Goal: Task Accomplishment & Management: Manage account settings

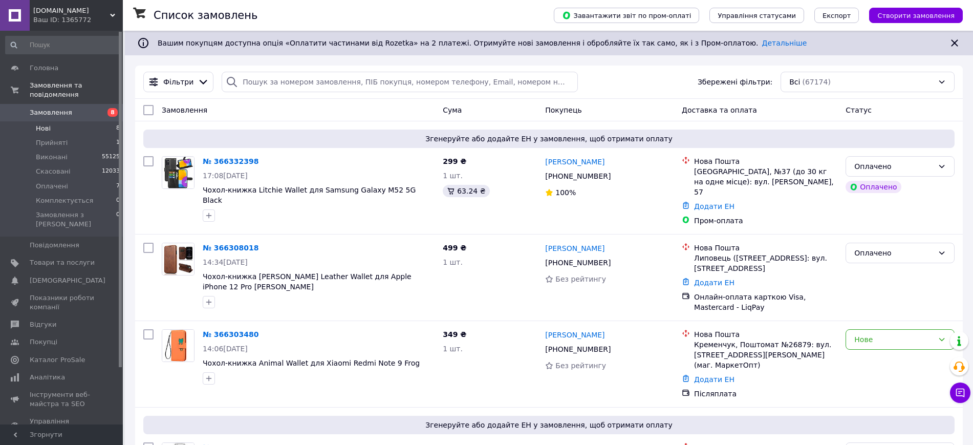
click at [81, 121] on li "Нові 8" at bounding box center [63, 128] width 126 height 14
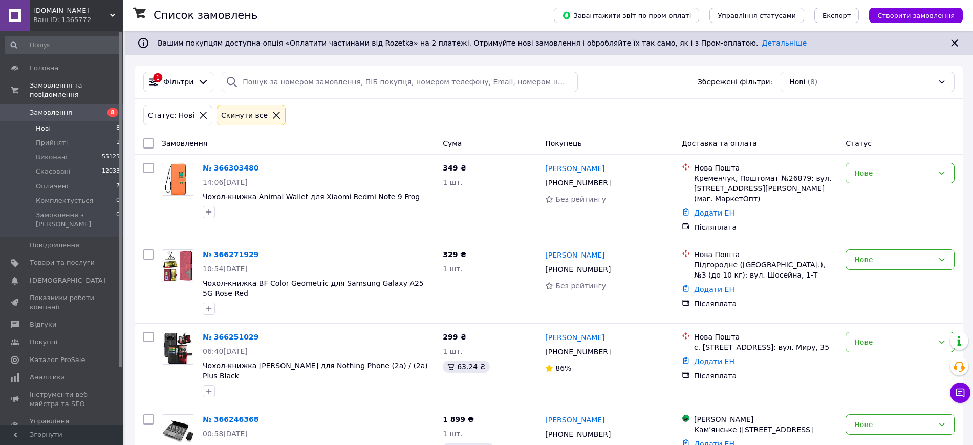
click at [148, 141] on input "checkbox" at bounding box center [148, 143] width 10 height 10
checkbox input "true"
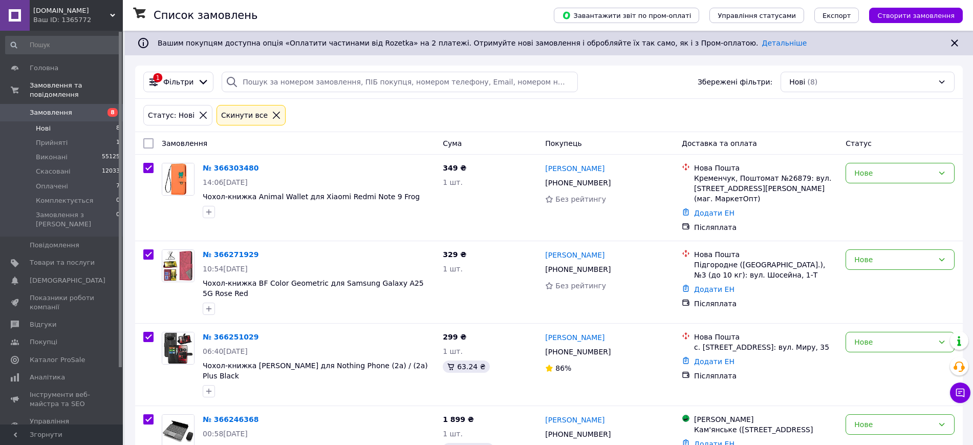
checkbox input "true"
click at [216, 146] on span "Дії для 8 замовлень" at bounding box center [192, 143] width 70 height 10
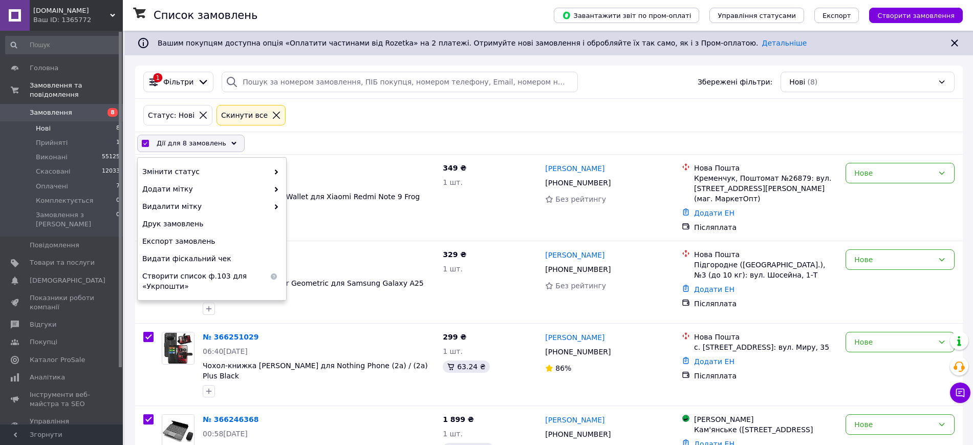
click at [219, 161] on div "Змінити статус Додати мітку Видалити мітку Друк замовлень Експорт замовлень Вид…" at bounding box center [212, 229] width 148 height 142
click at [226, 168] on span "Змінити статус" at bounding box center [205, 171] width 126 height 10
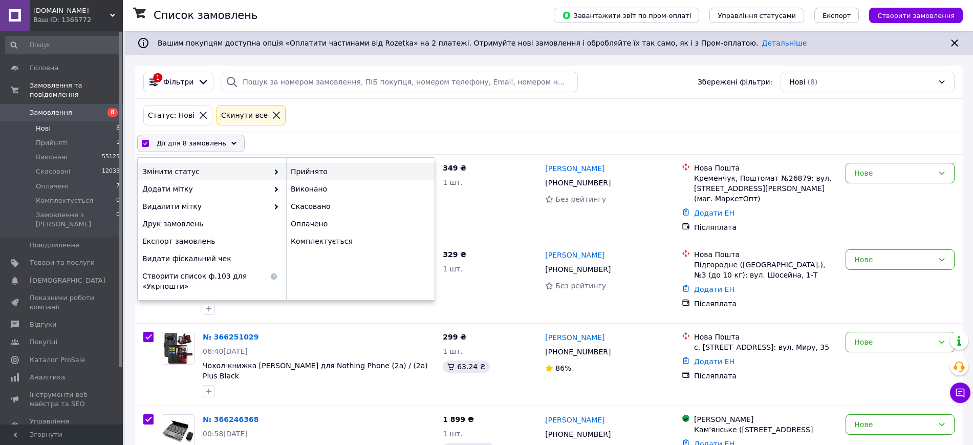
click at [288, 169] on div "Прийнято" at bounding box center [360, 171] width 148 height 17
checkbox input "false"
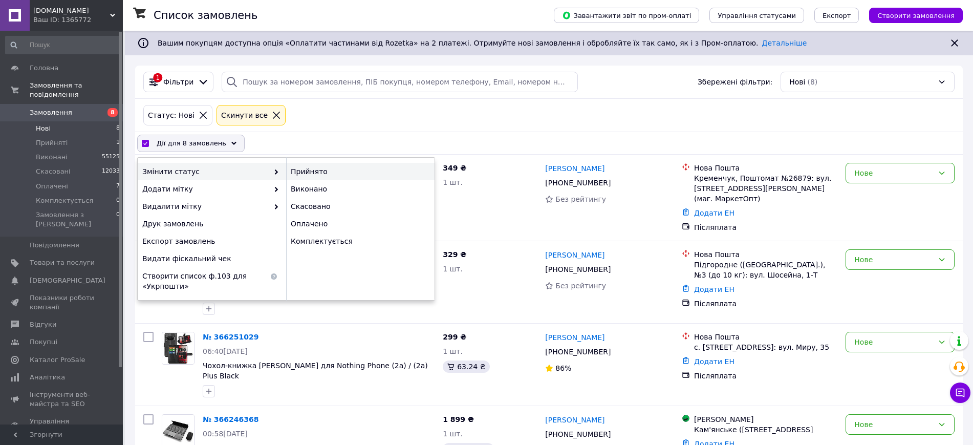
checkbox input "false"
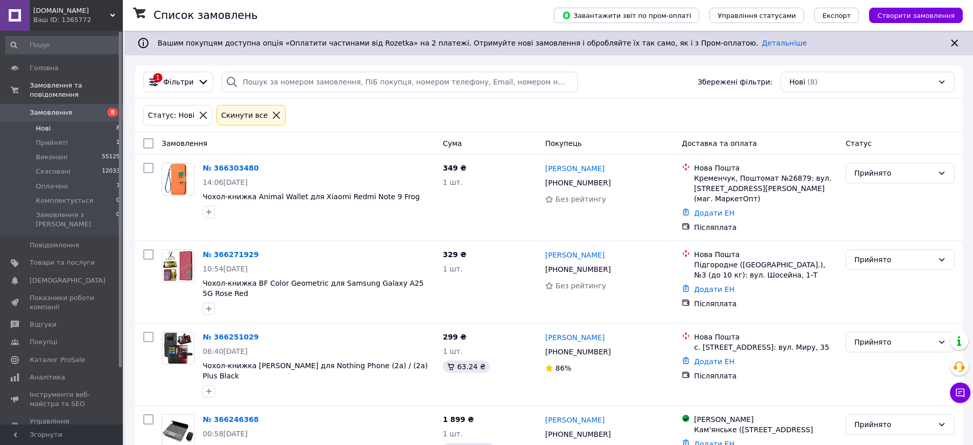
click at [92, 9] on span "[DOMAIN_NAME]" at bounding box center [71, 10] width 77 height 9
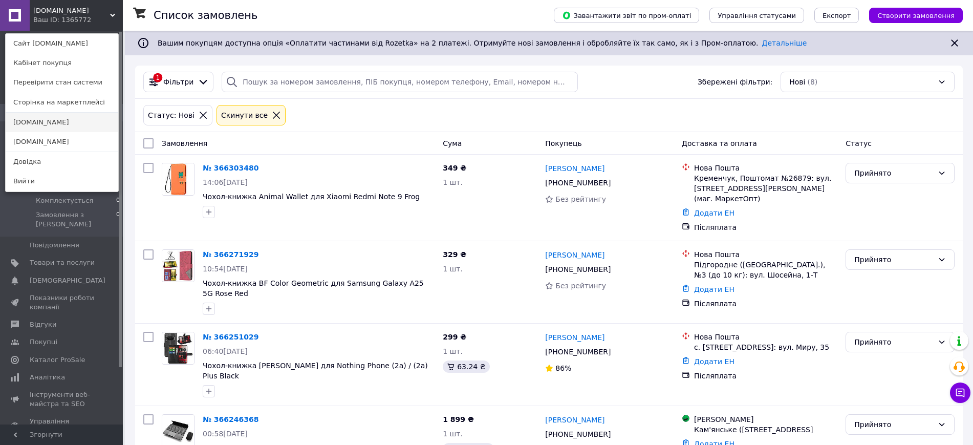
click at [75, 120] on link "[DOMAIN_NAME]" at bounding box center [62, 122] width 113 height 19
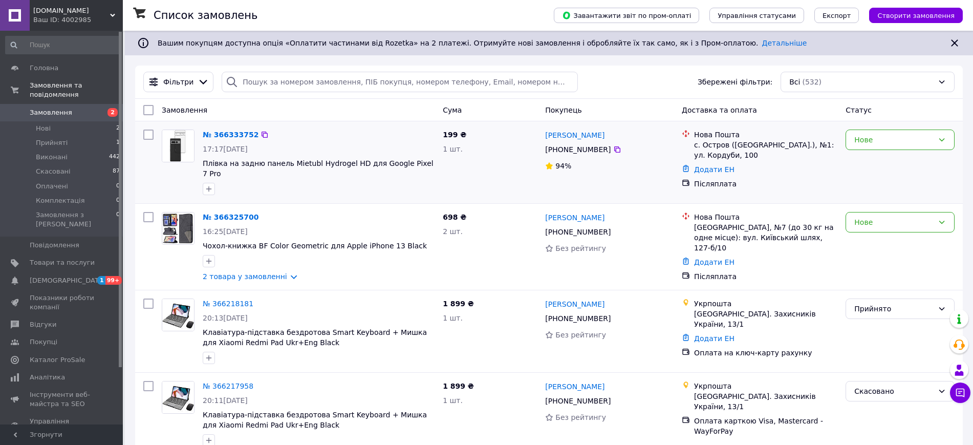
drag, startPoint x: 110, startPoint y: 117, endPoint x: 359, endPoint y: 173, distance: 255.5
click at [110, 121] on li "Нові 2" at bounding box center [63, 128] width 126 height 14
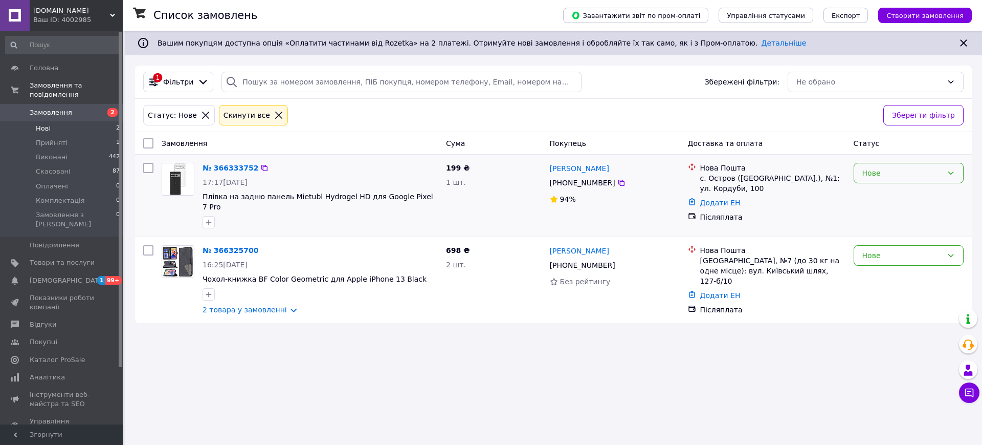
click at [884, 177] on div "Нове" at bounding box center [903, 172] width 80 height 11
click at [883, 194] on li "Прийнято" at bounding box center [909, 195] width 109 height 18
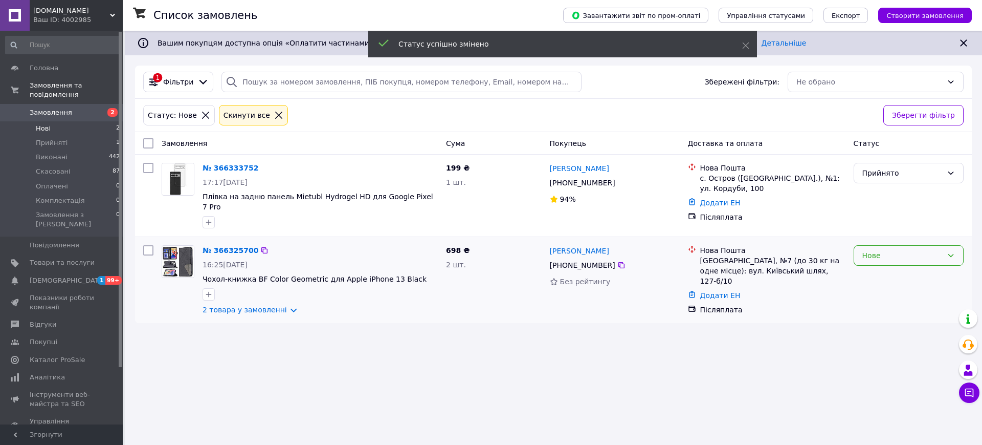
click at [866, 252] on div "Нове" at bounding box center [903, 255] width 80 height 11
click at [870, 267] on li "Прийнято" at bounding box center [909, 272] width 109 height 18
click at [258, 306] on link "2 товара у замовленні" at bounding box center [245, 309] width 84 height 8
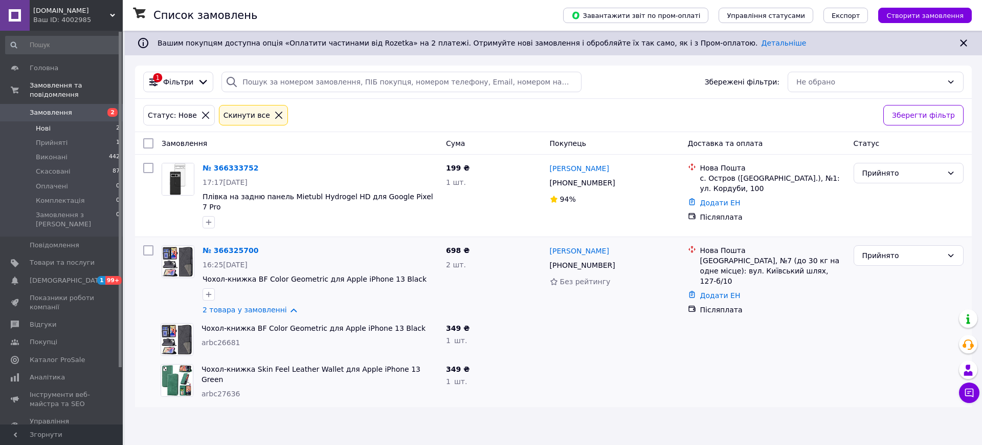
click at [80, 18] on div "Ваш ID: 4002985" at bounding box center [78, 19] width 90 height 9
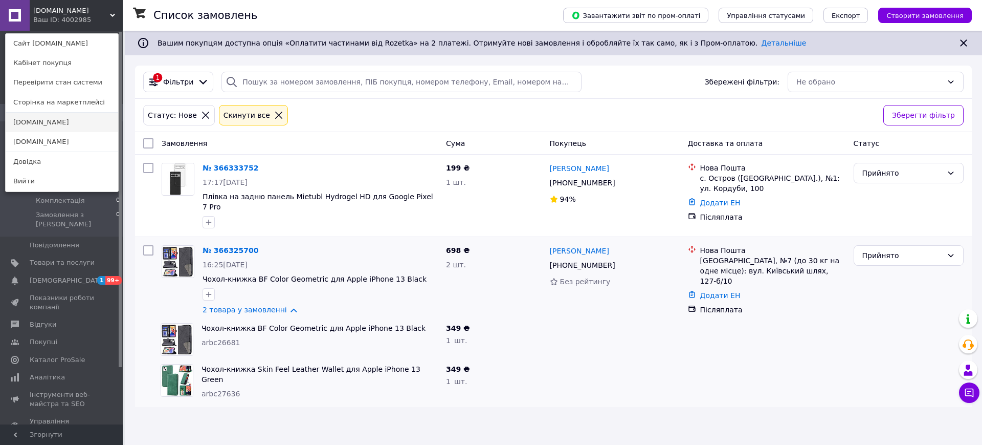
click at [80, 118] on link "[DOMAIN_NAME]" at bounding box center [62, 122] width 113 height 19
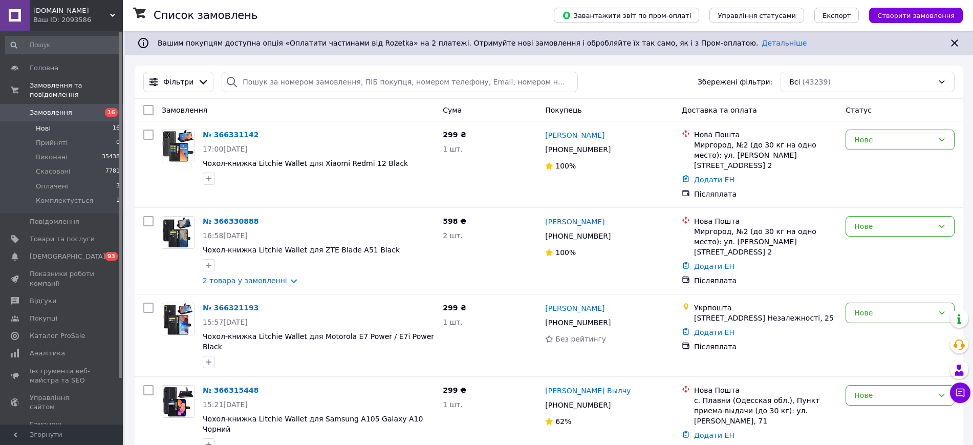
click at [87, 121] on li "Нові 16" at bounding box center [63, 128] width 126 height 14
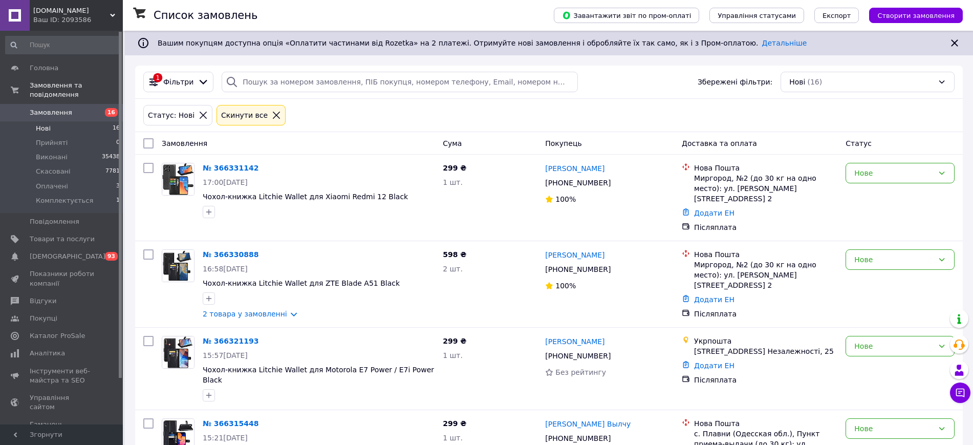
click at [151, 146] on input "checkbox" at bounding box center [148, 143] width 10 height 10
checkbox input "true"
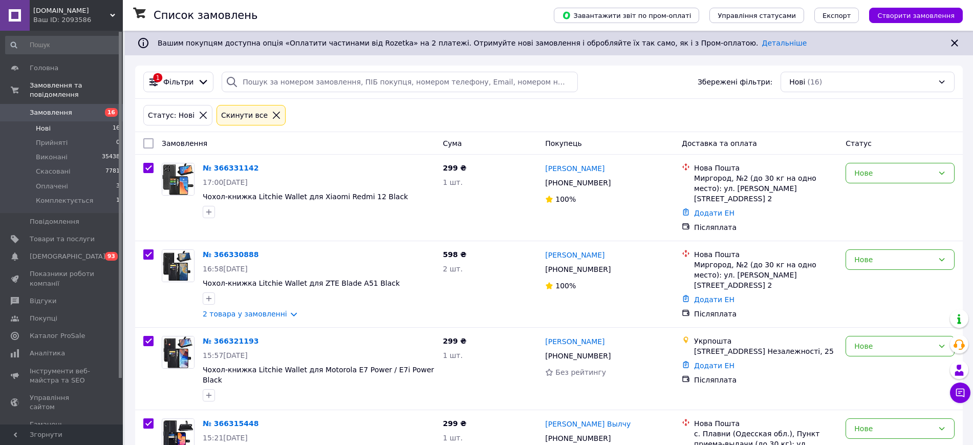
checkbox input "true"
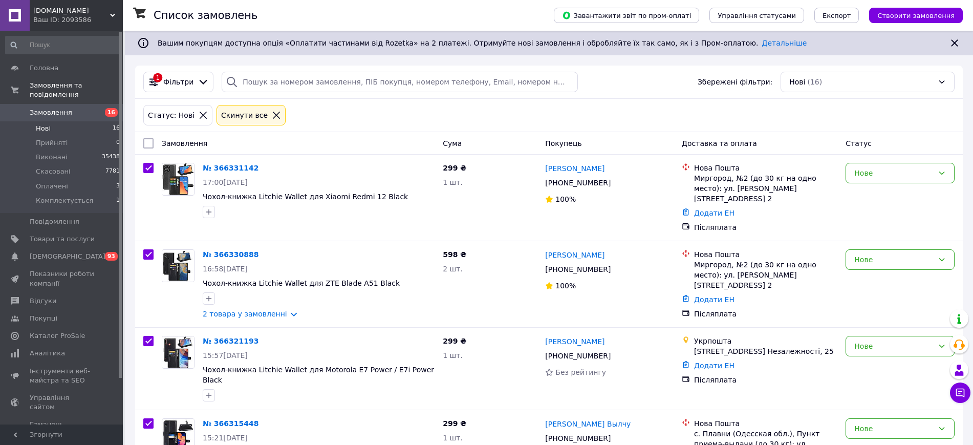
checkbox input "true"
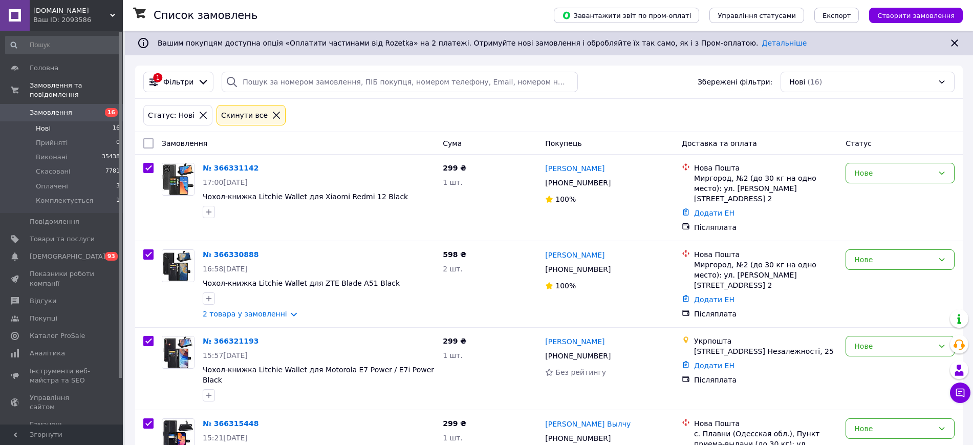
checkbox input "true"
click at [188, 147] on span "Дії для 16 замовлень" at bounding box center [194, 143] width 74 height 10
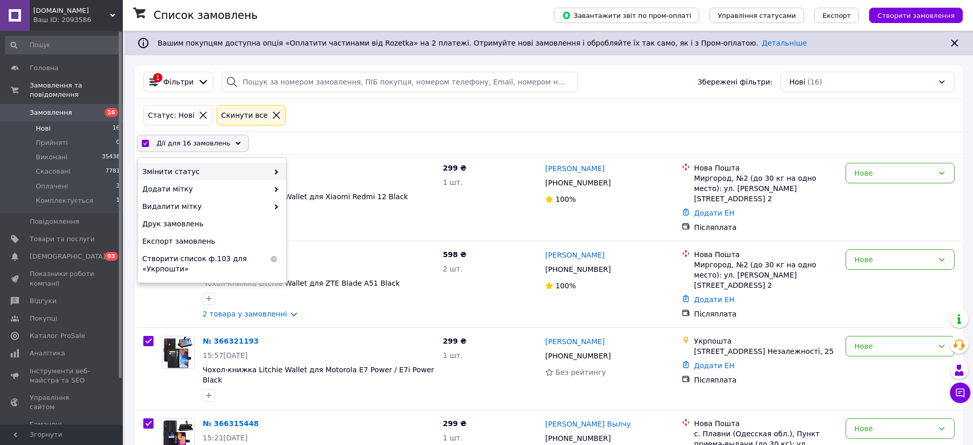
click at [203, 165] on div "Змінити статус" at bounding box center [212, 171] width 148 height 17
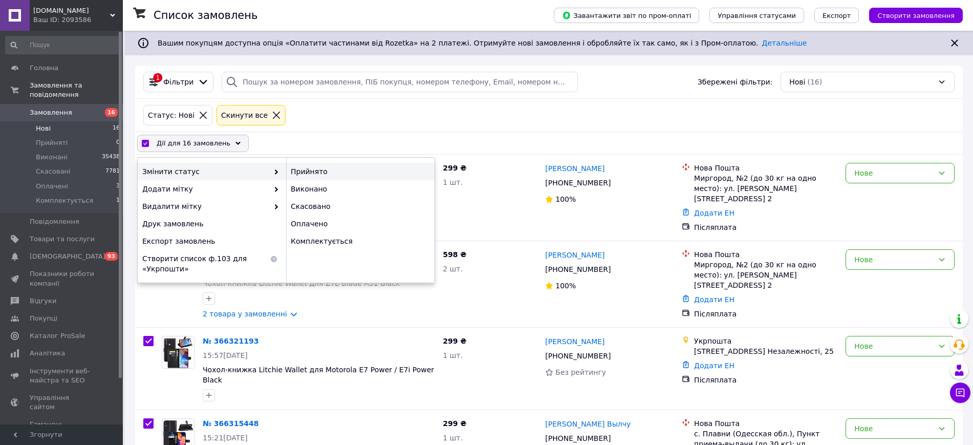
click at [321, 169] on div "Прийнято" at bounding box center [360, 171] width 148 height 17
checkbox input "false"
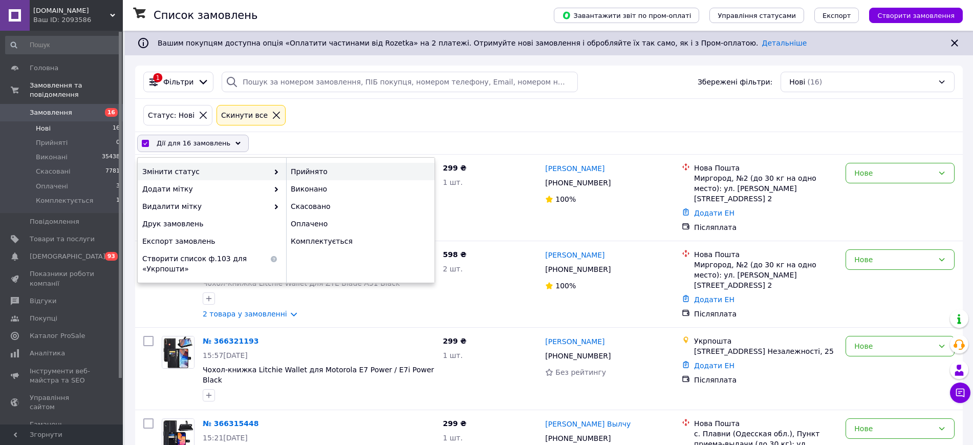
checkbox input "false"
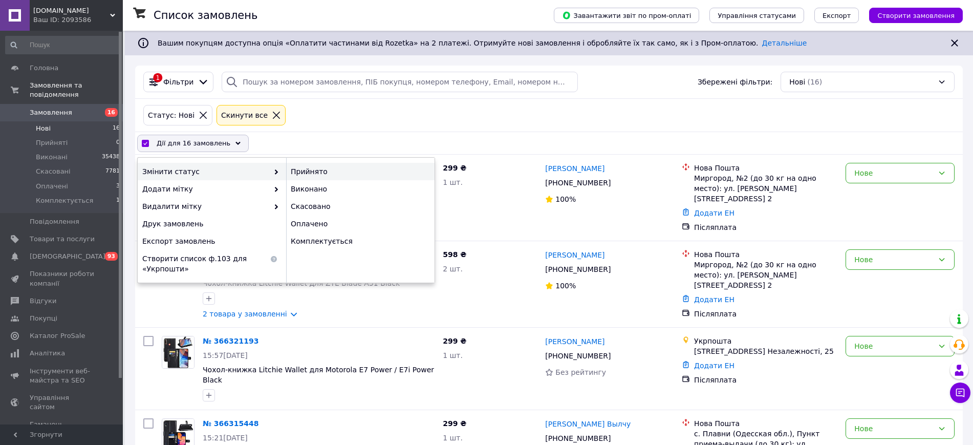
checkbox input "false"
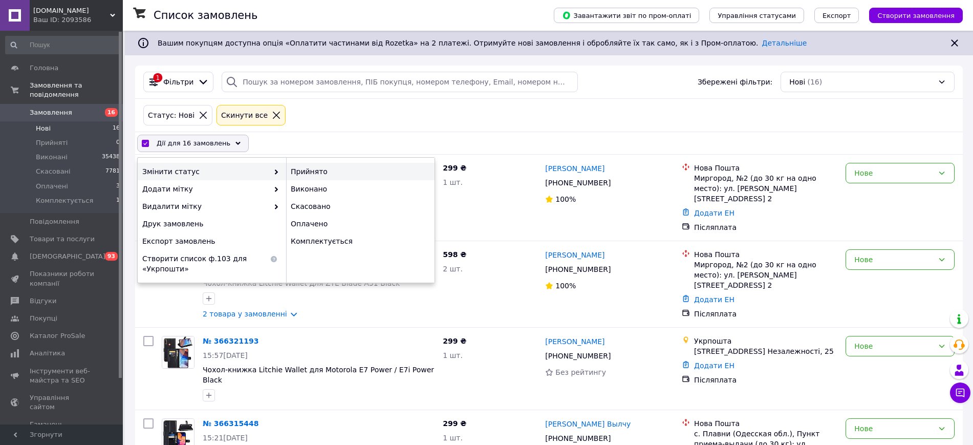
checkbox input "false"
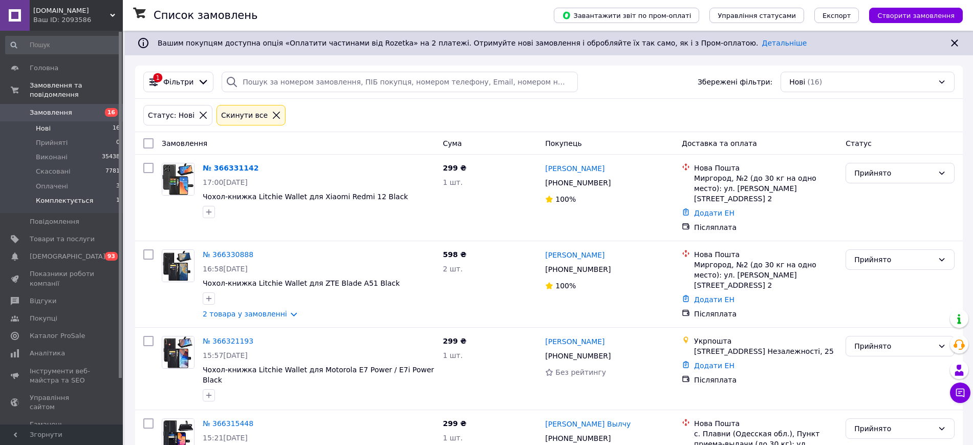
click at [97, 193] on li "Комплектується 1" at bounding box center [63, 202] width 126 height 19
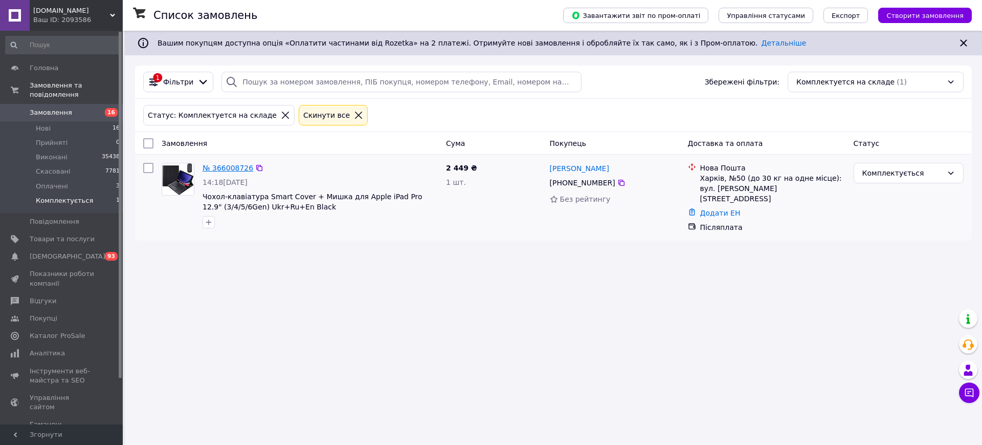
click at [230, 172] on link "№ 366008726" at bounding box center [228, 168] width 51 height 8
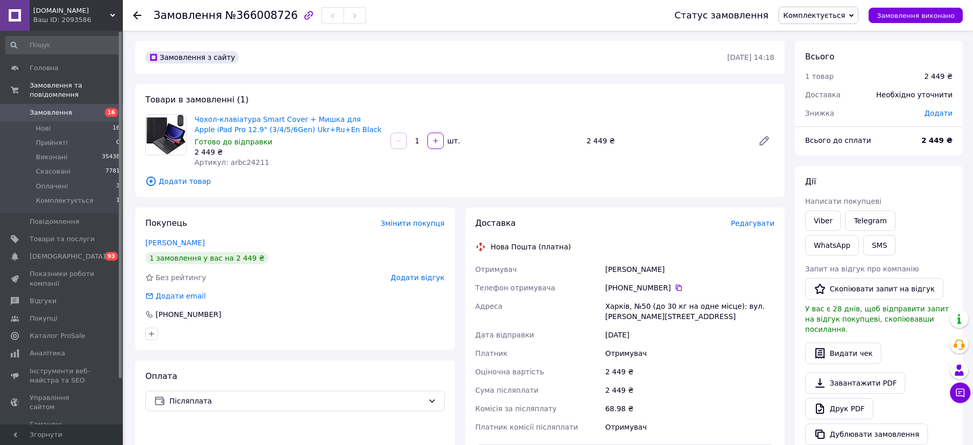
click at [757, 216] on div "Доставка Редагувати Нова Пошта (платна) Отримувач Крятенко Дарія Телефон отриму…" at bounding box center [625, 376] width 320 height 338
click at [752, 229] on div "Доставка Редагувати Нова Пошта (платна) Отримувач Крятенко Дарія Телефон отриму…" at bounding box center [624, 375] width 299 height 317
click at [749, 224] on span "Редагувати" at bounding box center [752, 223] width 43 height 8
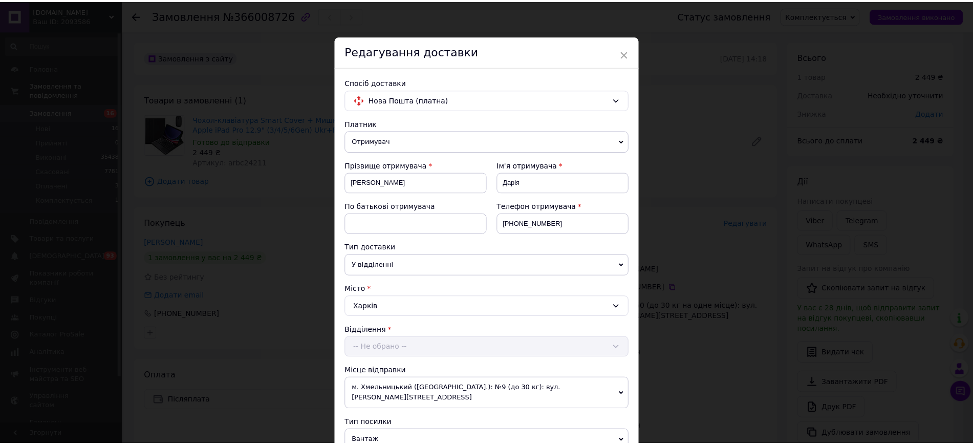
scroll to position [320, 0]
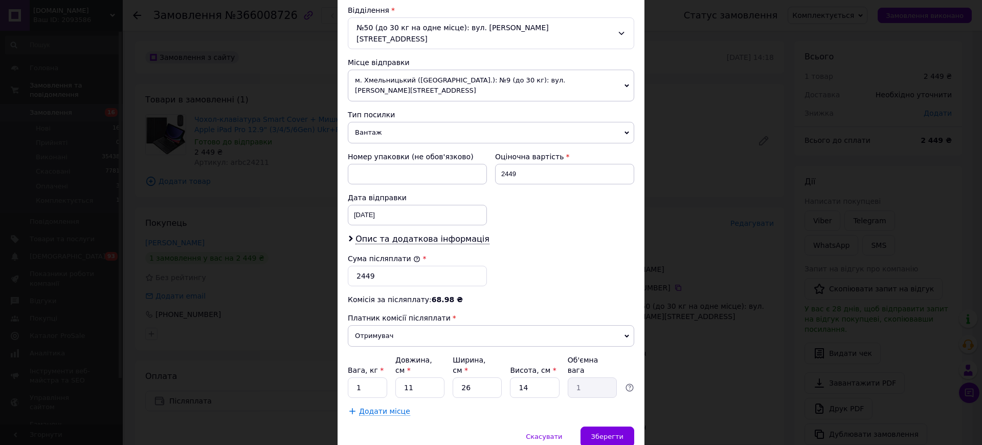
click at [293, 246] on div "× Редагування доставки Спосіб доставки Нова Пошта (платна) Платник Отримувач Ві…" at bounding box center [491, 222] width 982 height 445
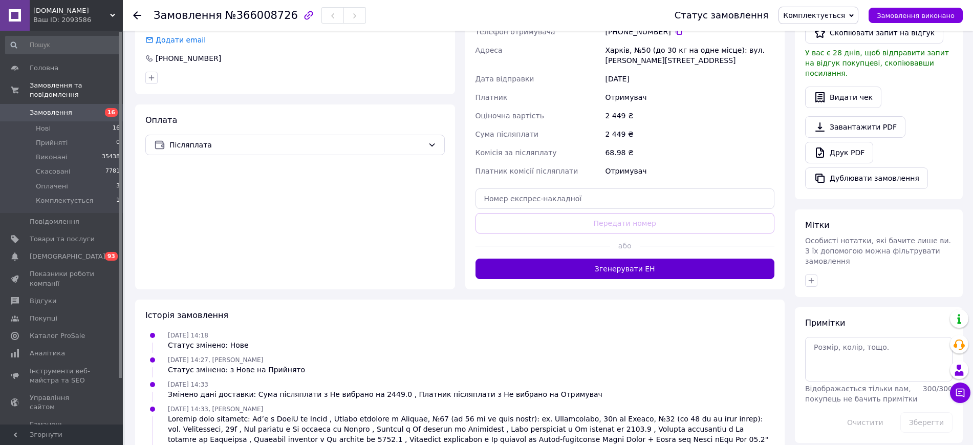
click at [604, 272] on button "Згенерувати ЕН" at bounding box center [624, 268] width 299 height 20
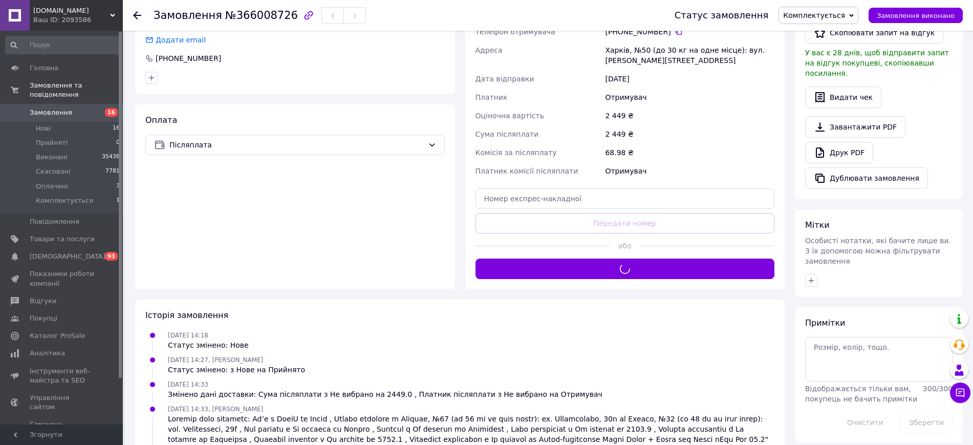
scroll to position [64, 0]
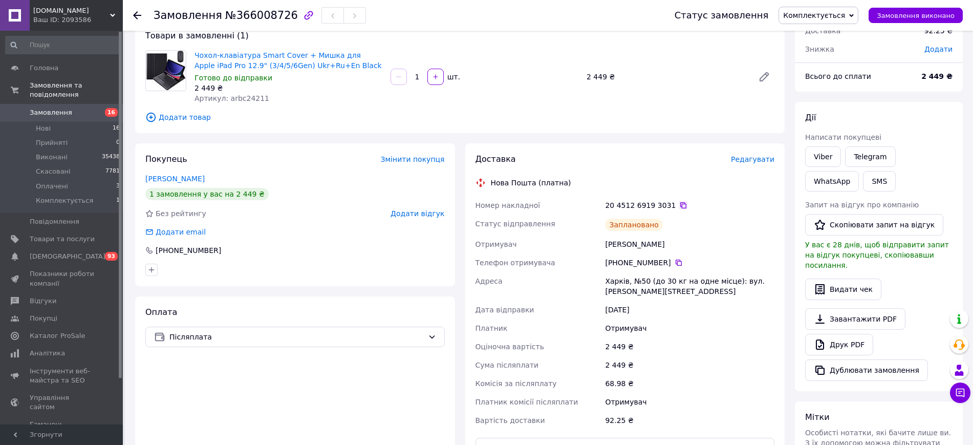
click at [679, 206] on icon at bounding box center [683, 205] width 8 height 8
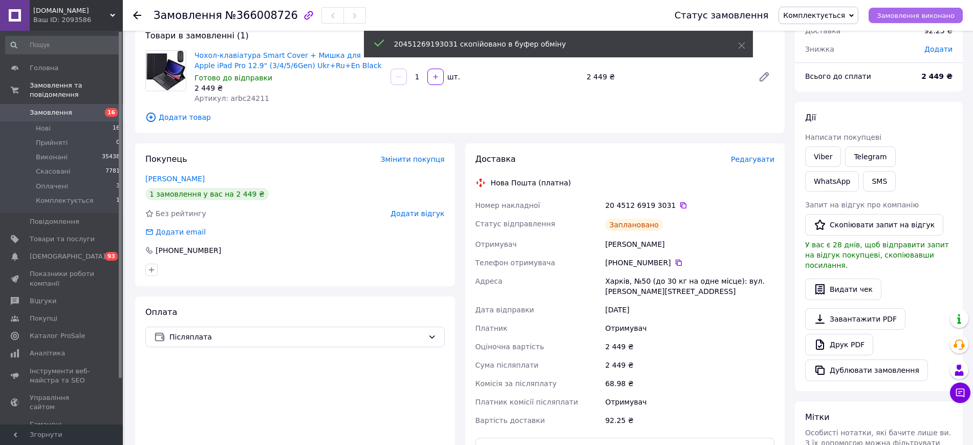
click at [907, 12] on span "Замовлення виконано" at bounding box center [916, 16] width 78 height 8
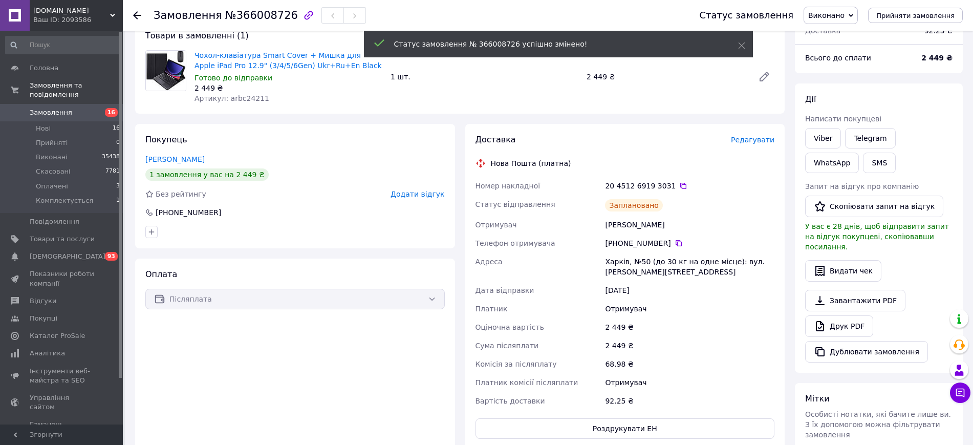
click at [101, 16] on div "Ваш ID: 2093586" at bounding box center [78, 19] width 90 height 9
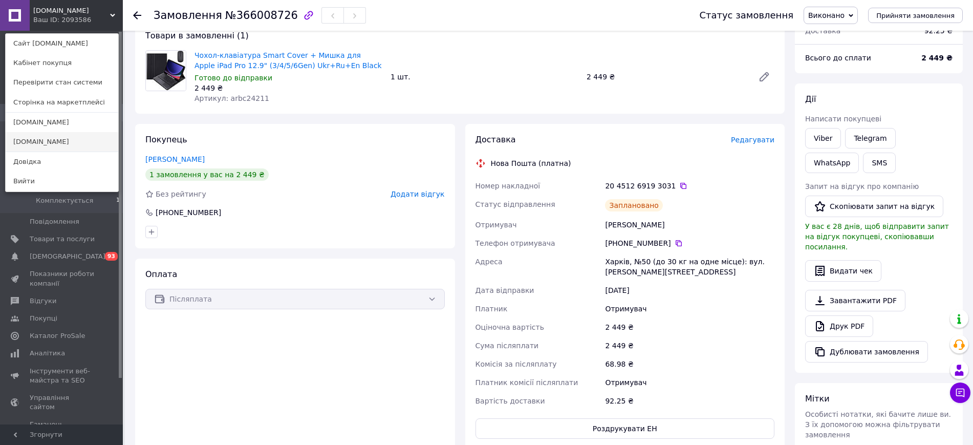
click at [74, 145] on link "[DOMAIN_NAME]" at bounding box center [62, 141] width 113 height 19
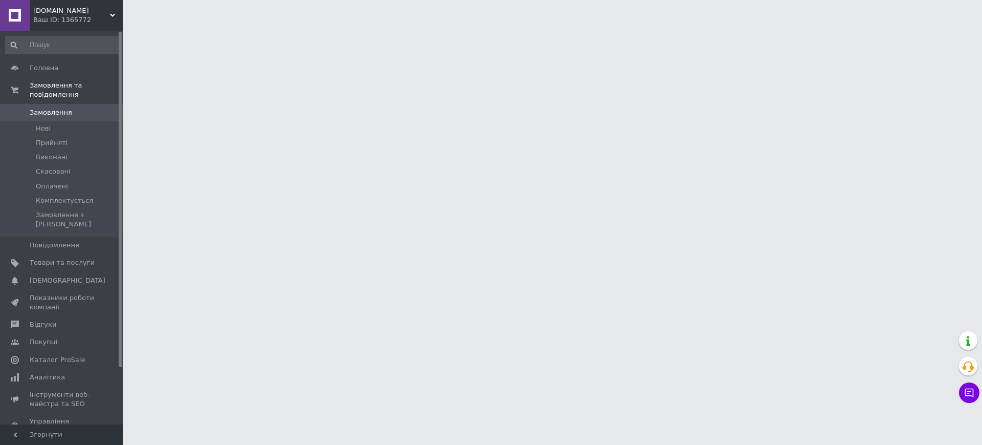
drag, startPoint x: 68, startPoint y: 244, endPoint x: 142, endPoint y: 118, distance: 146.1
click at [68, 258] on span "Товари та послуги" at bounding box center [62, 262] width 65 height 9
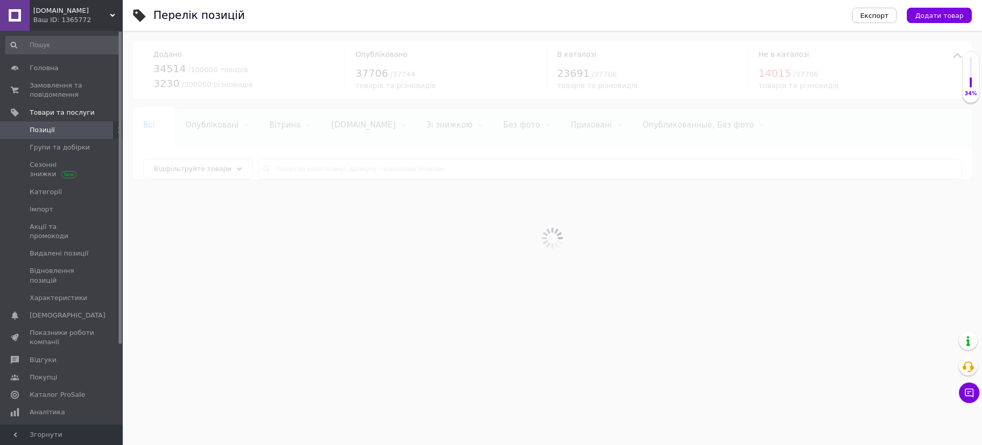
click at [407, 168] on div at bounding box center [553, 238] width 860 height 414
click at [407, 168] on input "text" at bounding box center [610, 169] width 704 height 20
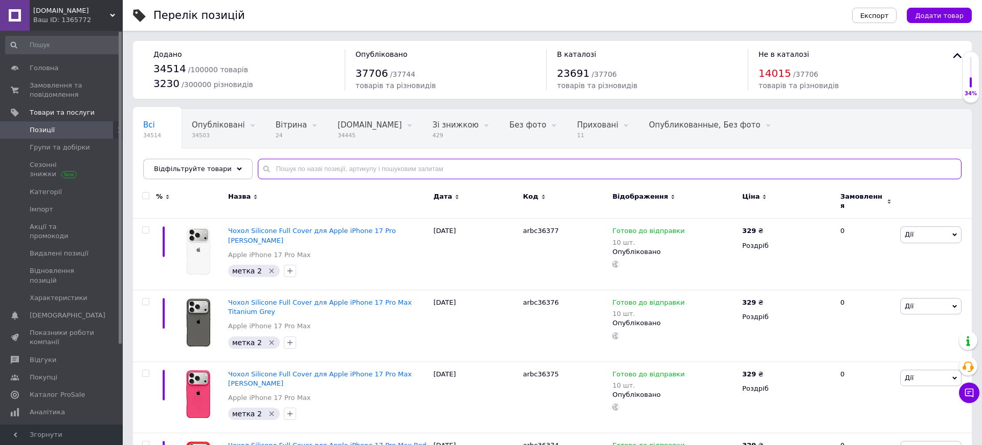
click at [404, 168] on input "text" at bounding box center [610, 169] width 704 height 20
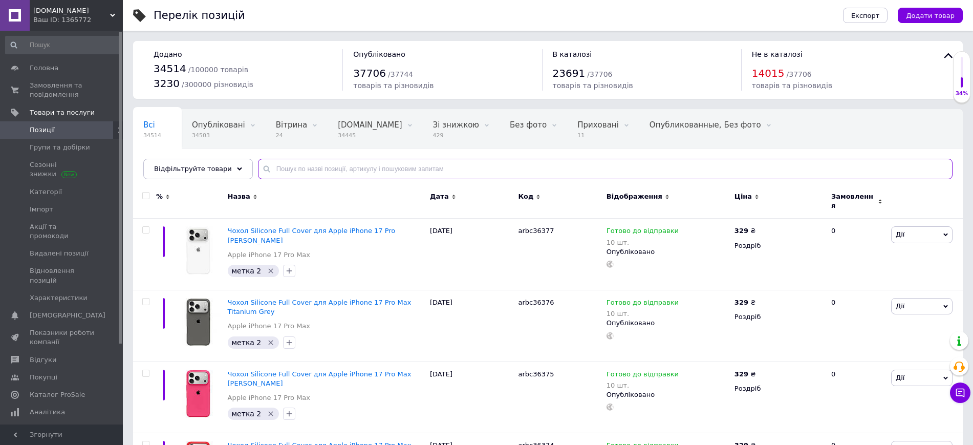
click at [404, 168] on input "text" at bounding box center [605, 169] width 694 height 20
paste input "arbc34002-3"
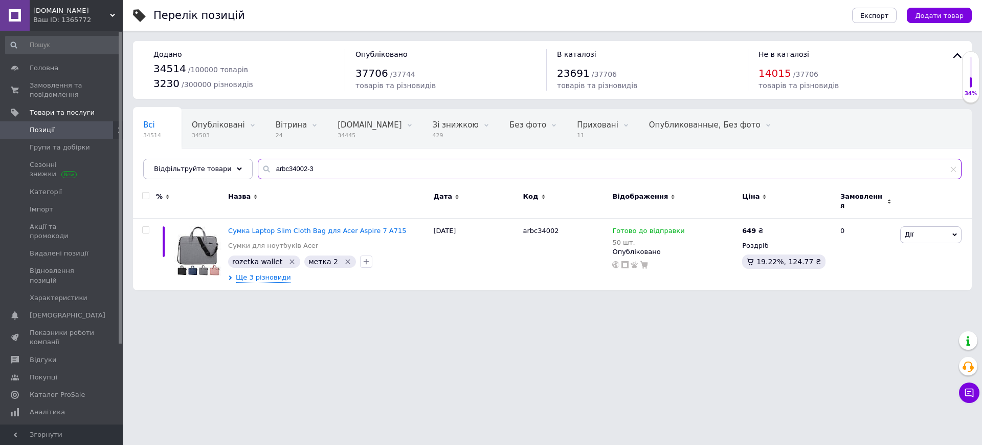
drag, startPoint x: 298, startPoint y: 171, endPoint x: 327, endPoint y: 171, distance: 29.2
click at [327, 171] on input "arbc34002-3" at bounding box center [610, 169] width 704 height 20
type input "arbc34002-3"
click at [268, 273] on span "Ще 3 різновиди" at bounding box center [263, 277] width 55 height 9
click at [247, 273] on span "Ще 3 різновиди" at bounding box center [263, 277] width 55 height 9
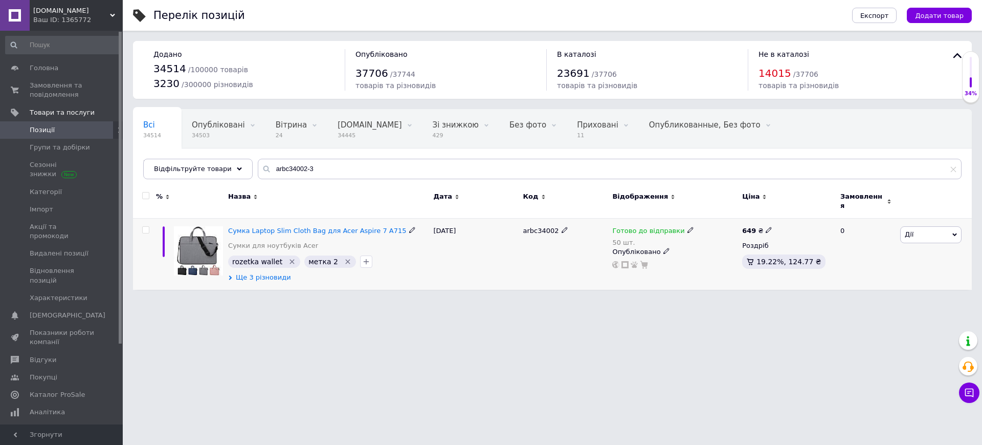
drag, startPoint x: 272, startPoint y: 278, endPoint x: 271, endPoint y: 272, distance: 6.7
click at [271, 278] on div "Сумка Laptop Slim Cloth Bag для Acer Aspire 7 A715 Сумки для ноутбуків Acer roz…" at bounding box center [328, 254] width 205 height 71
click at [271, 273] on span "Ще 3 різновиди" at bounding box center [263, 277] width 55 height 9
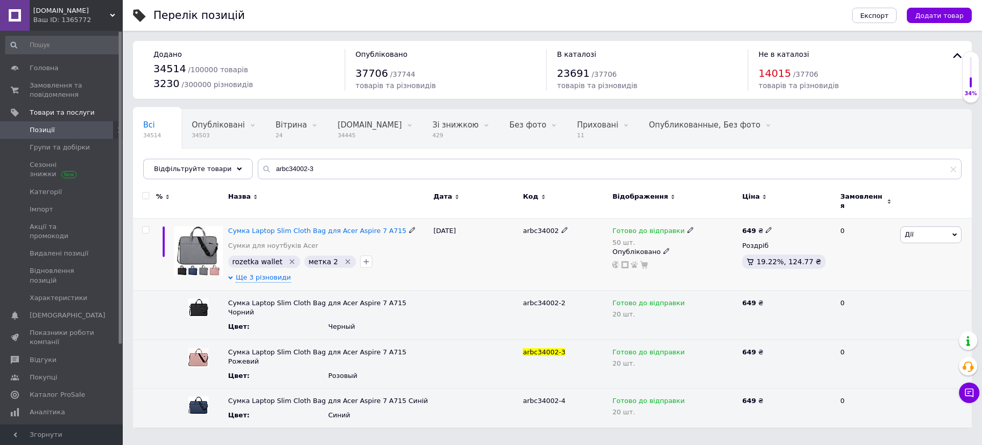
drag, startPoint x: 657, startPoint y: 223, endPoint x: 661, endPoint y: 227, distance: 5.8
click at [657, 227] on span "Готово до відправки" at bounding box center [649, 232] width 72 height 11
click at [717, 260] on li "Немає в наявності" at bounding box center [742, 267] width 97 height 14
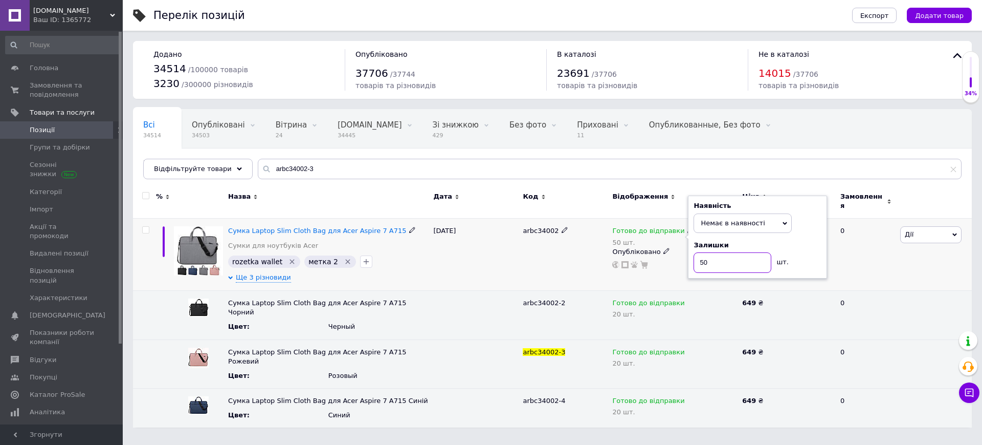
click at [717, 252] on input "50" at bounding box center [733, 262] width 78 height 20
click at [527, 265] on div "arbc34002" at bounding box center [565, 255] width 90 height 72
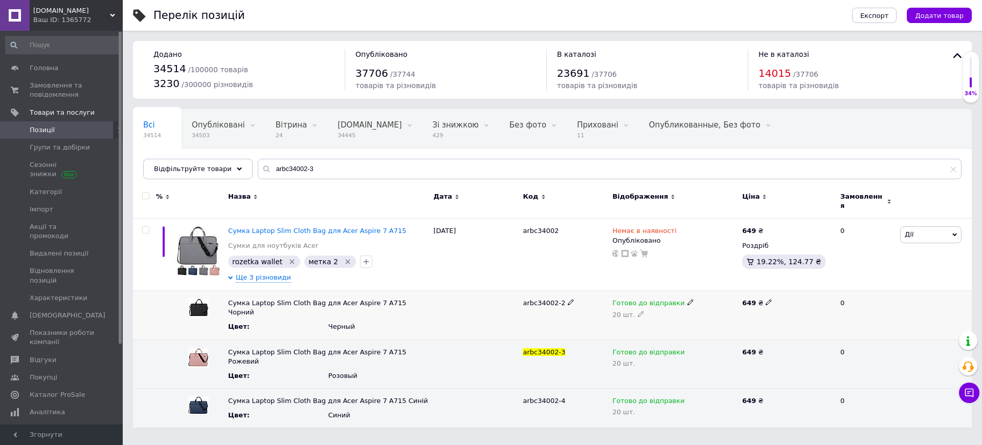
click at [640, 299] on span "Готово до відправки" at bounding box center [649, 304] width 72 height 11
click at [676, 333] on li "Немає в наявності" at bounding box center [672, 337] width 128 height 14
click at [646, 348] on span "Готово до відправки" at bounding box center [649, 353] width 72 height 11
click at [672, 379] on li "Немає в наявності" at bounding box center [672, 386] width 128 height 14
click at [637, 397] on span "Готово до відправки" at bounding box center [649, 402] width 72 height 11
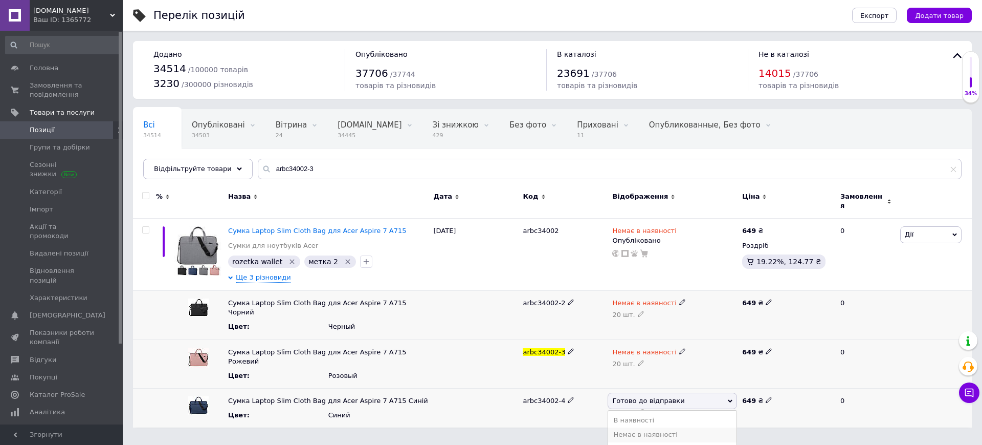
click at [670, 427] on li "Немає в наявності" at bounding box center [672, 434] width 128 height 14
click at [473, 421] on html "BestCover.com.ua Ваш ID: 1365772 Сайт BestCover.com.ua Кабінет покупця Перевіри…" at bounding box center [491, 219] width 982 height 438
click at [288, 257] on icon "Видалити мітку" at bounding box center [292, 261] width 8 height 8
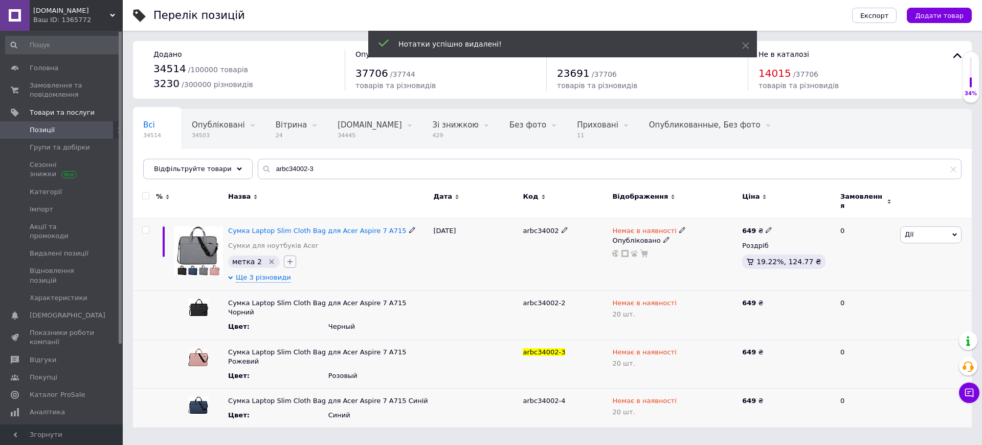
click at [291, 257] on button "button" at bounding box center [290, 261] width 12 height 12
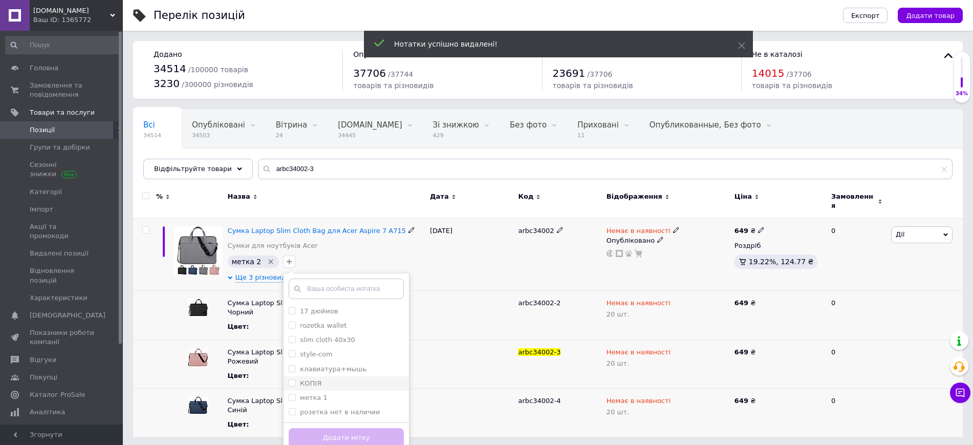
scroll to position [3, 0]
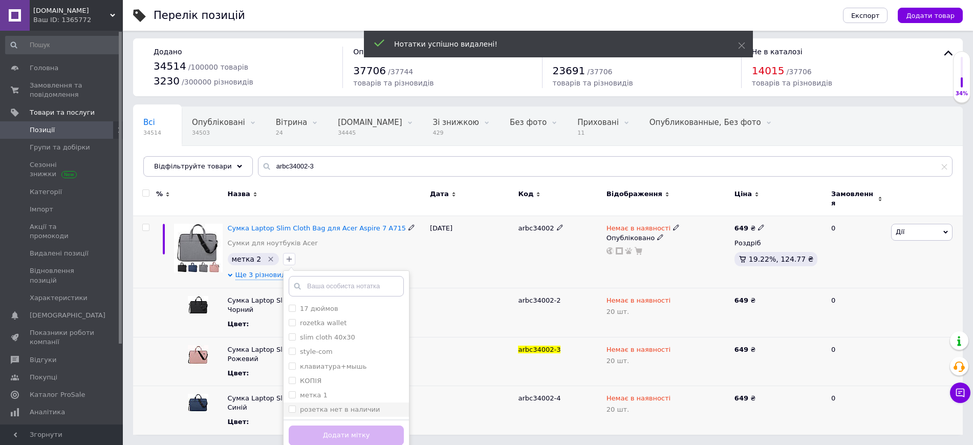
click at [289, 405] on input "розетка нет в наличии" at bounding box center [292, 408] width 7 height 7
checkbox input "true"
click at [297, 425] on button "Додати мітку" at bounding box center [346, 435] width 115 height 20
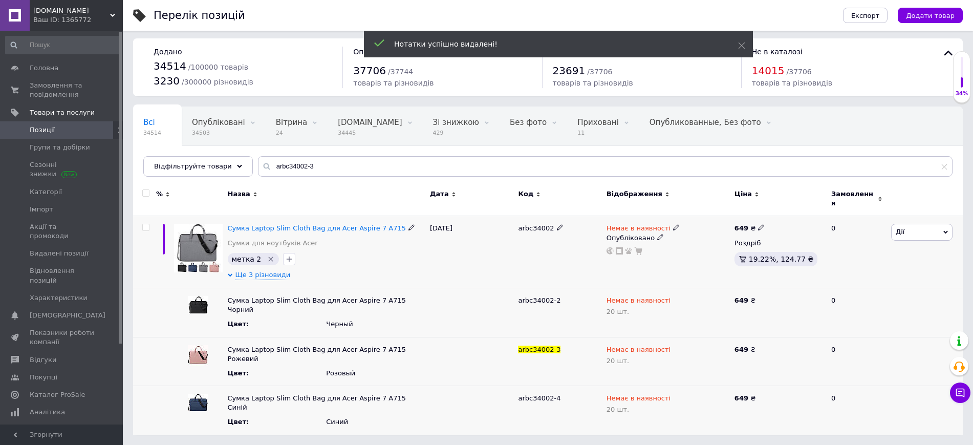
scroll to position [0, 0]
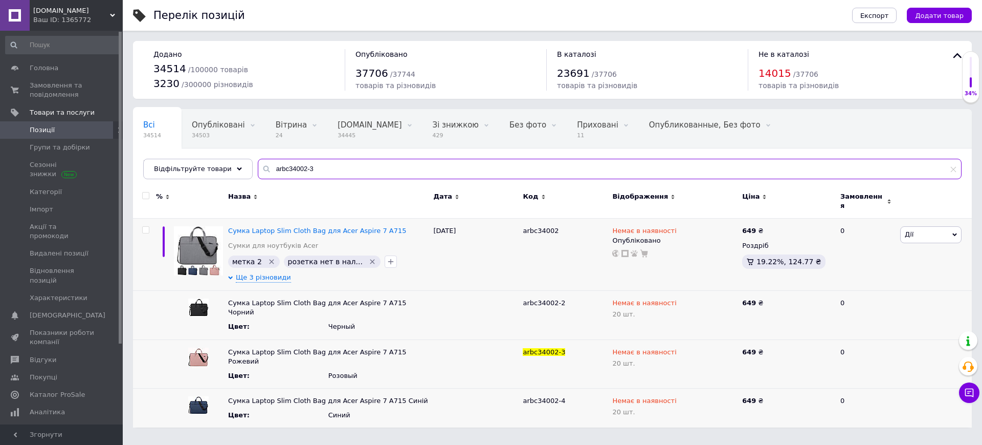
click at [303, 175] on input "arbc34002-3" at bounding box center [610, 169] width 704 height 20
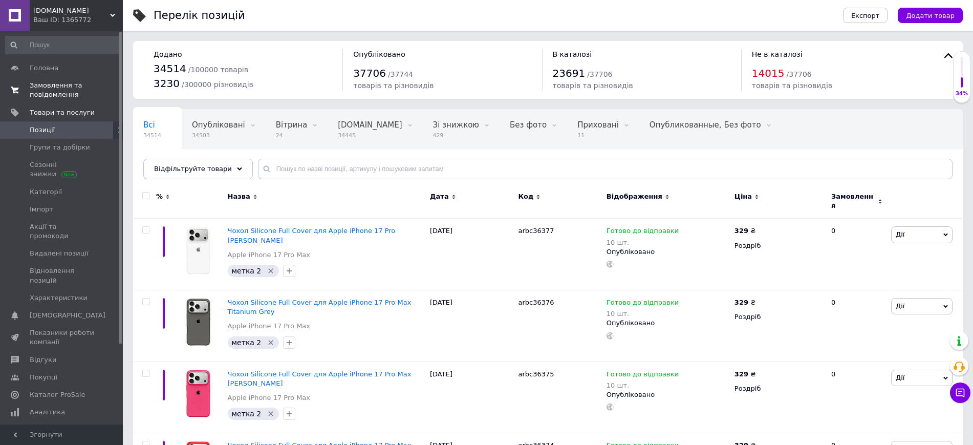
click at [104, 91] on span "0 0" at bounding box center [109, 90] width 28 height 18
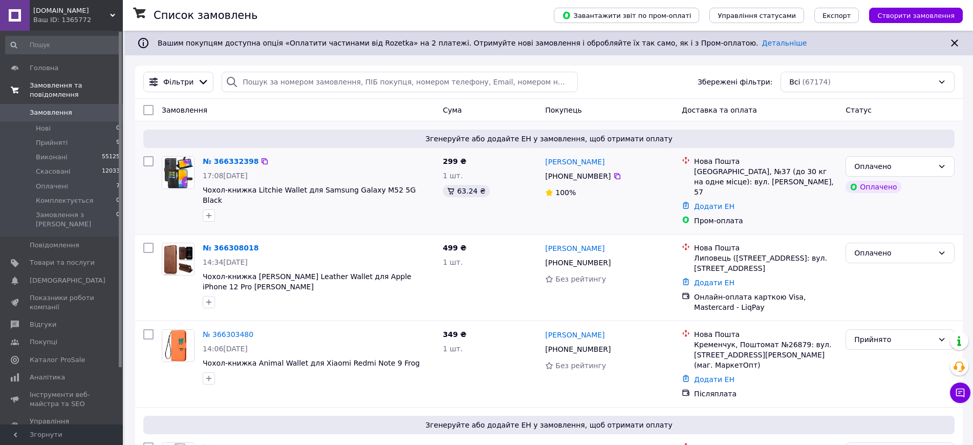
drag, startPoint x: 104, startPoint y: 178, endPoint x: 279, endPoint y: 199, distance: 176.8
click at [104, 179] on li "Оплачені 7" at bounding box center [63, 186] width 126 height 14
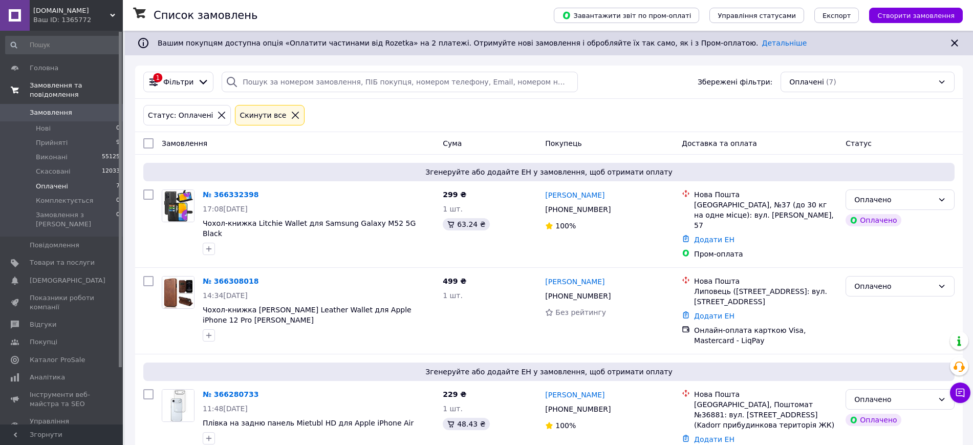
click at [966, 401] on div "Чат з покупцем" at bounding box center [960, 392] width 20 height 20
click at [963, 396] on icon at bounding box center [960, 392] width 9 height 9
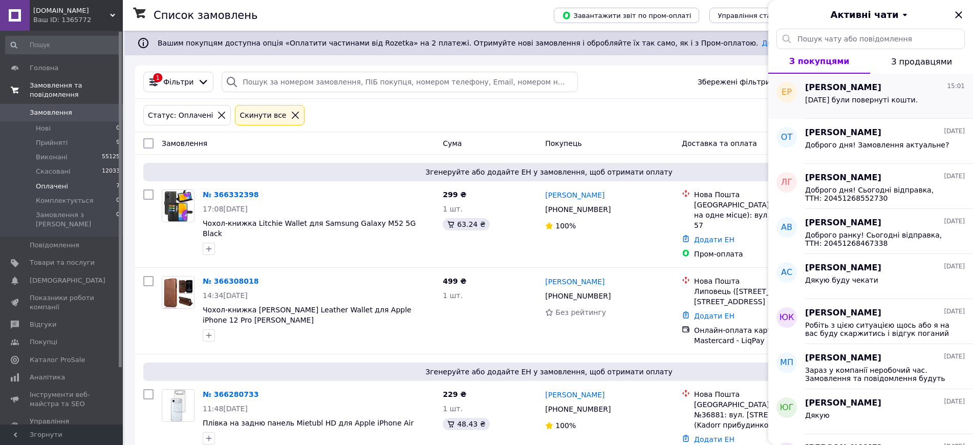
click at [871, 99] on span "16.09.25 були повернуті кошти." at bounding box center [861, 100] width 113 height 8
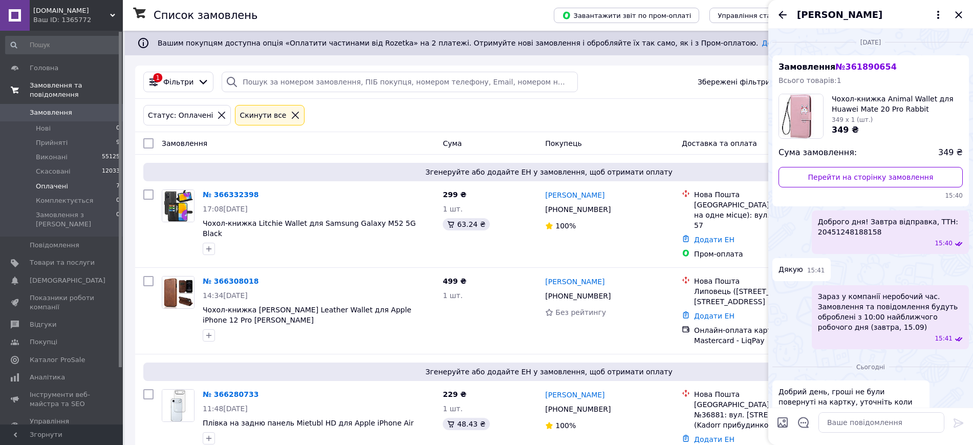
scroll to position [194, 0]
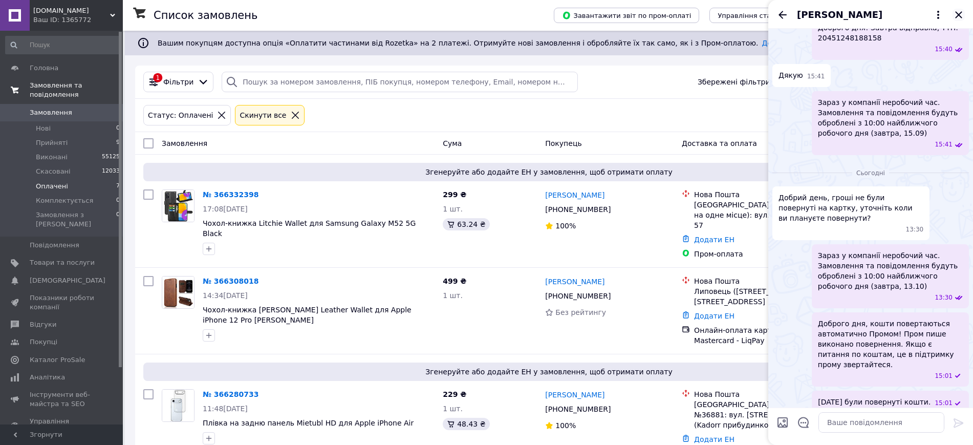
click at [957, 14] on icon "Закрити" at bounding box center [958, 15] width 12 height 12
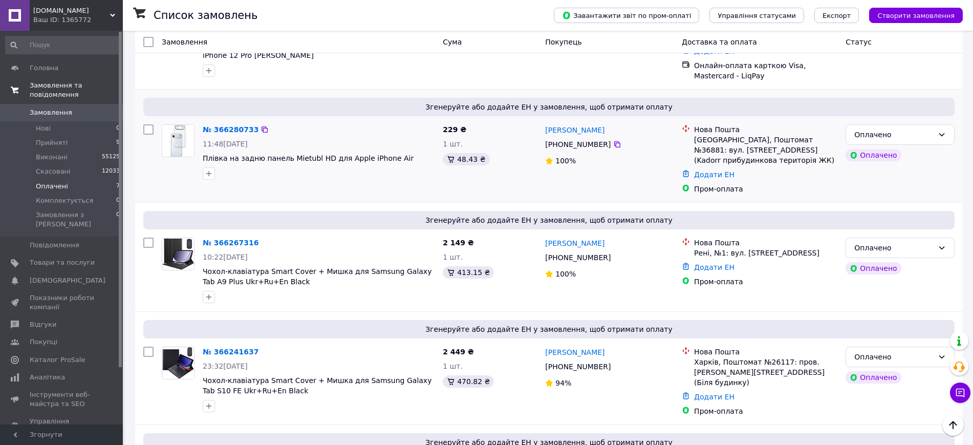
scroll to position [9, 0]
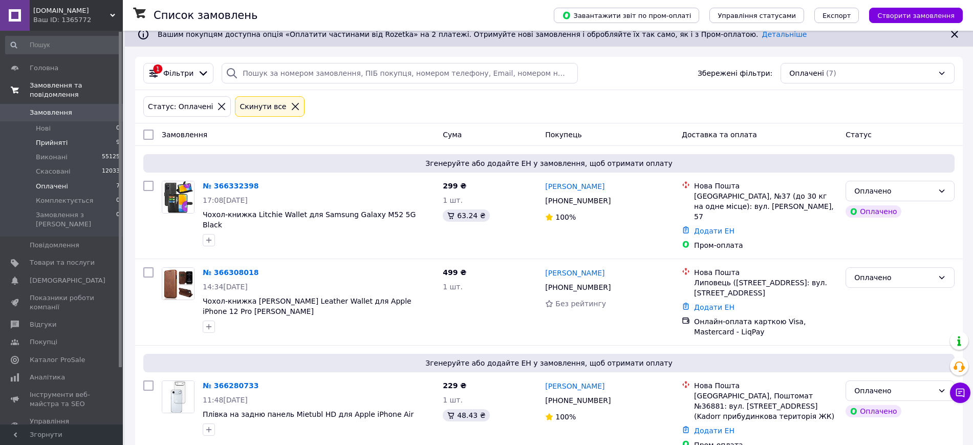
click at [98, 136] on li "Прийняті 9" at bounding box center [63, 143] width 126 height 14
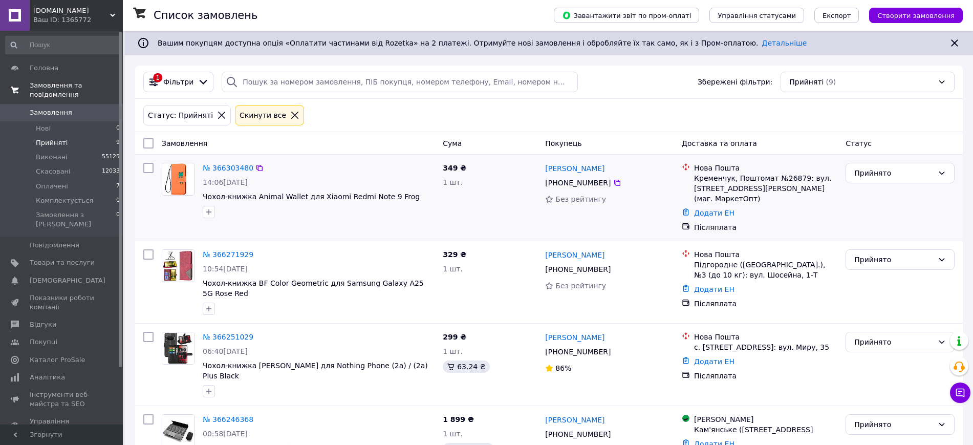
scroll to position [64, 0]
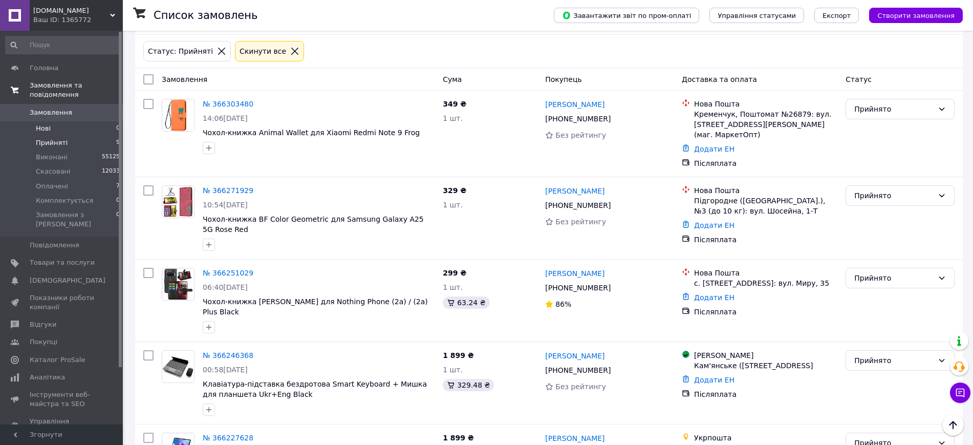
click at [101, 121] on li "Нові 0" at bounding box center [63, 128] width 126 height 14
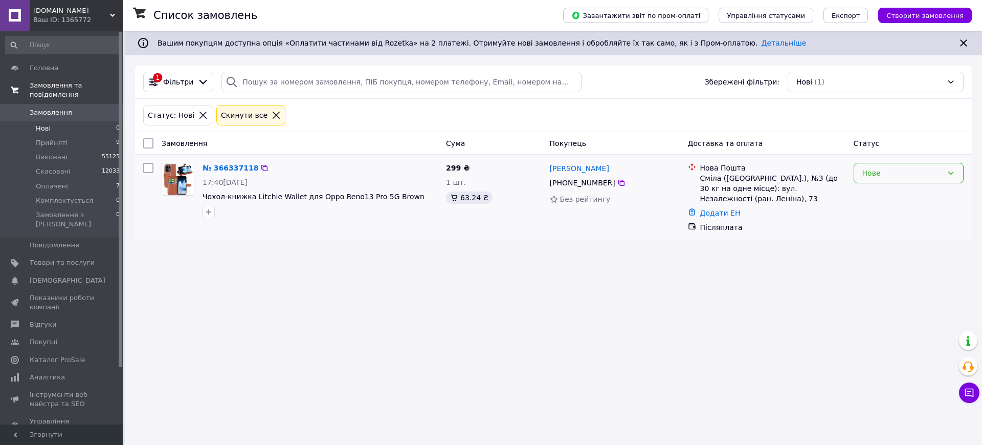
click at [882, 177] on div "Нове" at bounding box center [903, 172] width 80 height 11
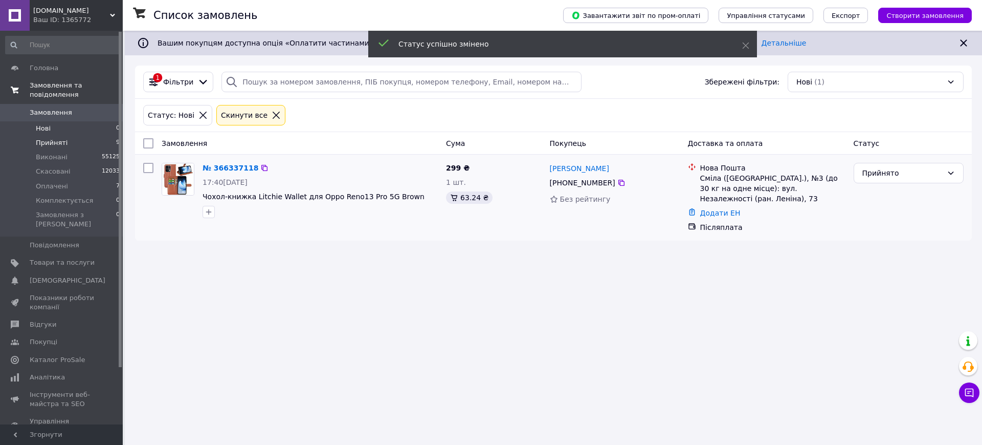
click at [46, 138] on span "Прийняті" at bounding box center [52, 142] width 32 height 9
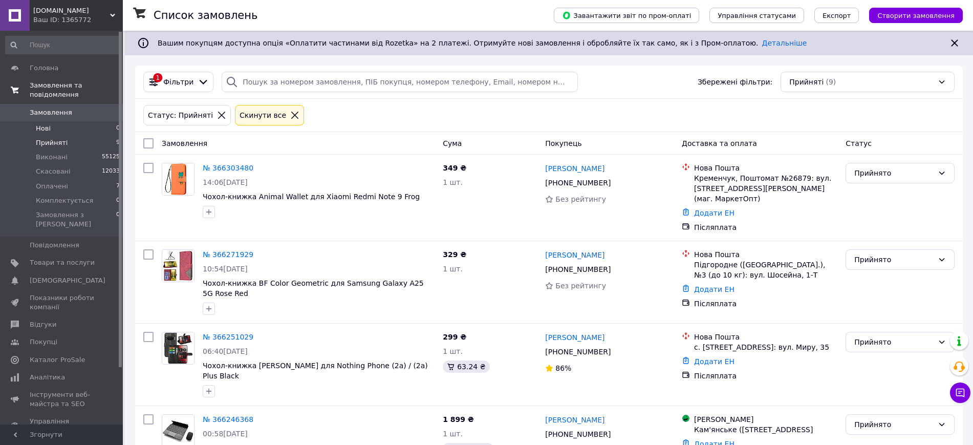
click at [99, 121] on li "Нові 0" at bounding box center [63, 128] width 126 height 14
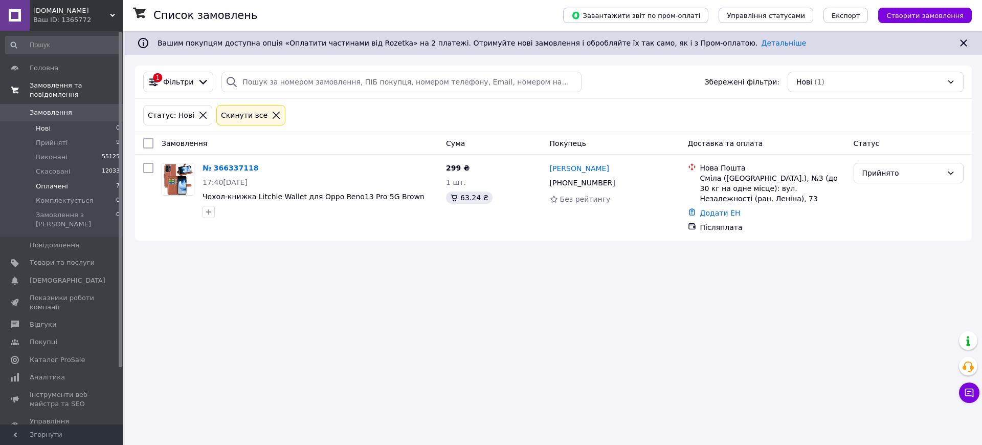
click at [64, 179] on li "Оплачені 7" at bounding box center [63, 186] width 126 height 14
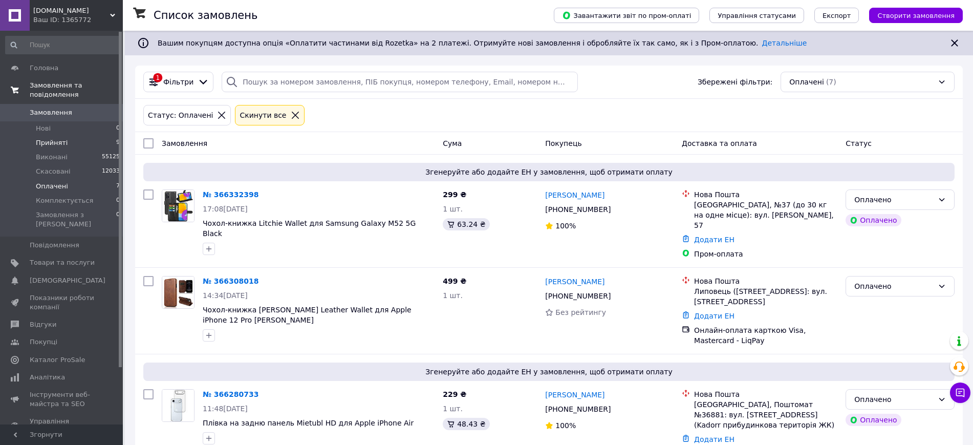
click at [76, 136] on li "Прийняті 9" at bounding box center [63, 143] width 126 height 14
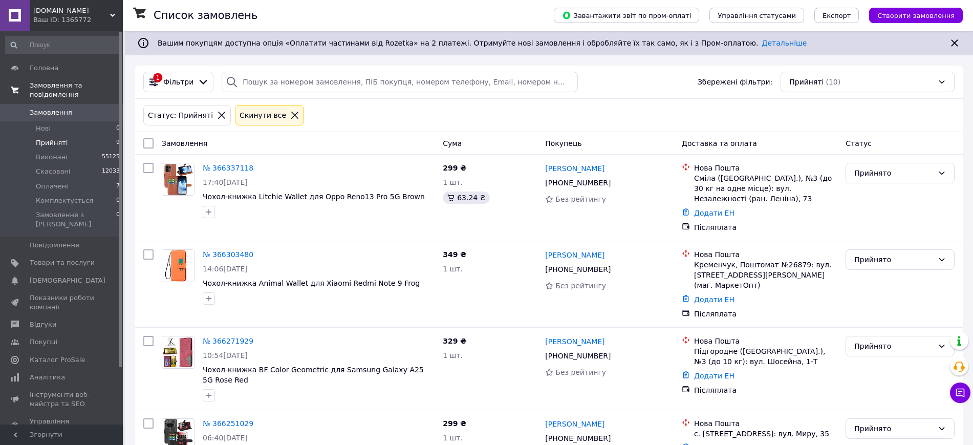
click at [101, 124] on li "Нові 0" at bounding box center [63, 128] width 126 height 14
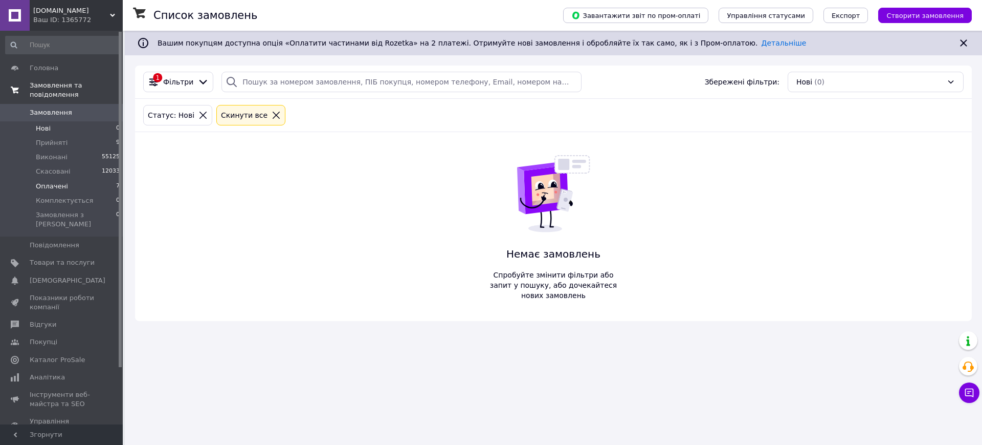
click at [91, 179] on li "Оплачені 7" at bounding box center [63, 186] width 126 height 14
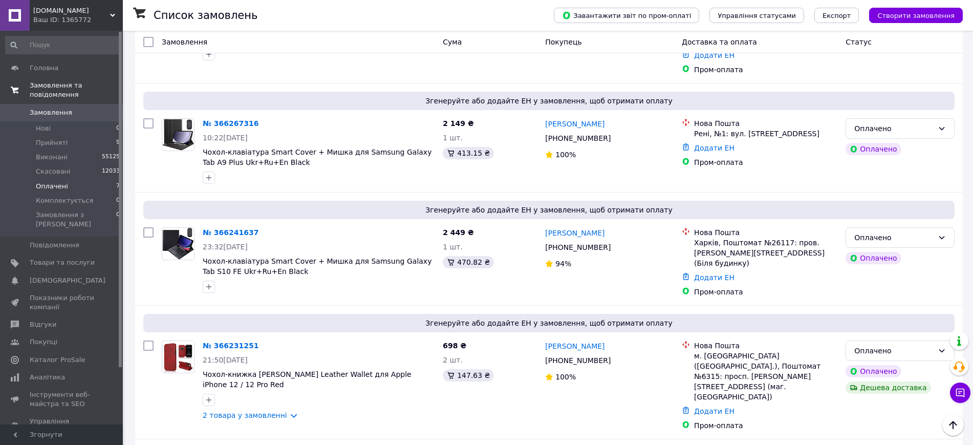
scroll to position [456, 0]
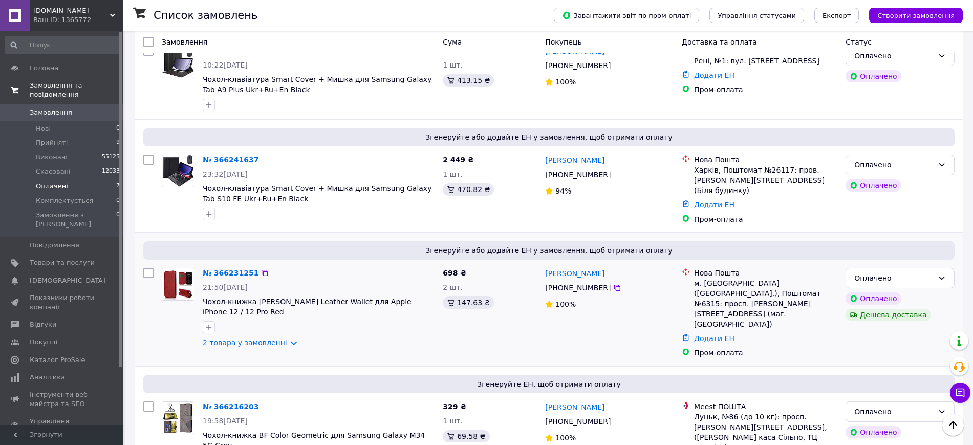
click at [265, 338] on link "2 товара у замовленні" at bounding box center [245, 342] width 84 height 8
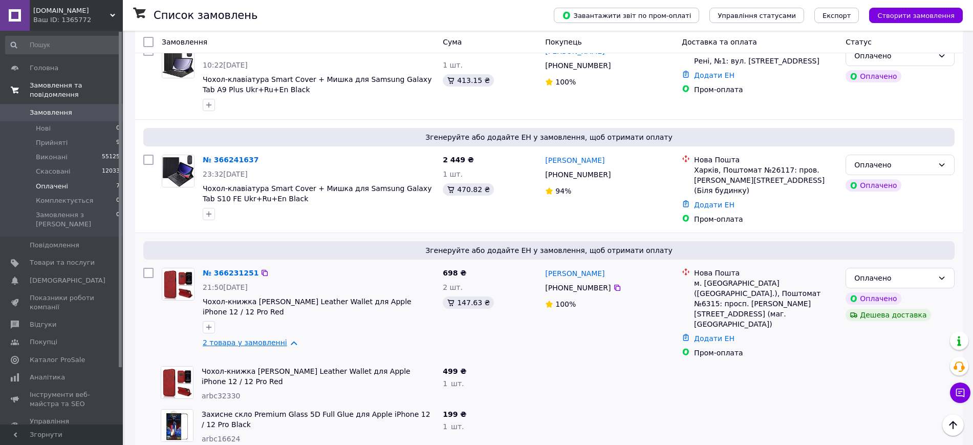
click at [266, 338] on link "2 товара у замовленні" at bounding box center [245, 342] width 84 height 8
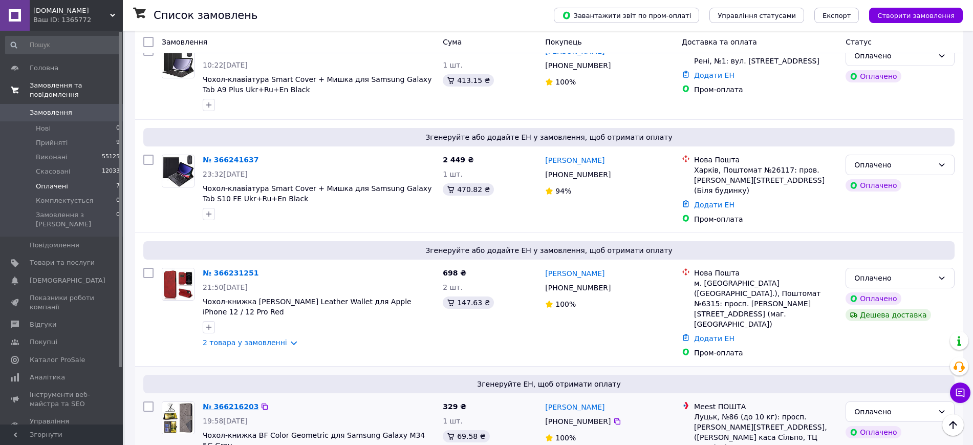
click at [227, 402] on link "№ 366216203" at bounding box center [231, 406] width 56 height 8
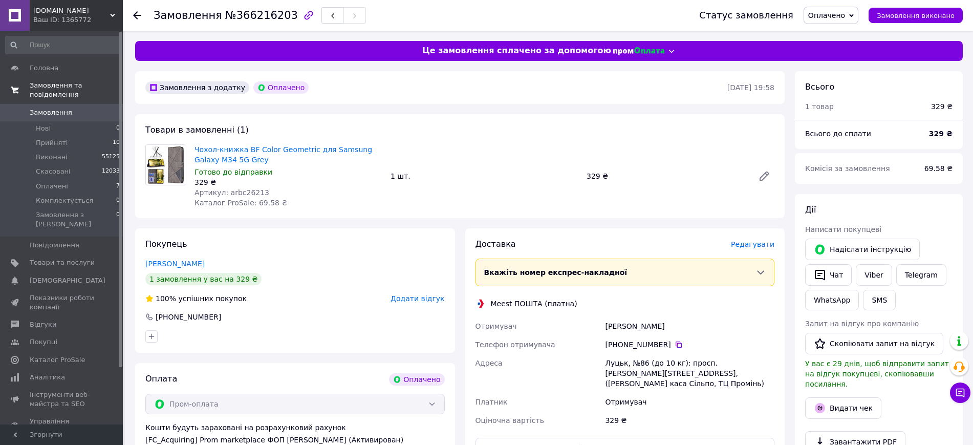
click at [758, 251] on div "Доставка Редагувати Вкажіть номер експрес-накладної Обов'язково введіть номер е…" at bounding box center [624, 383] width 299 height 290
click at [748, 247] on span "Редагувати" at bounding box center [752, 244] width 43 height 8
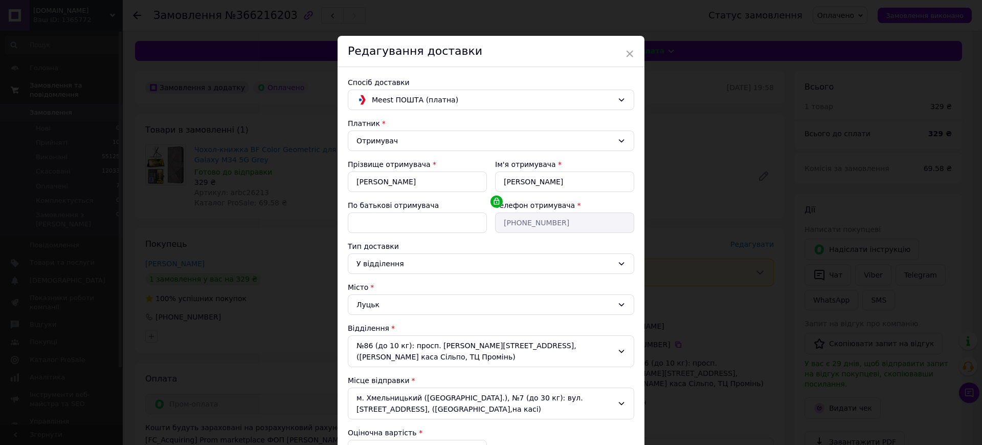
scroll to position [140, 0]
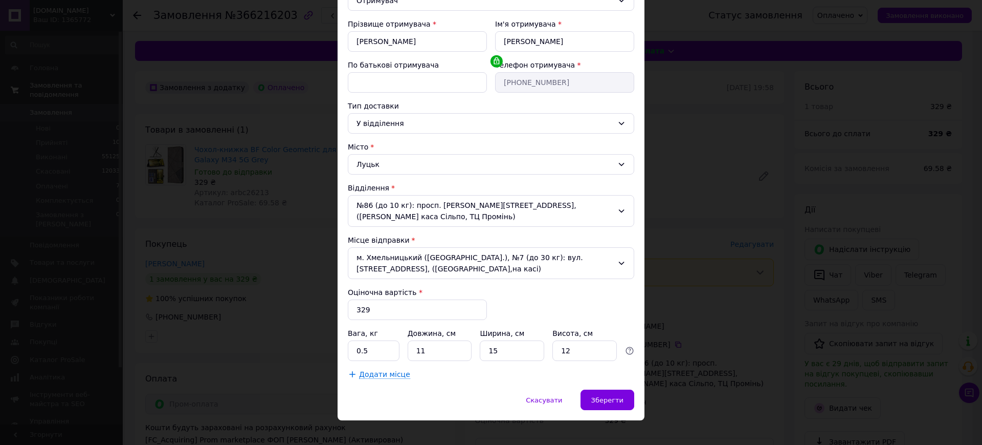
click at [362, 169] on div "Луцьк" at bounding box center [491, 164] width 287 height 20
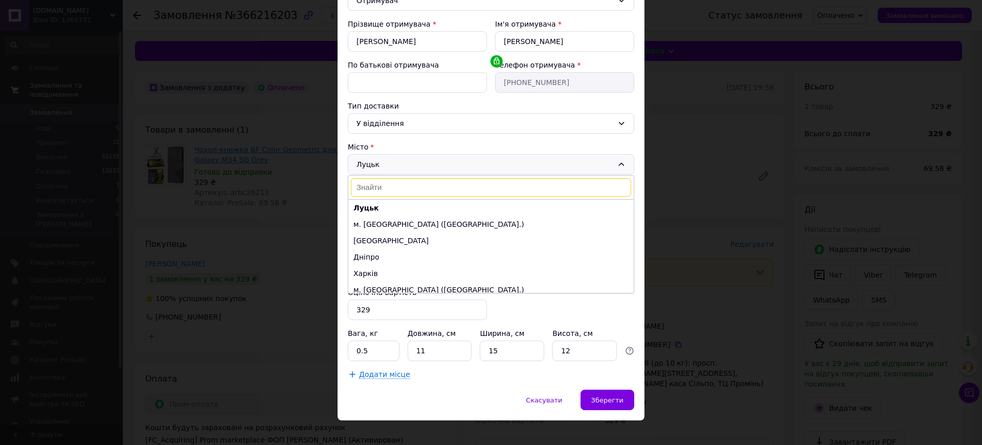
click at [273, 142] on div "× Редагування доставки Спосіб доставки Meest ПОШТА (платна) Платник Отримувач П…" at bounding box center [491, 222] width 982 height 445
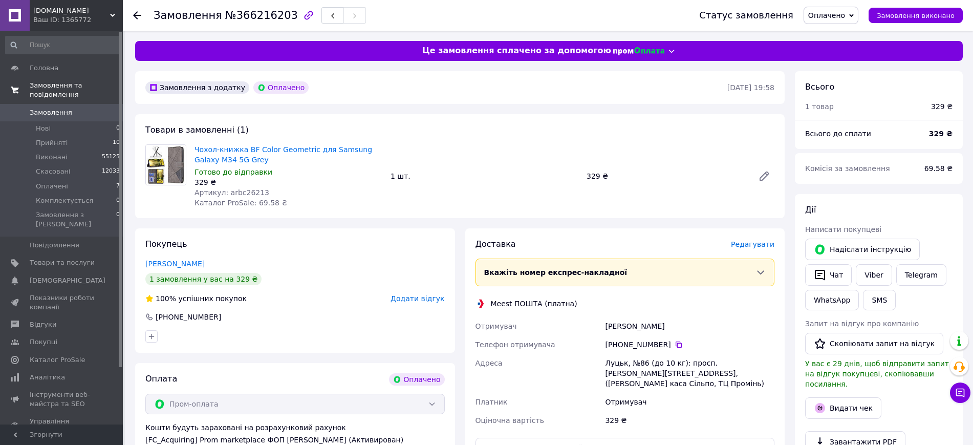
click at [753, 240] on span "Редагувати" at bounding box center [752, 244] width 43 height 8
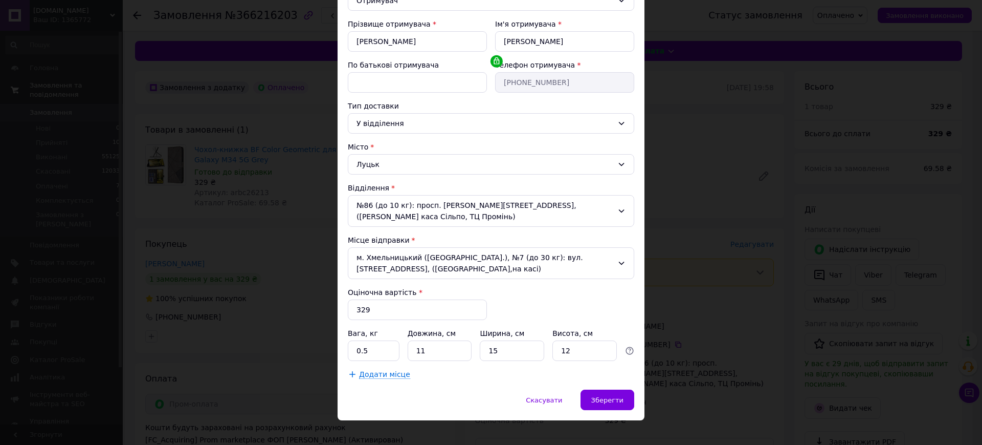
click at [294, 202] on div "× Редагування доставки Спосіб доставки Meest ПОШТА (платна) Платник Отримувач П…" at bounding box center [491, 222] width 982 height 445
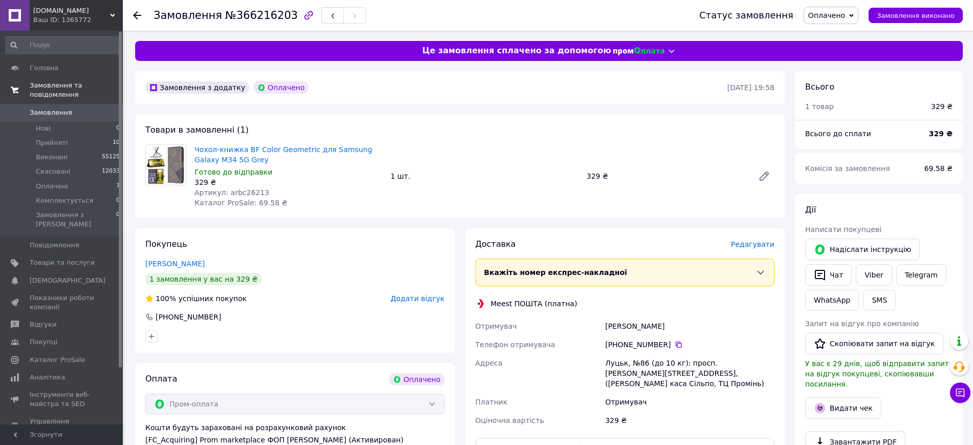
scroll to position [192, 0]
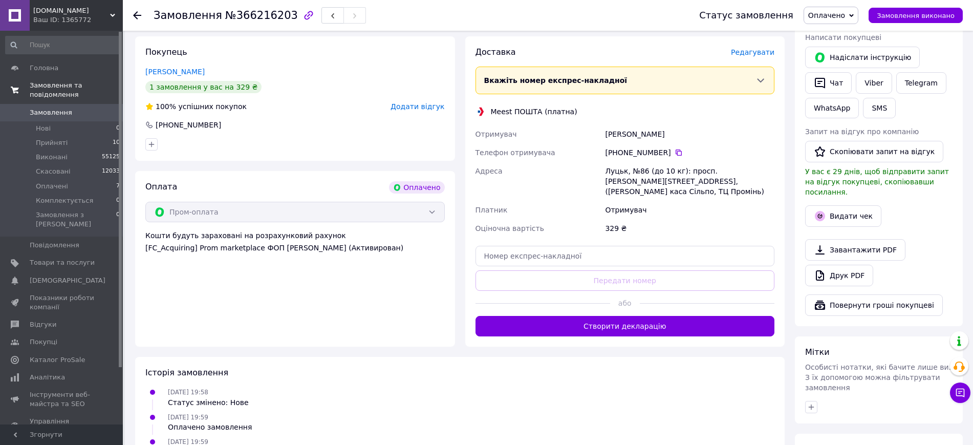
click at [618, 320] on button "Створити декларацію" at bounding box center [624, 326] width 299 height 20
click at [634, 201] on div "Отримувач" at bounding box center [689, 210] width 173 height 18
click at [627, 172] on div "Луцьк, №86 (до 10 кг): просп. [PERSON_NAME][STREET_ADDRESS], ([PERSON_NAME] кас…" at bounding box center [689, 181] width 173 height 39
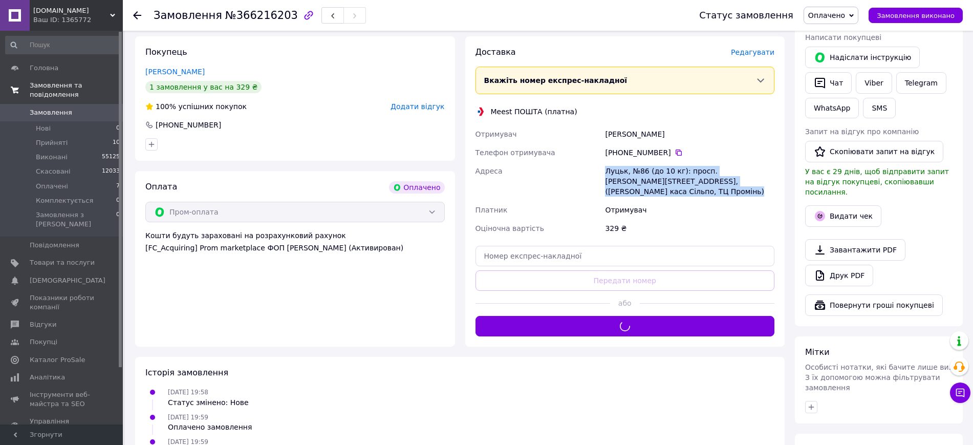
click at [627, 172] on div "Луцьк, №86 (до 10 кг): просп. [PERSON_NAME][STREET_ADDRESS], ([PERSON_NAME] кас…" at bounding box center [689, 181] width 173 height 39
copy div "Луцьк, №86 (до 10 кг): просп. [PERSON_NAME][STREET_ADDRESS], ([PERSON_NAME] кас…"
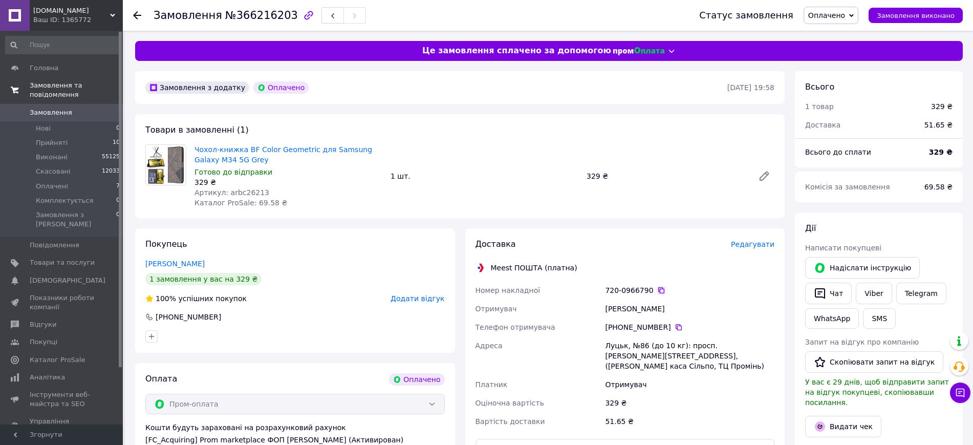
click at [657, 286] on icon at bounding box center [661, 290] width 8 height 8
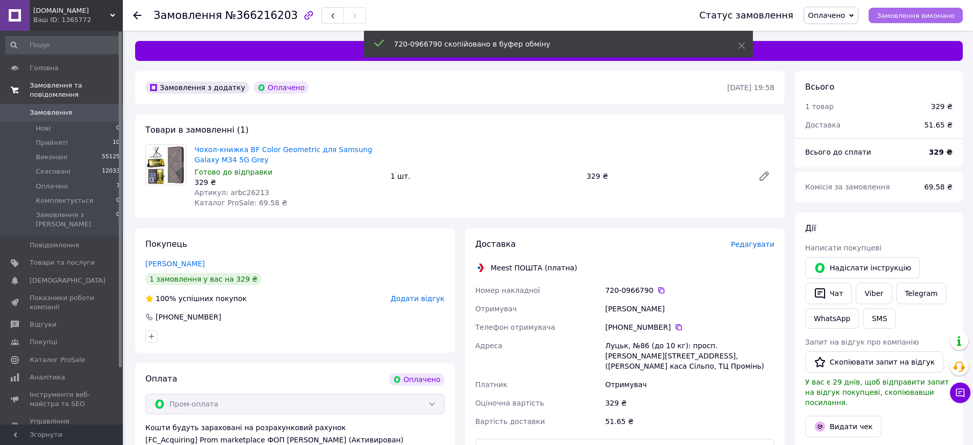
click at [888, 13] on span "Замовлення виконано" at bounding box center [916, 16] width 78 height 8
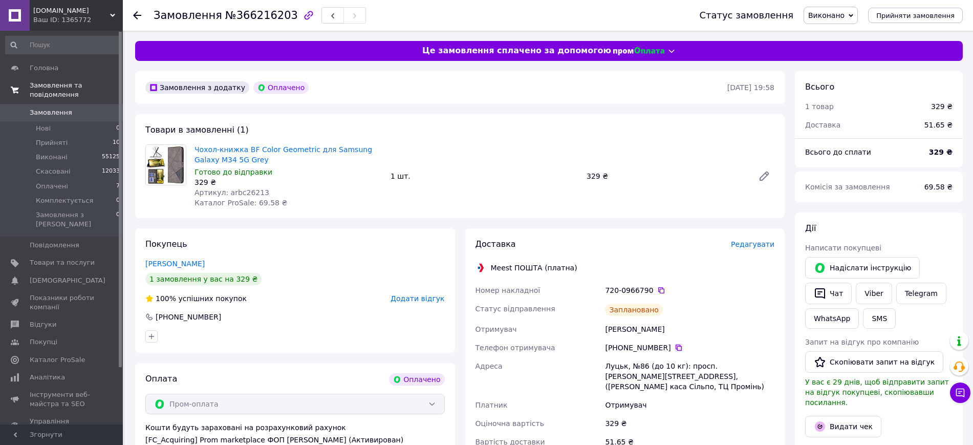
click at [674, 348] on icon at bounding box center [678, 347] width 8 height 8
click at [641, 338] on div "[PHONE_NUMBER]" at bounding box center [689, 347] width 173 height 18
click at [635, 323] on div "[PERSON_NAME]" at bounding box center [689, 329] width 173 height 18
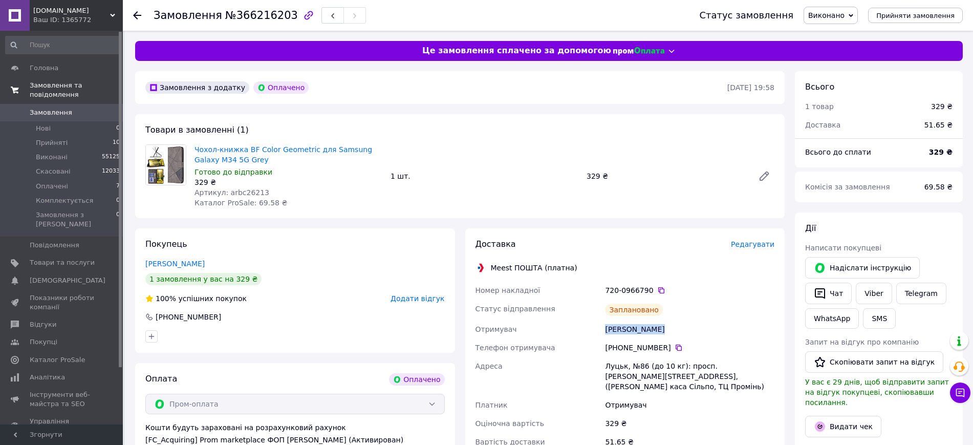
copy div "[PERSON_NAME]"
click at [657, 289] on icon at bounding box center [661, 290] width 8 height 8
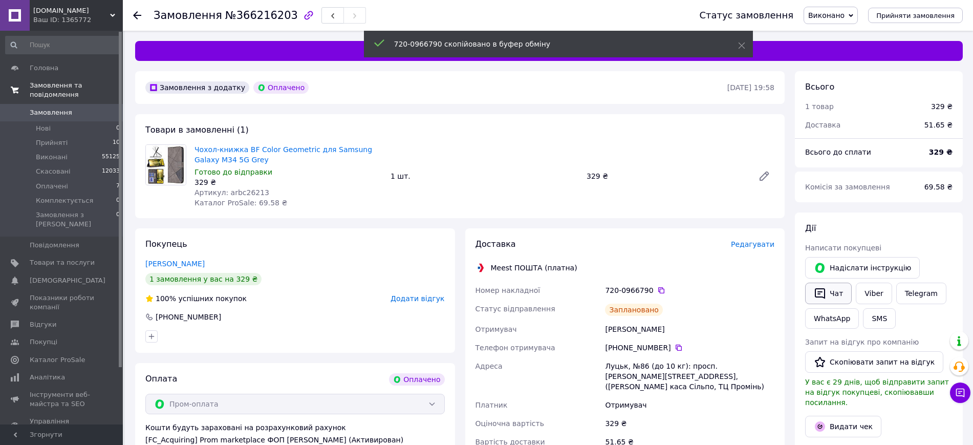
click at [819, 290] on icon "button" at bounding box center [820, 293] width 12 height 12
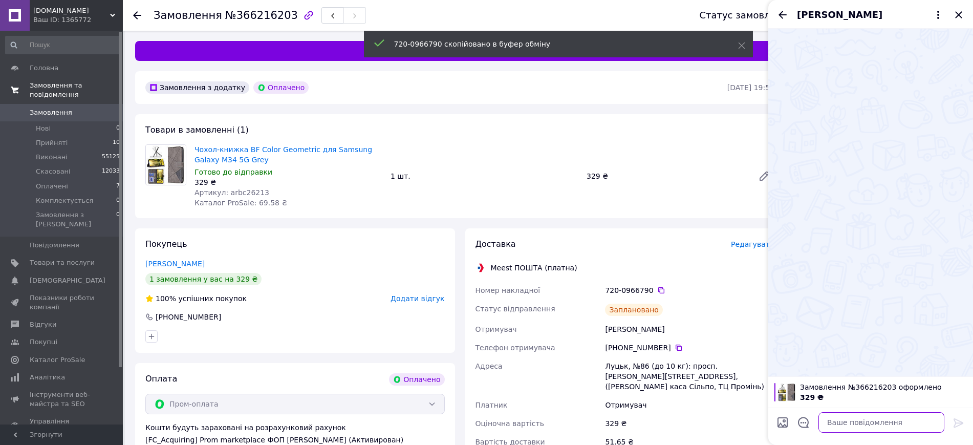
click at [843, 424] on textarea at bounding box center [881, 422] width 126 height 20
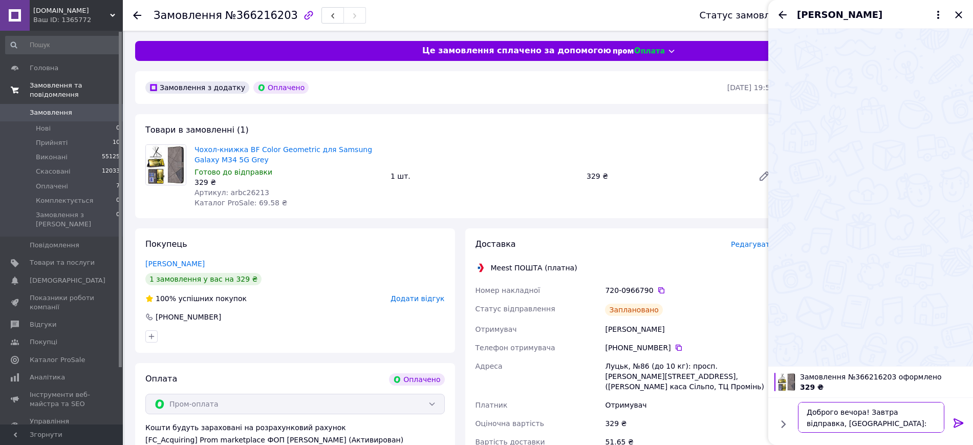
paste textarea "720-0966790"
type textarea "Доброго вечора! Завтра відправка, ТТН: 720-0966790"
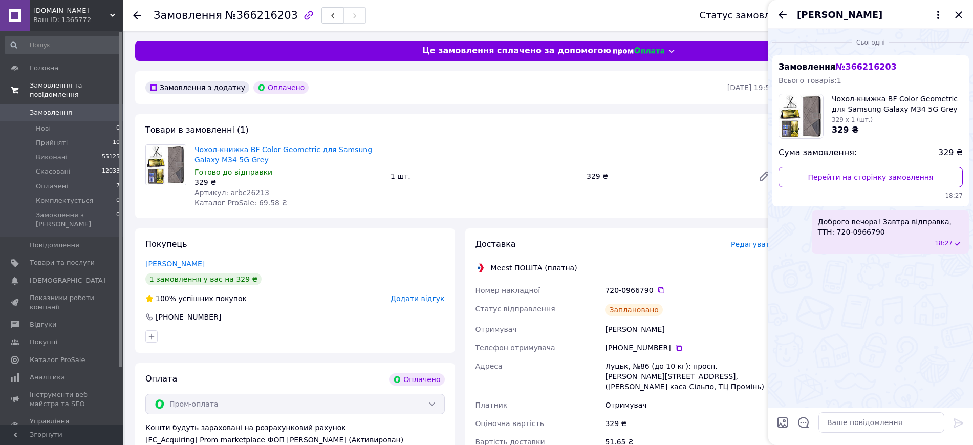
click at [958, 15] on icon "Закрити" at bounding box center [958, 14] width 7 height 7
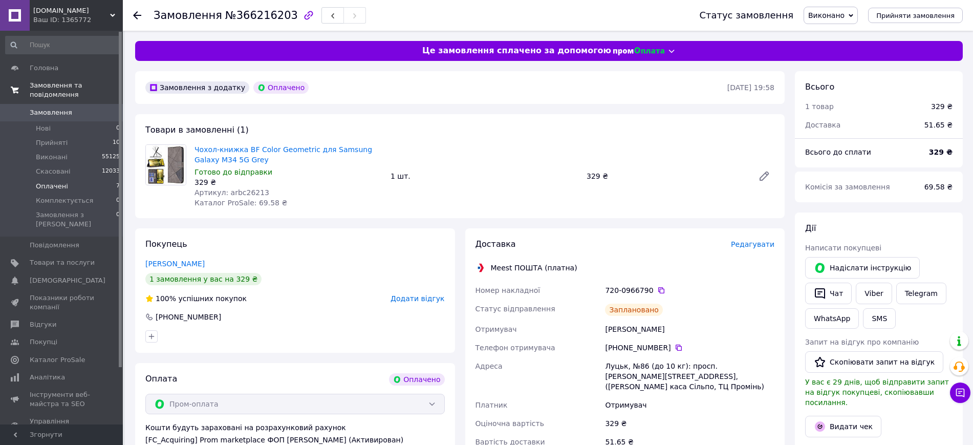
click at [102, 181] on li "Оплачені 7" at bounding box center [63, 186] width 126 height 14
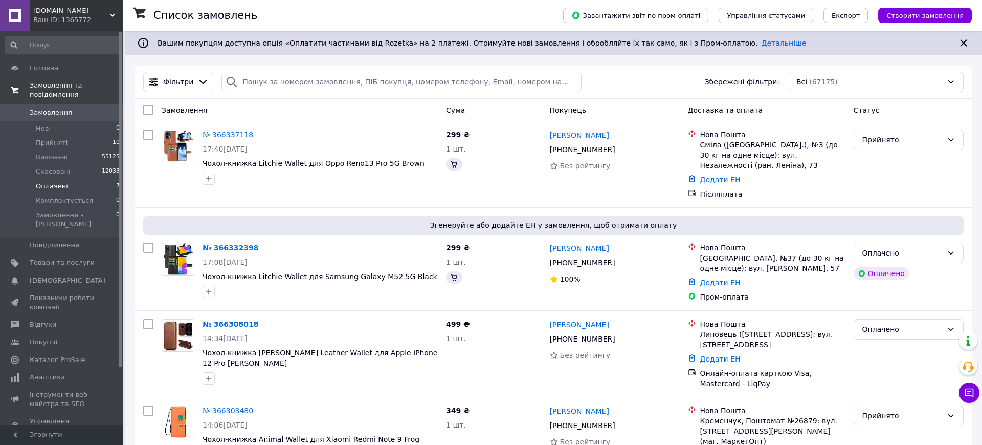
click at [97, 179] on li "Оплачені 7" at bounding box center [63, 186] width 126 height 14
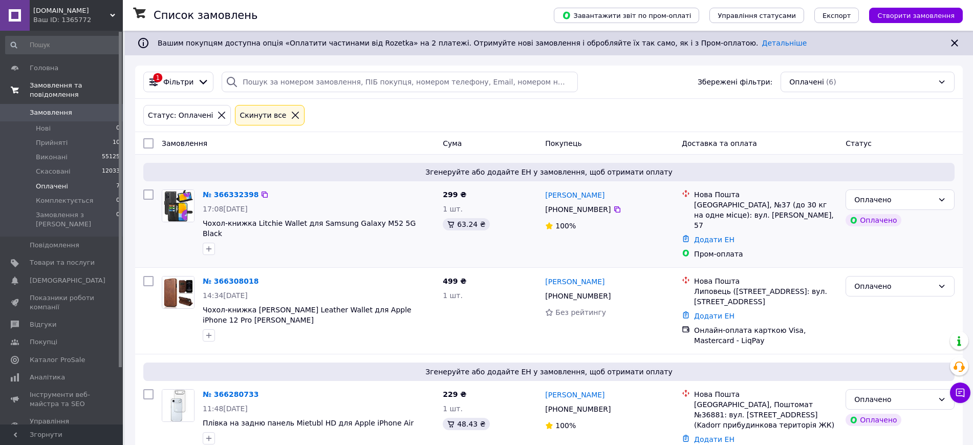
scroll to position [343, 0]
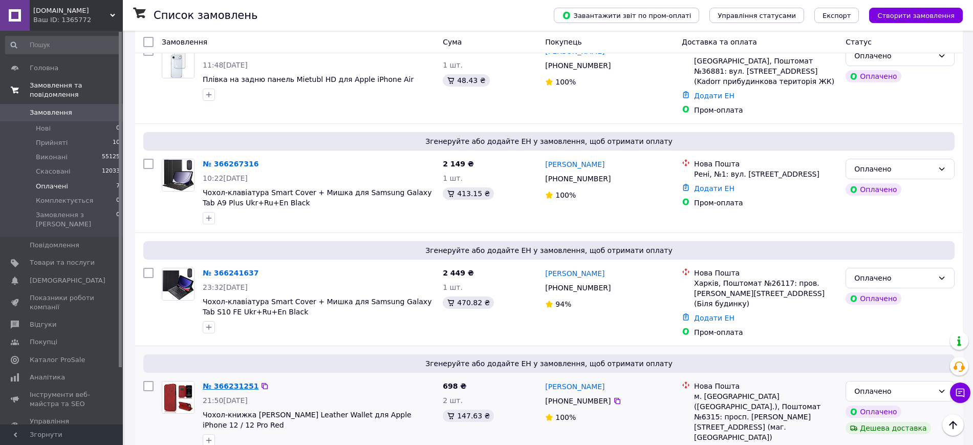
click at [226, 382] on link "№ 366231251" at bounding box center [231, 386] width 56 height 8
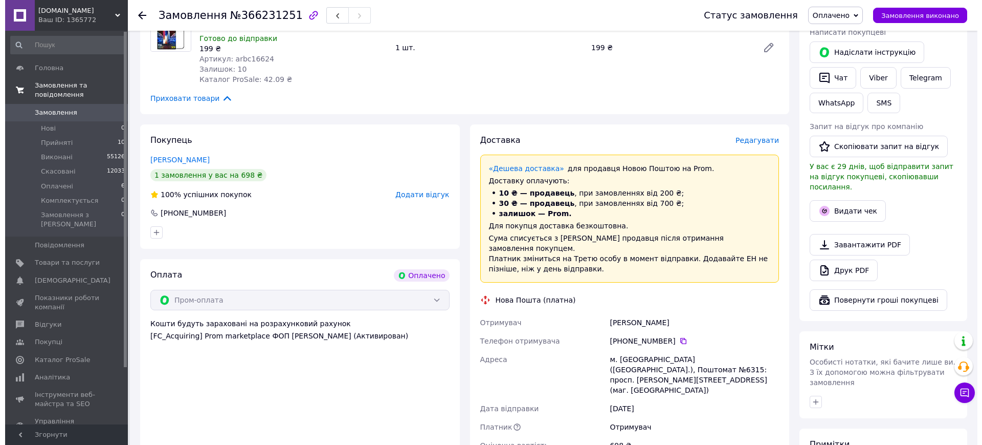
scroll to position [151, 0]
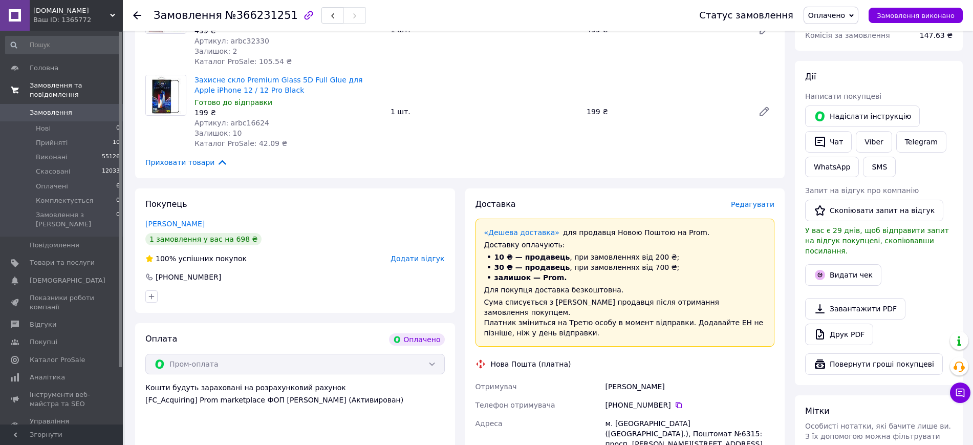
click at [742, 197] on div "Доставка Редагувати «Дешева доставка»   для продавця Новою Поштою на Prom. Дост…" at bounding box center [625, 407] width 320 height 439
click at [746, 201] on span "Редагувати" at bounding box center [752, 204] width 43 height 8
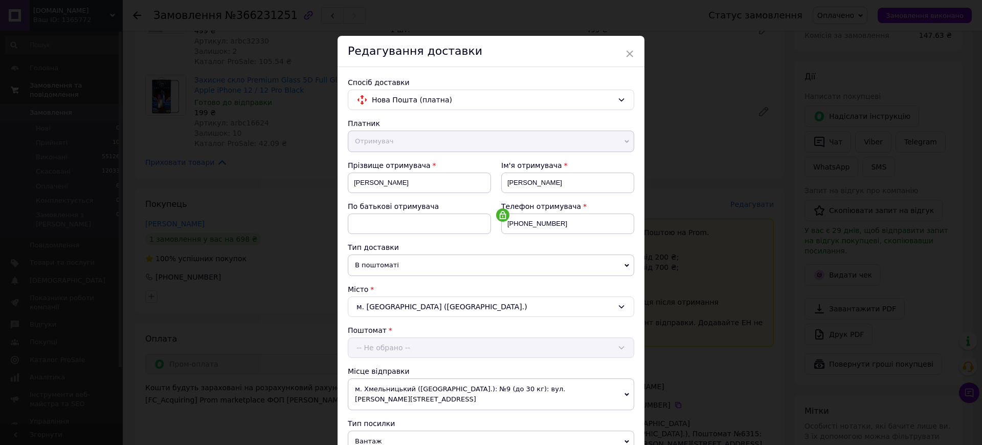
scroll to position [320, 0]
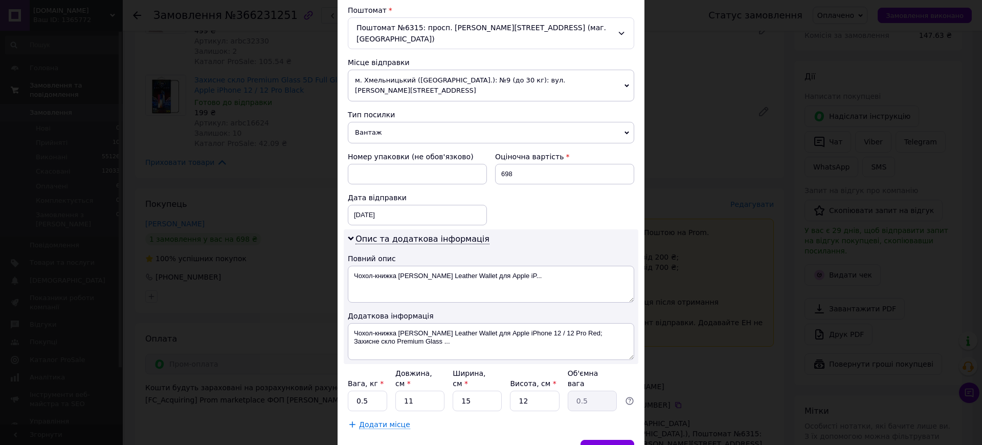
drag, startPoint x: 397, startPoint y: 124, endPoint x: 395, endPoint y: 137, distance: 13.5
click at [396, 124] on div "Платник Отримувач Відправник Прізвище отримувача Устич Ім'я отримувача Олександ…" at bounding box center [491, 113] width 287 height 631
drag, startPoint x: 387, startPoint y: 108, endPoint x: 387, endPoint y: 116, distance: 7.2
click at [387, 122] on span "Вантаж" at bounding box center [491, 132] width 287 height 21
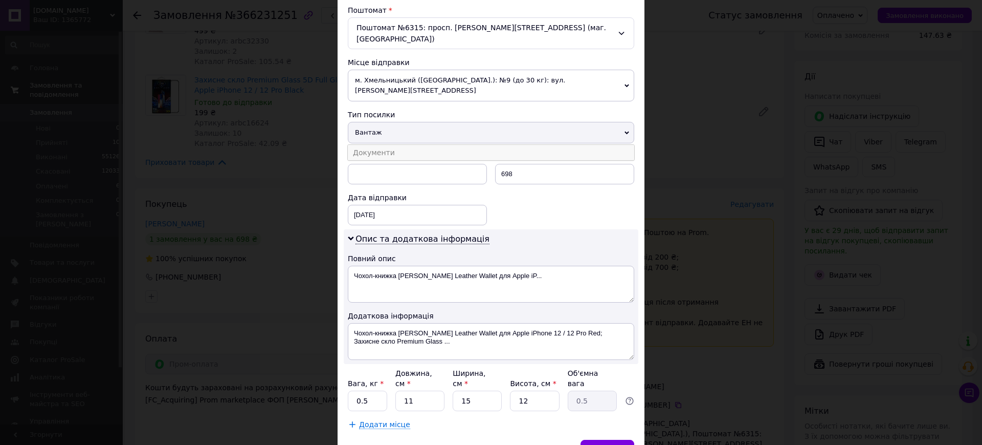
click at [387, 145] on li "Документи" at bounding box center [491, 152] width 287 height 15
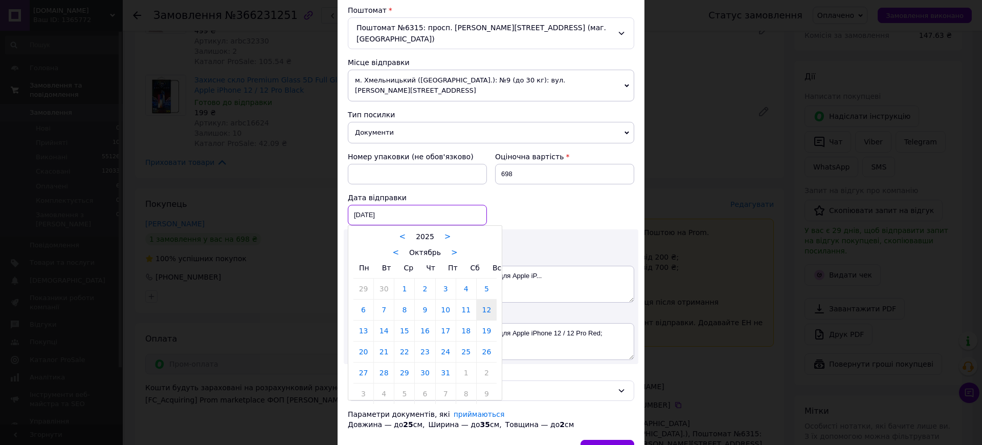
click at [380, 205] on div "[DATE] < 2025 > < Октябрь > Пн Вт Ср Чт Пт Сб Вс 29 30 1 2 3 4 5 6 7 8 9 10 11 …" at bounding box center [417, 215] width 139 height 20
click at [368, 320] on link "13" at bounding box center [364, 330] width 20 height 20
type input "[DATE]"
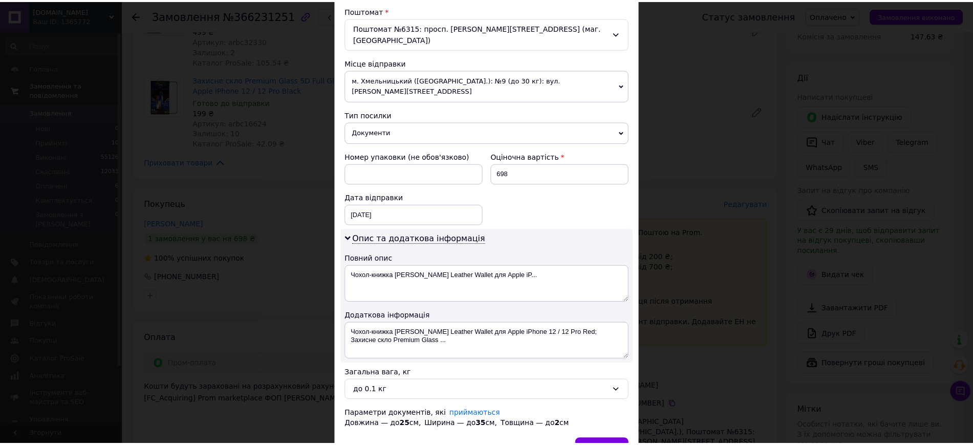
scroll to position [360, 0]
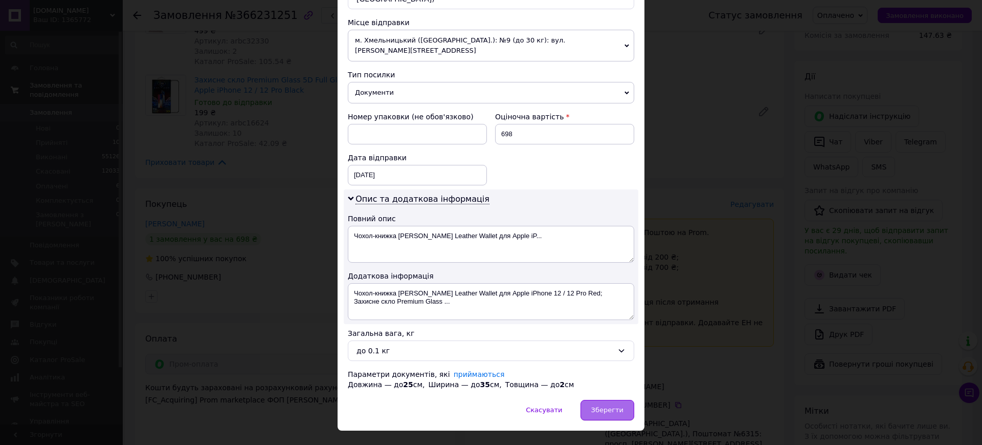
click at [608, 400] on div "Зберегти" at bounding box center [608, 410] width 54 height 20
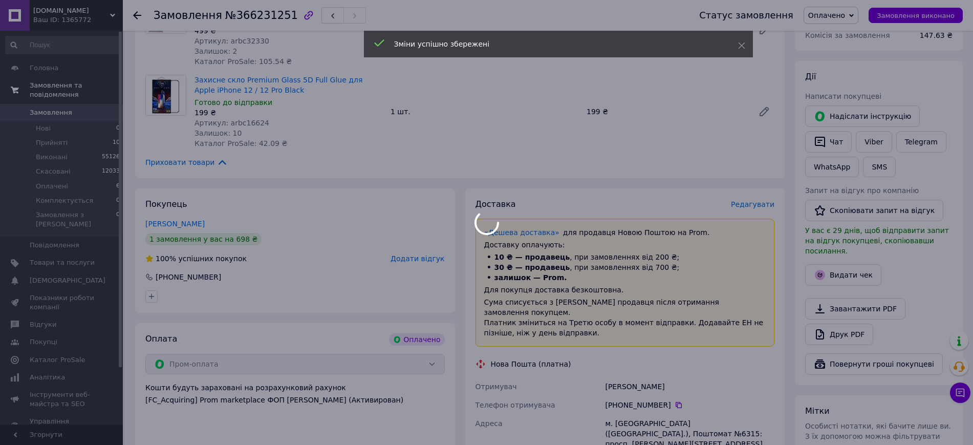
scroll to position [407, 0]
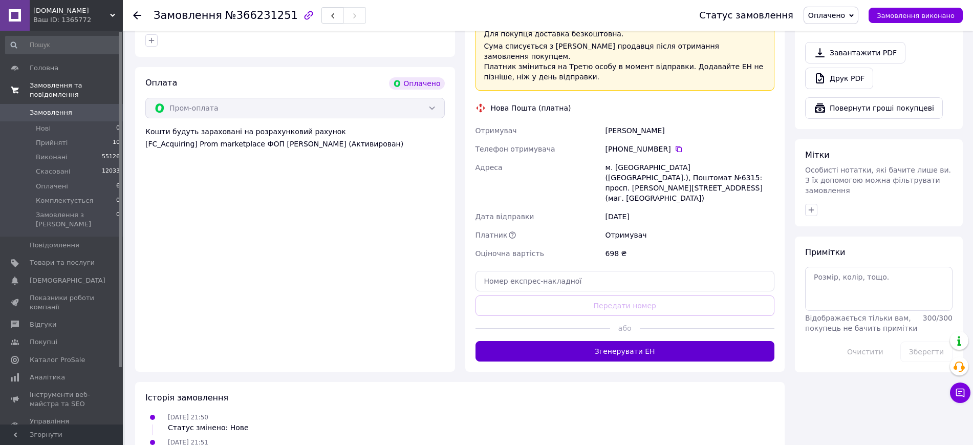
click at [646, 341] on button "Згенерувати ЕН" at bounding box center [624, 351] width 299 height 20
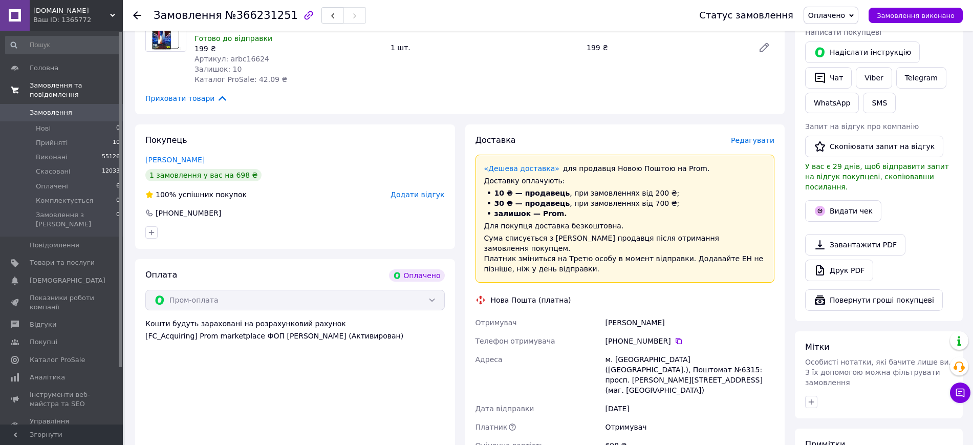
click at [630, 313] on div "Устич Олександр" at bounding box center [689, 322] width 173 height 18
copy div "Устич Олександр"
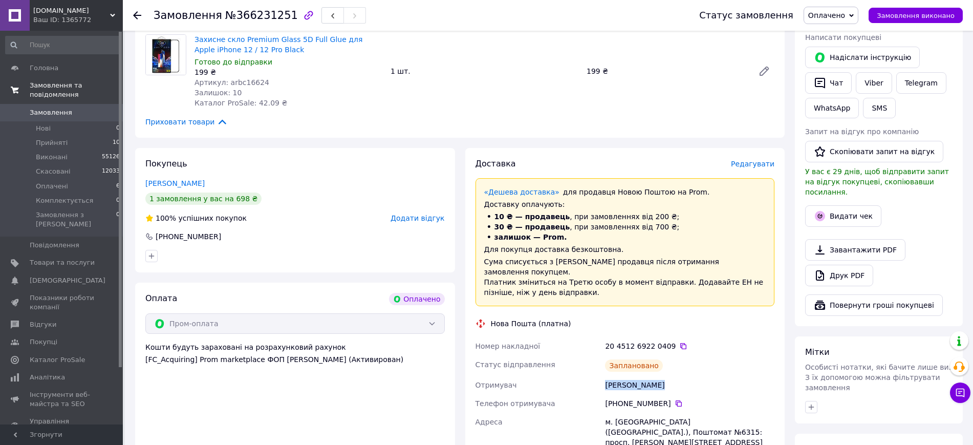
scroll to position [0, 0]
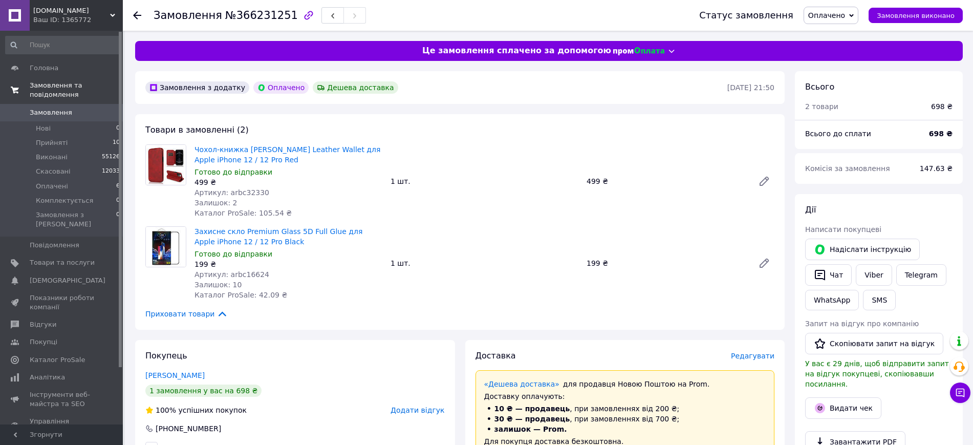
drag, startPoint x: 277, startPoint y: 152, endPoint x: 316, endPoint y: 120, distance: 50.2
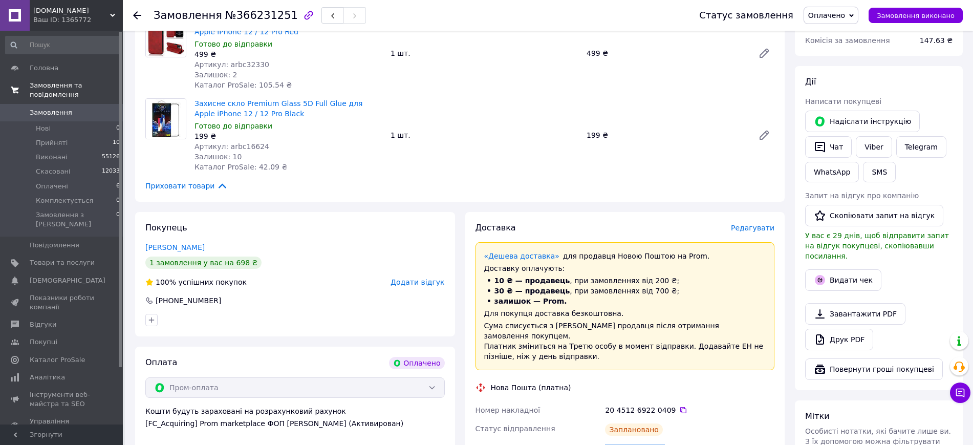
scroll to position [256, 0]
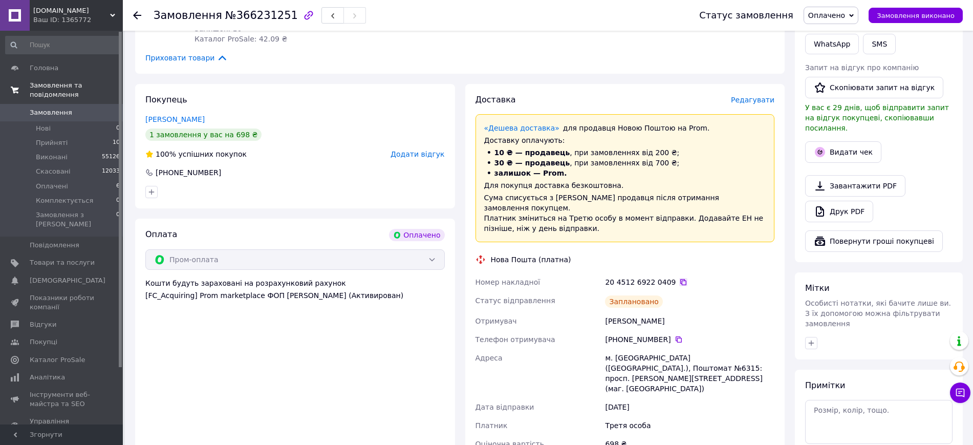
click at [679, 278] on icon at bounding box center [683, 282] width 8 height 8
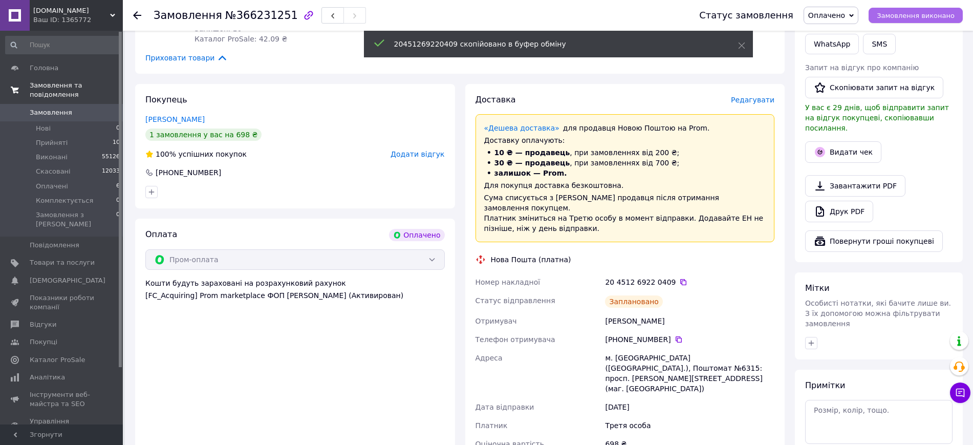
click at [918, 14] on span "Замовлення виконано" at bounding box center [916, 16] width 78 height 8
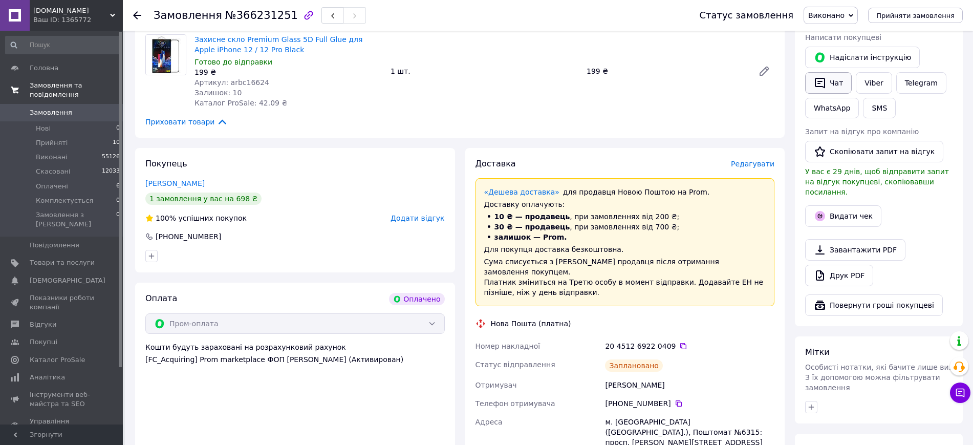
click at [833, 77] on button "Чат" at bounding box center [828, 82] width 47 height 21
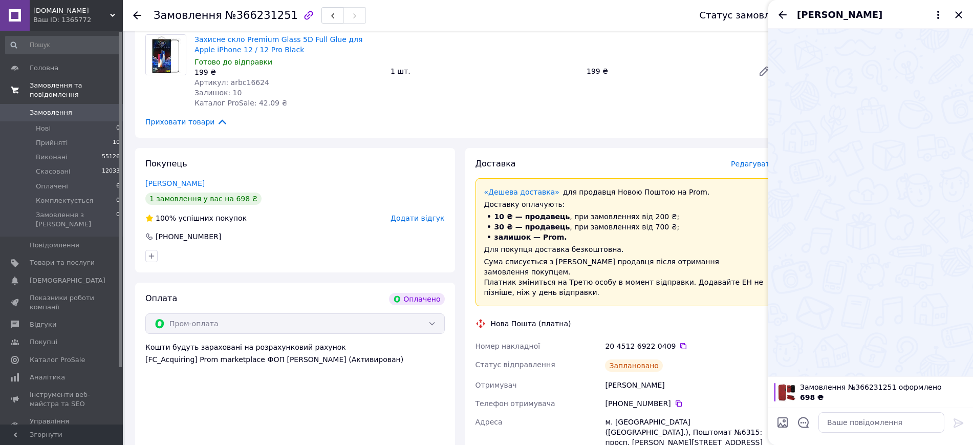
click at [868, 434] on div at bounding box center [881, 422] width 134 height 29
click at [866, 425] on textarea at bounding box center [881, 422] width 126 height 20
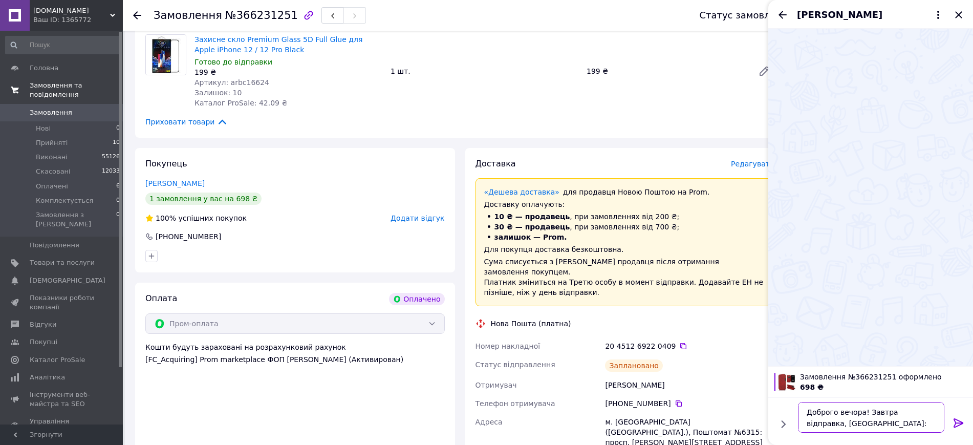
paste textarea "20451269220409"
type textarea "Доброго вечора! Завтра відправка, ТТН: 20451269220409"
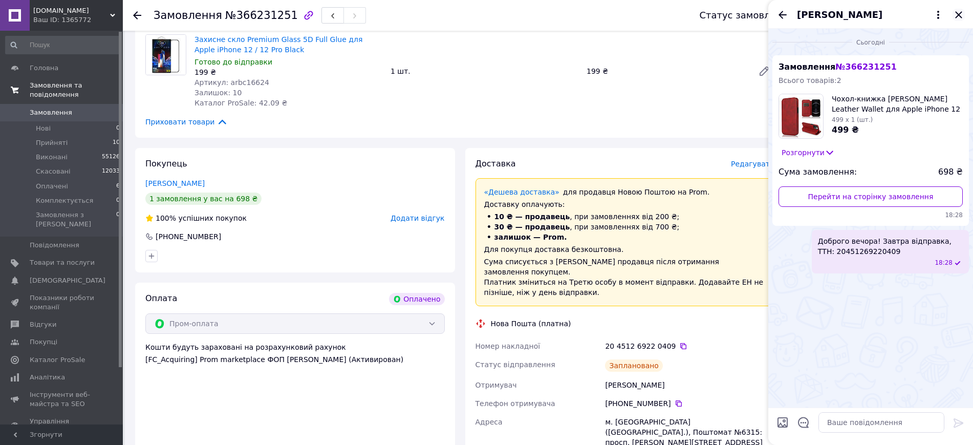
click at [954, 15] on icon "Закрити" at bounding box center [958, 15] width 12 height 12
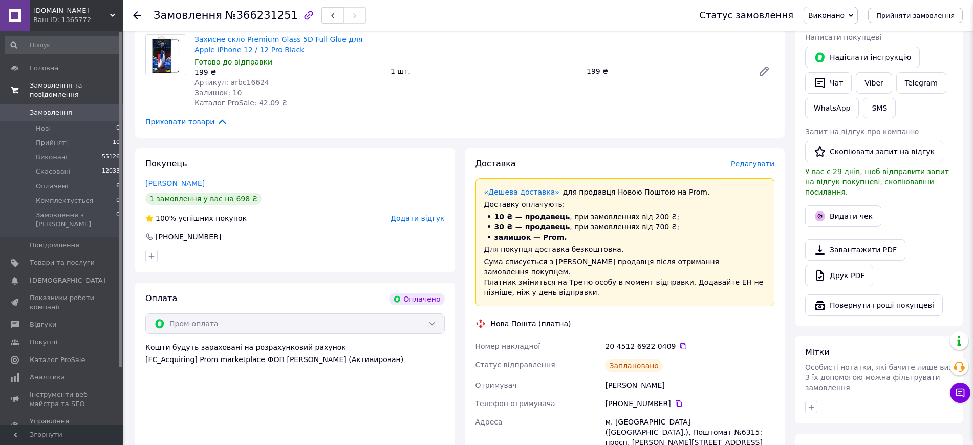
scroll to position [320, 0]
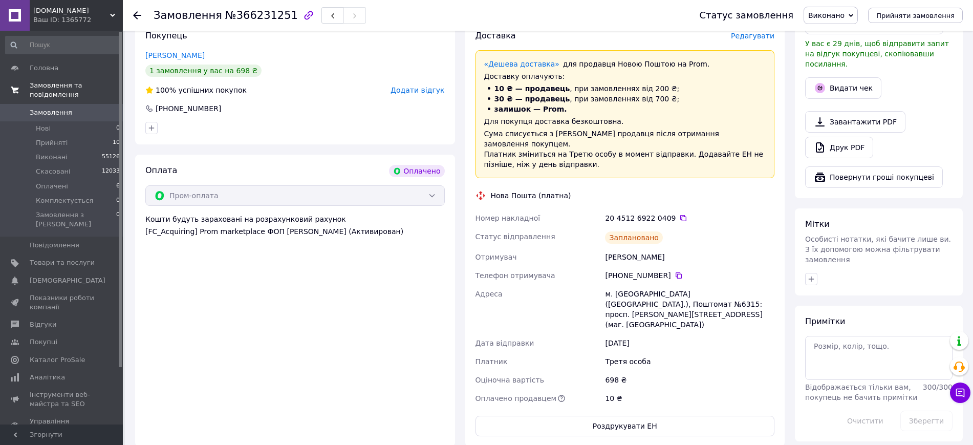
click at [633, 290] on div "м. Київ (Київська обл.), Поштомат №6315: просп. Броварський, 18д (маг. Новус)" at bounding box center [689, 309] width 173 height 49
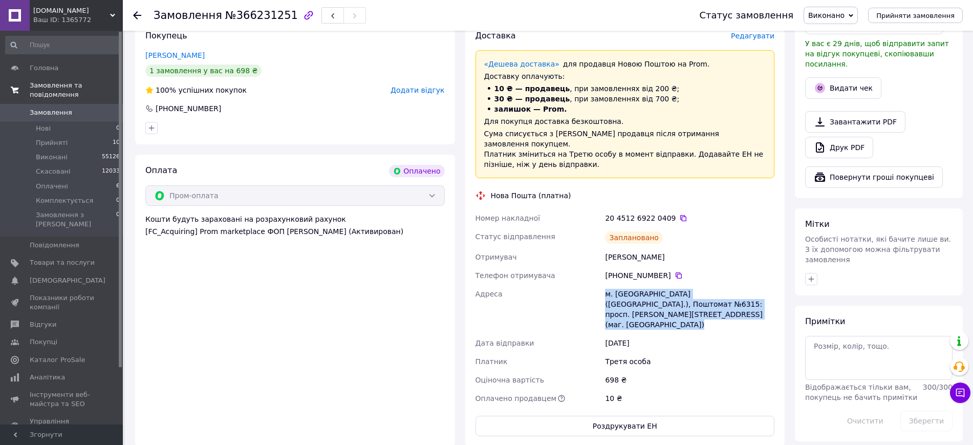
click at [633, 290] on div "м. Київ (Київська обл.), Поштомат №6315: просп. Броварський, 18д (маг. Новус)" at bounding box center [689, 309] width 173 height 49
copy div "м. Київ (Київська обл.), Поштомат №6315: просп. Броварський, 18д (маг. Новус)"
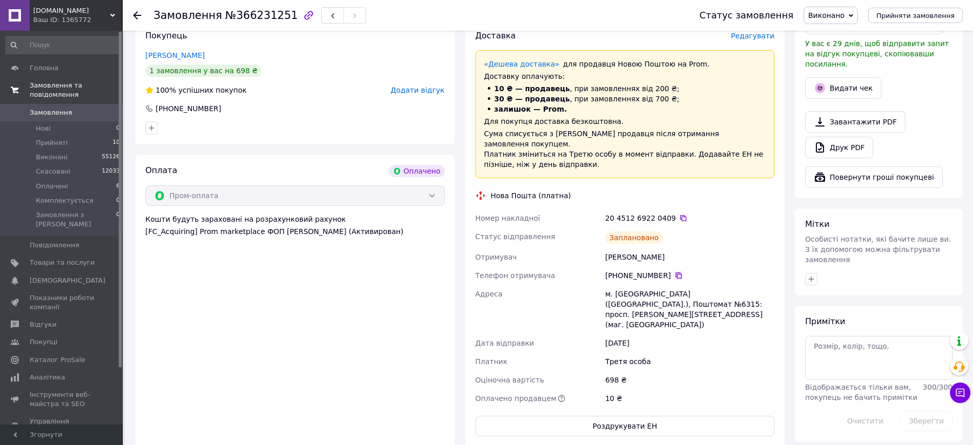
click at [674, 271] on icon at bounding box center [678, 275] width 8 height 8
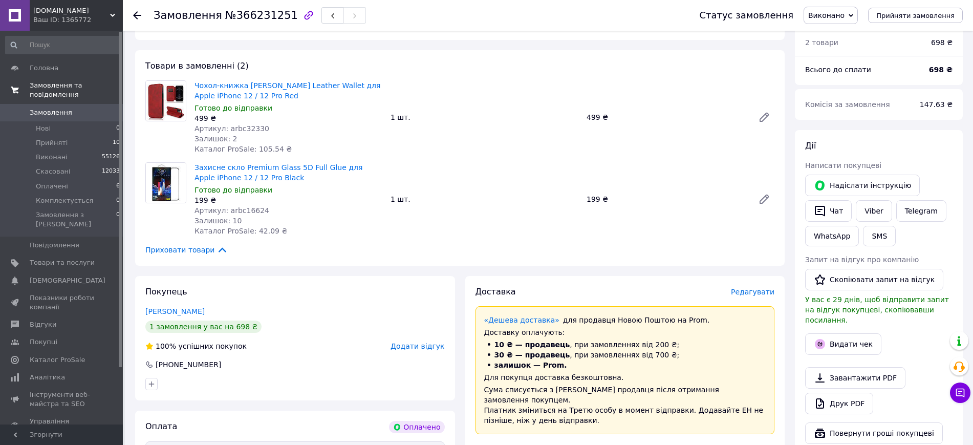
click at [232, 124] on span "Артикул: arbc32330" at bounding box center [231, 128] width 75 height 8
copy span "arbc32330"
click at [94, 258] on span "Товари та послуги" at bounding box center [62, 262] width 65 height 9
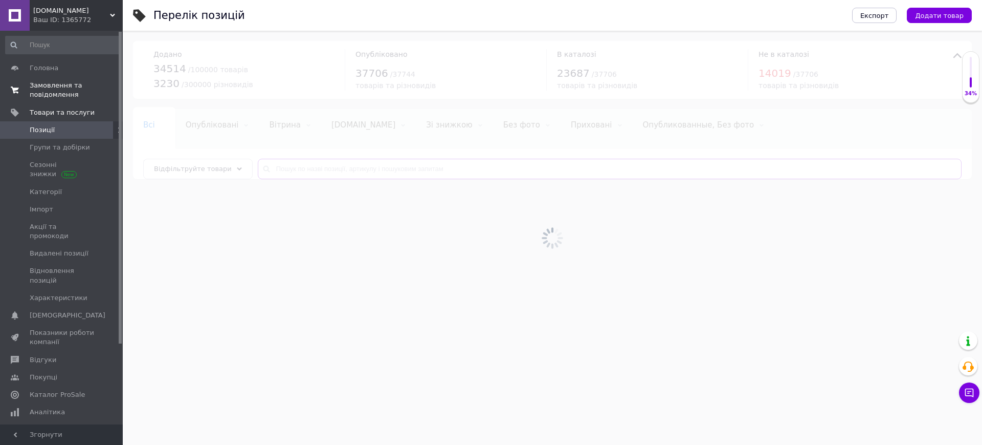
click at [360, 172] on input "text" at bounding box center [610, 169] width 704 height 20
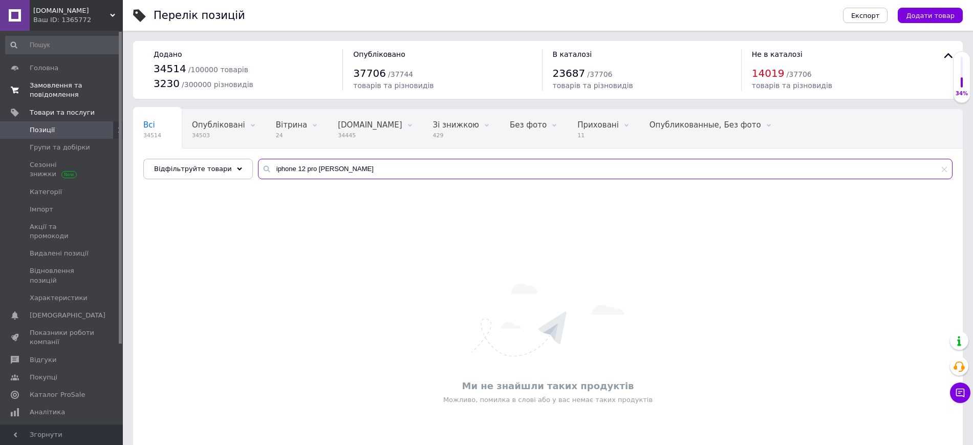
click at [354, 174] on input "iphone 12 pro knight gred" at bounding box center [605, 169] width 694 height 20
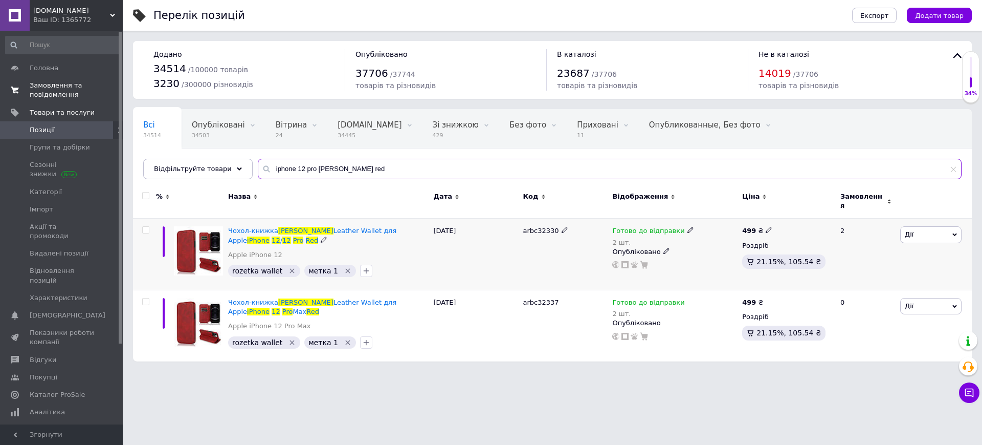
type input "iphone 12 pro knight red"
click at [662, 227] on span "Готово до відправки" at bounding box center [649, 232] width 72 height 11
click at [711, 260] on li "Немає в наявності" at bounding box center [742, 267] width 97 height 14
click at [711, 261] on input "2" at bounding box center [733, 271] width 78 height 20
drag, startPoint x: 506, startPoint y: 249, endPoint x: 330, endPoint y: 281, distance: 178.5
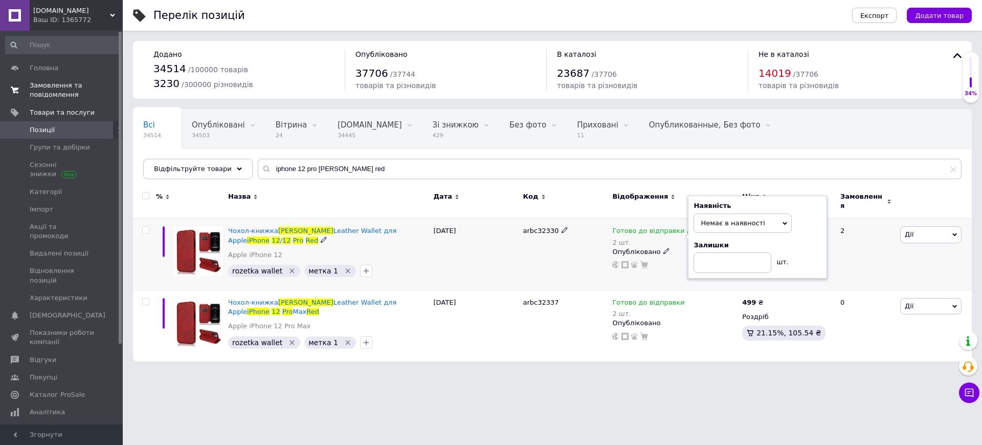
click at [505, 249] on div "01.04.2025" at bounding box center [476, 255] width 90 height 72
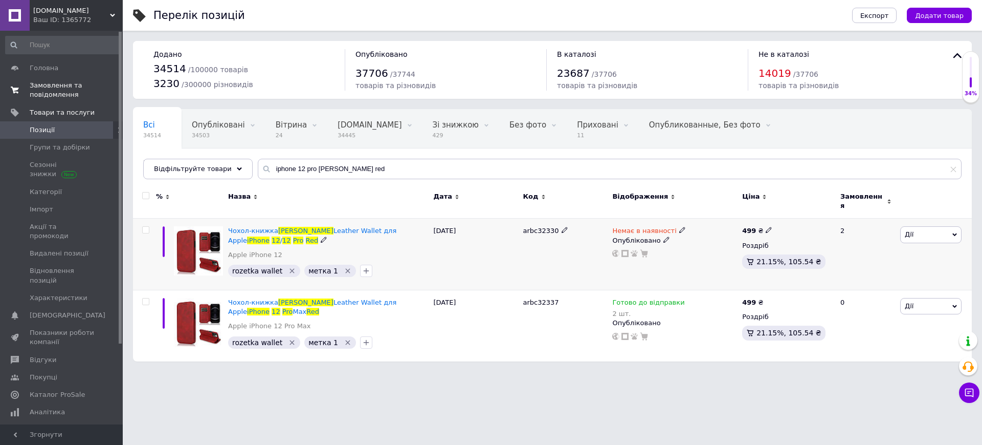
click at [288, 267] on icon "Видалити мітку" at bounding box center [292, 271] width 8 height 8
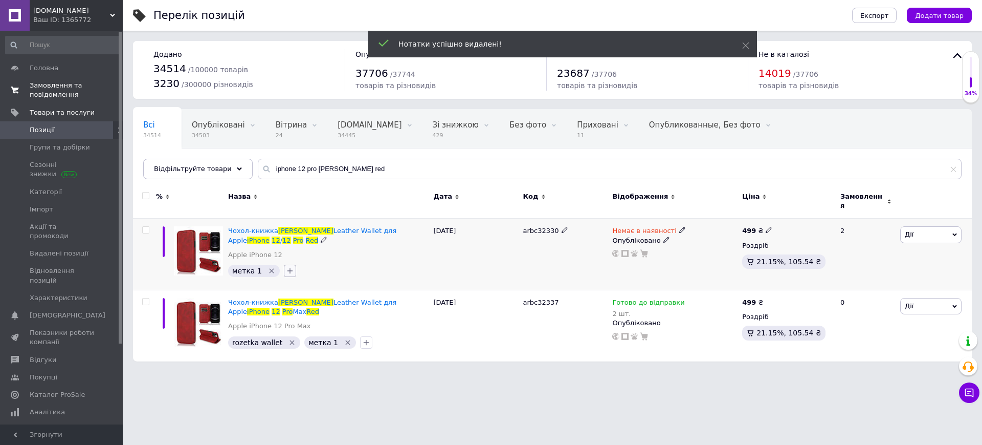
drag, startPoint x: 281, startPoint y: 263, endPoint x: 280, endPoint y: 269, distance: 6.7
click at [286, 267] on icon "button" at bounding box center [290, 271] width 8 height 8
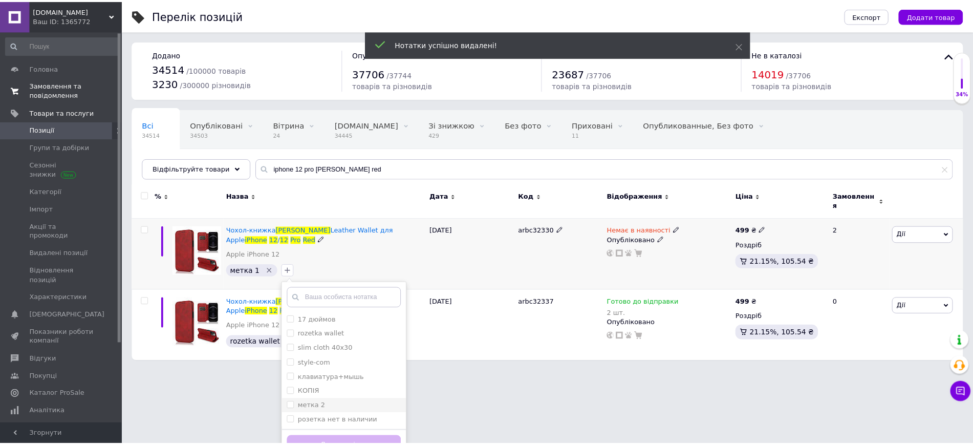
scroll to position [12, 0]
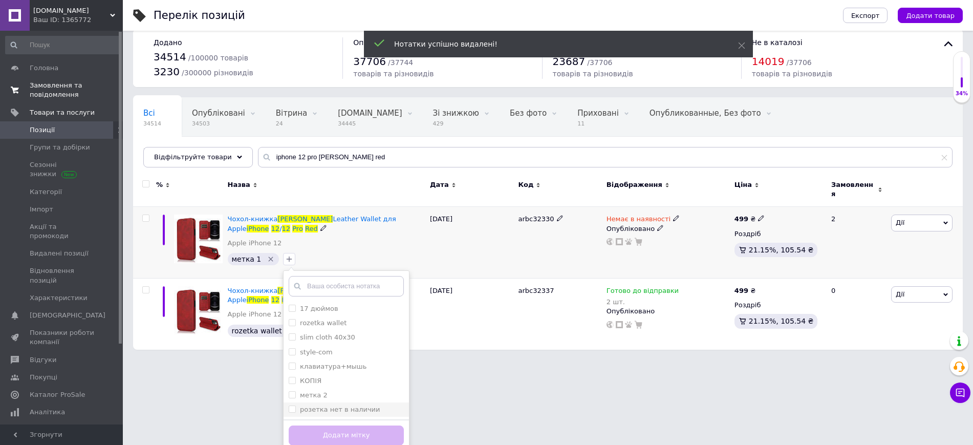
click at [289, 405] on input "розетка нет в наличии" at bounding box center [292, 408] width 7 height 7
checkbox input "true"
click at [322, 432] on button "Додати мітку" at bounding box center [346, 435] width 115 height 20
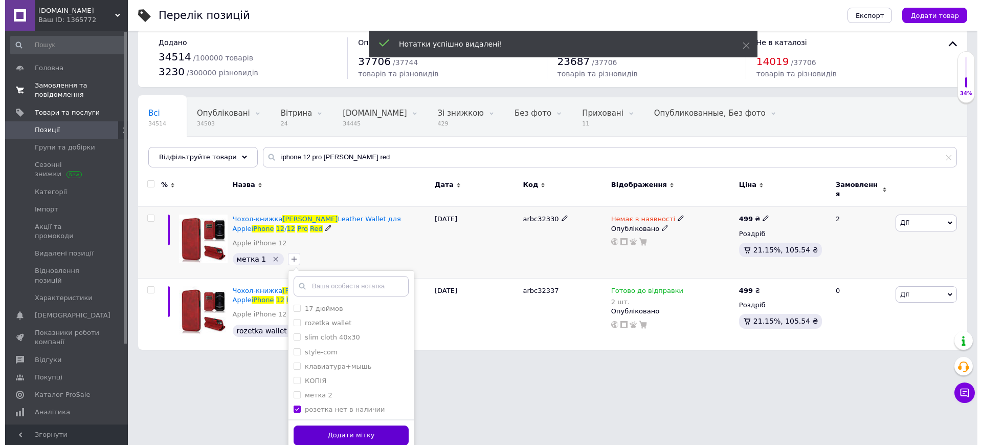
scroll to position [0, 0]
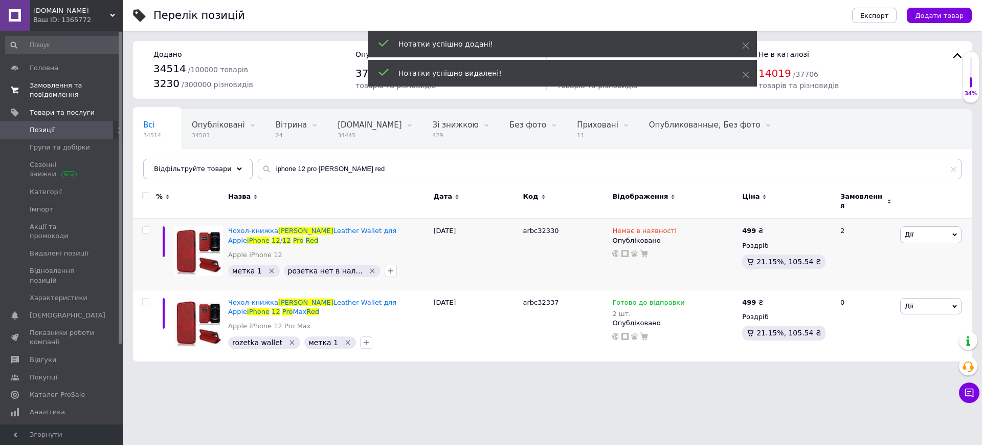
click at [91, 91] on span "Замовлення та повідомлення" at bounding box center [62, 90] width 65 height 18
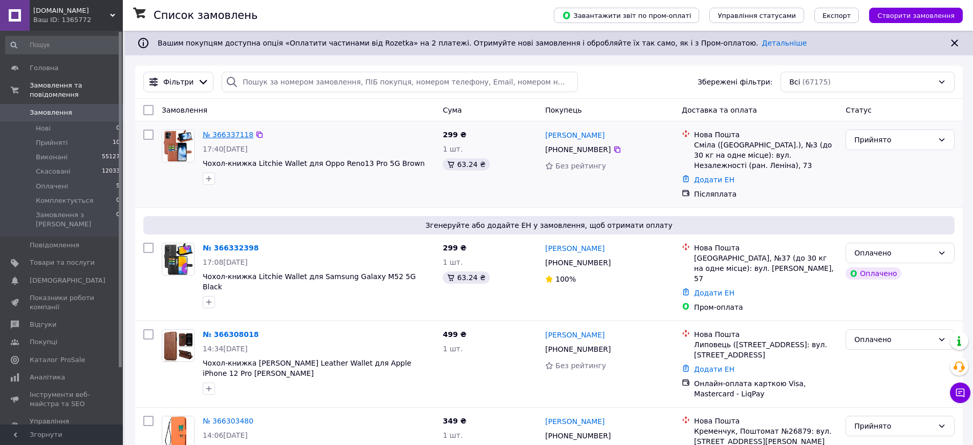
click at [222, 130] on link "№ 366337118" at bounding box center [228, 134] width 51 height 8
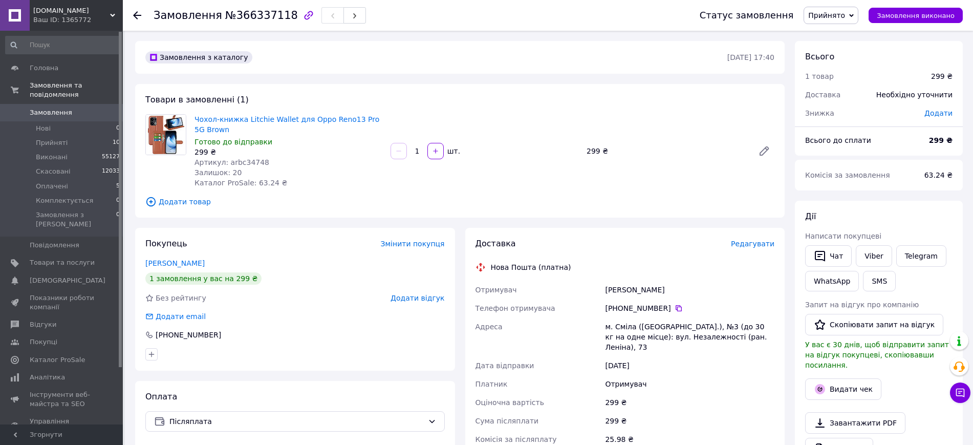
click at [762, 242] on span "Редагувати" at bounding box center [752, 243] width 43 height 8
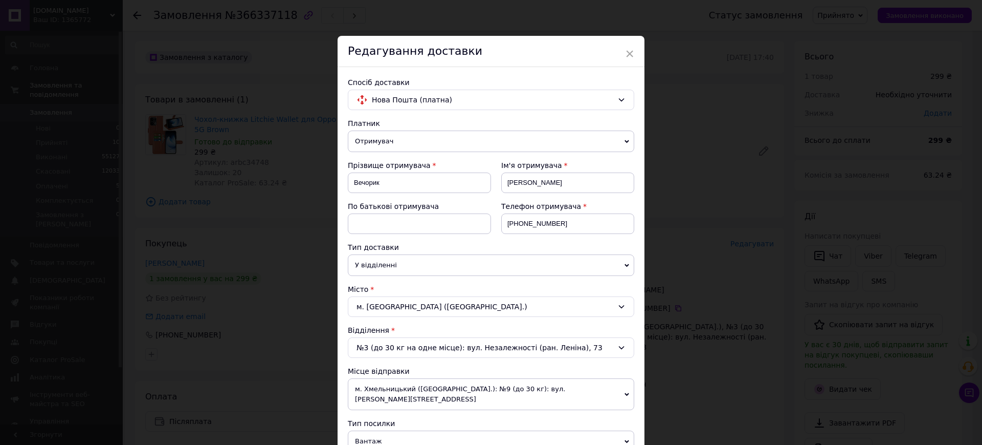
scroll to position [256, 0]
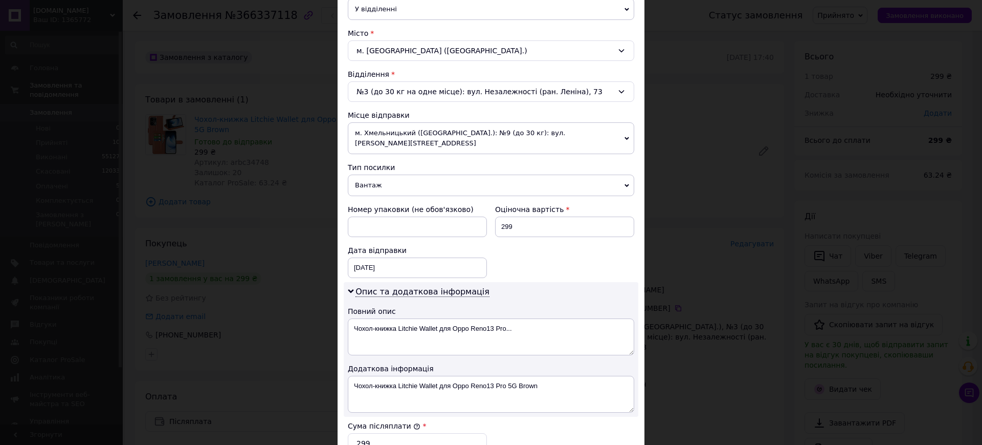
click at [403, 186] on div "Платник Отримувач Відправник Прізвище отримувача Вечорик Ім'я отримувача Людмил…" at bounding box center [491, 222] width 287 height 721
click at [400, 204] on div "Номер упаковки (не обов'язково)" at bounding box center [417, 209] width 139 height 10
click at [384, 174] on span "Вантаж" at bounding box center [491, 184] width 287 height 21
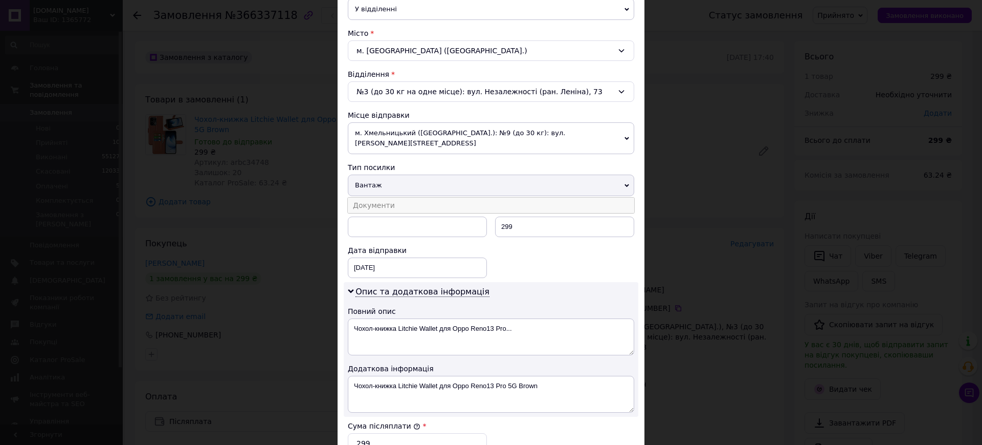
click at [384, 198] on li "Документи" at bounding box center [491, 205] width 287 height 15
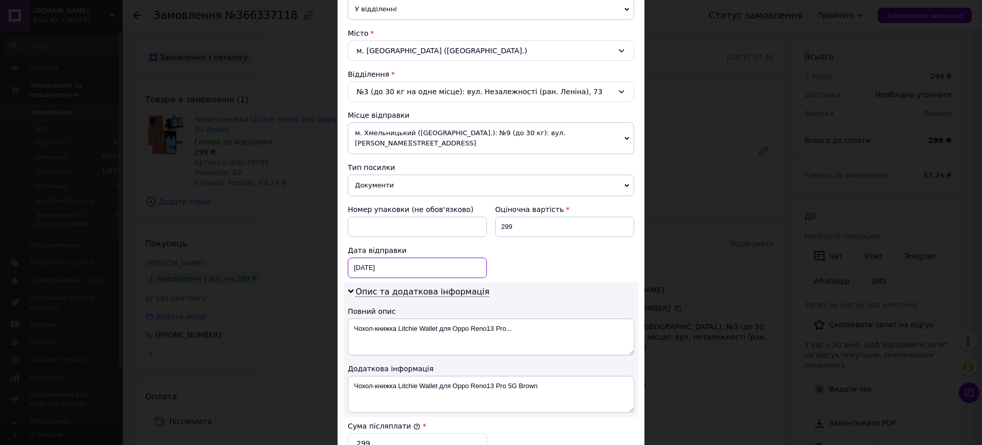
click at [384, 257] on div "[DATE] < 2025 > < Октябрь > Пн Вт Ср Чт Пт Сб Вс 29 30 1 2 3 4 5 6 7 8 9 10 11 …" at bounding box center [417, 267] width 139 height 20
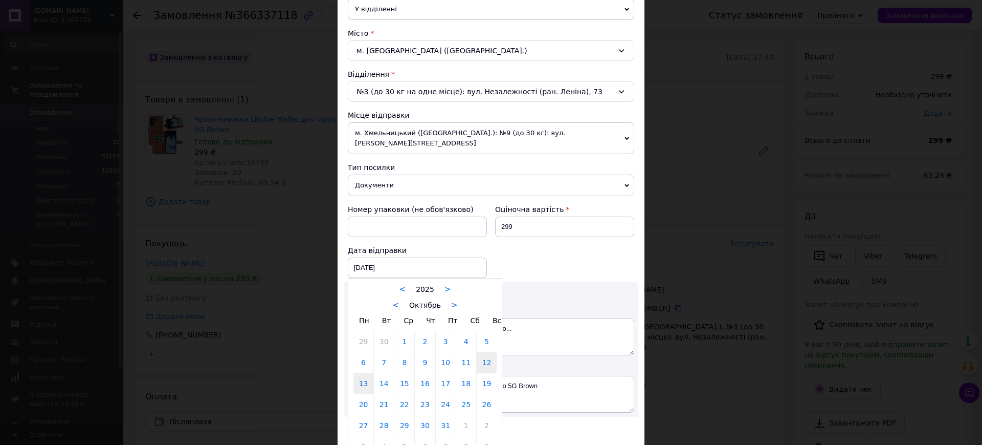
click at [366, 373] on link "13" at bounding box center [364, 383] width 20 height 20
type input "13.10.2025"
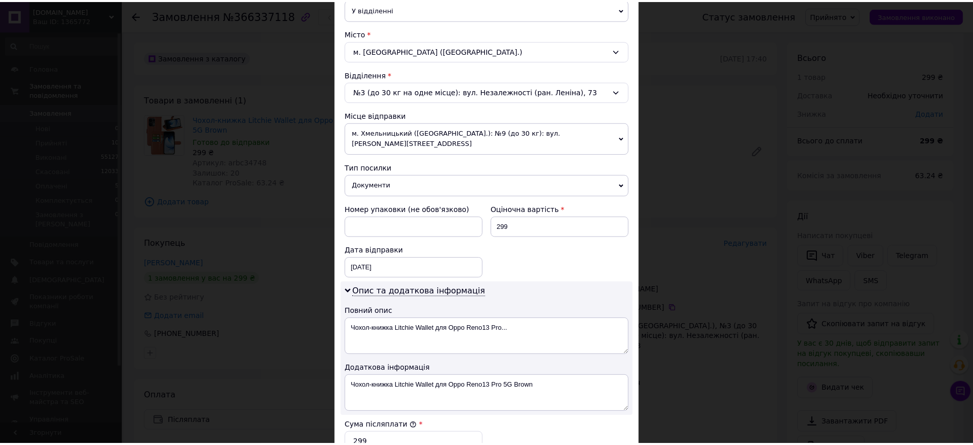
scroll to position [461, 0]
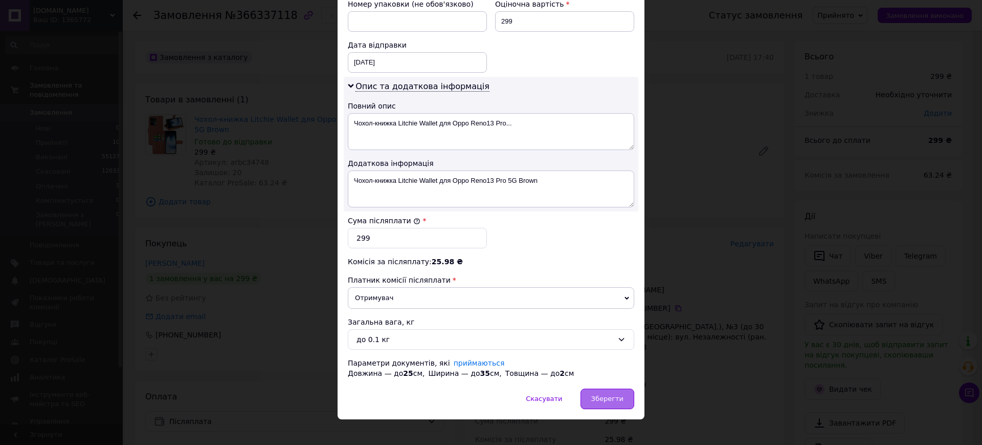
click at [620, 388] on div "Зберегти" at bounding box center [608, 398] width 54 height 20
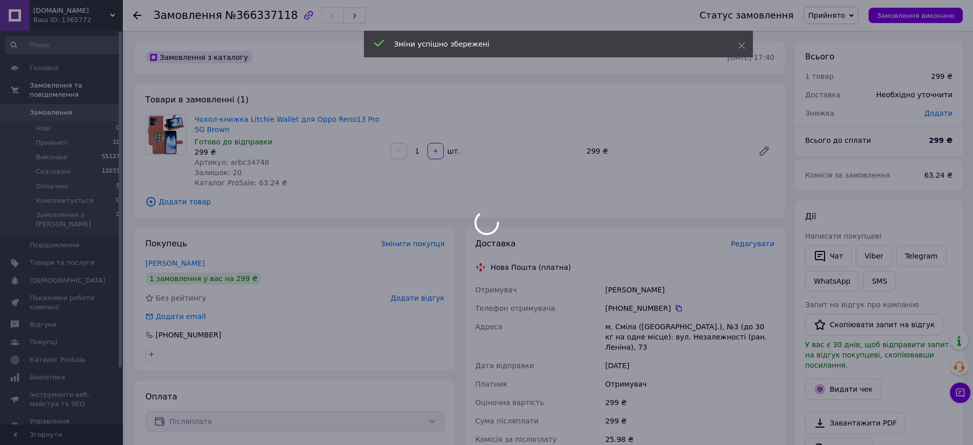
scroll to position [283, 0]
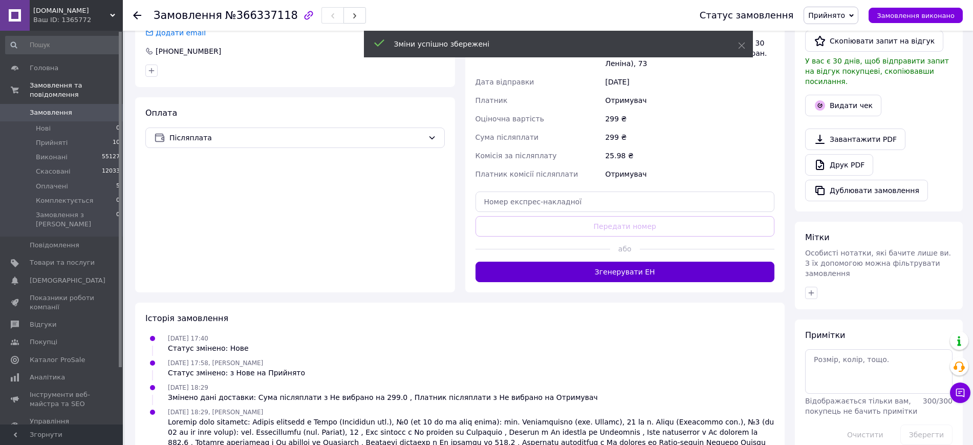
click at [613, 261] on button "Згенерувати ЕН" at bounding box center [624, 271] width 299 height 20
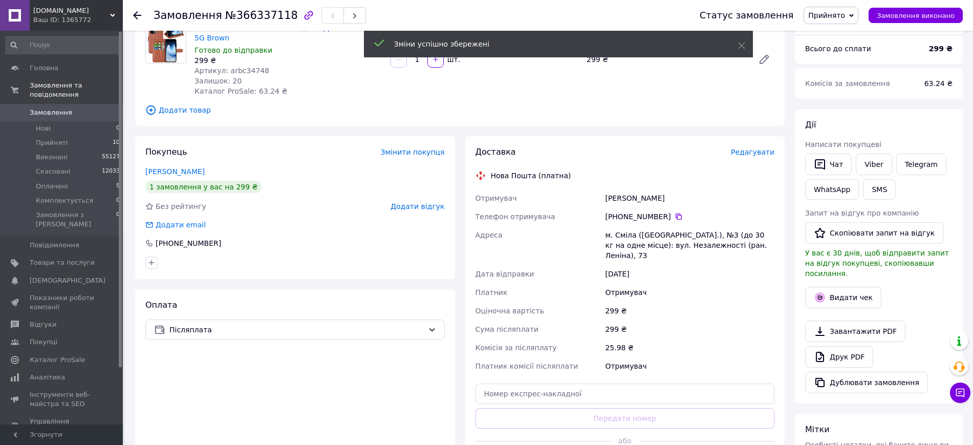
click at [618, 211] on div "[PHONE_NUMBER]" at bounding box center [689, 216] width 169 height 10
click at [618, 198] on div "Вечорик Людмила" at bounding box center [689, 198] width 173 height 18
click at [618, 198] on div "Отримувач Вечорик Людмила Телефон отримувача +380 97 705 73 42   Адреса м. Сміл…" at bounding box center [624, 282] width 303 height 186
copy div "Вечорик Людмила"
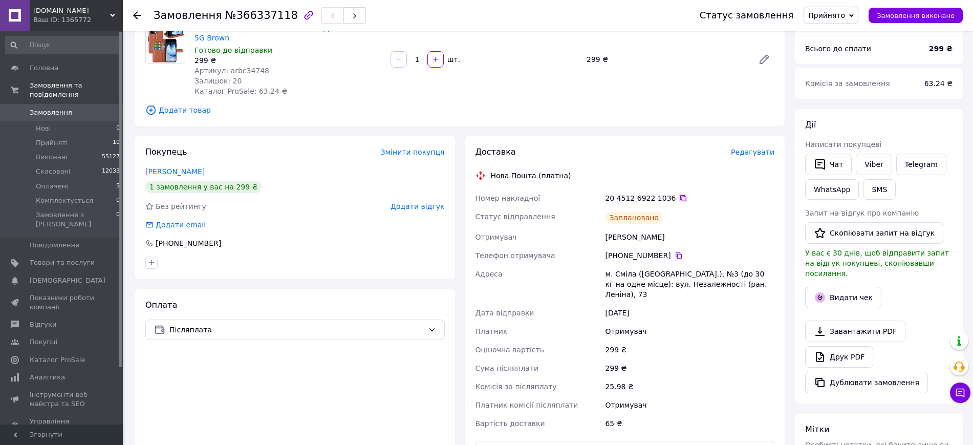
click at [679, 196] on icon at bounding box center [683, 198] width 8 height 8
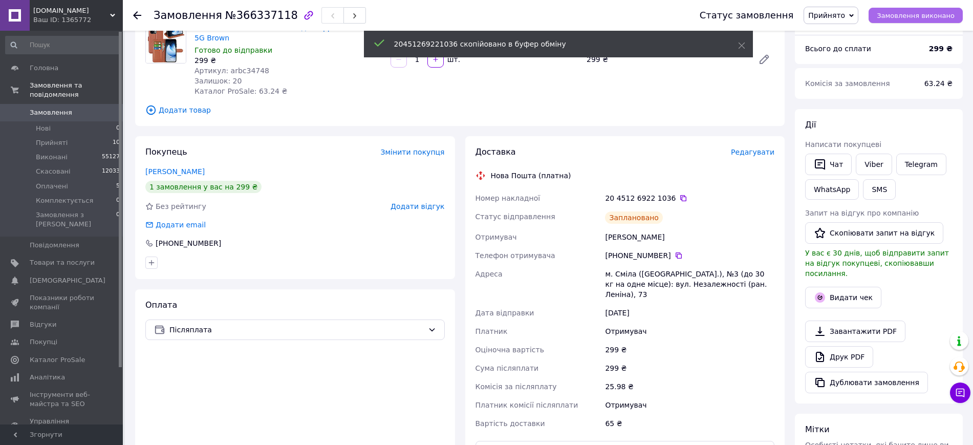
click at [921, 12] on span "Замовлення виконано" at bounding box center [916, 16] width 78 height 8
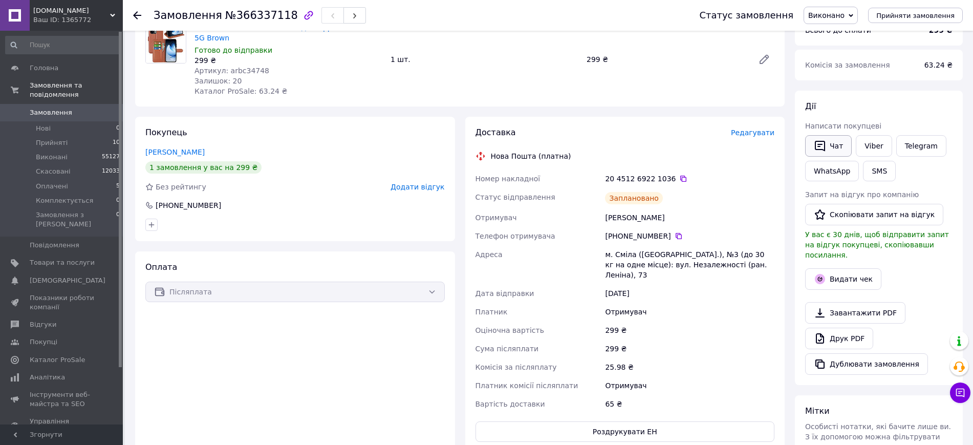
click at [827, 140] on button "Чат" at bounding box center [828, 145] width 47 height 21
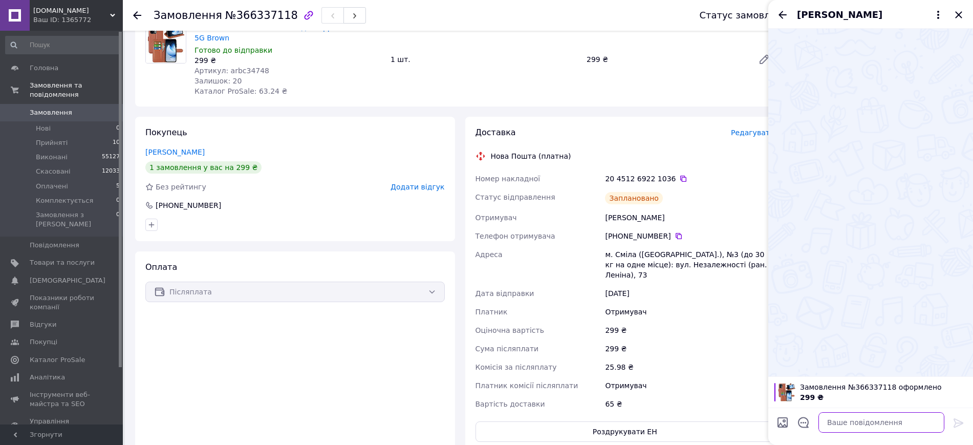
click at [858, 420] on textarea at bounding box center [881, 422] width 126 height 20
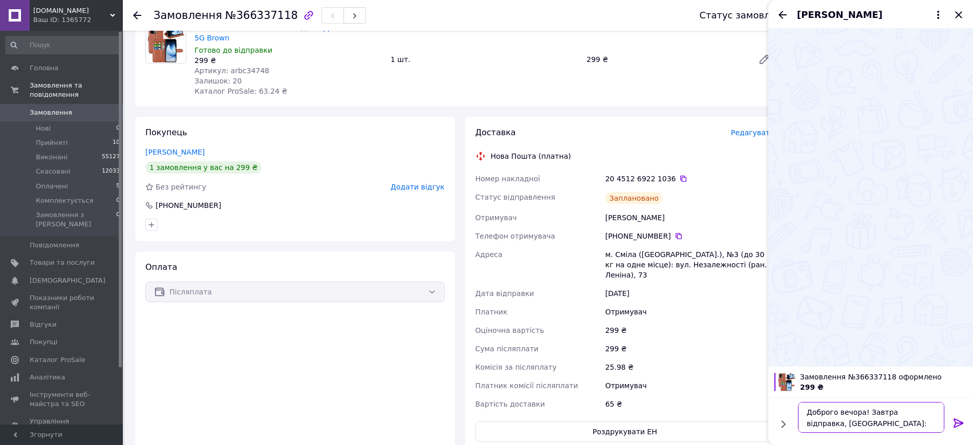
paste textarea "20451269221036"
type textarea "Доброго вечора! Завтра відправка, ТТН: 20451269221036"
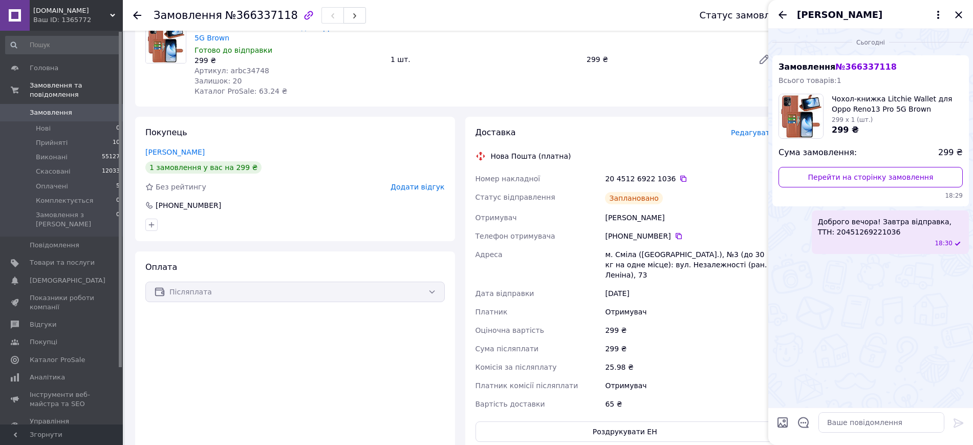
click at [951, 12] on div "[PERSON_NAME]" at bounding box center [870, 14] width 205 height 29
click at [954, 12] on icon "Закрити" at bounding box center [958, 15] width 12 height 12
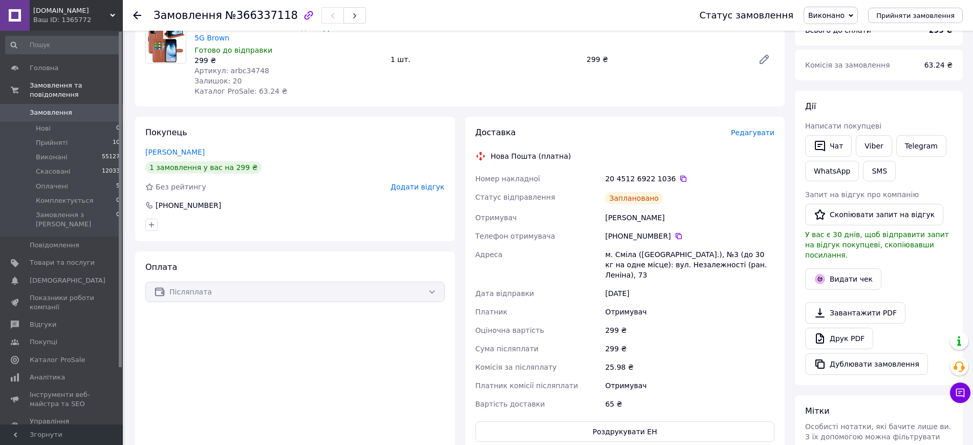
click at [637, 263] on div "м. Сміла ([GEOGRAPHIC_DATA].), №3 (до 30 кг на одне місце): вул. Незалежності (…" at bounding box center [689, 264] width 173 height 39
copy div "м. Сміла ([GEOGRAPHIC_DATA].), №3 (до 30 кг на одне місце): вул. Незалежності (…"
click at [675, 235] on icon at bounding box center [678, 236] width 6 height 6
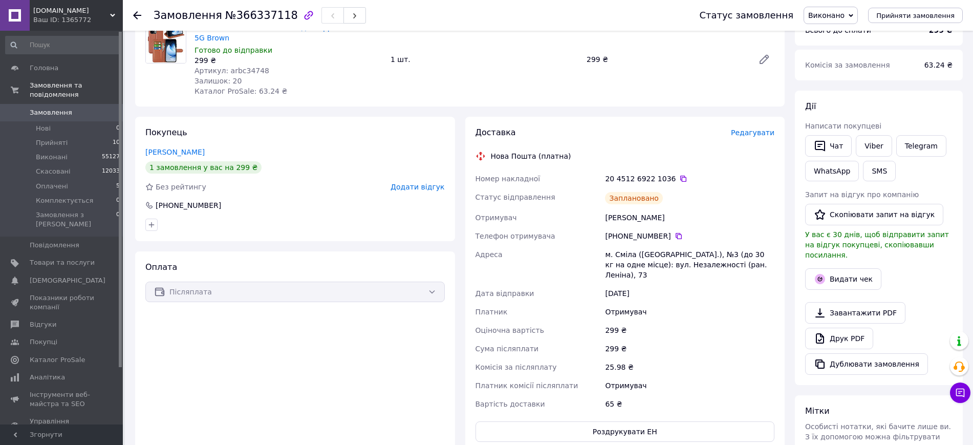
click at [256, 88] on span "Каталог ProSale: 63.24 ₴" at bounding box center [240, 91] width 93 height 8
click at [247, 74] on span "Артикул: arbc34748" at bounding box center [231, 71] width 75 height 8
copy span "arbc34748"
drag, startPoint x: 94, startPoint y: 243, endPoint x: 211, endPoint y: 122, distance: 168.6
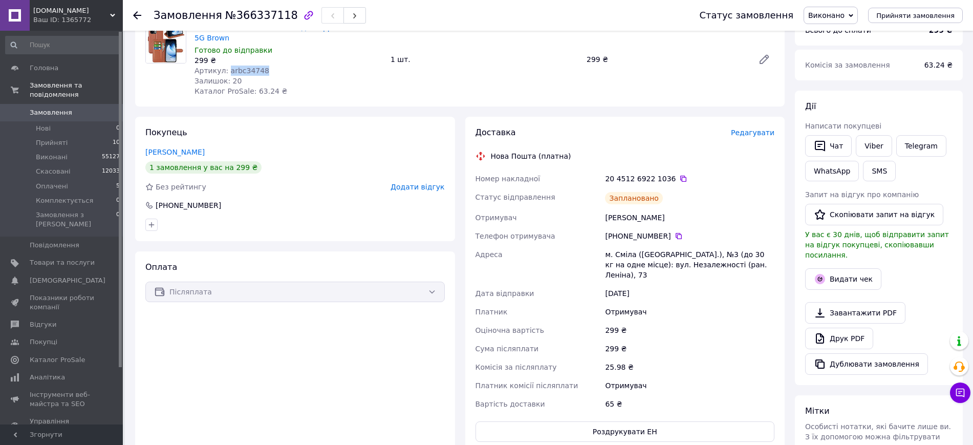
click at [94, 258] on span "Товари та послуги" at bounding box center [62, 262] width 65 height 9
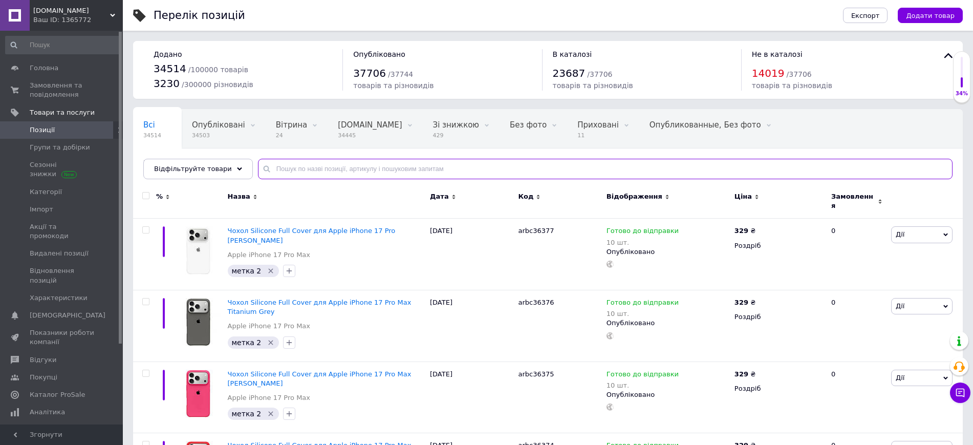
click at [412, 173] on input "text" at bounding box center [605, 169] width 694 height 20
paste input "arbc34748"
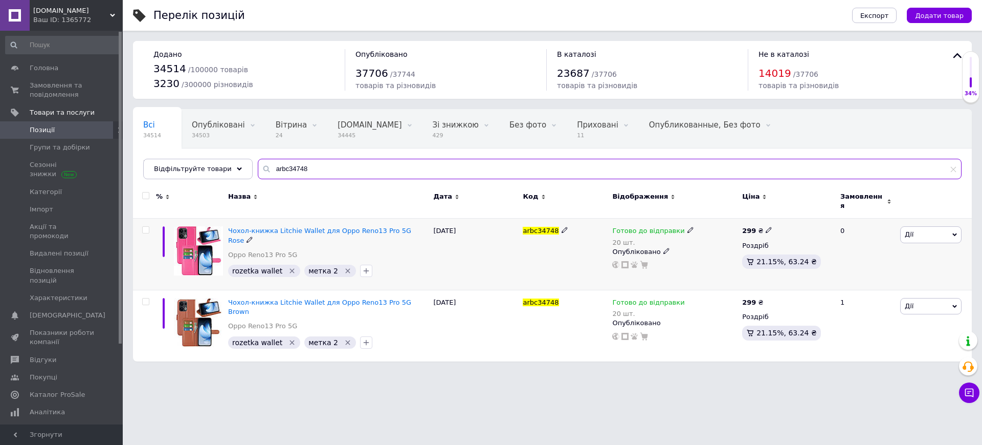
type input "arbc34748"
click at [653, 227] on span "Готово до відправки" at bounding box center [649, 232] width 72 height 11
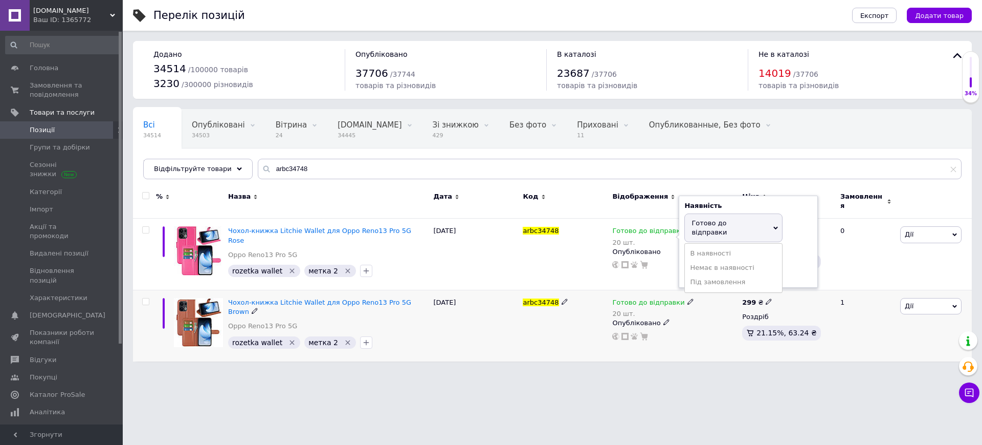
click at [641, 298] on span "Готово до відправки" at bounding box center [649, 303] width 72 height 11
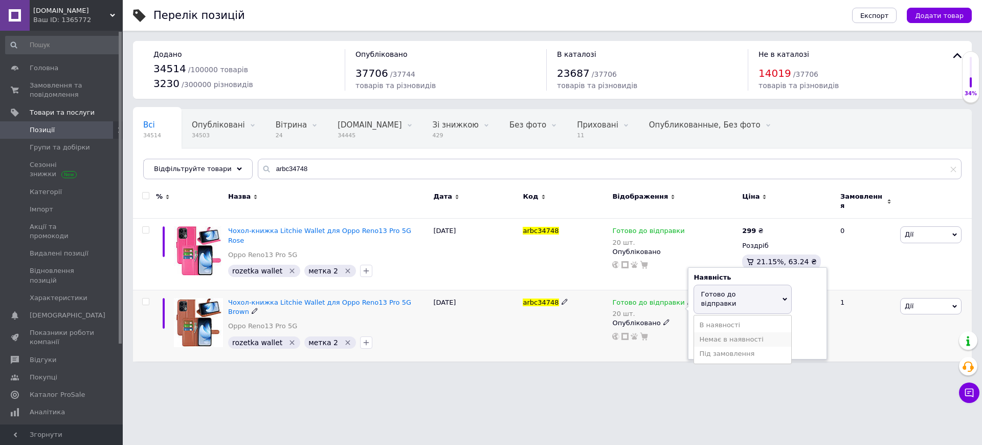
click at [702, 332] on li "Немає в наявності" at bounding box center [742, 339] width 97 height 14
click at [702, 333] on input "20" at bounding box center [733, 343] width 78 height 20
drag, startPoint x: 362, startPoint y: 324, endPoint x: 354, endPoint y: 332, distance: 11.2
click at [362, 334] on div at bounding box center [366, 342] width 16 height 16
click at [288, 338] on icon "Видалити мітку" at bounding box center [292, 342] width 8 height 8
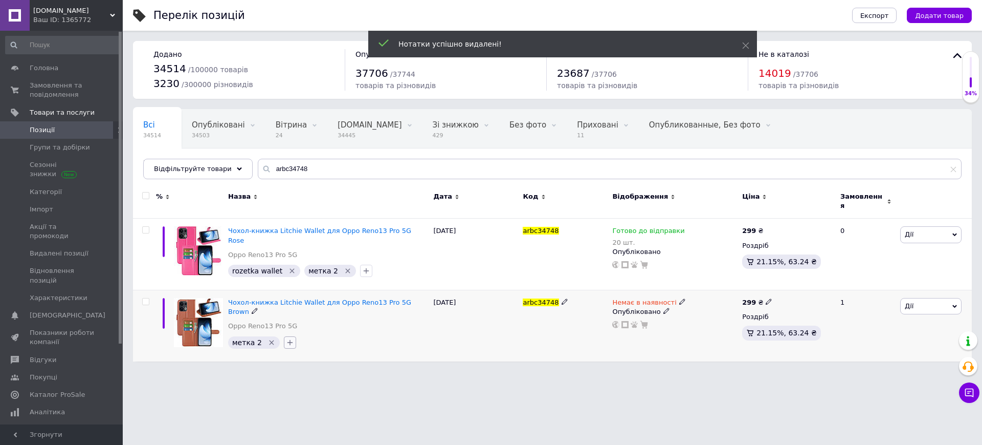
click at [290, 336] on button "button" at bounding box center [290, 342] width 12 height 12
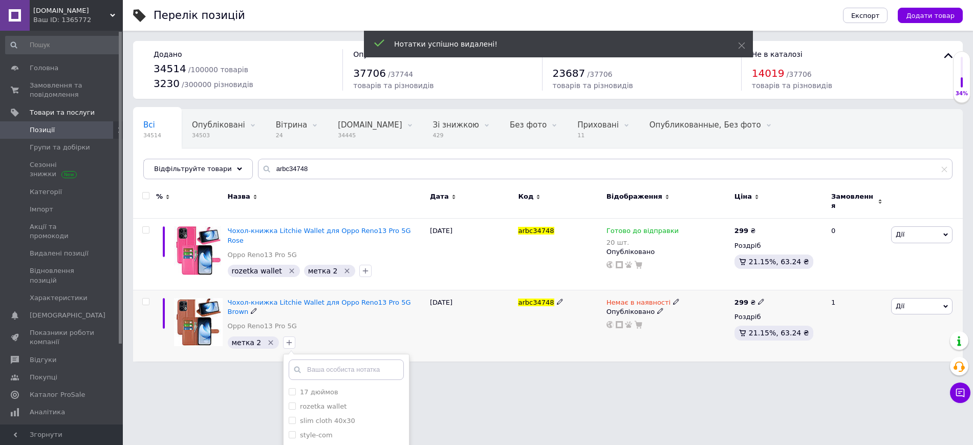
scroll to position [67, 0]
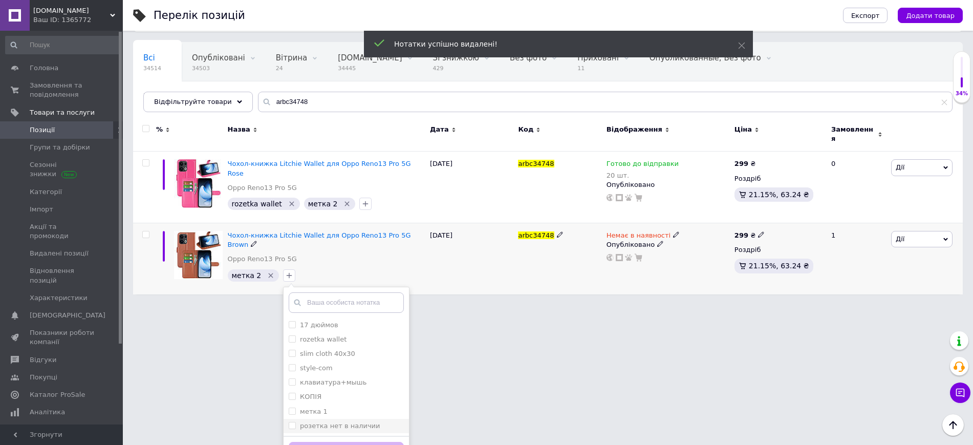
click at [289, 422] on input "розетка нет в наличии" at bounding box center [292, 425] width 7 height 7
checkbox input "true"
click at [313, 442] on button "Додати мітку" at bounding box center [346, 452] width 115 height 20
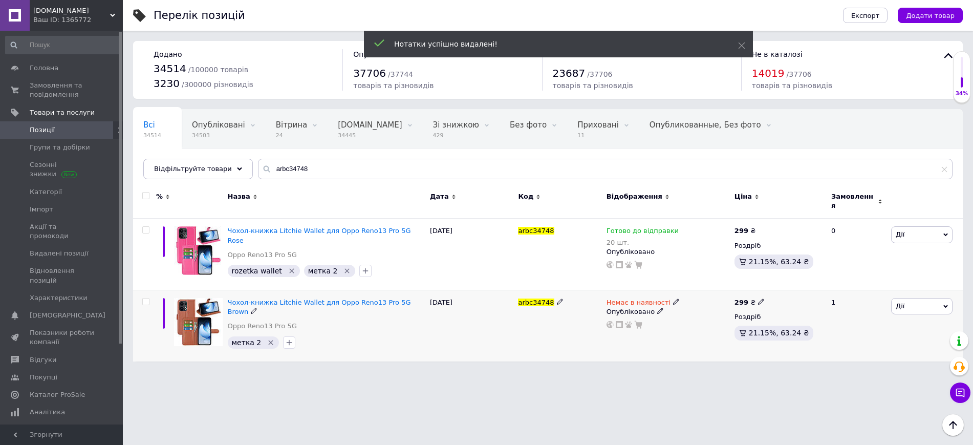
scroll to position [0, 0]
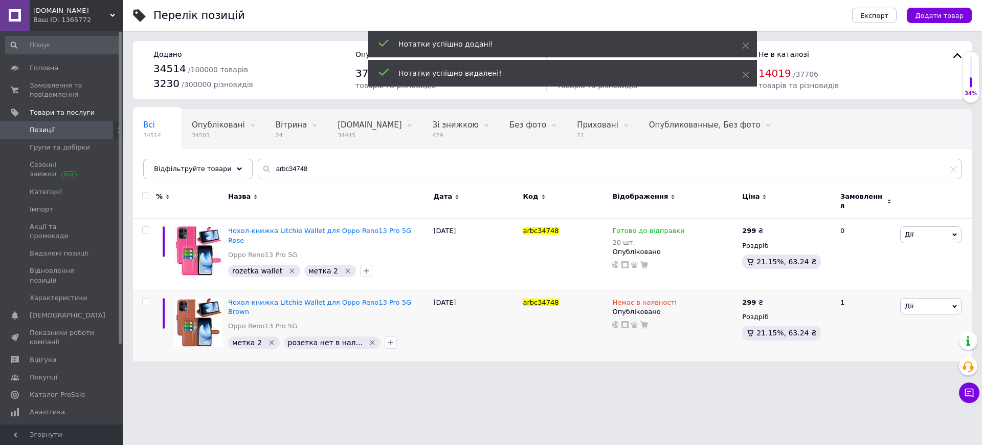
click at [364, 153] on div "Всі 34514 Опубліковані 34503 Видалити Редагувати Вітрина 24 Видалити Редагувати…" at bounding box center [552, 149] width 839 height 84
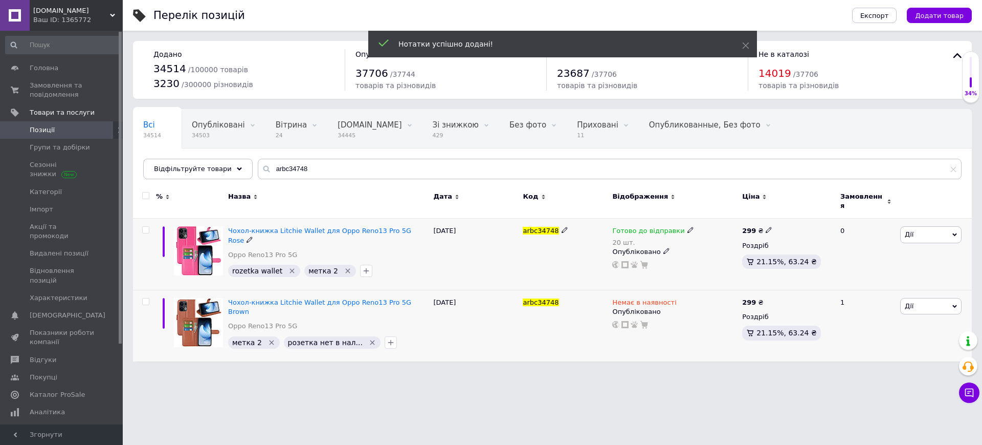
click at [562, 227] on icon at bounding box center [565, 230] width 6 height 6
type input "arbc34748-1"
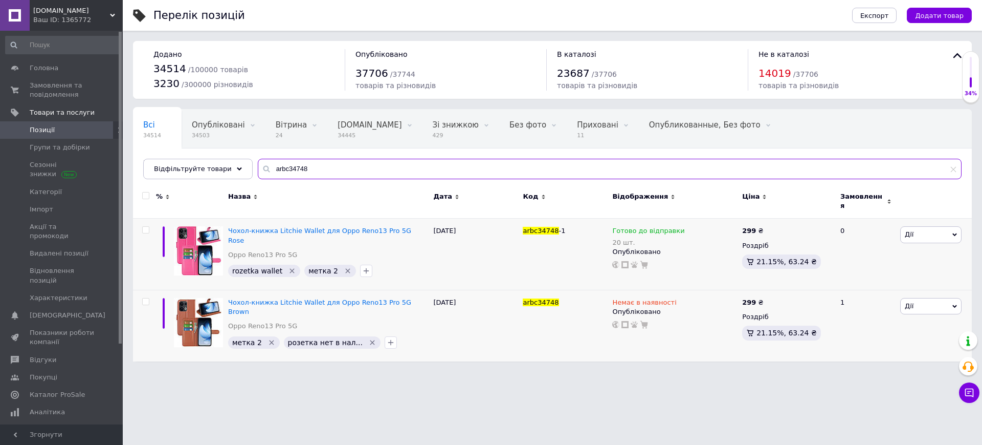
click at [360, 171] on input "arbc34748" at bounding box center [610, 169] width 704 height 20
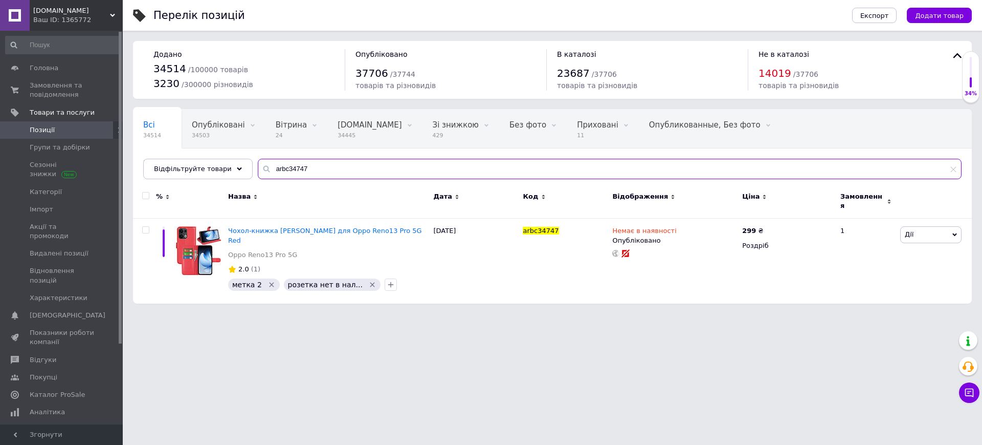
click at [376, 172] on input "arbc34747" at bounding box center [610, 169] width 704 height 20
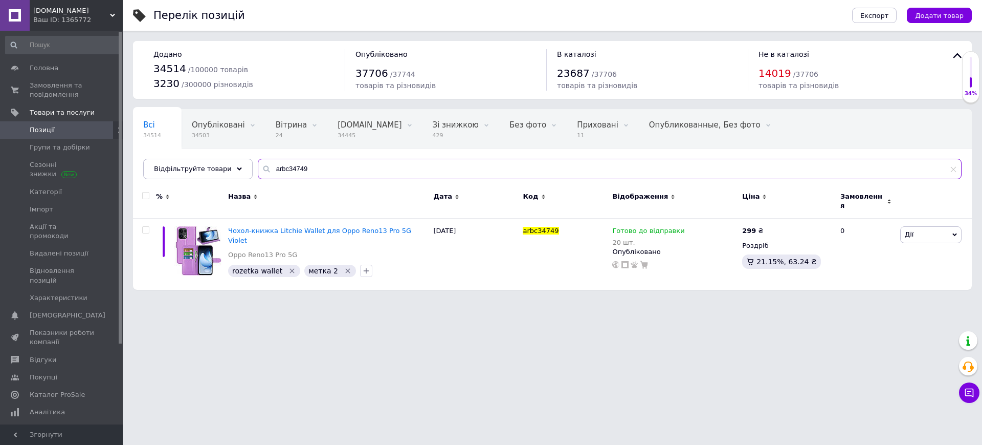
click at [371, 168] on input "arbc34749" at bounding box center [610, 169] width 704 height 20
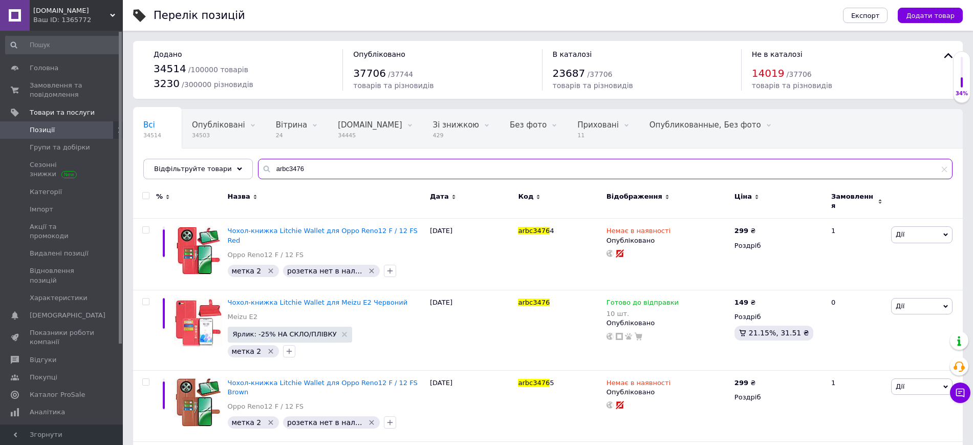
click at [371, 168] on input "arbc3476" at bounding box center [605, 169] width 694 height 20
type input "arbc3476"
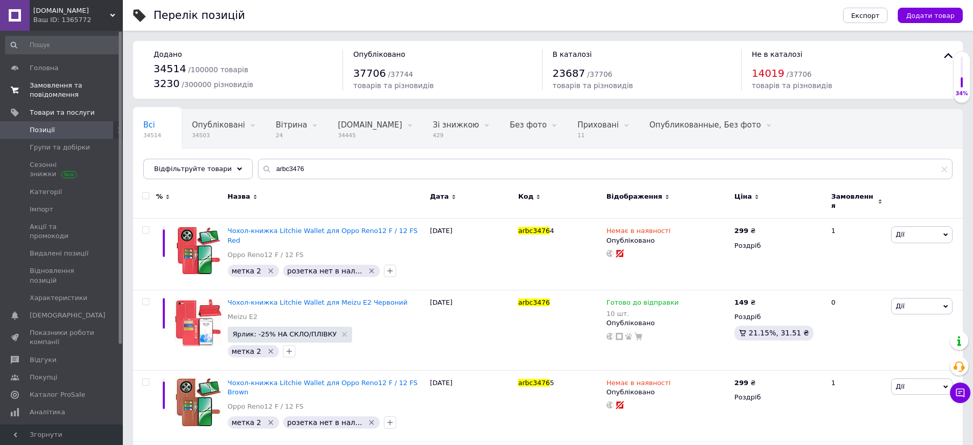
click at [82, 88] on span "Замовлення та повідомлення" at bounding box center [62, 90] width 65 height 18
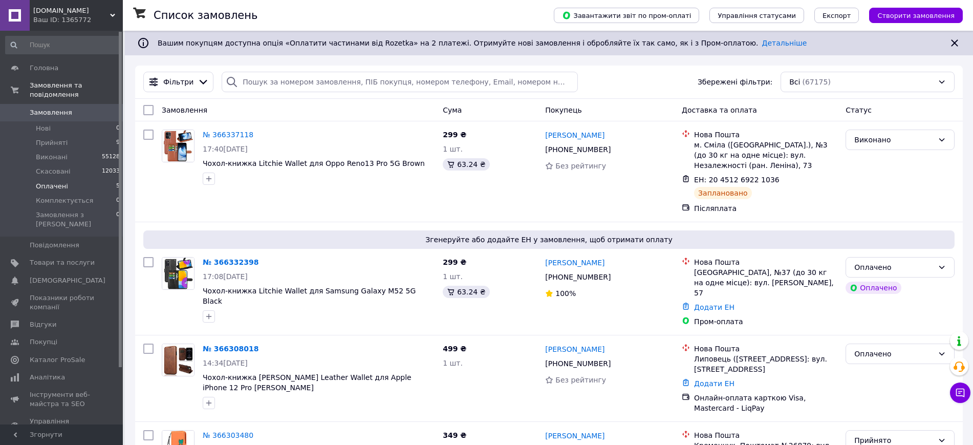
click at [97, 181] on li "Оплачені 5" at bounding box center [63, 186] width 126 height 14
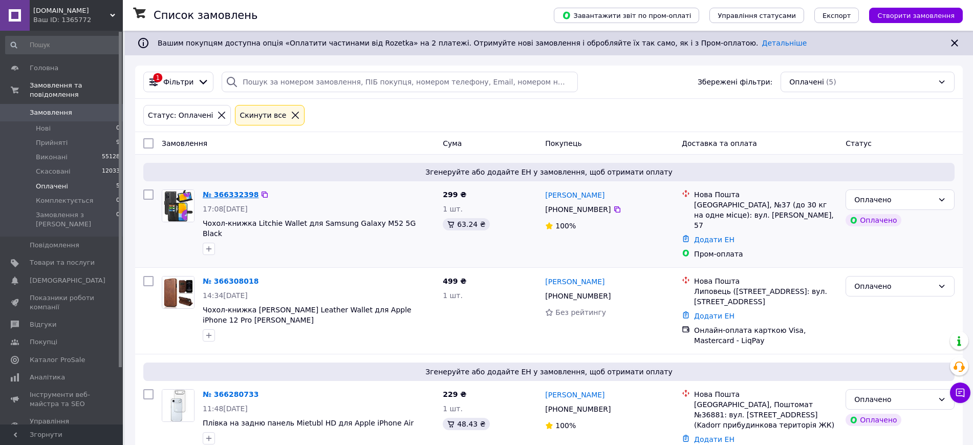
click at [243, 195] on link "№ 366332398" at bounding box center [231, 194] width 56 height 8
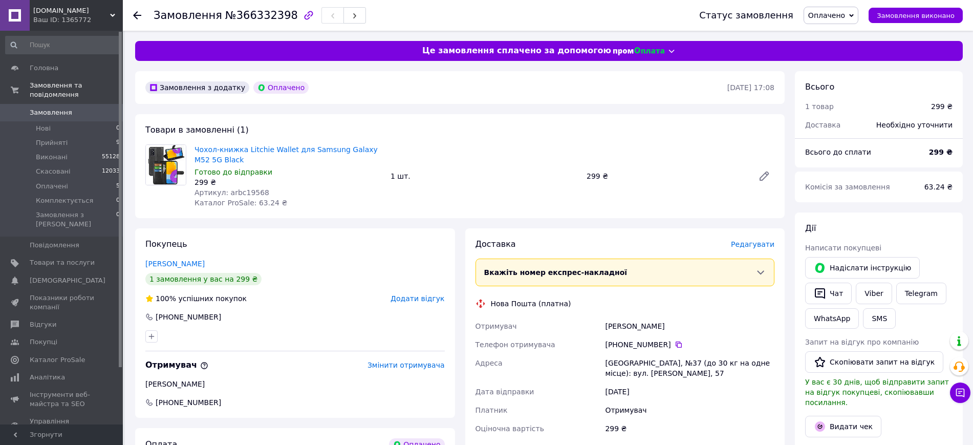
click at [761, 244] on span "Редагувати" at bounding box center [752, 244] width 43 height 8
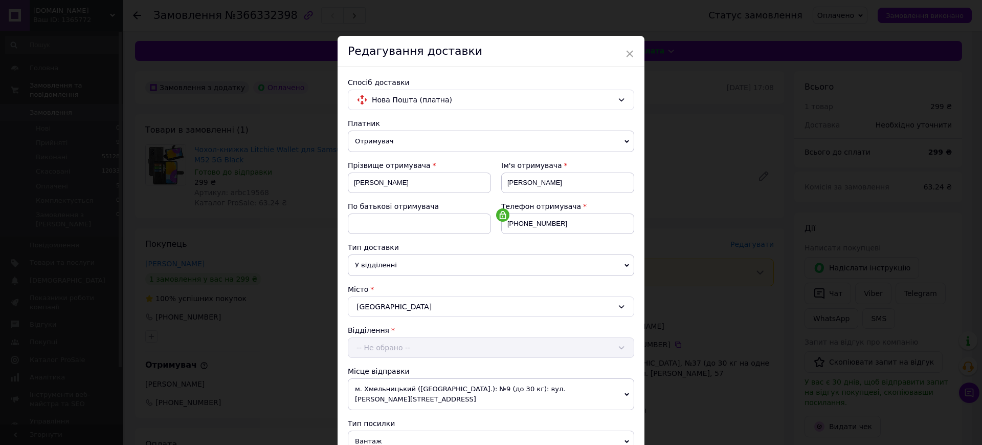
scroll to position [256, 0]
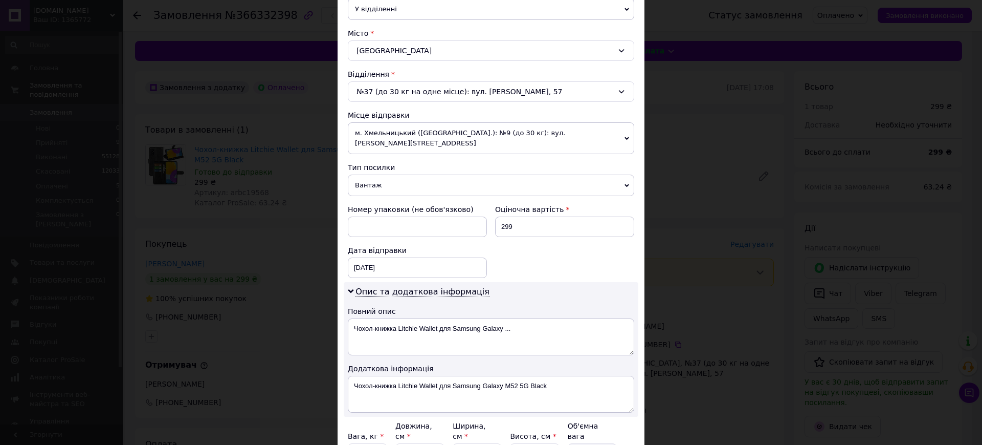
drag, startPoint x: 402, startPoint y: 180, endPoint x: 401, endPoint y: 193, distance: 13.8
click at [401, 181] on span "Вантаж" at bounding box center [491, 184] width 287 height 21
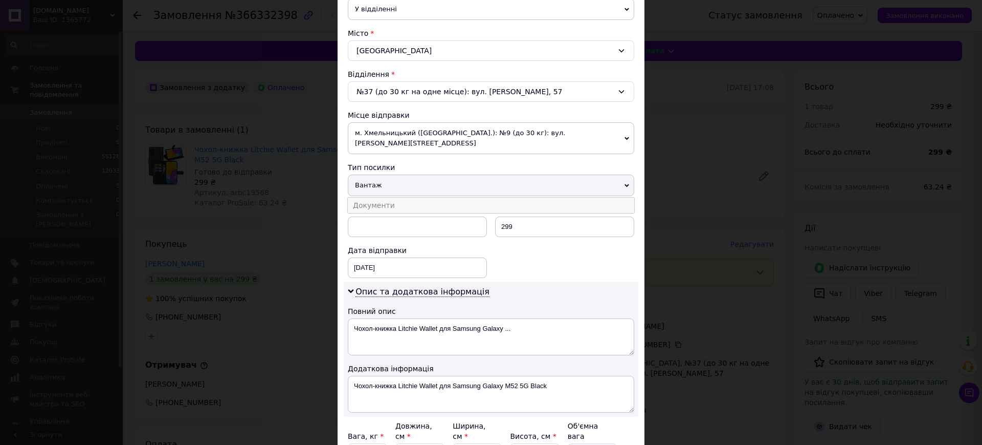
click at [401, 198] on li "Документи" at bounding box center [491, 205] width 287 height 15
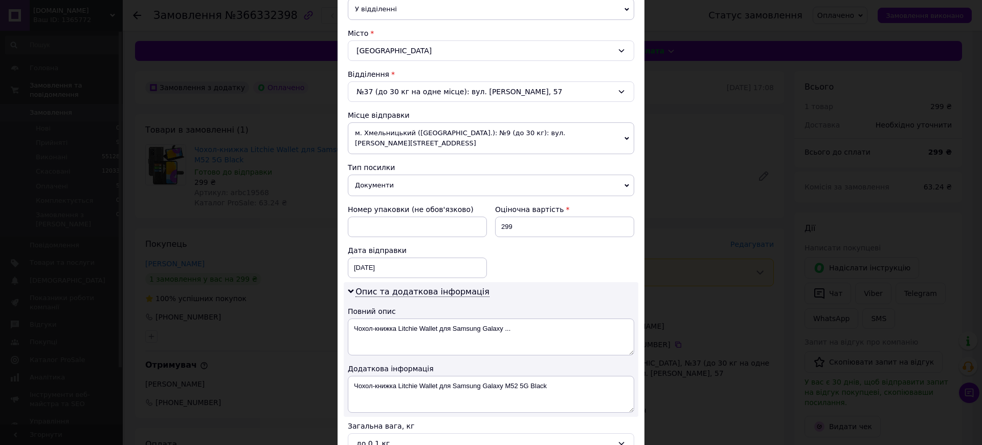
click at [395, 271] on div "Дата відправки 12.10.2025 < 2025 > < Октябрь > Пн Вт Ср Чт Пт Сб Вс 29 30 1 2 3…" at bounding box center [417, 261] width 147 height 41
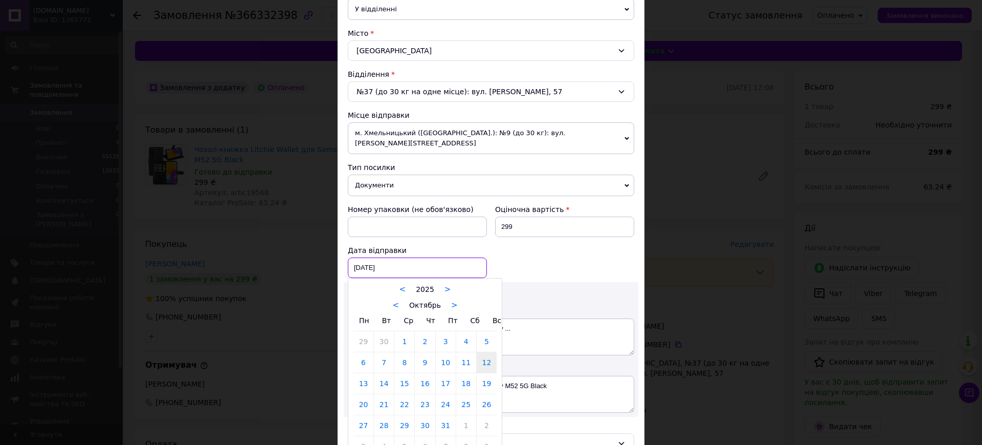
click at [399, 265] on div "12.10.2025 < 2025 > < Октябрь > Пн Вт Ср Чт Пт Сб Вс 29 30 1 2 3 4 5 6 7 8 9 10…" at bounding box center [417, 267] width 139 height 20
click at [363, 375] on link "13" at bounding box center [364, 383] width 20 height 20
type input "13.10.2025"
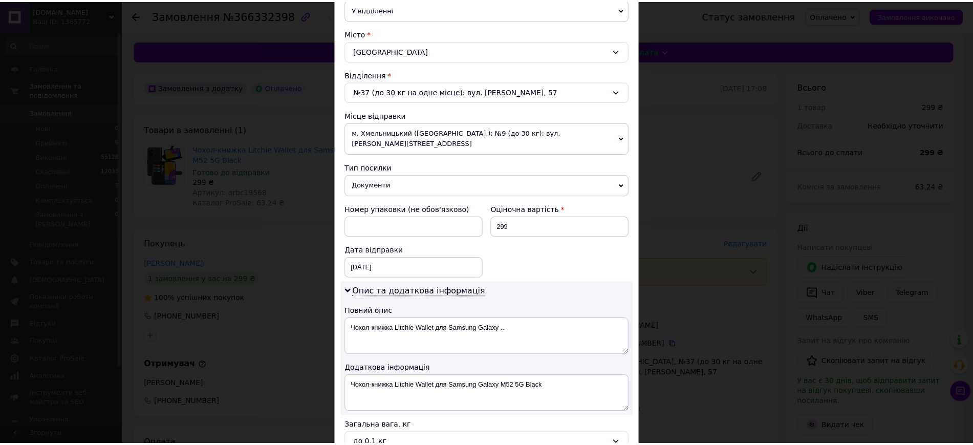
scroll to position [360, 0]
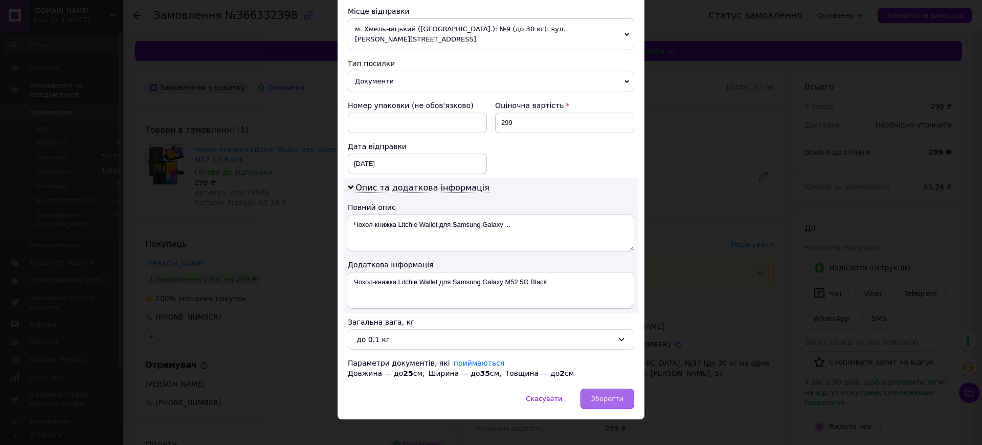
click at [622, 388] on div "Зберегти" at bounding box center [608, 398] width 54 height 20
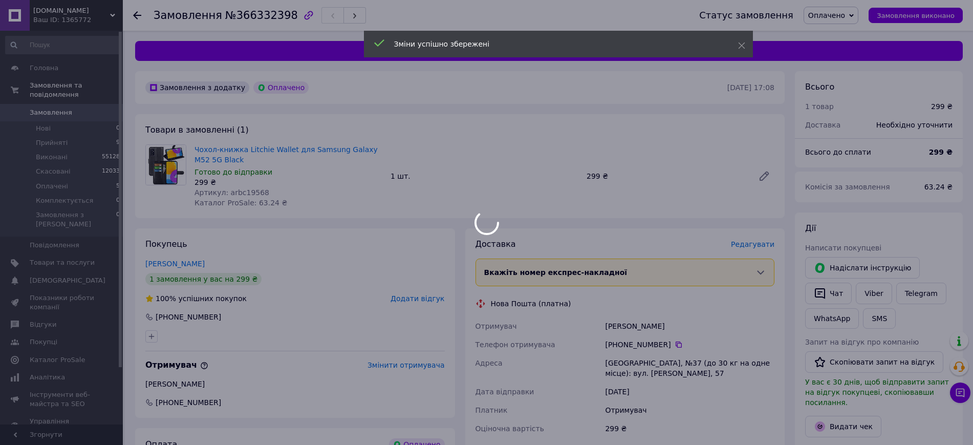
scroll to position [192, 0]
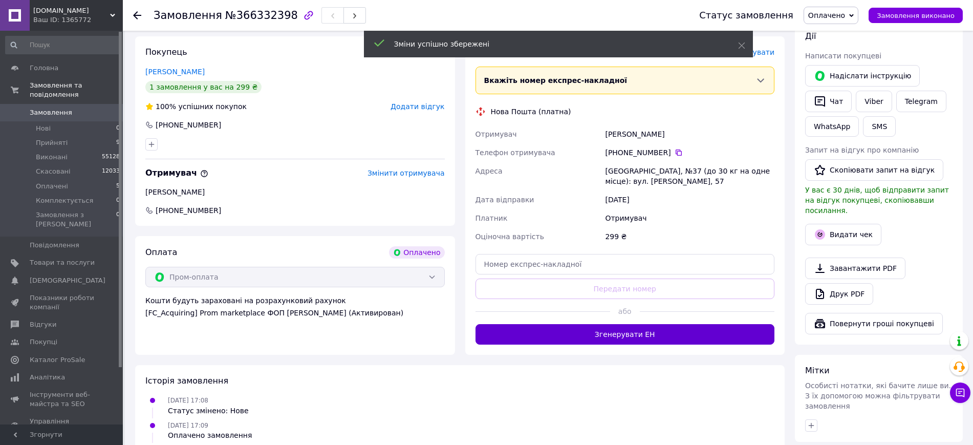
click at [614, 336] on button "Згенерувати ЕН" at bounding box center [624, 334] width 299 height 20
click at [632, 139] on div "Колтун Віктор" at bounding box center [689, 134] width 173 height 18
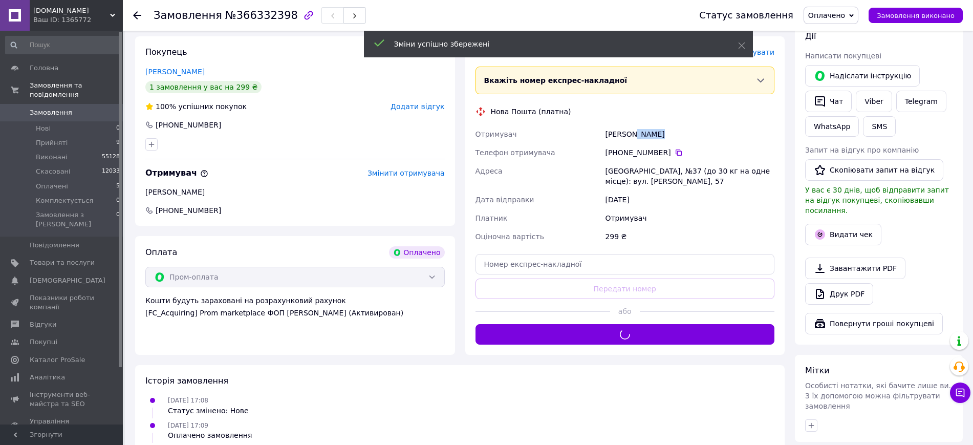
click at [632, 139] on div "Колтун Віктор" at bounding box center [689, 134] width 173 height 18
copy div "Колтун Віктор"
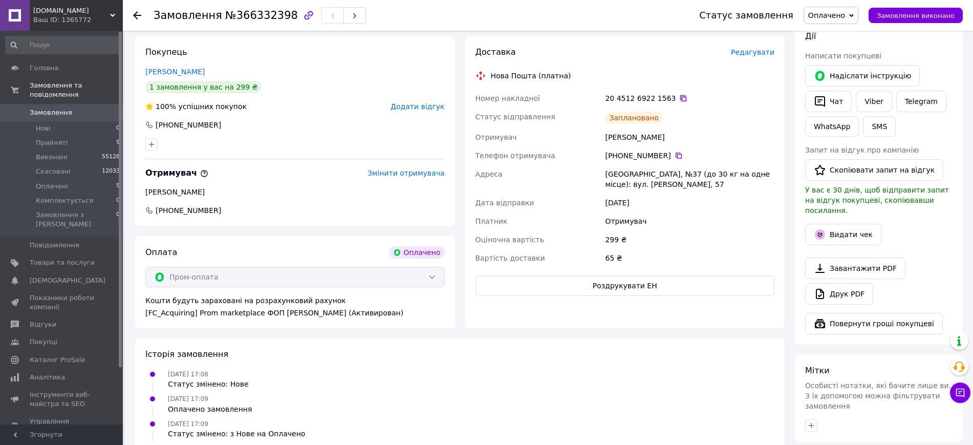
click at [680, 98] on icon at bounding box center [683, 98] width 6 height 6
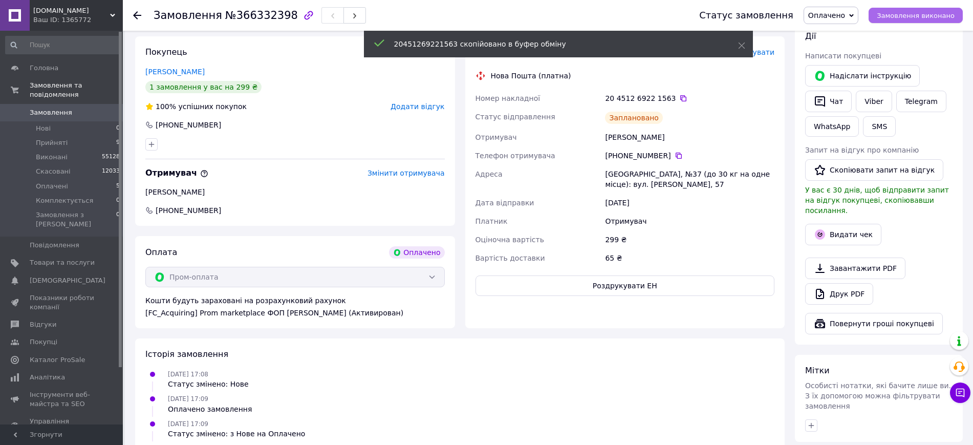
click at [896, 19] on button "Замовлення виконано" at bounding box center [915, 15] width 94 height 15
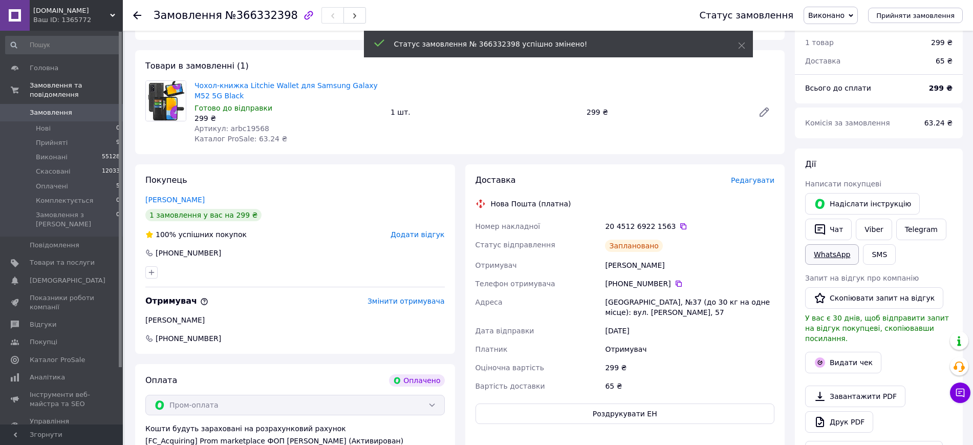
drag, startPoint x: 847, startPoint y: 230, endPoint x: 847, endPoint y: 248, distance: 17.4
click at [847, 230] on button "Чат" at bounding box center [828, 229] width 47 height 21
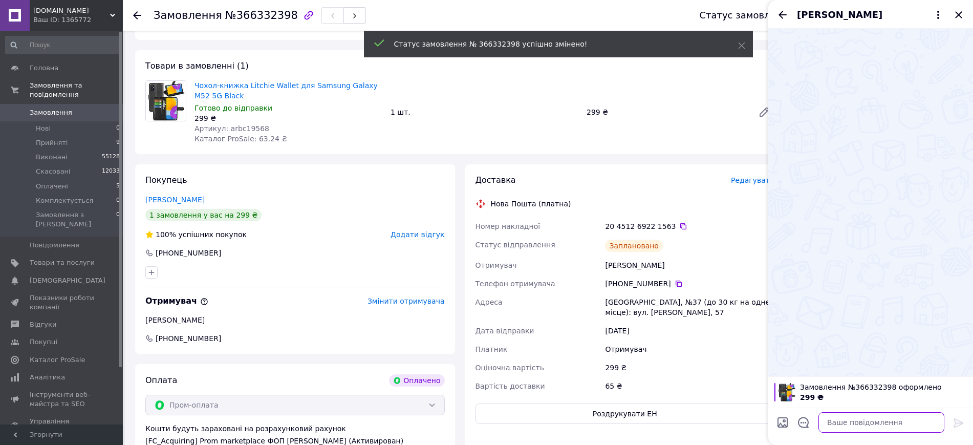
click at [862, 424] on textarea at bounding box center [881, 422] width 126 height 20
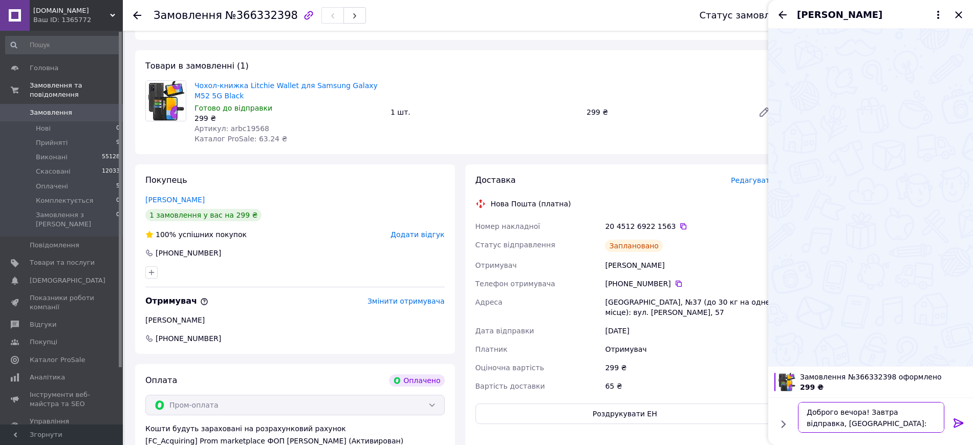
paste textarea "20451269221563"
type textarea "Доброго вечора! Завтра відправка, ТТН: 20451269221563"
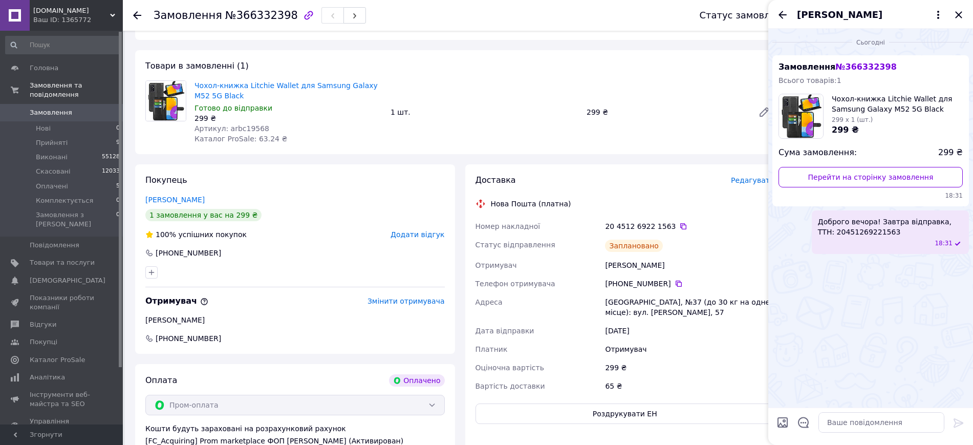
click at [962, 6] on div "[PERSON_NAME]" at bounding box center [870, 14] width 205 height 29
click at [959, 13] on icon "Закрити" at bounding box center [958, 14] width 7 height 7
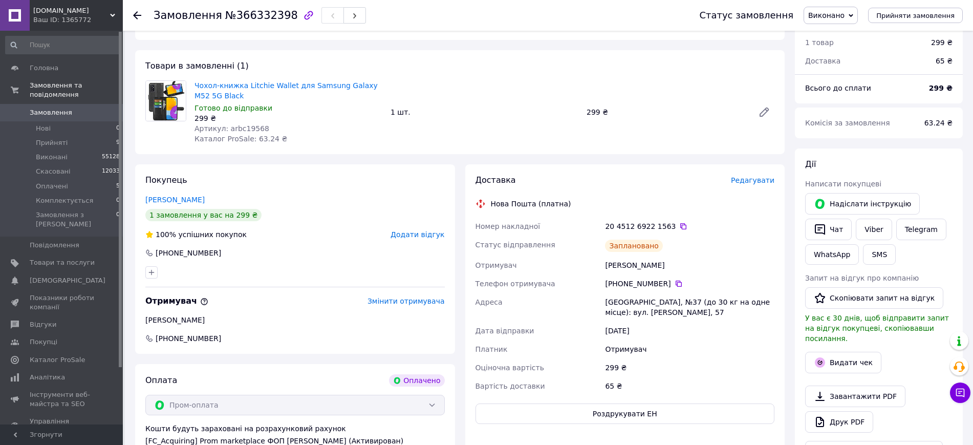
click at [645, 306] on div "[GEOGRAPHIC_DATA], №37 (до 30 кг на одне місце): вул. [PERSON_NAME], 57" at bounding box center [689, 307] width 173 height 29
copy div "[GEOGRAPHIC_DATA], №37 (до 30 кг на одне місце): вул. [PERSON_NAME], 57"
click at [674, 280] on icon at bounding box center [678, 283] width 8 height 8
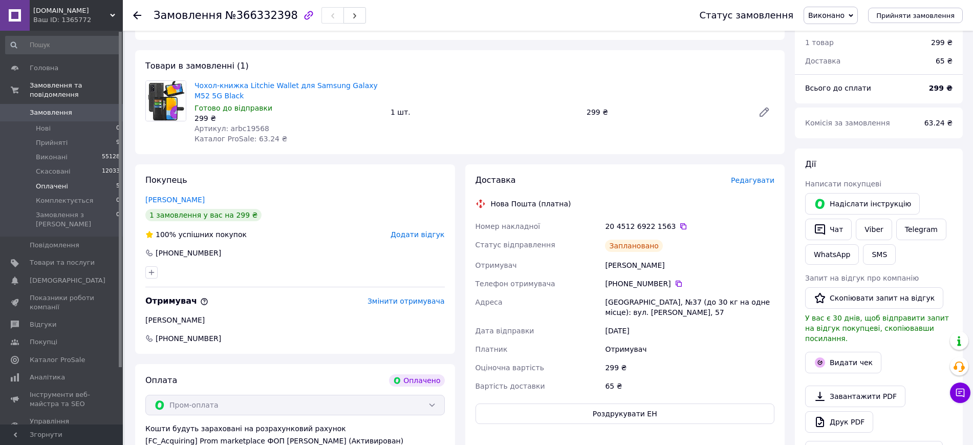
click at [112, 179] on li "Оплачені 5" at bounding box center [63, 186] width 126 height 14
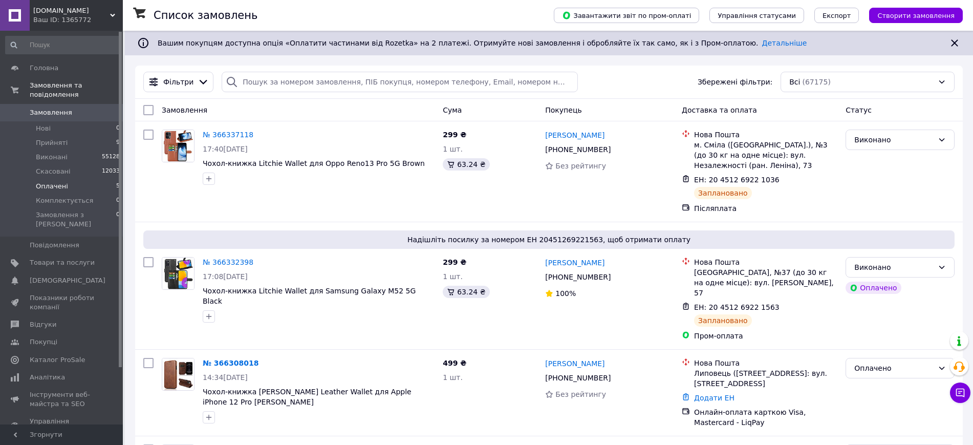
click at [81, 179] on li "Оплачені 5" at bounding box center [63, 186] width 126 height 14
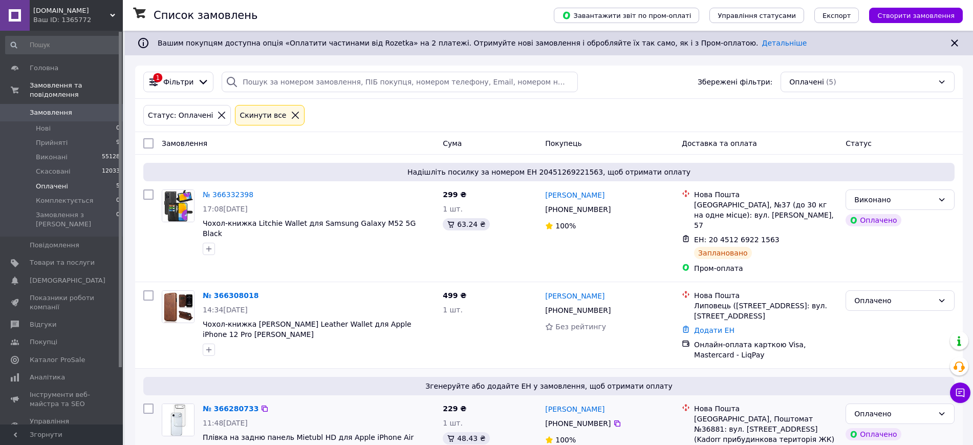
scroll to position [245, 0]
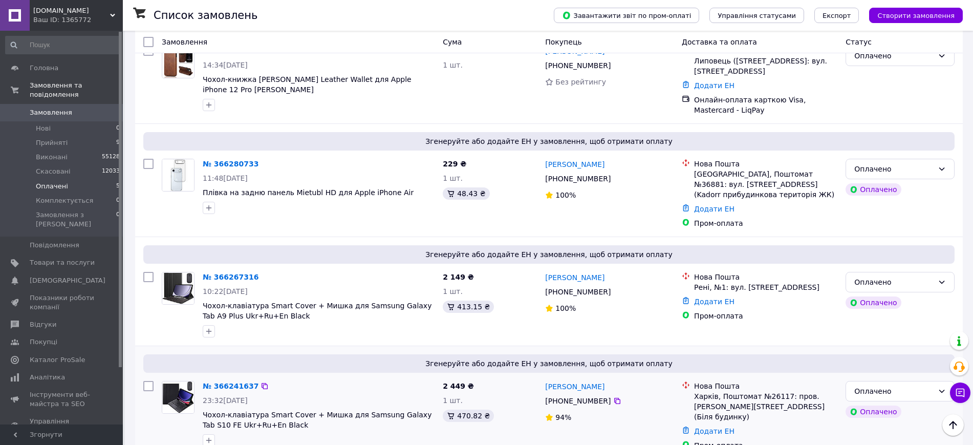
click at [224, 355] on div "Згенеруйте або додайте ЕН у замовлення, щоб отримати оплату № 366241637 23:32, …" at bounding box center [548, 402] width 827 height 113
click at [224, 377] on div "№ 366241637 23:32, 11.10.2025 Чохол-клавіатура Smart Cover + Мишка для Samsung …" at bounding box center [319, 414] width 240 height 74
click at [224, 382] on link "№ 366241637" at bounding box center [231, 386] width 56 height 8
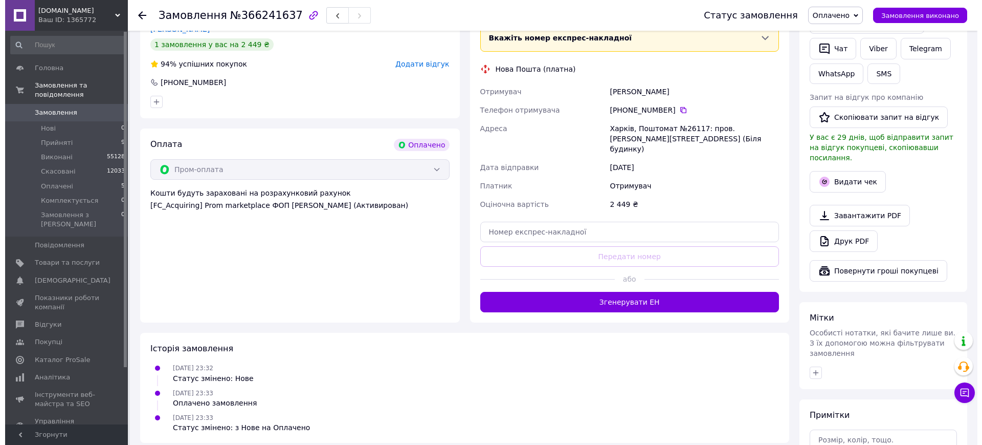
scroll to position [117, 0]
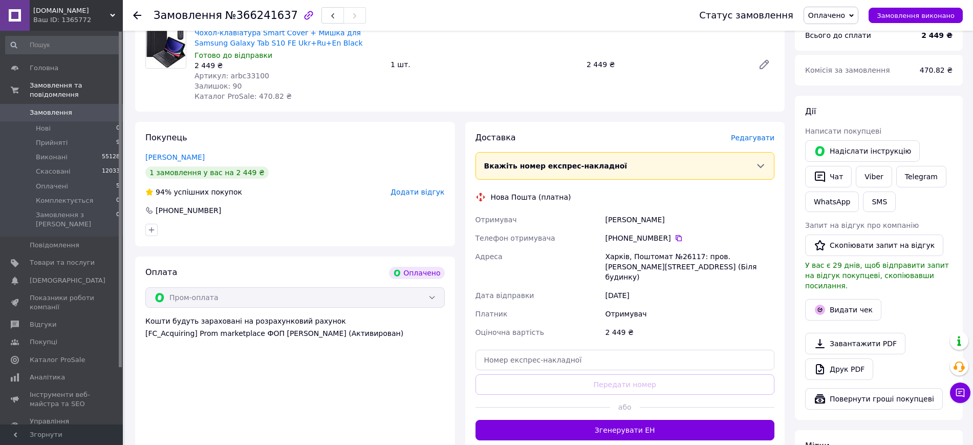
click at [743, 143] on div "Доставка Редагувати" at bounding box center [624, 138] width 299 height 12
click at [745, 141] on span "Редагувати" at bounding box center [752, 138] width 43 height 8
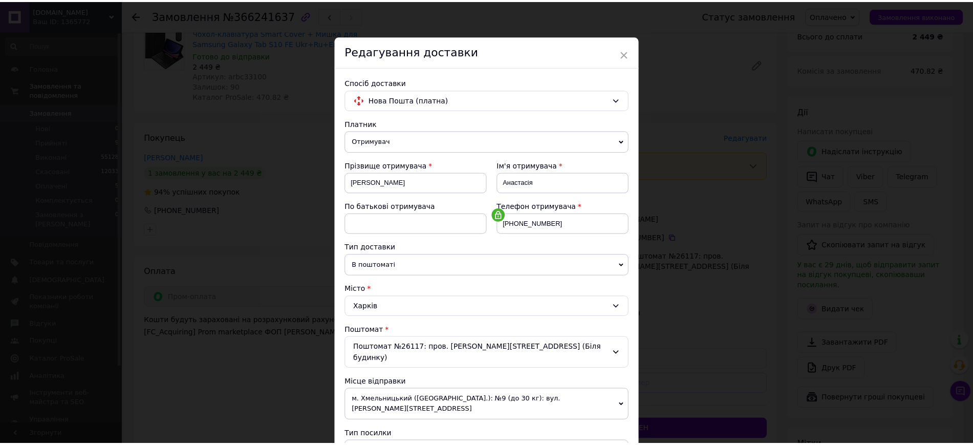
scroll to position [320, 0]
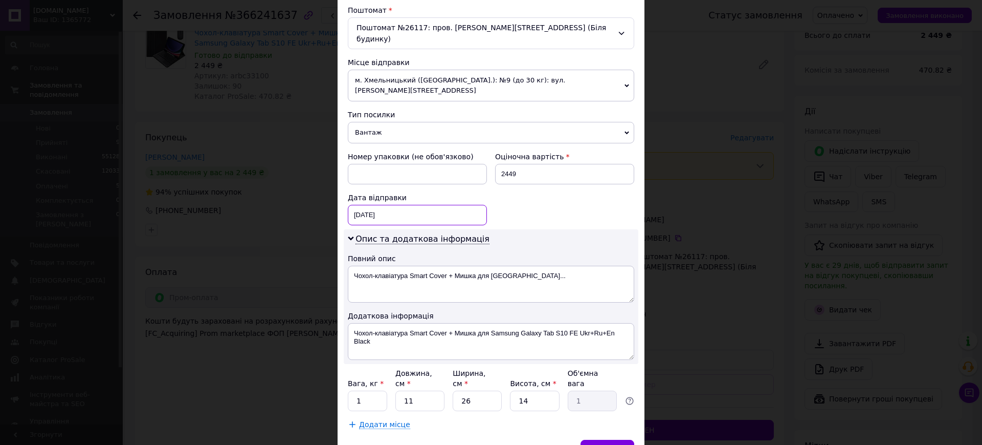
click at [370, 205] on div "12.10.2025 < 2025 > < Октябрь > Пн Вт Ср Чт Пт Сб Вс 29 30 1 2 3 4 5 6 7 8 9 10…" at bounding box center [417, 215] width 139 height 20
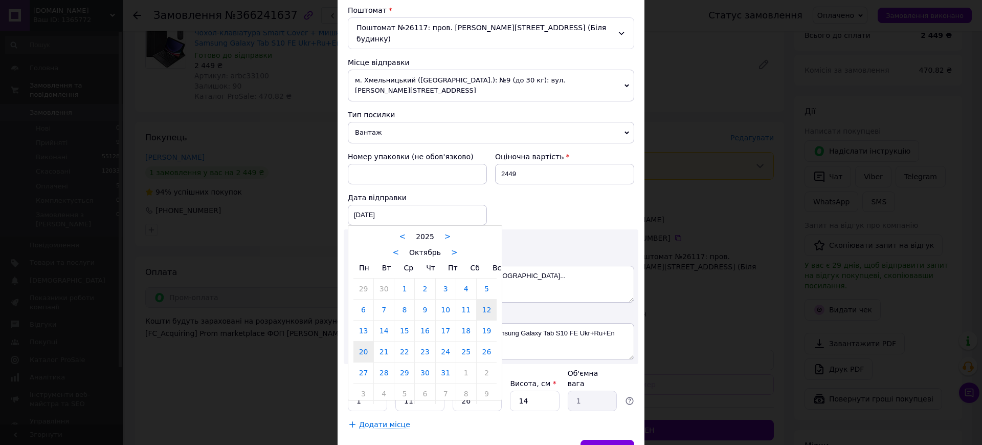
click at [365, 341] on link "20" at bounding box center [364, 351] width 20 height 20
click at [368, 205] on div "20.10.2025 < 2025 > < Октябрь > Пн Вт Ср Чт Пт Сб Вс 29 30 1 2 3 4 5 6 7 8 9 10…" at bounding box center [417, 215] width 139 height 20
click at [362, 320] on link "13" at bounding box center [364, 330] width 20 height 20
type input "13.10.2025"
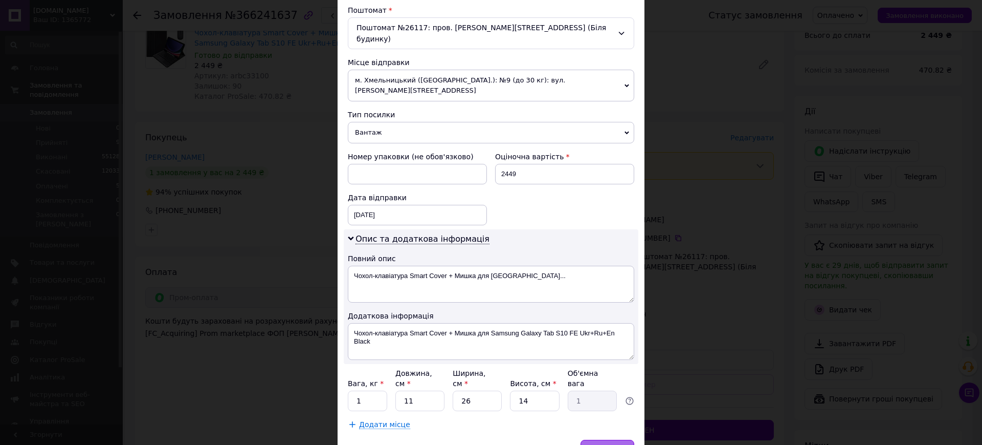
click at [619, 440] on div "Зберегти" at bounding box center [608, 450] width 54 height 20
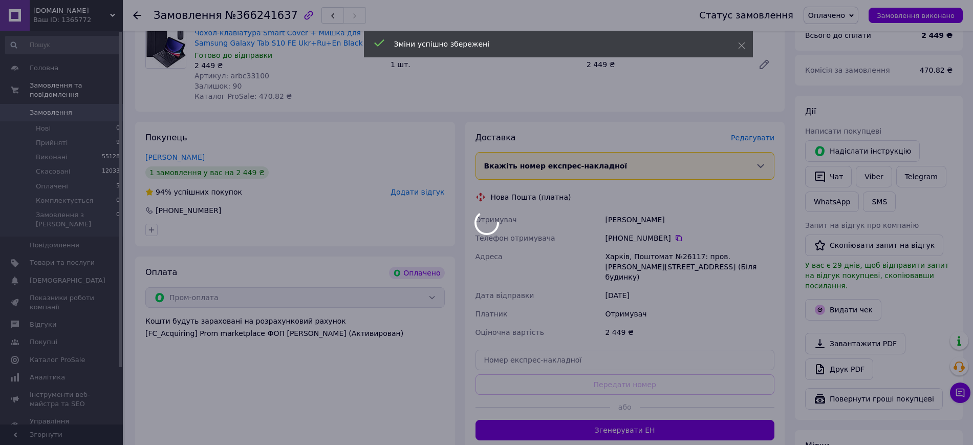
scroll to position [245, 0]
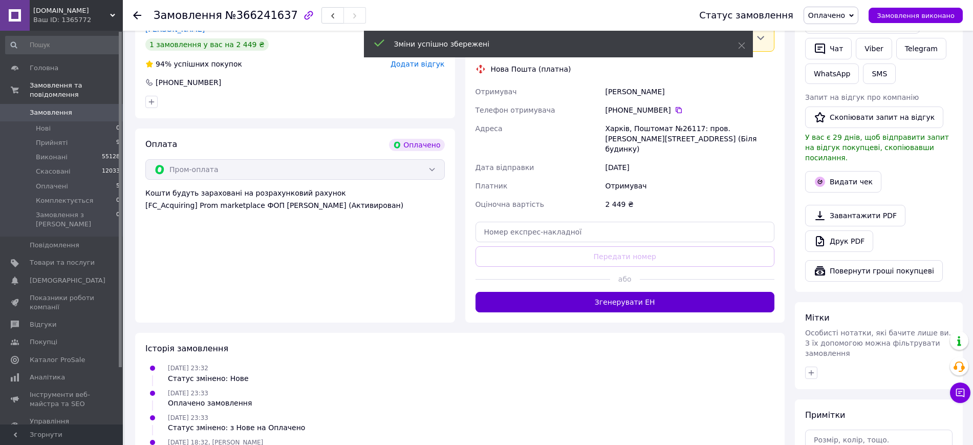
click at [609, 292] on button "Згенерувати ЕН" at bounding box center [624, 302] width 299 height 20
click at [627, 84] on div "Попова Анастасія" at bounding box center [689, 91] width 173 height 18
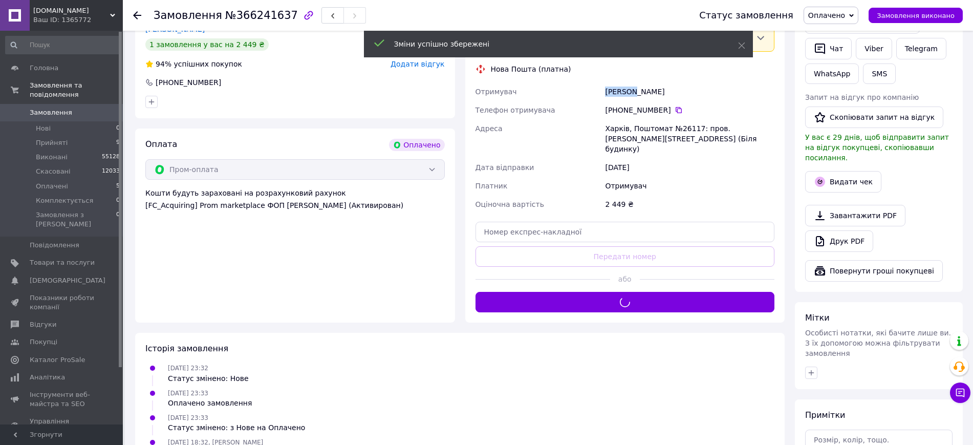
click at [627, 84] on div "Попова Анастасія" at bounding box center [689, 91] width 173 height 18
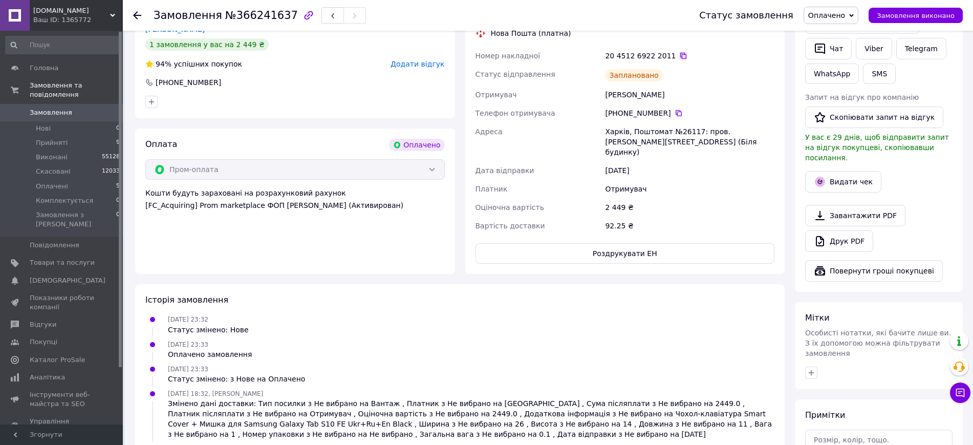
click at [679, 57] on icon at bounding box center [683, 56] width 8 height 8
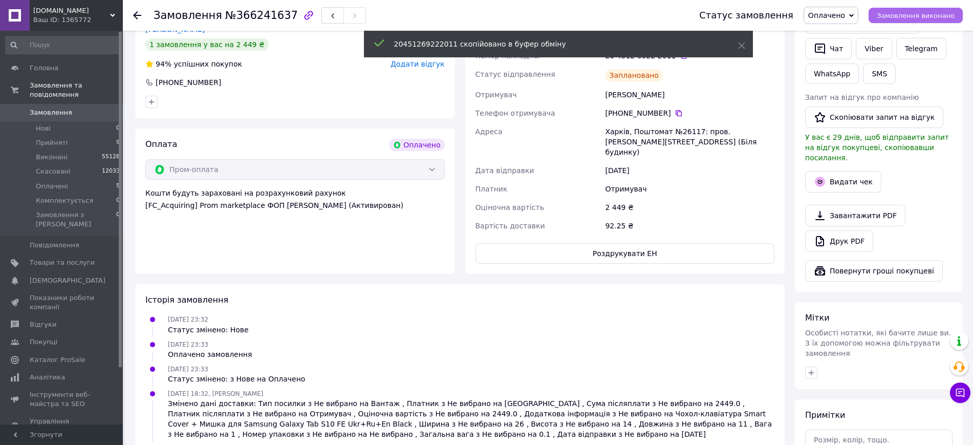
click at [889, 19] on span "Замовлення виконано" at bounding box center [916, 16] width 78 height 8
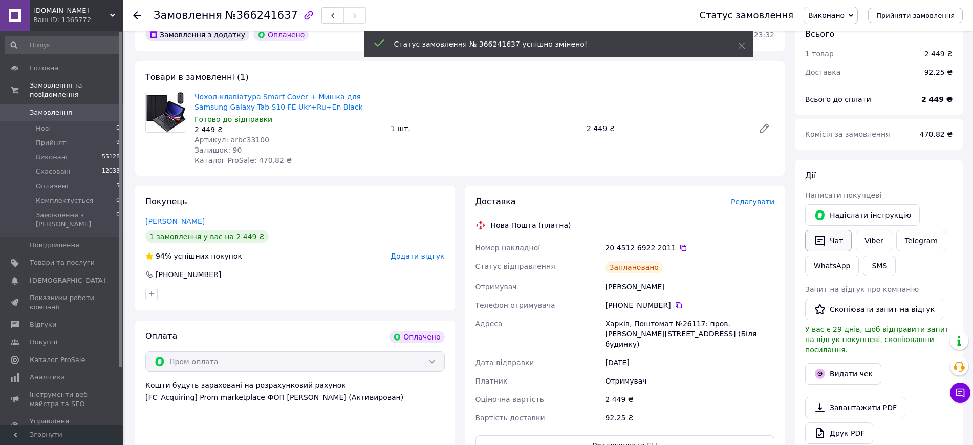
click at [829, 243] on button "Чат" at bounding box center [828, 240] width 47 height 21
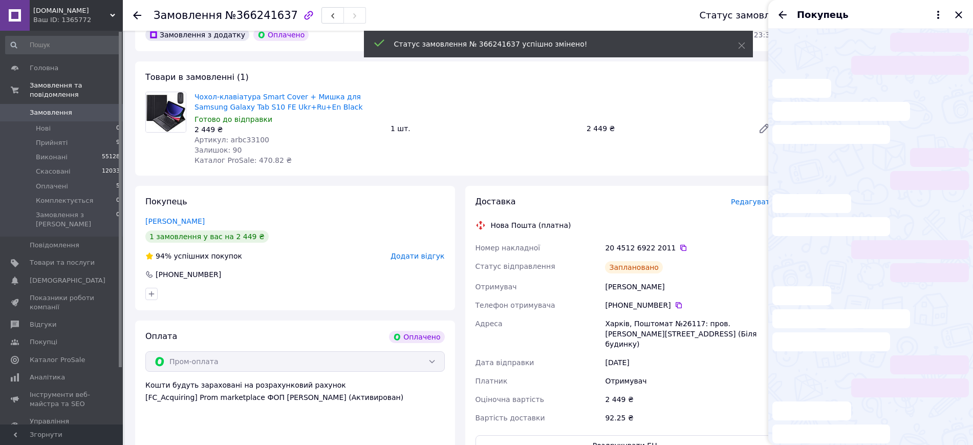
click at [885, 415] on li at bounding box center [870, 422] width 196 height 42
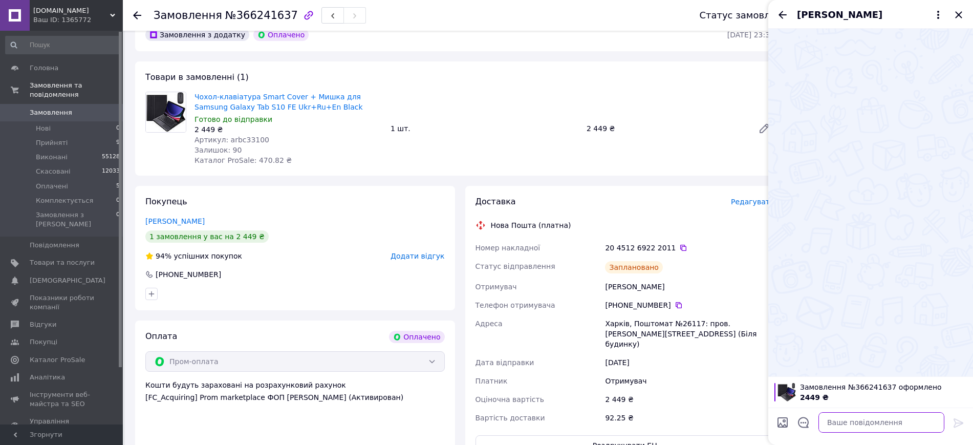
click at [879, 418] on textarea at bounding box center [881, 422] width 126 height 20
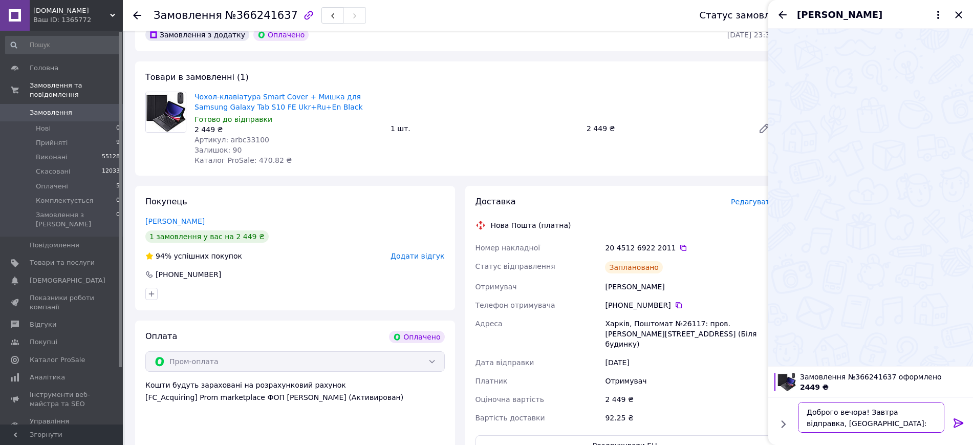
paste textarea "20451269222011"
type textarea "Доброго вечора! Завтра відправка, ТТН: 20451269222011"
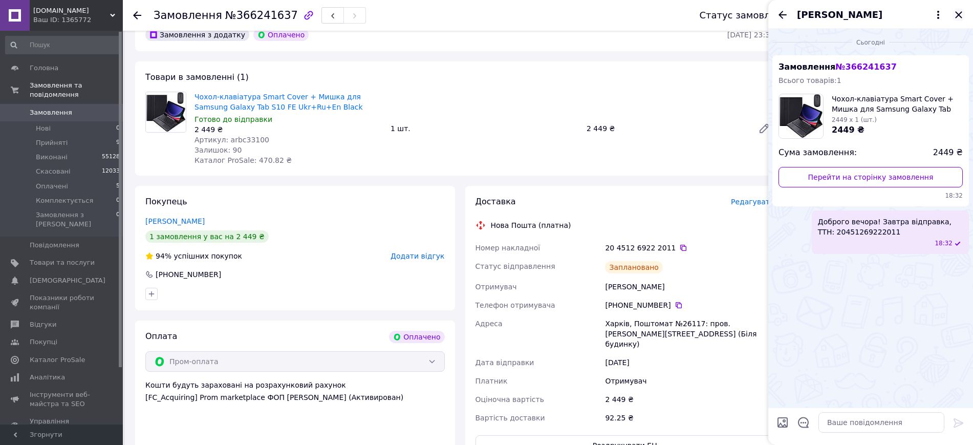
click at [953, 14] on icon "Закрити" at bounding box center [958, 15] width 12 height 12
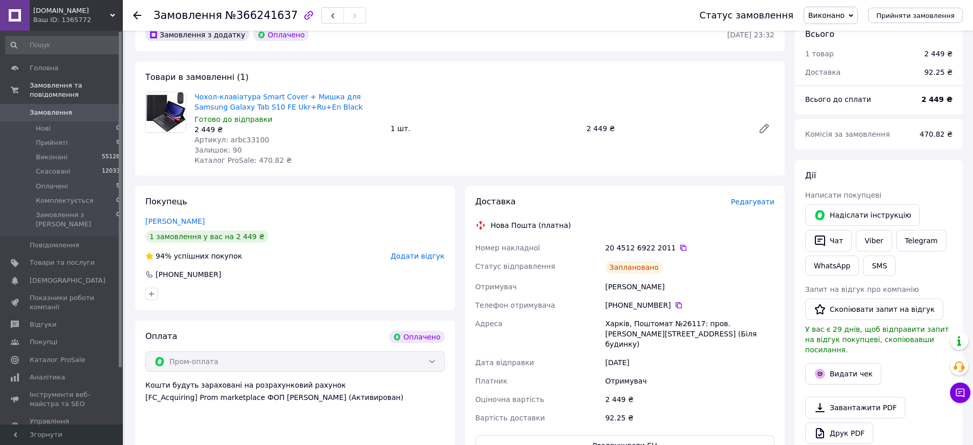
click at [639, 318] on div "Харків, Поштомат №26117: пров. [PERSON_NAME][STREET_ADDRESS] (Біля будинку)" at bounding box center [689, 333] width 173 height 39
click at [675, 302] on icon at bounding box center [678, 305] width 6 height 6
click at [99, 179] on li "Оплачені 5" at bounding box center [63, 186] width 126 height 14
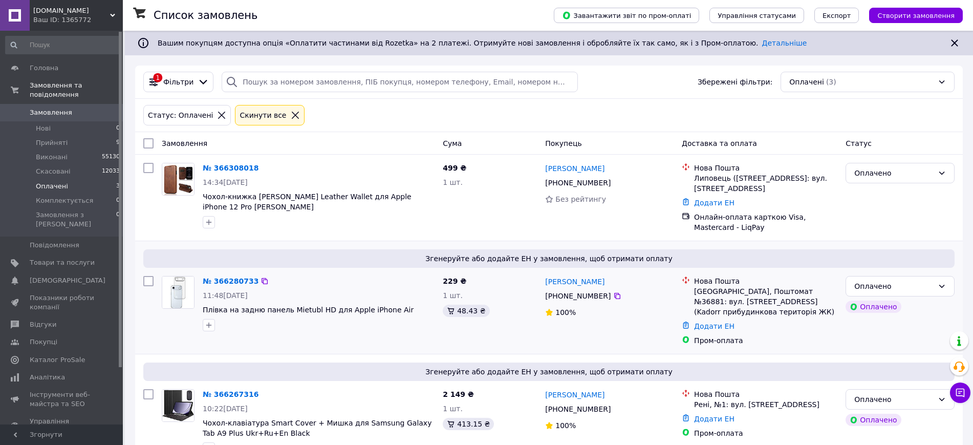
scroll to position [18, 0]
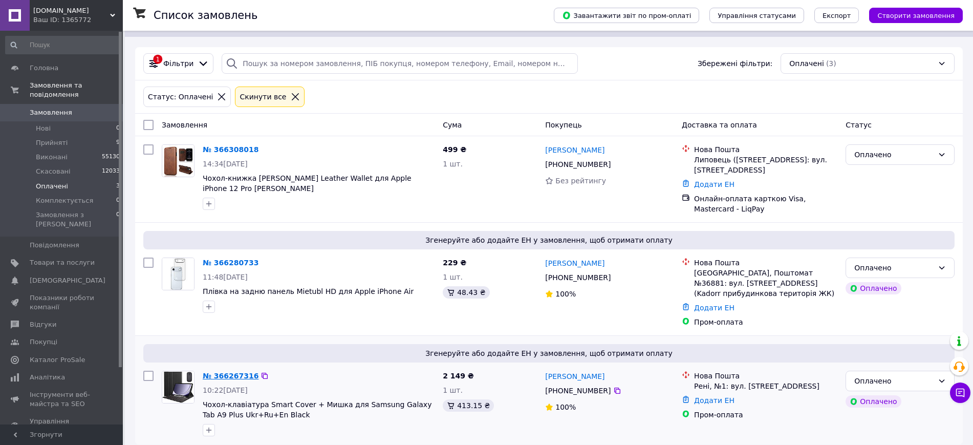
click at [227, 372] on link "№ 366267316" at bounding box center [231, 376] width 56 height 8
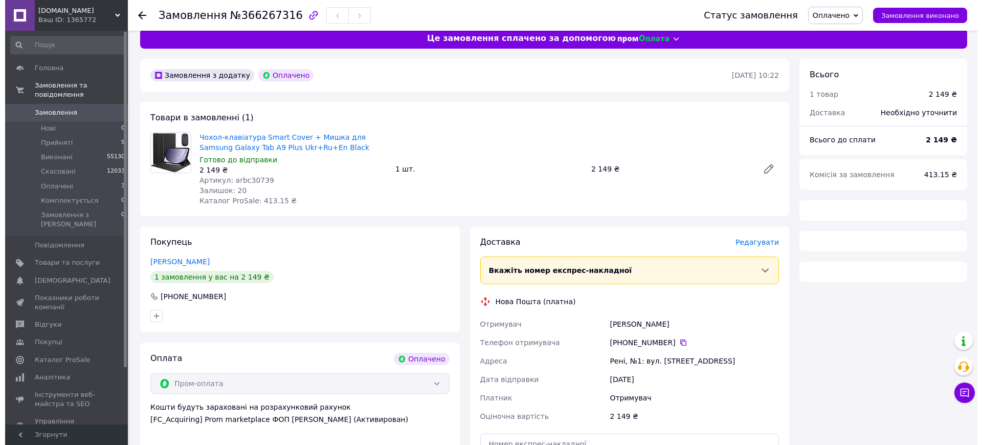
scroll to position [18, 0]
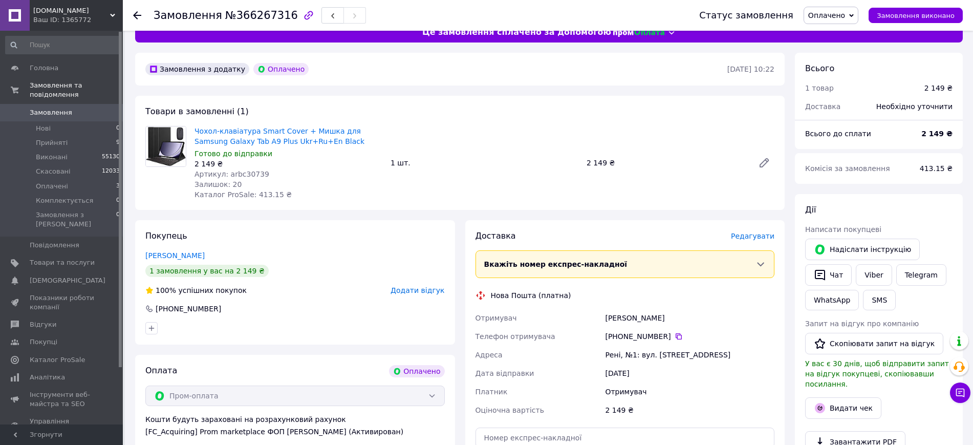
click at [767, 233] on span "Редагувати" at bounding box center [752, 236] width 43 height 8
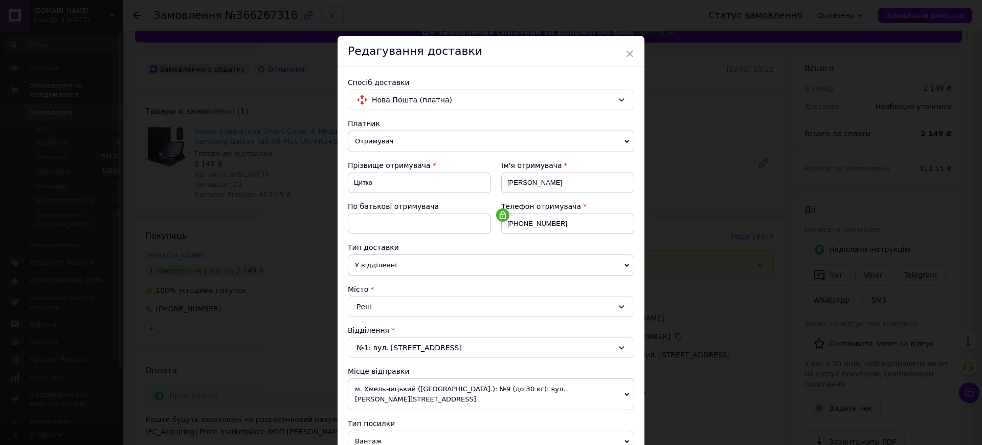
scroll to position [320, 0]
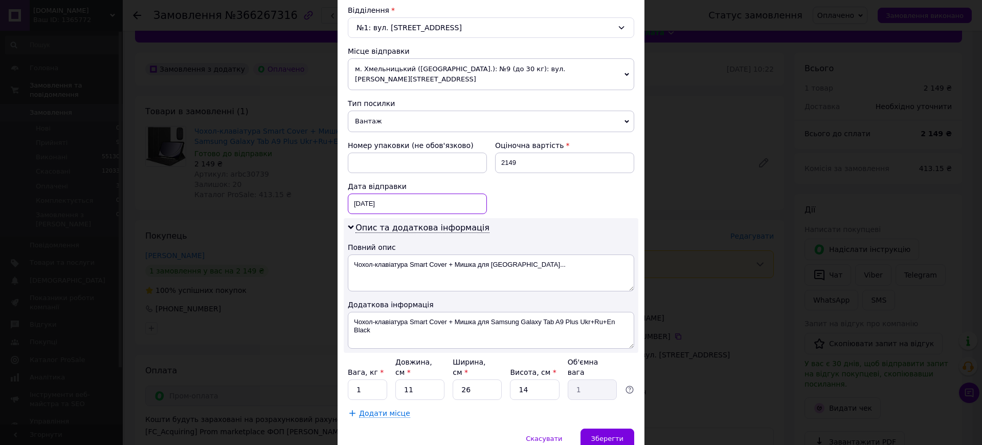
click at [392, 196] on div "12.10.2025 < 2025 > < Октябрь > Пн Вт Ср Чт Пт Сб Вс 29 30 1 2 3 4 5 6 7 8 9 10…" at bounding box center [417, 203] width 139 height 20
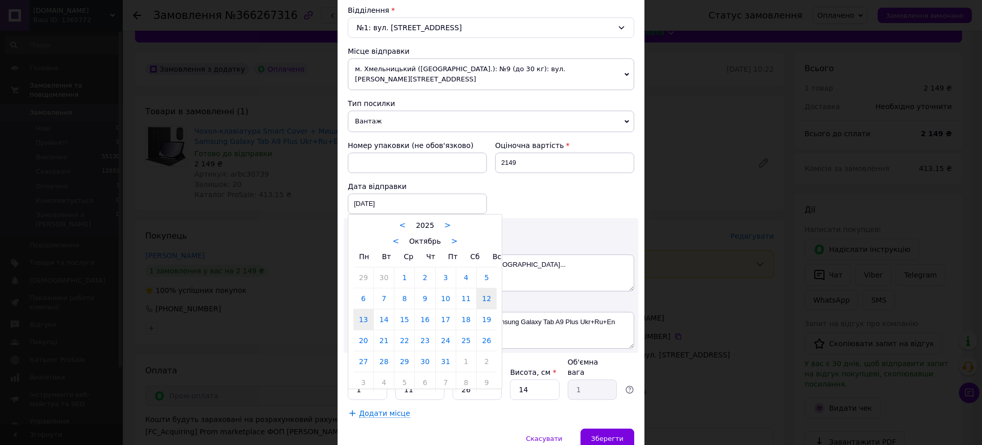
click at [363, 312] on link "13" at bounding box center [364, 319] width 20 height 20
type input "13.10.2025"
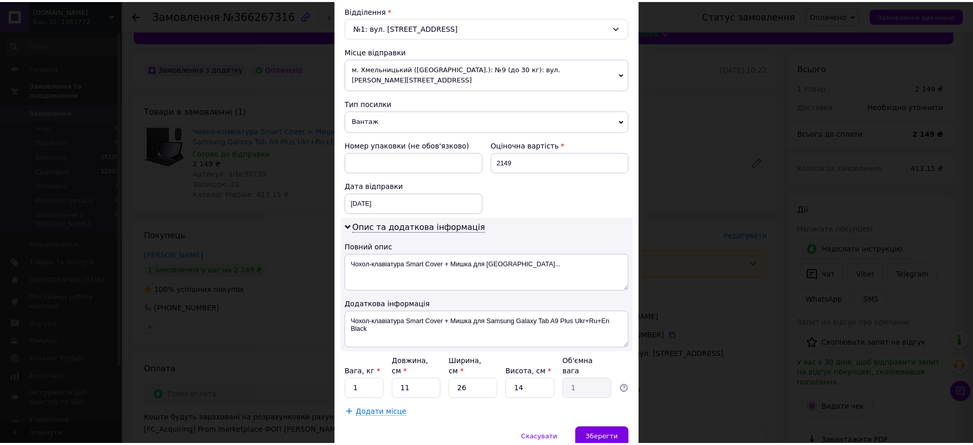
scroll to position [350, 0]
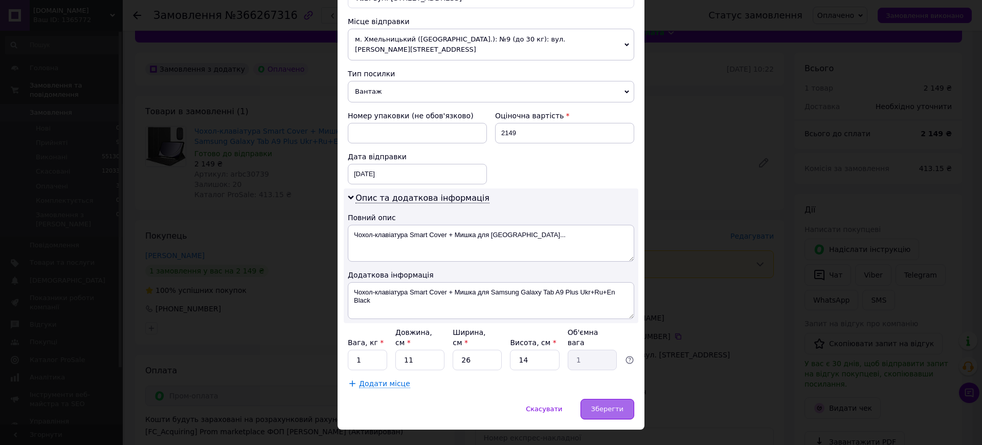
click at [593, 399] on div "Зберегти" at bounding box center [608, 409] width 54 height 20
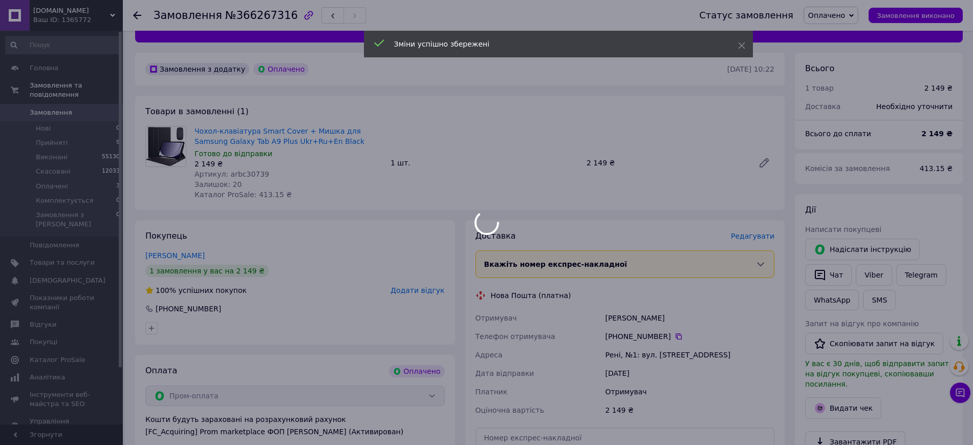
scroll to position [210, 0]
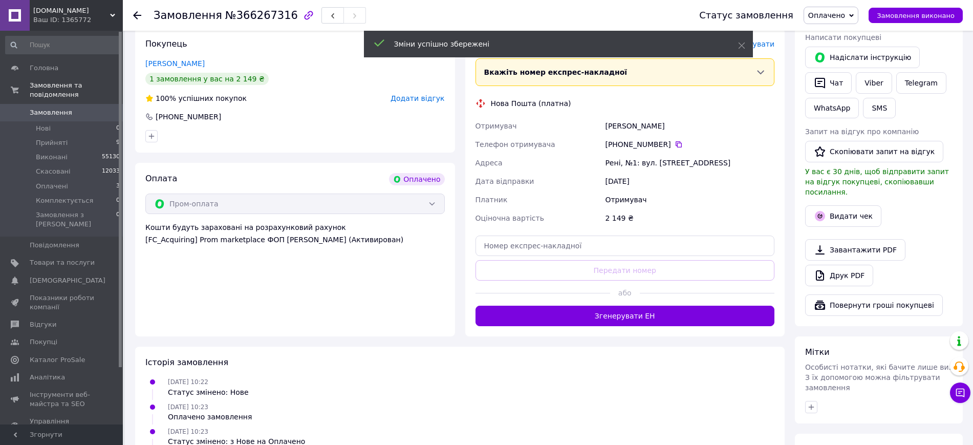
click at [616, 315] on button "Згенерувати ЕН" at bounding box center [624, 315] width 299 height 20
click at [628, 169] on div "Рені, №1: вул. [STREET_ADDRESS]" at bounding box center [689, 163] width 173 height 18
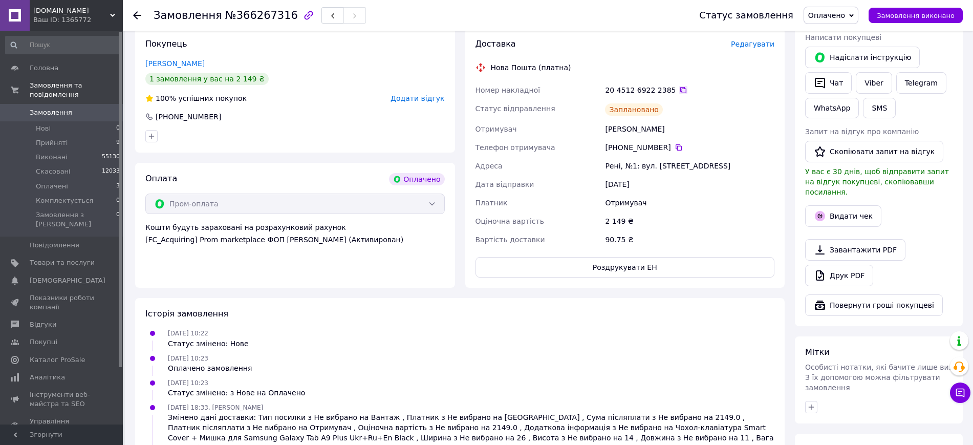
click at [679, 91] on icon at bounding box center [683, 90] width 8 height 8
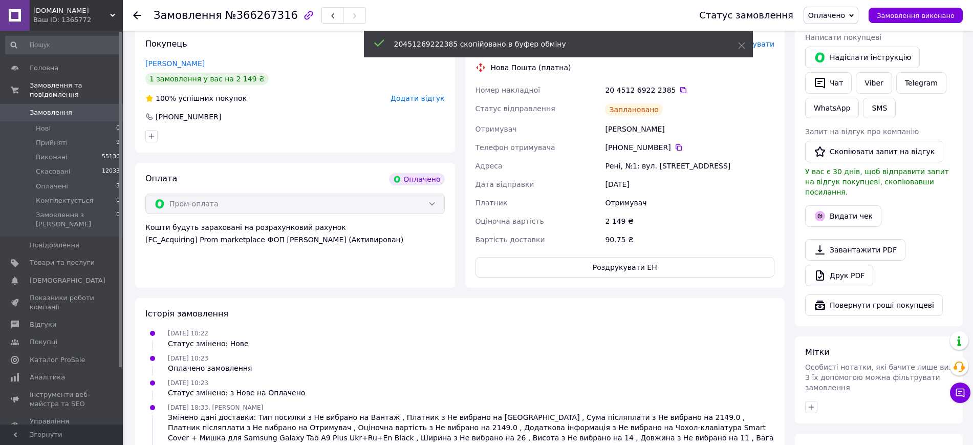
scroll to position [18, 0]
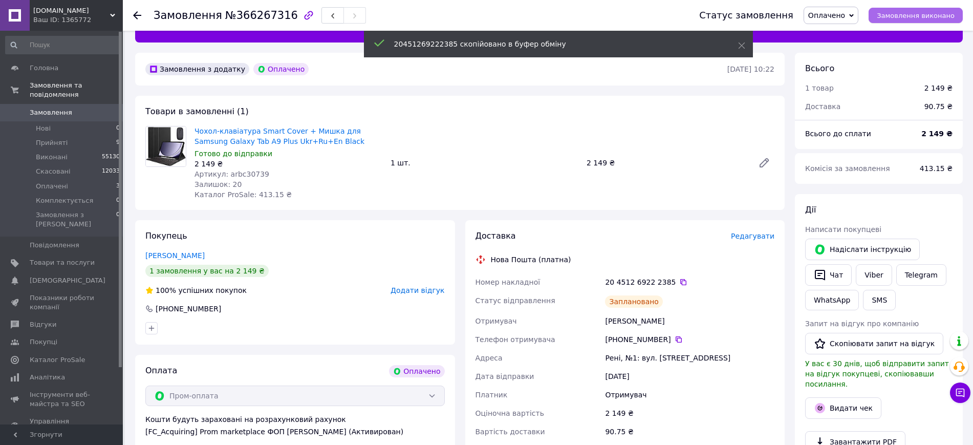
click at [913, 8] on button "Замовлення виконано" at bounding box center [915, 15] width 94 height 15
click at [675, 338] on icon at bounding box center [678, 339] width 8 height 8
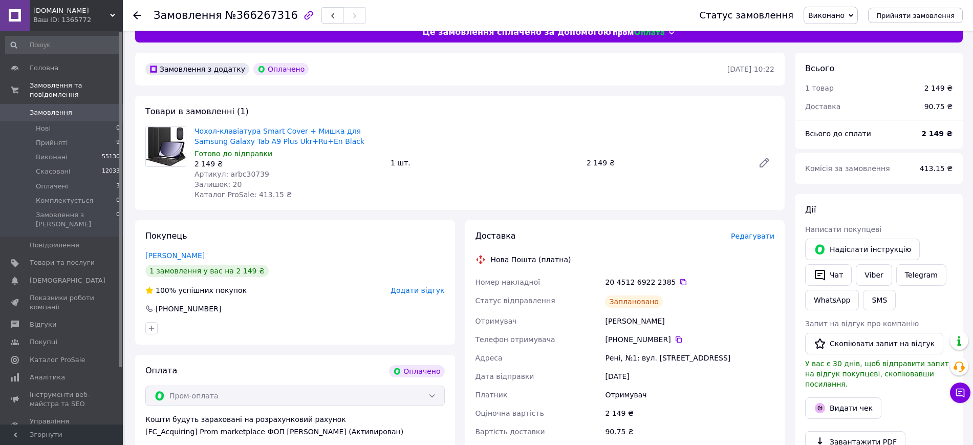
click at [630, 318] on div "Цитко Олександр" at bounding box center [689, 321] width 173 height 18
click at [679, 281] on icon at bounding box center [683, 282] width 8 height 8
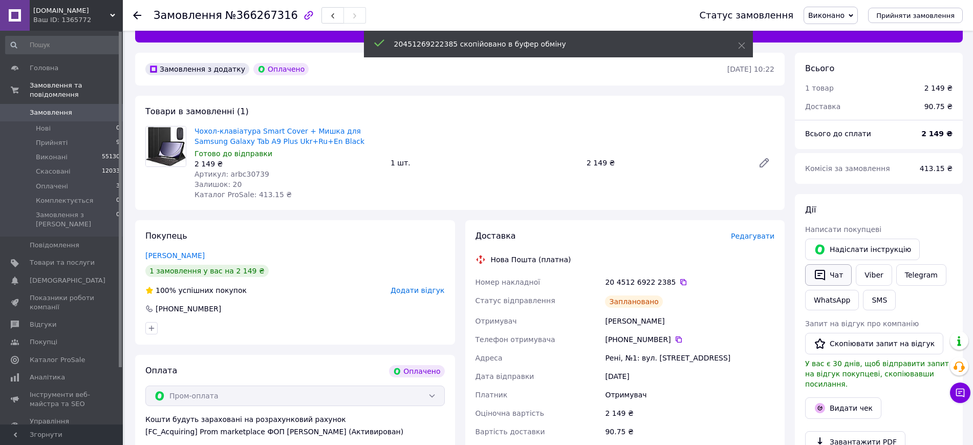
click at [831, 276] on button "Чат" at bounding box center [828, 274] width 47 height 21
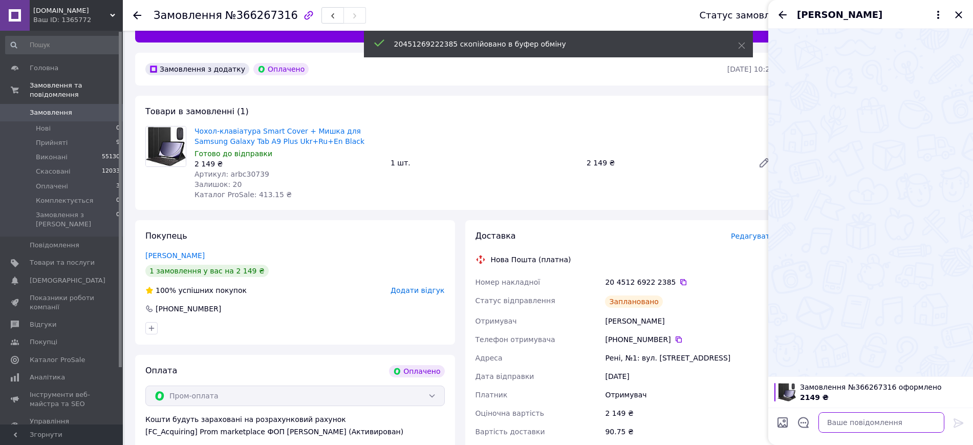
click at [836, 422] on textarea at bounding box center [881, 422] width 126 height 20
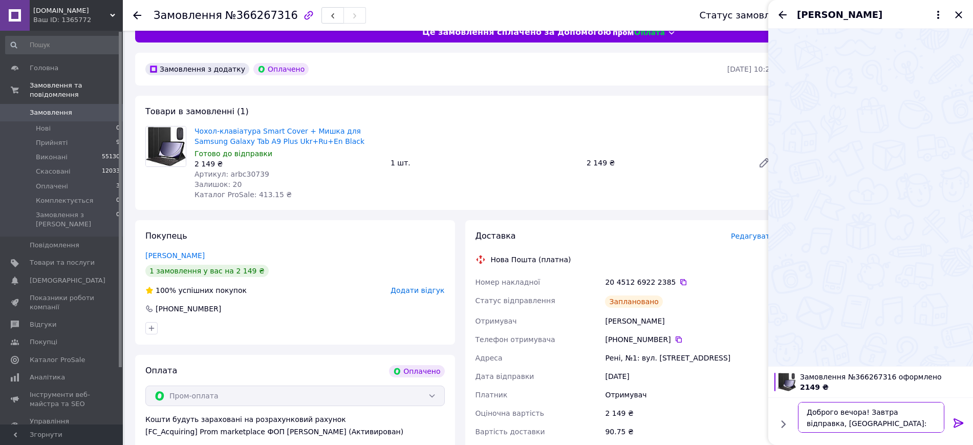
paste textarea "20451269222385"
type textarea "Доброго вечора! Завтра відправка, ТТН: 20451269222385"
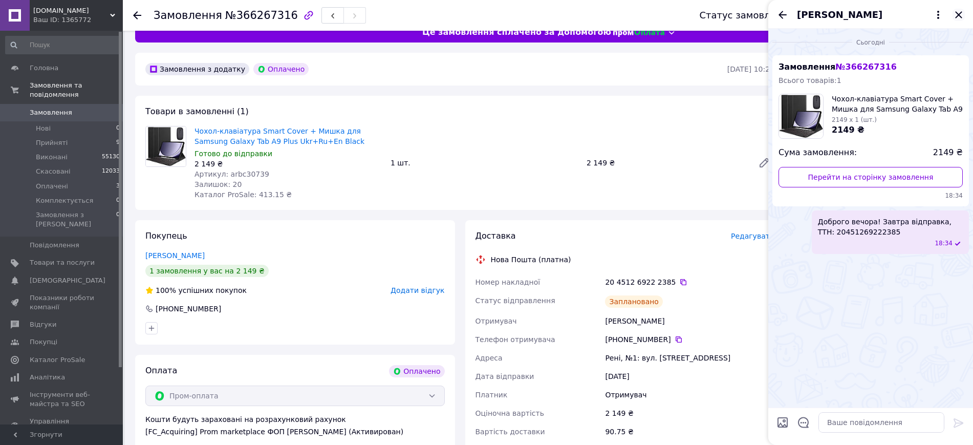
click at [961, 13] on icon "Закрити" at bounding box center [958, 15] width 12 height 12
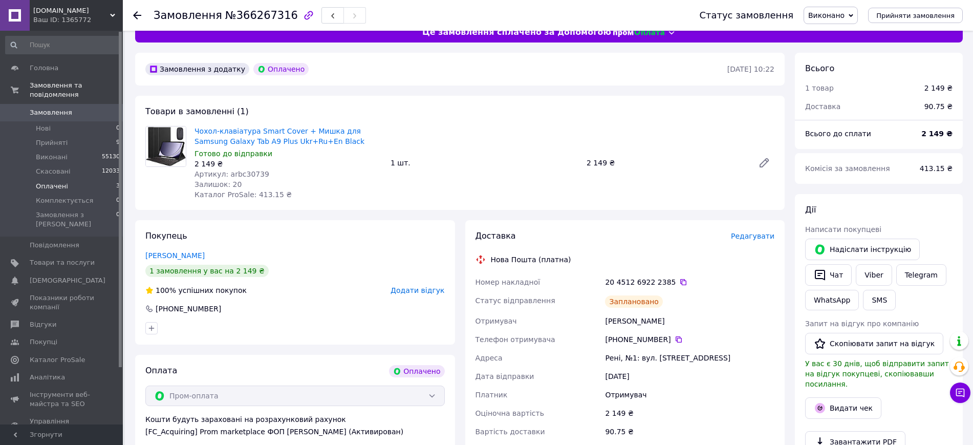
click at [88, 179] on li "Оплачені 3" at bounding box center [63, 186] width 126 height 14
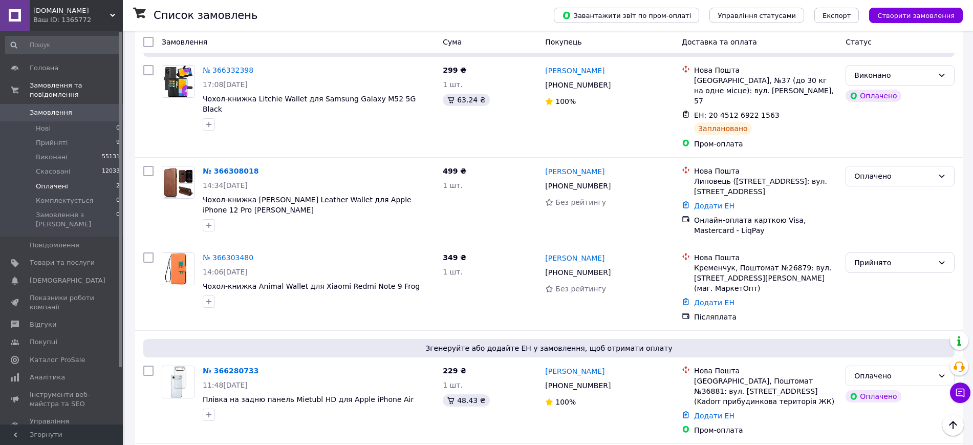
click at [62, 179] on li "Оплачені 2" at bounding box center [63, 186] width 126 height 14
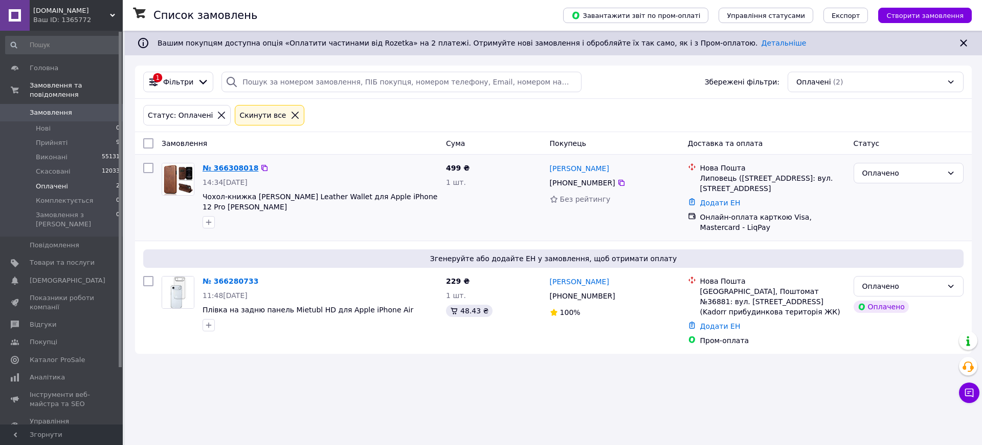
click at [222, 167] on link "№ 366308018" at bounding box center [231, 168] width 56 height 8
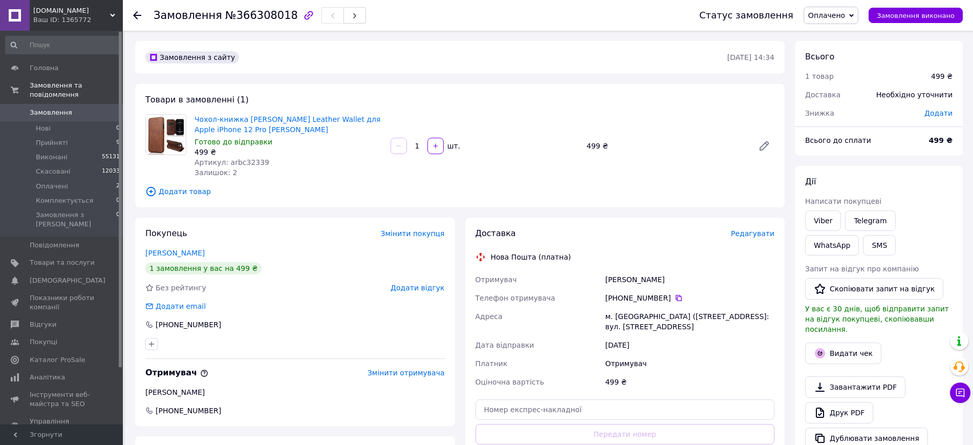
click at [766, 235] on span "Редагувати" at bounding box center [752, 233] width 43 height 8
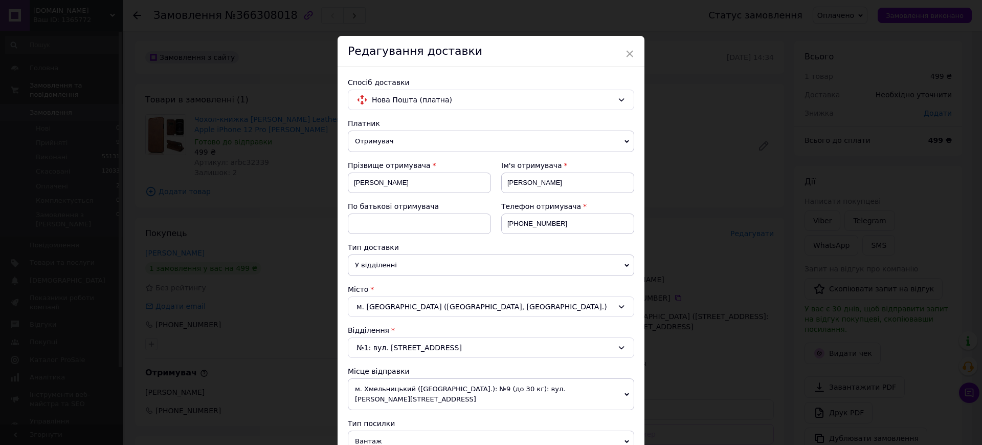
scroll to position [192, 0]
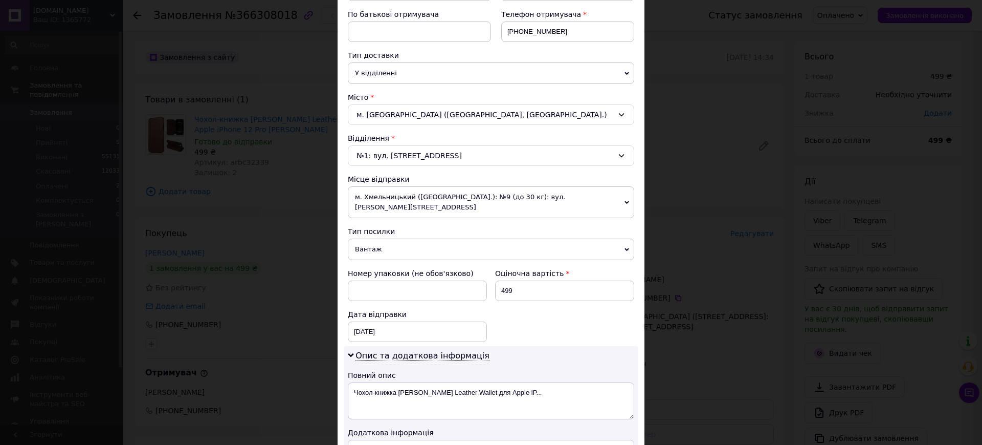
drag, startPoint x: 382, startPoint y: 236, endPoint x: 383, endPoint y: 253, distance: 16.4
click at [382, 238] on span "Вантаж" at bounding box center [491, 248] width 287 height 21
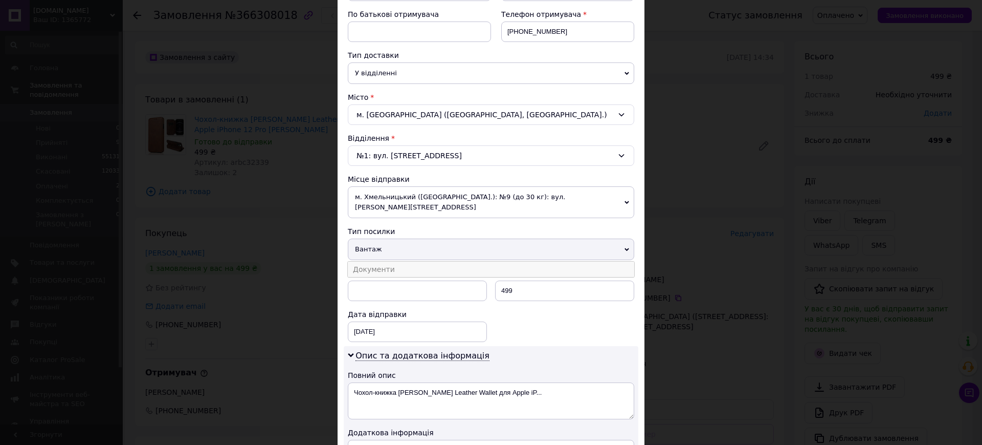
click at [383, 261] on li "Документи" at bounding box center [491, 268] width 287 height 15
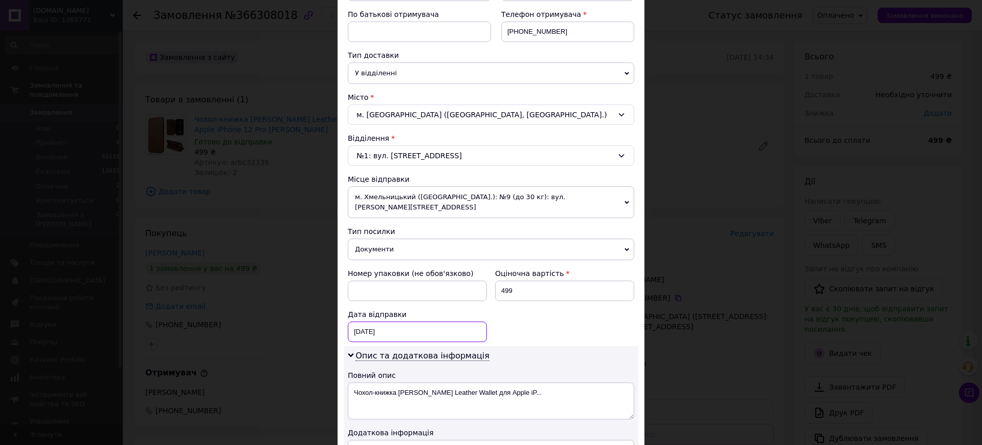
click at [391, 321] on div "12.10.2025 < 2025 > < Октябрь > Пн Вт Ср Чт Пт Сб Вс 29 30 1 2 3 4 5 6 7 8 9 10…" at bounding box center [417, 331] width 139 height 20
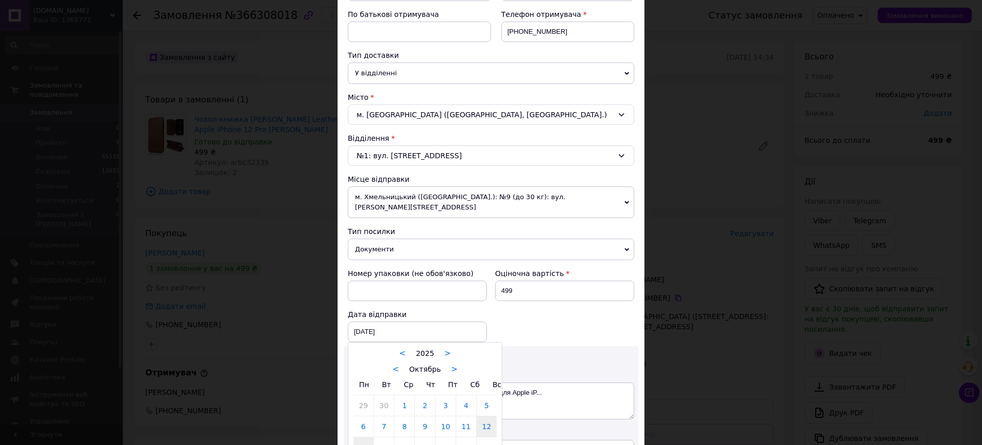
click at [369, 437] on link "13" at bounding box center [364, 447] width 20 height 20
type input "13.10.2025"
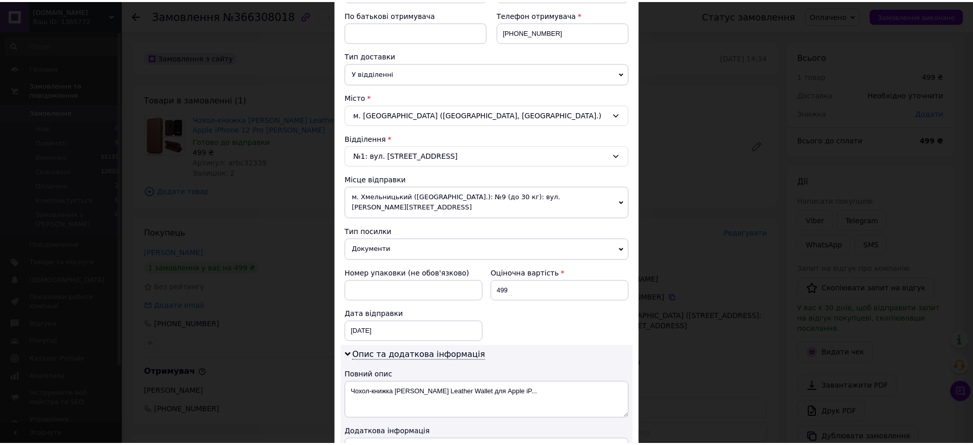
scroll to position [378, 0]
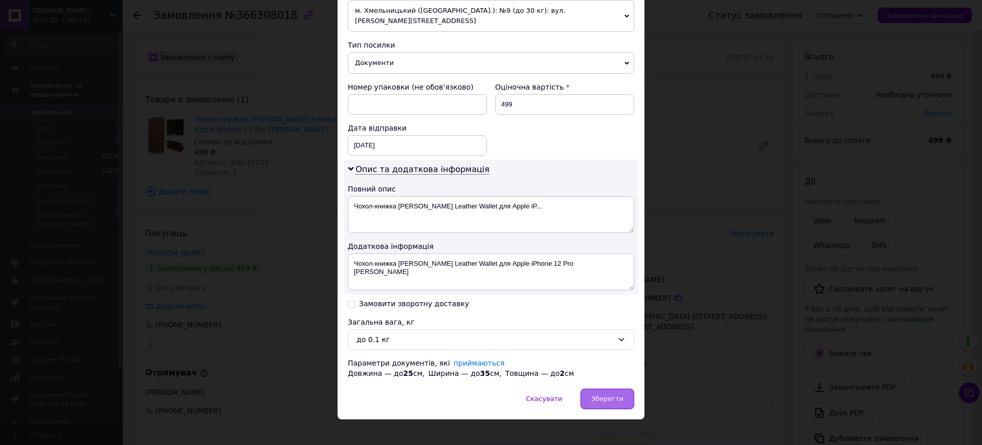
click at [631, 393] on div "Зберегти" at bounding box center [608, 398] width 54 height 20
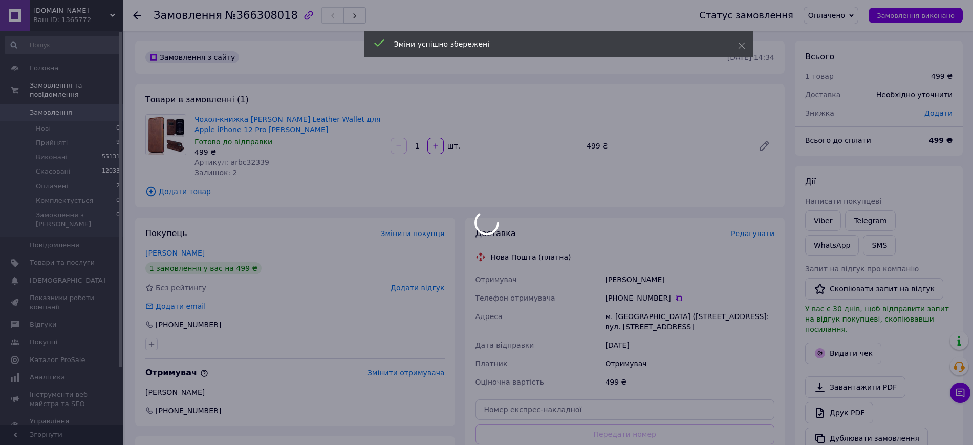
scroll to position [192, 0]
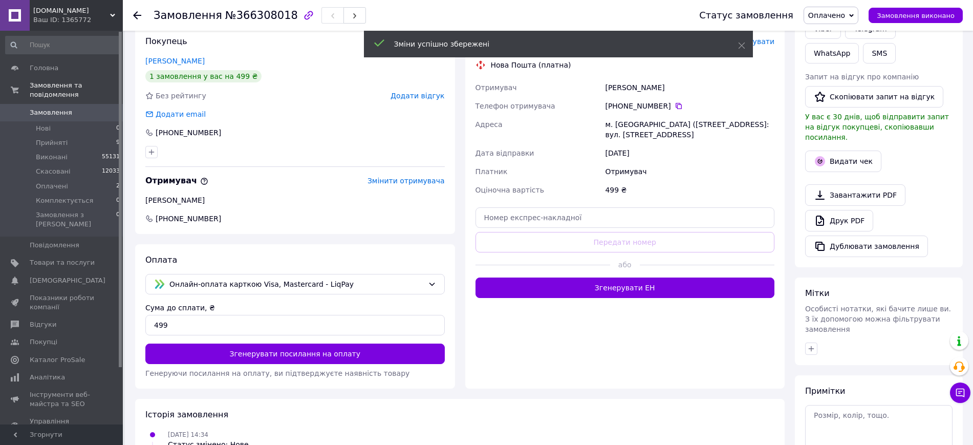
click at [612, 288] on button "Згенерувати ЕН" at bounding box center [624, 287] width 299 height 20
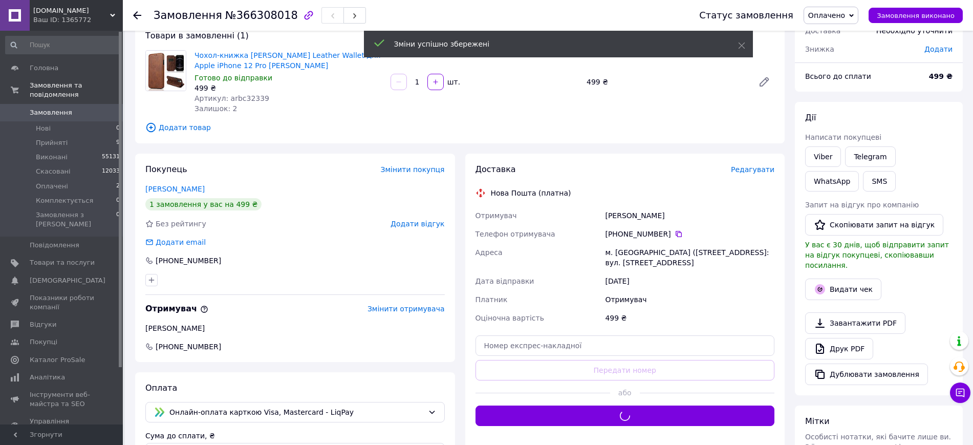
click at [629, 218] on div "Шевчук Олександр" at bounding box center [689, 215] width 173 height 18
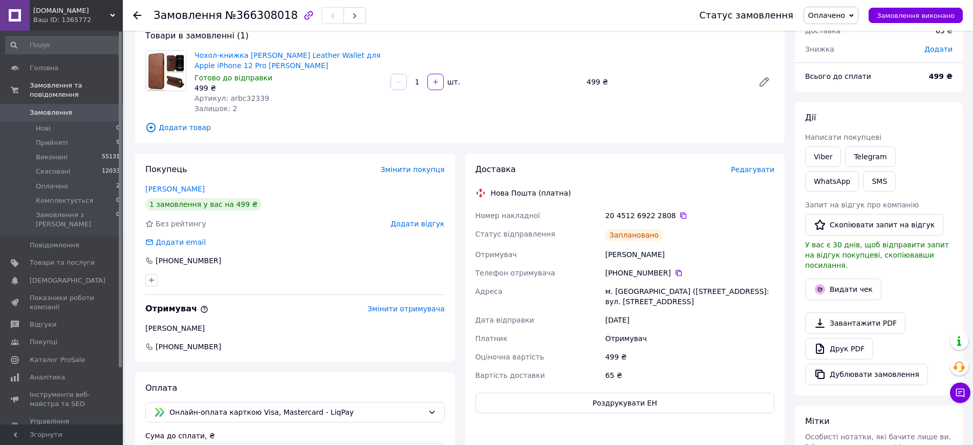
click at [676, 220] on div "20 4512 6922 2808" at bounding box center [689, 215] width 169 height 10
click at [679, 217] on icon at bounding box center [683, 215] width 8 height 8
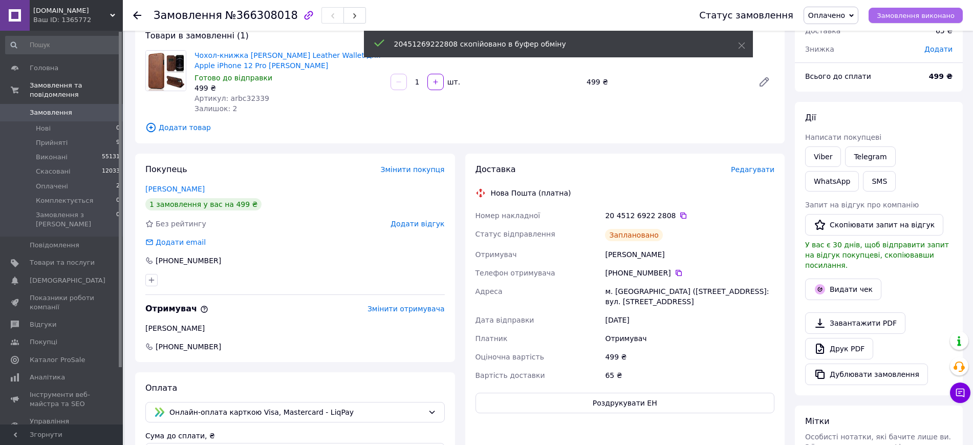
click at [900, 14] on span "Замовлення виконано" at bounding box center [916, 16] width 78 height 8
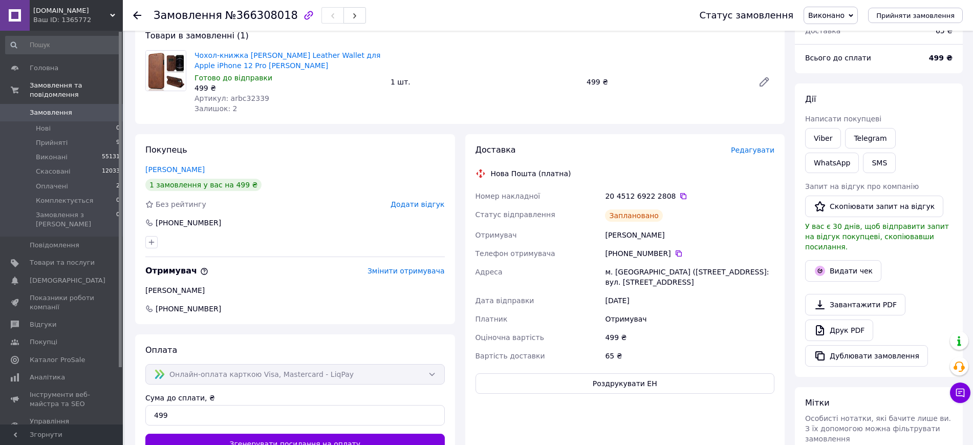
scroll to position [0, 0]
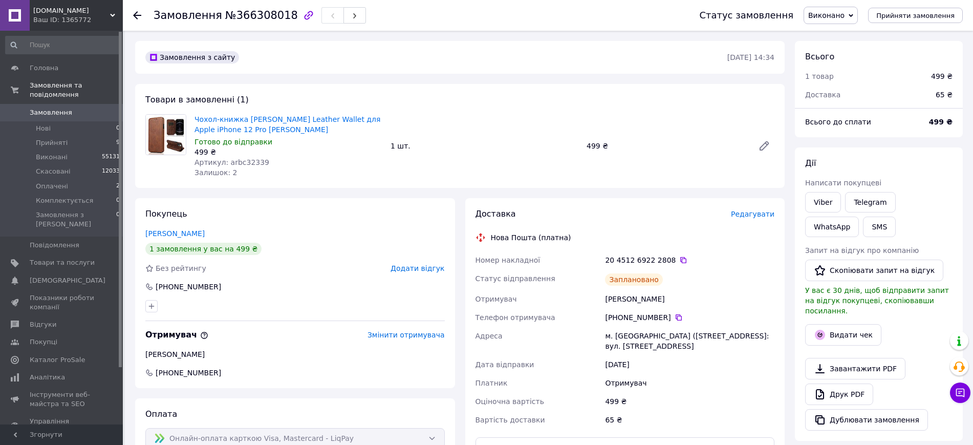
drag, startPoint x: 825, startPoint y: 207, endPoint x: 580, endPoint y: 163, distance: 249.6
click at [825, 207] on link "Viber" at bounding box center [823, 202] width 36 height 20
click at [227, 10] on span "№366308018" at bounding box center [261, 15] width 73 height 12
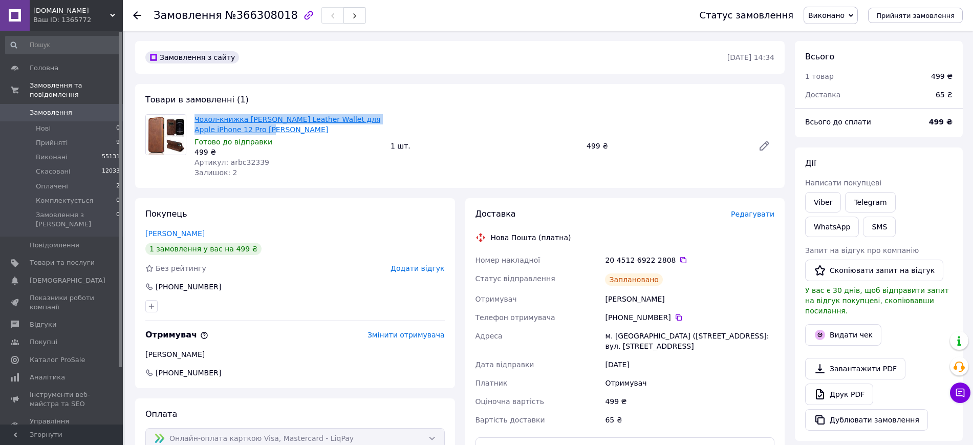
drag, startPoint x: 260, startPoint y: 125, endPoint x: 195, endPoint y: 119, distance: 65.3
click at [195, 119] on span "Чохол-книжка [PERSON_NAME] Leather Wallet для Apple iPhone 12 Pro [PERSON_NAME]" at bounding box center [288, 124] width 188 height 20
click at [680, 259] on icon at bounding box center [683, 260] width 6 height 6
click at [674, 317] on icon at bounding box center [678, 317] width 8 height 8
click at [630, 339] on div "м. [GEOGRAPHIC_DATA] ([STREET_ADDRESS]: вул. [STREET_ADDRESS]" at bounding box center [689, 340] width 173 height 29
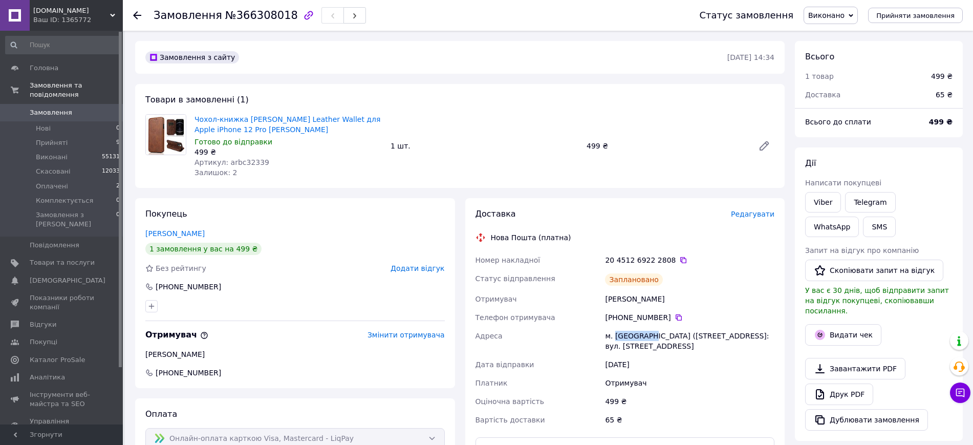
click at [630, 339] on div "м. [GEOGRAPHIC_DATA] ([STREET_ADDRESS]: вул. [STREET_ADDRESS]" at bounding box center [689, 340] width 173 height 29
click at [232, 161] on span "Артикул: arbc32339" at bounding box center [231, 162] width 75 height 8
click at [89, 258] on span "Товари та послуги" at bounding box center [62, 262] width 65 height 9
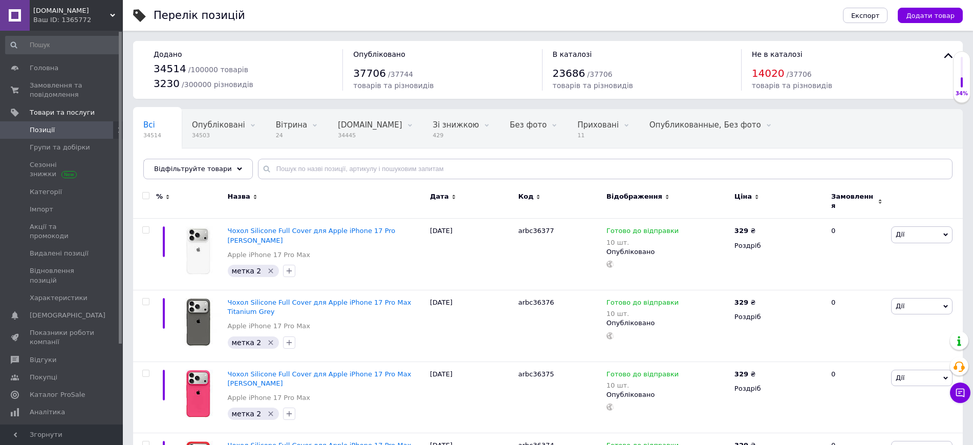
click at [450, 181] on div "Всі 34514 Опубліковані 34503 Видалити Редагувати Вітрина 24 Видалити Редагувати…" at bounding box center [547, 149] width 829 height 84
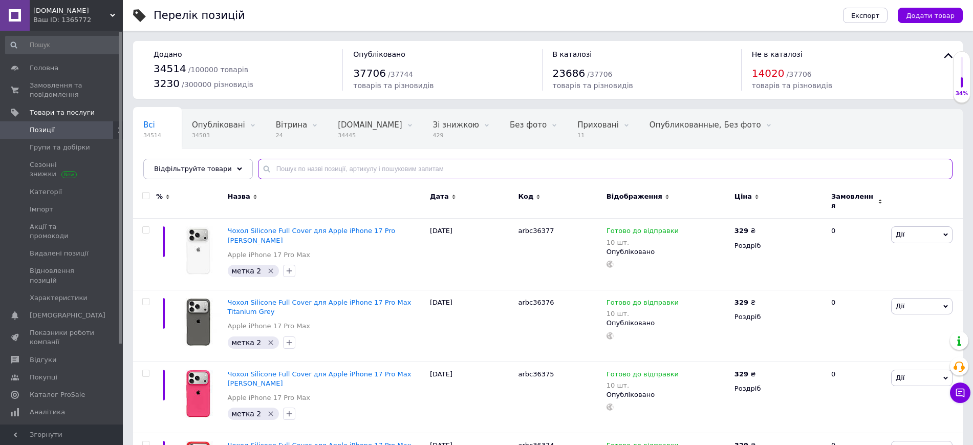
click at [446, 174] on input "text" at bounding box center [605, 169] width 694 height 20
paste input "arbc32339"
type input "arbc32339"
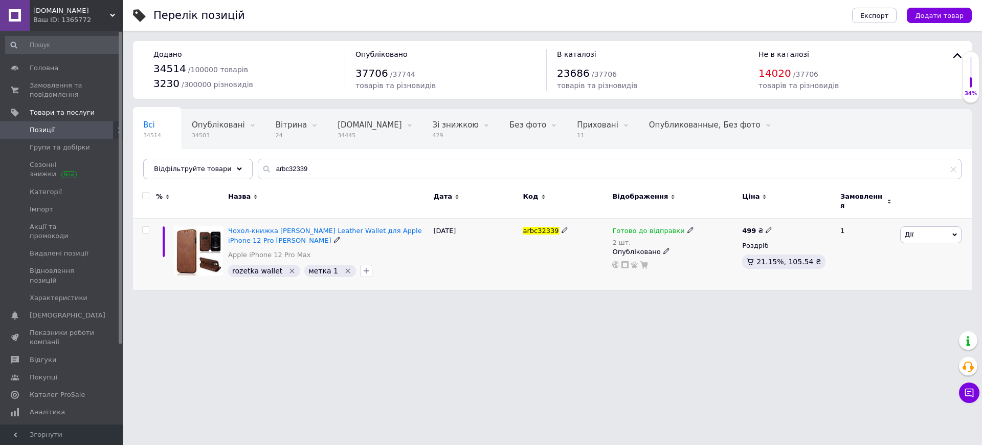
click at [635, 229] on span "Готово до відправки" at bounding box center [649, 232] width 72 height 11
click at [720, 260] on li "Немає в наявності" at bounding box center [742, 267] width 97 height 14
click at [720, 261] on input "2" at bounding box center [733, 271] width 78 height 20
click at [420, 267] on div "rozetka wallet   метка 1" at bounding box center [328, 271] width 204 height 16
click at [288, 267] on icon "Видалити мітку" at bounding box center [292, 271] width 8 height 8
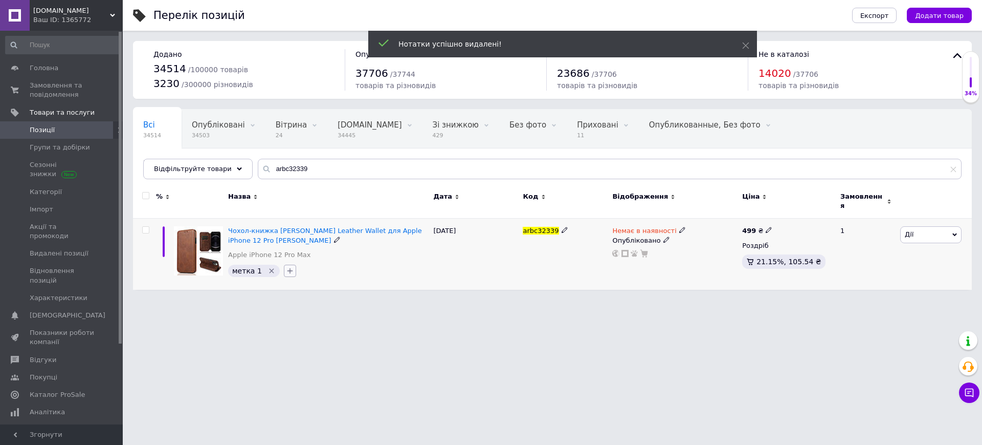
click at [287, 267] on icon "button" at bounding box center [290, 271] width 8 height 8
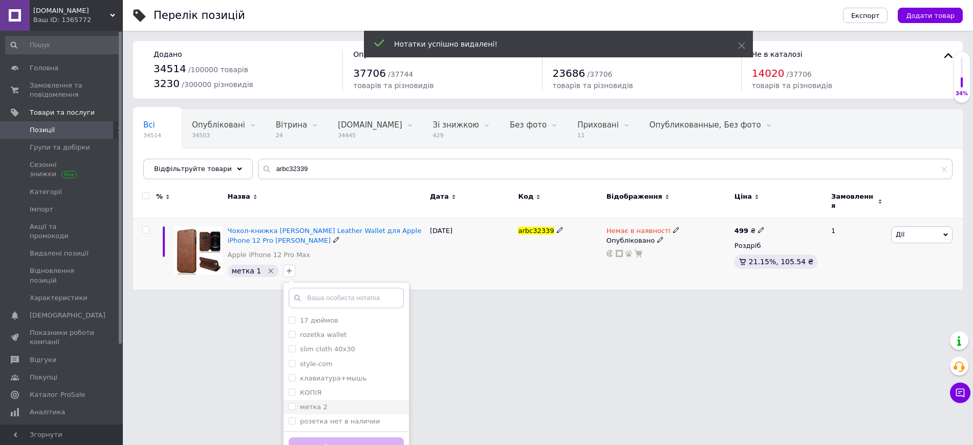
scroll to position [12, 0]
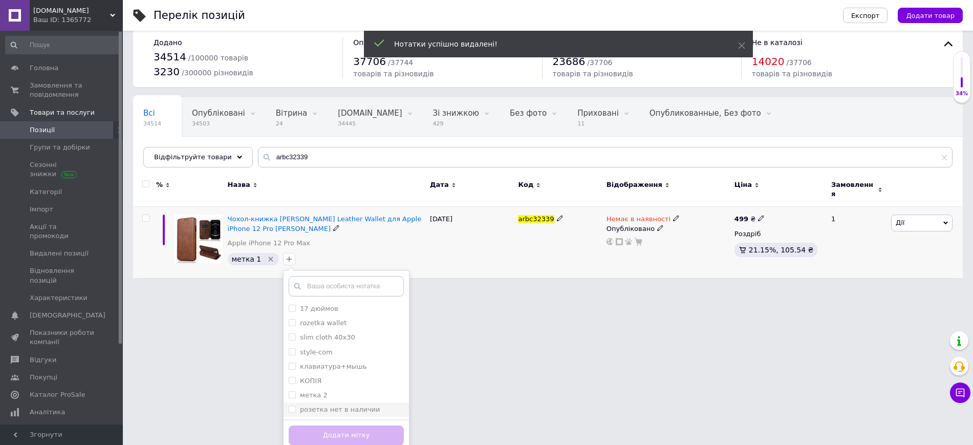
click at [289, 405] on input "розетка нет в наличии" at bounding box center [292, 408] width 7 height 7
checkbox input "true"
click at [307, 426] on button "Додати мітку" at bounding box center [346, 435] width 115 height 20
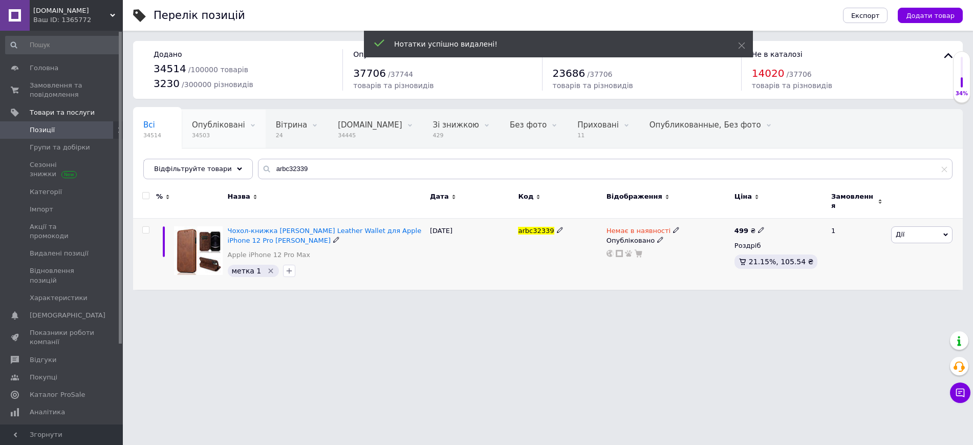
scroll to position [0, 0]
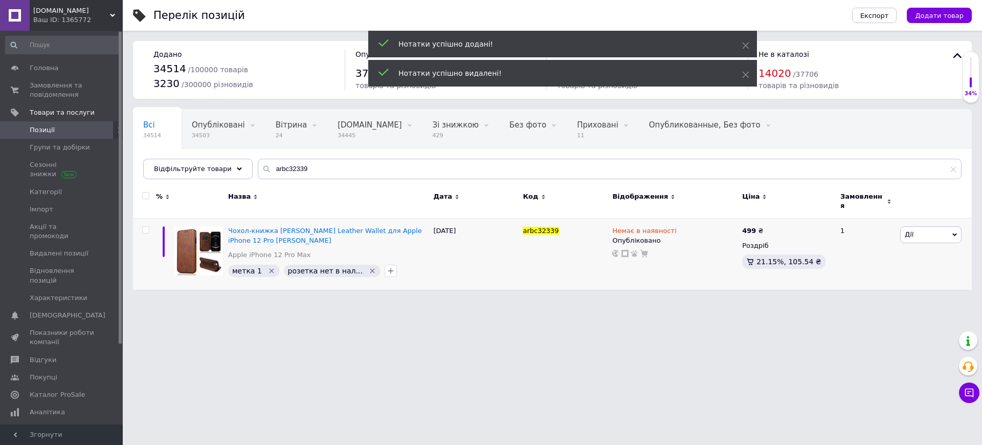
drag, startPoint x: 83, startPoint y: 93, endPoint x: 124, endPoint y: 15, distance: 88.6
click at [83, 93] on span "Замовлення та повідомлення" at bounding box center [62, 90] width 65 height 18
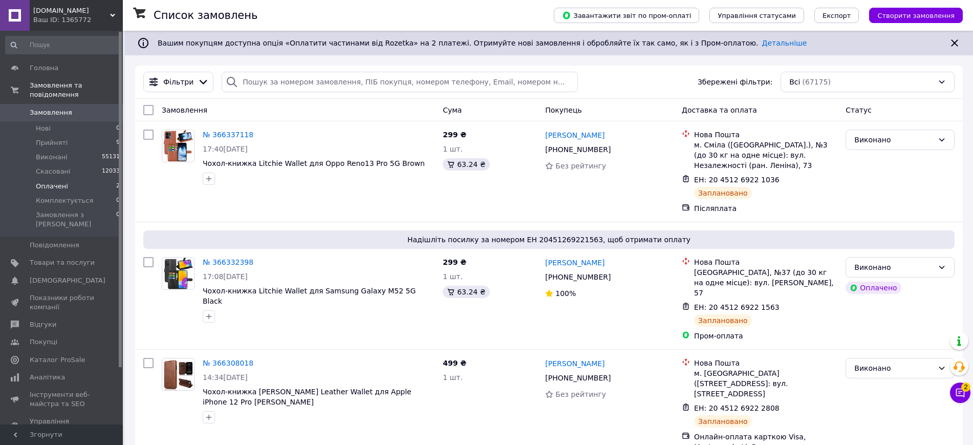
click at [91, 179] on li "Оплачені 2" at bounding box center [63, 186] width 126 height 14
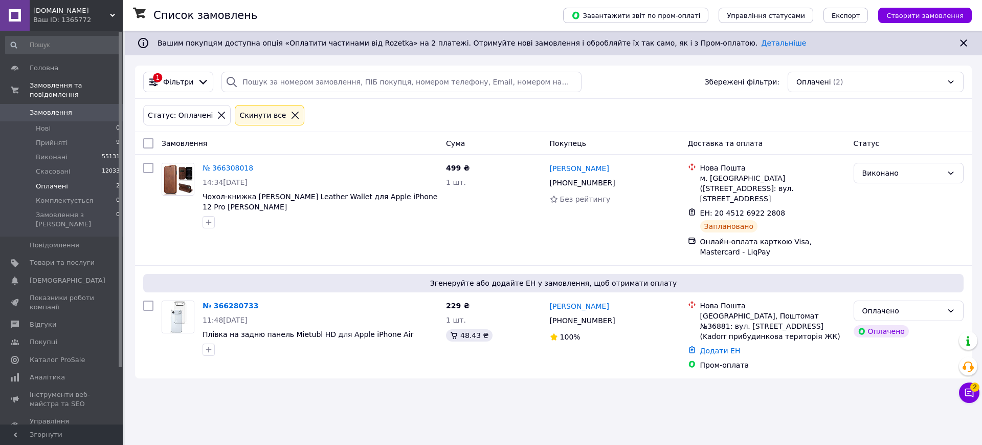
click at [969, 392] on icon at bounding box center [970, 392] width 9 height 9
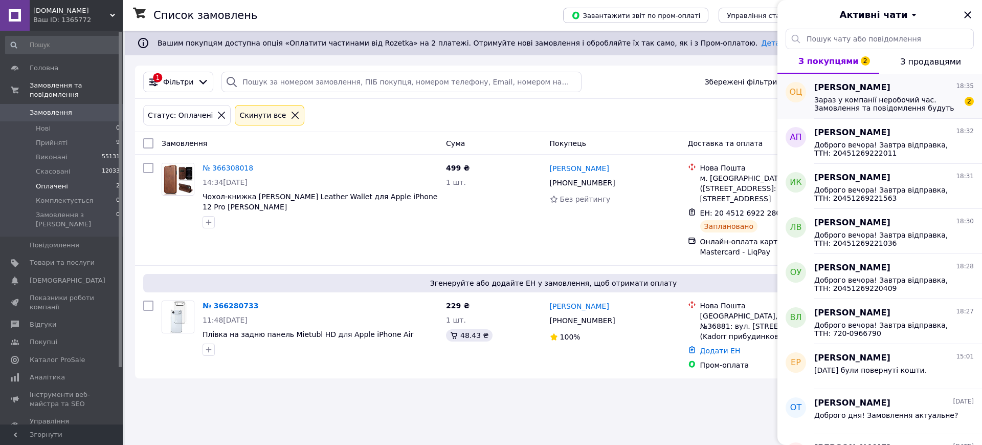
click at [878, 99] on span "Зараз у компанії неробочий час. Замовлення та повідомлення будуть оброблені з 1…" at bounding box center [887, 104] width 145 height 16
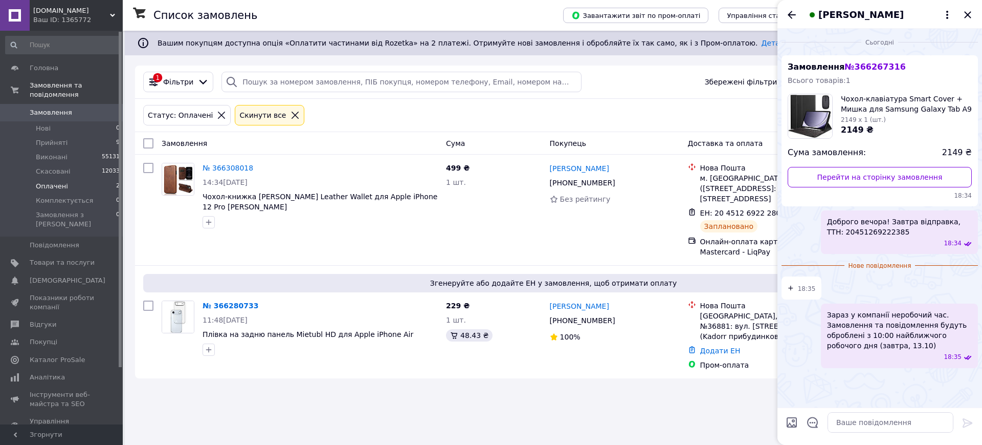
click at [966, 6] on div "[PERSON_NAME]" at bounding box center [880, 14] width 205 height 29
click at [966, 12] on icon "Закрити" at bounding box center [968, 14] width 7 height 7
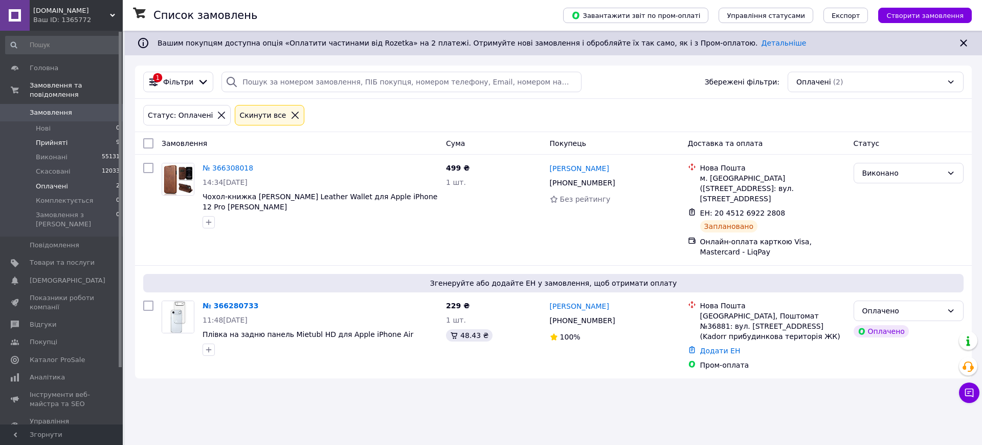
click at [85, 136] on li "Прийняті 9" at bounding box center [63, 143] width 126 height 14
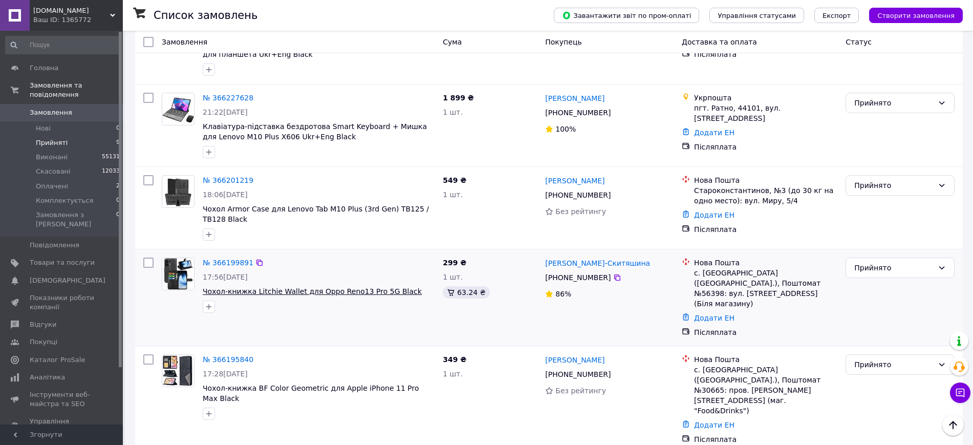
scroll to position [468, 0]
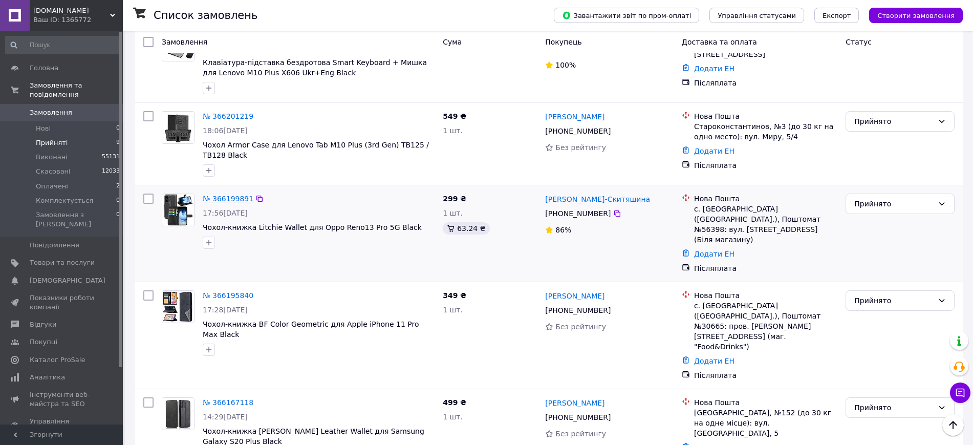
click at [217, 194] on link "№ 366199891" at bounding box center [228, 198] width 51 height 8
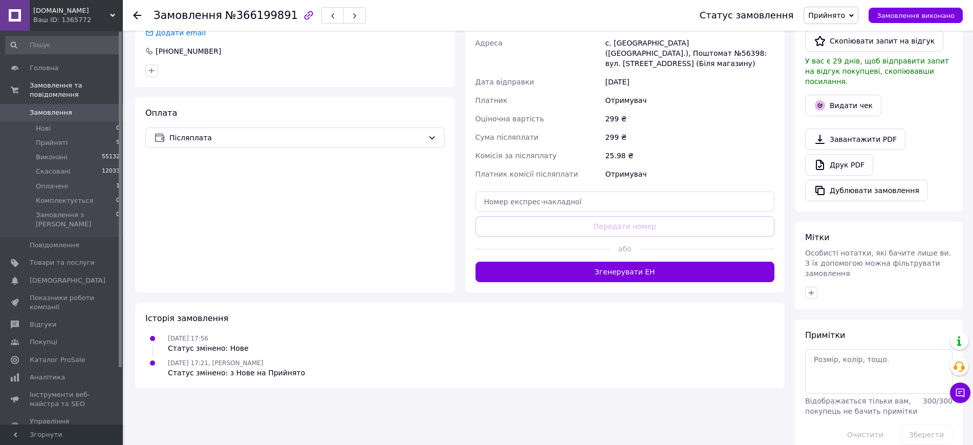
scroll to position [92, 0]
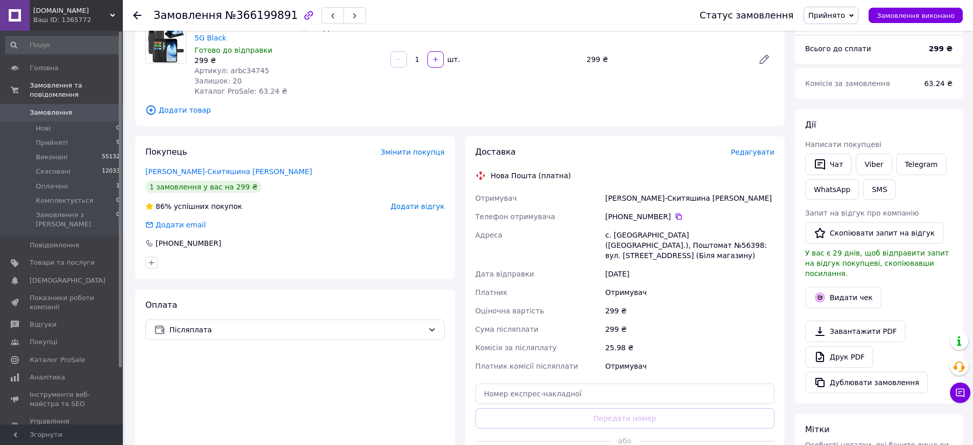
click at [761, 146] on div "Доставка Редагувати" at bounding box center [624, 152] width 299 height 12
click at [759, 157] on div "Редагувати" at bounding box center [752, 152] width 43 height 10
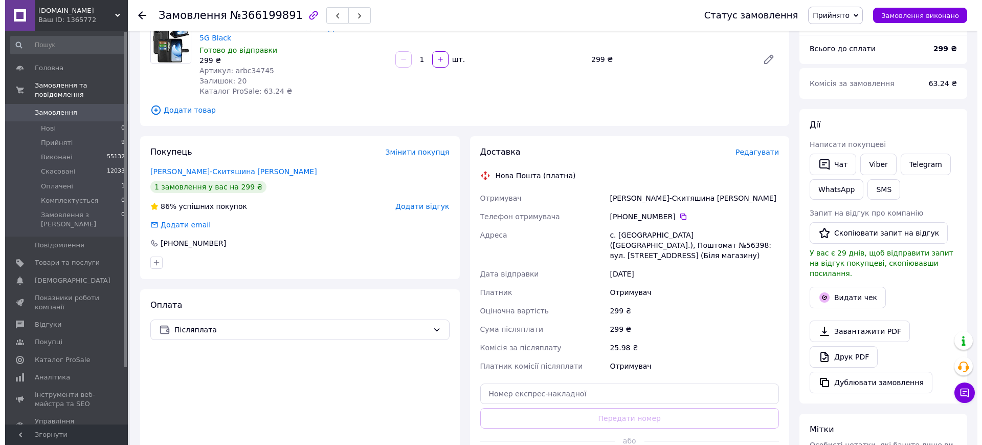
scroll to position [156, 0]
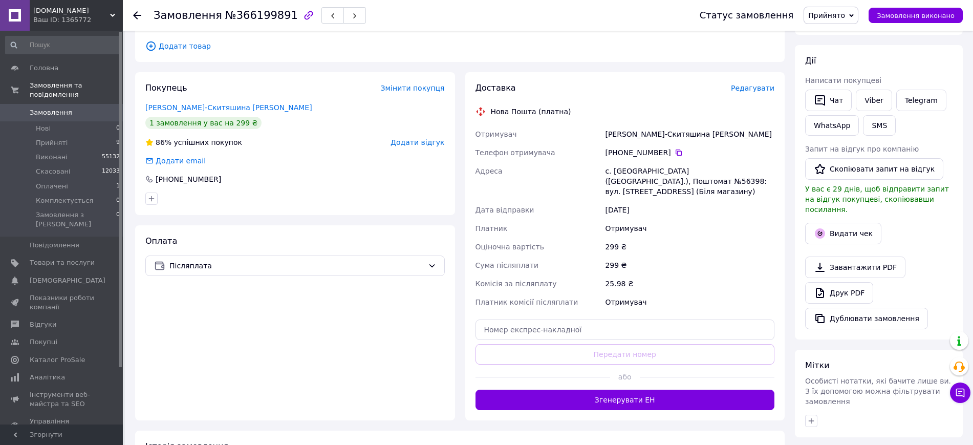
click at [748, 92] on span "Редагувати" at bounding box center [752, 88] width 43 height 8
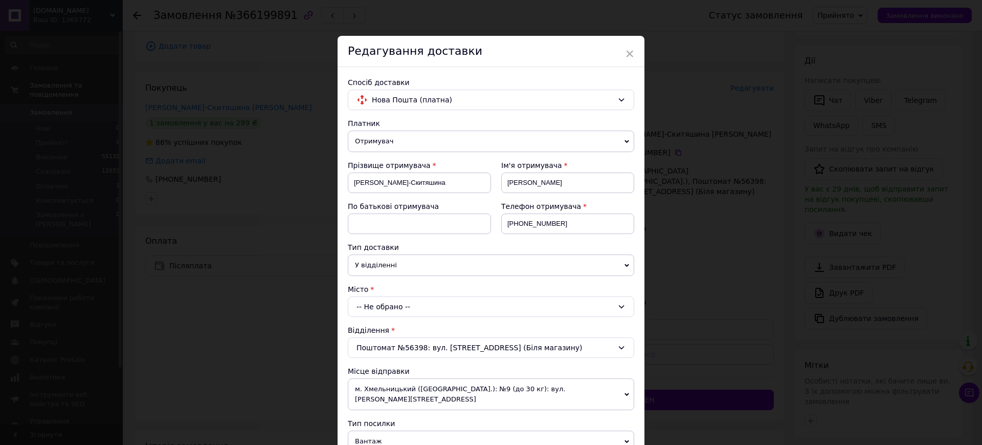
scroll to position [256, 0]
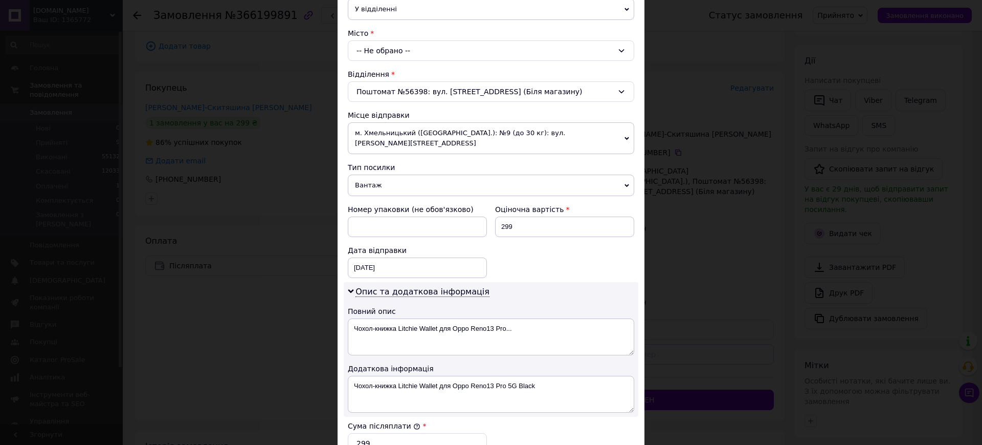
click at [378, 186] on div "Платник Отримувач Відправник Прізвище отримувача Волковська-Скитяшина Ім'я отри…" at bounding box center [491, 222] width 287 height 721
click at [377, 178] on span "Вантаж" at bounding box center [491, 184] width 287 height 21
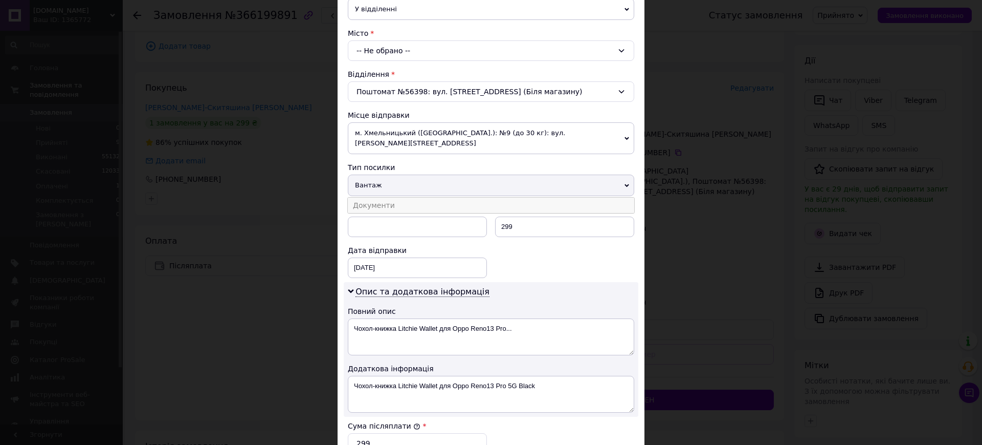
click at [377, 198] on li "Документи" at bounding box center [491, 205] width 287 height 15
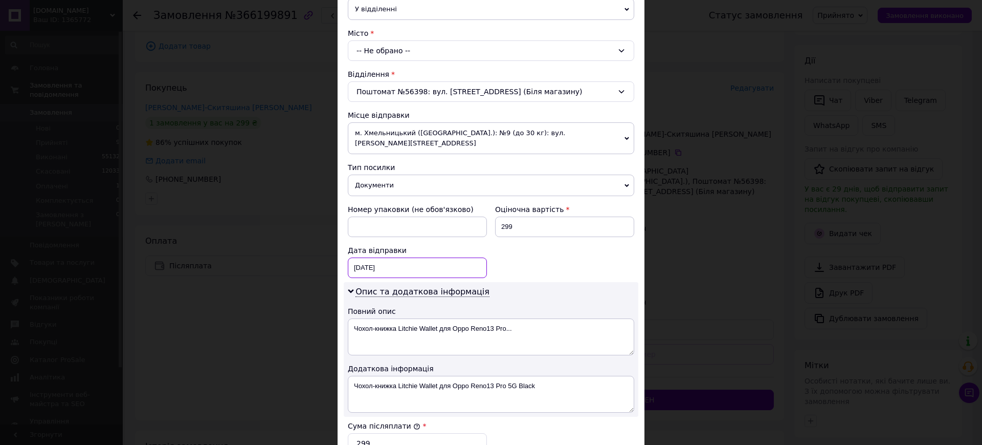
click at [390, 258] on div "12.10.2025 < 2025 > < Октябрь > Пн Вт Ср Чт Пт Сб Вс 29 30 1 2 3 4 5 6 7 8 9 10…" at bounding box center [417, 267] width 139 height 20
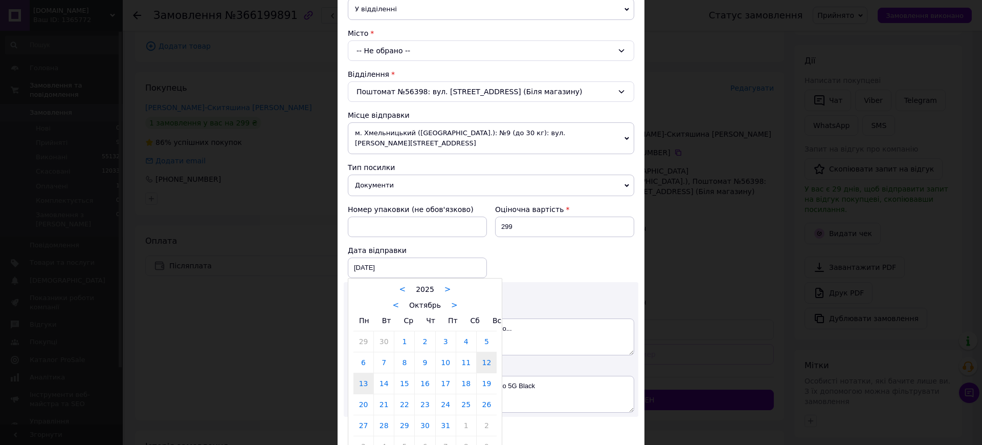
click at [363, 376] on link "13" at bounding box center [364, 383] width 20 height 20
type input "13.10.2025"
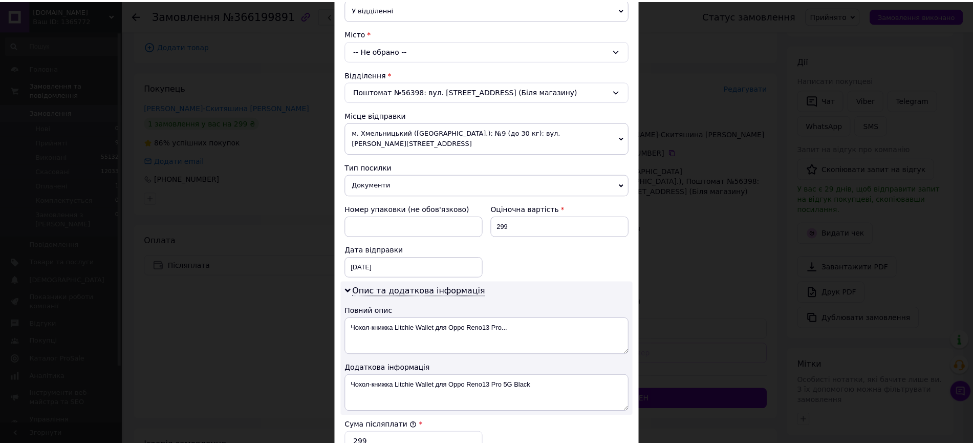
scroll to position [461, 0]
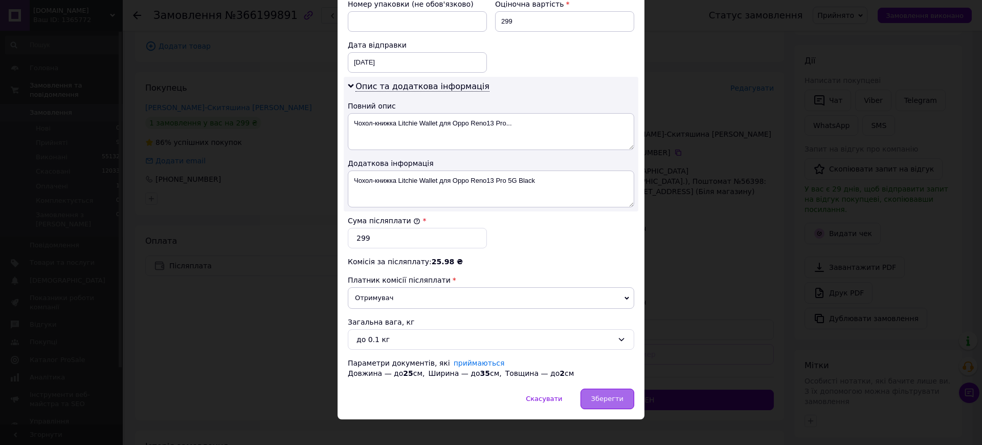
click at [609, 395] on span "Зберегти" at bounding box center [608, 399] width 32 height 8
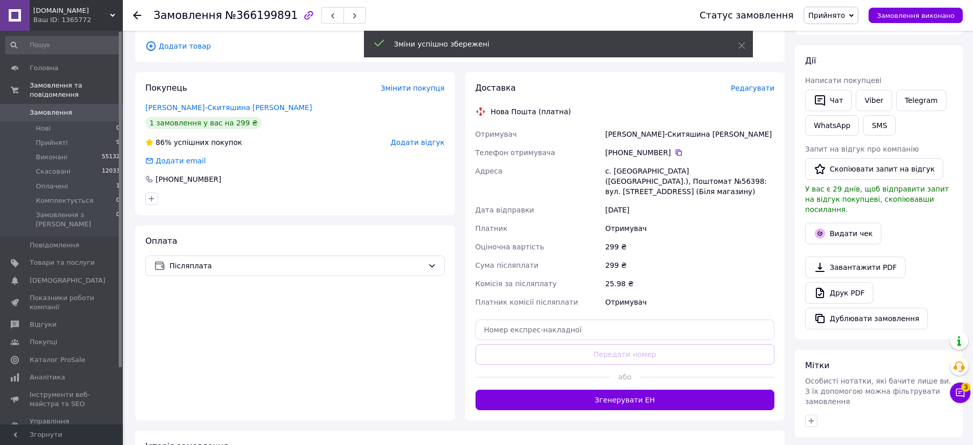
click at [941, 389] on div "Чат з покупцем" at bounding box center [912, 392] width 63 height 17
click at [953, 387] on button "Чат з покупцем 3" at bounding box center [960, 392] width 20 height 20
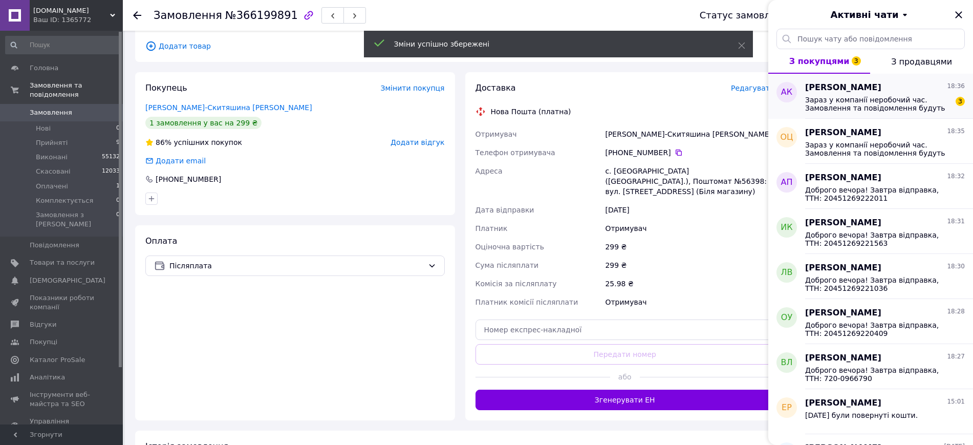
click at [857, 91] on span "Альберт Конотоп" at bounding box center [843, 88] width 76 height 12
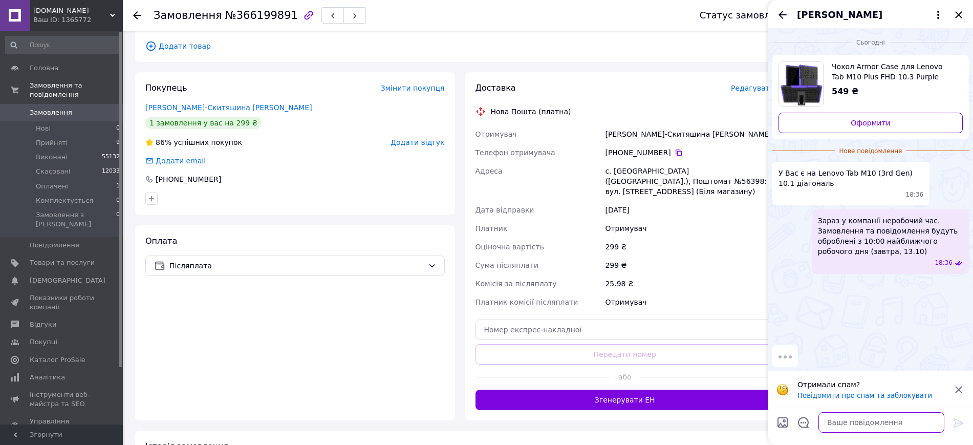
click at [849, 421] on textarea at bounding box center [881, 422] width 126 height 20
type textarea "Є"
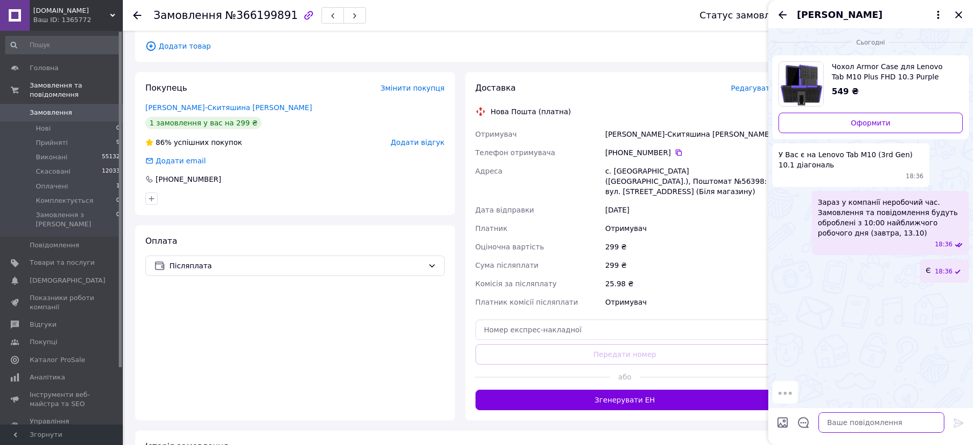
paste textarea "https://bestcover.com.ua/ua/g117819074-lenovo-tab-m10"
type textarea "https://bestcover.com.ua/ua/g117819074-lenovo-tab-m10"
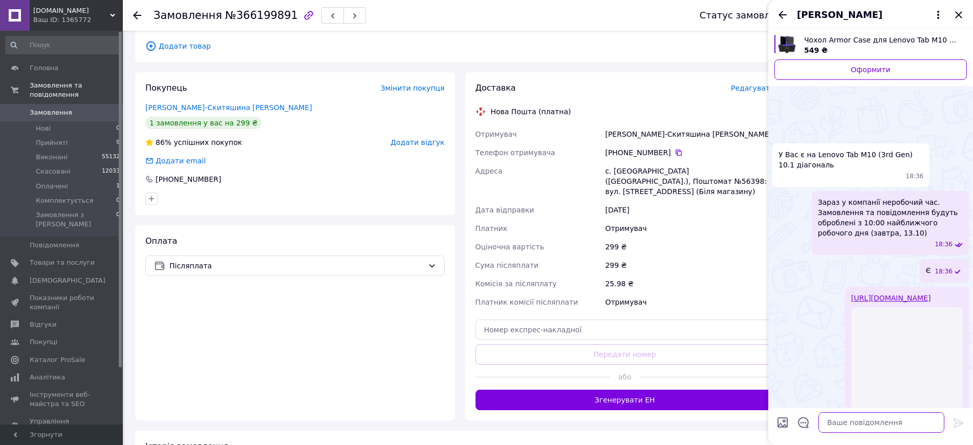
scroll to position [54, 0]
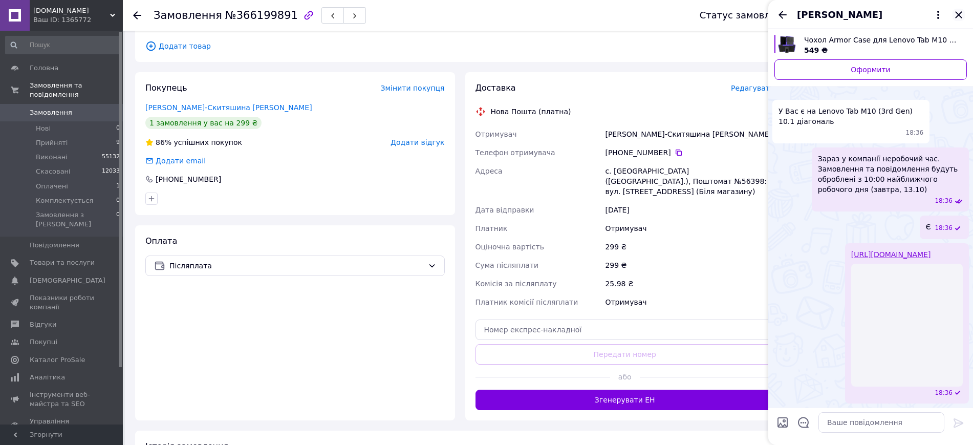
click at [960, 13] on icon "Закрити" at bounding box center [958, 14] width 7 height 7
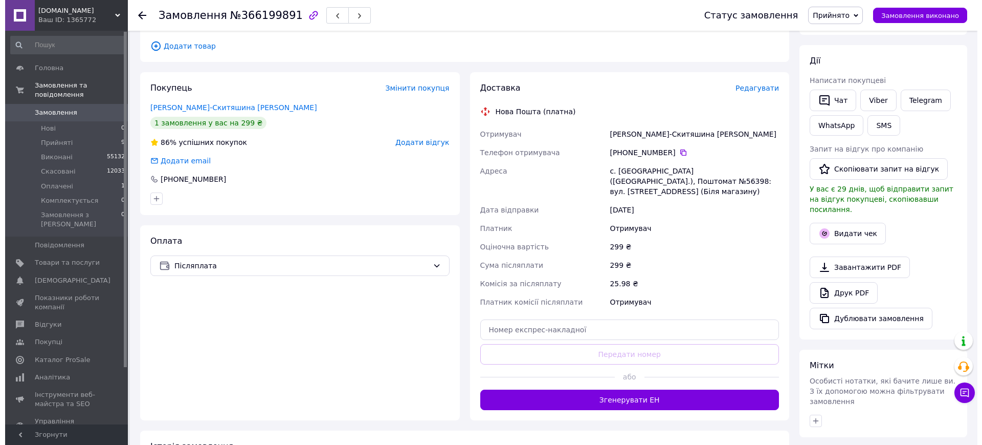
scroll to position [92, 0]
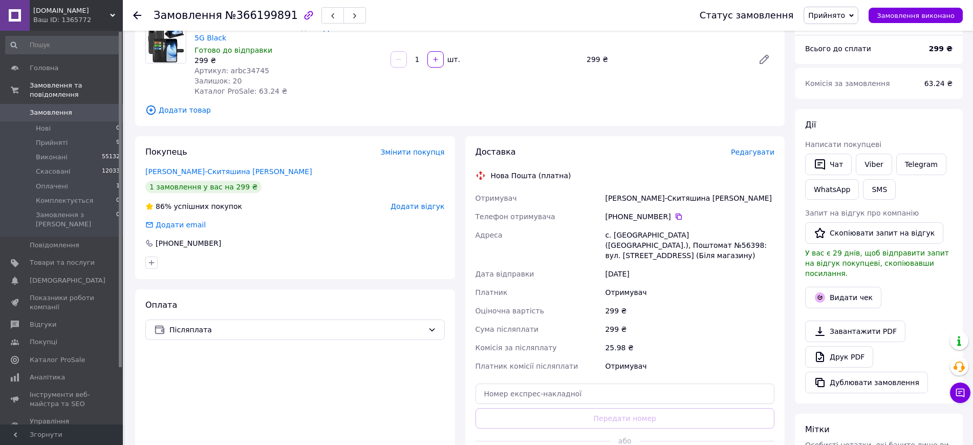
click at [757, 148] on span "Редагувати" at bounding box center [752, 152] width 43 height 8
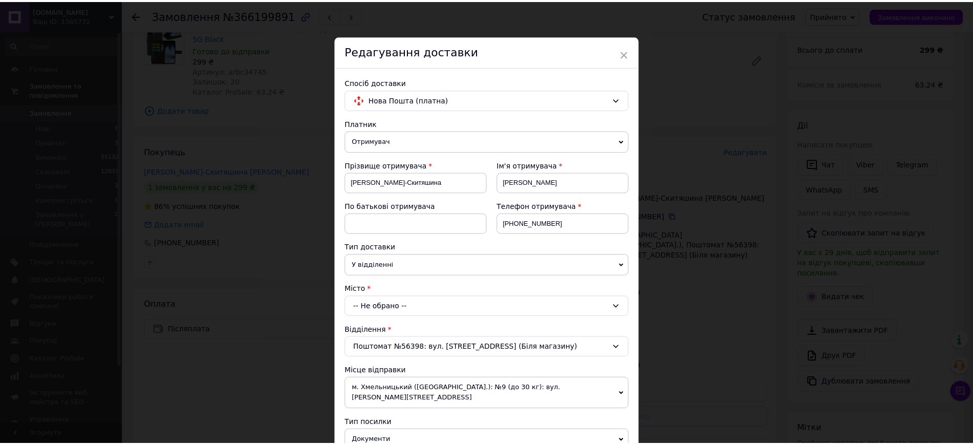
scroll to position [256, 0]
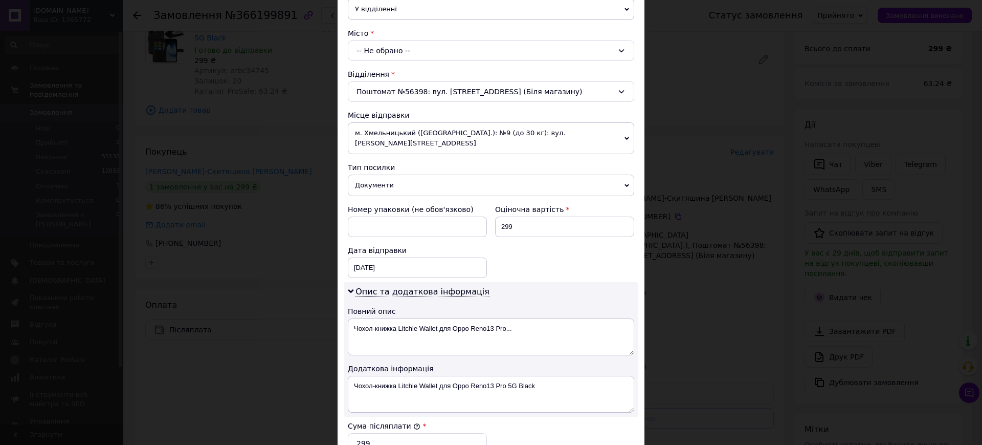
click at [296, 220] on div "× Редагування доставки Спосіб доставки Нова Пошта (платна) Платник Отримувач Ві…" at bounding box center [491, 222] width 982 height 445
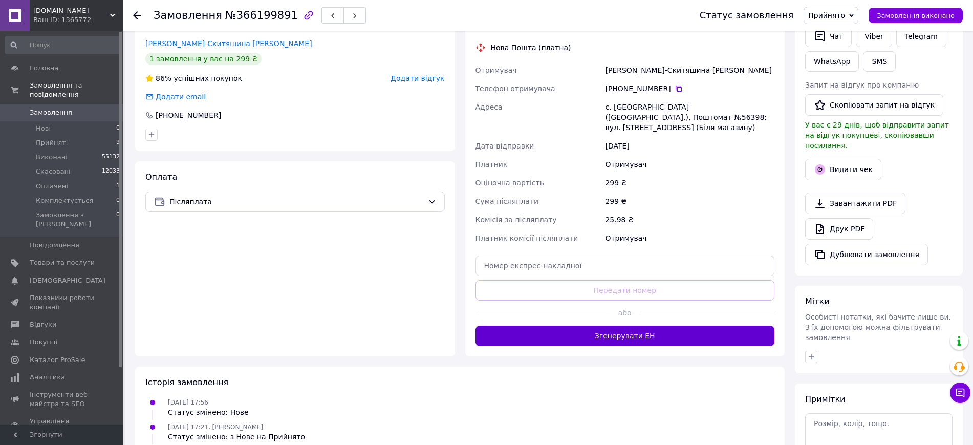
click at [622, 325] on button "Згенерувати ЕН" at bounding box center [624, 335] width 299 height 20
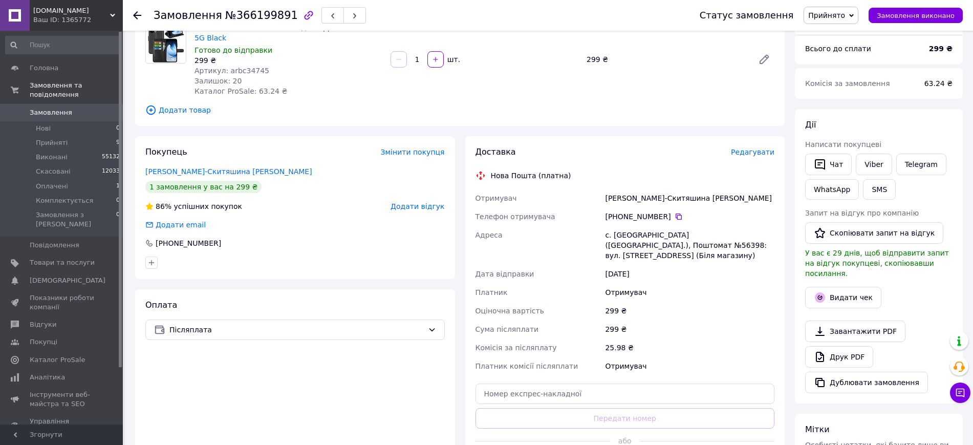
click at [640, 236] on div "с. [GEOGRAPHIC_DATA] ([GEOGRAPHIC_DATA].), Поштомат №56398: вул. [STREET_ADDRES…" at bounding box center [689, 245] width 173 height 39
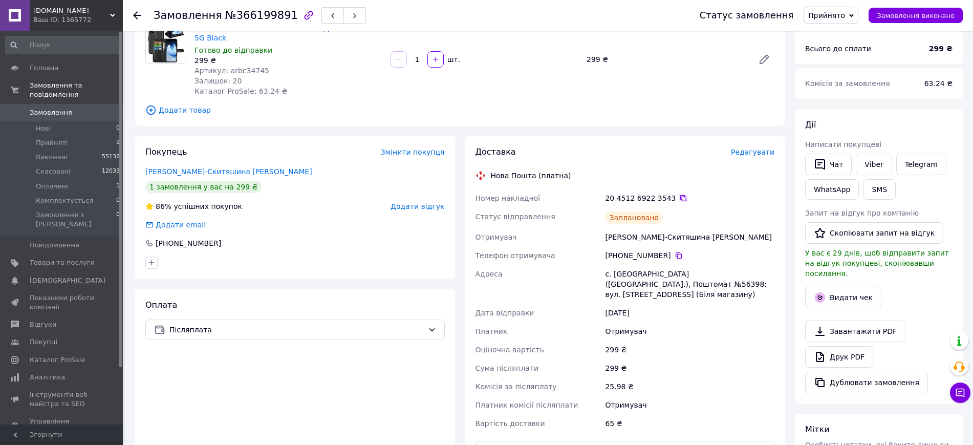
click at [679, 198] on icon at bounding box center [683, 198] width 8 height 8
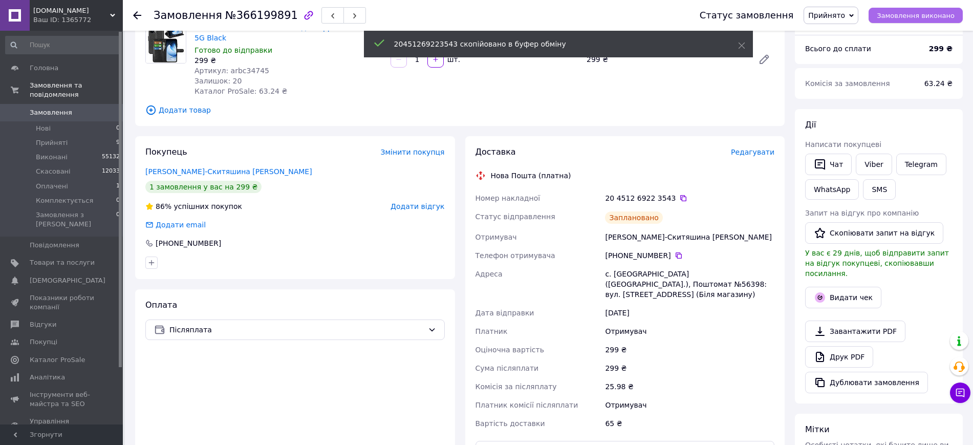
click at [923, 8] on button "Замовлення виконано" at bounding box center [915, 15] width 94 height 15
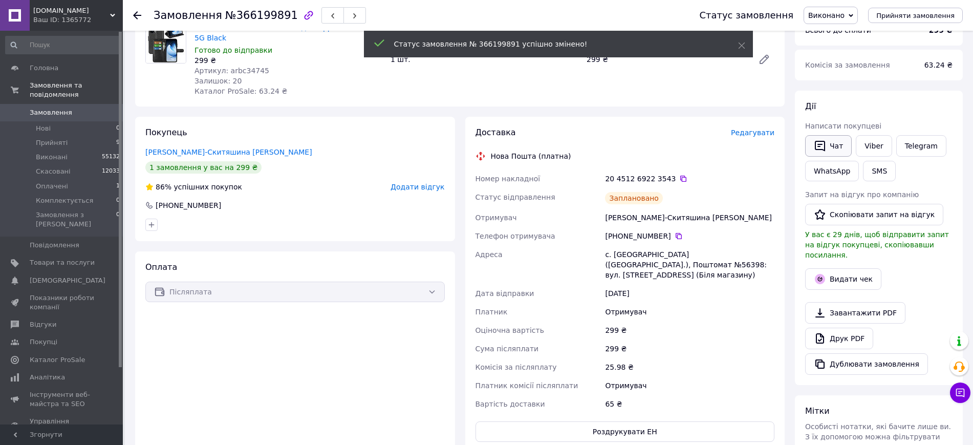
click at [827, 145] on button "Чат" at bounding box center [828, 145] width 47 height 21
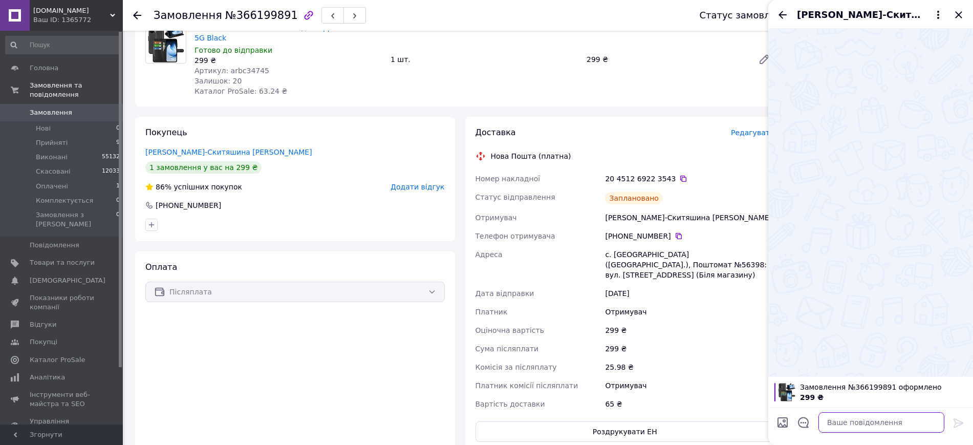
click at [857, 424] on textarea at bounding box center [881, 422] width 126 height 20
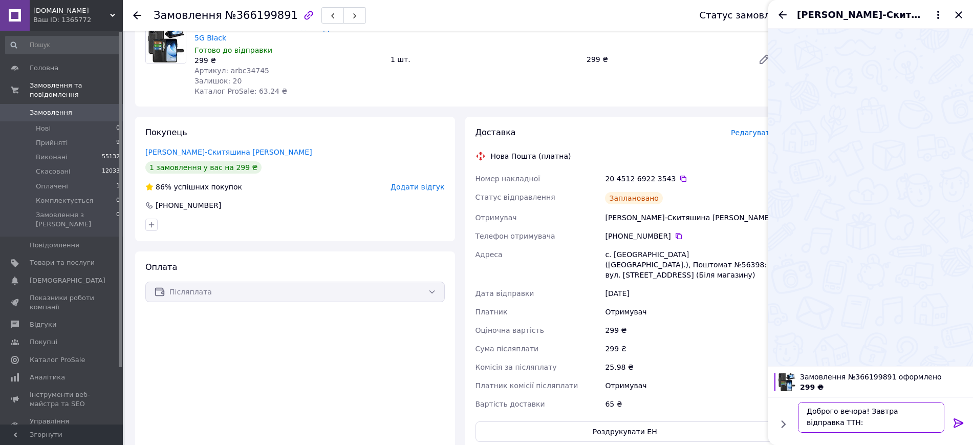
scroll to position [1, 0]
paste textarea "20451269223543"
type textarea "Доброго вечора! Завтра відправка ТТН: 20451269223543"
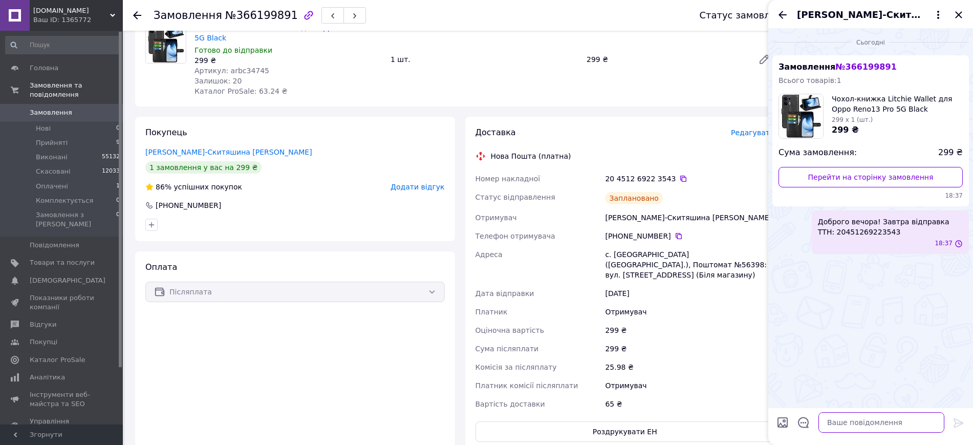
scroll to position [0, 0]
click at [964, 8] on div "[PERSON_NAME]-Скитяшина" at bounding box center [870, 14] width 205 height 29
click at [962, 14] on icon "Закрити" at bounding box center [958, 15] width 12 height 12
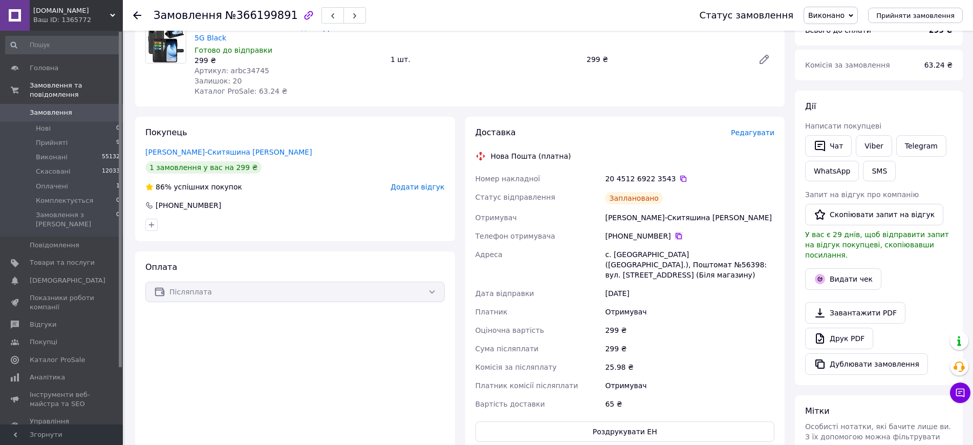
click at [675, 236] on icon at bounding box center [678, 236] width 8 height 8
click at [644, 218] on div "Волковська-Скитяшина Ірина" at bounding box center [689, 217] width 173 height 18
click at [91, 136] on li "Прийняті 9" at bounding box center [63, 143] width 126 height 14
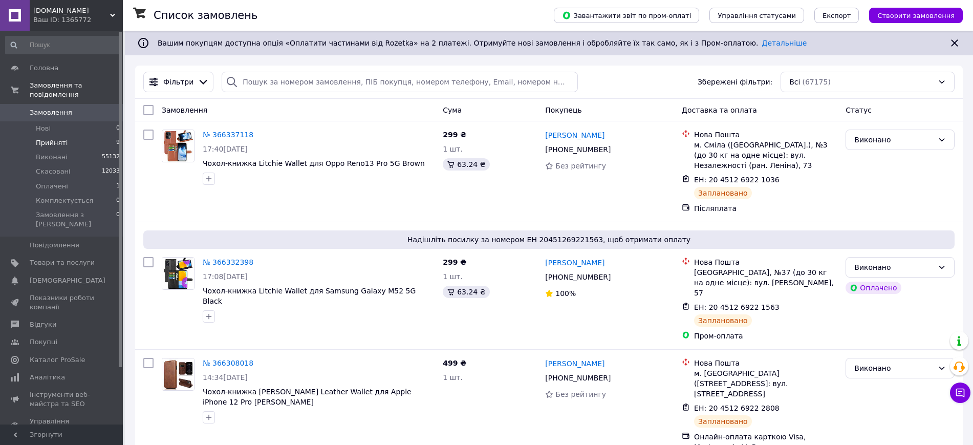
click at [99, 136] on li "Прийняті 9" at bounding box center [63, 143] width 126 height 14
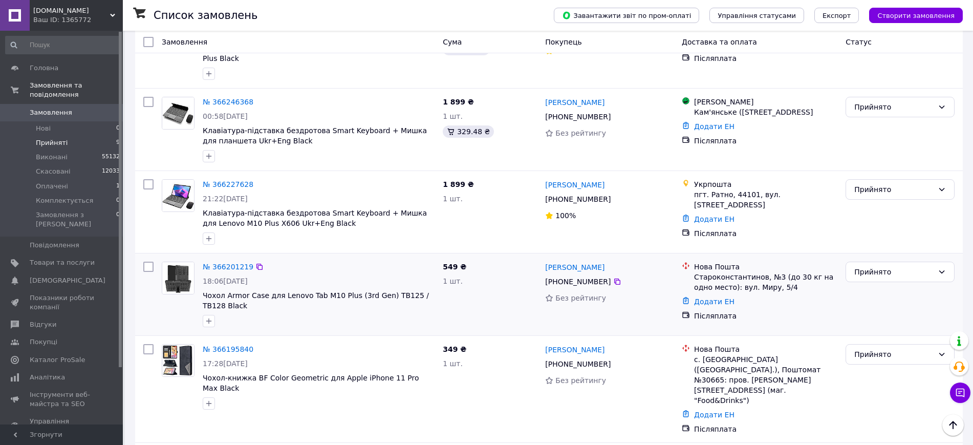
scroll to position [253, 0]
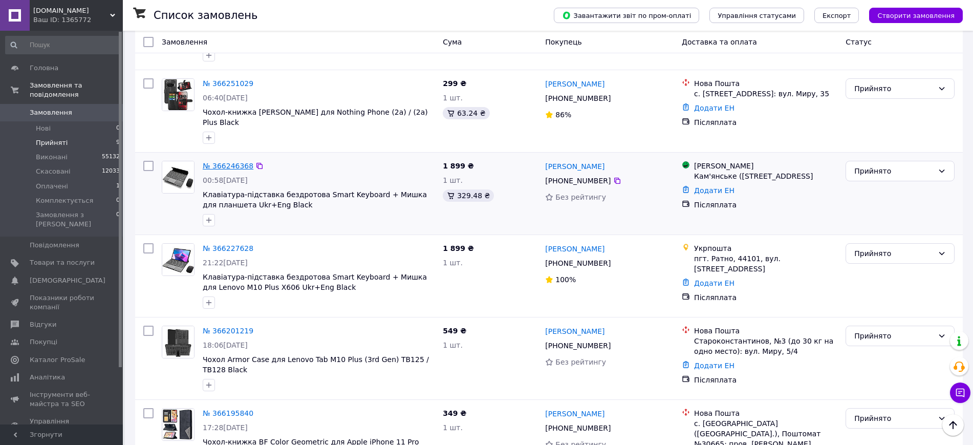
click at [213, 162] on link "№ 366246368" at bounding box center [228, 166] width 51 height 8
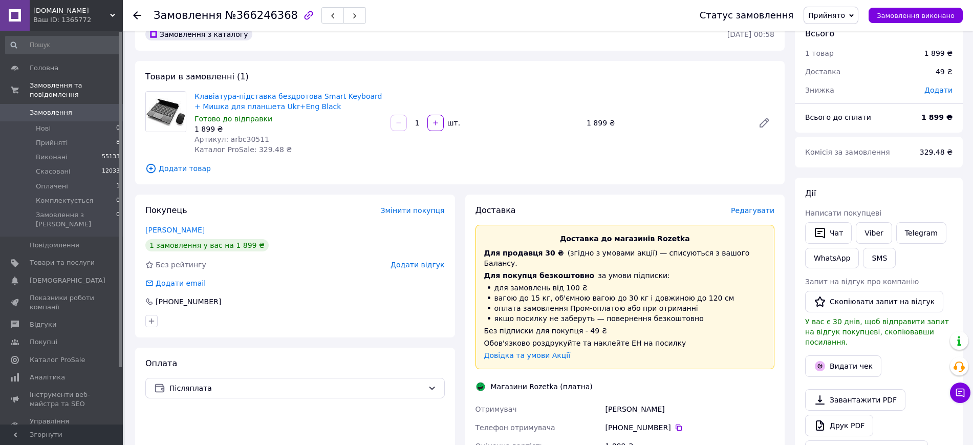
scroll to position [253, 0]
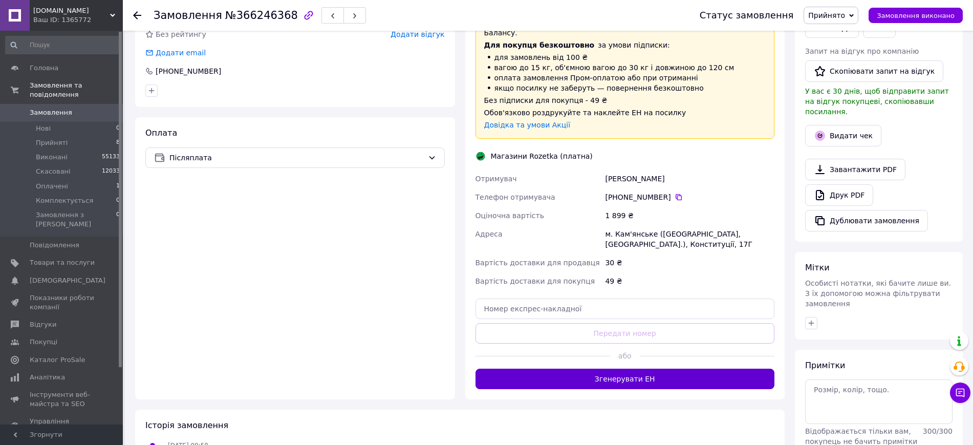
click at [623, 368] on button "Згенерувати ЕН" at bounding box center [624, 378] width 299 height 20
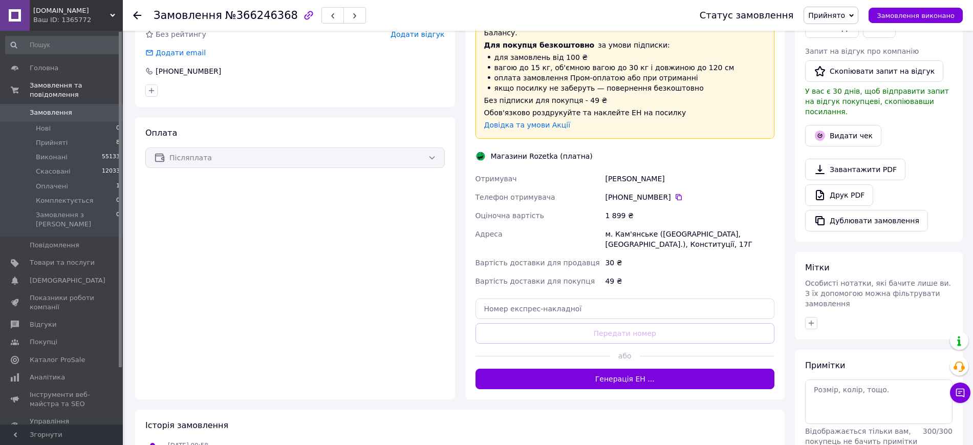
click at [623, 225] on div "м. Кам'янське ([GEOGRAPHIC_DATA], [GEOGRAPHIC_DATA].), Конституції, 17Г" at bounding box center [689, 239] width 173 height 29
click at [623, 225] on div "м. Кам'янське (Дніпропетровська обл., Кам'янський р-н.), Конституції, 17Г" at bounding box center [689, 239] width 173 height 29
copy div "м. Кам'янське (Дніпропетровська обл., Кам'янський р-н.), Конституції, 17Г"
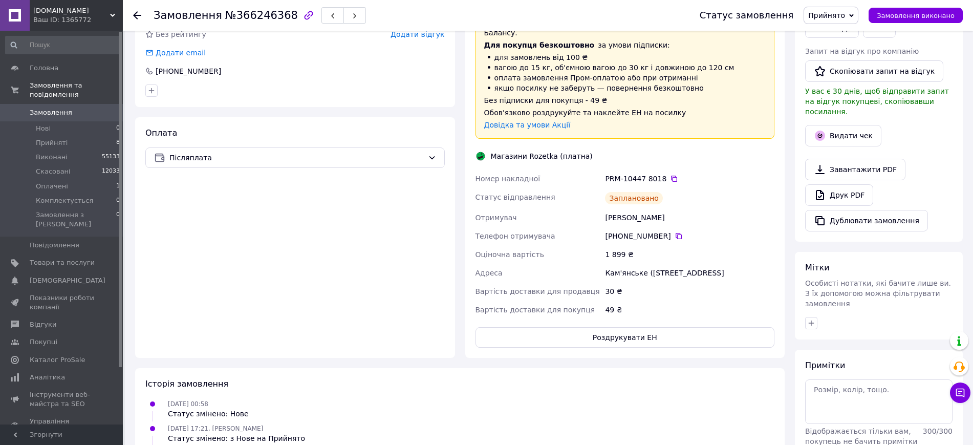
click at [667, 173] on div "PRM-10447 8018" at bounding box center [689, 178] width 169 height 10
click at [670, 174] on icon at bounding box center [674, 178] width 8 height 8
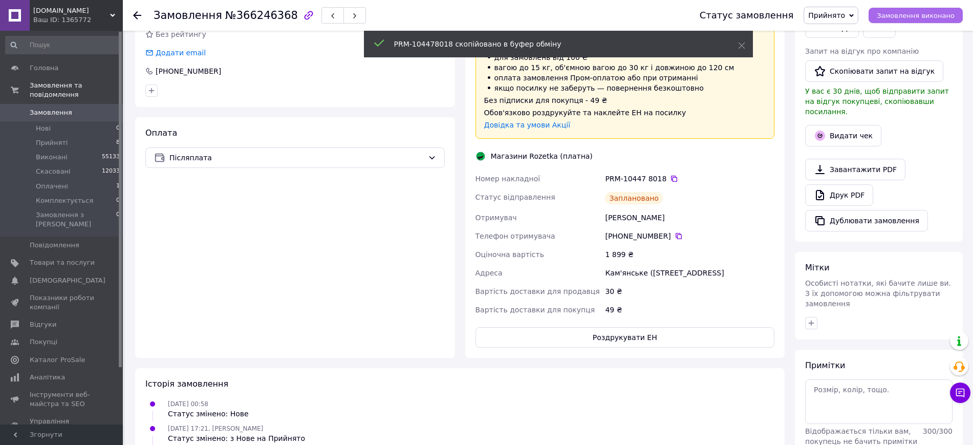
click at [898, 17] on span "Замовлення виконано" at bounding box center [916, 16] width 78 height 8
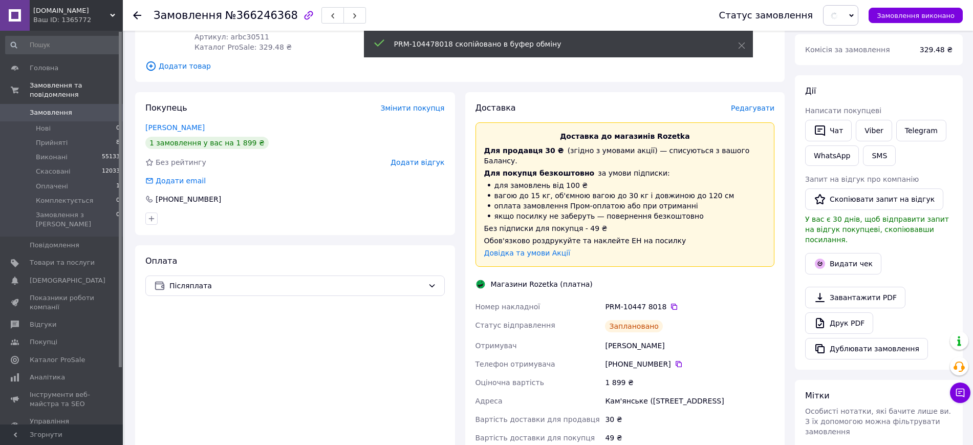
scroll to position [61, 0]
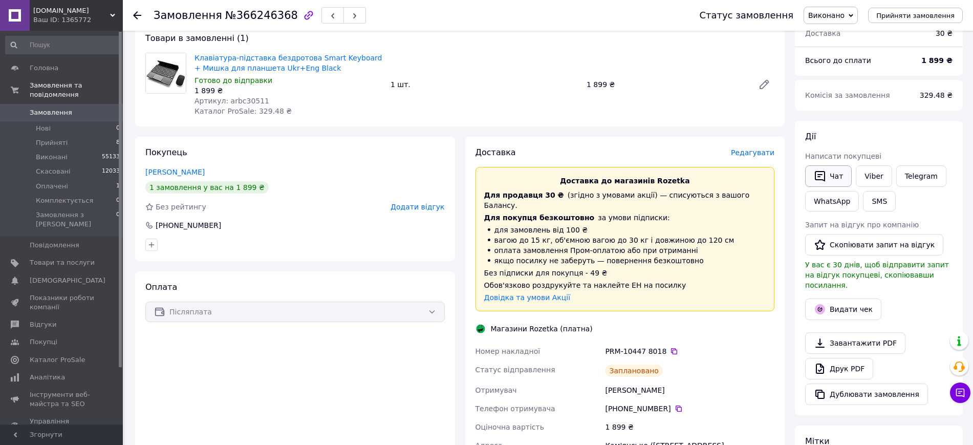
click at [829, 179] on button "Чат" at bounding box center [828, 175] width 47 height 21
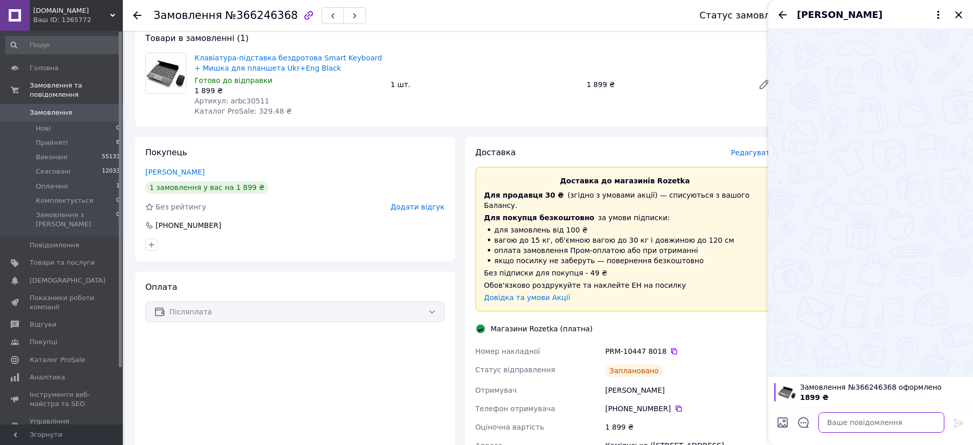
click at [848, 423] on textarea at bounding box center [881, 422] width 126 height 20
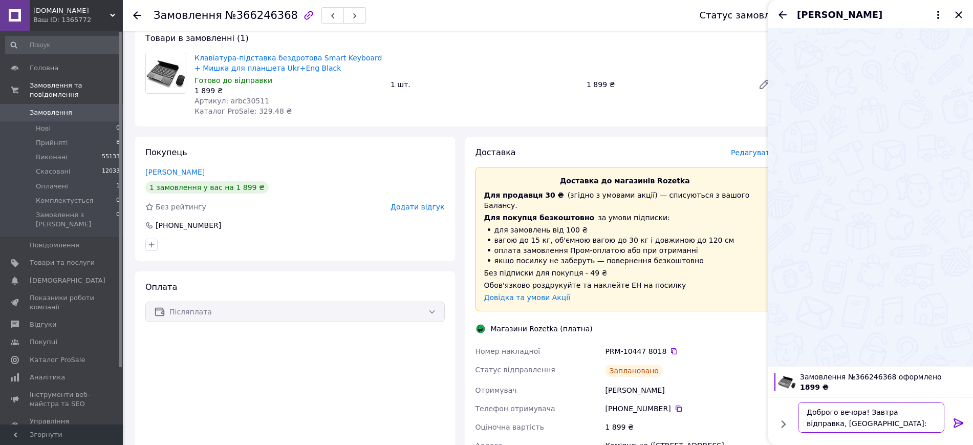
paste textarea "PRM-104478018"
type textarea "Доброго вечора! Завтра відправка, ТТН: PRM-104478018"
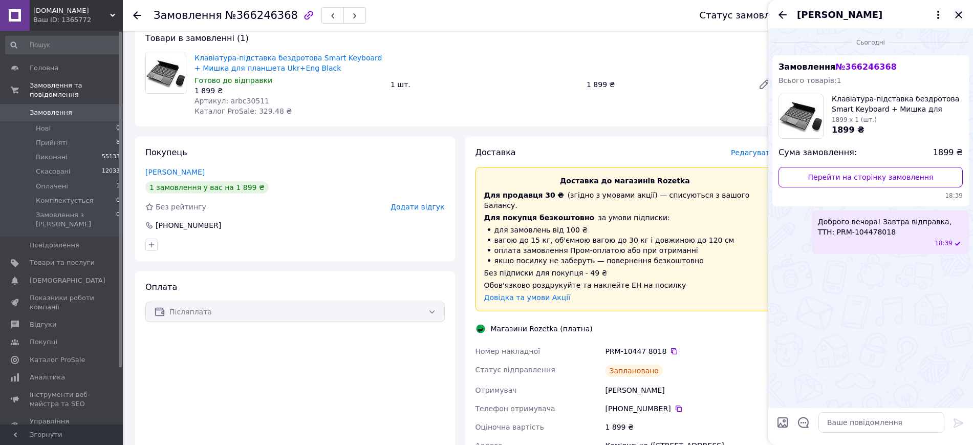
click at [961, 14] on icon "Закрити" at bounding box center [958, 15] width 12 height 12
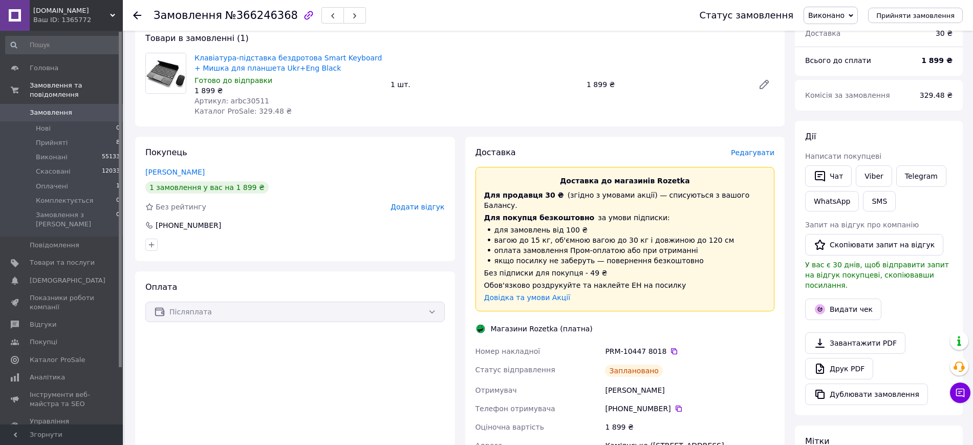
scroll to position [125, 0]
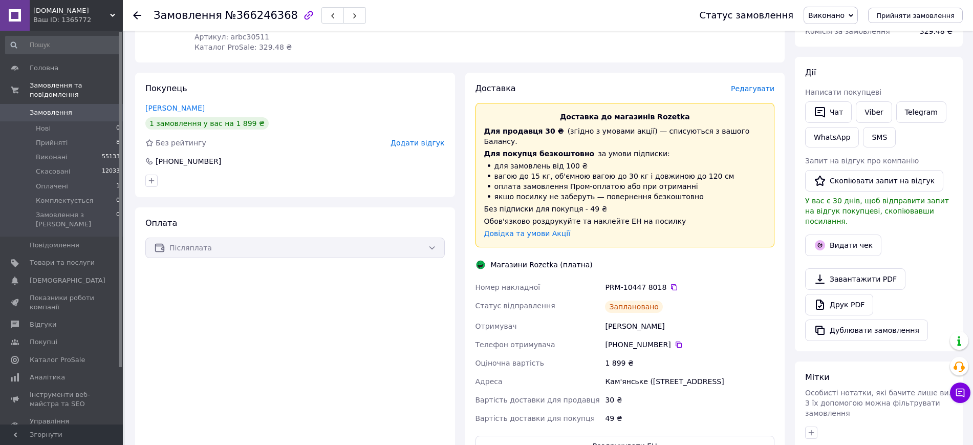
click at [629, 317] on div "Руденко Сергій" at bounding box center [689, 326] width 173 height 18
copy div "Руденко Сергій"
click at [675, 341] on icon at bounding box center [678, 344] width 6 height 6
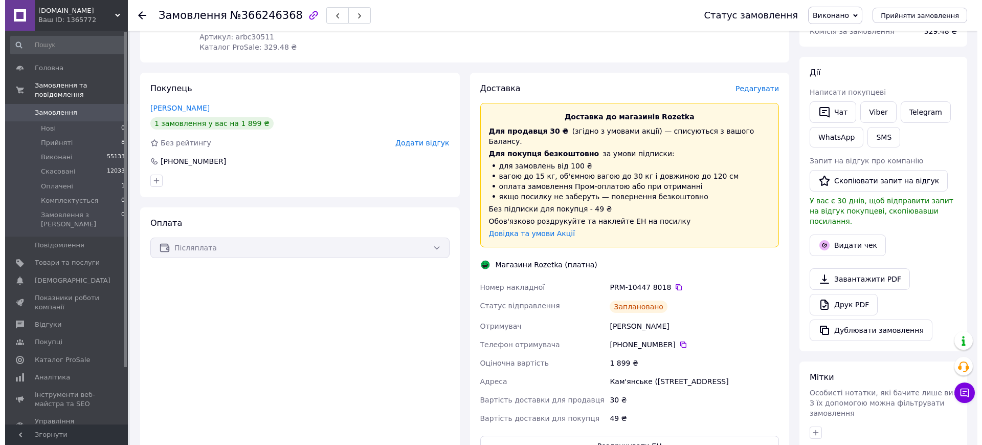
scroll to position [0, 0]
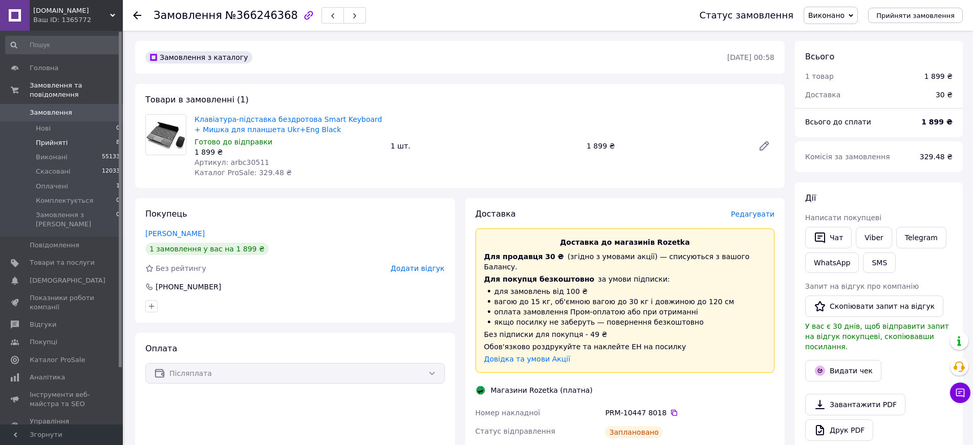
click at [86, 136] on li "Прийняті 8" at bounding box center [63, 143] width 126 height 14
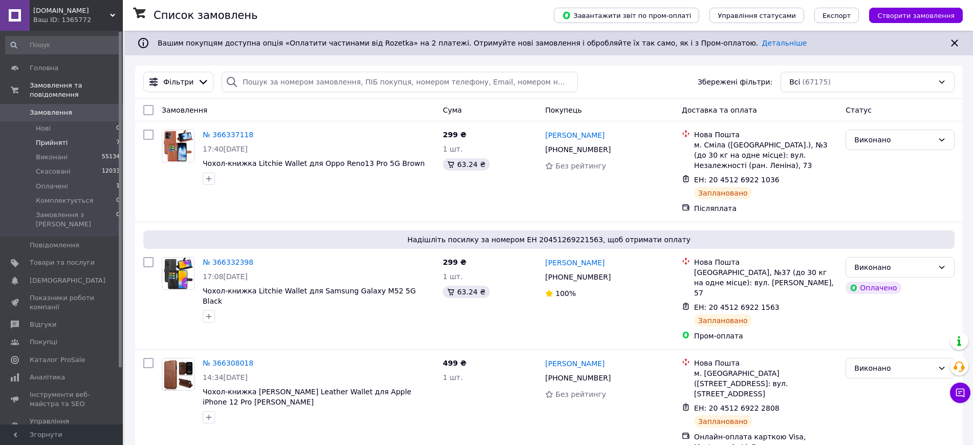
click at [86, 136] on li "Прийняті 7" at bounding box center [63, 143] width 126 height 14
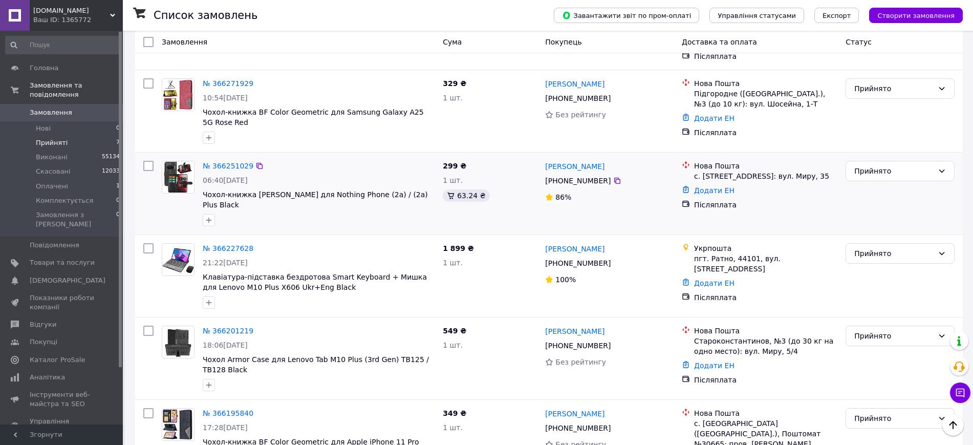
scroll to position [107, 0]
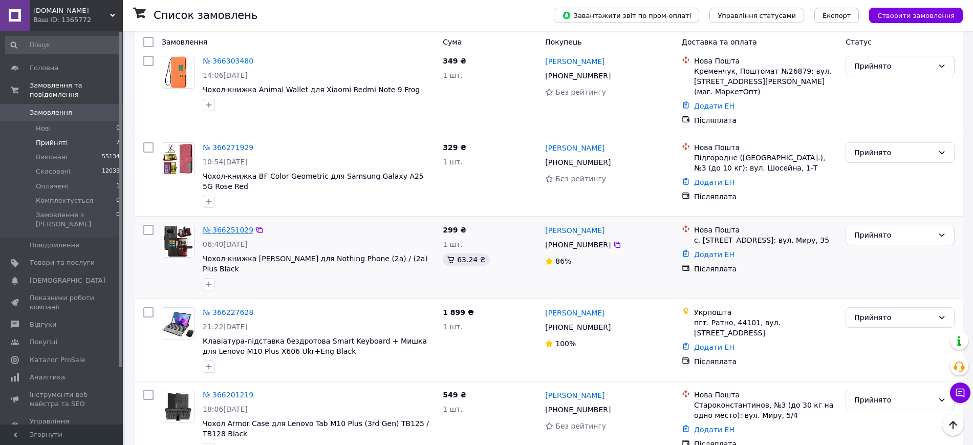
click at [210, 226] on link "№ 366251029" at bounding box center [228, 230] width 51 height 8
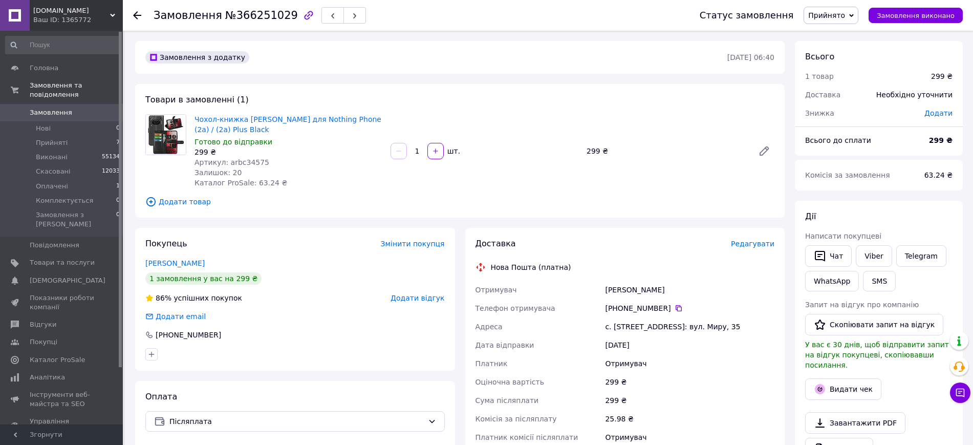
click at [755, 240] on span "Редагувати" at bounding box center [752, 243] width 43 height 8
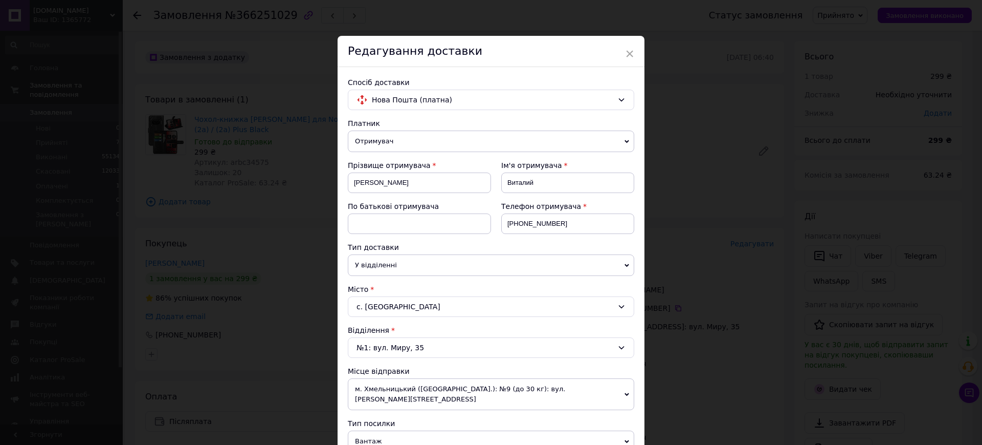
scroll to position [320, 0]
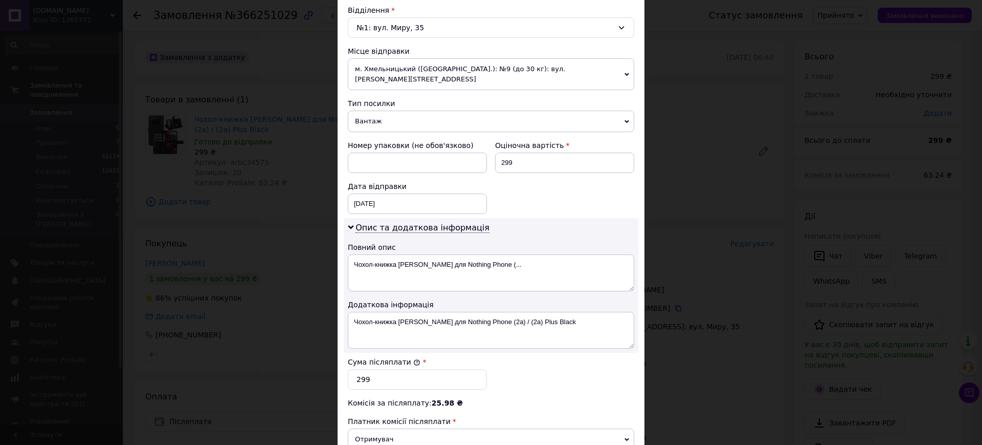
click at [384, 114] on span "Вантаж" at bounding box center [491, 121] width 287 height 21
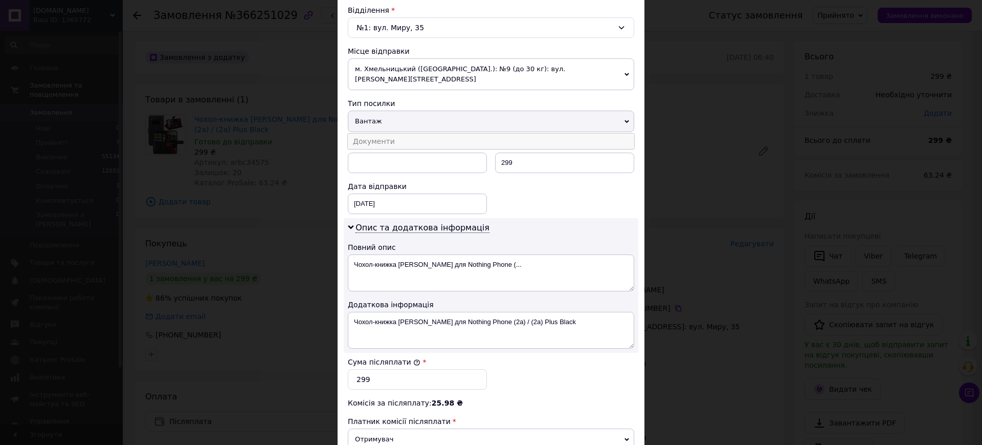
click at [384, 135] on li "Документи" at bounding box center [491, 141] width 287 height 15
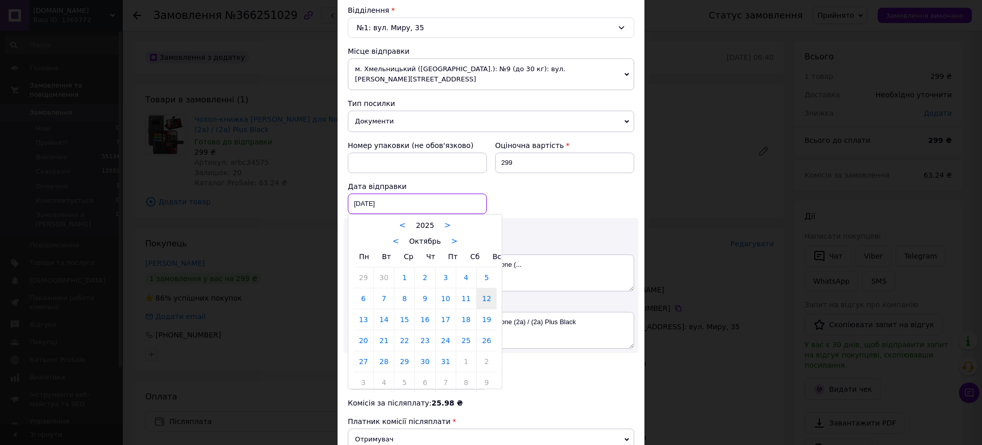
click at [385, 193] on div "[DATE] < 2025 > < Октябрь > Пн Вт Ср Чт Пт Сб Вс 29 30 1 2 3 4 5 6 7 8 9 10 11 …" at bounding box center [417, 203] width 139 height 20
click at [364, 315] on link "13" at bounding box center [364, 319] width 20 height 20
type input "[DATE]"
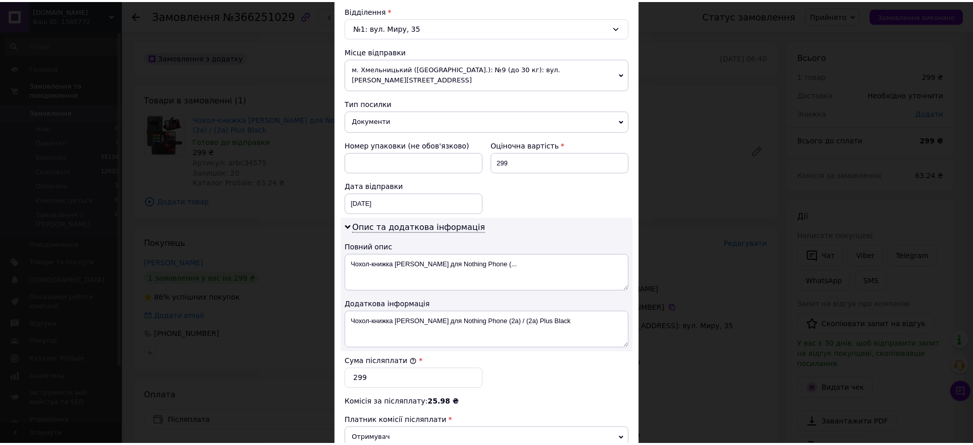
scroll to position [461, 0]
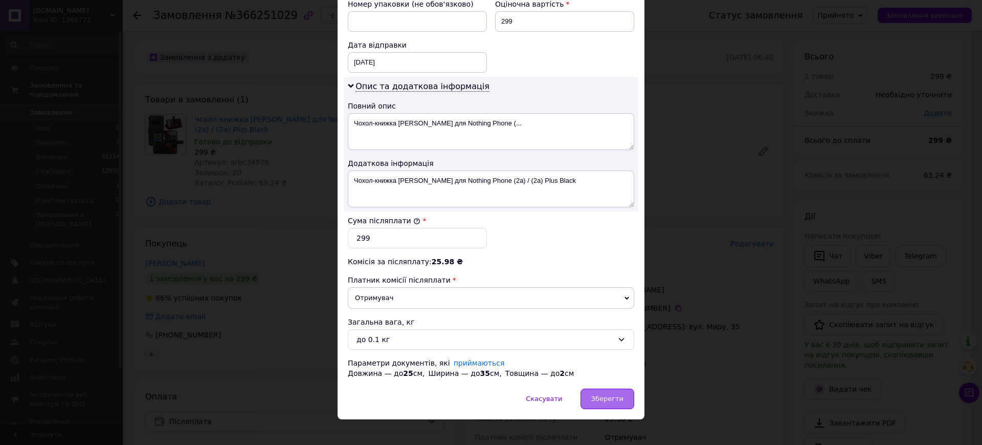
click at [610, 395] on span "Зберегти" at bounding box center [608, 399] width 32 height 8
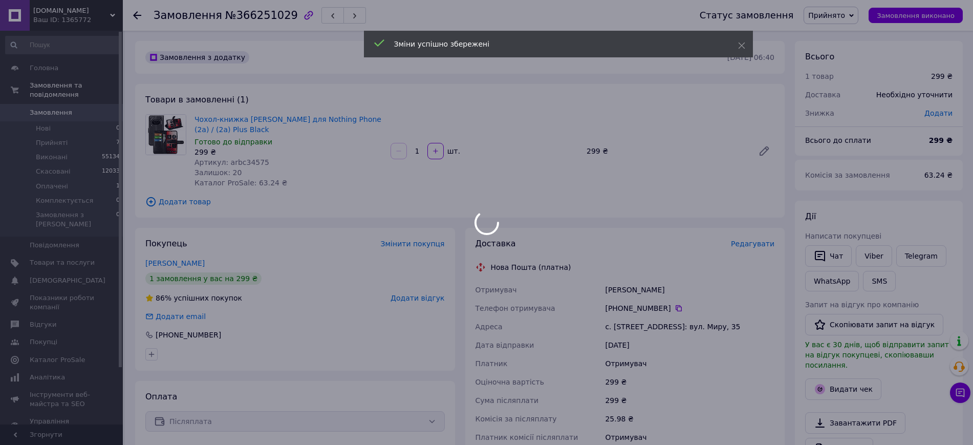
scroll to position [192, 0]
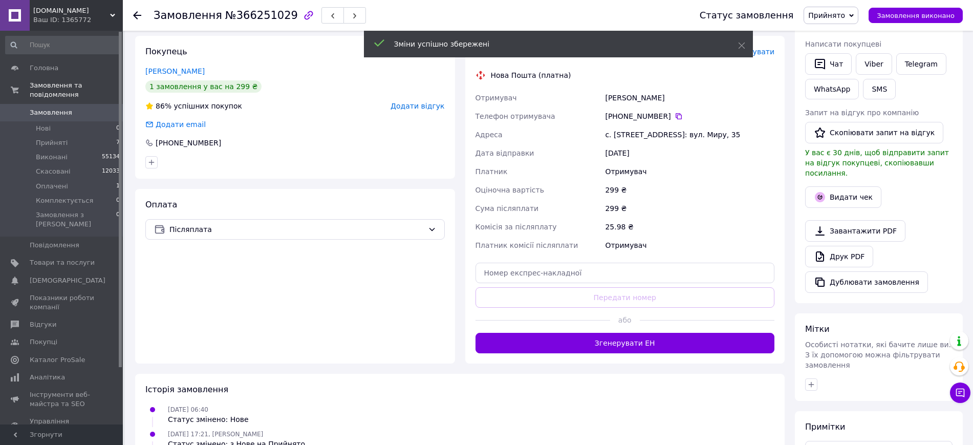
click at [606, 329] on div at bounding box center [542, 320] width 135 height 25
click at [609, 340] on button "Згенерувати ЕН" at bounding box center [624, 343] width 299 height 20
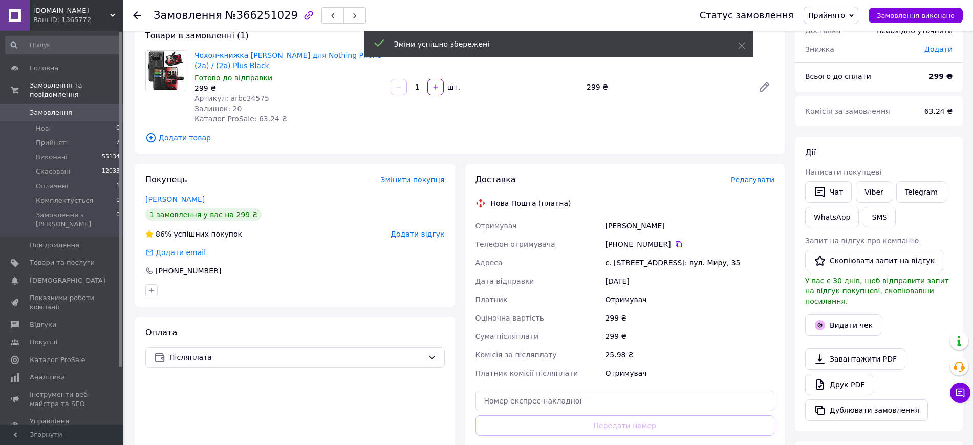
click at [631, 227] on div "Федоренко Виталий" at bounding box center [689, 225] width 173 height 18
copy div "Федоренко Виталий"
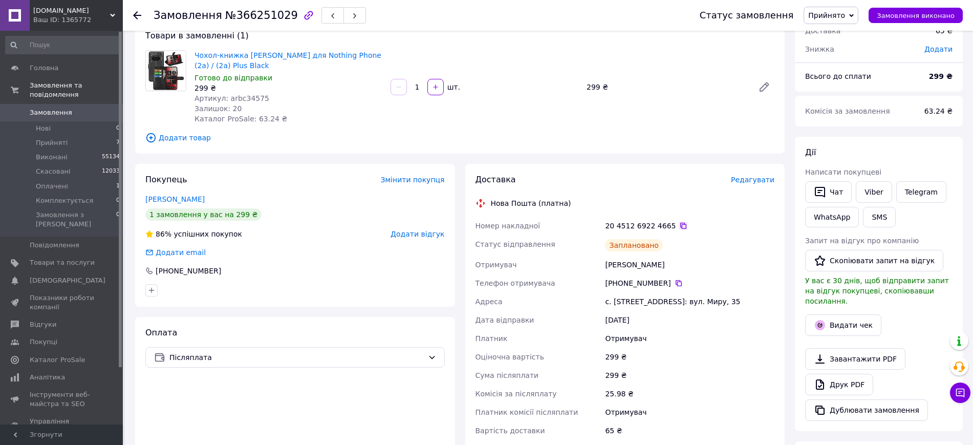
click at [679, 228] on icon at bounding box center [683, 226] width 8 height 8
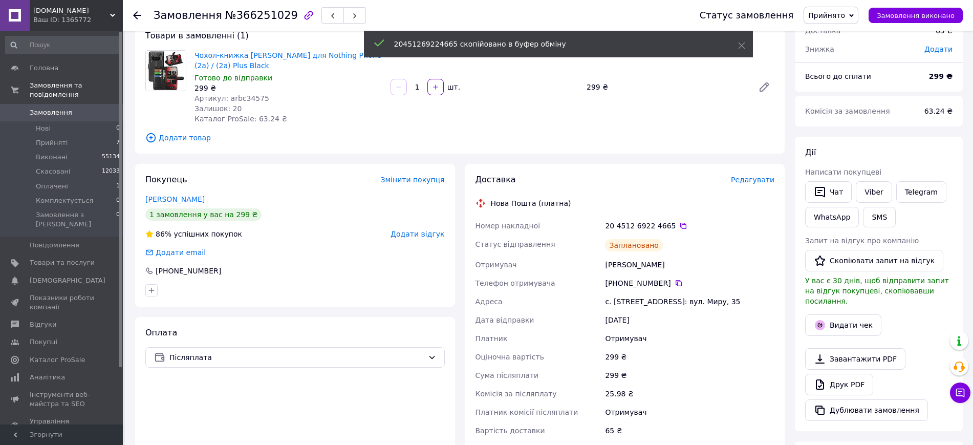
click at [911, 24] on div "Статус замовлення Прийнято Виконано Скасовано Оплачено Комплектується Замовленн…" at bounding box center [820, 15] width 283 height 31
click at [903, 15] on span "Замовлення виконано" at bounding box center [916, 16] width 78 height 8
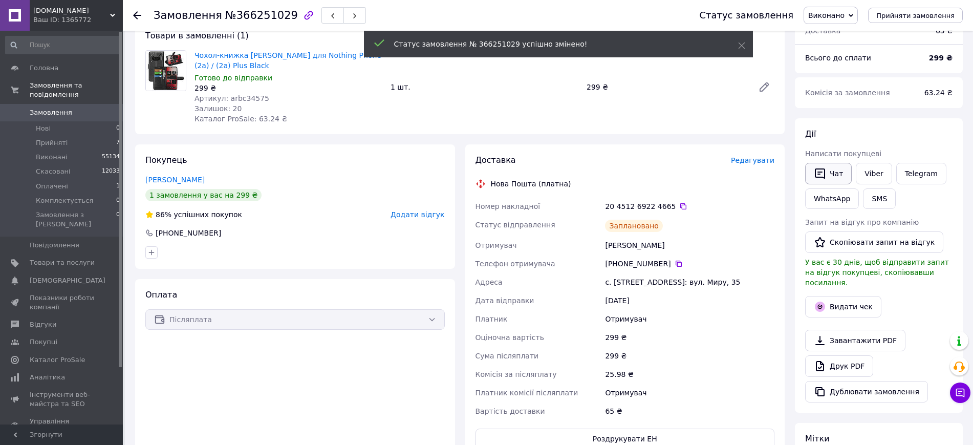
click at [822, 180] on button "Чат" at bounding box center [828, 173] width 47 height 21
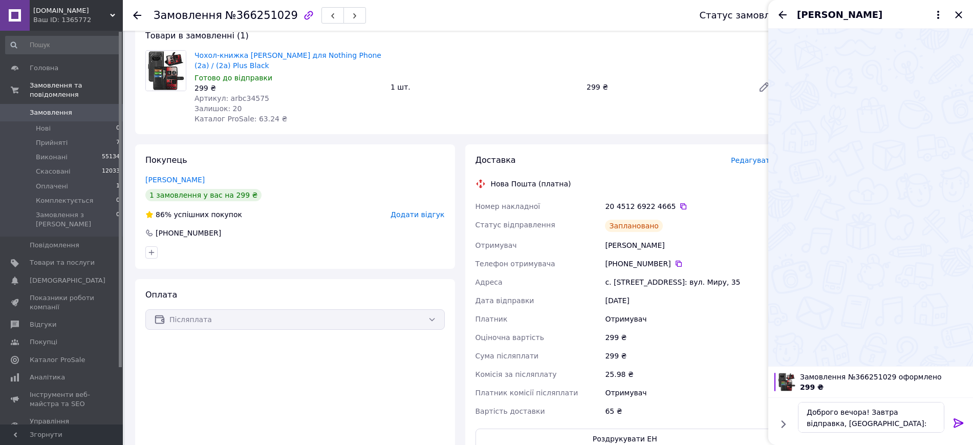
type textarea "Доброго вечора! Завтра відправка, ТТН: 20451269224665"
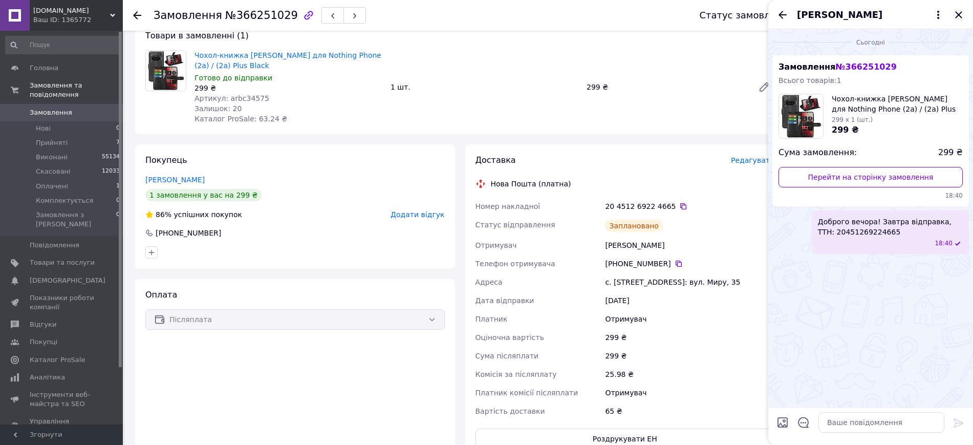
click at [953, 9] on icon "Закрити" at bounding box center [958, 15] width 12 height 12
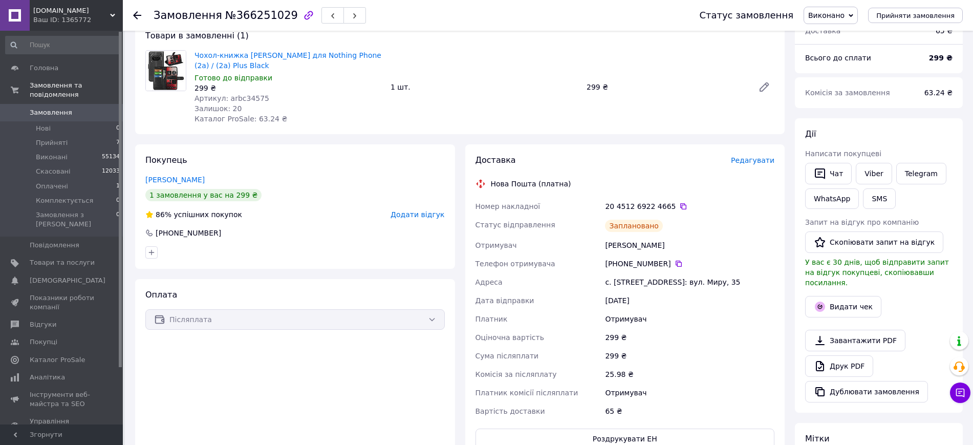
click at [644, 286] on div "с. [STREET_ADDRESS]: вул. Миру, 35" at bounding box center [689, 282] width 173 height 18
copy div "с. [STREET_ADDRESS]: вул. Миру, 35"
click at [675, 263] on icon at bounding box center [678, 263] width 6 height 6
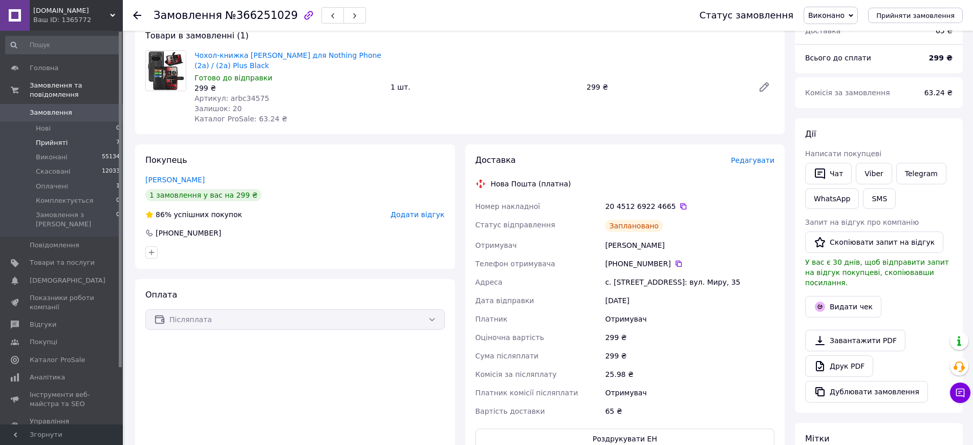
click at [106, 136] on li "Прийняті 7" at bounding box center [63, 143] width 126 height 14
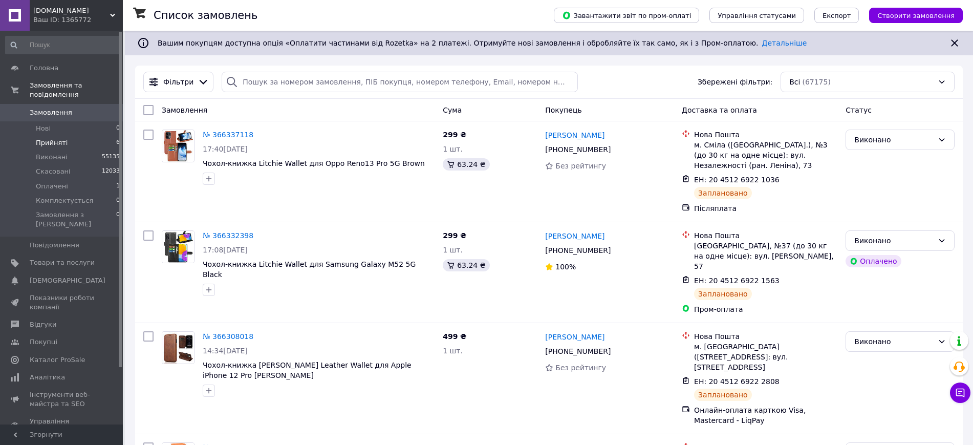
click at [101, 136] on li "Прийняті 6" at bounding box center [63, 143] width 126 height 14
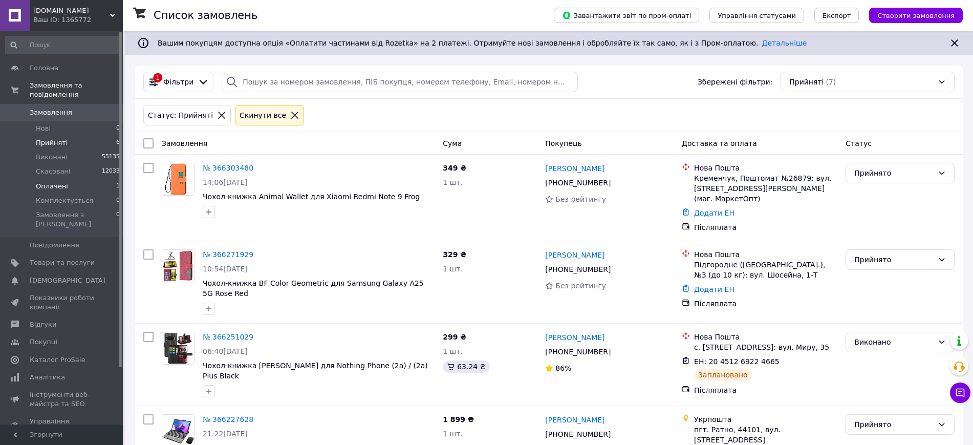
click at [94, 179] on li "Оплачені 1" at bounding box center [63, 186] width 126 height 14
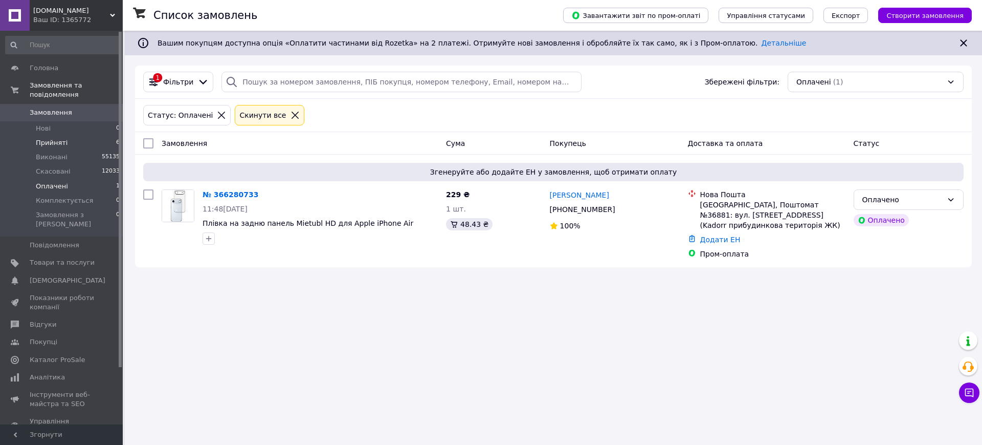
click at [71, 136] on li "Прийняті 6" at bounding box center [63, 143] width 126 height 14
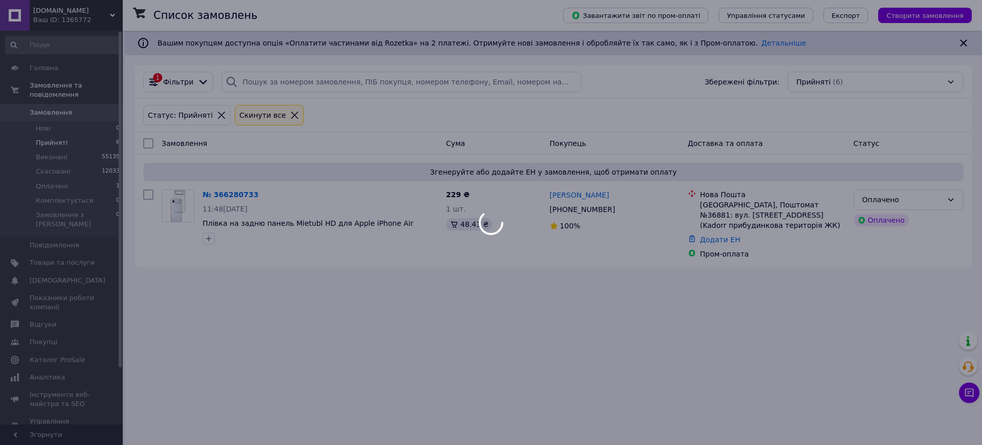
click at [98, 14] on div at bounding box center [491, 222] width 982 height 445
click at [91, 13] on span "[DOMAIN_NAME]" at bounding box center [71, 10] width 77 height 9
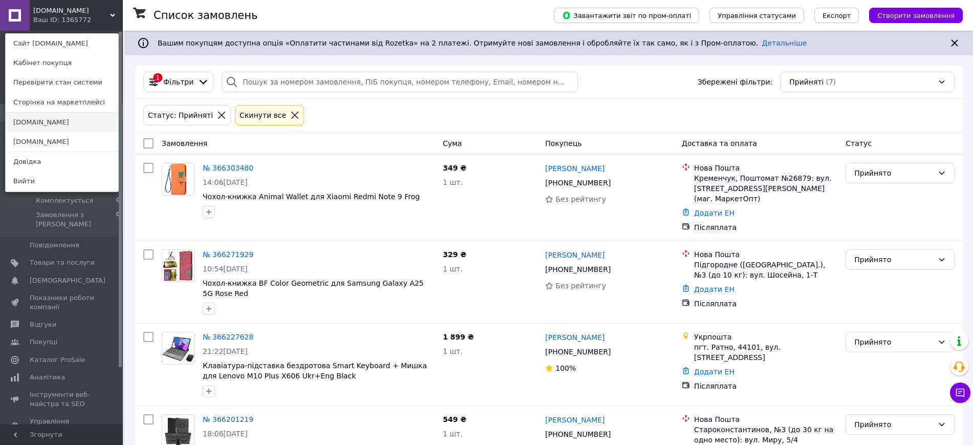
click at [68, 121] on link "[DOMAIN_NAME]" at bounding box center [62, 122] width 113 height 19
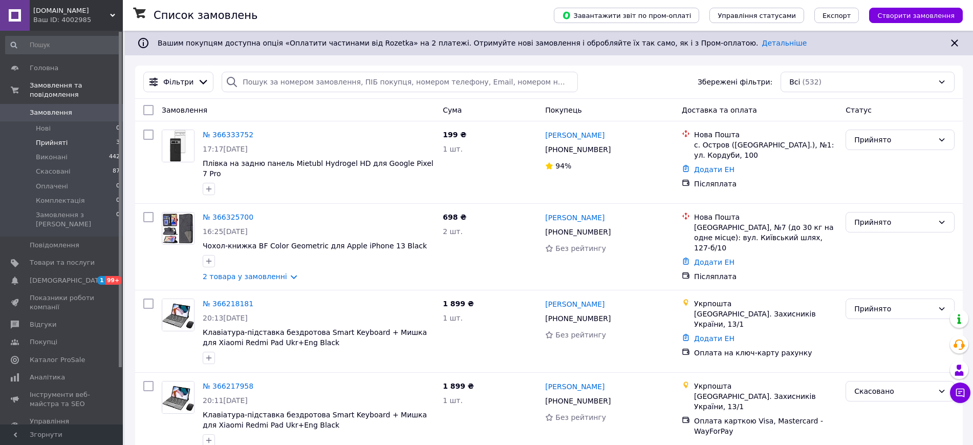
drag, startPoint x: 93, startPoint y: 135, endPoint x: 102, endPoint y: 139, distance: 10.4
click at [93, 136] on li "Прийняті 3" at bounding box center [63, 143] width 126 height 14
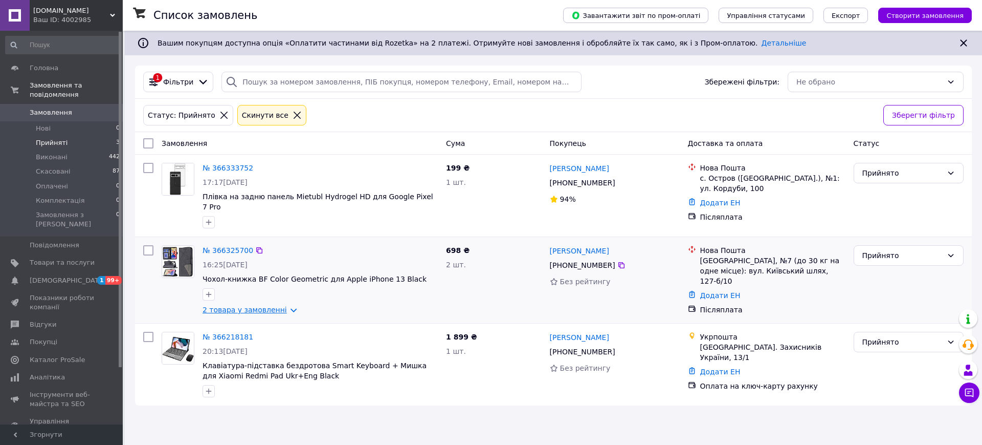
click at [257, 305] on link "2 товара у замовленні" at bounding box center [245, 309] width 84 height 8
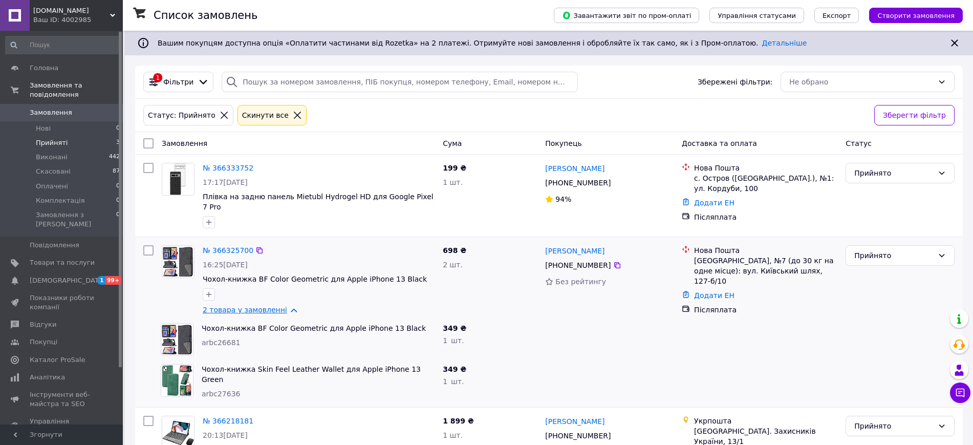
click at [242, 306] on link "2 товара у замовленні" at bounding box center [245, 309] width 84 height 8
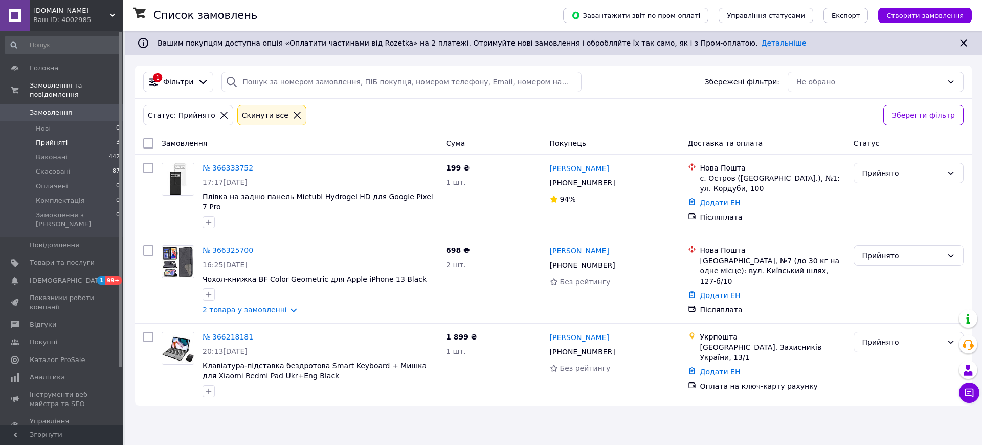
click at [102, 25] on div "SuperCase.com.ua Ваш ID: 4002985" at bounding box center [76, 15] width 93 height 31
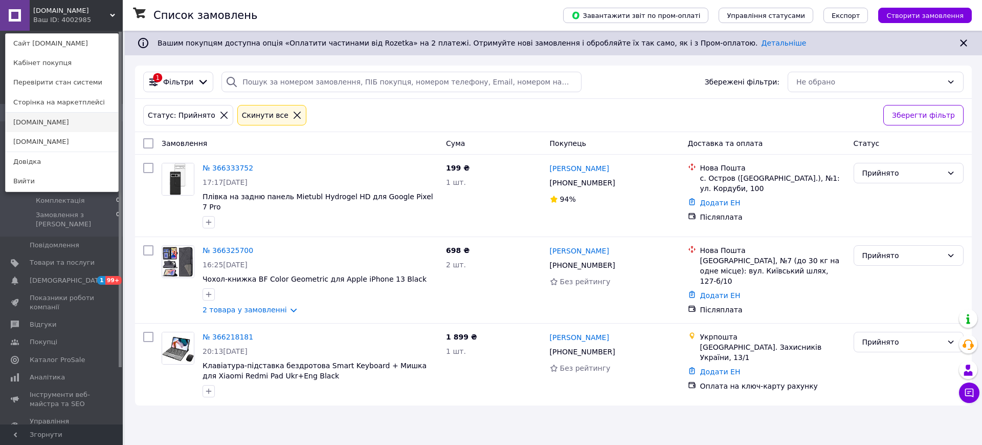
click at [73, 117] on link "[DOMAIN_NAME]" at bounding box center [62, 122] width 113 height 19
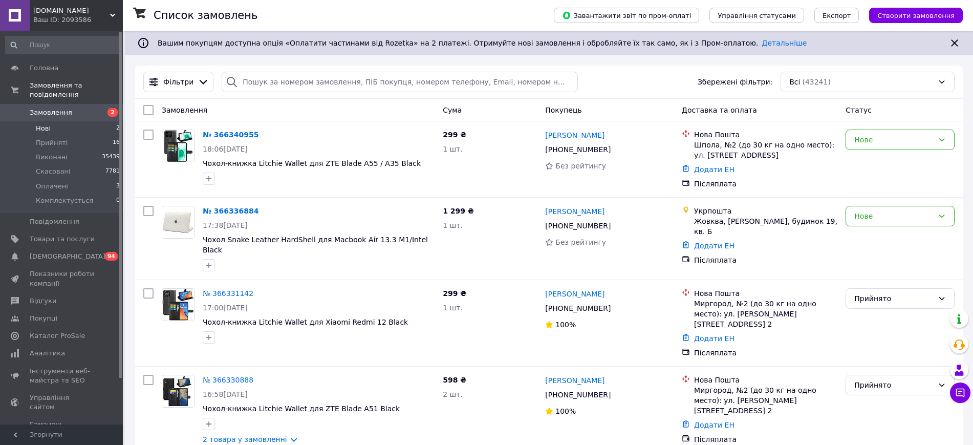
click at [84, 123] on li "Нові 2" at bounding box center [63, 128] width 126 height 14
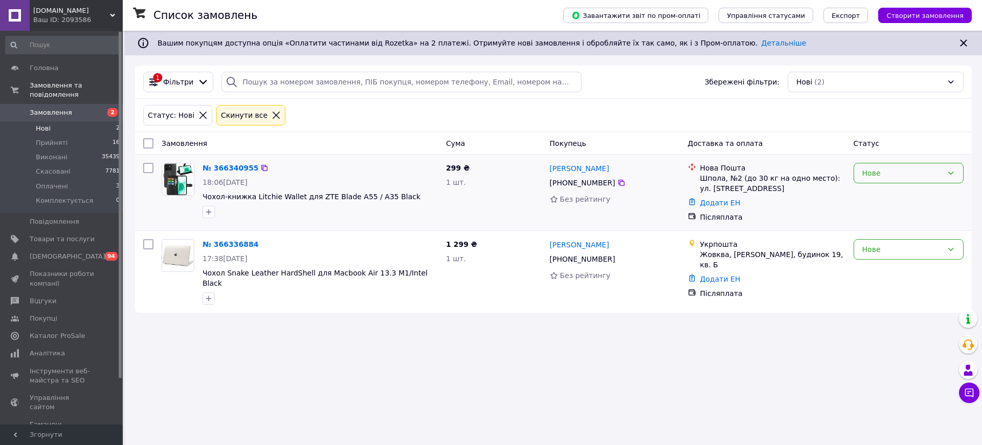
click at [871, 173] on div "Нове" at bounding box center [903, 172] width 80 height 11
click at [871, 191] on li "Прийнято" at bounding box center [909, 195] width 109 height 18
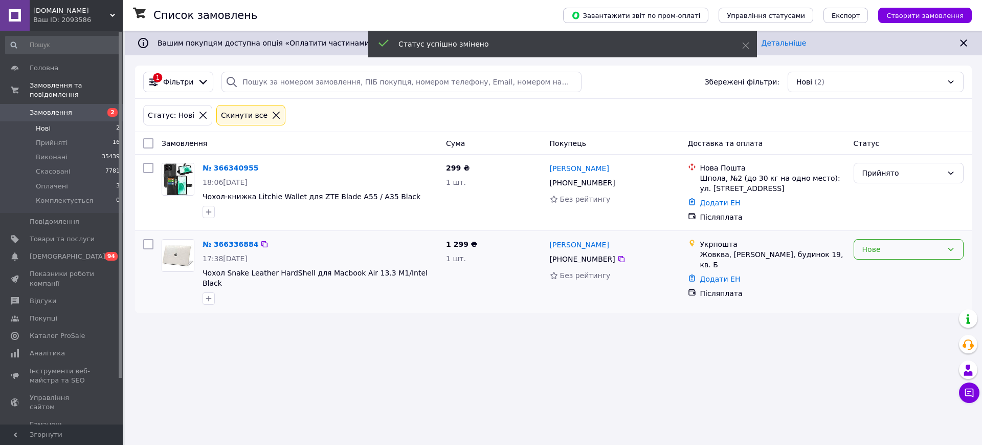
click at [864, 253] on div "Нове" at bounding box center [903, 249] width 80 height 11
click at [868, 263] on li "Прийнято" at bounding box center [909, 272] width 109 height 18
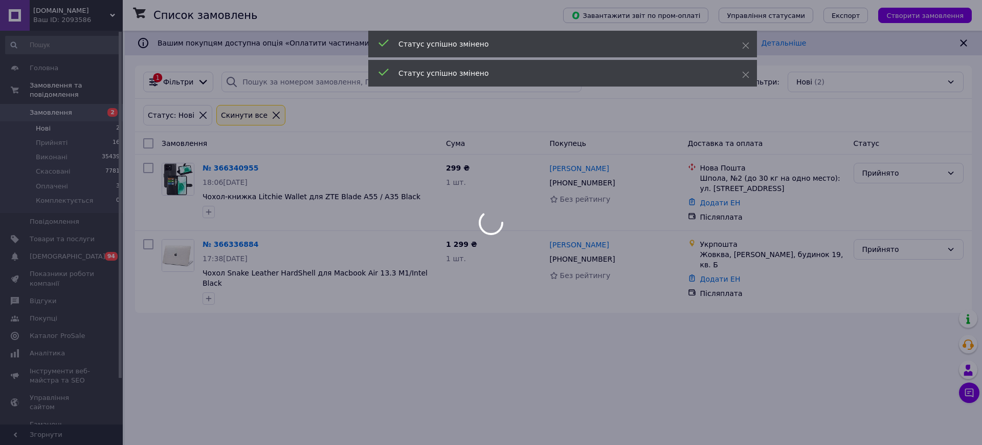
click at [97, 178] on div at bounding box center [491, 222] width 982 height 445
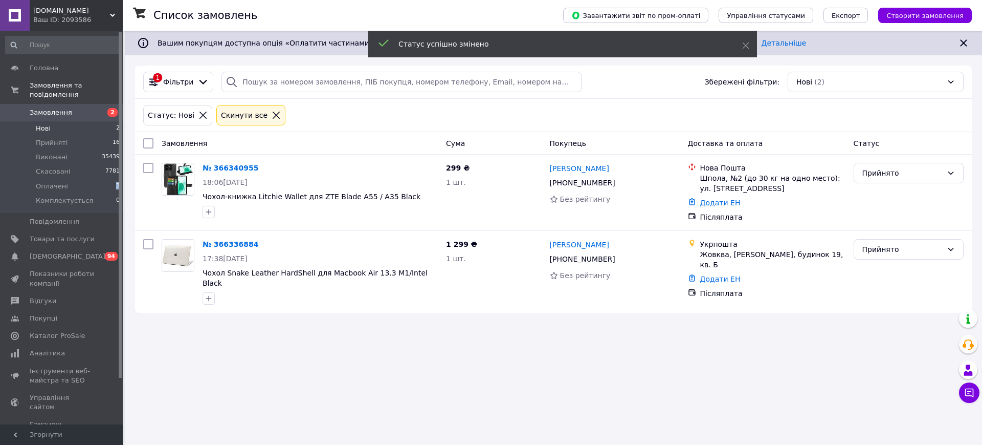
click at [97, 179] on li "Оплачені 3" at bounding box center [63, 186] width 126 height 14
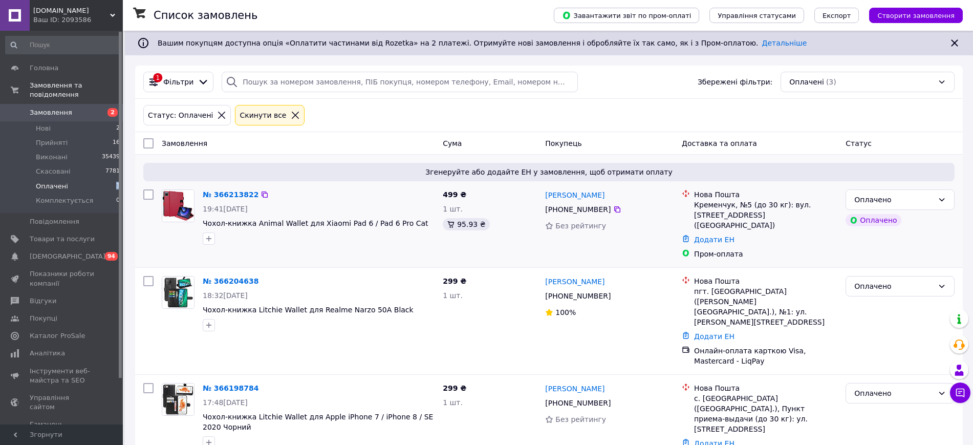
scroll to position [6, 0]
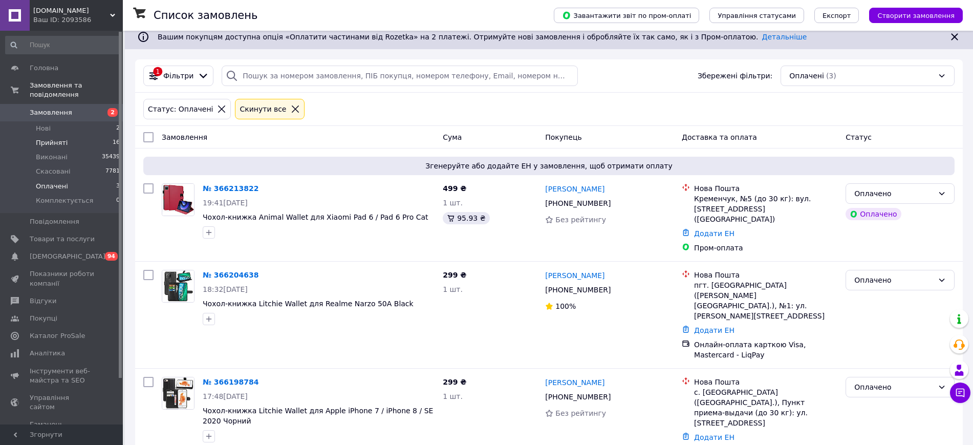
click at [106, 136] on li "Прийняті 16" at bounding box center [63, 143] width 126 height 14
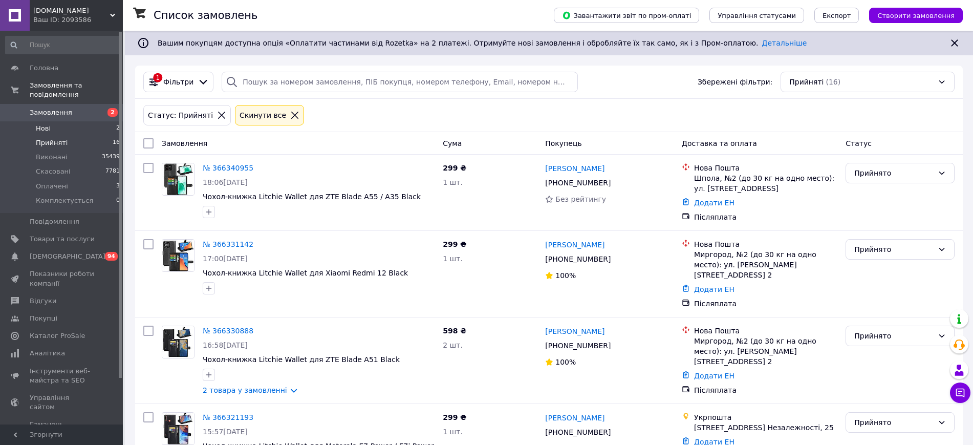
click at [93, 121] on li "Нові 2" at bounding box center [63, 128] width 126 height 14
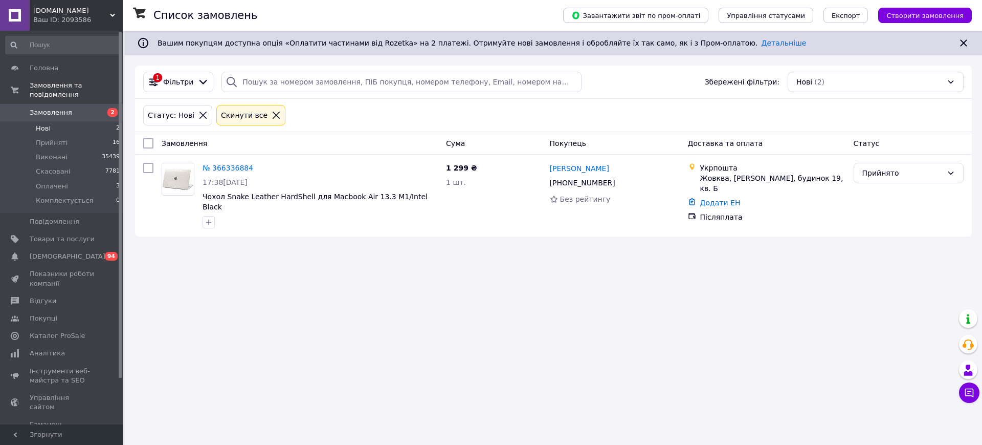
click at [89, 136] on li "Прийняті 16" at bounding box center [63, 143] width 126 height 14
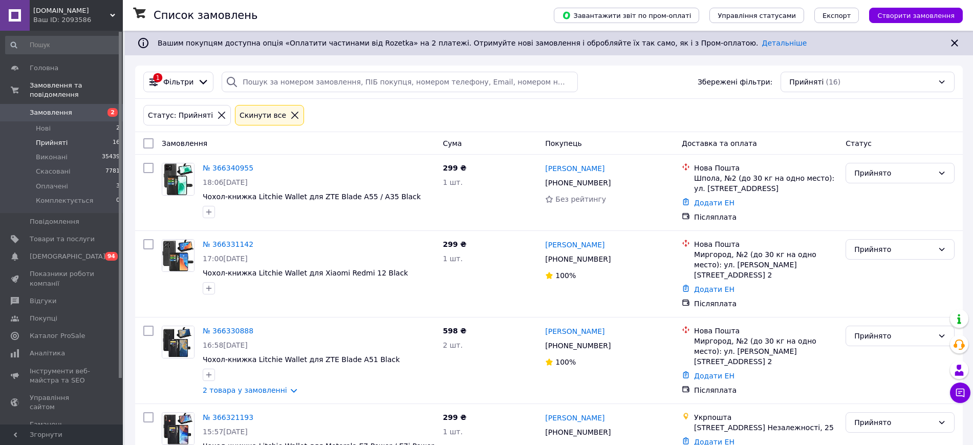
scroll to position [1047, 0]
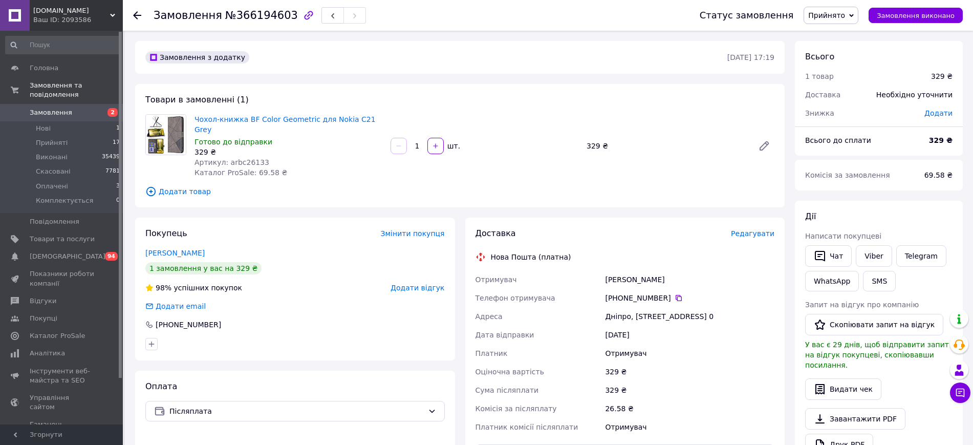
click at [752, 229] on span "Редагувати" at bounding box center [752, 233] width 43 height 8
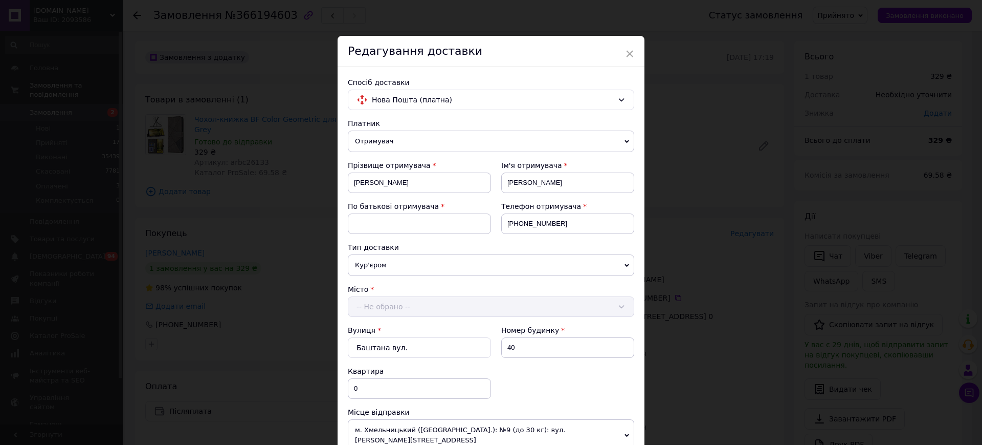
scroll to position [256, 0]
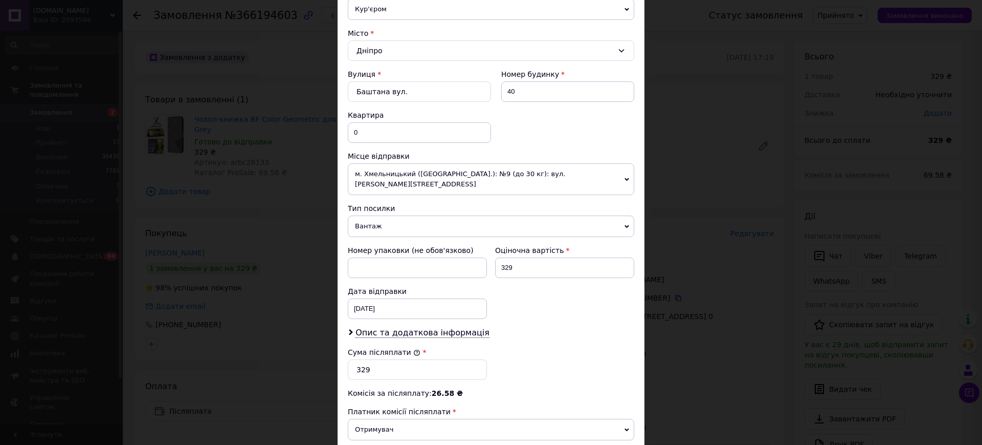
click at [288, 191] on div "× Редагування доставки Спосіб доставки Нова Пошта (платна) Платник Отримувач Ві…" at bounding box center [491, 222] width 982 height 445
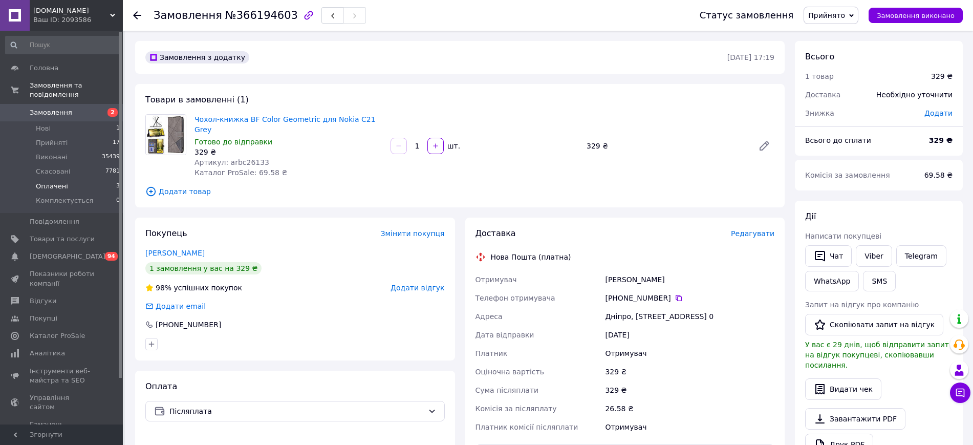
click at [96, 179] on li "Оплачені 3" at bounding box center [63, 186] width 126 height 14
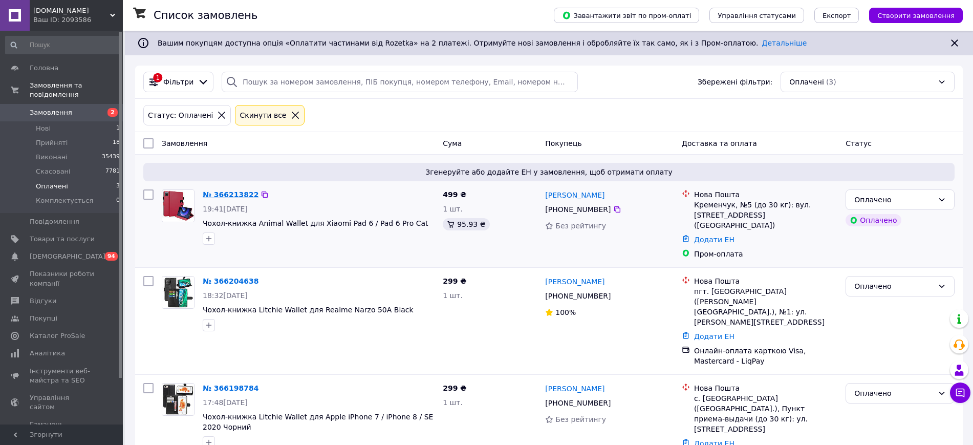
click at [235, 195] on link "№ 366213822" at bounding box center [231, 194] width 56 height 8
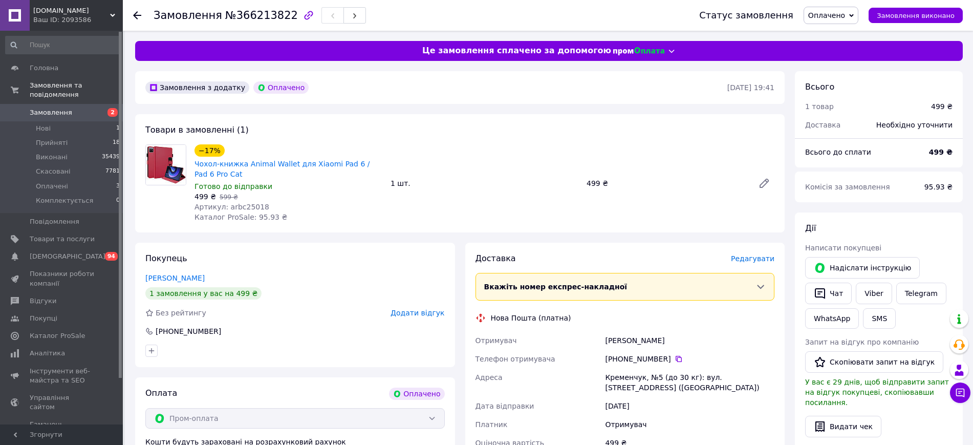
click at [758, 263] on span "Редагувати" at bounding box center [752, 258] width 43 height 8
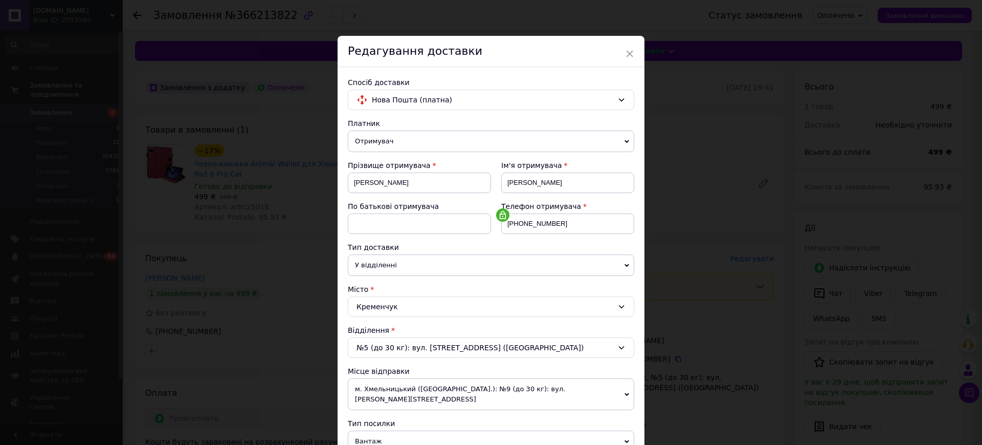
scroll to position [256, 0]
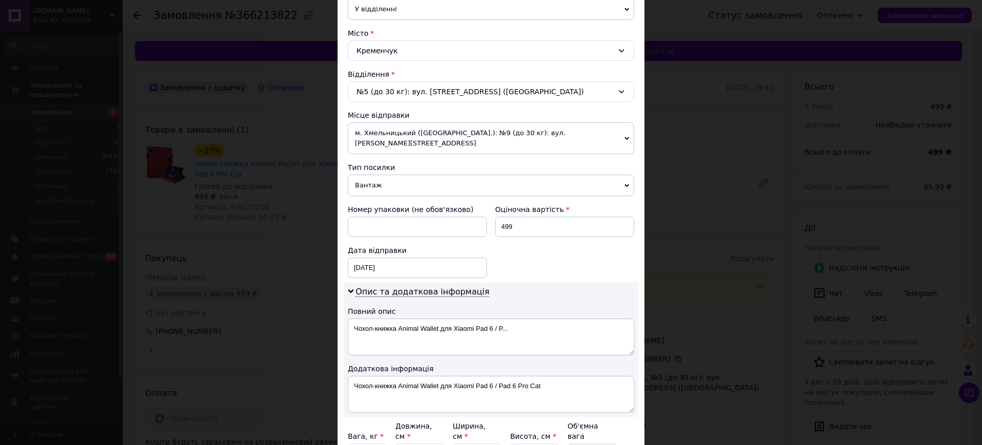
click at [398, 180] on span "Вантаж" at bounding box center [491, 184] width 287 height 21
click at [0, 0] on li "Документи" at bounding box center [0, 0] width 0 height 0
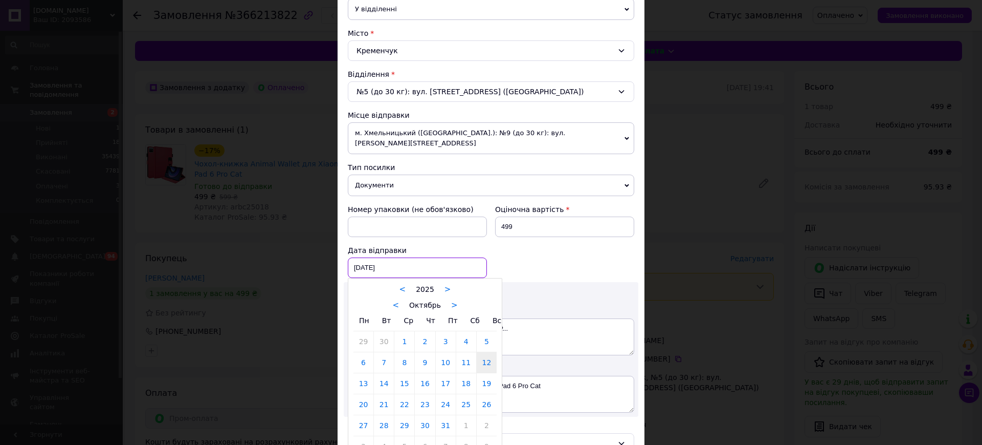
click at [394, 258] on div "[DATE] < 2025 > < Октябрь > Пн Вт Ср Чт Пт Сб Вс 29 30 1 2 3 4 5 6 7 8 9 10 11 …" at bounding box center [417, 267] width 139 height 20
drag, startPoint x: 363, startPoint y: 380, endPoint x: 452, endPoint y: 383, distance: 89.1
click at [363, 380] on link "13" at bounding box center [364, 383] width 20 height 20
type input "[DATE]"
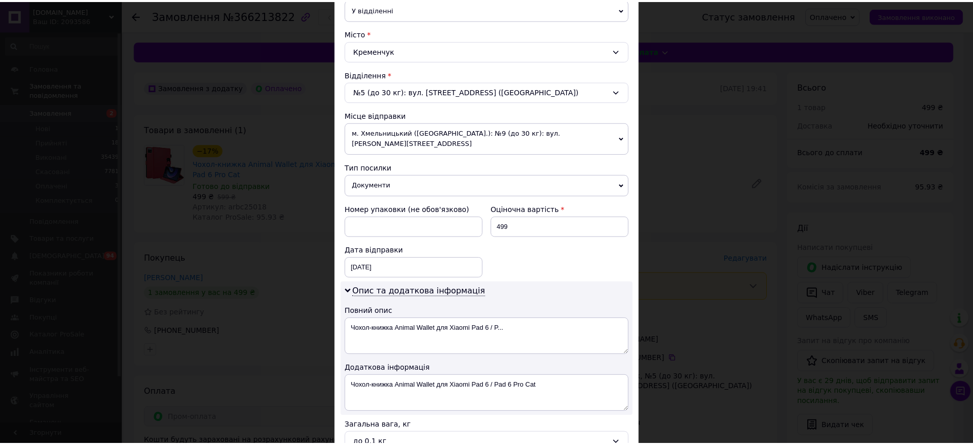
scroll to position [360, 0]
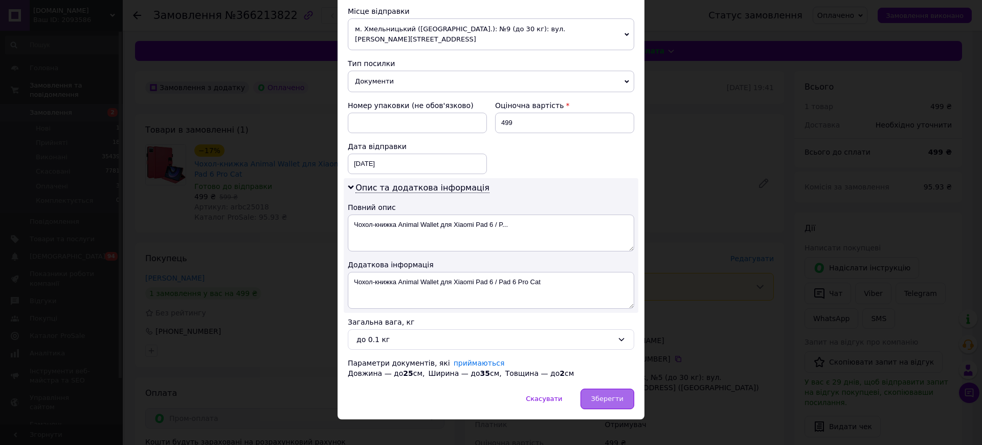
click at [597, 395] on span "Зберегти" at bounding box center [608, 399] width 32 height 8
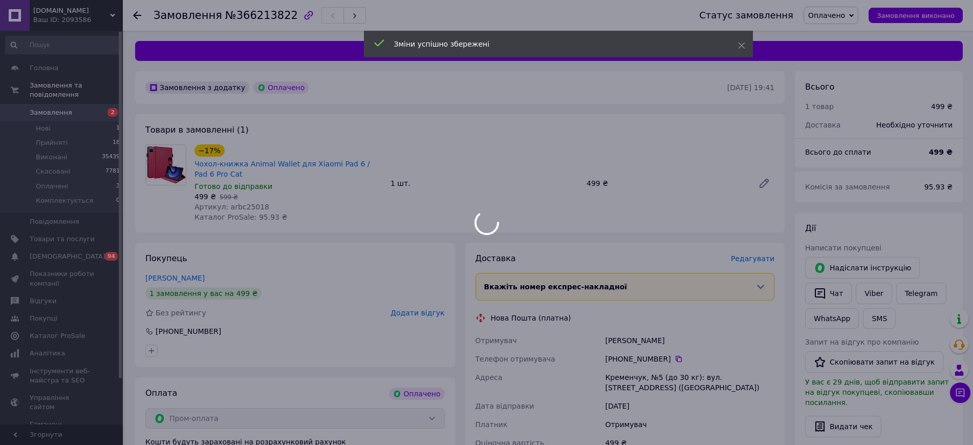
scroll to position [192, 0]
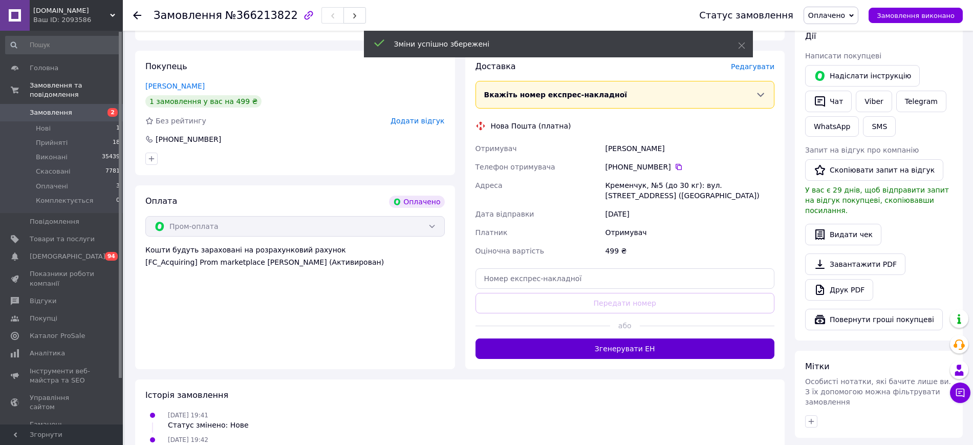
click at [608, 355] on button "Згенерувати ЕН" at bounding box center [624, 348] width 299 height 20
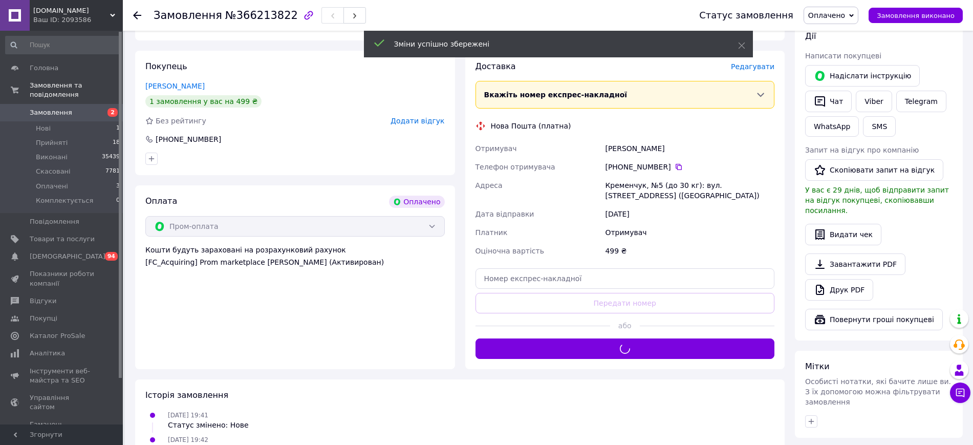
click at [642, 176] on div "Кременчук, №5 (до 30 кг): вул. Космічна, 1 (Раківка)" at bounding box center [689, 190] width 173 height 29
copy div "Кременчук, №5 (до 30 кг): вул. Космічна, 1 (Раківка)"
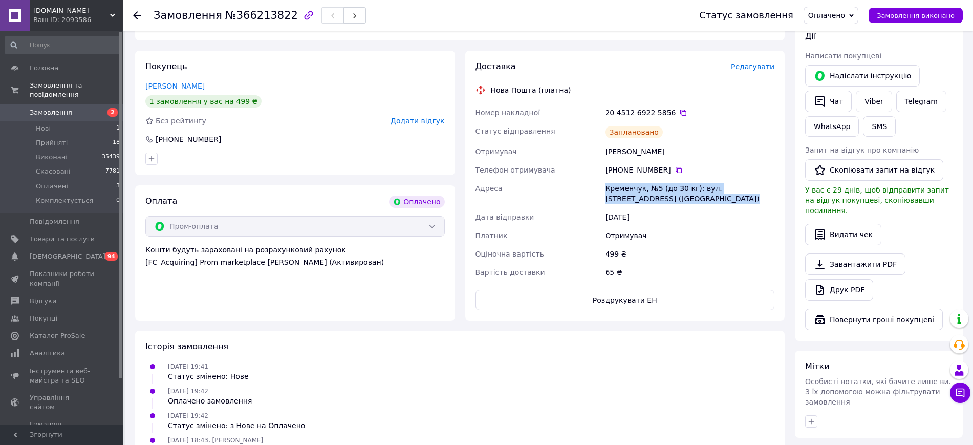
scroll to position [64, 0]
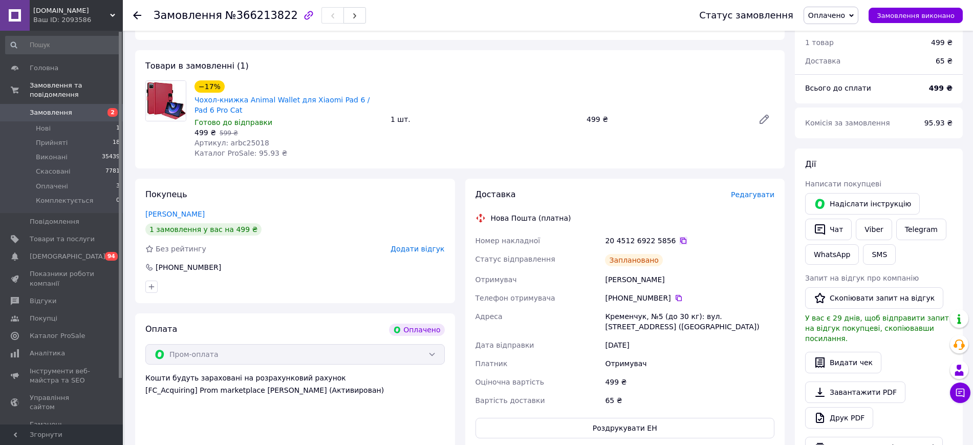
click at [679, 242] on icon at bounding box center [683, 240] width 8 height 8
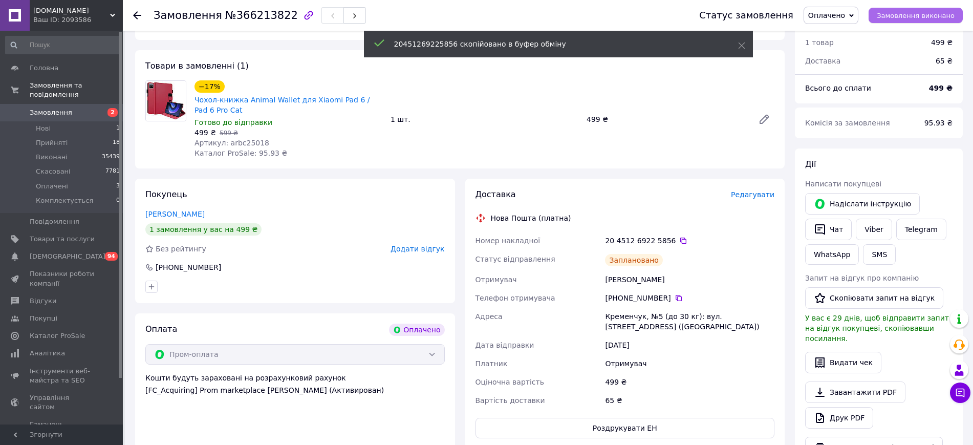
click at [882, 19] on button "Замовлення виконано" at bounding box center [915, 15] width 94 height 15
click at [844, 228] on button "Чат" at bounding box center [828, 229] width 47 height 21
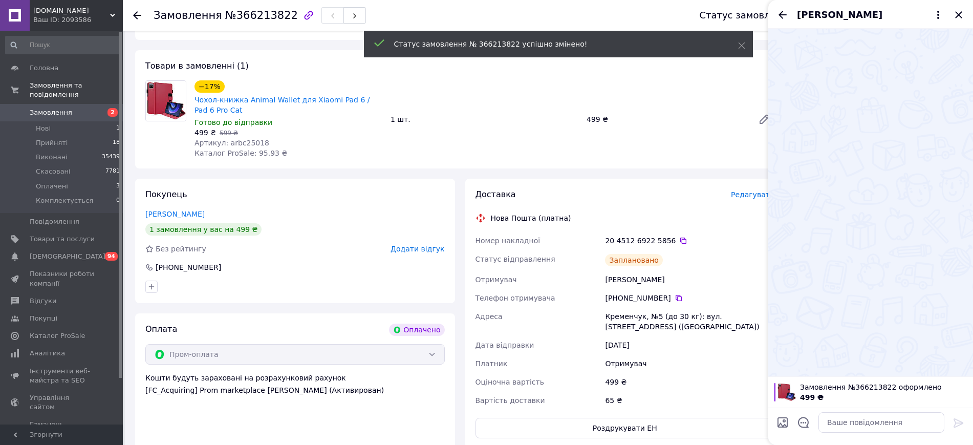
click at [854, 442] on div at bounding box center [870, 425] width 205 height 37
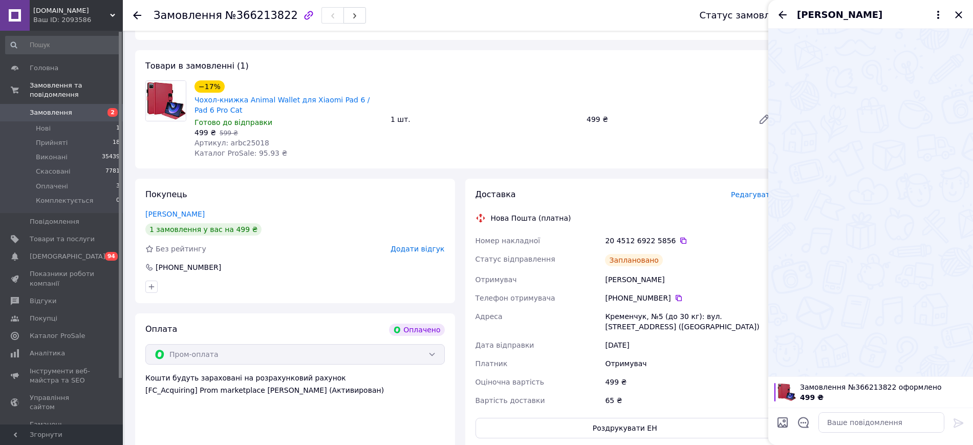
click at [853, 434] on div at bounding box center [881, 422] width 134 height 29
click at [844, 417] on textarea at bounding box center [881, 422] width 126 height 20
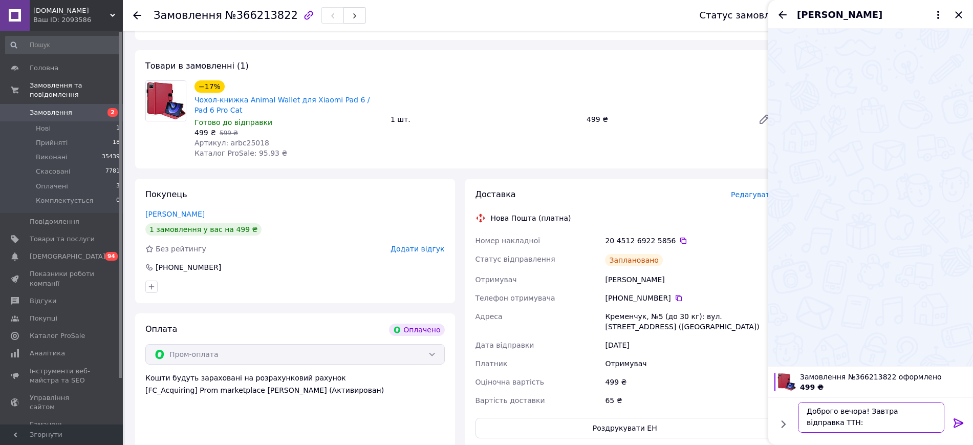
paste textarea "20451269225856"
type textarea "Доброго вечора! Завтра відправка ТТН: 20451269225856"
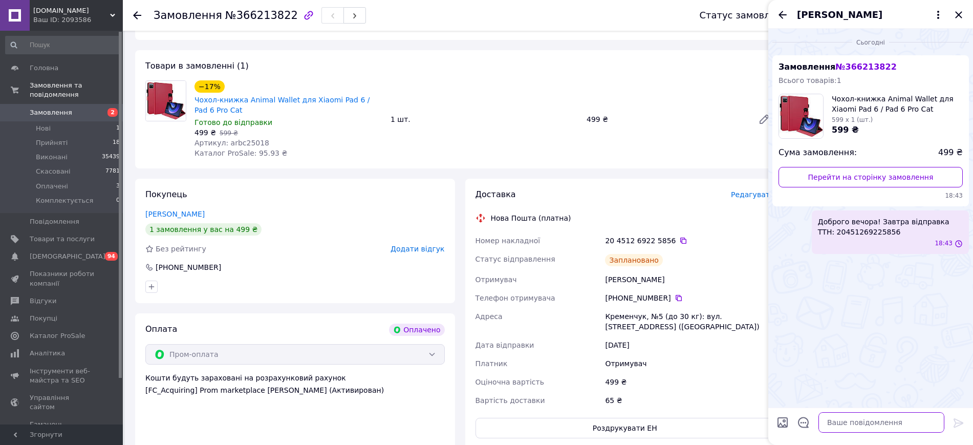
scroll to position [0, 0]
click at [956, 23] on div "Светлана Светлана" at bounding box center [870, 14] width 205 height 29
click at [960, 19] on icon "Закрити" at bounding box center [958, 15] width 12 height 12
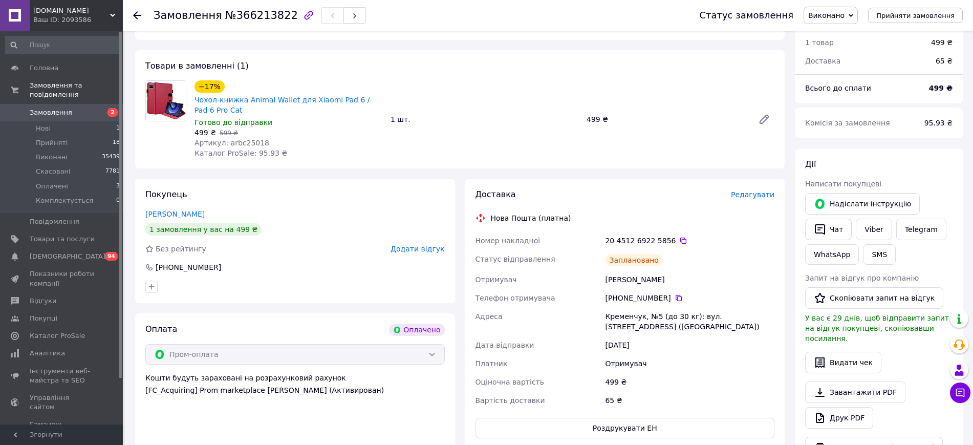
click at [626, 330] on div "Кременчук, №5 (до 30 кг): вул. Космічна, 1 (Раківка)" at bounding box center [689, 321] width 173 height 29
copy div "Кременчук, №5 (до 30 кг): вул. Космічна, 1 (Раківка)"
click at [630, 272] on div "Светлана Светлана" at bounding box center [689, 279] width 173 height 18
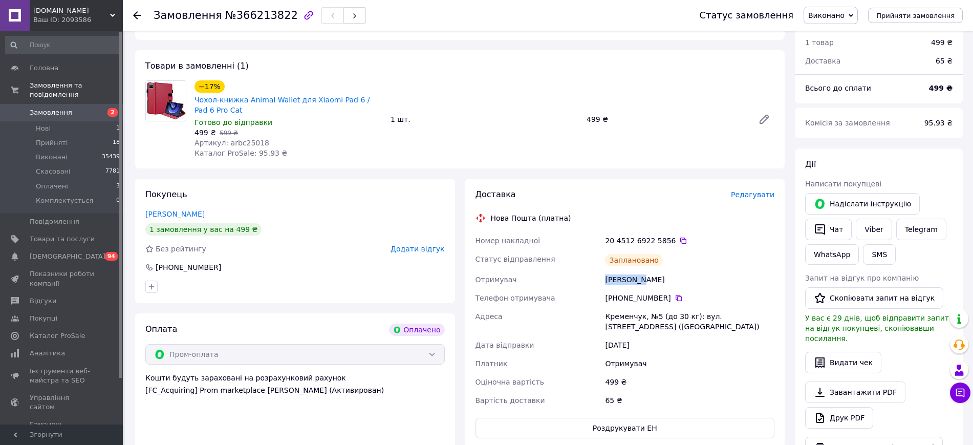
click at [630, 272] on div "Светлана Светлана" at bounding box center [689, 279] width 173 height 18
copy div "Светлана Светлана"
click at [674, 300] on icon at bounding box center [678, 298] width 8 height 8
click at [97, 179] on li "Оплачені 3" at bounding box center [63, 186] width 126 height 14
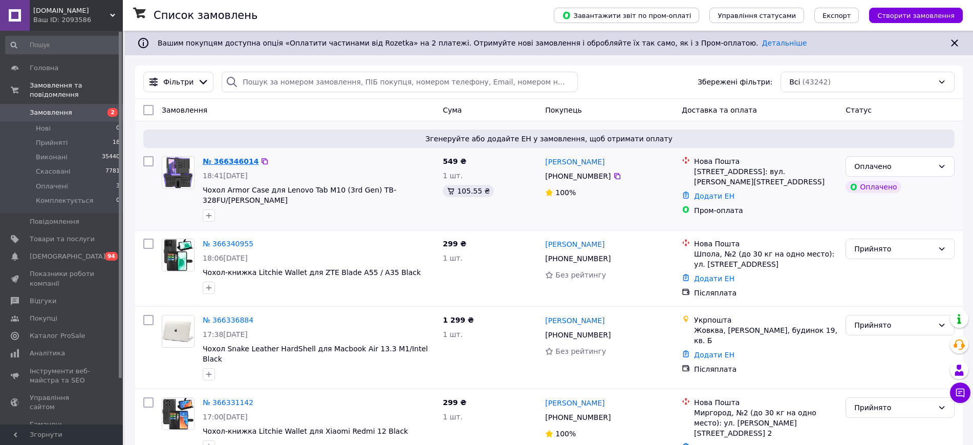
click at [228, 162] on link "№ 366346014" at bounding box center [231, 161] width 56 height 8
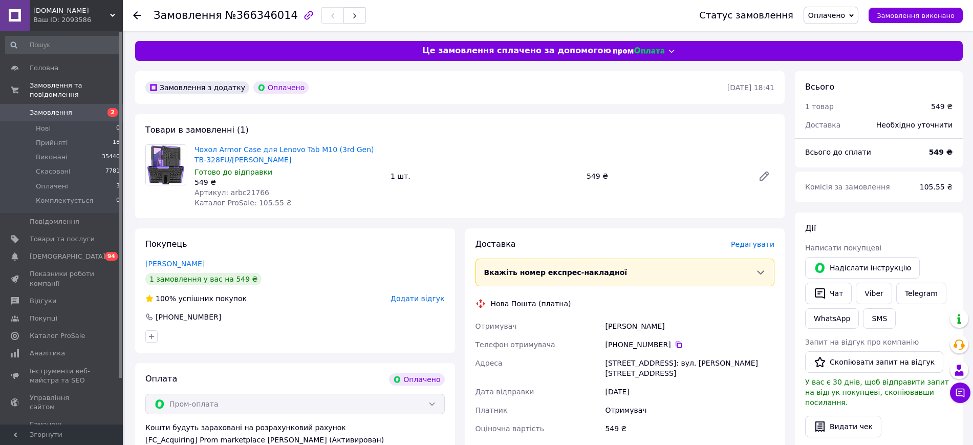
click at [731, 241] on div "Доставка" at bounding box center [602, 244] width 255 height 12
click at [741, 242] on span "Редагувати" at bounding box center [752, 244] width 43 height 8
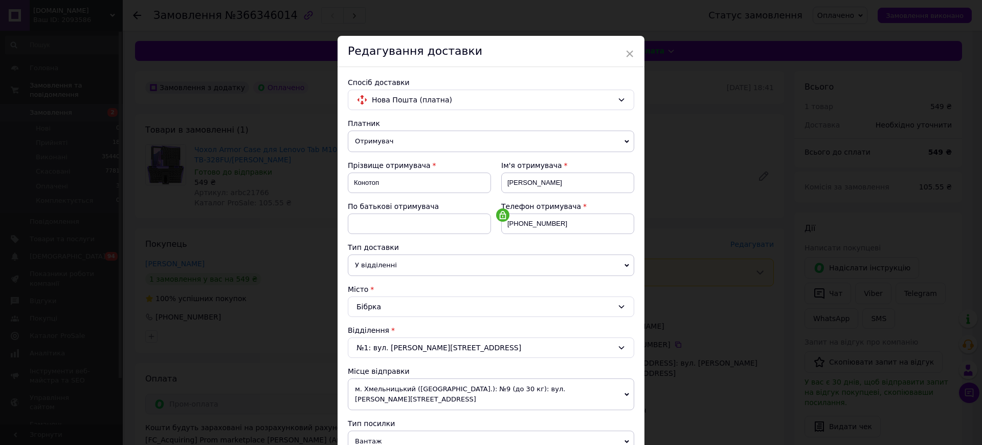
scroll to position [256, 0]
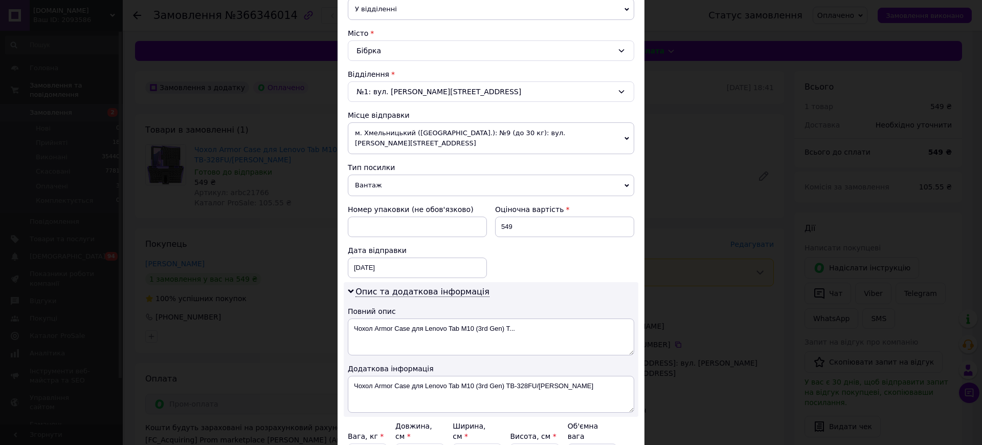
click at [388, 181] on span "Вантаж" at bounding box center [491, 184] width 287 height 21
click at [0, 0] on li "Документи" at bounding box center [0, 0] width 0 height 0
click at [390, 257] on div "12.10.2025 < 2025 > < Октябрь > Пн Вт Ср Чт Пт Сб Вс 29 30 1 2 3 4 5 6 7 8 9 10…" at bounding box center [417, 267] width 139 height 20
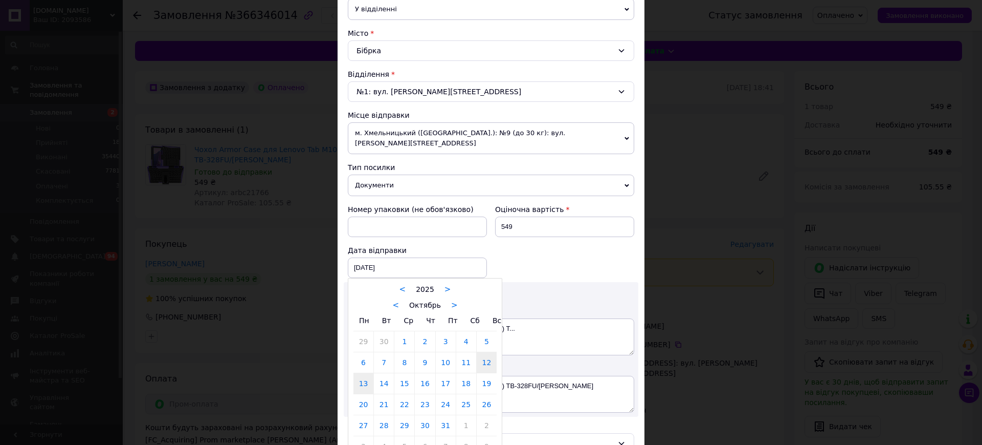
click at [363, 379] on link "13" at bounding box center [364, 383] width 20 height 20
type input "13.10.2025"
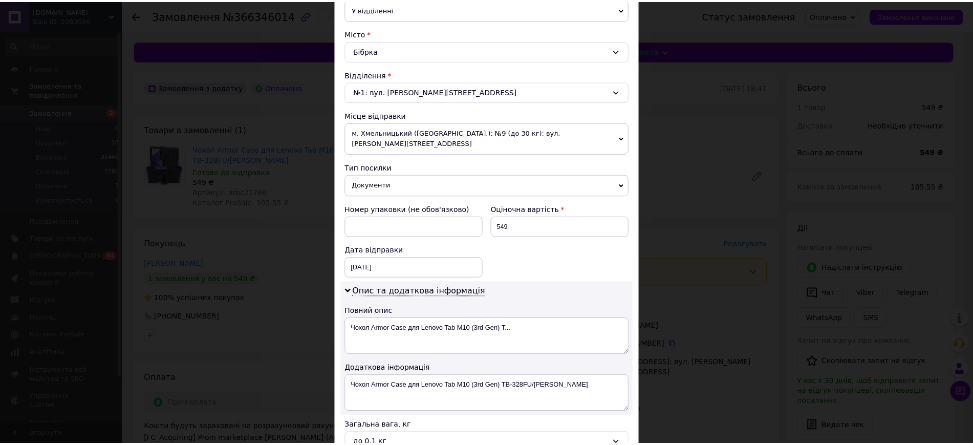
scroll to position [360, 0]
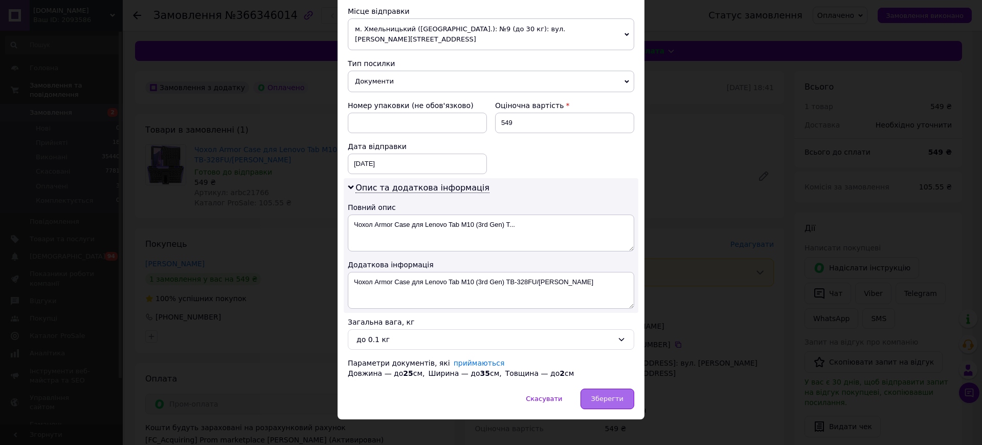
click at [608, 394] on div "Зберегти" at bounding box center [608, 398] width 54 height 20
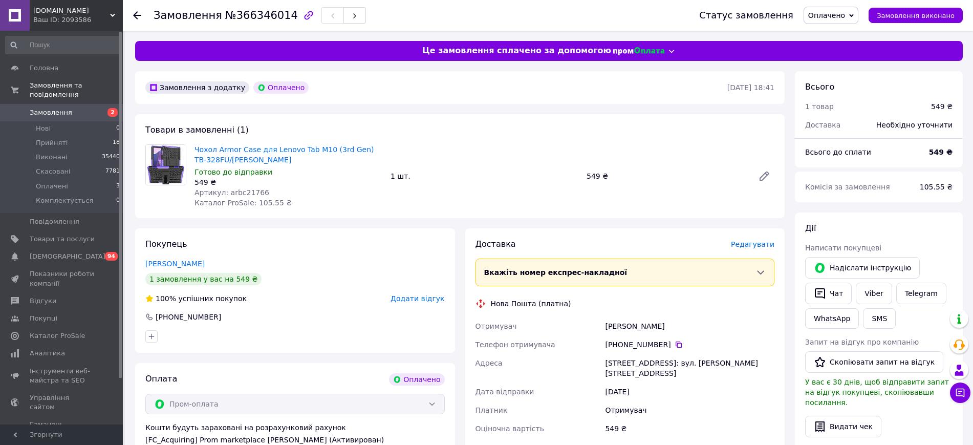
scroll to position [192, 0]
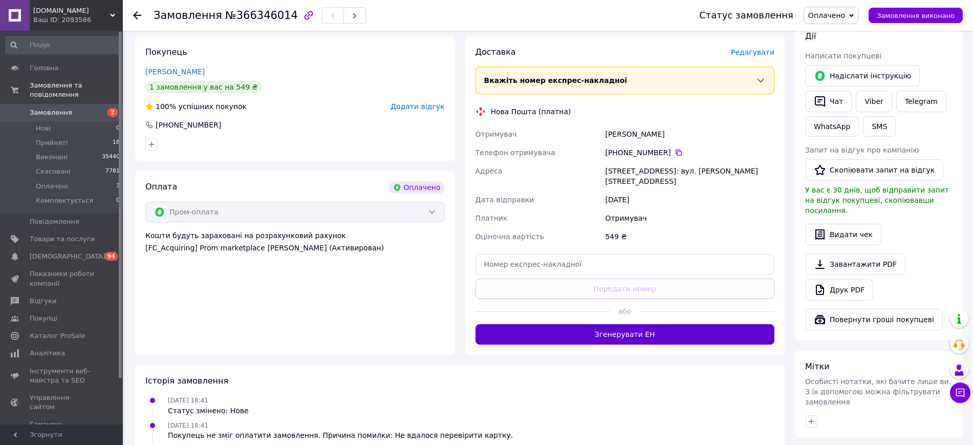
click at [637, 324] on button "Згенерувати ЕН" at bounding box center [624, 334] width 299 height 20
click at [635, 190] on div "[DATE]" at bounding box center [689, 199] width 173 height 18
copy div "[DATE]"
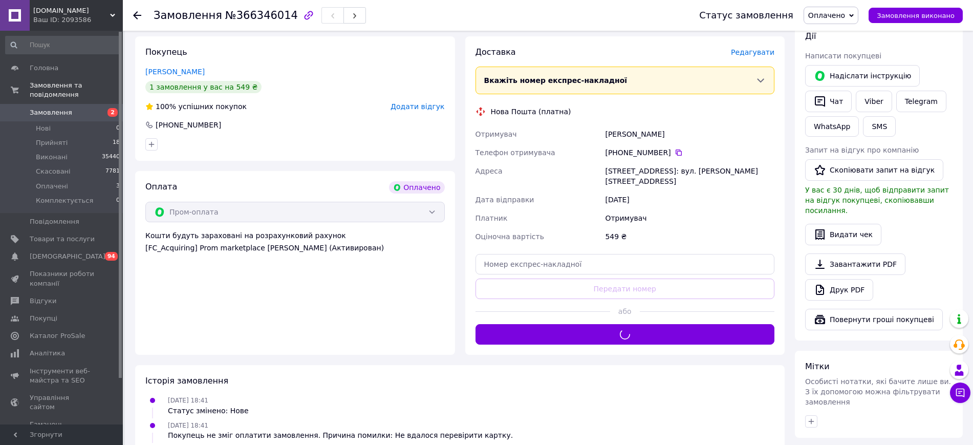
click at [628, 172] on div "Бібрка, №1: вул. Грушевського, 3" at bounding box center [689, 176] width 173 height 29
copy div "Бібрка, №1: вул. Грушевського, 3"
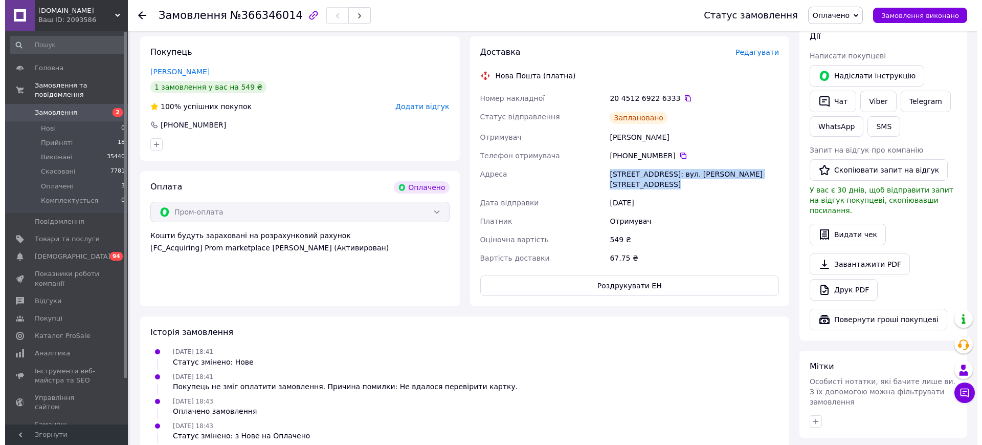
scroll to position [0, 0]
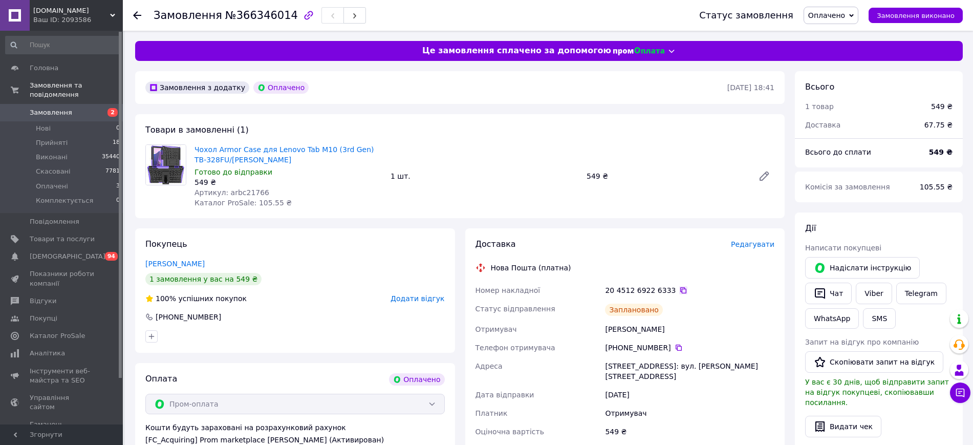
click at [680, 289] on icon at bounding box center [683, 290] width 6 height 6
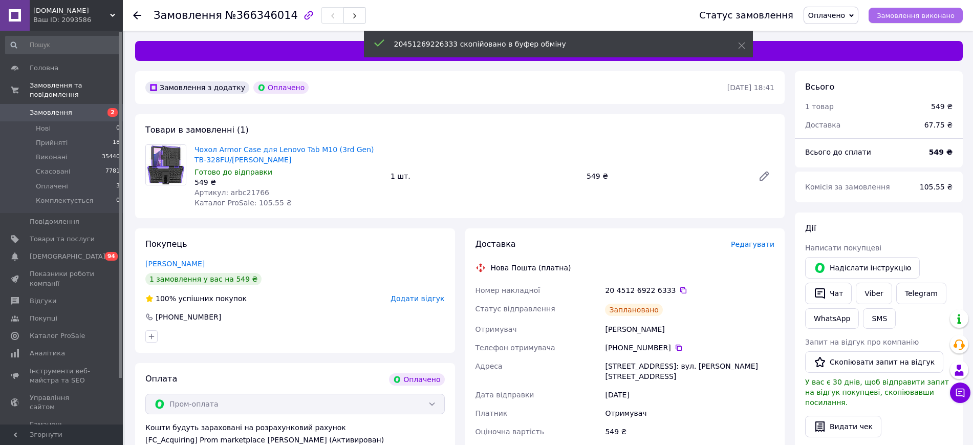
click at [906, 16] on span "Замовлення виконано" at bounding box center [916, 16] width 78 height 8
click at [674, 347] on icon at bounding box center [678, 347] width 8 height 8
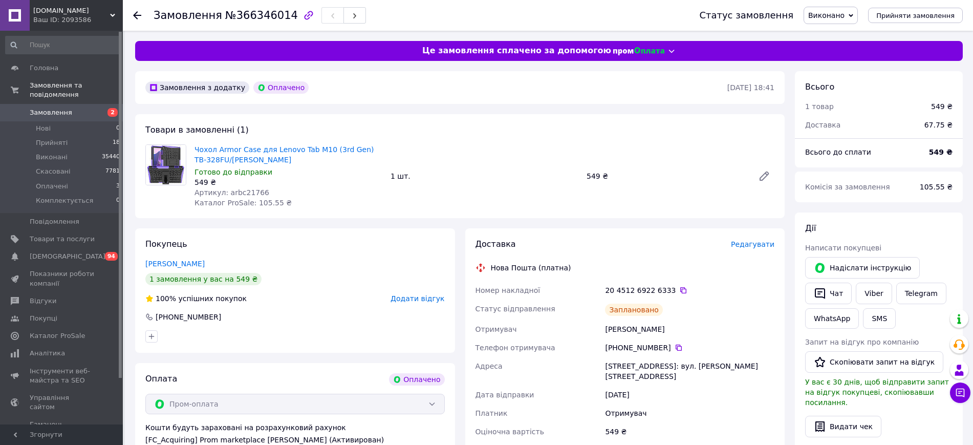
click at [627, 324] on div "Конотоп Альберт" at bounding box center [689, 329] width 173 height 18
copy div "Конотоп Альберт"
click at [676, 285] on div "20 4512 6922 6333" at bounding box center [689, 290] width 169 height 10
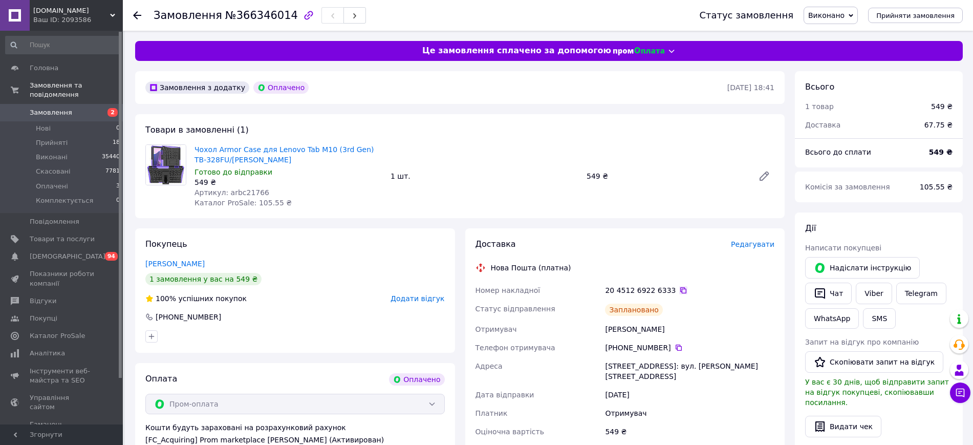
click at [680, 288] on icon at bounding box center [683, 290] width 6 height 6
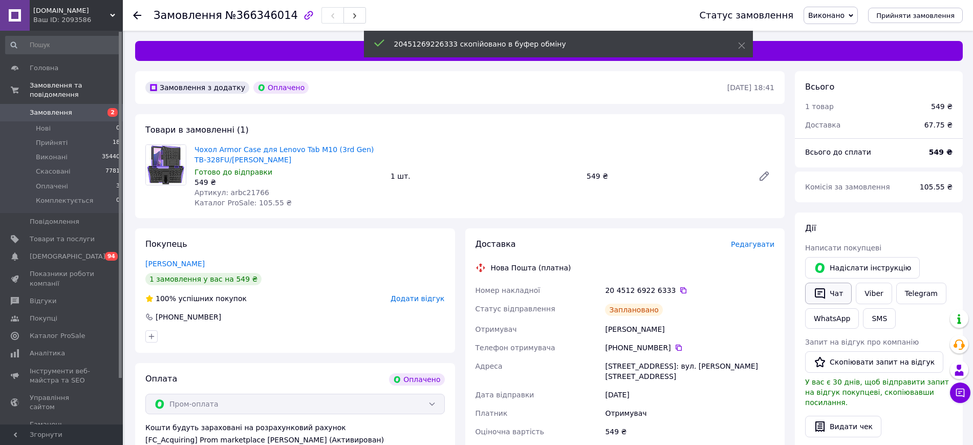
click at [816, 291] on icon "button" at bounding box center [820, 293] width 10 height 11
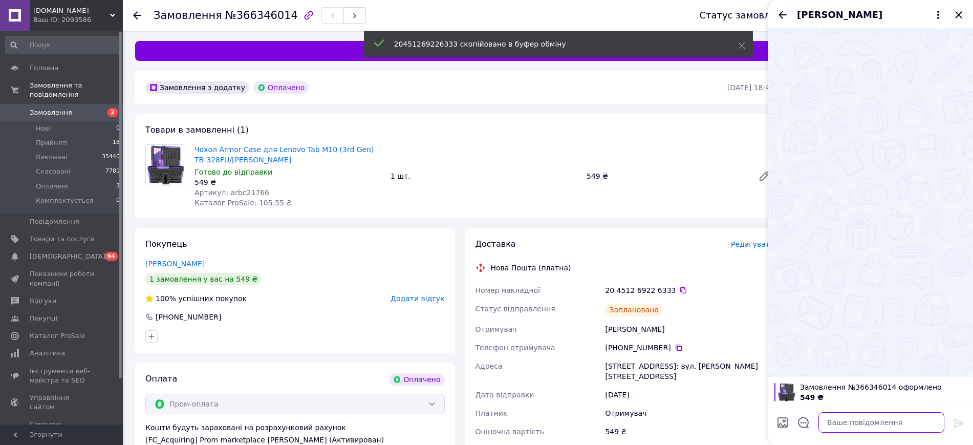
click at [845, 426] on textarea at bounding box center [881, 422] width 126 height 20
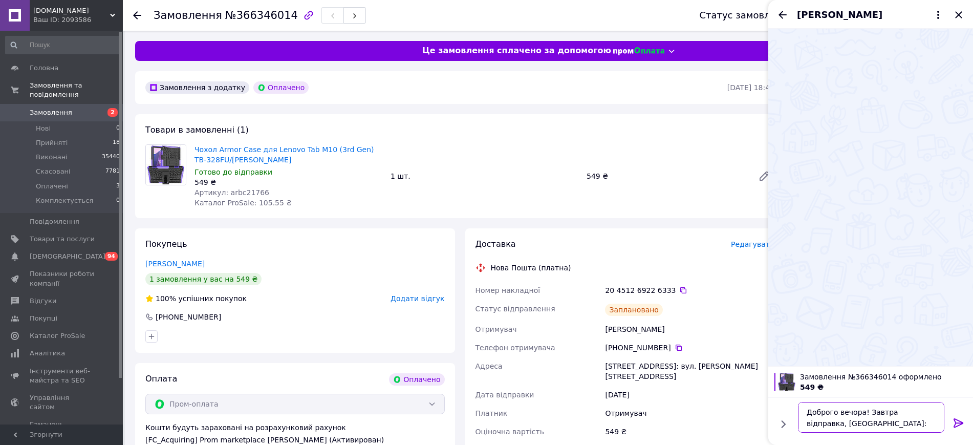
paste textarea "20451269226333"
type textarea "Доброго вечора! Завтра відправка, ТТН: 20451269226333"
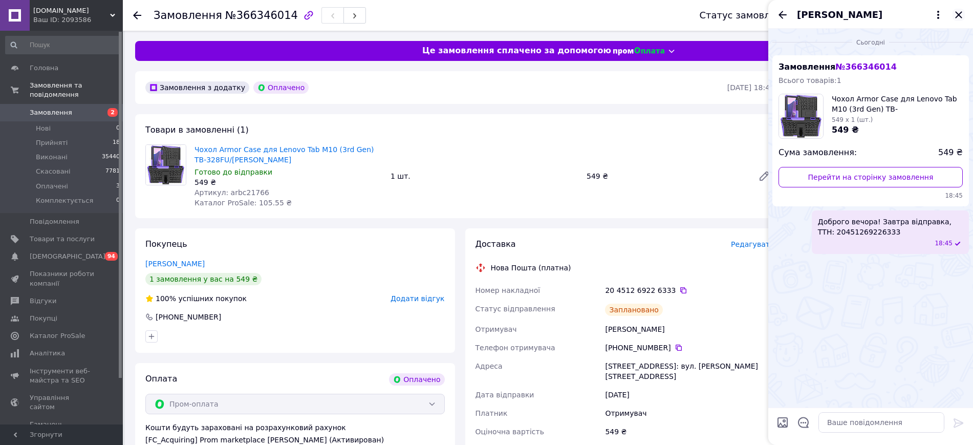
click at [960, 15] on icon "Закрити" at bounding box center [958, 15] width 12 height 12
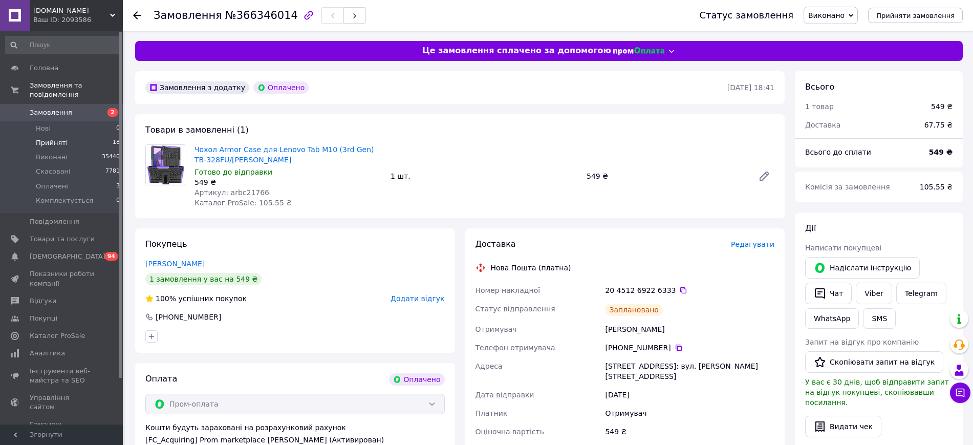
click at [76, 138] on li "Прийняті 18" at bounding box center [63, 143] width 126 height 14
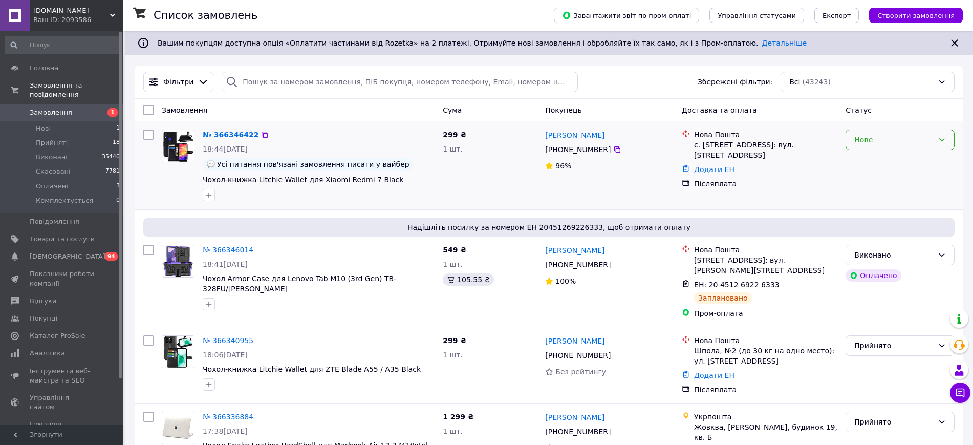
click at [911, 139] on div "Нове" at bounding box center [893, 139] width 79 height 11
click at [887, 161] on li "Прийнято" at bounding box center [900, 162] width 108 height 18
click at [223, 131] on link "№ 366346422" at bounding box center [228, 134] width 51 height 8
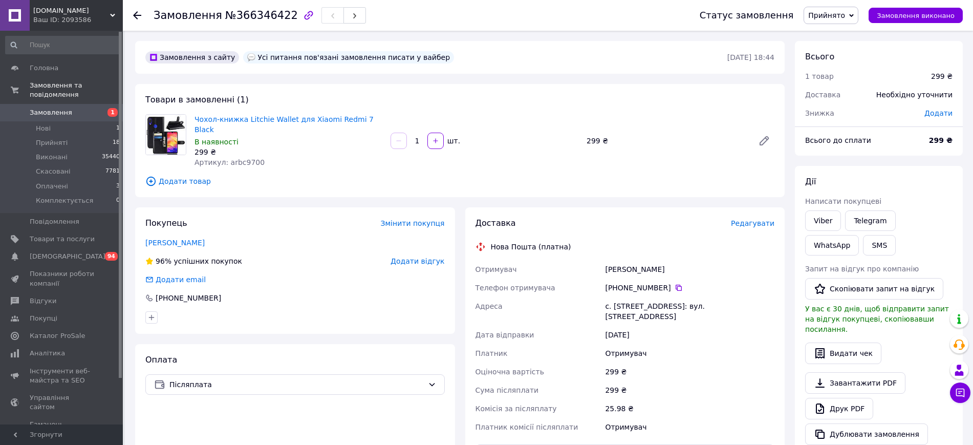
click at [749, 207] on div "Доставка Редагувати Нова Пошта (платна) Отримувач [PERSON_NAME] отримувача [PHO…" at bounding box center [625, 376] width 320 height 338
click at [759, 219] on span "Редагувати" at bounding box center [752, 223] width 43 height 8
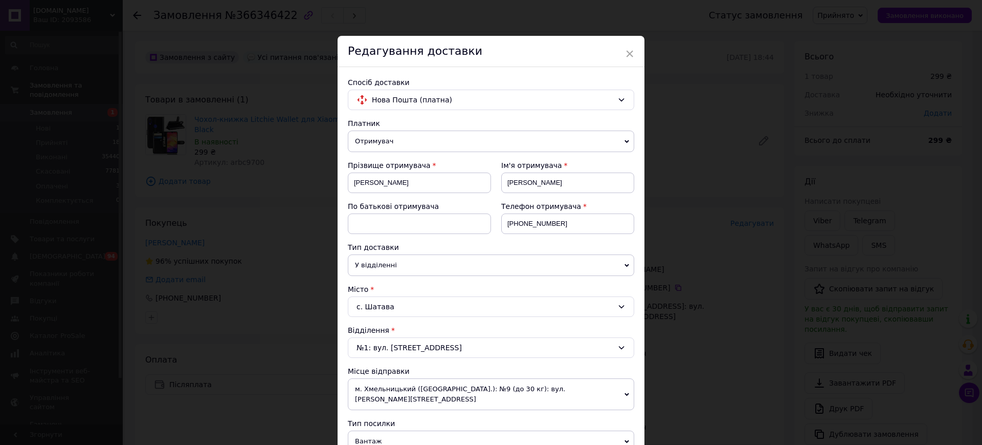
scroll to position [256, 0]
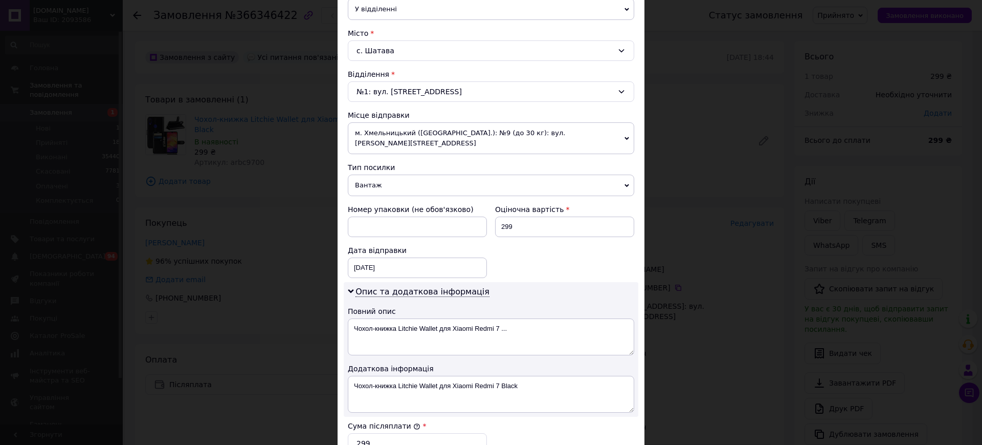
click at [376, 174] on span "Вантаж" at bounding box center [491, 184] width 287 height 21
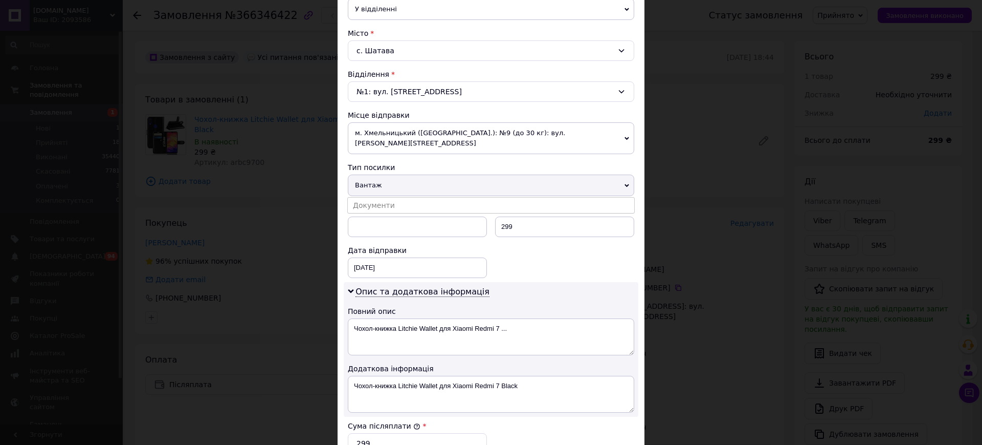
click at [376, 197] on ul "Документи" at bounding box center [491, 205] width 288 height 16
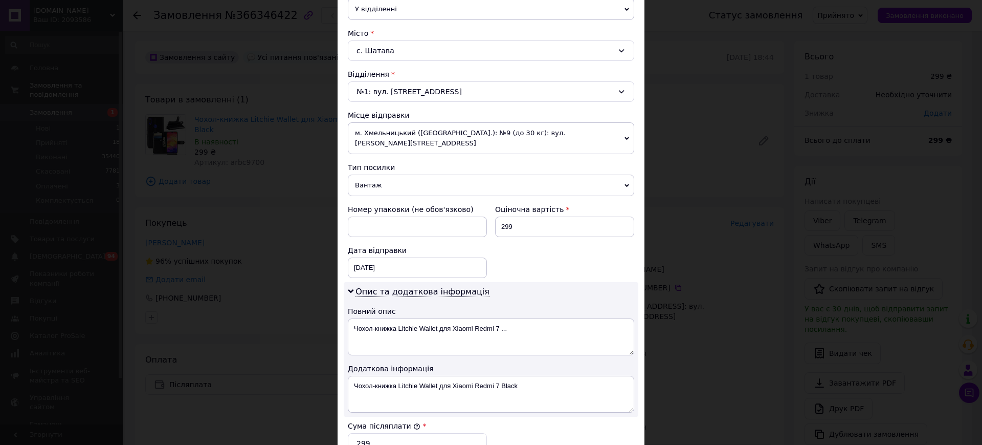
click at [376, 176] on span "Вантаж" at bounding box center [491, 184] width 287 height 21
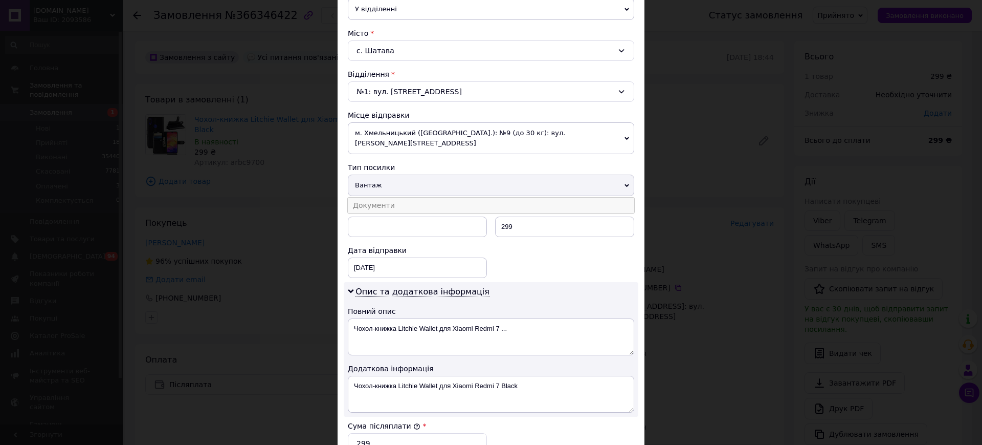
click at [376, 198] on li "Документи" at bounding box center [491, 205] width 287 height 15
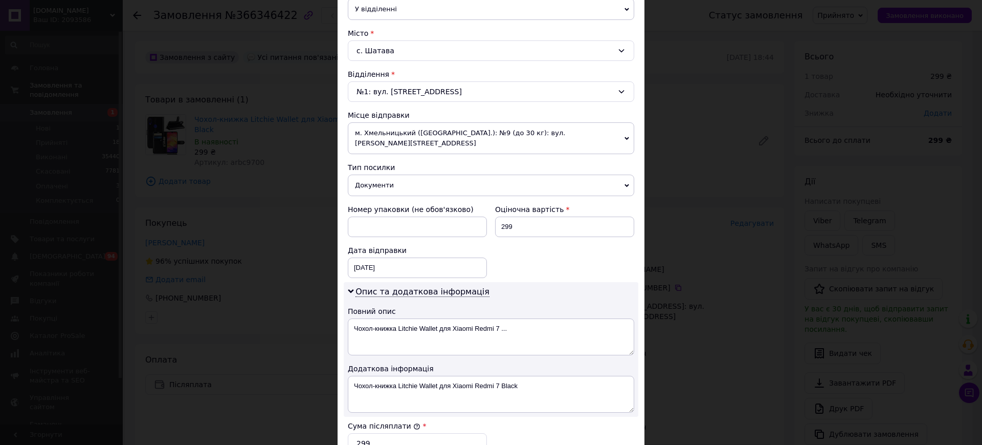
click at [368, 245] on div "Дата відправки" at bounding box center [417, 250] width 139 height 10
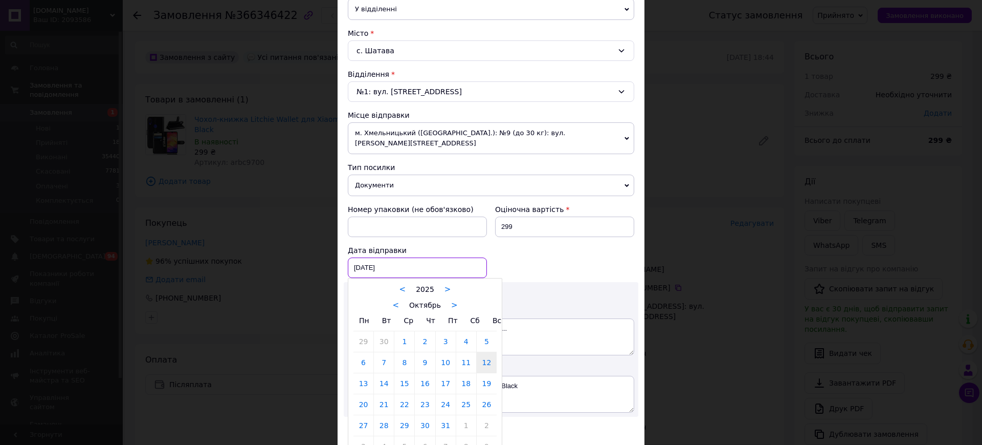
click at [381, 257] on div "12.10.2025 < 2025 > < Октябрь > Пн Вт Ср Чт Пт Сб Вс 29 30 1 2 3 4 5 6 7 8 9 10…" at bounding box center [417, 267] width 139 height 20
click at [362, 373] on link "13" at bounding box center [364, 383] width 20 height 20
type input "13.10.2025"
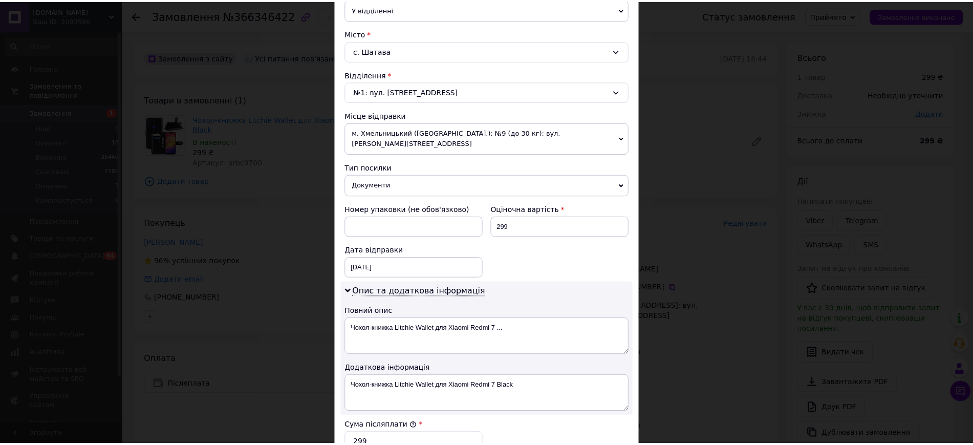
scroll to position [461, 0]
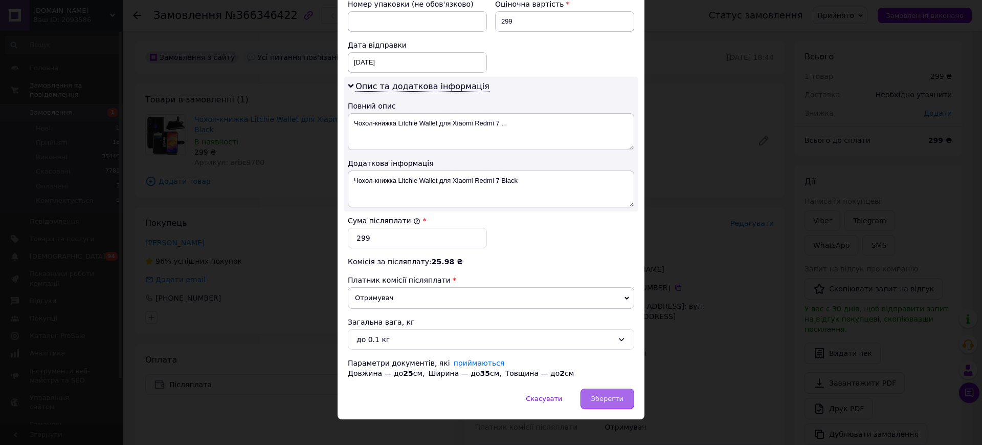
click at [609, 388] on div "Зберегти" at bounding box center [608, 398] width 54 height 20
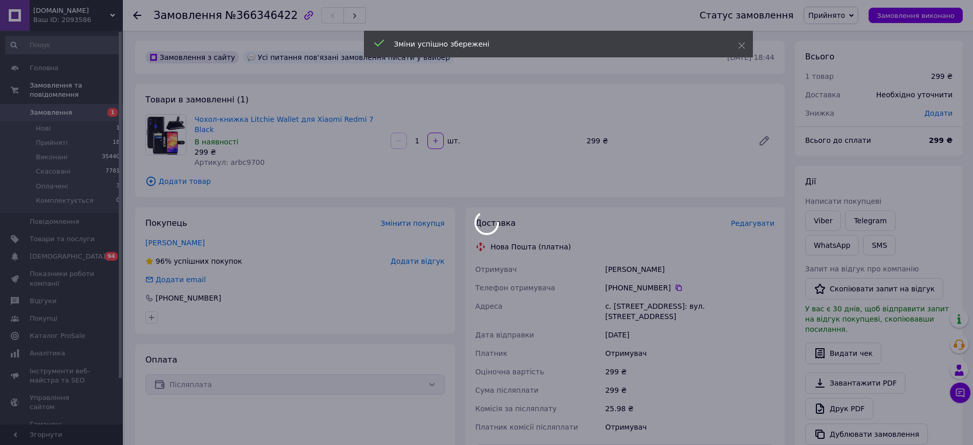
scroll to position [244, 0]
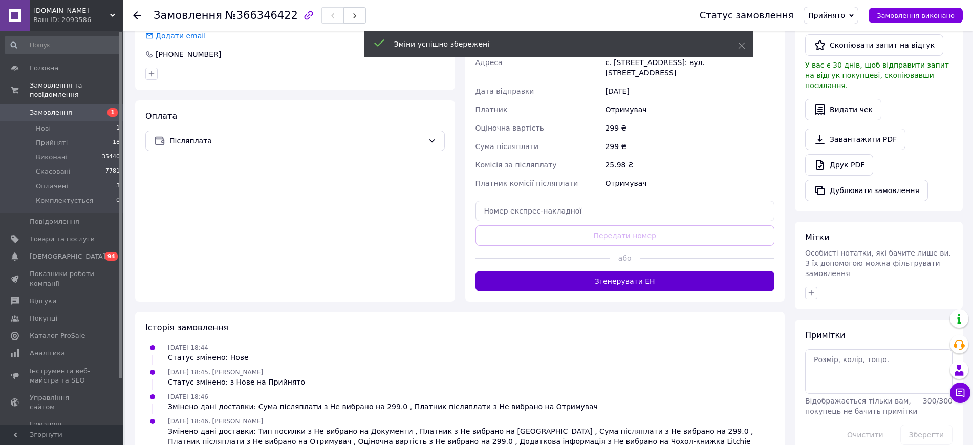
click at [604, 271] on button "Згенерувати ЕН" at bounding box center [624, 281] width 299 height 20
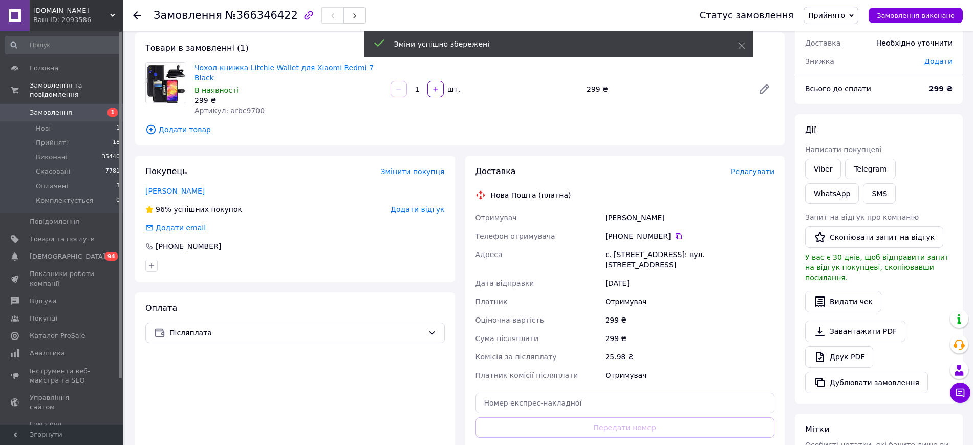
click at [616, 246] on div "с. Шатава, №1: вул. Лікарняна, 2а" at bounding box center [689, 259] width 173 height 29
copy div "с. Шатава, №1: вул. Лікарняна, 2а"
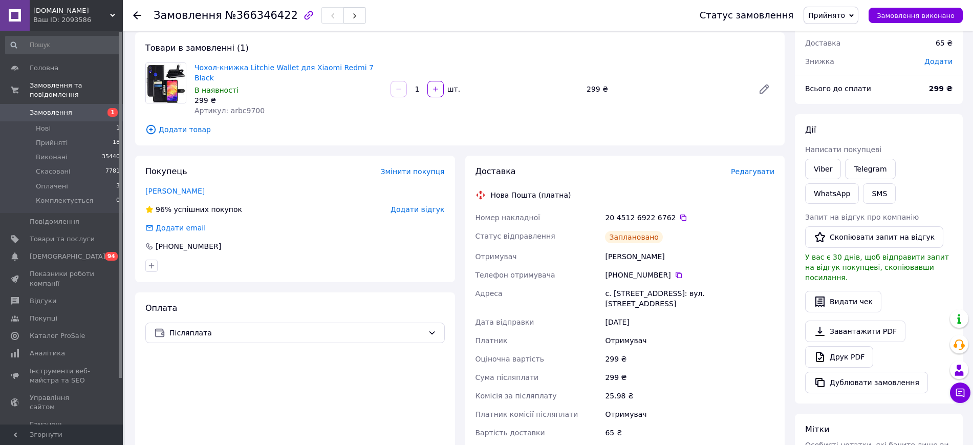
click at [667, 212] on div "20 4512 6922 6762" at bounding box center [689, 217] width 169 height 10
click at [679, 213] on icon at bounding box center [683, 217] width 8 height 8
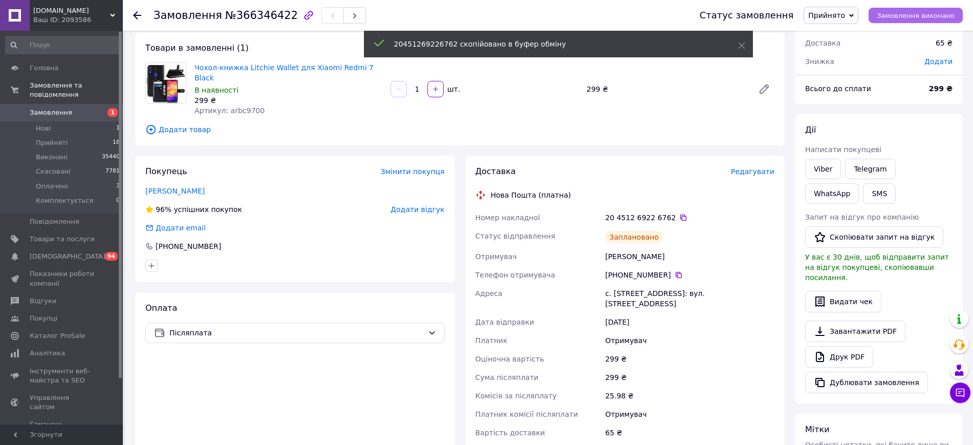
click at [882, 13] on button "Замовлення виконано" at bounding box center [915, 15] width 94 height 15
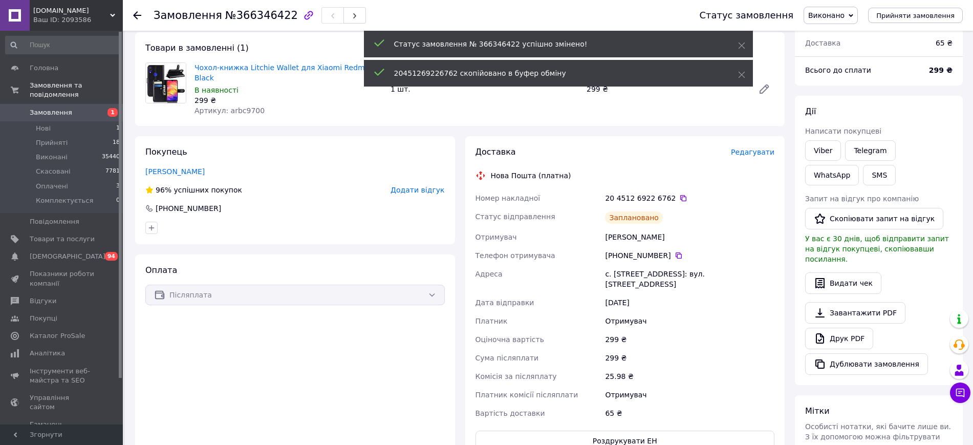
drag, startPoint x: 825, startPoint y: 148, endPoint x: 795, endPoint y: 148, distance: 30.7
click at [825, 148] on link "Viber" at bounding box center [823, 150] width 36 height 20
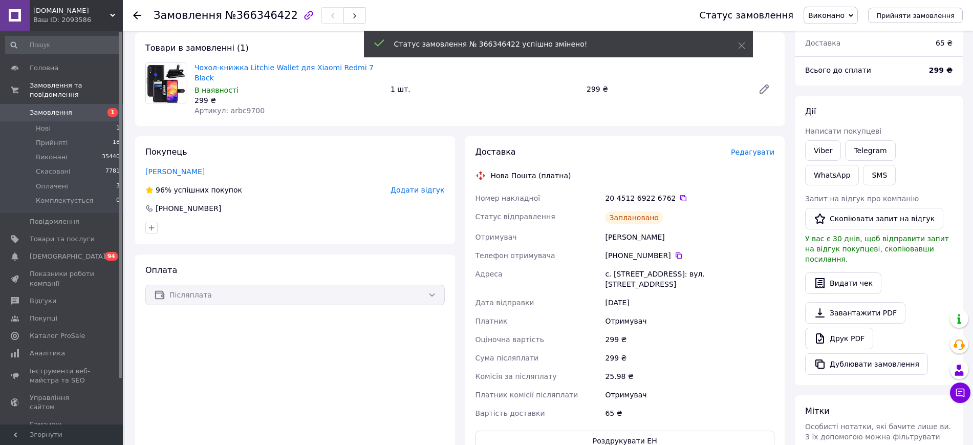
click at [255, 9] on span "№366346422" at bounding box center [261, 15] width 73 height 12
copy h1 "Замовлення №366346422"
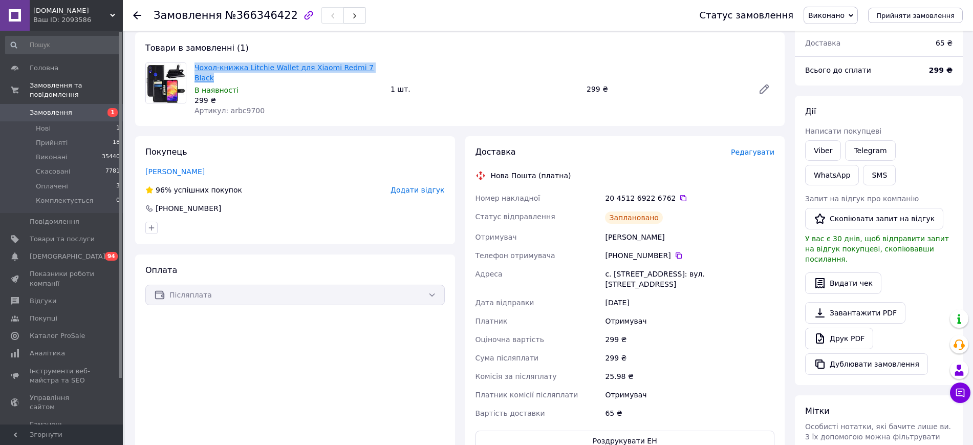
drag, startPoint x: 369, startPoint y: 65, endPoint x: 195, endPoint y: 65, distance: 173.5
click at [195, 65] on span "Чохол-книжка Litchie Wallet для Xiaomi Redmi 7 Black" at bounding box center [288, 72] width 188 height 20
copy link "Чохол-книжка Litchie Wallet для Xiaomi Redmi 7 Black"
click at [679, 194] on icon at bounding box center [683, 198] width 8 height 8
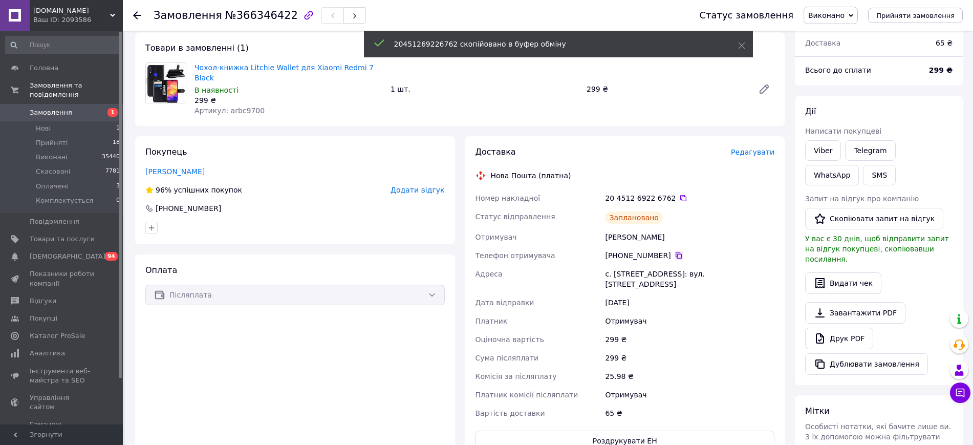
click at [674, 251] on icon at bounding box center [678, 255] width 8 height 8
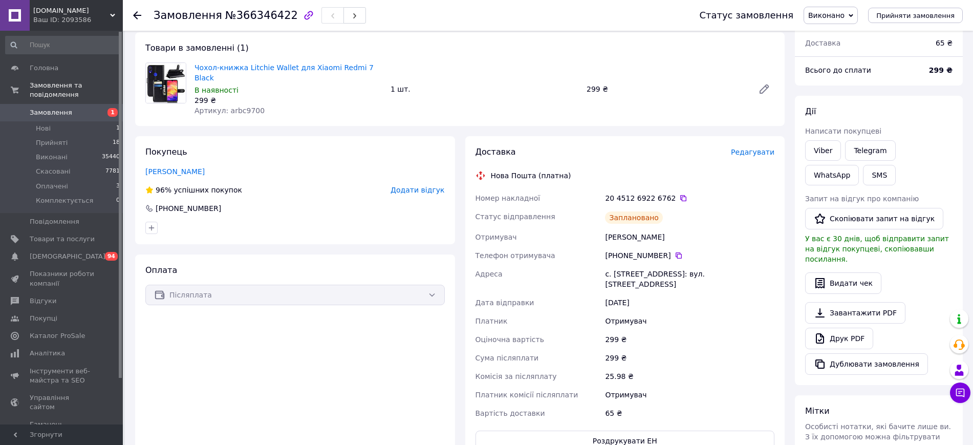
click at [625, 228] on div "Козярук Сергій" at bounding box center [689, 237] width 173 height 18
copy div "Козярук Сергій"
drag, startPoint x: 78, startPoint y: 100, endPoint x: 101, endPoint y: 96, distance: 23.8
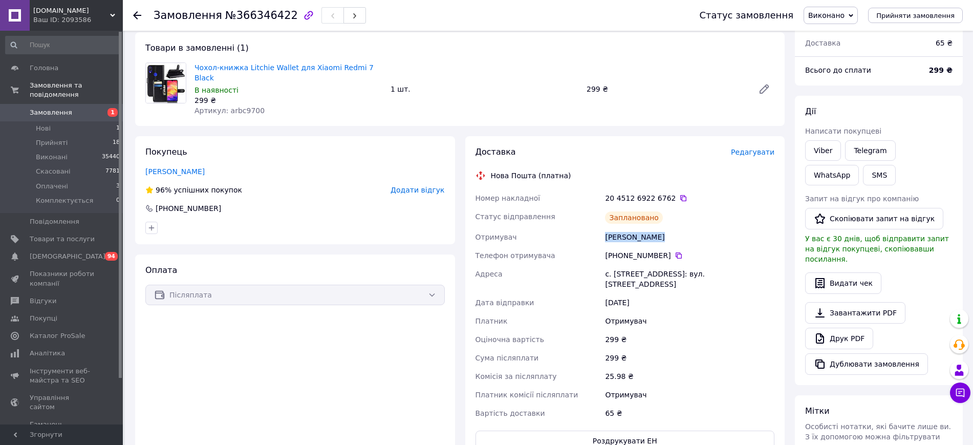
click at [78, 108] on span "Замовлення" at bounding box center [62, 112] width 65 height 9
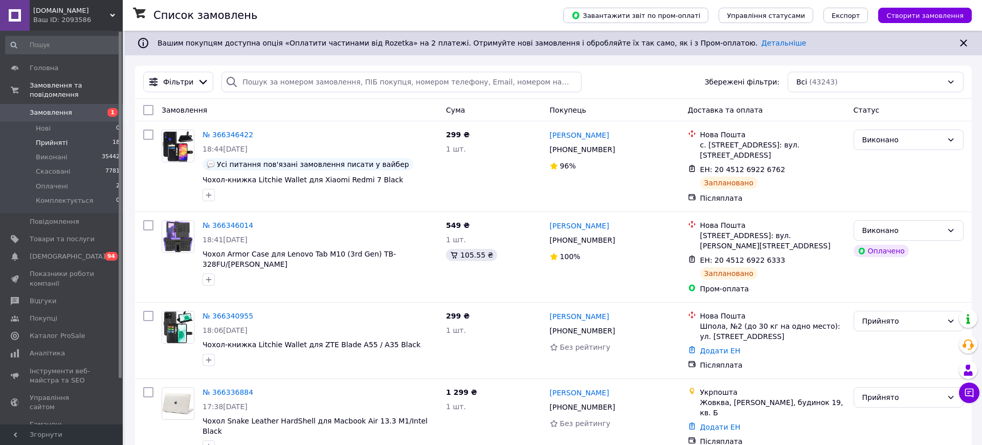
click at [75, 136] on li "Прийняті 18" at bounding box center [63, 143] width 126 height 14
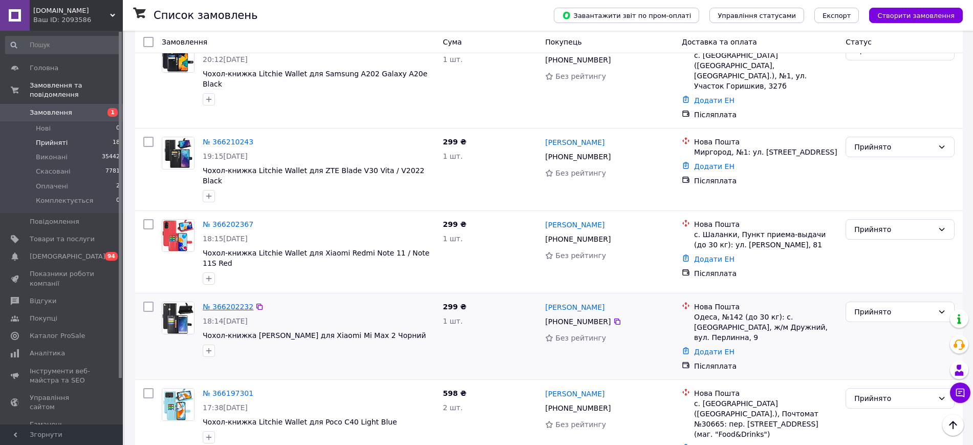
scroll to position [992, 0]
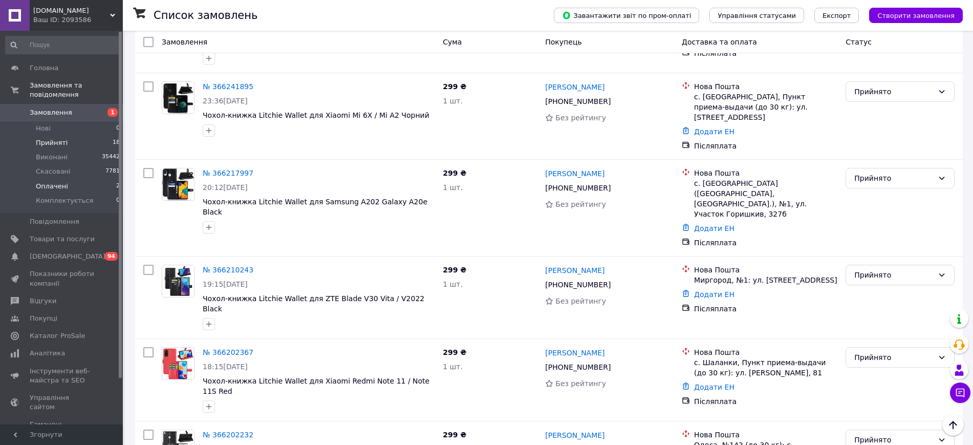
click at [96, 179] on li "Оплачені 2" at bounding box center [63, 186] width 126 height 14
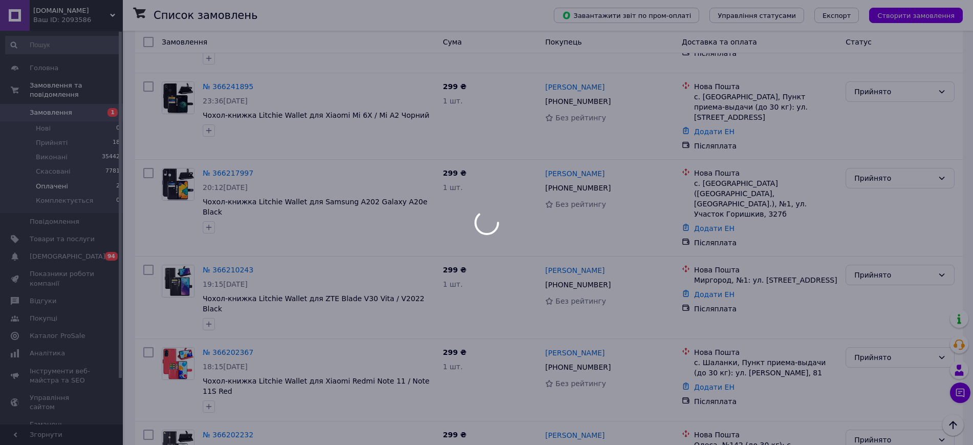
click at [90, 18] on div at bounding box center [486, 222] width 973 height 445
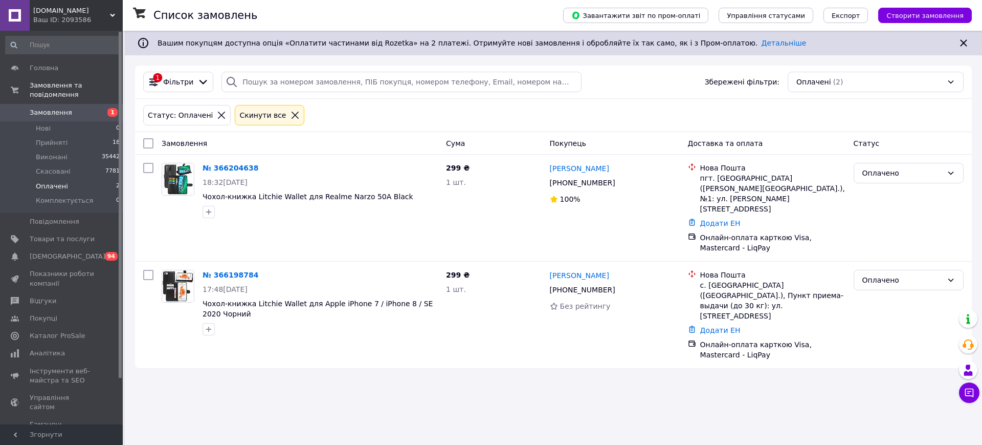
click at [90, 18] on div "Ваш ID: 2093586" at bounding box center [78, 19] width 90 height 9
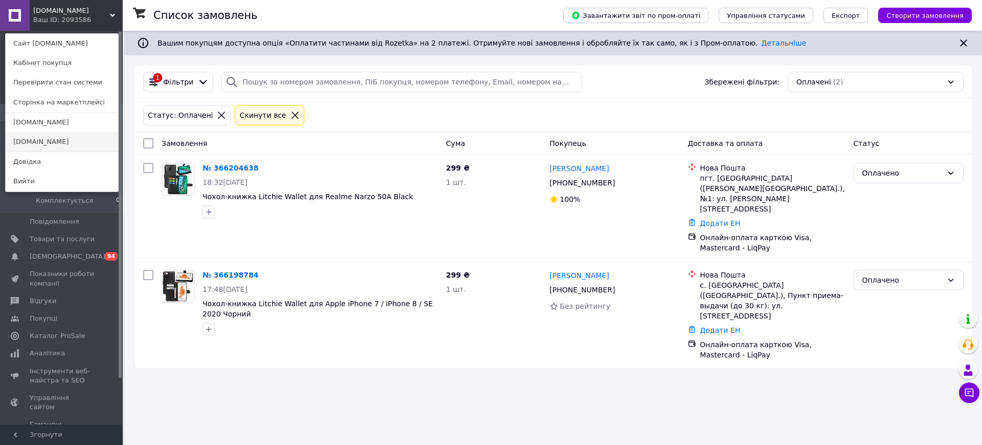
click at [72, 141] on link "[DOMAIN_NAME]" at bounding box center [62, 141] width 113 height 19
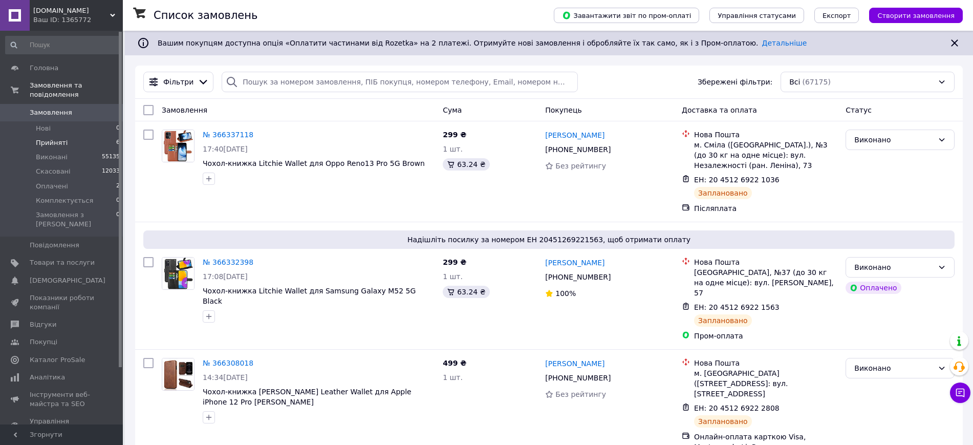
click at [82, 136] on li "Прийняті 6" at bounding box center [63, 143] width 126 height 14
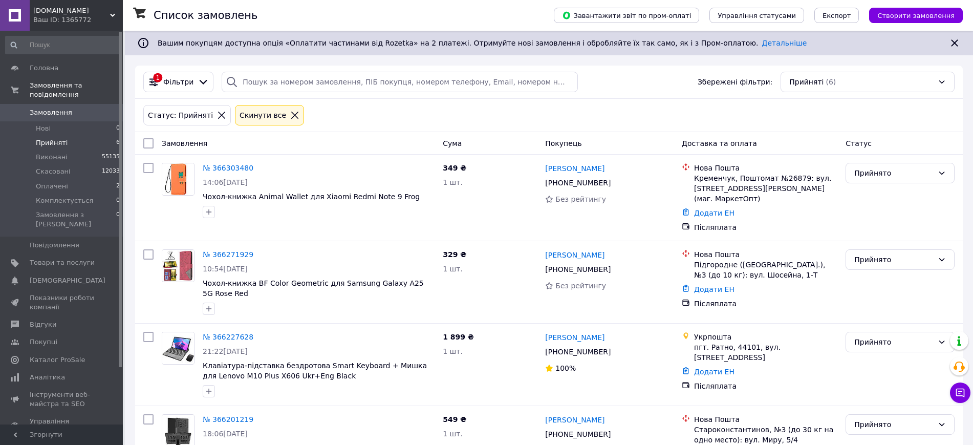
click at [84, 179] on li "Оплачені 2" at bounding box center [63, 186] width 126 height 14
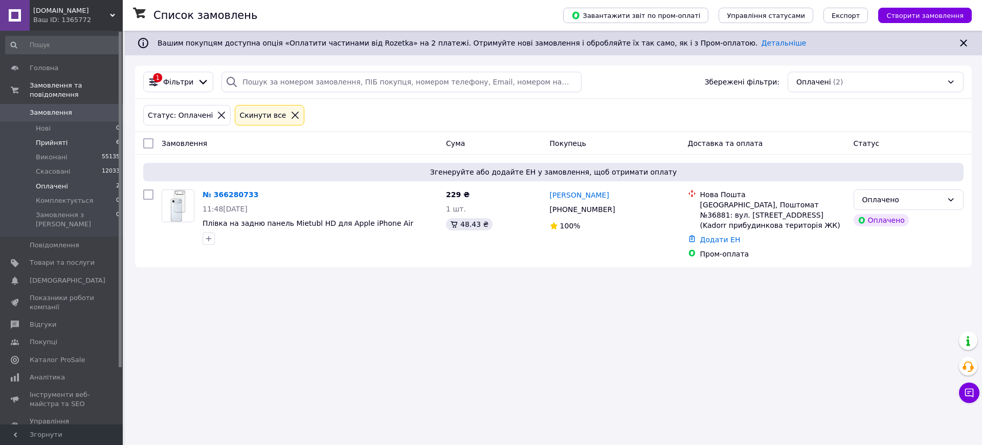
click at [98, 136] on li "Прийняті 6" at bounding box center [63, 143] width 126 height 14
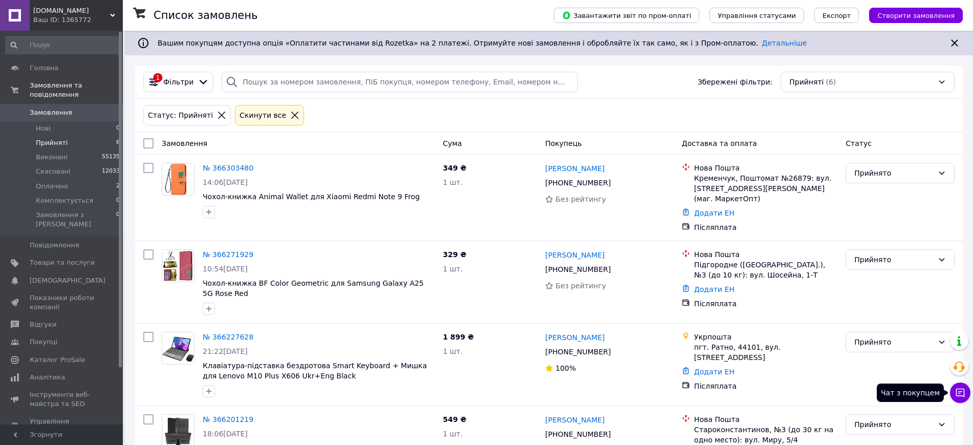
click at [953, 396] on button "Чат з покупцем" at bounding box center [960, 392] width 20 height 20
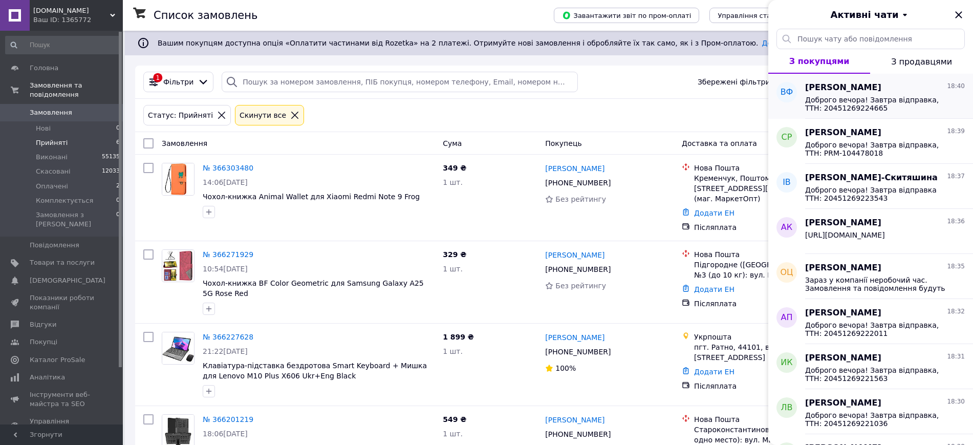
click at [844, 91] on span "[PERSON_NAME]" at bounding box center [843, 88] width 76 height 12
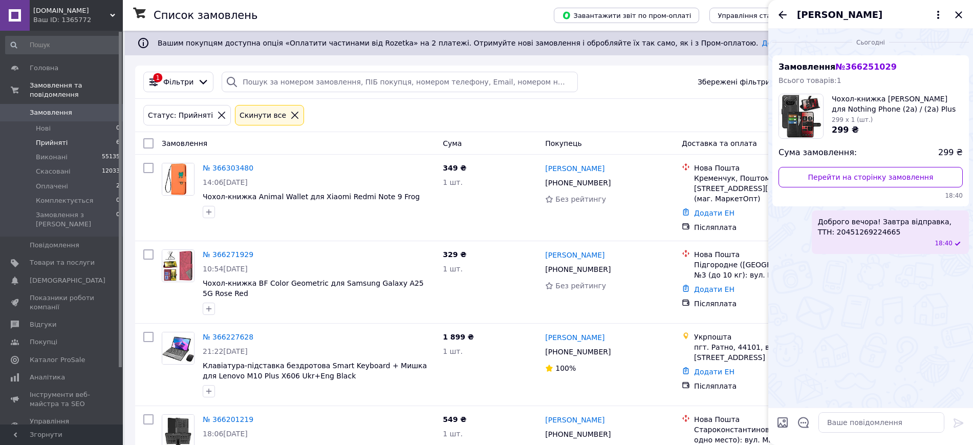
click at [780, 8] on div "[PERSON_NAME]" at bounding box center [870, 14] width 205 height 29
click at [780, 9] on icon "Назад" at bounding box center [782, 15] width 12 height 12
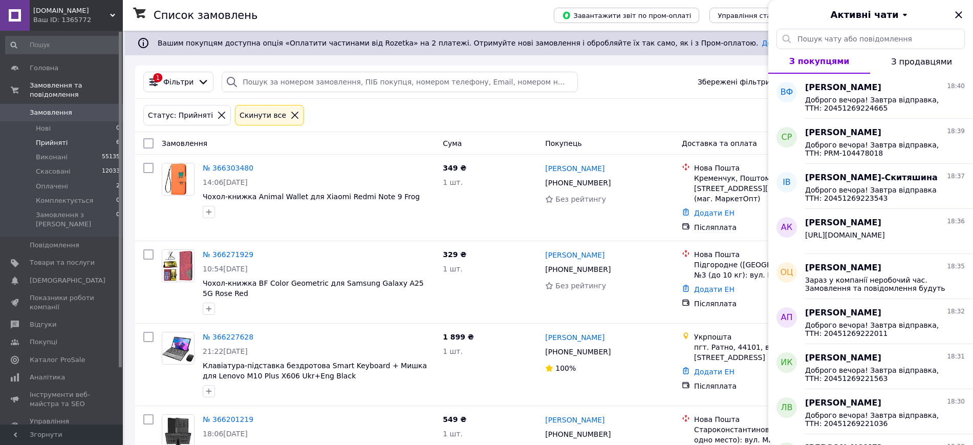
click at [965, 12] on div "Активні чати" at bounding box center [870, 14] width 205 height 29
click at [959, 13] on icon "Закрити" at bounding box center [958, 14] width 7 height 7
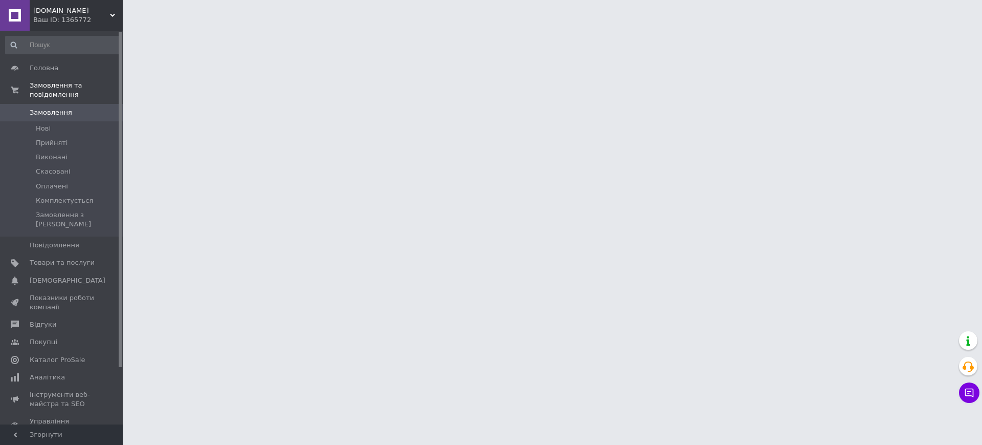
click at [963, 394] on button "Чат з покупцем" at bounding box center [969, 392] width 20 height 20
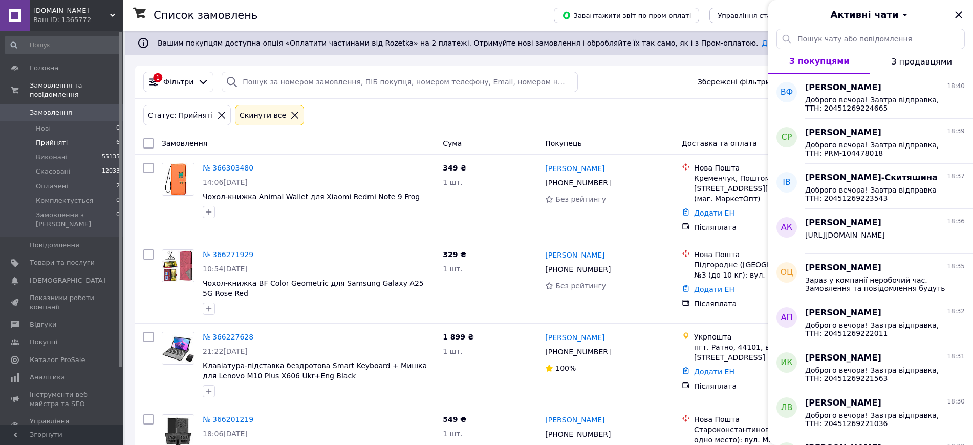
click at [920, 69] on button "З продавцями" at bounding box center [921, 61] width 103 height 25
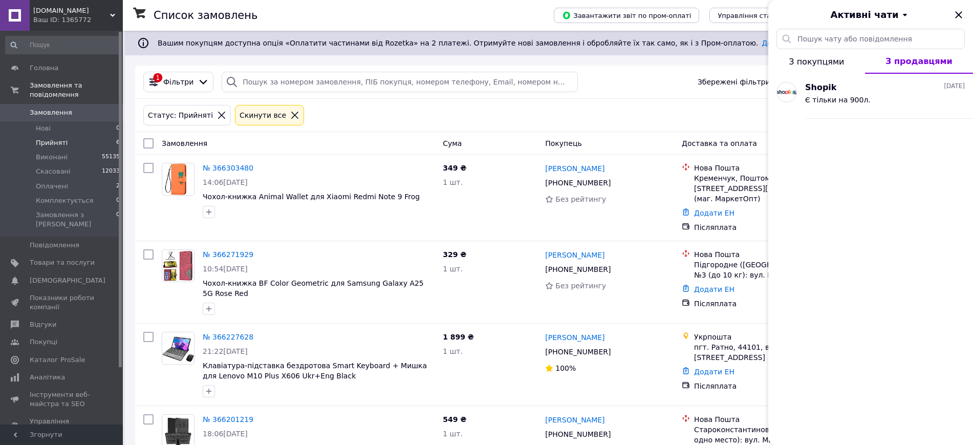
click at [844, 60] on button "З покупцями" at bounding box center [816, 61] width 97 height 25
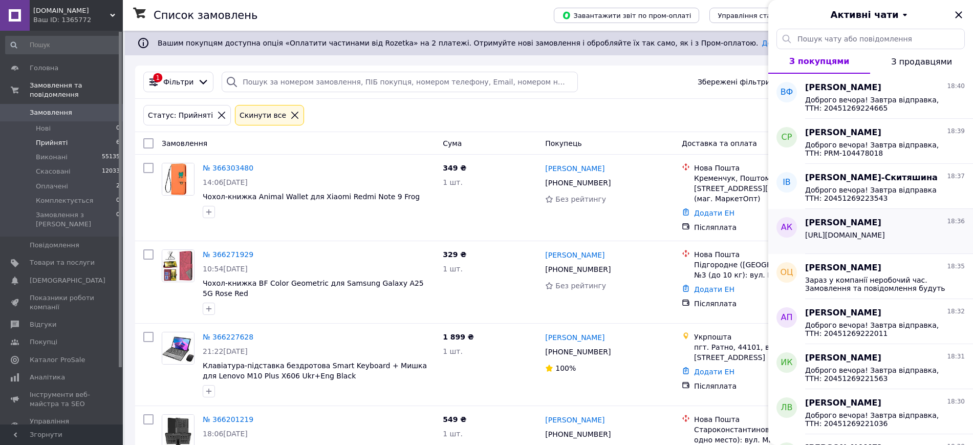
click at [855, 229] on div "[URL][DOMAIN_NAME]" at bounding box center [885, 237] width 160 height 16
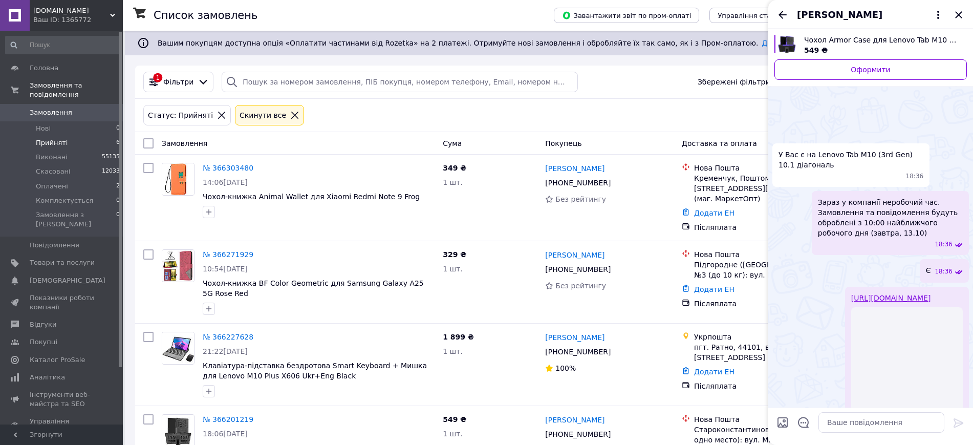
scroll to position [54, 0]
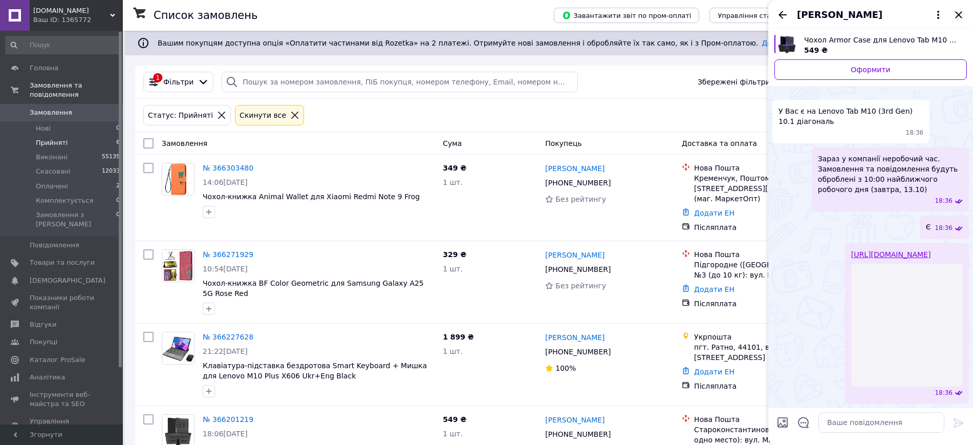
click at [958, 15] on icon "Закрити" at bounding box center [958, 15] width 12 height 12
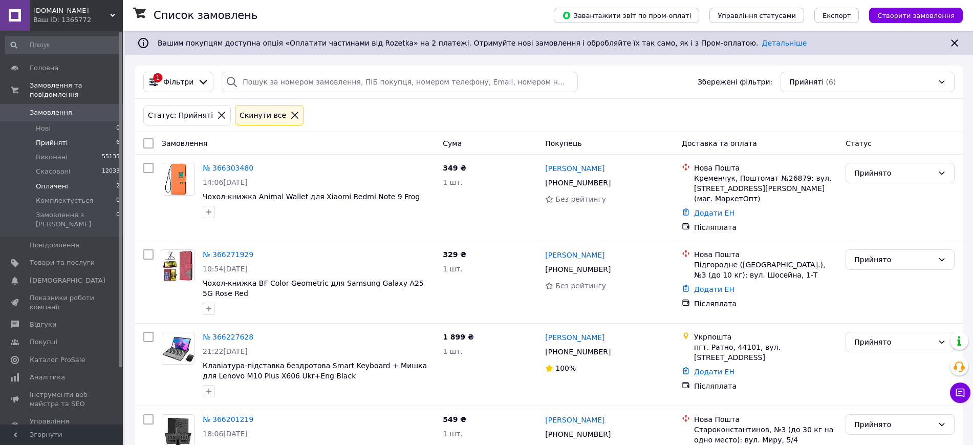
click at [94, 179] on li "Оплачені 2" at bounding box center [63, 186] width 126 height 14
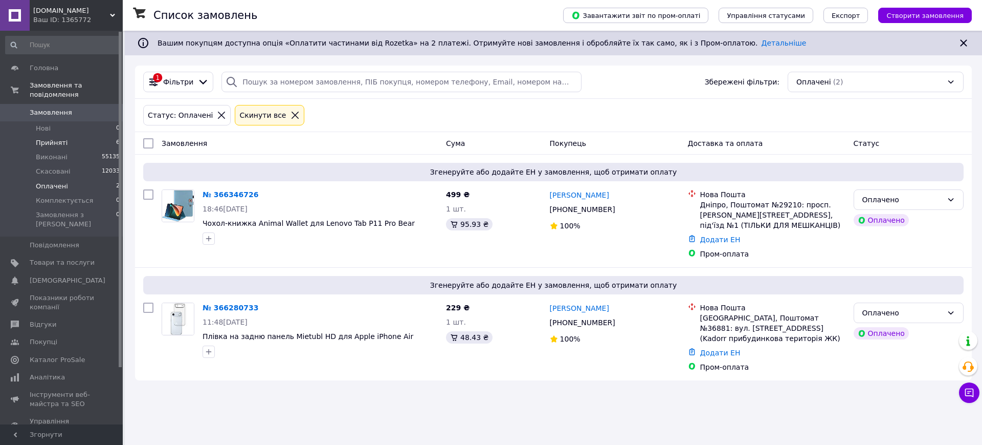
click at [92, 136] on li "Прийняті 6" at bounding box center [63, 143] width 126 height 14
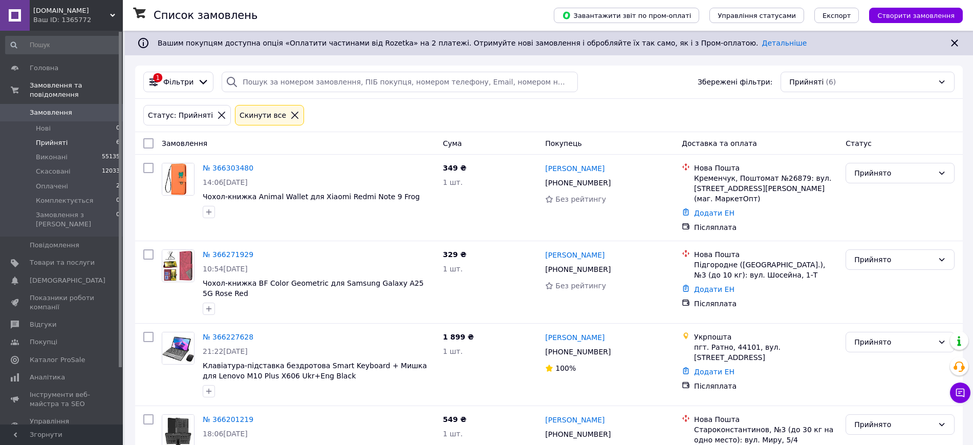
scroll to position [227, 0]
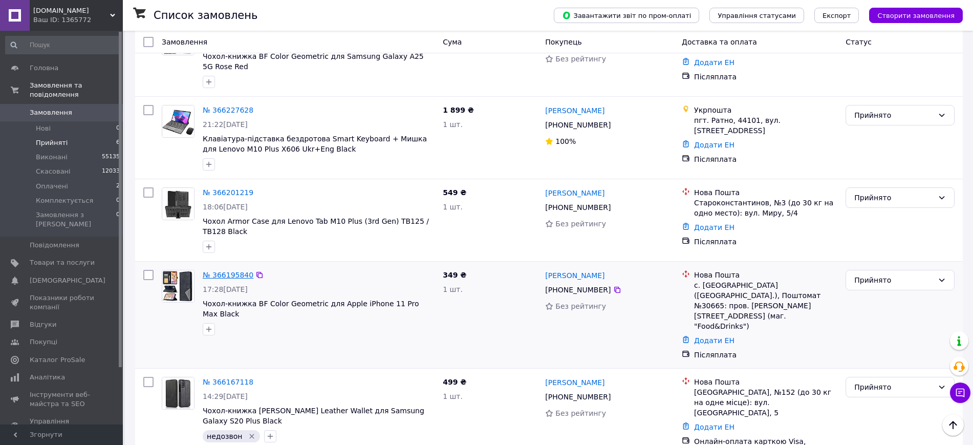
click at [237, 275] on link "№ 366195840" at bounding box center [228, 275] width 51 height 8
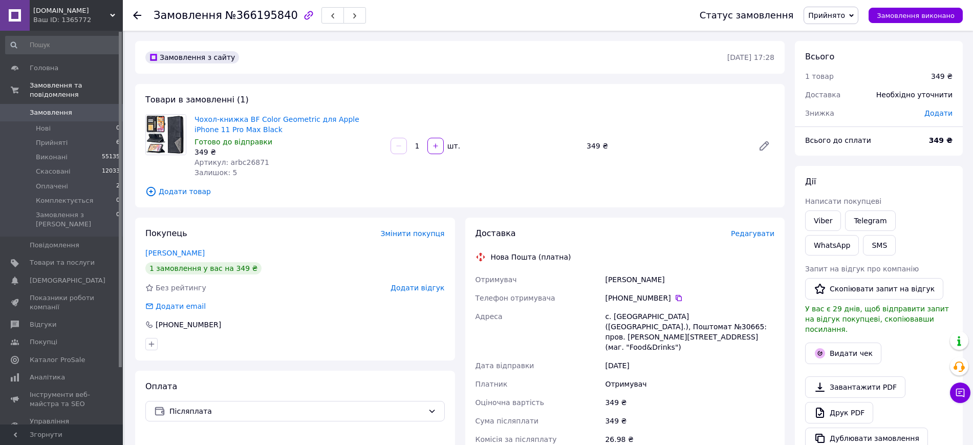
click at [756, 237] on span "Редагувати" at bounding box center [752, 233] width 43 height 8
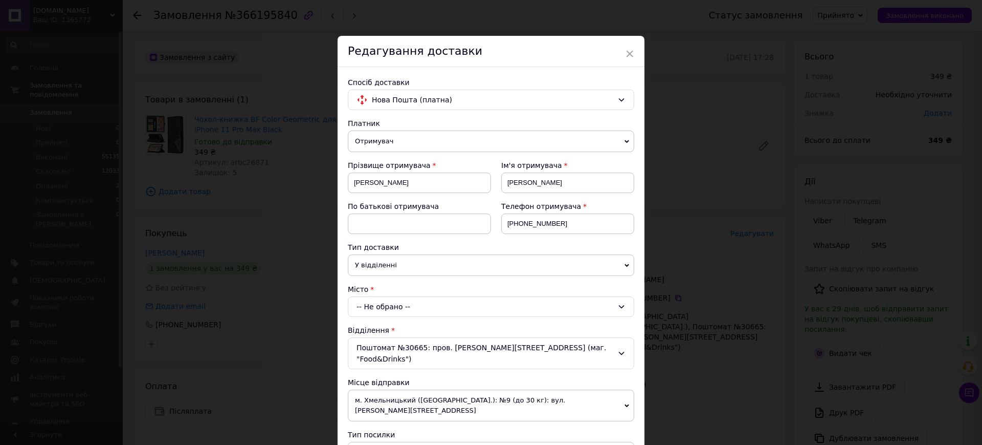
scroll to position [256, 0]
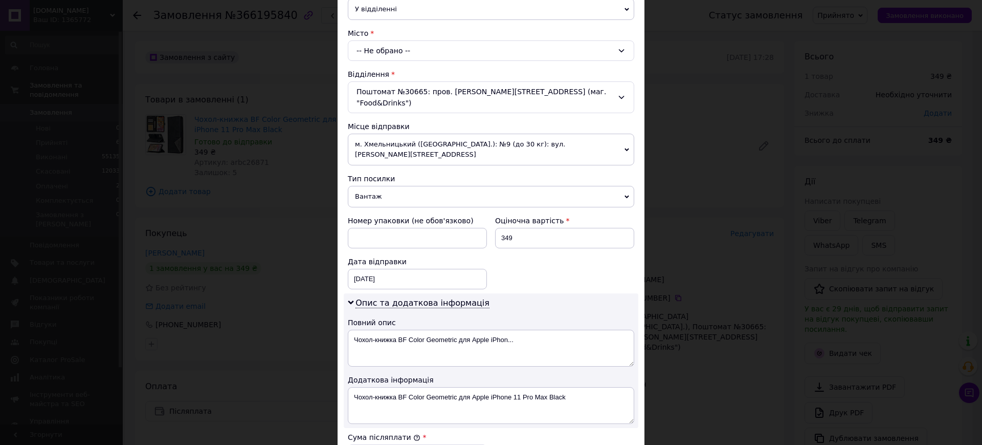
click at [379, 186] on span "Вантаж" at bounding box center [491, 196] width 287 height 21
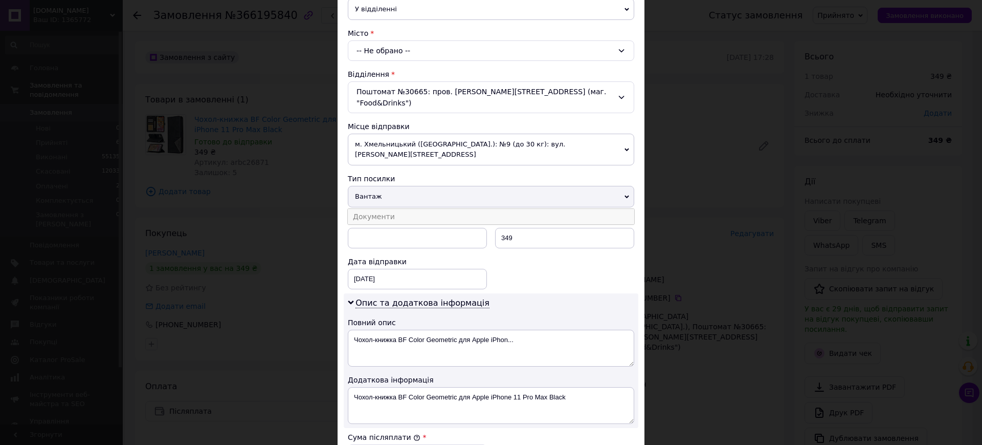
click at [379, 209] on li "Документи" at bounding box center [491, 216] width 287 height 15
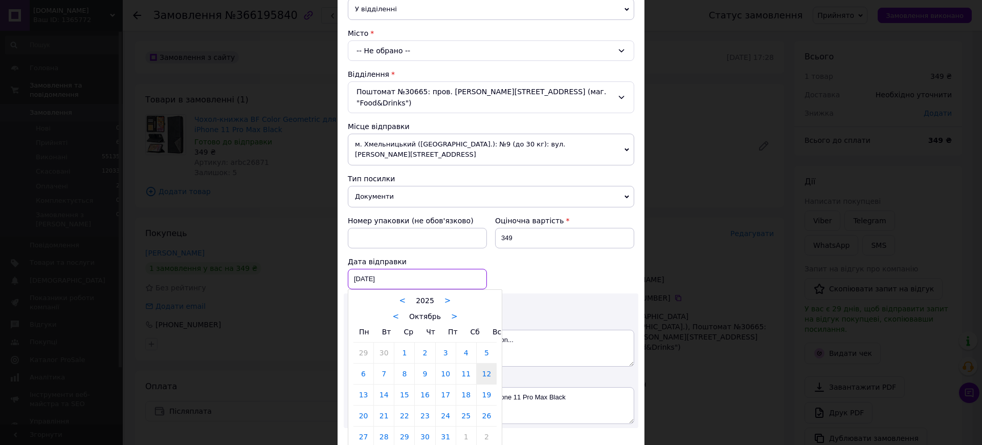
click at [386, 269] on div "12.10.2025 < 2025 > < Октябрь > Пн Вт Ср Чт Пт Сб Вс 29 30 1 2 3 4 5 6 7 8 9 10…" at bounding box center [417, 279] width 139 height 20
click at [368, 384] on link "13" at bounding box center [364, 394] width 20 height 20
type input "13.10.2025"
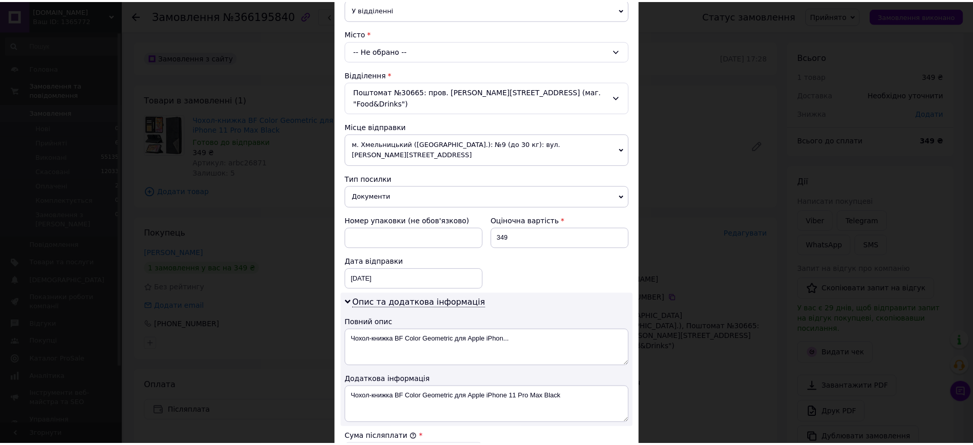
scroll to position [461, 0]
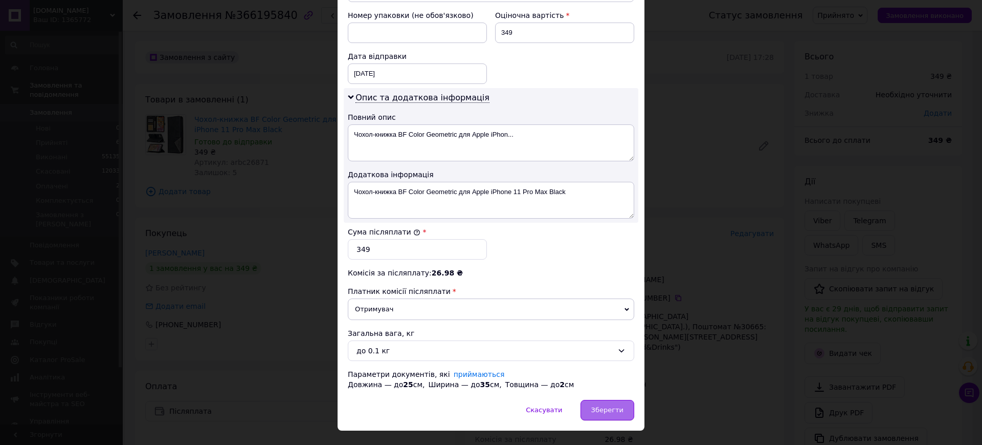
click at [617, 400] on div "Зберегти" at bounding box center [608, 410] width 54 height 20
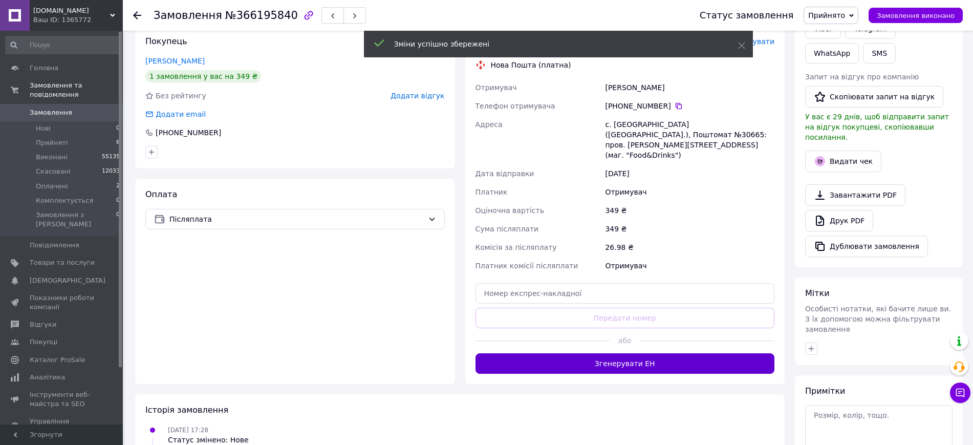
click at [611, 353] on button "Згенерувати ЕН" at bounding box center [624, 363] width 299 height 20
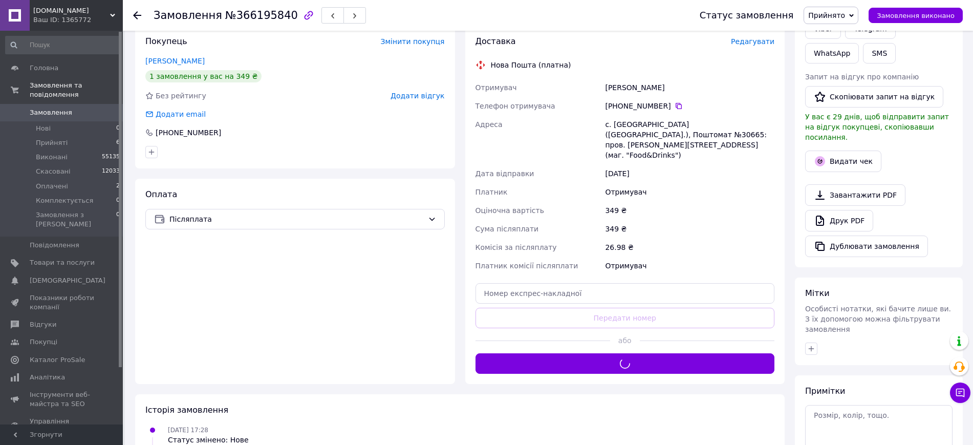
scroll to position [64, 0]
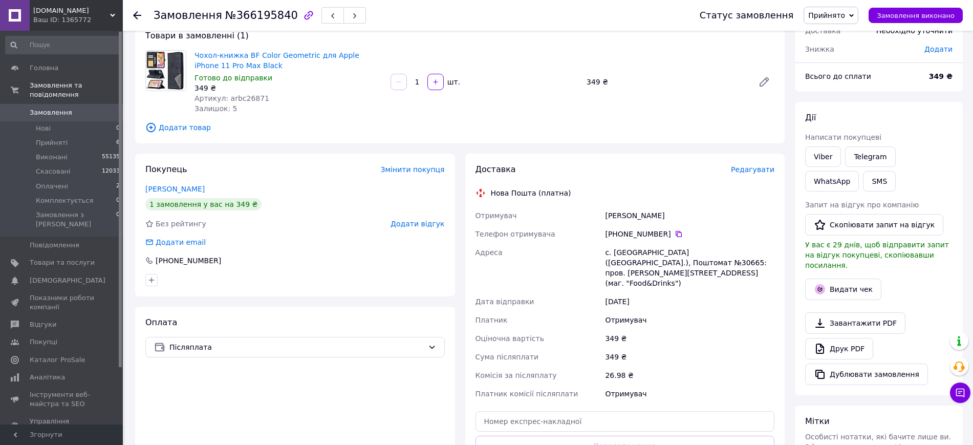
click at [635, 263] on div "с. [GEOGRAPHIC_DATA] ([GEOGRAPHIC_DATA].), Поштомат №30665: пров. [PERSON_NAME]…" at bounding box center [689, 267] width 173 height 49
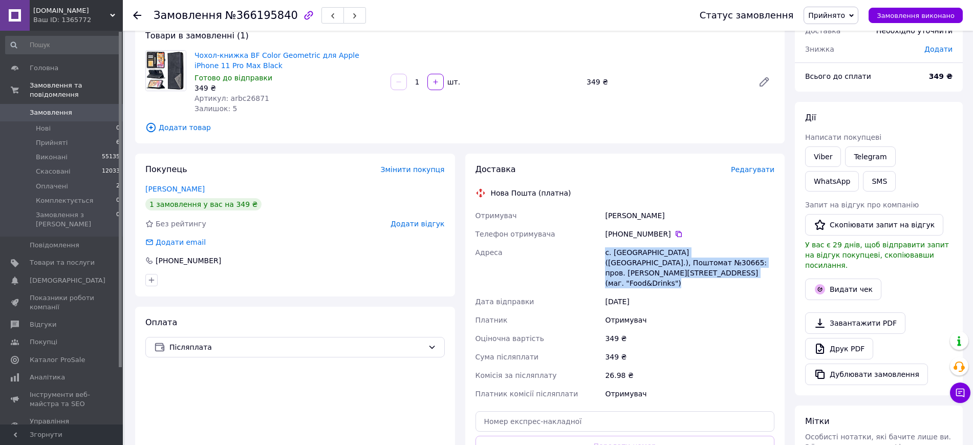
click at [635, 263] on div "с. [GEOGRAPHIC_DATA] ([GEOGRAPHIC_DATA].), Поштомат №30665: пров. [PERSON_NAME]…" at bounding box center [689, 267] width 173 height 49
copy div "с. [GEOGRAPHIC_DATA] ([GEOGRAPHIC_DATA].), Поштомат №30665: пров. [PERSON_NAME]…"
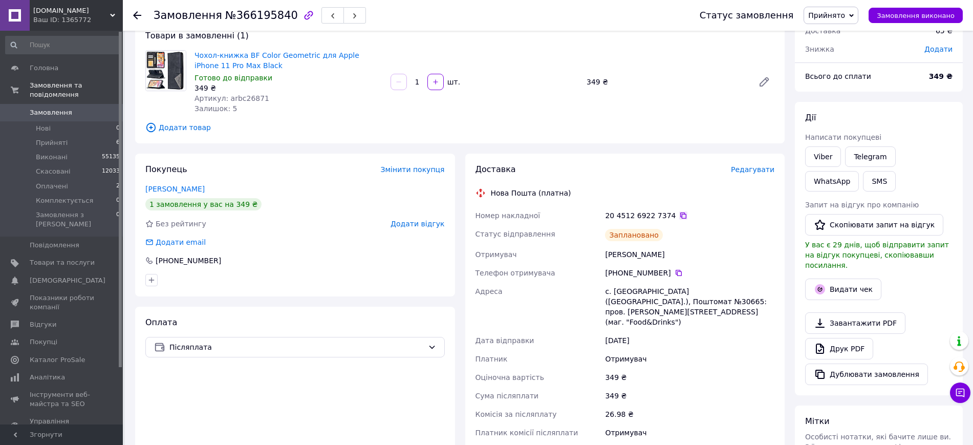
click at [679, 218] on icon at bounding box center [683, 215] width 8 height 8
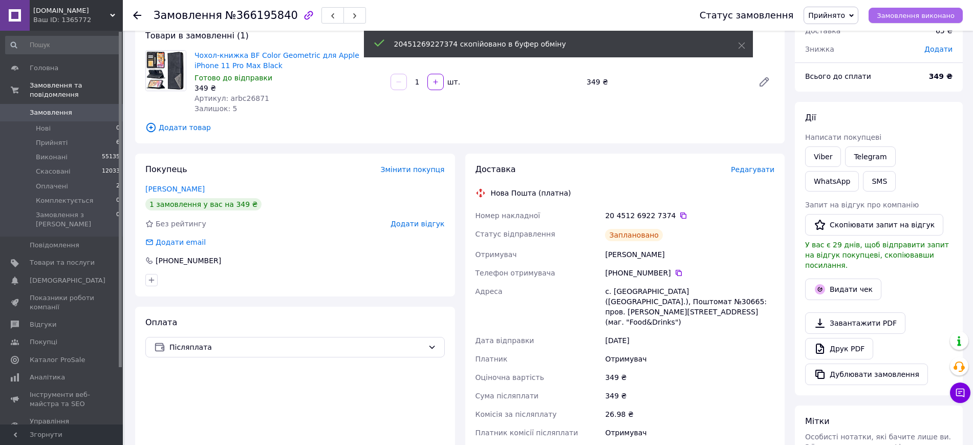
click at [895, 15] on span "Замовлення виконано" at bounding box center [916, 16] width 78 height 8
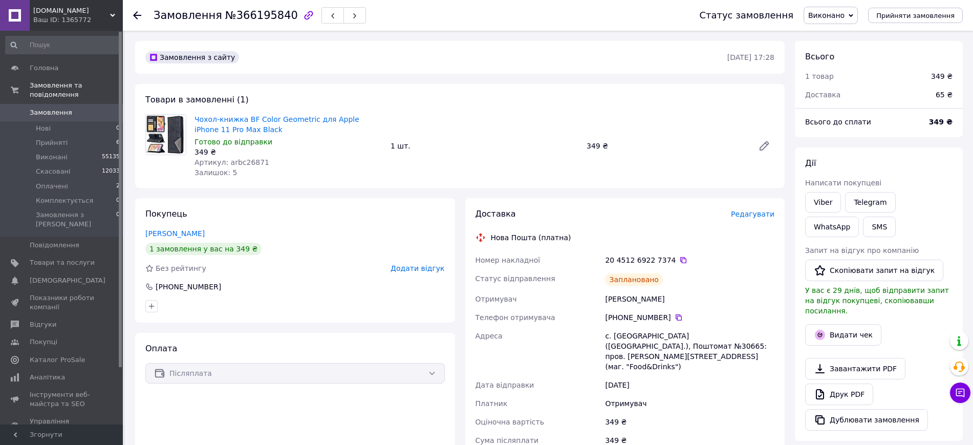
drag, startPoint x: 806, startPoint y: 205, endPoint x: 613, endPoint y: 156, distance: 198.9
click at [806, 205] on link "Viber" at bounding box center [823, 202] width 36 height 20
click at [237, 15] on span "№366195840" at bounding box center [261, 15] width 73 height 12
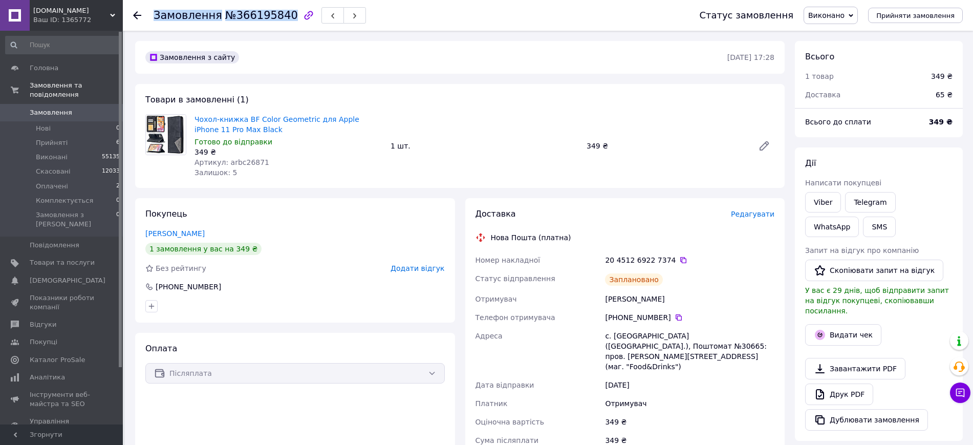
copy h1 "Замовлення №366195840"
click at [650, 342] on div "с. [GEOGRAPHIC_DATA] ([GEOGRAPHIC_DATA].), Поштомат №30665: пров. [PERSON_NAME]…" at bounding box center [689, 350] width 173 height 49
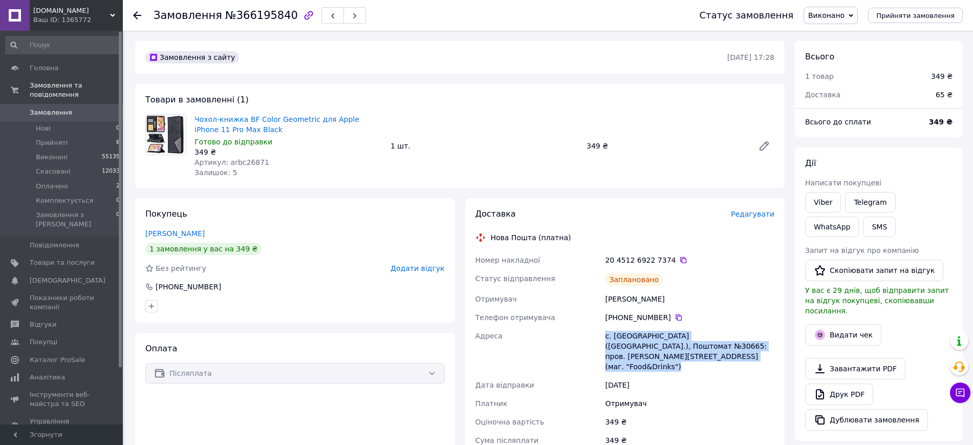
click at [650, 342] on div "с. [GEOGRAPHIC_DATA] ([GEOGRAPHIC_DATA].), Поштомат №30665: пров. [PERSON_NAME]…" at bounding box center [689, 350] width 173 height 49
copy div "с. [GEOGRAPHIC_DATA] ([GEOGRAPHIC_DATA].), Поштомат №30665: пров. [PERSON_NAME]…"
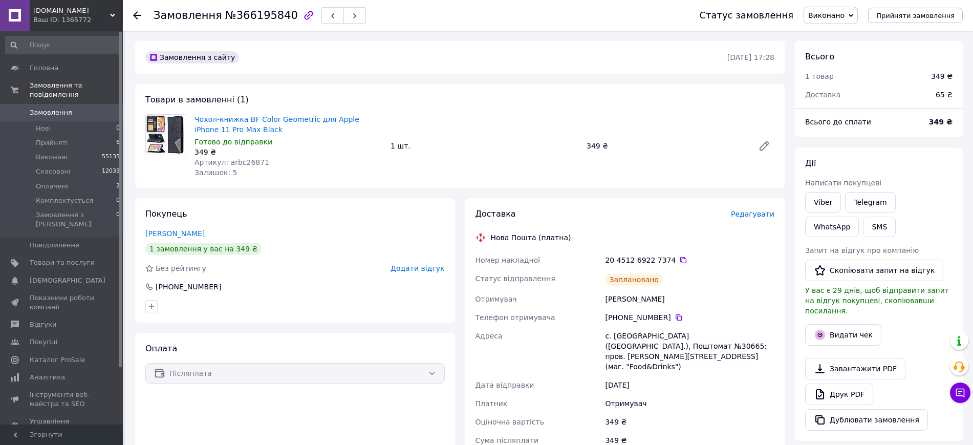
click at [616, 300] on div "Максименко Андрій" at bounding box center [689, 299] width 173 height 18
copy div "Максименко Андрій"
click at [674, 316] on icon at bounding box center [678, 317] width 8 height 8
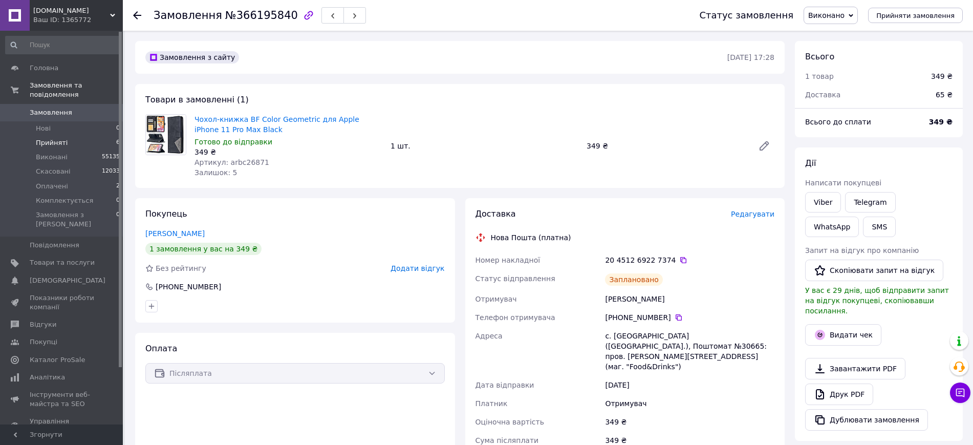
click at [106, 136] on li "Прийняті 6" at bounding box center [63, 143] width 126 height 14
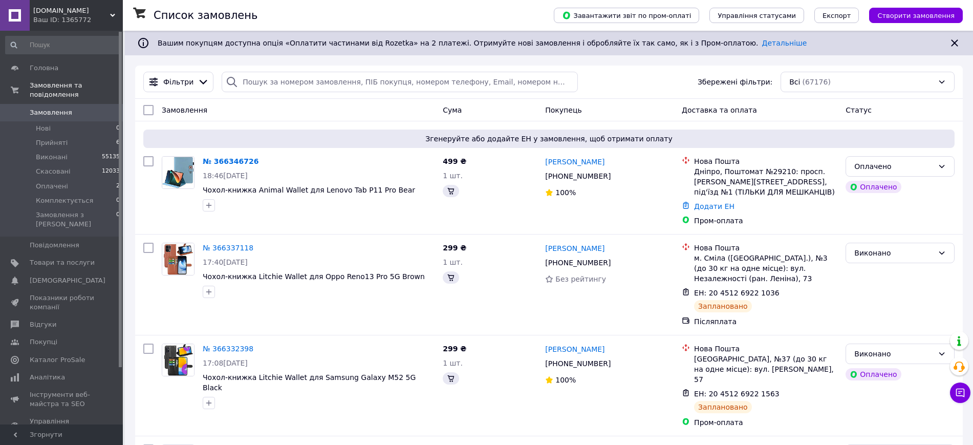
click at [89, 138] on li "Прийняті 6" at bounding box center [63, 143] width 126 height 14
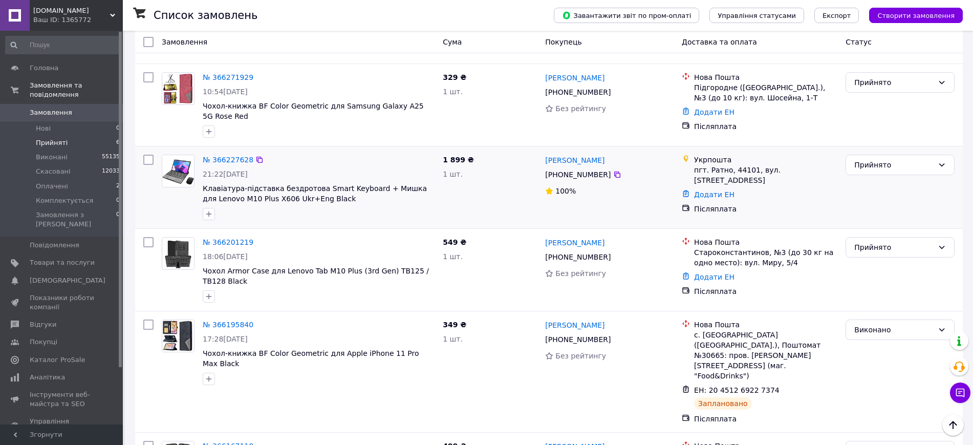
scroll to position [49, 0]
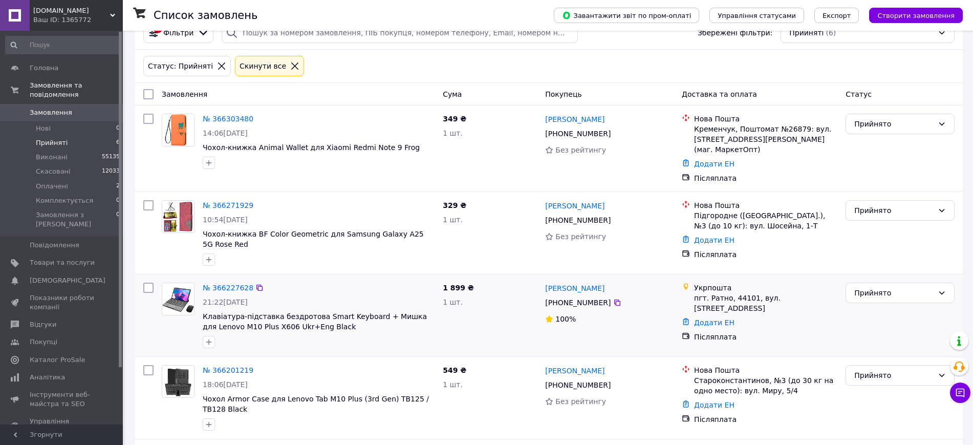
click at [225, 295] on div "№ 366227628 21:22, 11.10.2025 Клавіатура-підставка бездротова Smart Keyboard + …" at bounding box center [319, 315] width 240 height 74
click at [225, 288] on link "№ 366227628" at bounding box center [228, 287] width 51 height 8
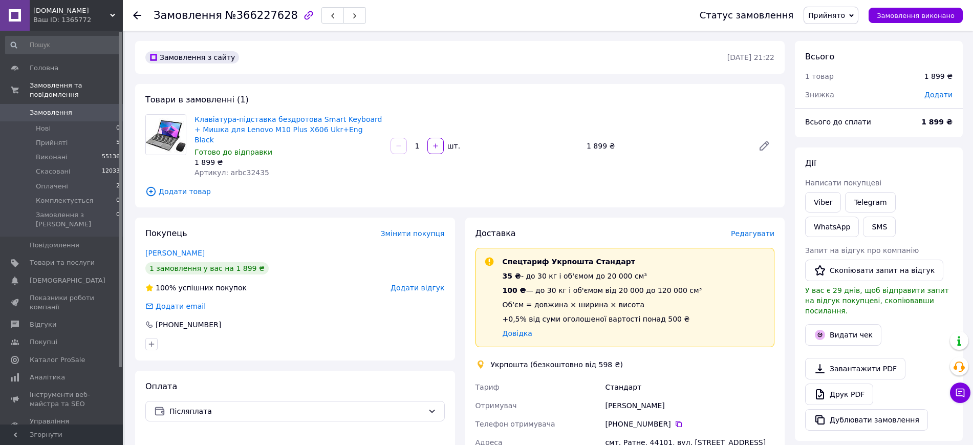
click at [740, 217] on div "Доставка Редагувати Спецтариф Укрпошта Стандарт 35 ₴ - до 30 кг і об'ємом до 20…" at bounding box center [625, 434] width 320 height 435
click at [752, 229] on span "Редагувати" at bounding box center [752, 233] width 43 height 8
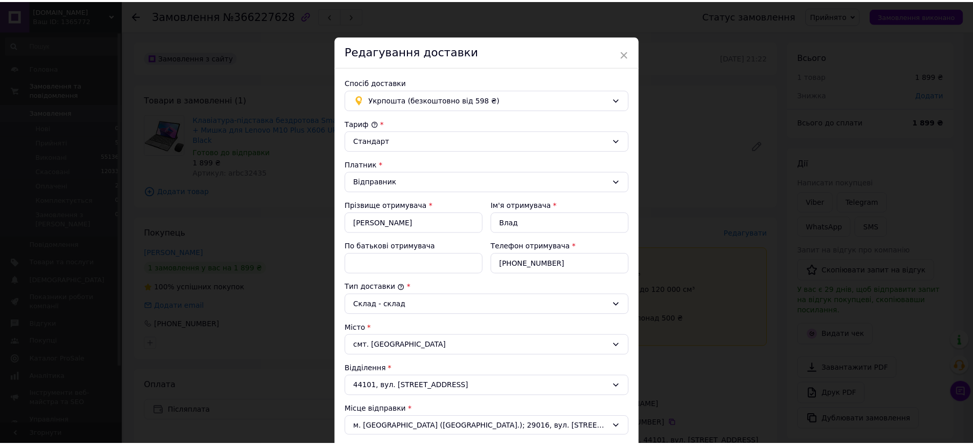
scroll to position [291, 0]
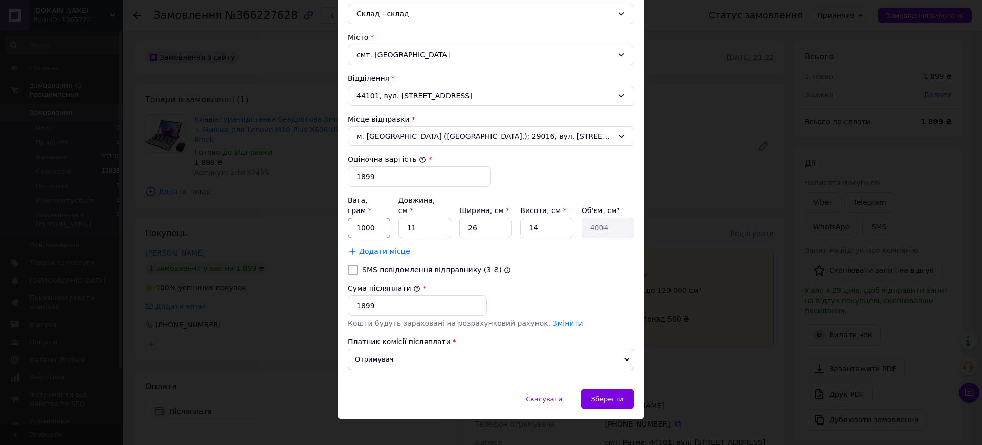
click at [368, 217] on input "1000" at bounding box center [369, 227] width 42 height 20
type input "800"
type input "1"
type input "364"
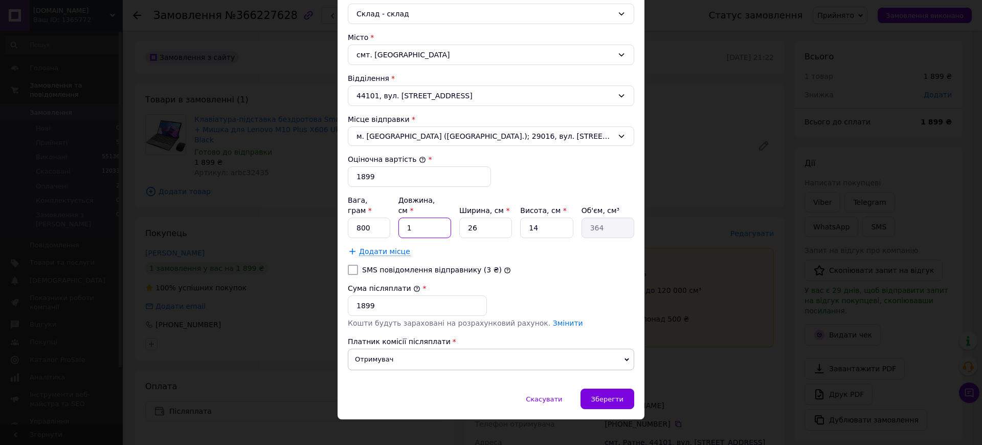
type input "15"
type input "5460"
type input "15"
type input "1"
type input "210"
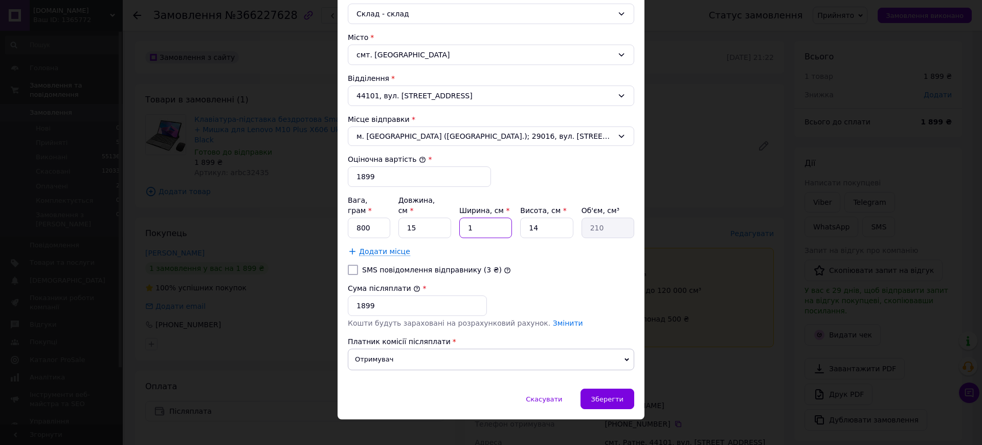
type input "12"
type input "2520"
type input "12"
type input "5"
type input "900"
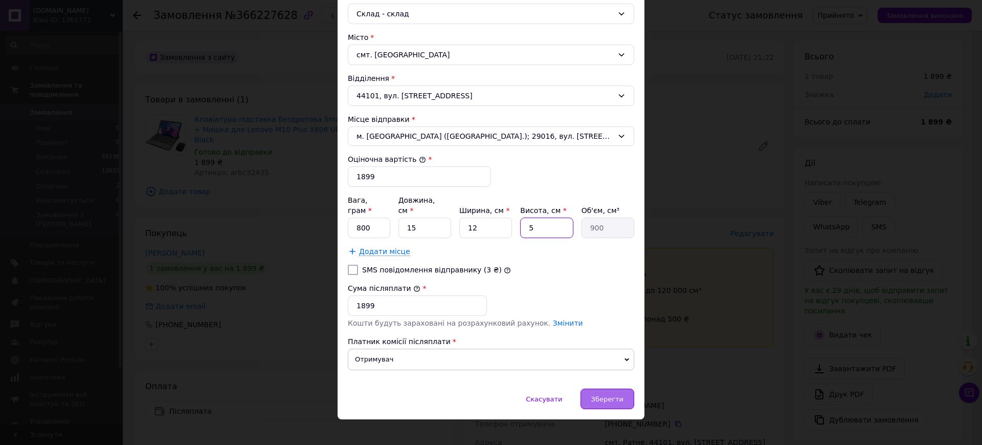
type input "5"
click at [597, 395] on span "Зберегти" at bounding box center [608, 399] width 32 height 8
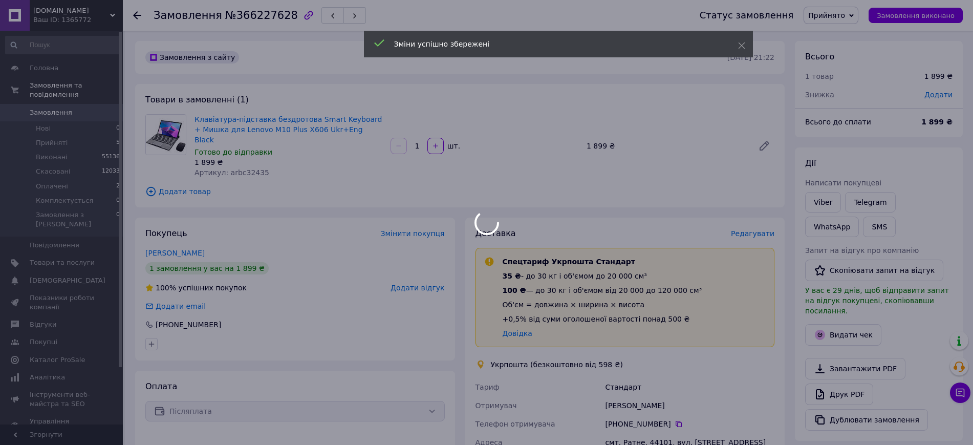
scroll to position [192, 0]
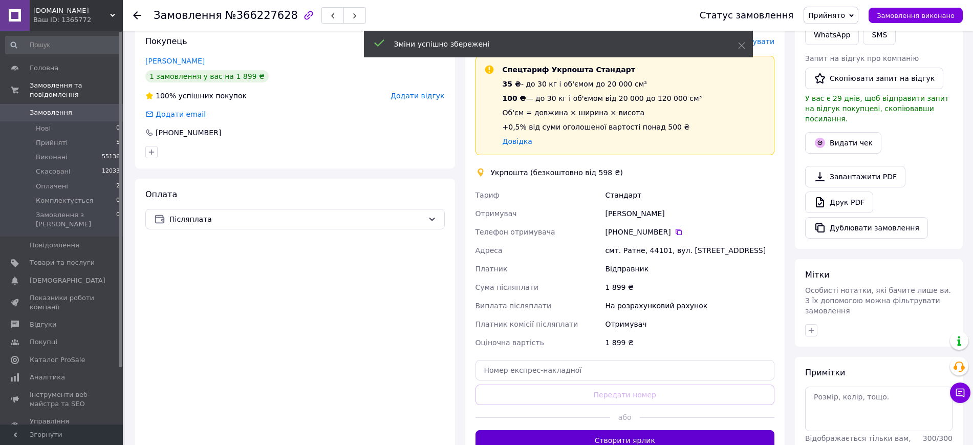
click at [613, 430] on button "Створити ярлик" at bounding box center [624, 440] width 299 height 20
click at [628, 241] on div "смт. Ратне, 44101, вул. Центральна, 7" at bounding box center [689, 250] width 173 height 18
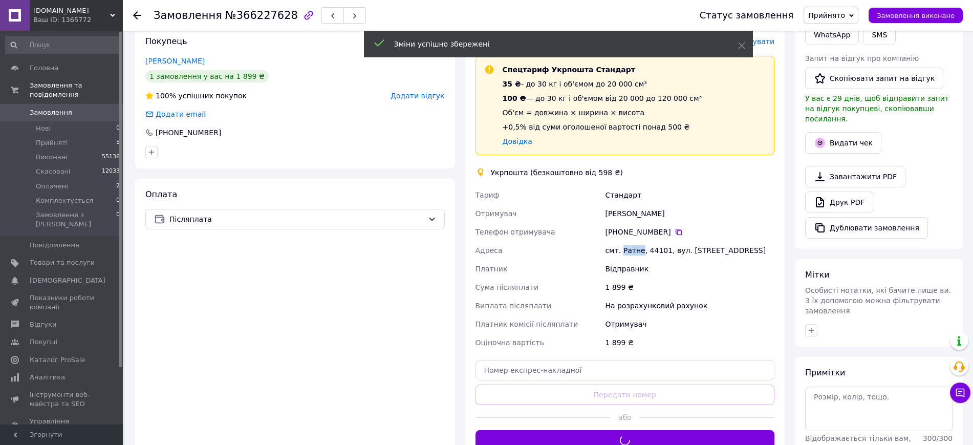
click at [628, 241] on div "смт. Ратне, 44101, вул. Центральна, 7" at bounding box center [689, 250] width 173 height 18
copy div "смт. Ратне, 44101, вул. Центральна, 7"
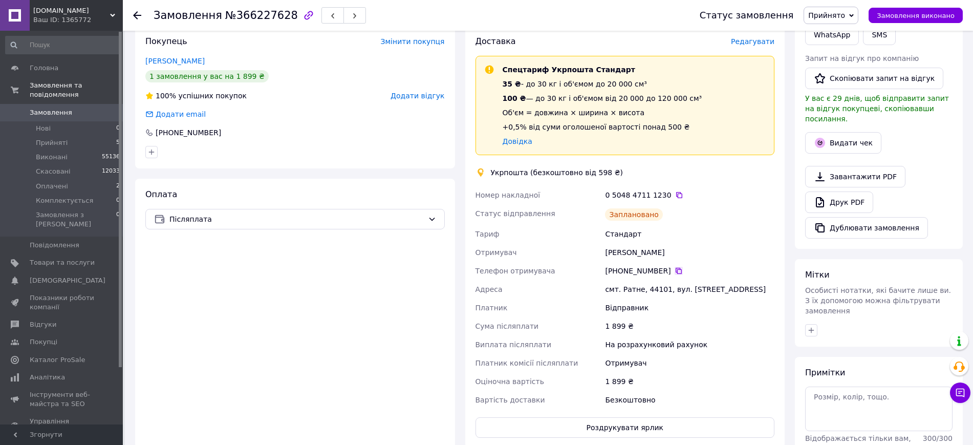
click at [674, 267] on icon at bounding box center [678, 271] width 8 height 8
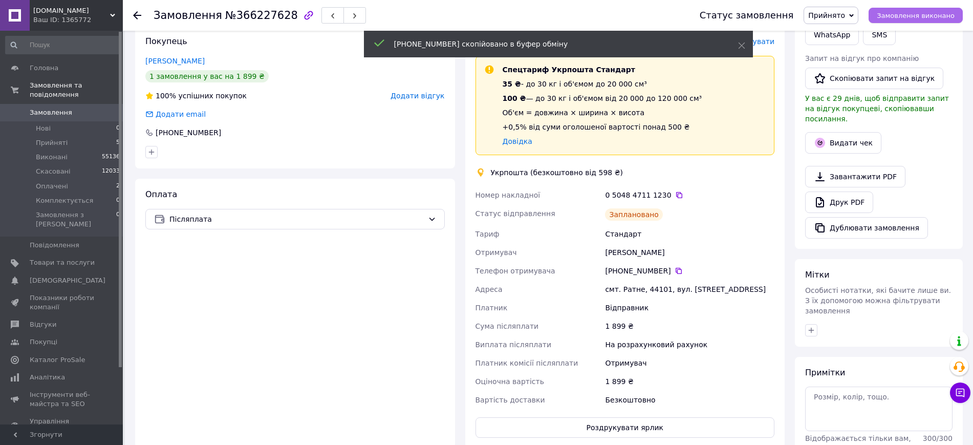
click at [912, 17] on span "Замовлення виконано" at bounding box center [916, 16] width 78 height 8
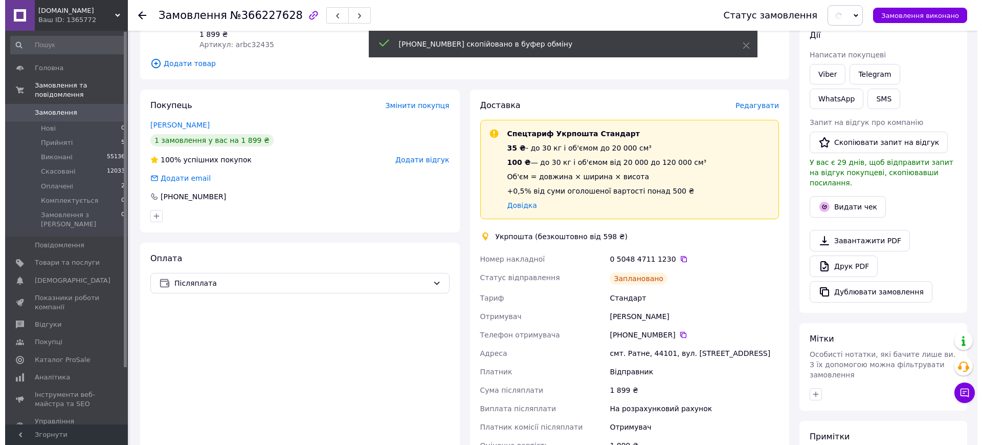
scroll to position [0, 0]
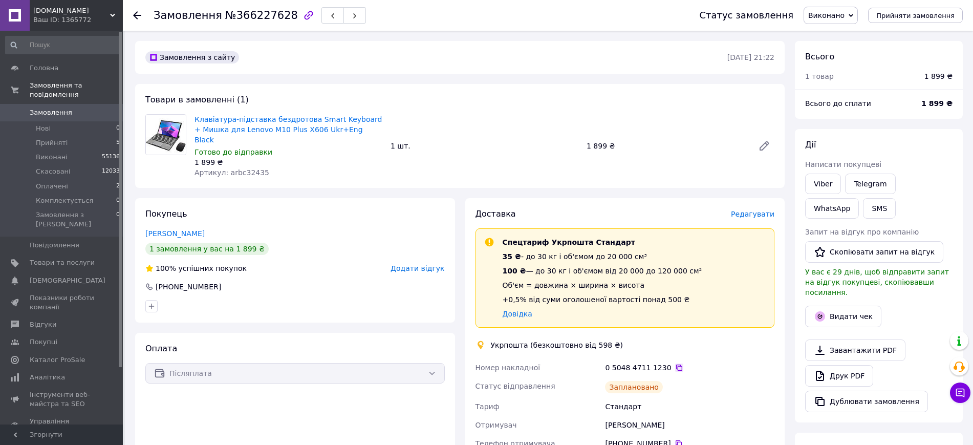
click at [676, 364] on icon at bounding box center [679, 367] width 6 height 6
click at [623, 419] on div "Влад Кокалюк" at bounding box center [689, 425] width 173 height 18
copy div "Влад Кокалюк"
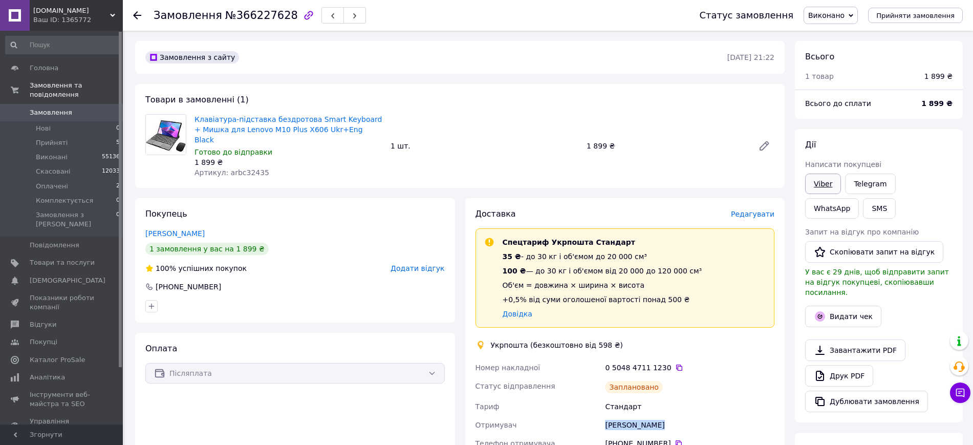
click at [814, 178] on link "Viber" at bounding box center [823, 183] width 36 height 20
click at [213, 18] on h1 "Замовлення №366227628" at bounding box center [226, 15] width 144 height 12
copy h1 "Замовлення №366227628"
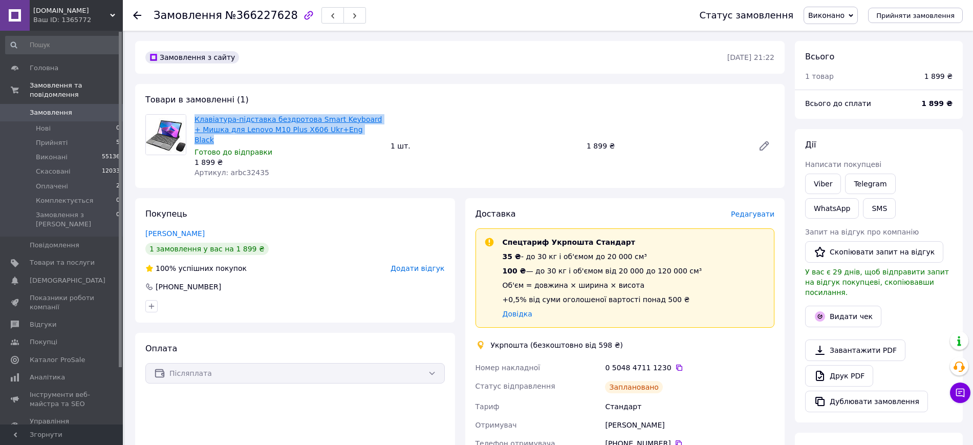
drag, startPoint x: 363, startPoint y: 125, endPoint x: 194, endPoint y: 118, distance: 168.5
click at [194, 118] on span "Клавіатура-підставка бездротова Smart Keyboard + Мишка для Lenovo M10 Plus X606…" at bounding box center [288, 129] width 188 height 31
copy link "Клавіатура-підставка бездротова Smart Keyboard + Мишка для Lenovo M10 Plus X606…"
click at [676, 364] on icon at bounding box center [679, 367] width 6 height 6
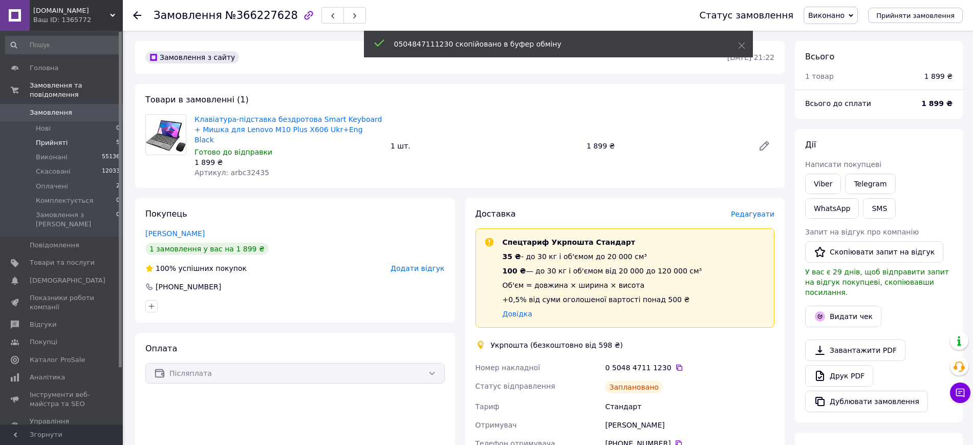
click at [47, 138] on span "Прийняті" at bounding box center [52, 142] width 32 height 9
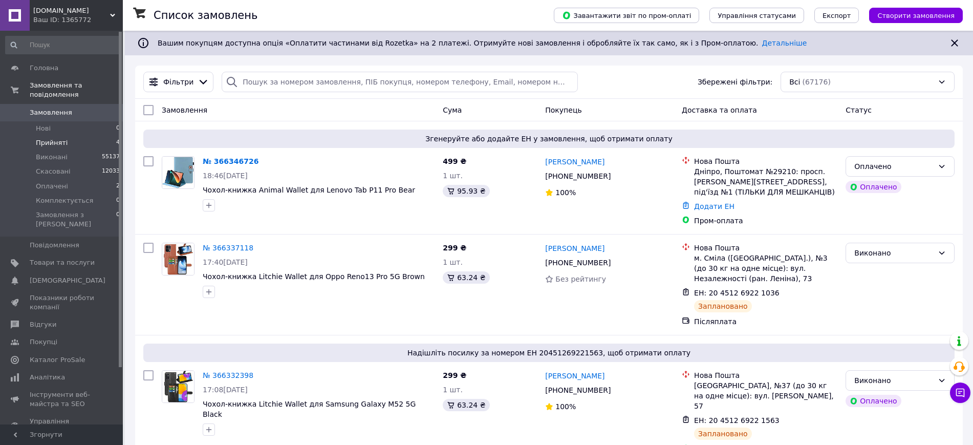
click at [69, 136] on li "Прийняті 4" at bounding box center [63, 143] width 126 height 14
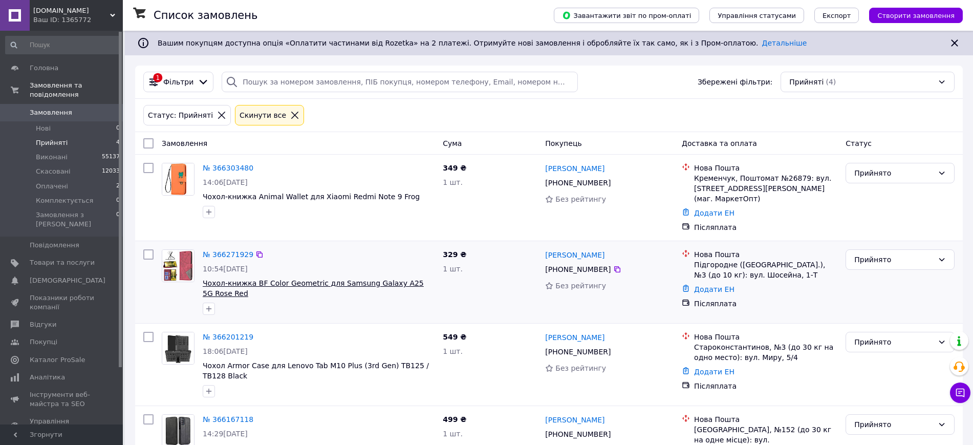
scroll to position [58, 0]
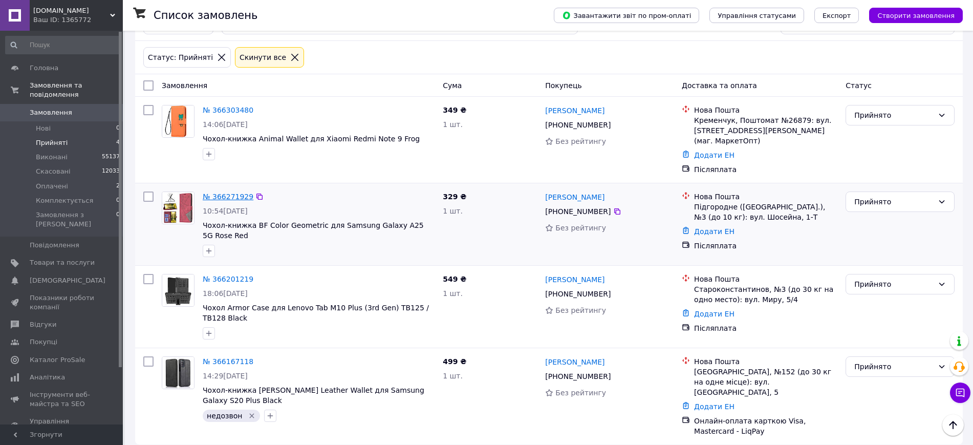
click at [233, 196] on link "№ 366271929" at bounding box center [228, 196] width 51 height 8
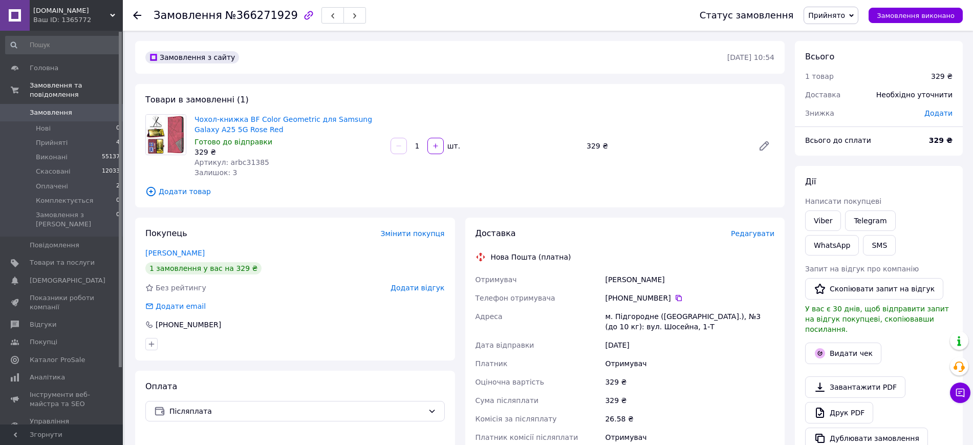
click at [755, 233] on span "Редагувати" at bounding box center [752, 233] width 43 height 8
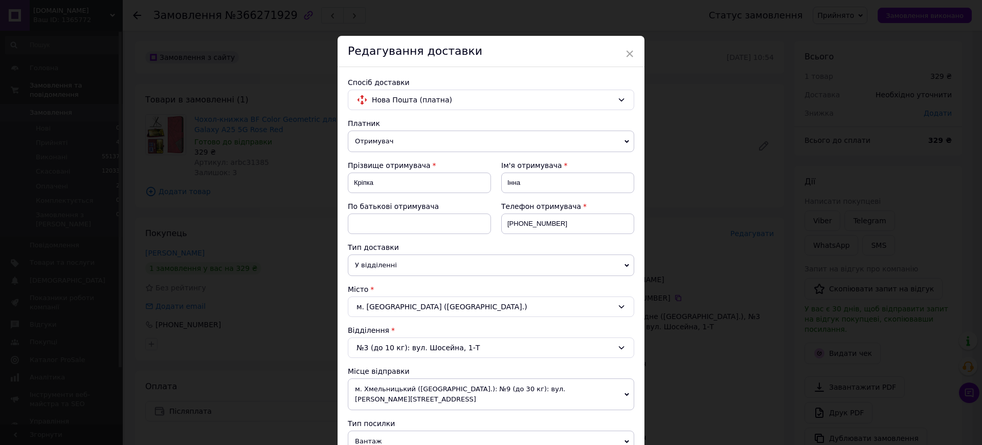
scroll to position [320, 0]
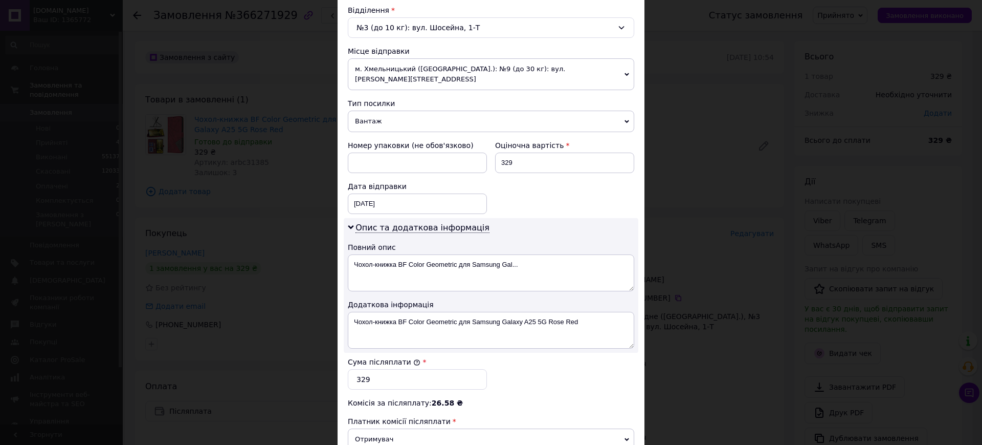
click at [365, 116] on span "Вантаж" at bounding box center [491, 121] width 287 height 21
click at [372, 140] on div "Номер упаковки (не обов'язково)" at bounding box center [417, 145] width 139 height 10
click at [387, 218] on div "Опис та додаткова інформація Повний опис Чохол-книжка BF Color Geometric для Sa…" at bounding box center [491, 285] width 295 height 135
click at [389, 121] on span "Вантаж" at bounding box center [491, 121] width 287 height 21
click at [386, 140] on div "Номер упаковки (не обов'язково)" at bounding box center [417, 156] width 147 height 41
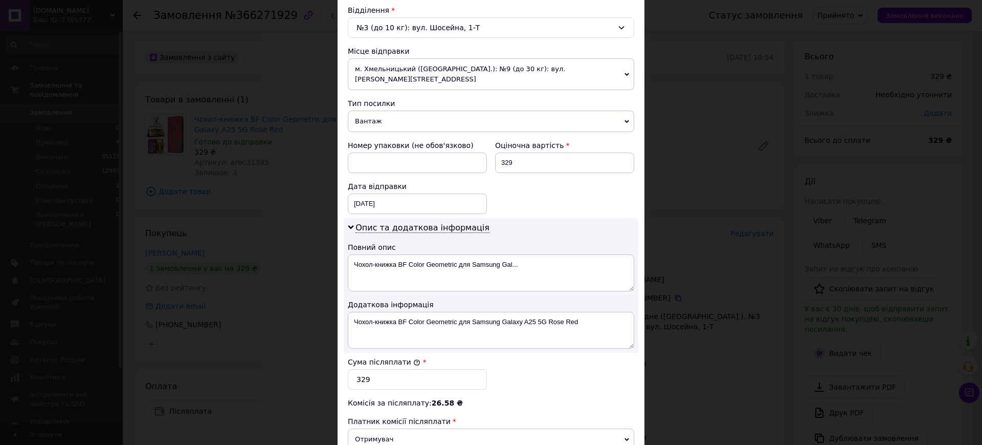
click at [379, 112] on span "Вантаж" at bounding box center [491, 121] width 287 height 21
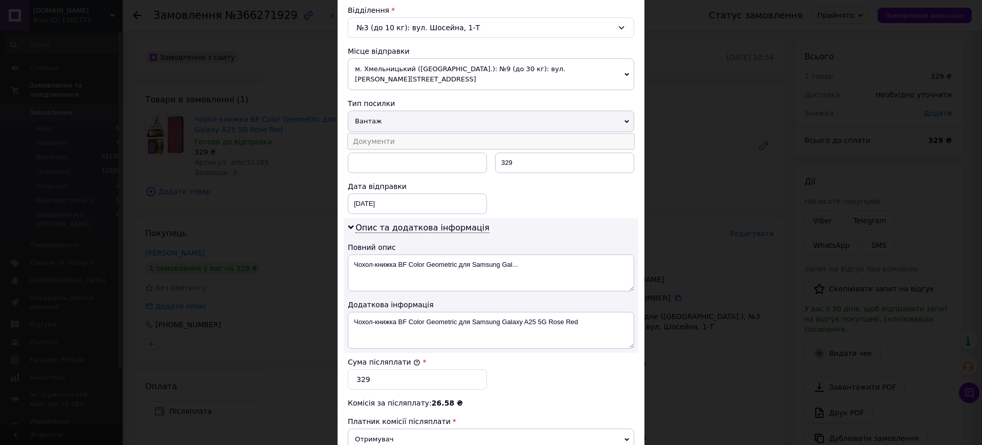
click at [379, 136] on li "Документи" at bounding box center [491, 141] width 287 height 15
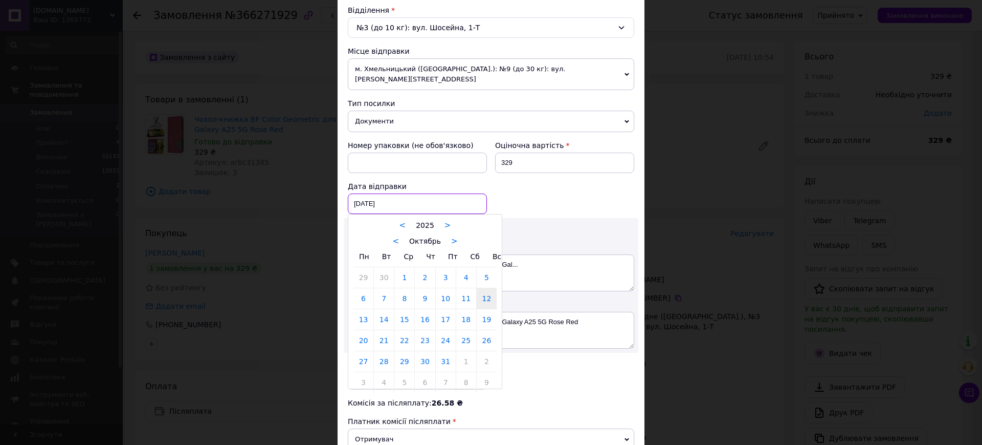
click at [385, 194] on div "12.10.2025 < 2025 > < Октябрь > Пн Вт Ср Чт Пт Сб Вс 29 30 1 2 3 4 5 6 7 8 9 10…" at bounding box center [417, 203] width 139 height 20
click at [367, 309] on link "13" at bounding box center [364, 319] width 20 height 20
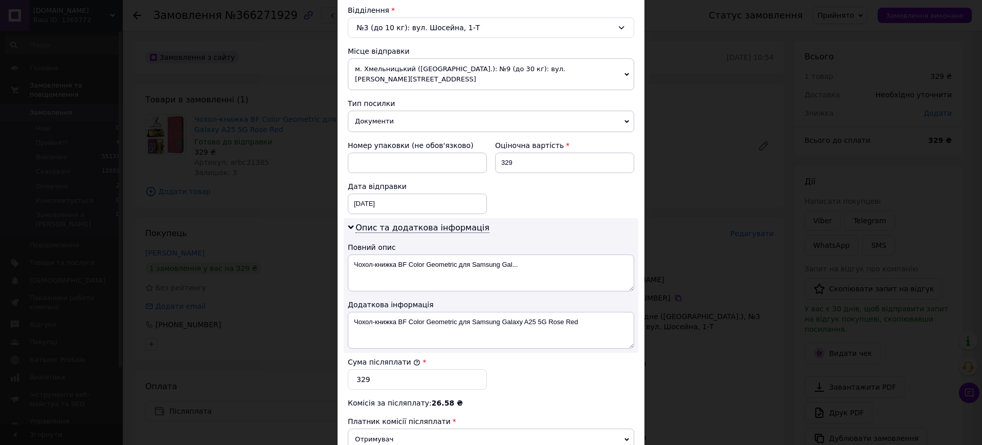
type input "13.10.2025"
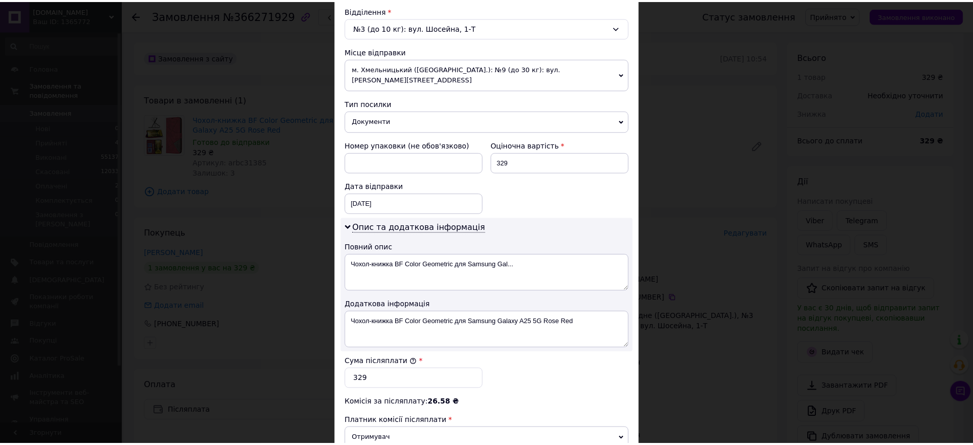
scroll to position [461, 0]
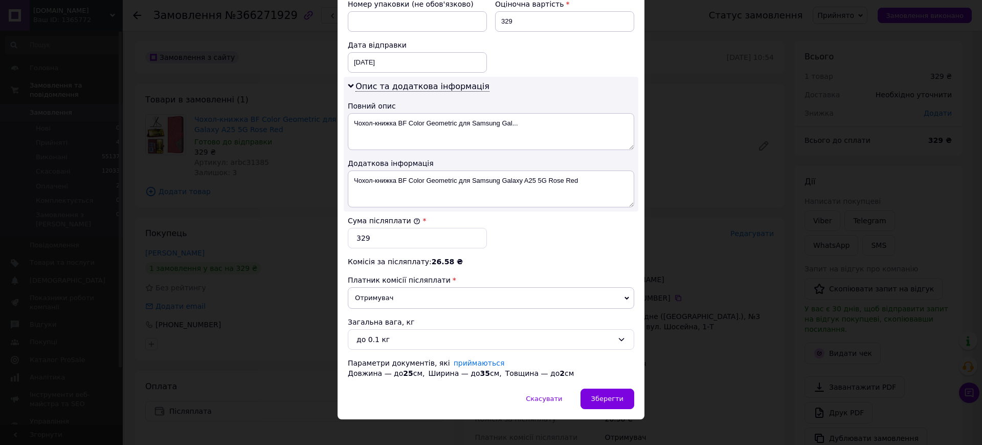
click at [603, 395] on span "Зберегти" at bounding box center [608, 399] width 32 height 8
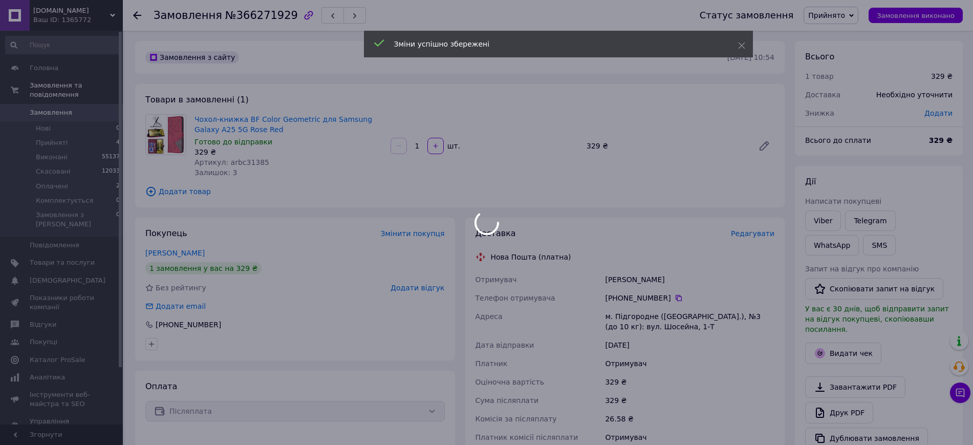
scroll to position [192, 0]
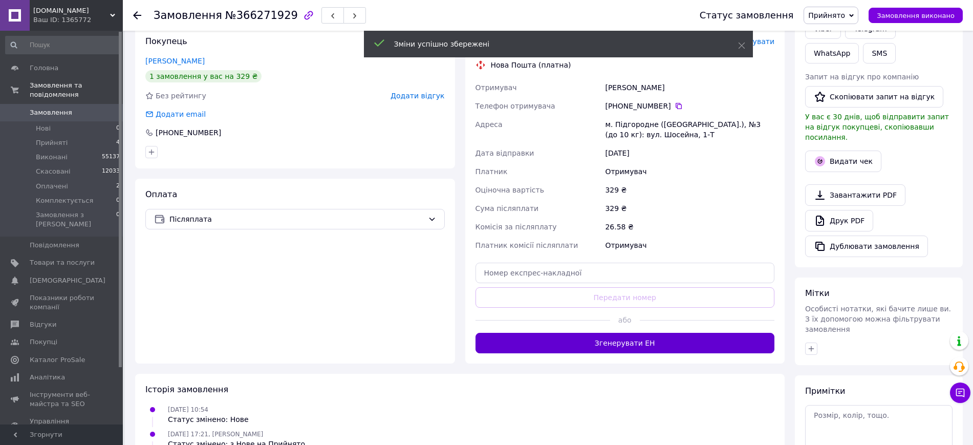
click at [598, 334] on button "Згенерувати ЕН" at bounding box center [624, 343] width 299 height 20
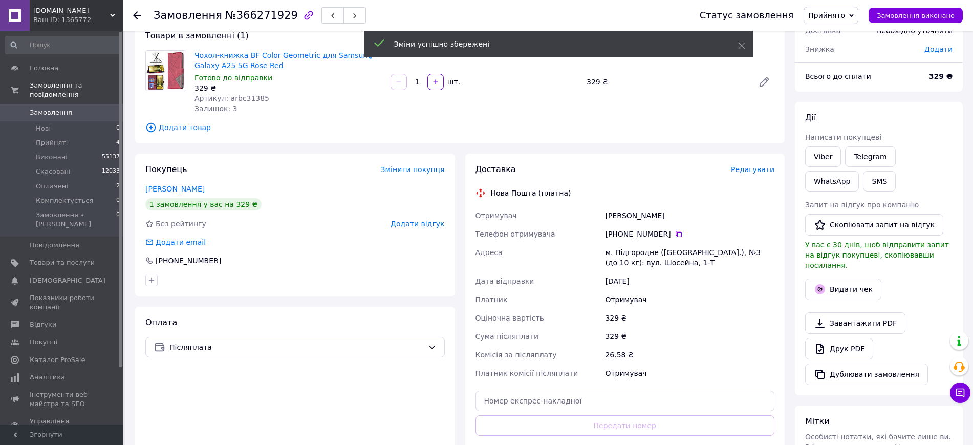
click at [618, 210] on div "Кріпка Інна" at bounding box center [689, 215] width 173 height 18
copy div "Кріпка Інна"
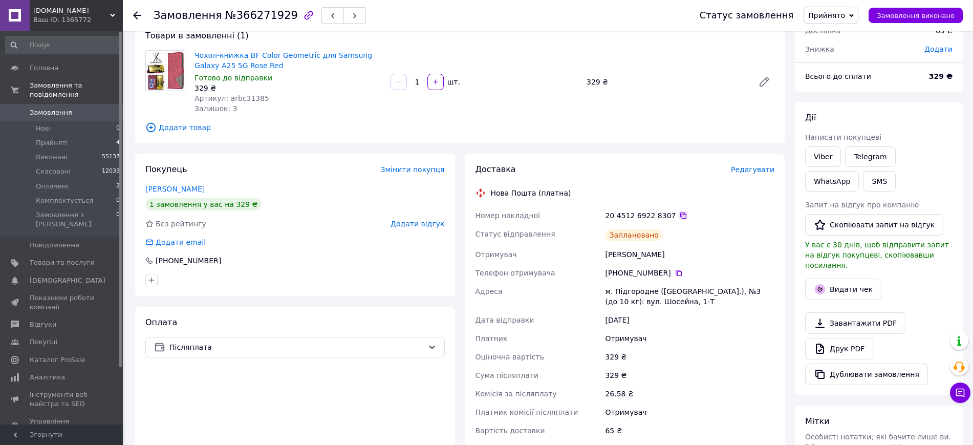
click at [679, 214] on icon at bounding box center [683, 215] width 8 height 8
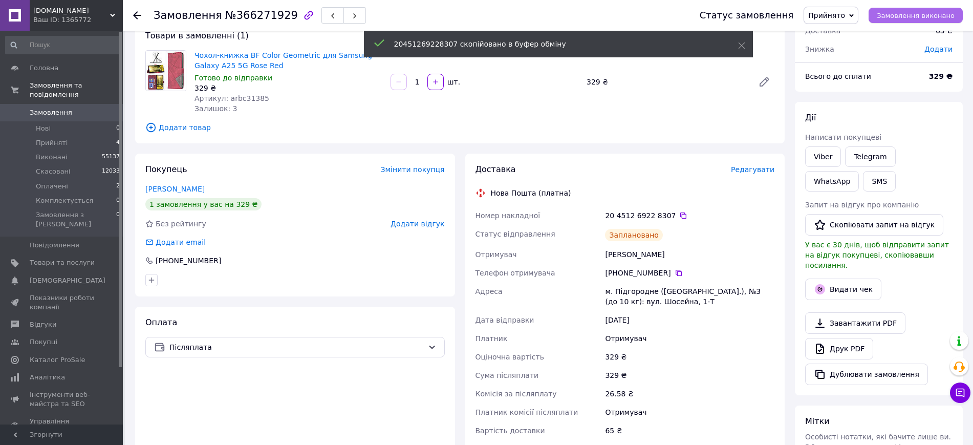
click at [898, 14] on span "Замовлення виконано" at bounding box center [916, 16] width 78 height 8
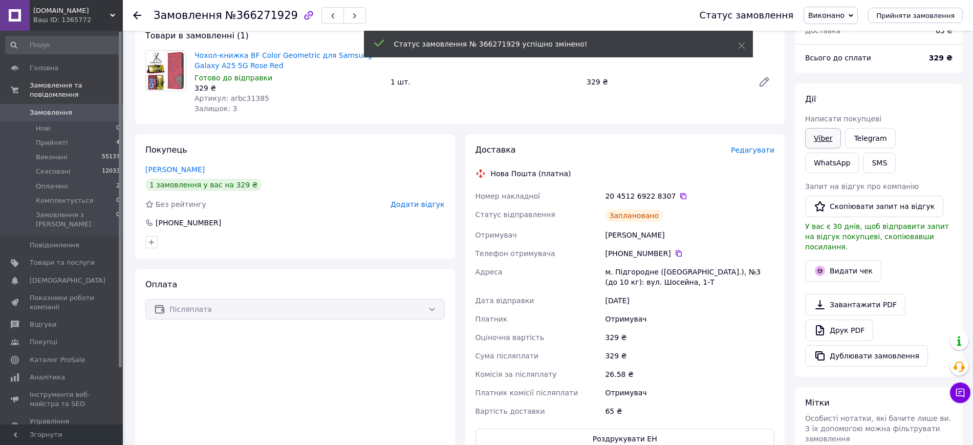
click at [822, 128] on link "Viber" at bounding box center [823, 138] width 36 height 20
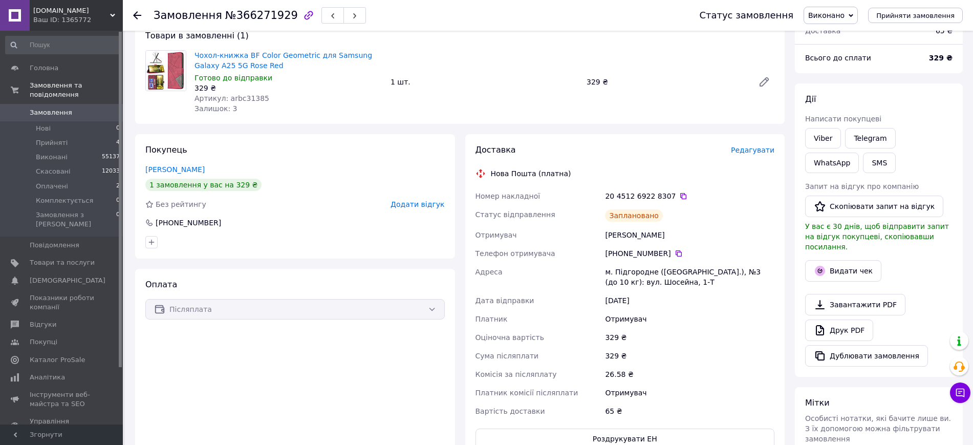
click at [268, 27] on div "Замовлення №366271929" at bounding box center [416, 15] width 525 height 31
copy h1 "Замовлення №366271929"
drag, startPoint x: 263, startPoint y: 64, endPoint x: 195, endPoint y: 55, distance: 68.2
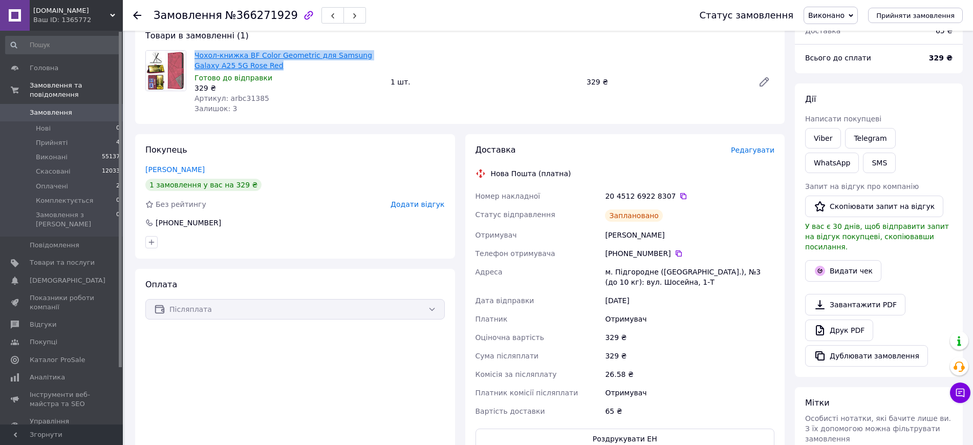
click at [195, 55] on span "Чохол-книжка BF Color Geometric для Samsung Galaxy A25 5G Rose Red" at bounding box center [288, 60] width 188 height 20
copy link "Чохол-книжка BF Color Geometric для Samsung Galaxy A25 5G Rose Red"
click at [679, 198] on icon at bounding box center [683, 196] width 8 height 8
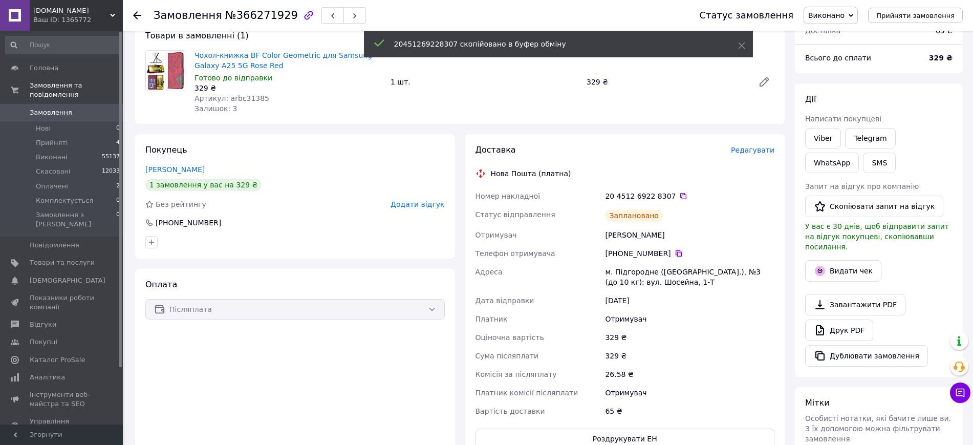
click at [675, 250] on icon at bounding box center [678, 253] width 6 height 6
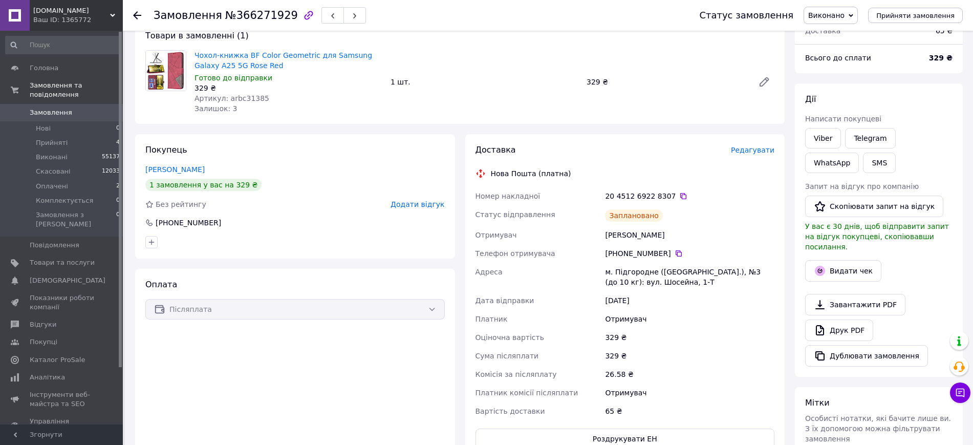
click at [627, 269] on div "м. Підгородне (Дніпропетровська обл.), №3 (до 10 кг): вул. Шосейна, 1-Т" at bounding box center [689, 277] width 173 height 29
copy div "м. Підгородне (Дніпропетровська обл.), №3 (до 10 кг): вул. Шосейна, 1-Т"
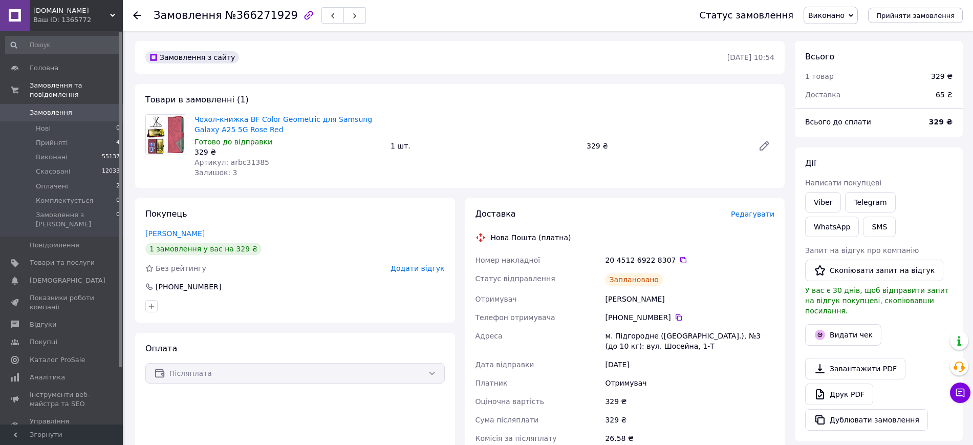
click at [230, 160] on span "Артикул: arbc31385" at bounding box center [231, 162] width 75 height 8
copy span "arbc31385"
click at [75, 258] on span "Товари та послуги" at bounding box center [62, 262] width 65 height 9
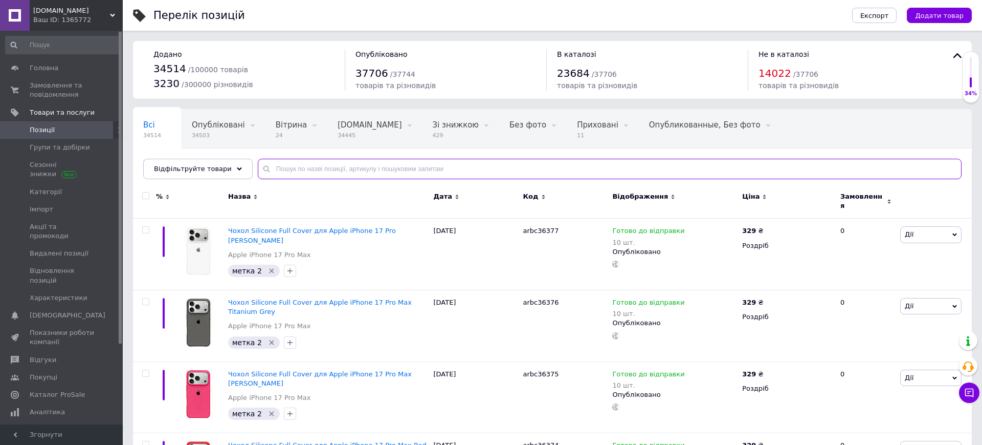
click at [408, 170] on input "text" at bounding box center [610, 169] width 704 height 20
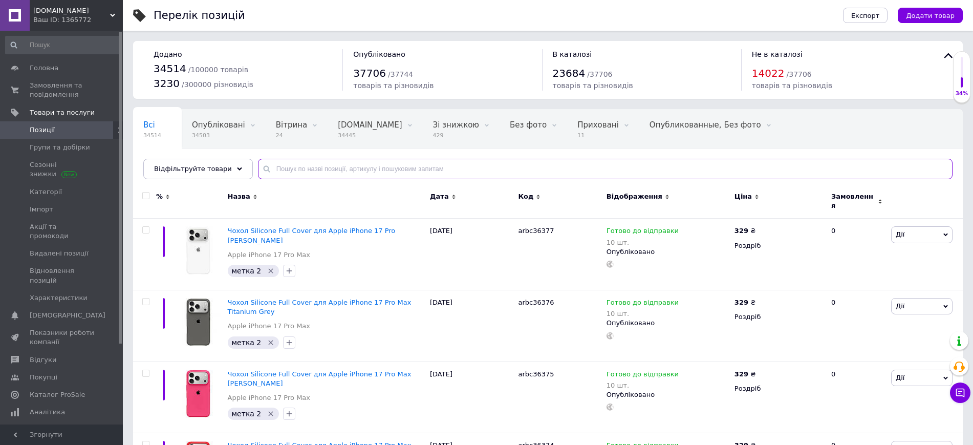
paste input "arbc31385"
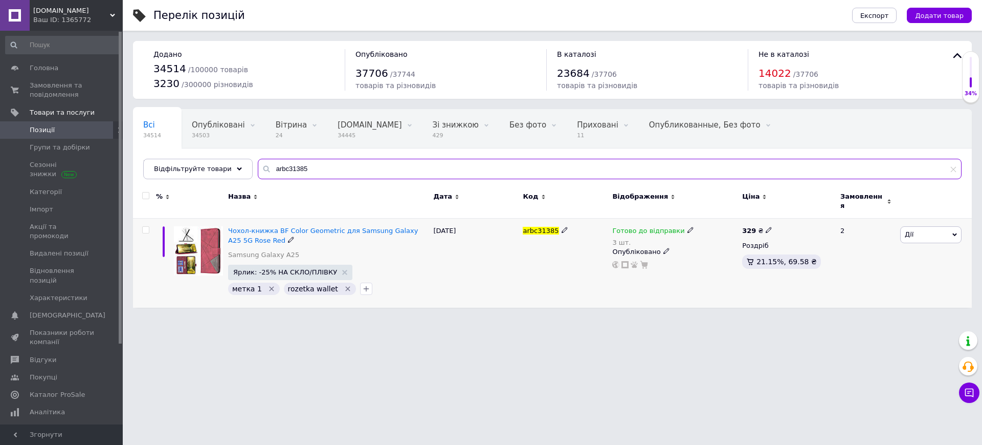
type input "arbc31385"
click at [639, 227] on span "Готово до відправки" at bounding box center [649, 232] width 72 height 11
click at [725, 260] on li "Немає в наявності" at bounding box center [742, 267] width 97 height 14
click at [725, 261] on input "3" at bounding box center [733, 271] width 78 height 20
click at [366, 265] on div "Ярлик: -25% НА СКЛО/ПЛІВКУ метка 1   rozetka wallet" at bounding box center [328, 281] width 200 height 32
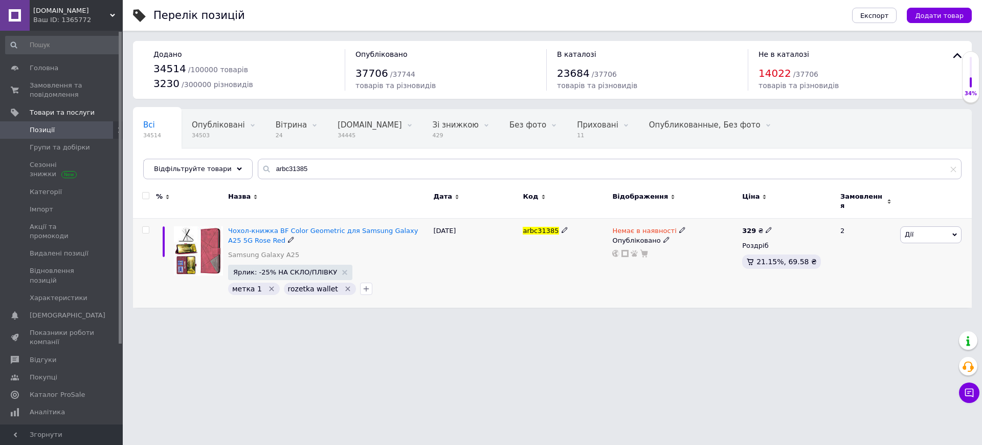
click at [332, 282] on div "rozetka wallet" at bounding box center [320, 288] width 72 height 12
click at [288, 285] on span "rozetka wallet" at bounding box center [313, 289] width 50 height 8
click at [344, 285] on icon "Видалити мітку" at bounding box center [348, 289] width 8 height 8
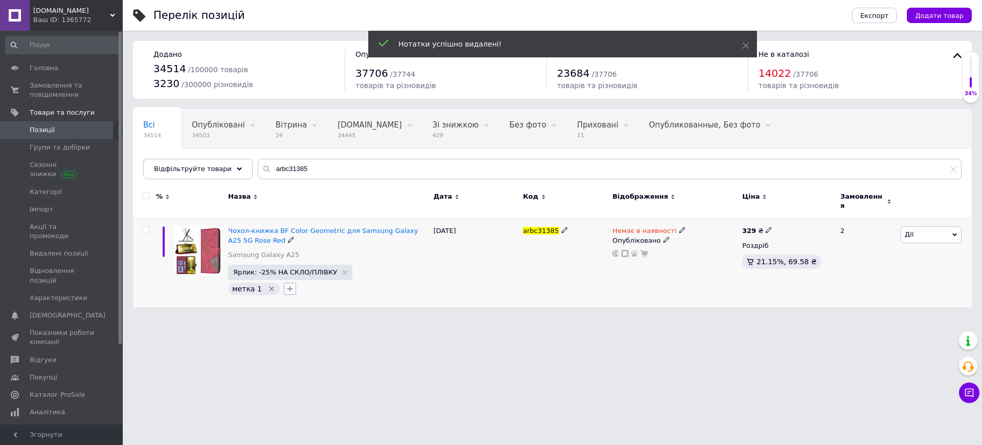
click at [289, 285] on icon "button" at bounding box center [290, 289] width 8 height 8
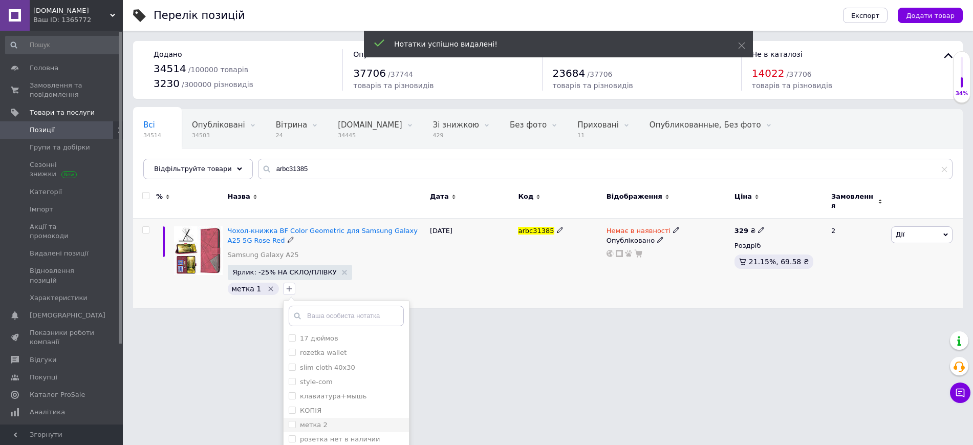
scroll to position [30, 0]
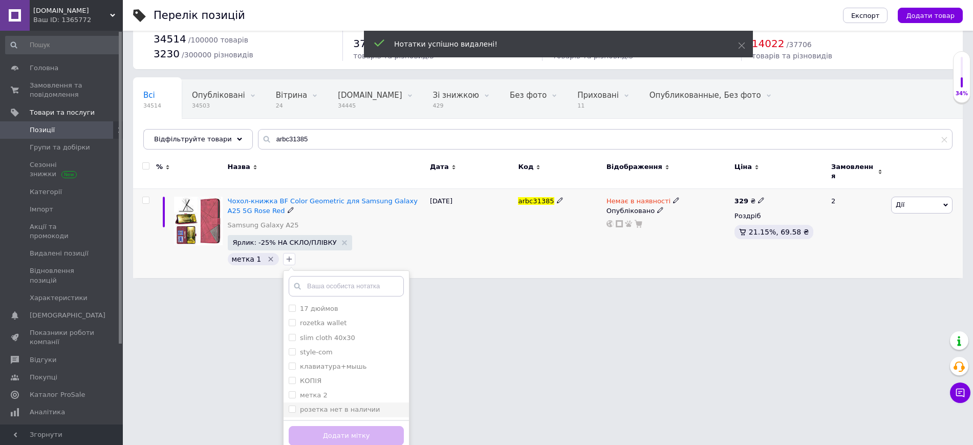
click at [289, 405] on input "розетка нет в наличии" at bounding box center [292, 408] width 7 height 7
checkbox input "true"
click at [320, 433] on button "Додати мітку" at bounding box center [346, 436] width 115 height 20
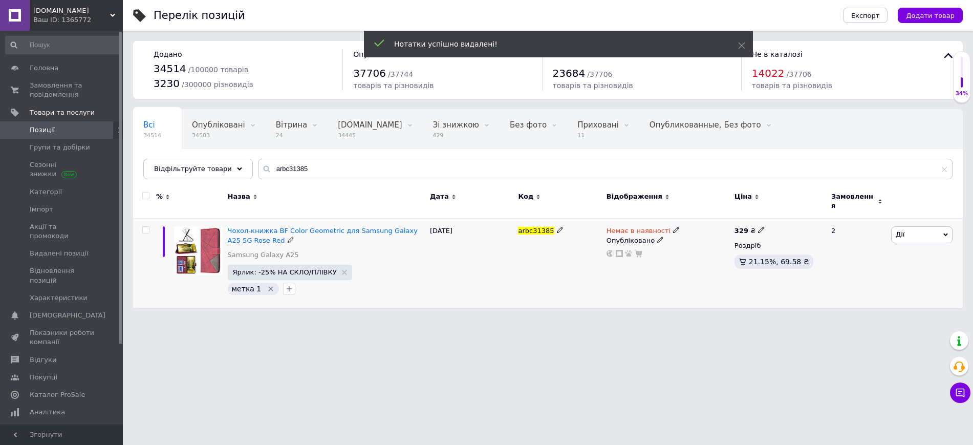
scroll to position [0, 0]
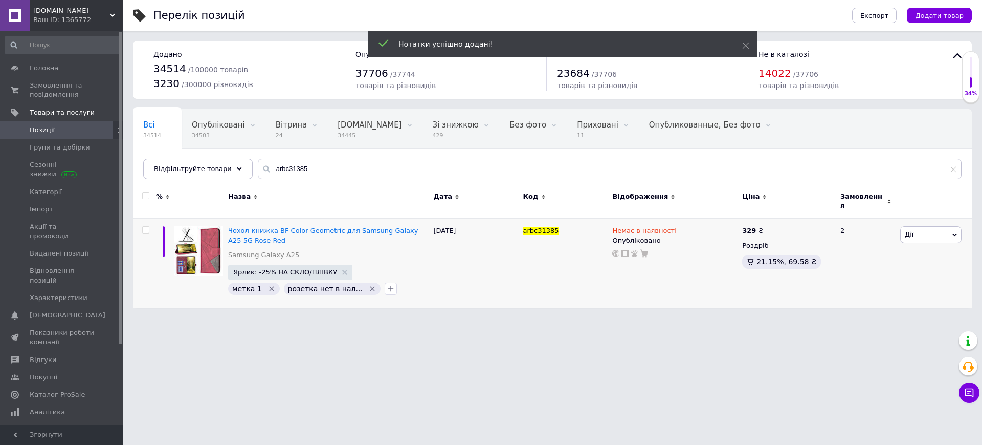
drag, startPoint x: 84, startPoint y: 92, endPoint x: 135, endPoint y: 15, distance: 91.7
click at [84, 91] on span "Замовлення та повідомлення" at bounding box center [62, 90] width 65 height 18
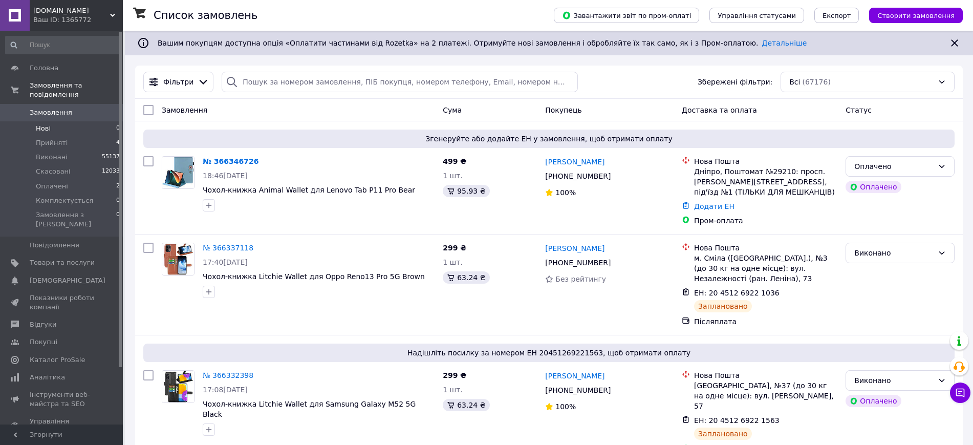
click at [83, 121] on li "Нові 0" at bounding box center [63, 128] width 126 height 14
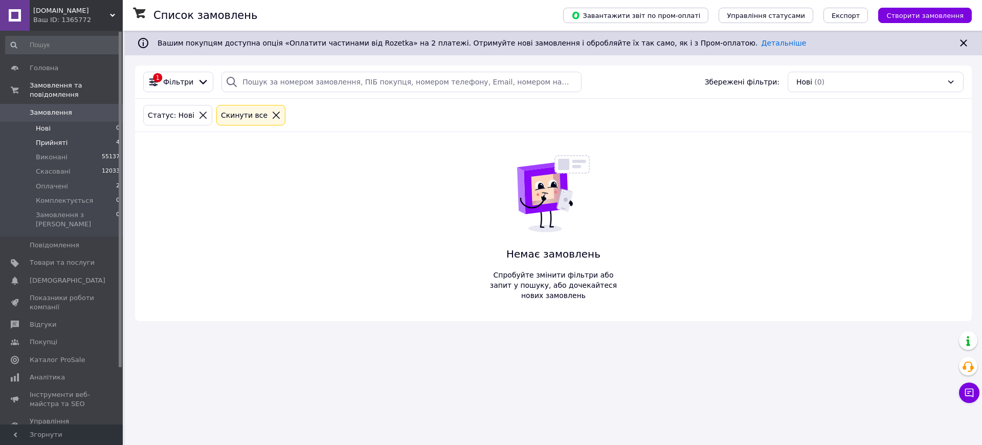
click at [100, 136] on li "Прийняті 4" at bounding box center [63, 143] width 126 height 14
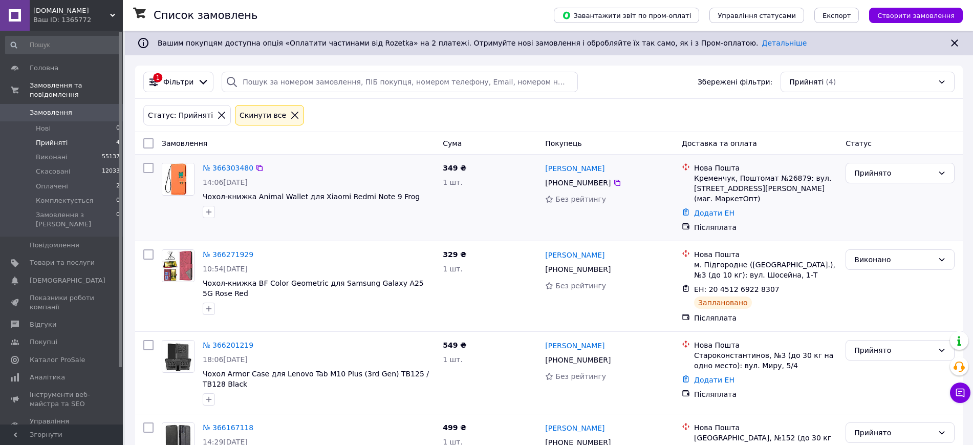
scroll to position [66, 0]
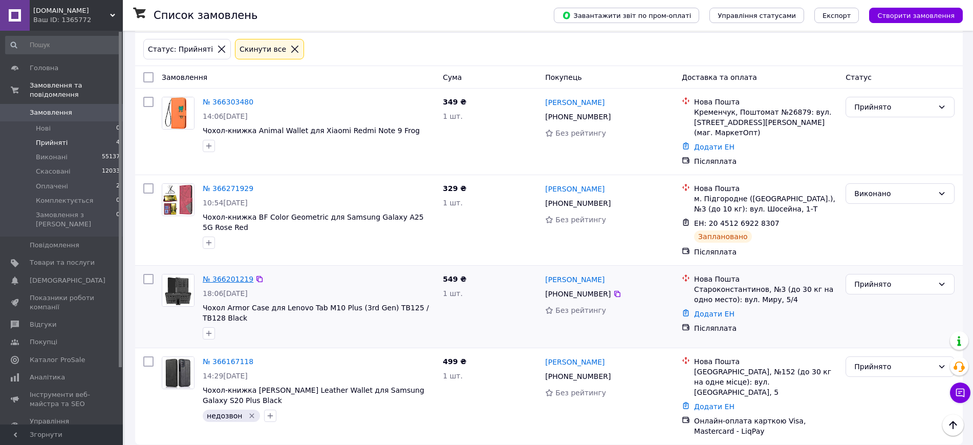
click at [230, 279] on link "№ 366201219" at bounding box center [228, 279] width 51 height 8
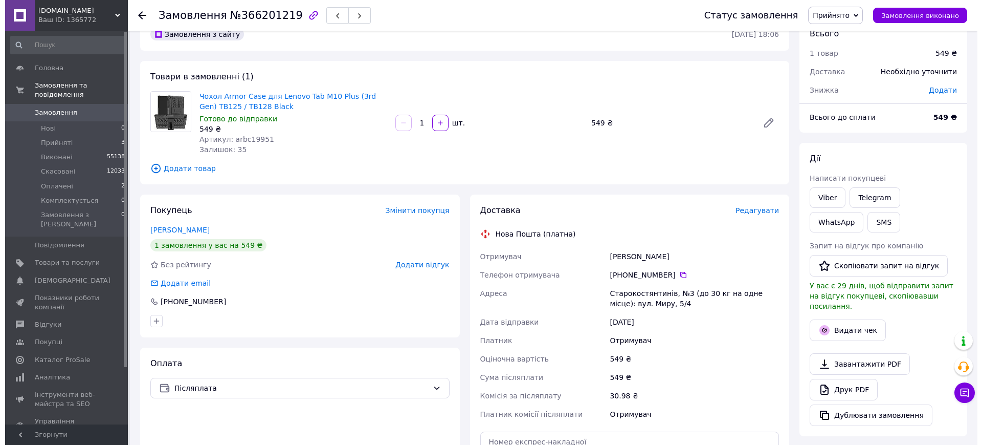
scroll to position [66, 0]
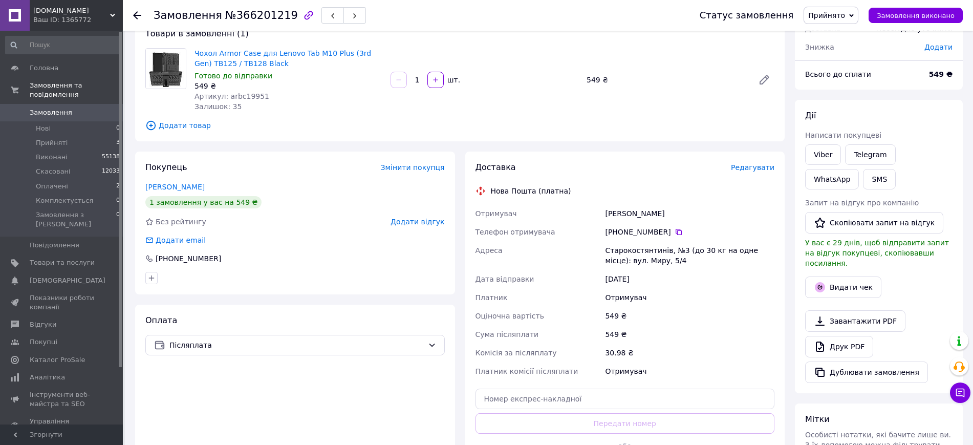
click at [770, 166] on span "Редагувати" at bounding box center [752, 167] width 43 height 8
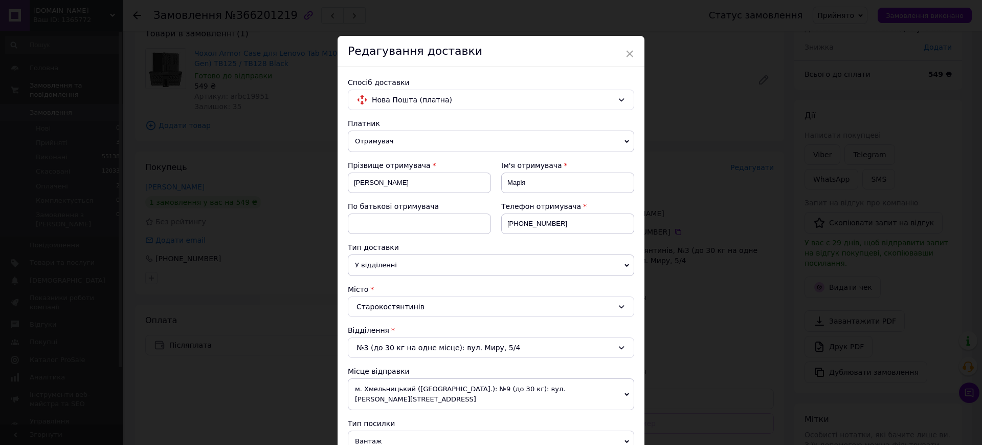
scroll to position [256, 0]
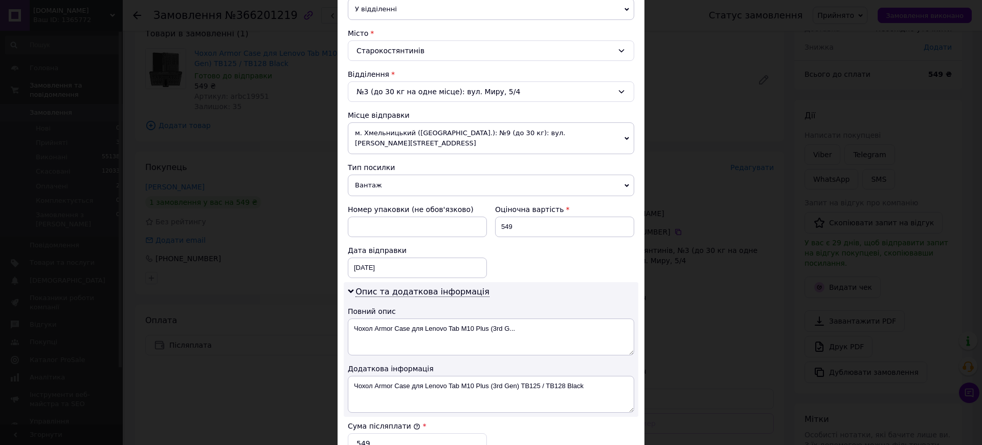
click at [369, 182] on span "Вантаж" at bounding box center [491, 184] width 287 height 21
click at [0, 0] on li "Документи" at bounding box center [0, 0] width 0 height 0
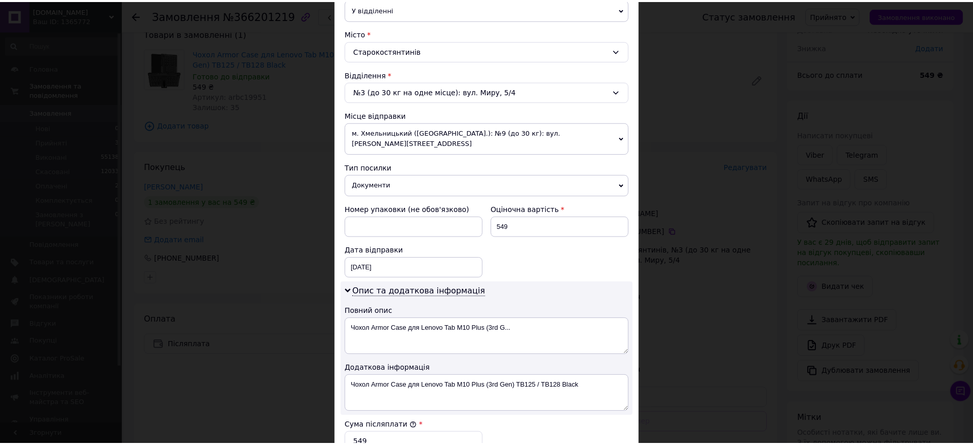
scroll to position [461, 0]
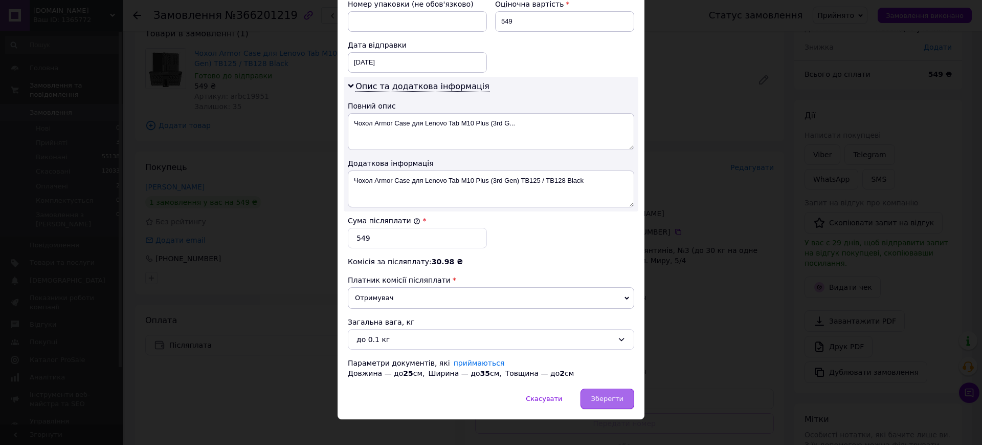
click at [616, 393] on div "Зберегти" at bounding box center [608, 398] width 54 height 20
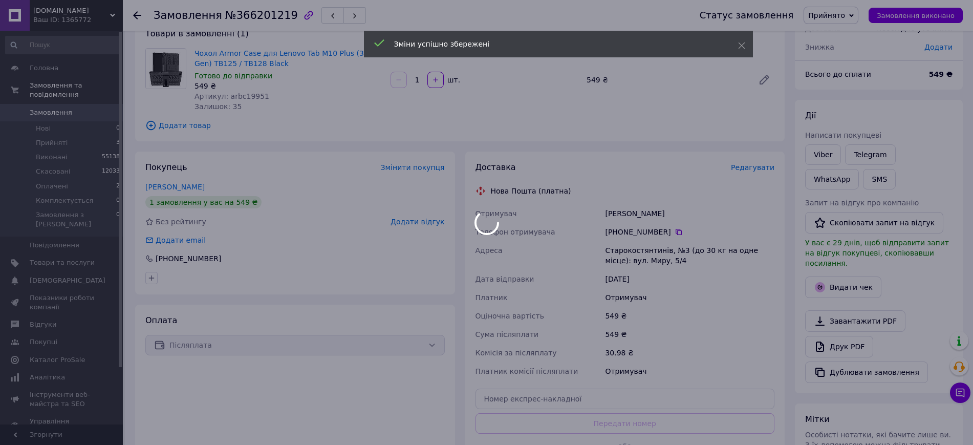
scroll to position [248, 0]
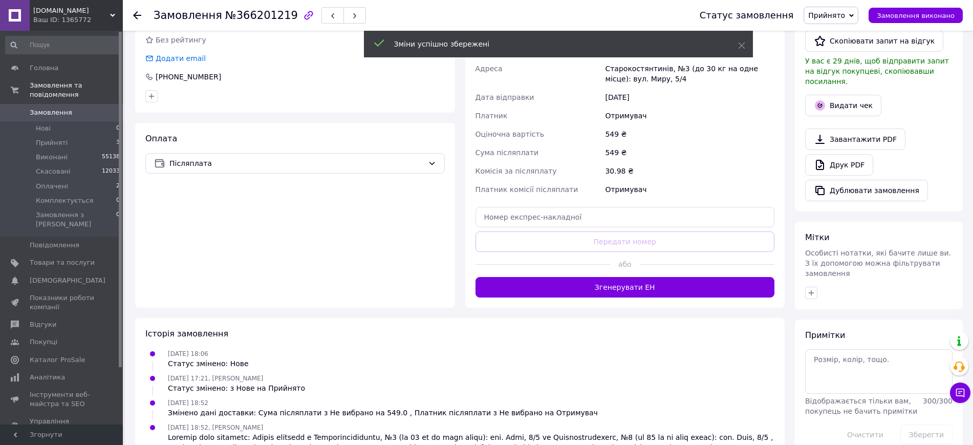
click at [615, 282] on button "Згенерувати ЕН" at bounding box center [624, 287] width 299 height 20
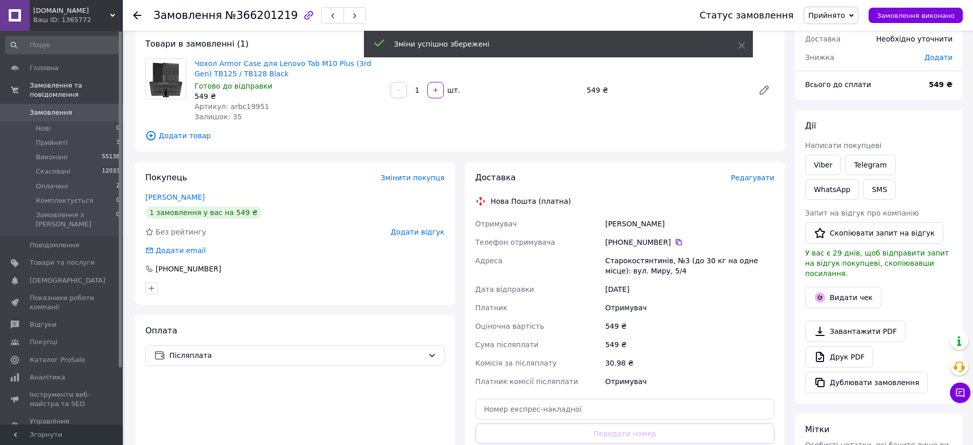
click at [628, 216] on div "Грищенкова Марія" at bounding box center [689, 223] width 173 height 18
copy div "Грищенкова Марія"
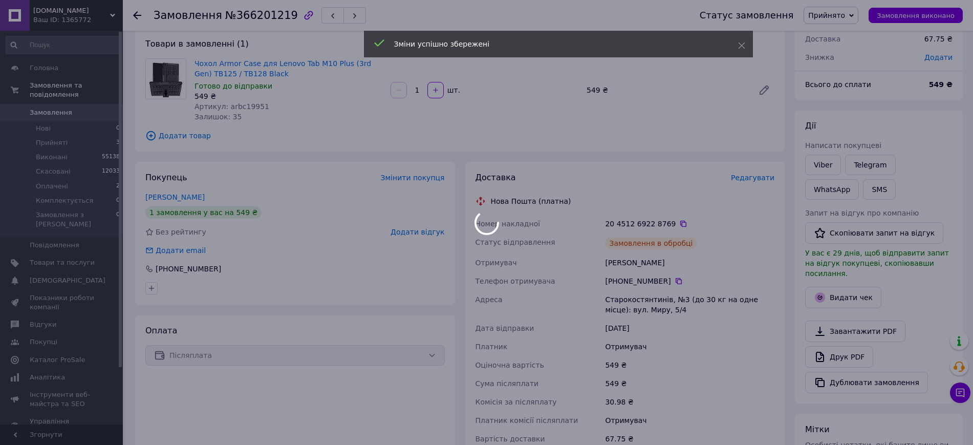
click at [757, 172] on body "BestCover.com.ua Ваш ID: 1365772 Сайт BestCover.com.ua Кабінет покупця Перевіри…" at bounding box center [486, 313] width 973 height 738
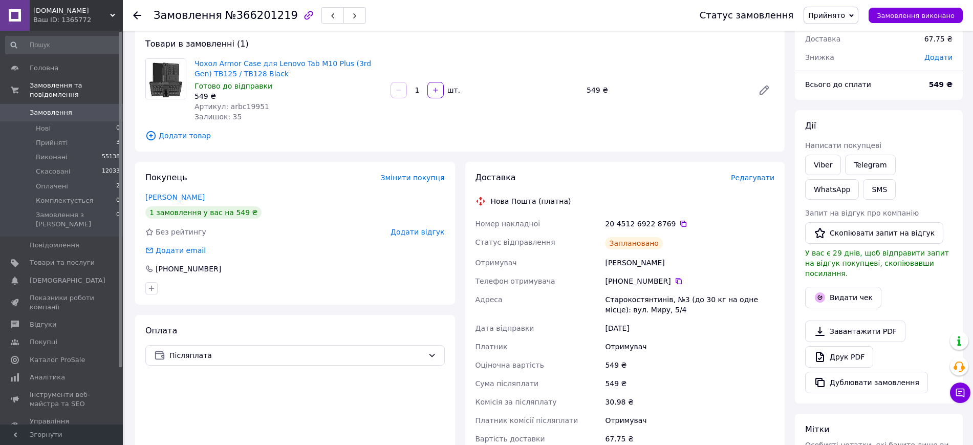
click at [678, 227] on div "20 4512 6922 8769" at bounding box center [689, 224] width 169 height 10
click at [679, 226] on icon at bounding box center [683, 224] width 8 height 8
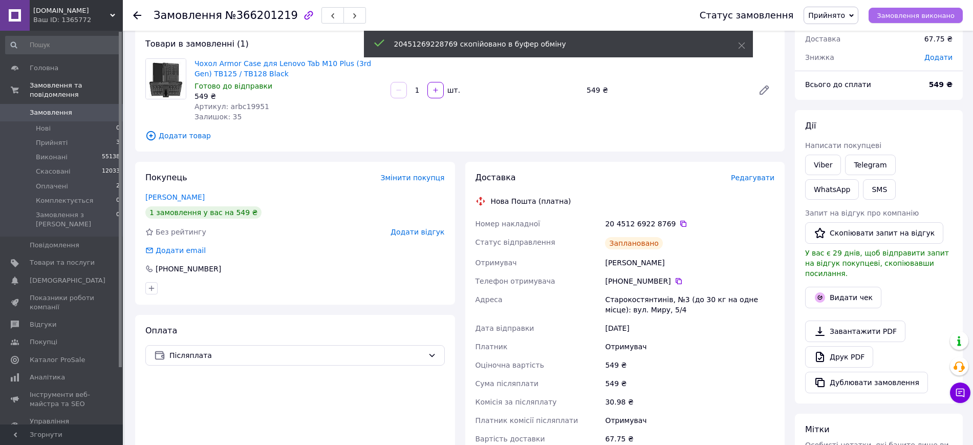
click at [898, 22] on button "Замовлення виконано" at bounding box center [915, 15] width 94 height 15
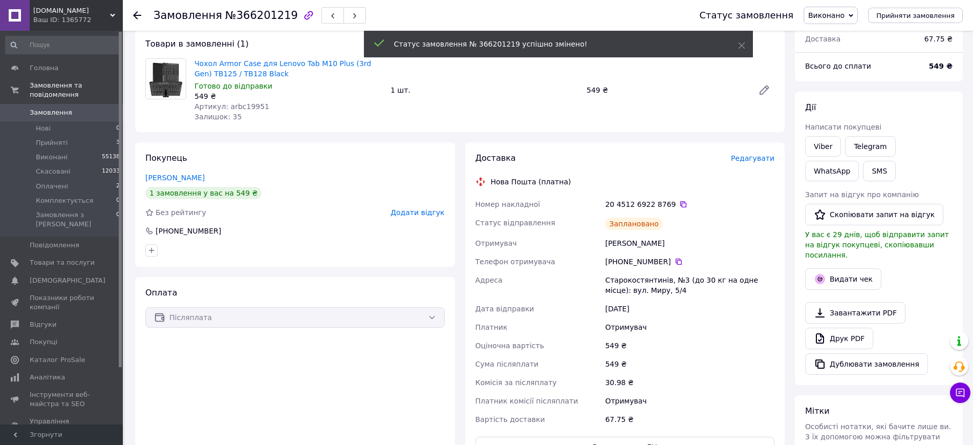
click at [667, 280] on div "Старокостянтинів, №3 (до 30 кг на одне місце): вул. Миру, 5/4" at bounding box center [689, 285] width 173 height 29
copy div "Старокостянтинів, №3 (до 30 кг на одне місце): вул. Миру, 5/4"
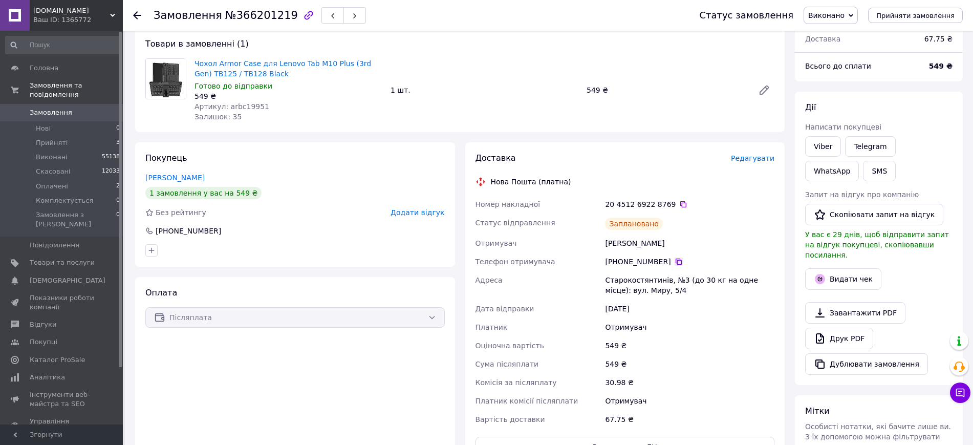
click at [675, 261] on icon at bounding box center [678, 261] width 6 height 6
drag, startPoint x: 829, startPoint y: 152, endPoint x: 750, endPoint y: 172, distance: 81.9
click at [829, 152] on link "Viber" at bounding box center [823, 146] width 36 height 20
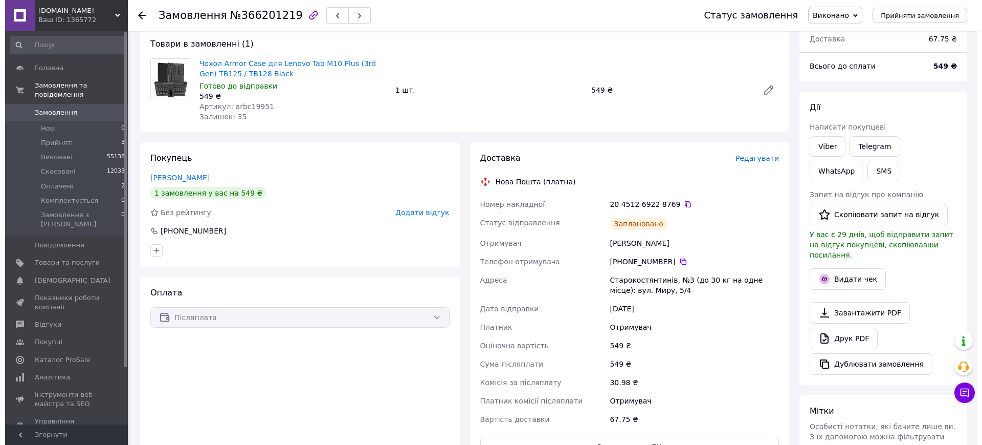
scroll to position [0, 0]
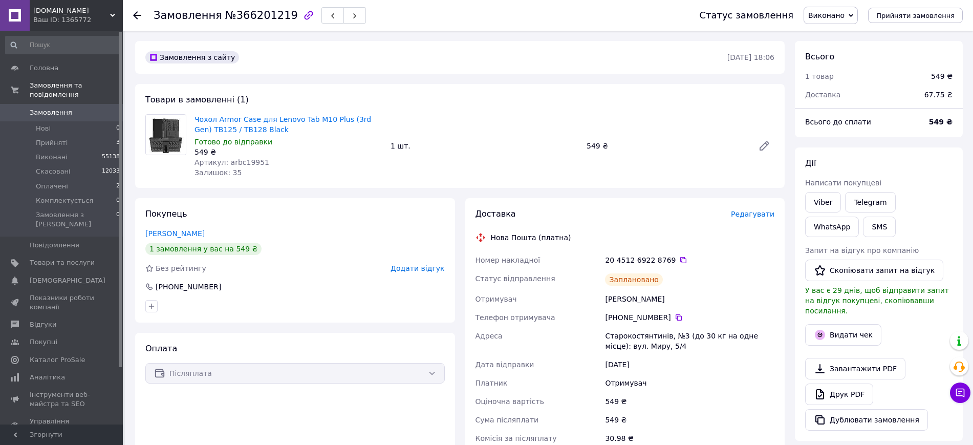
click at [259, 8] on div "Замовлення №366201219" at bounding box center [260, 15] width 212 height 17
copy h1 "Замовлення №366201219"
drag, startPoint x: 276, startPoint y: 126, endPoint x: 193, endPoint y: 122, distance: 83.5
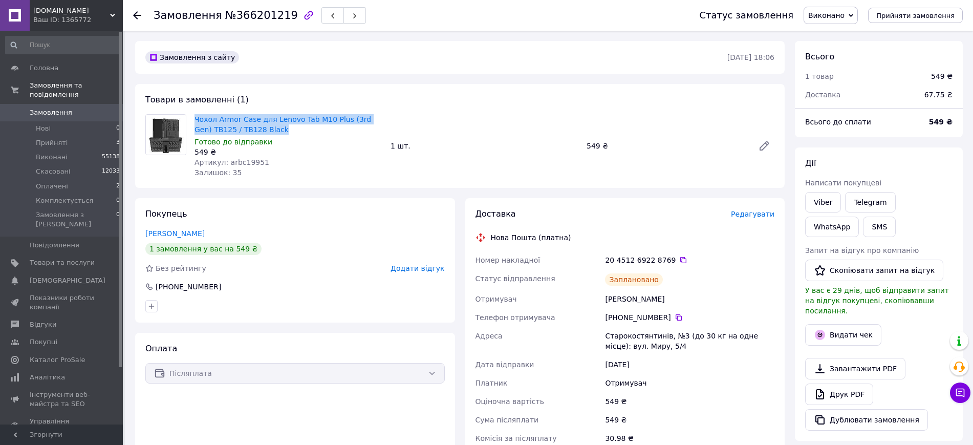
click at [193, 122] on div "Чохол Armor Case для Lenovo Tab M10 Plus (3rd Gen) TB125 / TB128 Black Готово д…" at bounding box center [288, 146] width 196 height 68
copy link "Чохол Armor Case для Lenovo Tab M10 Plus (3rd Gen) TB125 / TB128 Black"
click at [679, 261] on icon at bounding box center [683, 260] width 8 height 8
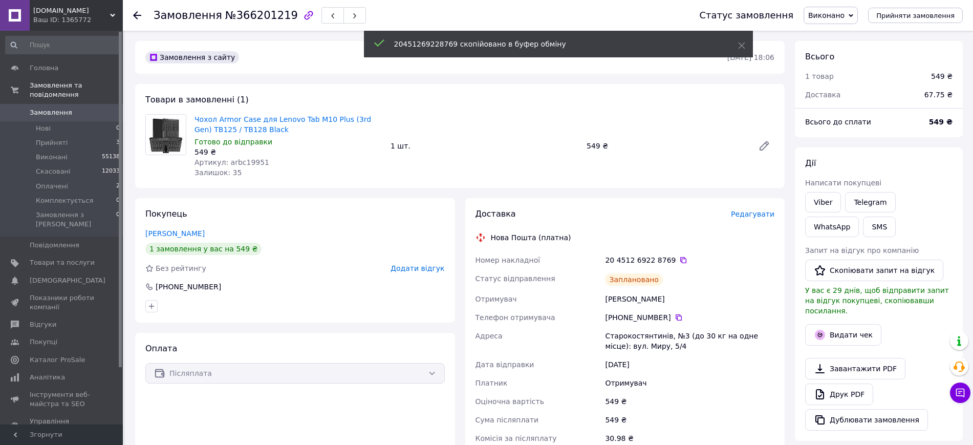
click at [75, 108] on span "Замовлення" at bounding box center [62, 112] width 65 height 9
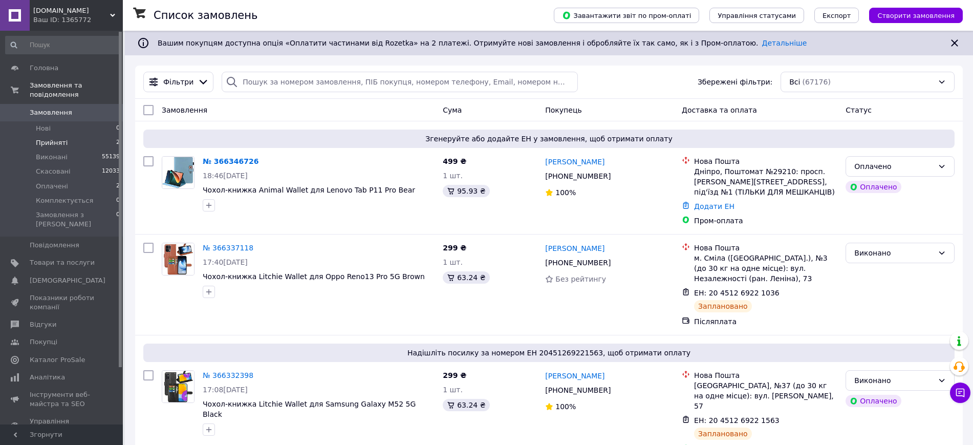
click at [107, 137] on li "Прийняті 2" at bounding box center [63, 143] width 126 height 14
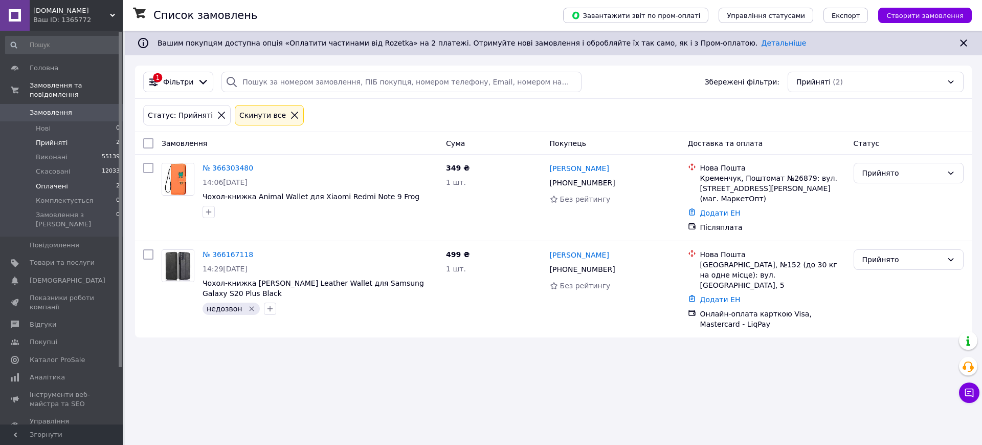
click at [80, 179] on li "Оплачені 2" at bounding box center [63, 186] width 126 height 14
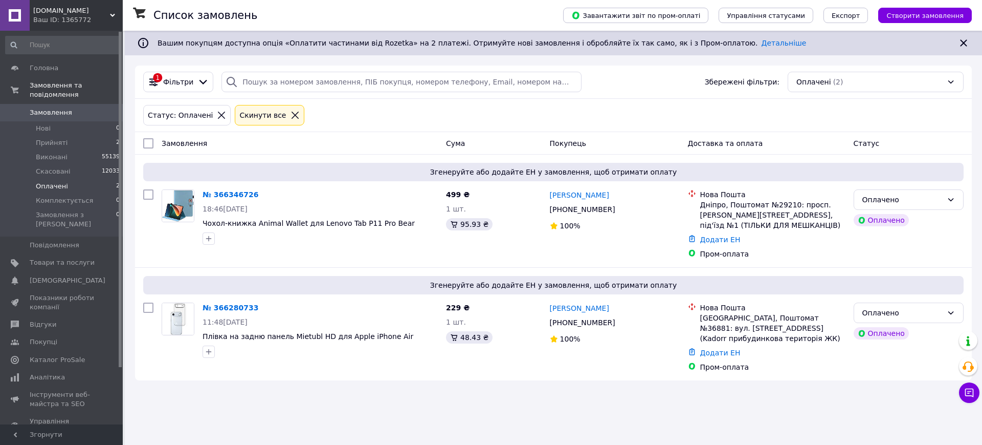
click at [85, 16] on div "Ваш ID: 1365772" at bounding box center [78, 19] width 90 height 9
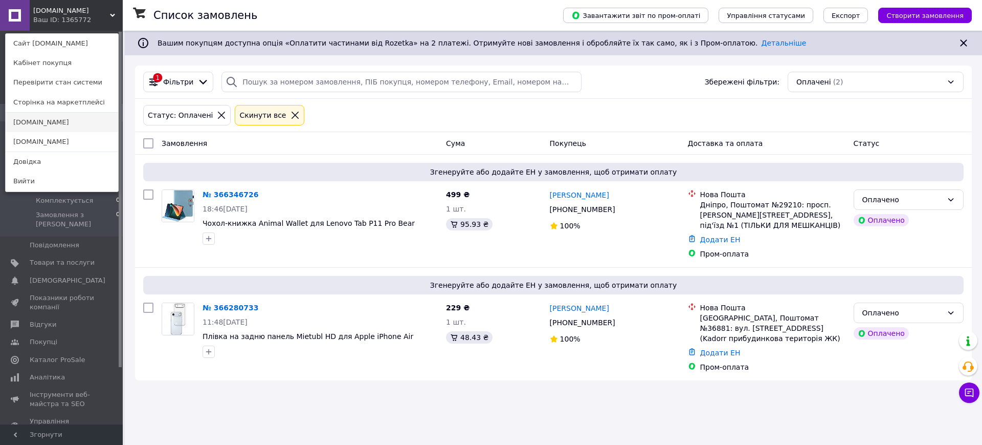
click at [49, 115] on link "[DOMAIN_NAME]" at bounding box center [62, 122] width 113 height 19
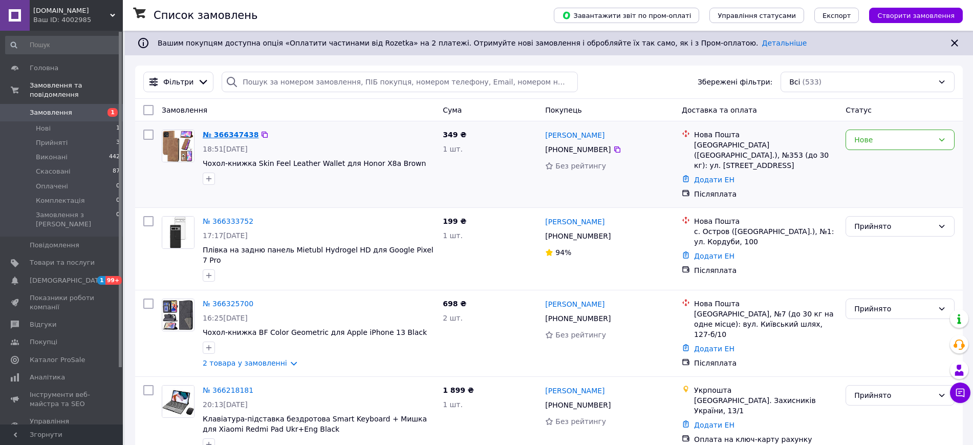
click at [224, 132] on link "№ 366347438" at bounding box center [231, 134] width 56 height 8
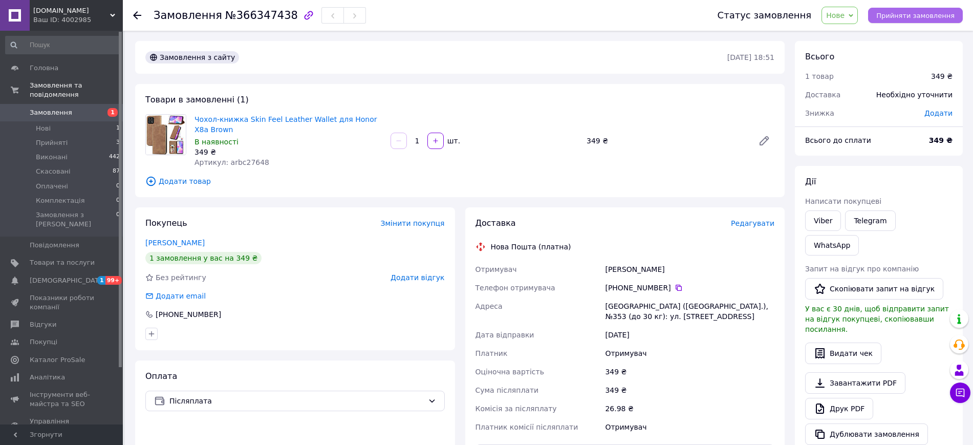
click at [906, 10] on button "Прийняти замовлення" at bounding box center [915, 15] width 95 height 15
click at [643, 262] on div "[PERSON_NAME]" at bounding box center [689, 269] width 173 height 18
copy div "[PERSON_NAME]"
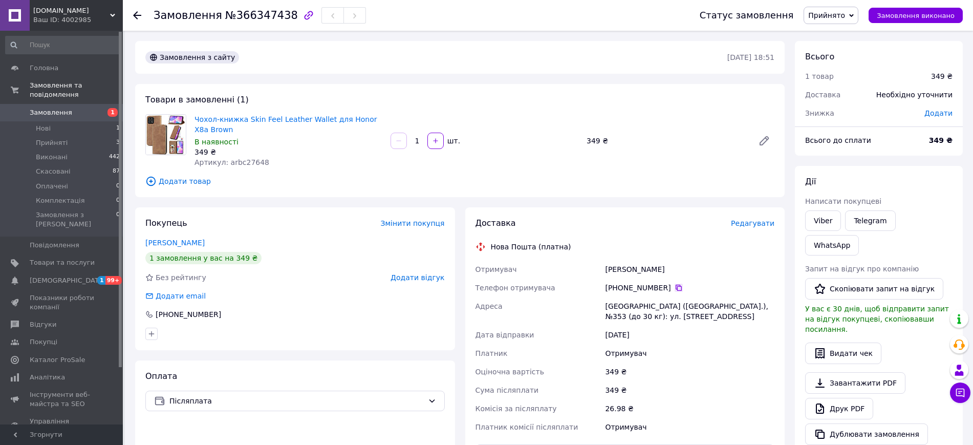
click at [675, 286] on icon at bounding box center [678, 288] width 6 height 6
click at [637, 308] on div "[GEOGRAPHIC_DATA] ([GEOGRAPHIC_DATA].), №353 (до 30 кг): ул. [STREET_ADDRESS]" at bounding box center [689, 311] width 173 height 29
copy div "[GEOGRAPHIC_DATA] ([GEOGRAPHIC_DATA].), №353 (до 30 кг): ул. [STREET_ADDRESS]"
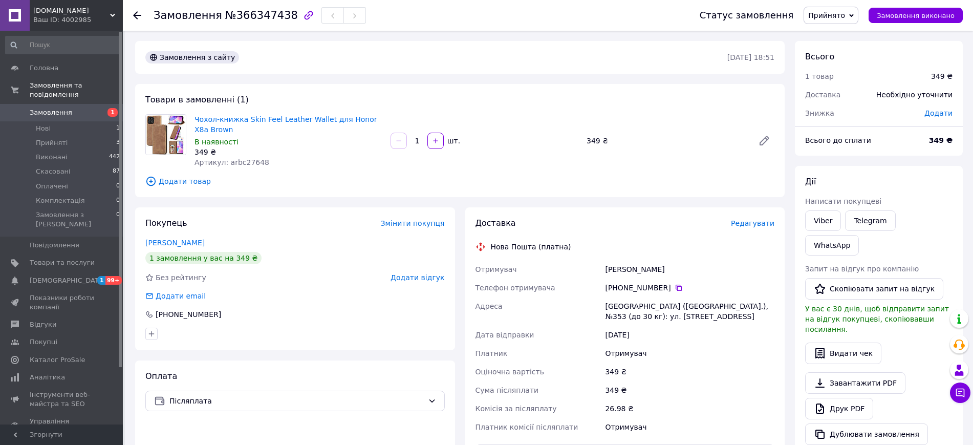
click at [742, 220] on span "Редагувати" at bounding box center [752, 223] width 43 height 8
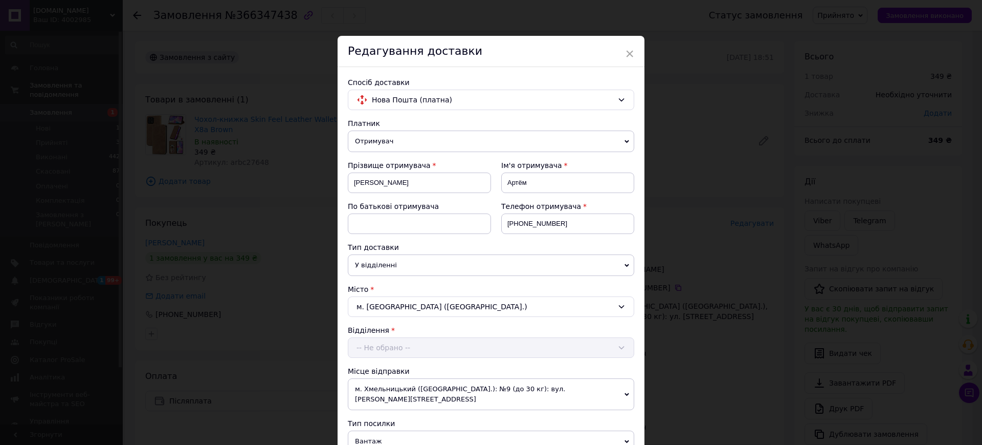
scroll to position [320, 0]
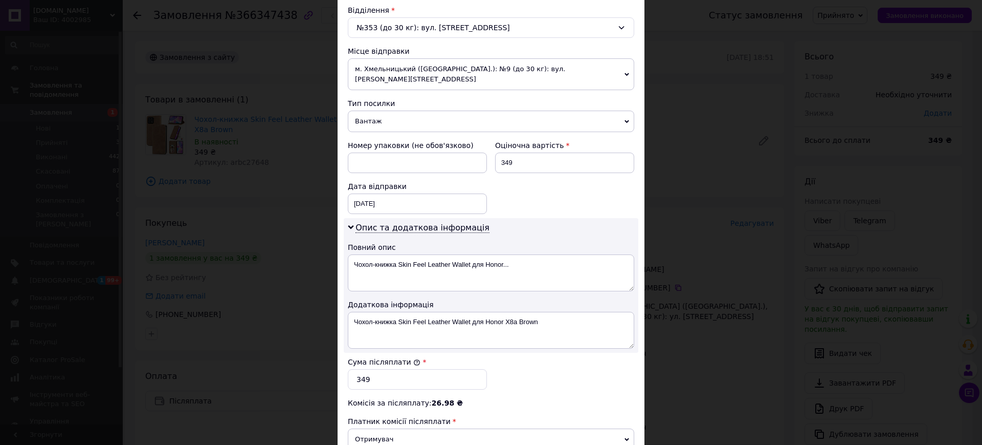
click at [370, 111] on span "Вантаж" at bounding box center [491, 121] width 287 height 21
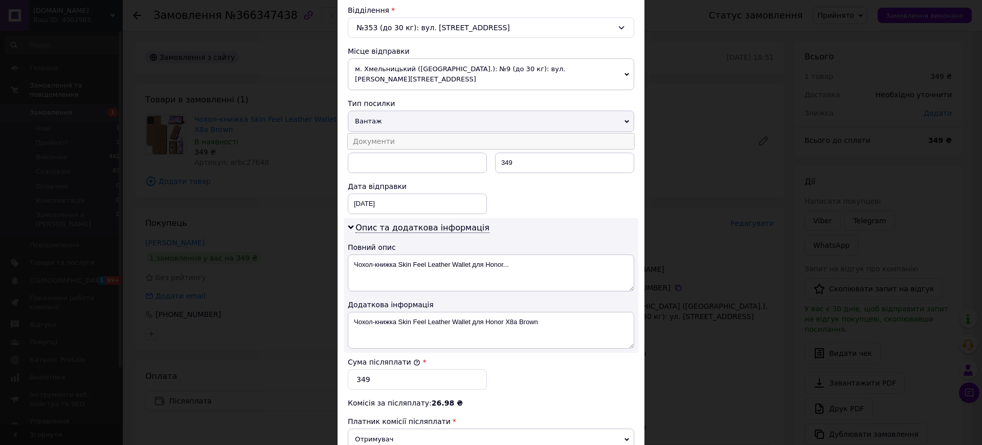
click at [374, 134] on li "Документи" at bounding box center [491, 141] width 287 height 15
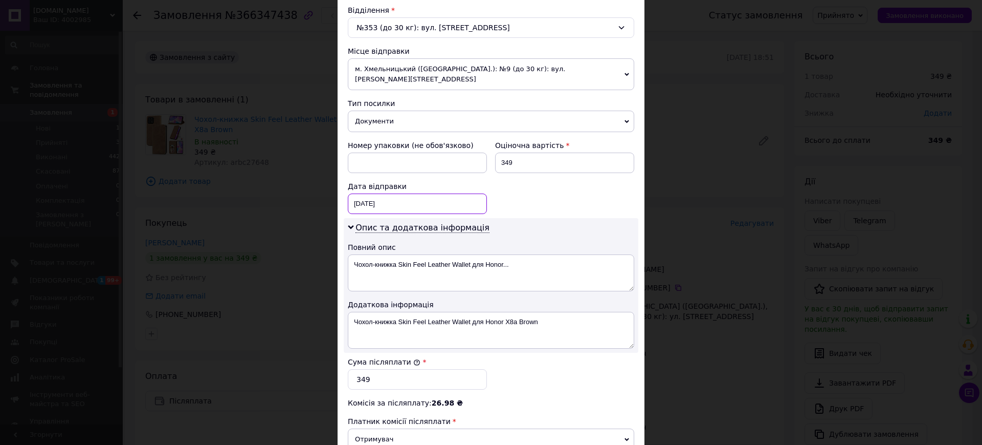
click at [391, 193] on div "[DATE] < 2025 > < Октябрь > Пн Вт Ср Чт Пт Сб Вс 29 30 1 2 3 4 5 6 7 8 9 10 11 …" at bounding box center [417, 203] width 139 height 20
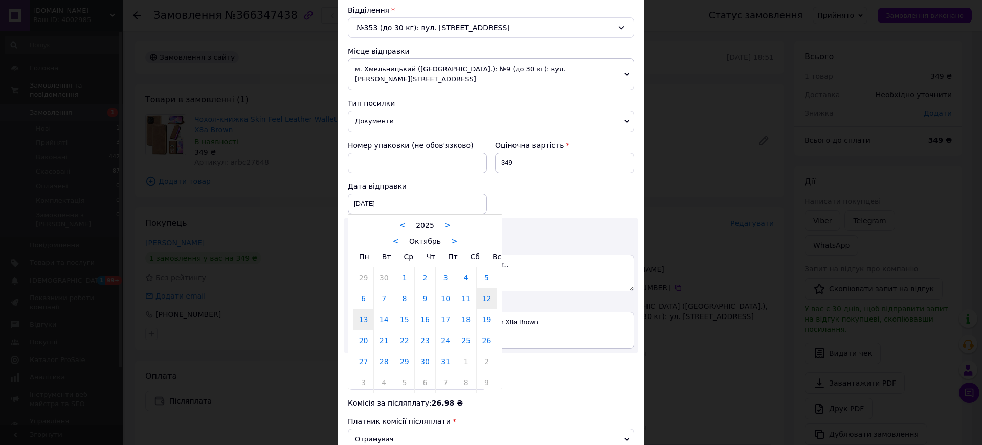
click at [368, 311] on link "13" at bounding box center [364, 319] width 20 height 20
type input "[DATE]"
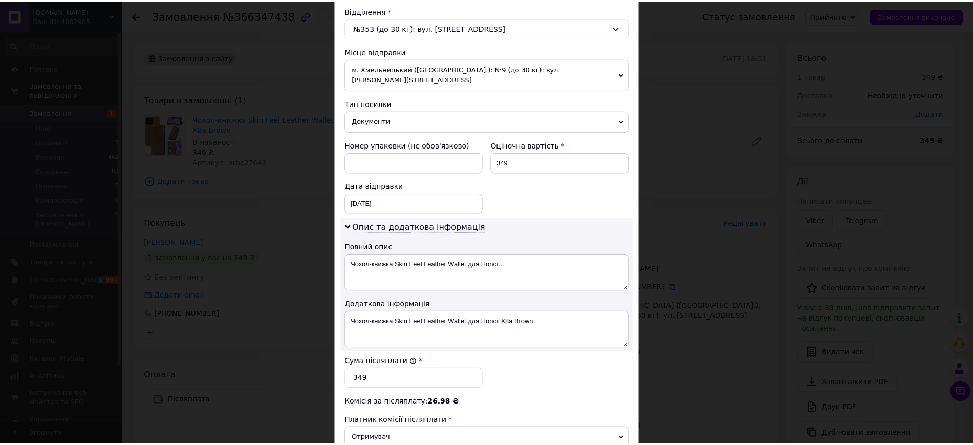
scroll to position [461, 0]
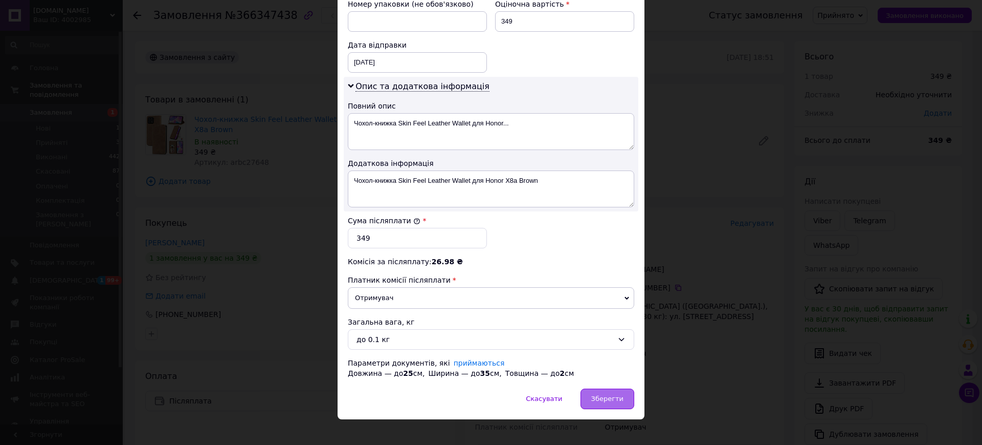
click at [613, 395] on span "Зберегти" at bounding box center [608, 399] width 32 height 8
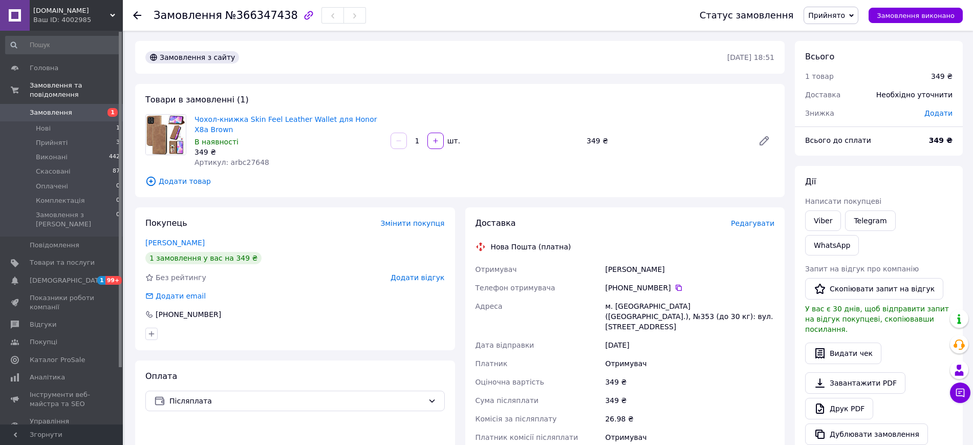
scroll to position [192, 0]
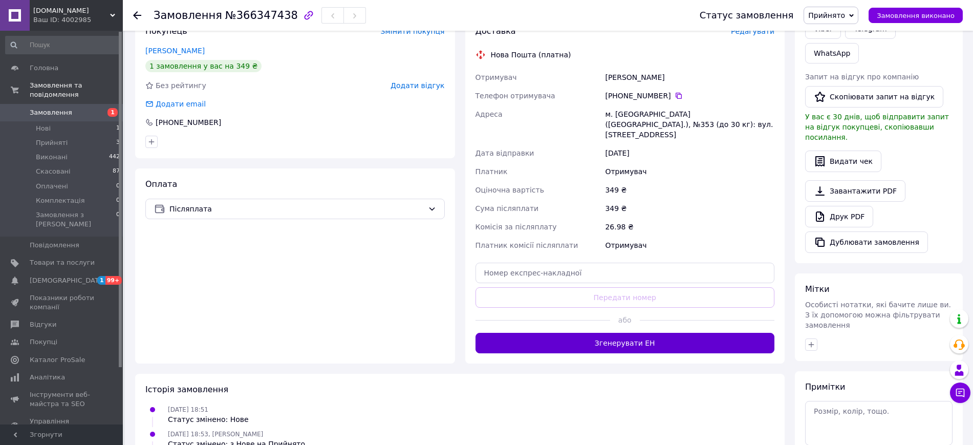
click at [637, 333] on button "Згенерувати ЕН" at bounding box center [624, 343] width 299 height 20
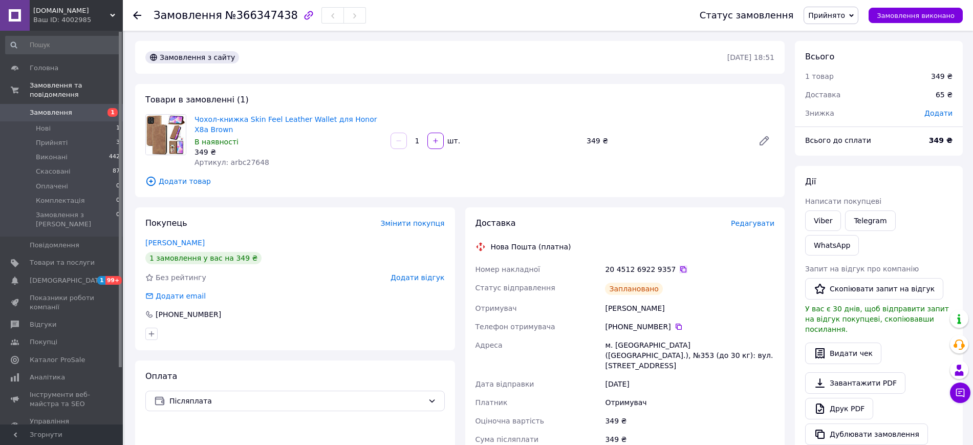
click at [679, 265] on icon at bounding box center [683, 269] width 8 height 8
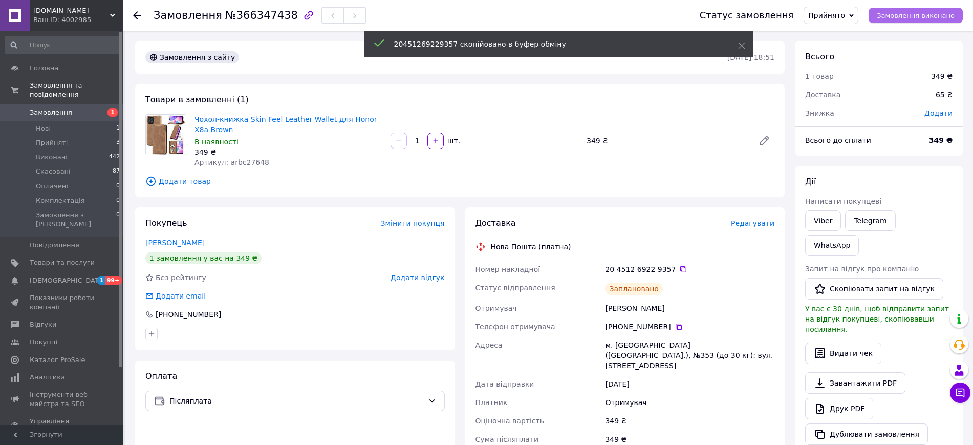
click at [910, 18] on span "Замовлення виконано" at bounding box center [916, 16] width 78 height 8
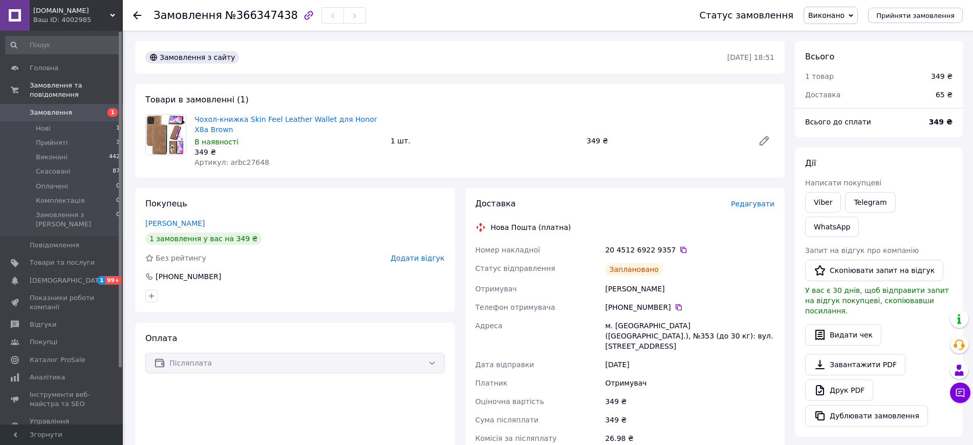
click at [258, 16] on span "№366347438" at bounding box center [261, 15] width 73 height 12
copy h1 "Замовлення №366347438"
drag, startPoint x: 227, startPoint y: 126, endPoint x: 192, endPoint y: 118, distance: 35.7
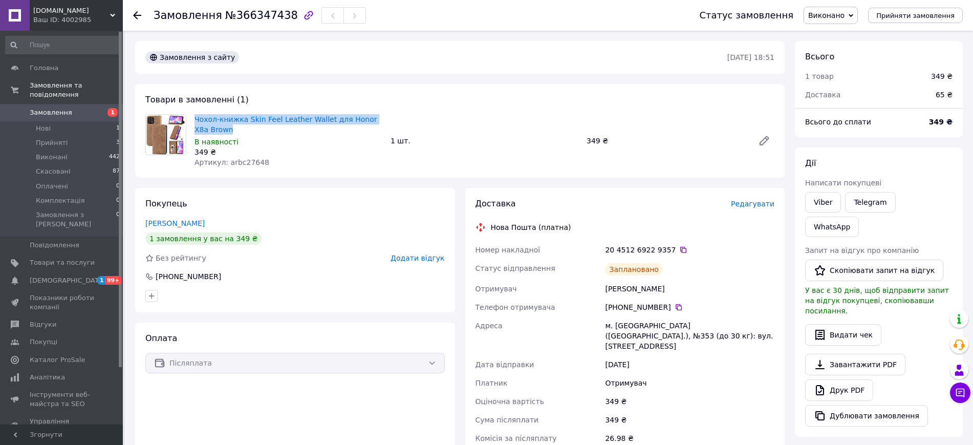
click at [192, 118] on div "Чохол-книжка Skin Feel Leather Wallet для Honor X8a Brown В наявності 349 ₴ Арт…" at bounding box center [288, 140] width 196 height 57
copy link "Чохол-книжка Skin Feel Leather Wallet для Honor X8a Brown"
click at [679, 247] on icon at bounding box center [683, 250] width 8 height 8
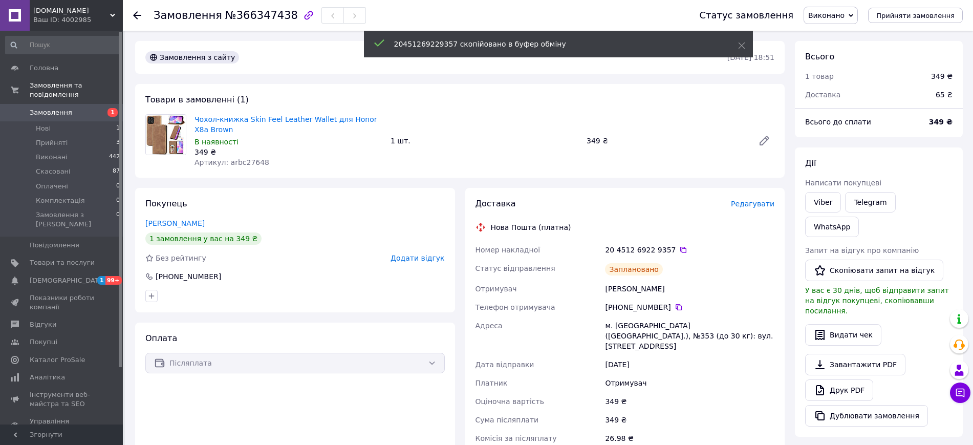
click at [95, 34] on div "Головна Замовлення та повідомлення Замовлення 1 Нові 1 Прийняті 3 Виконані 442 …" at bounding box center [63, 229] width 126 height 397
click at [93, 16] on div "Ваш ID: 4002985" at bounding box center [78, 19] width 90 height 9
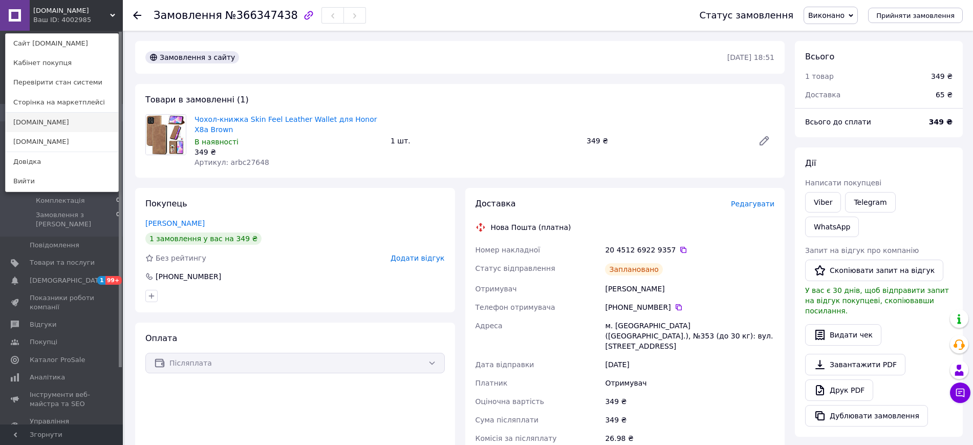
click at [77, 120] on link "[DOMAIN_NAME]" at bounding box center [62, 122] width 113 height 19
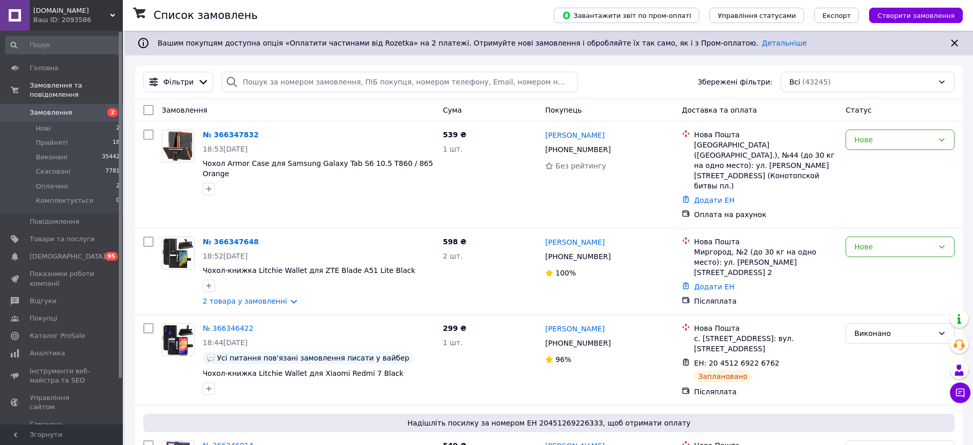
drag, startPoint x: 85, startPoint y: 121, endPoint x: 683, endPoint y: 152, distance: 599.0
click at [85, 121] on li "Нові 2" at bounding box center [63, 128] width 126 height 14
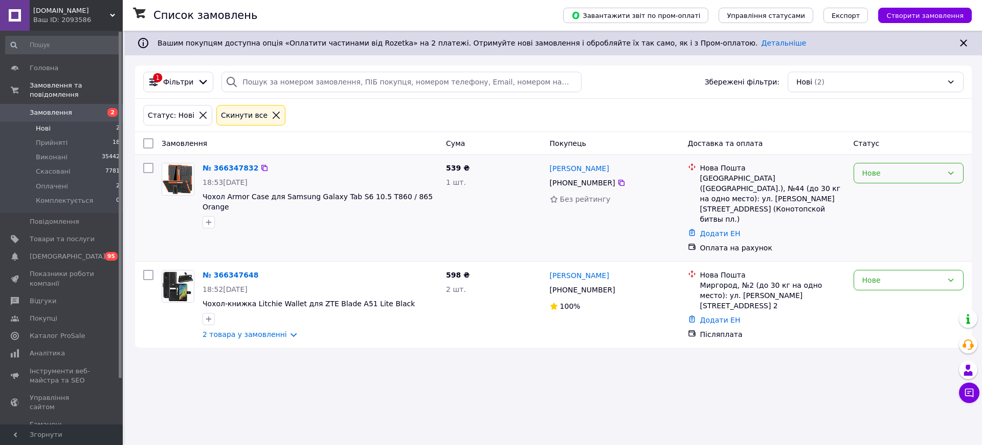
click at [881, 173] on div "Нове" at bounding box center [903, 172] width 80 height 11
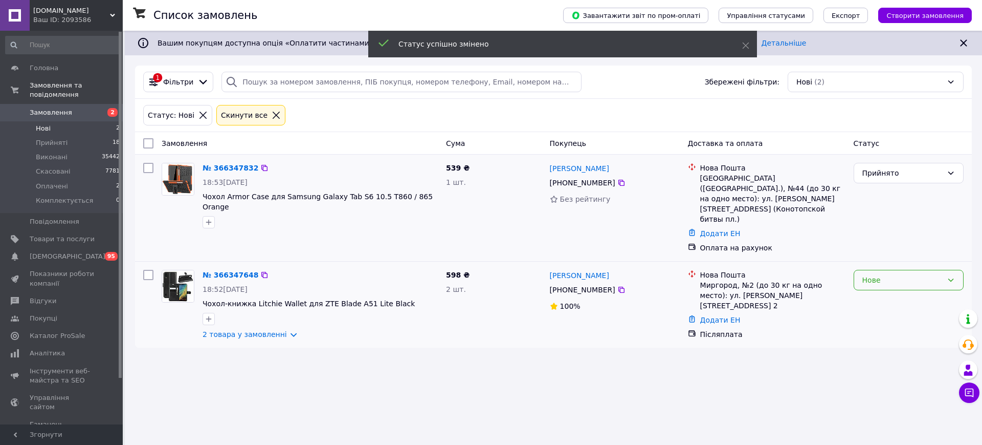
click at [865, 274] on div "Нове" at bounding box center [903, 279] width 80 height 11
click at [870, 275] on li "Прийнято" at bounding box center [909, 282] width 109 height 18
click at [91, 181] on li "Оплачені 2" at bounding box center [63, 186] width 126 height 14
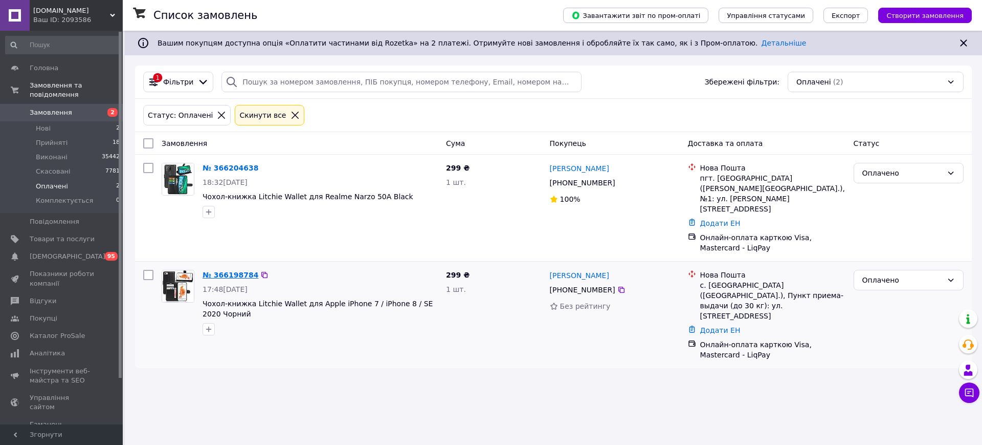
click at [215, 271] on link "№ 366198784" at bounding box center [231, 275] width 56 height 8
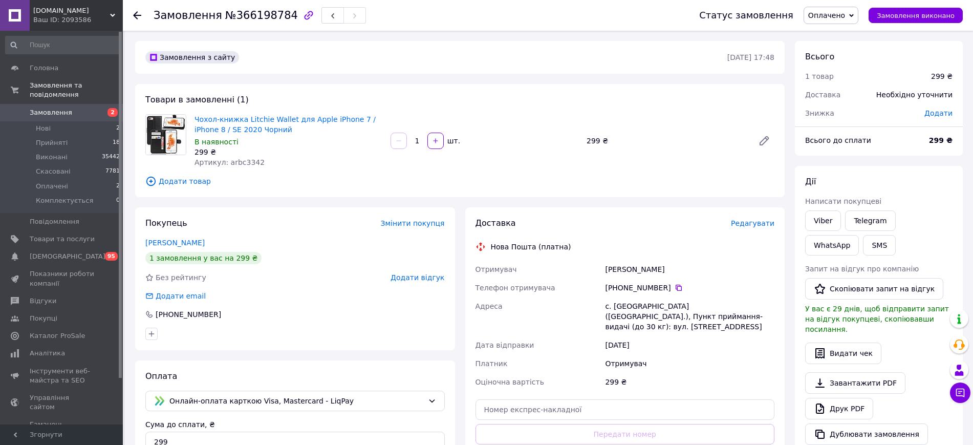
click at [752, 226] on span "Редагувати" at bounding box center [752, 223] width 43 height 8
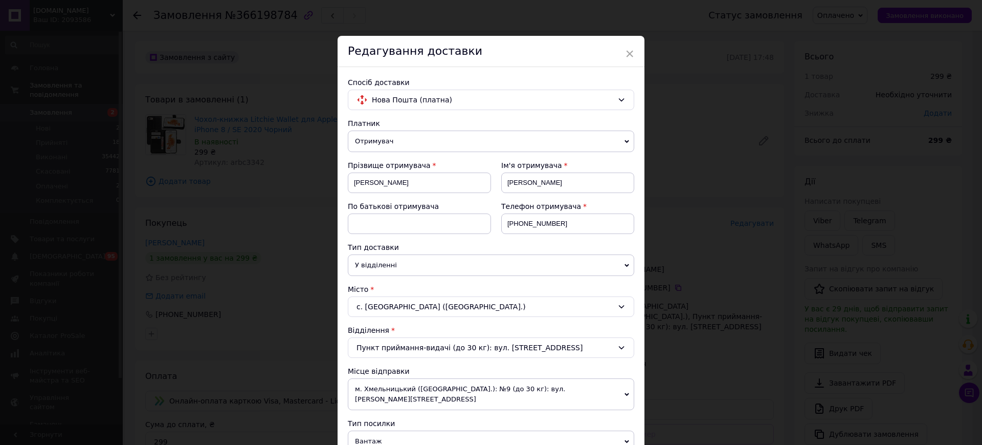
scroll to position [192, 0]
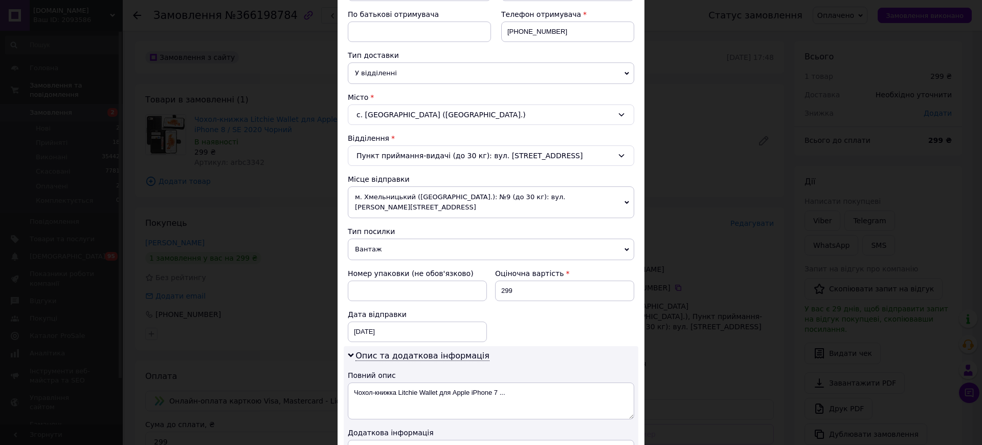
drag, startPoint x: 382, startPoint y: 241, endPoint x: 381, endPoint y: 252, distance: 10.8
click at [382, 242] on span "Вантаж" at bounding box center [491, 248] width 287 height 21
click at [0, 0] on li "Документи" at bounding box center [0, 0] width 0 height 0
click at [387, 321] on div "12.10.2025 < 2025 > < Октябрь > Пн Вт Ср Чт Пт Сб Вс 29 30 1 2 3 4 5 6 7 8 9 10…" at bounding box center [417, 331] width 139 height 20
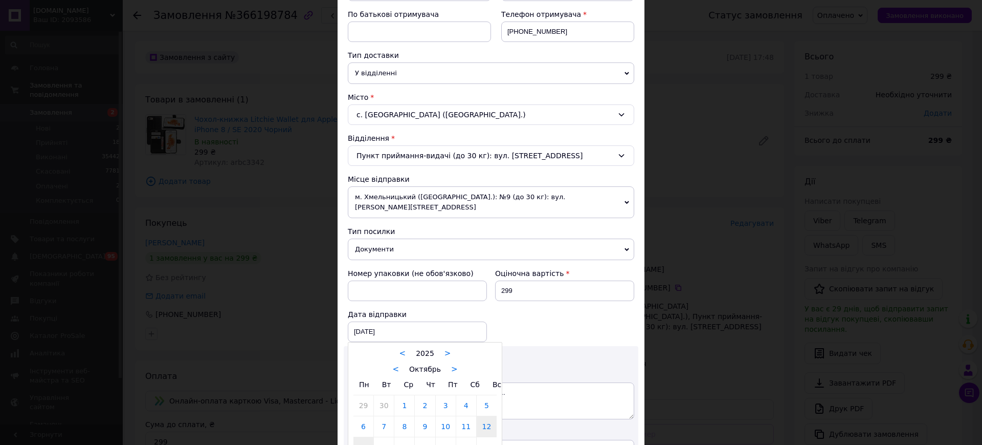
click at [363, 437] on link "13" at bounding box center [364, 447] width 20 height 20
type input "13.10.2025"
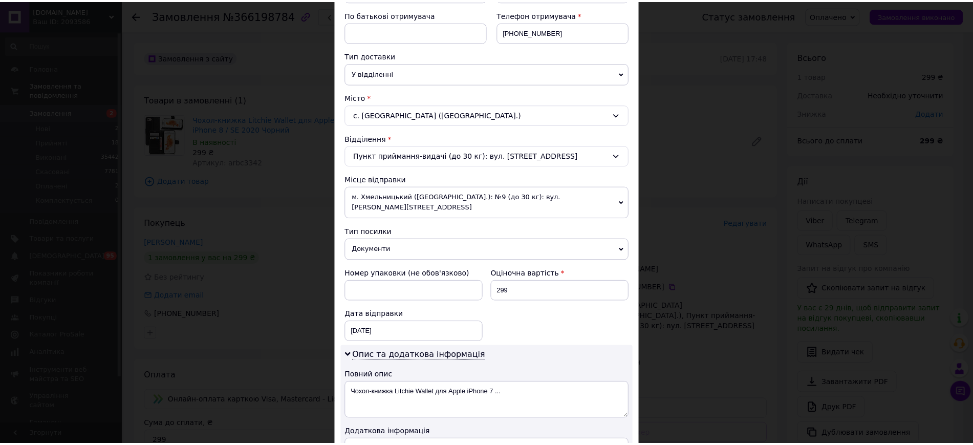
scroll to position [378, 0]
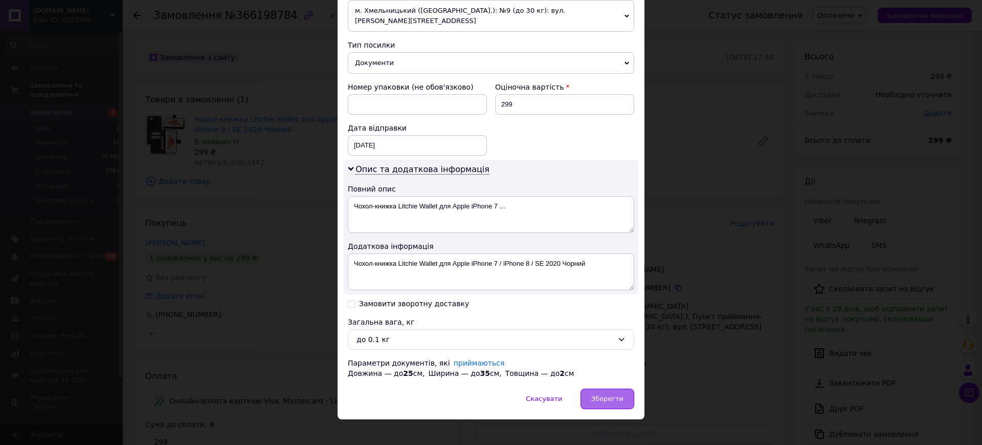
click at [626, 388] on div "Зберегти" at bounding box center [608, 398] width 54 height 20
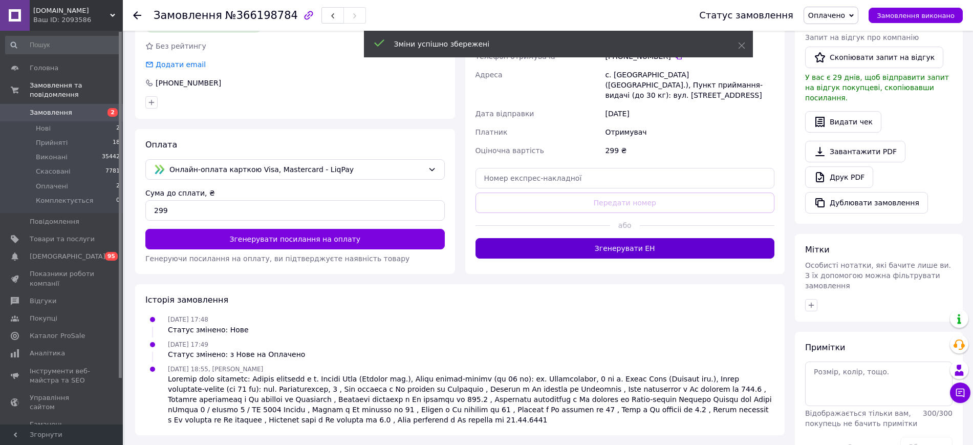
click at [612, 238] on button "Згенерувати ЕН" at bounding box center [624, 248] width 299 height 20
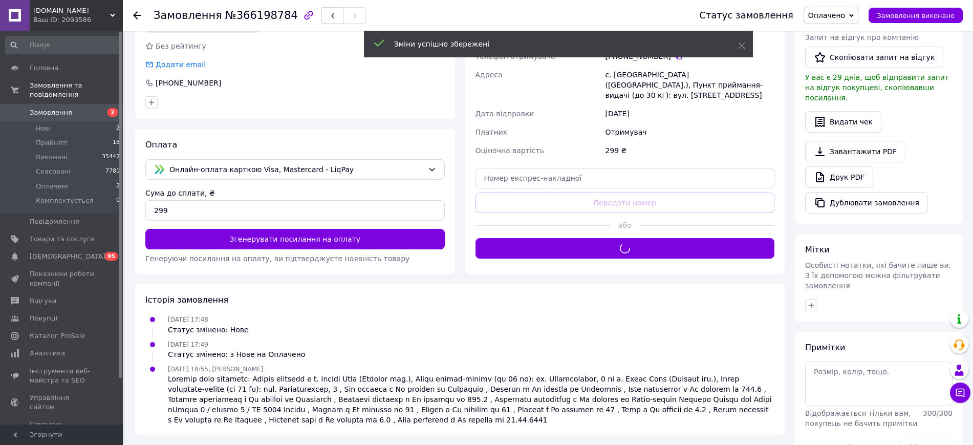
scroll to position [39, 0]
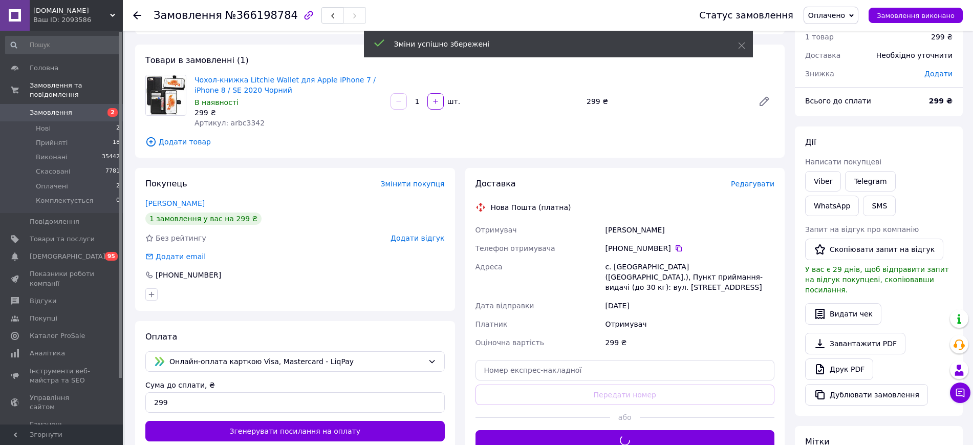
click at [626, 232] on div "Бойченко Владимир" at bounding box center [689, 230] width 173 height 18
copy div "Бойченко Владимир"
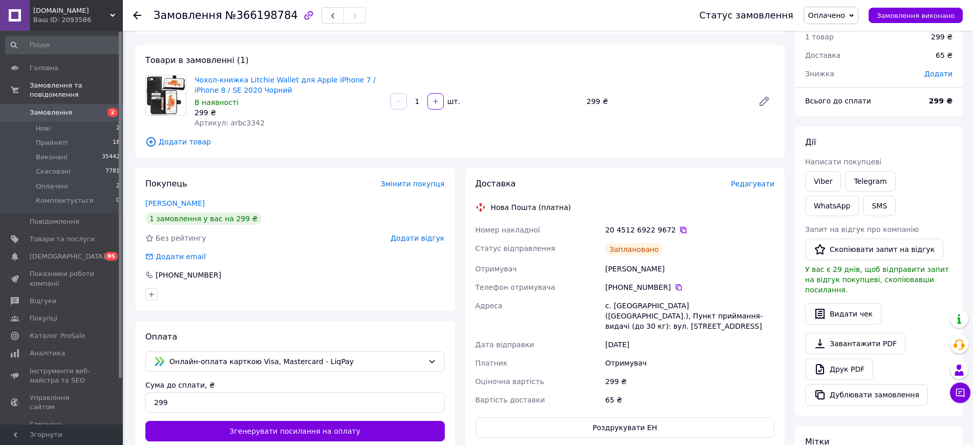
click at [680, 228] on icon at bounding box center [683, 230] width 6 height 6
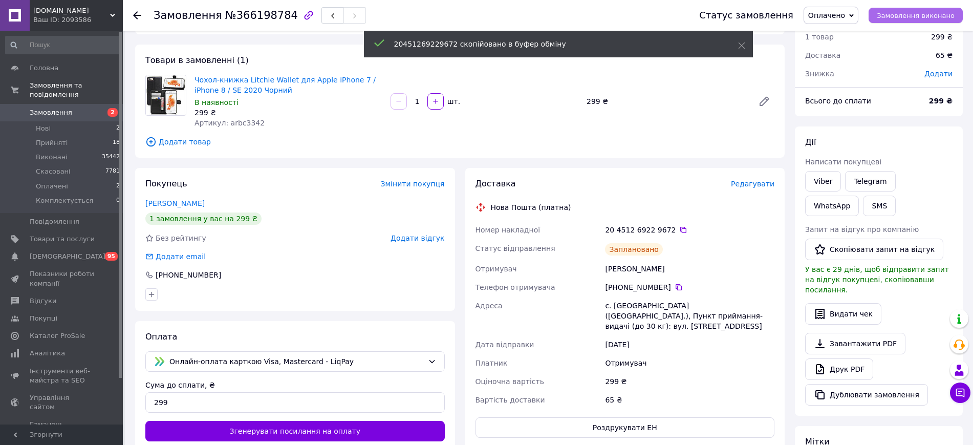
click at [910, 20] on button "Замовлення виконано" at bounding box center [915, 15] width 94 height 15
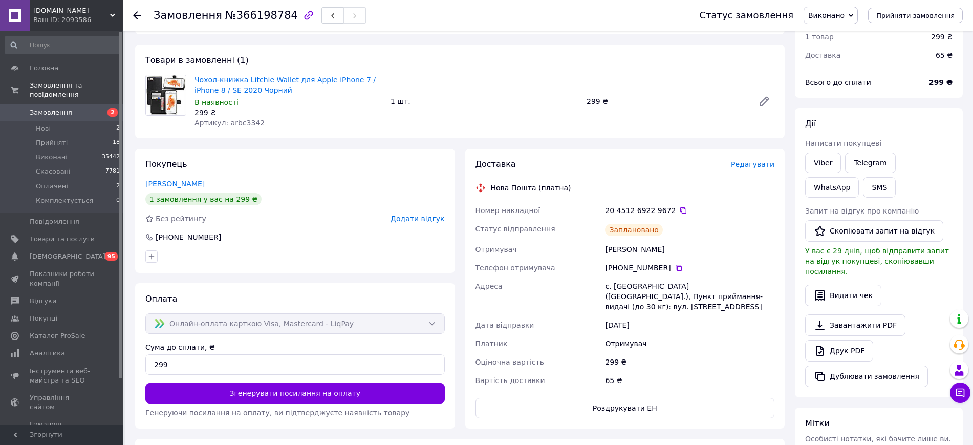
click at [635, 281] on div "с. Старе Село (Сумська обл.), Пункт приймання-видачі (до 30 кг): вул. Першотрав…" at bounding box center [689, 296] width 173 height 39
copy div "с. Старе Село (Сумська обл.), Пункт приймання-видачі (до 30 кг): вул. Першотрав…"
click at [675, 268] on icon at bounding box center [678, 268] width 8 height 8
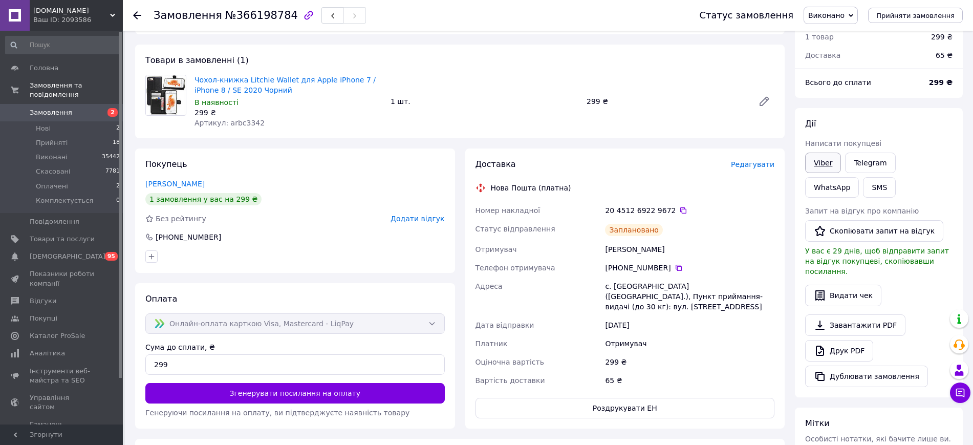
click at [817, 162] on link "Viber" at bounding box center [823, 162] width 36 height 20
click at [252, 26] on div "Замовлення №366198784" at bounding box center [416, 15] width 525 height 31
copy h1 "Замовлення №366198784"
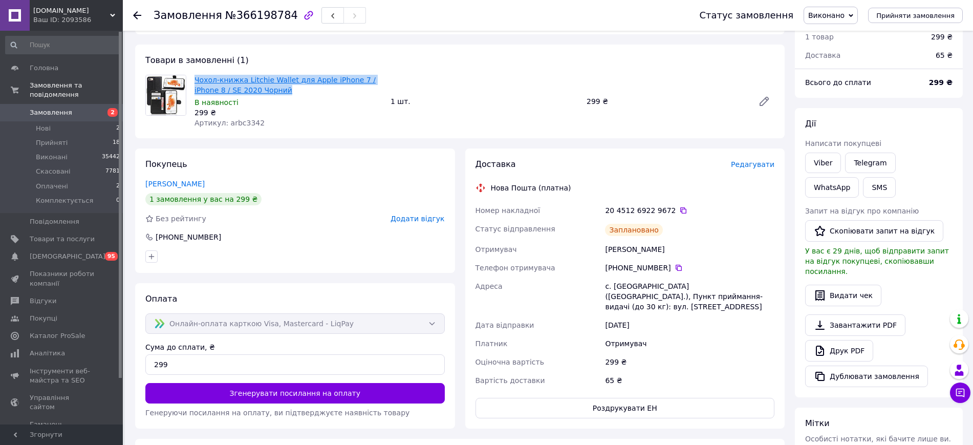
drag, startPoint x: 270, startPoint y: 90, endPoint x: 195, endPoint y: 83, distance: 75.0
click at [195, 83] on span "Чохол-книжка Litchie Wallet для Apple iPhone 7 / iPhone 8 / SE 2020 Чорний" at bounding box center [288, 85] width 188 height 20
copy link "Чохол-книжка Litchie Wallet для Apple iPhone 7 / iPhone 8 / SE 2020 Чорний"
click at [680, 209] on icon at bounding box center [683, 210] width 6 height 6
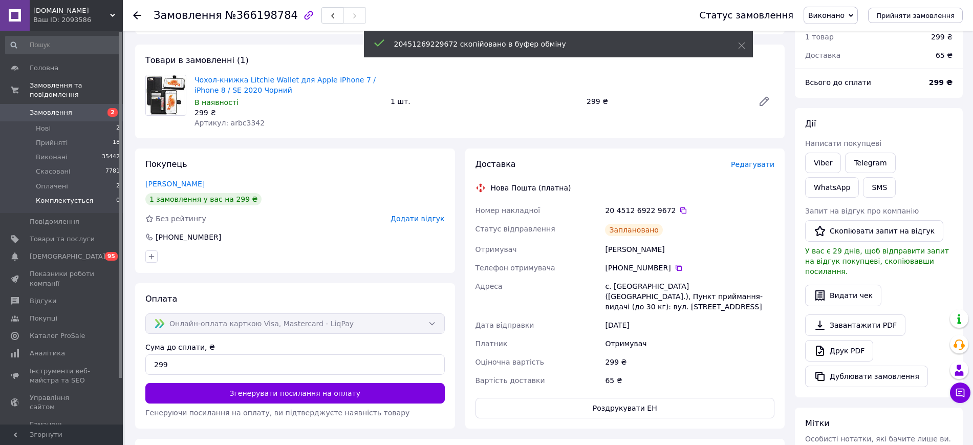
click at [111, 193] on li "Комплектується 0" at bounding box center [63, 202] width 126 height 19
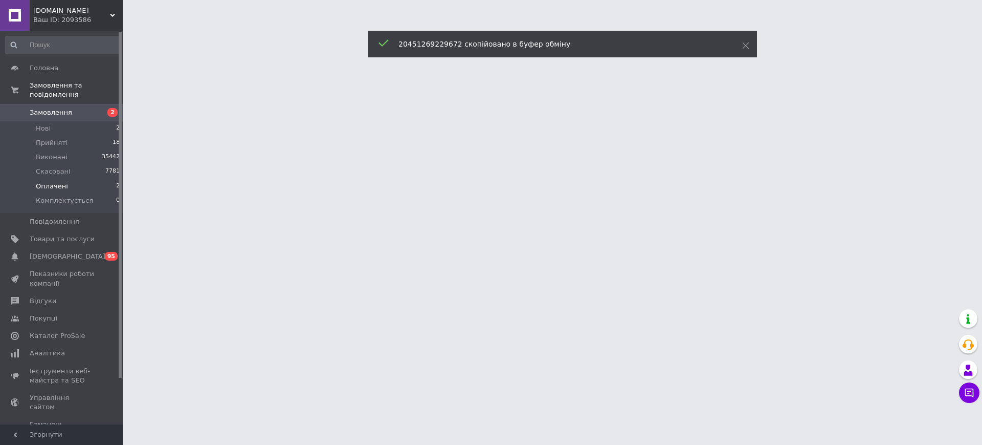
click at [103, 181] on li "Оплачені 2" at bounding box center [63, 186] width 126 height 14
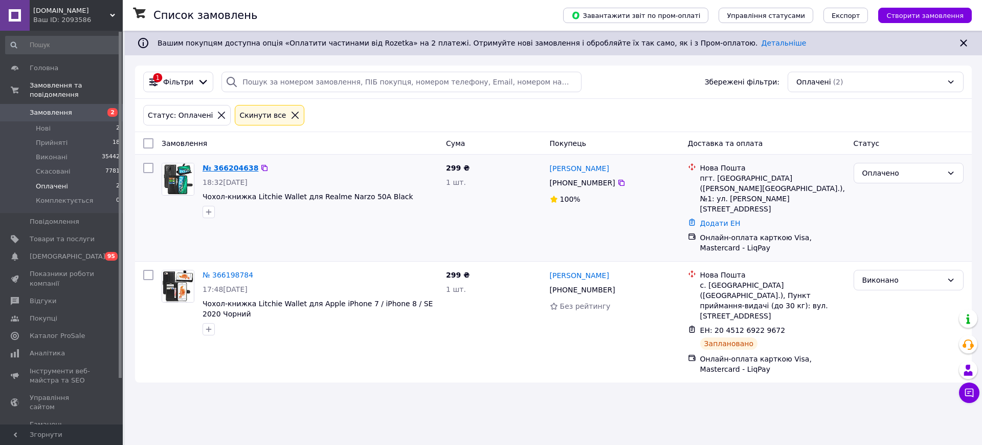
click at [235, 170] on link "№ 366204638" at bounding box center [231, 168] width 56 height 8
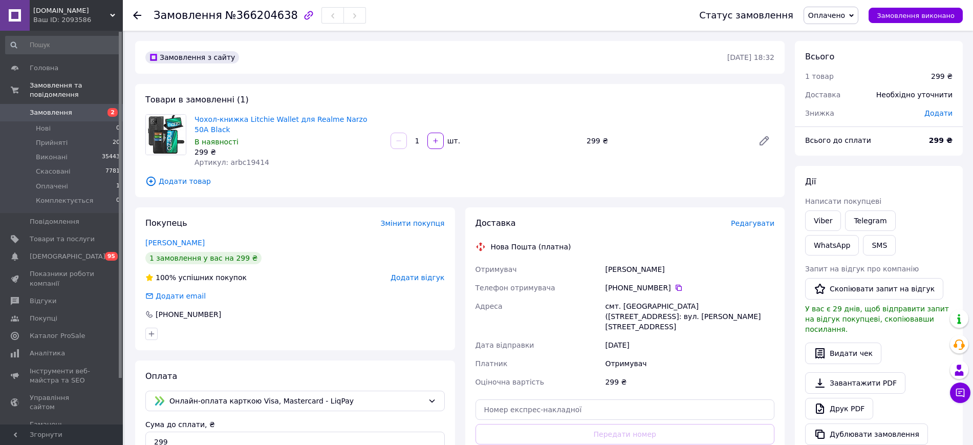
click at [616, 260] on div "Мороз Олена" at bounding box center [689, 269] width 173 height 18
click at [615, 260] on div "Мороз Олена" at bounding box center [689, 269] width 173 height 18
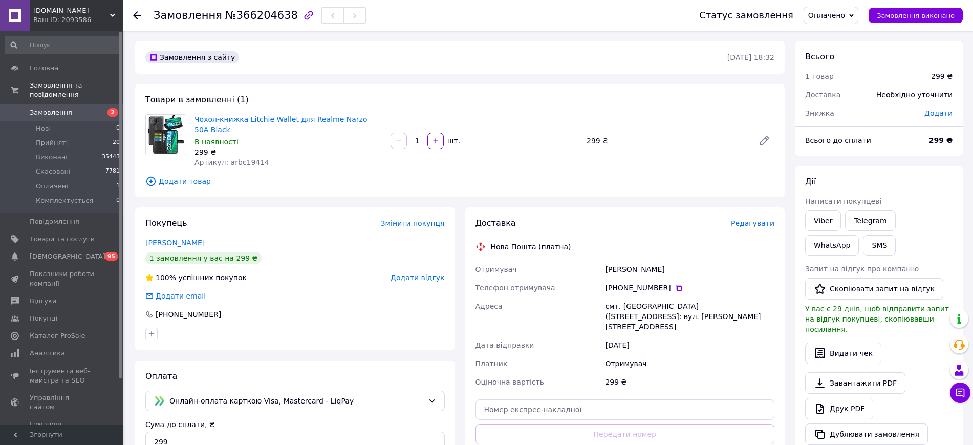
click at [760, 219] on span "Редагувати" at bounding box center [752, 223] width 43 height 8
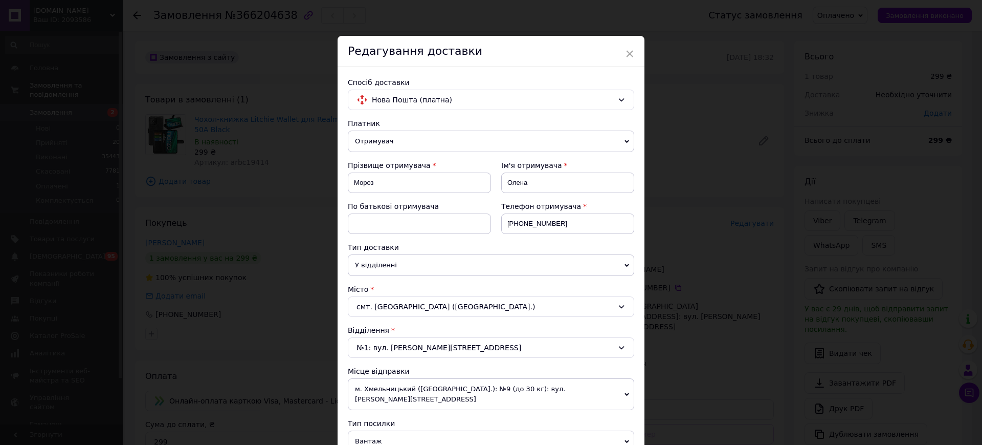
scroll to position [320, 0]
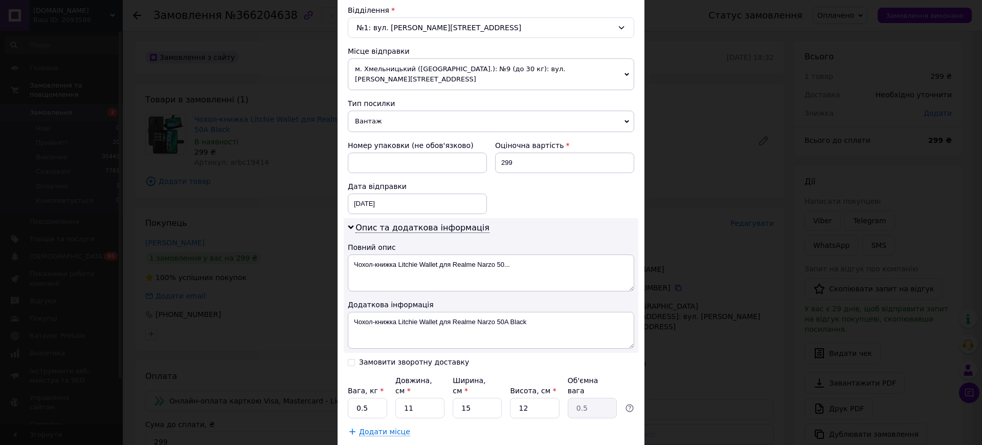
click at [376, 118] on span "Вантаж" at bounding box center [491, 121] width 287 height 21
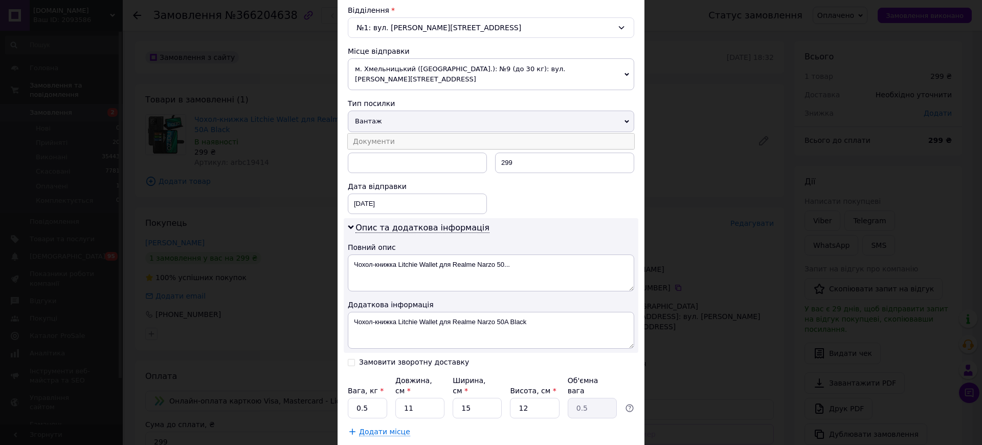
click at [377, 134] on li "Документи" at bounding box center [491, 141] width 287 height 15
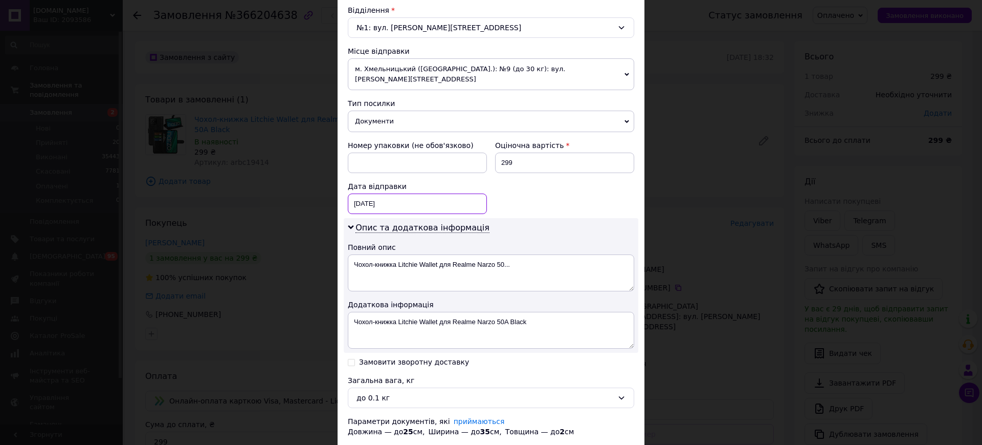
click at [383, 193] on div "12.10.2025 < 2025 > < Октябрь > Пн Вт Ср Чт Пт Сб Вс 29 30 1 2 3 4 5 6 7 8 9 10…" at bounding box center [417, 203] width 139 height 20
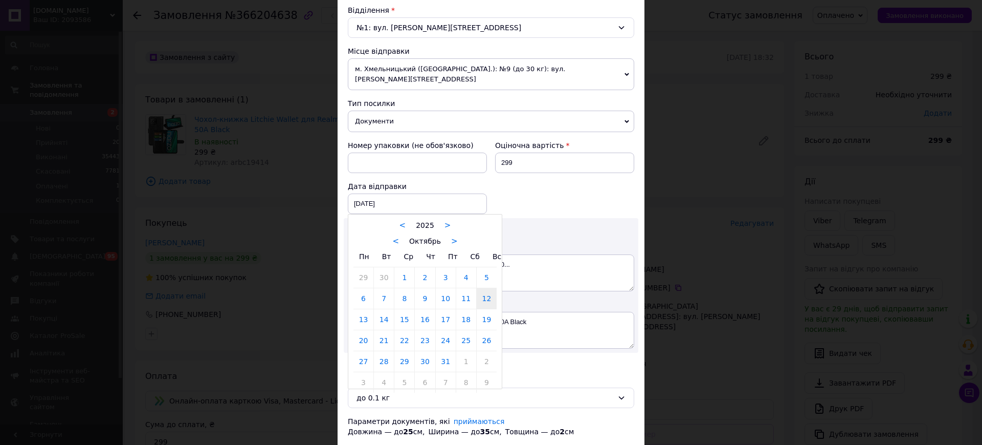
click at [369, 309] on link "13" at bounding box center [364, 319] width 20 height 20
type input "13.10.2025"
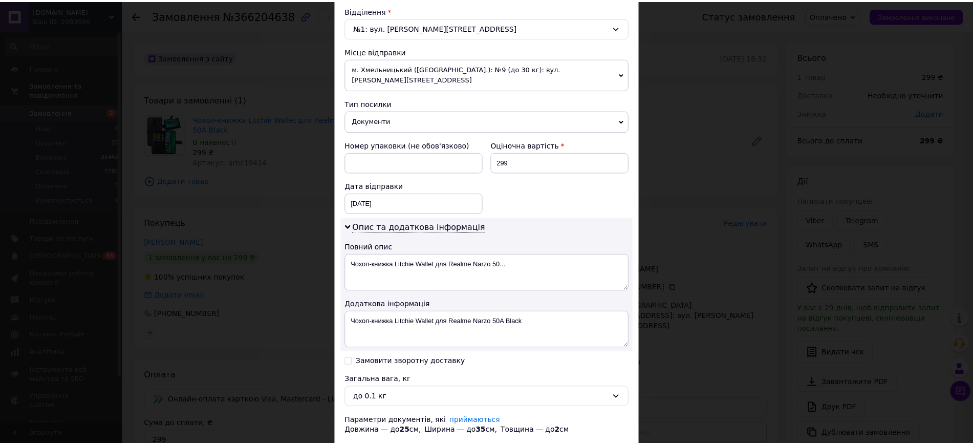
scroll to position [378, 0]
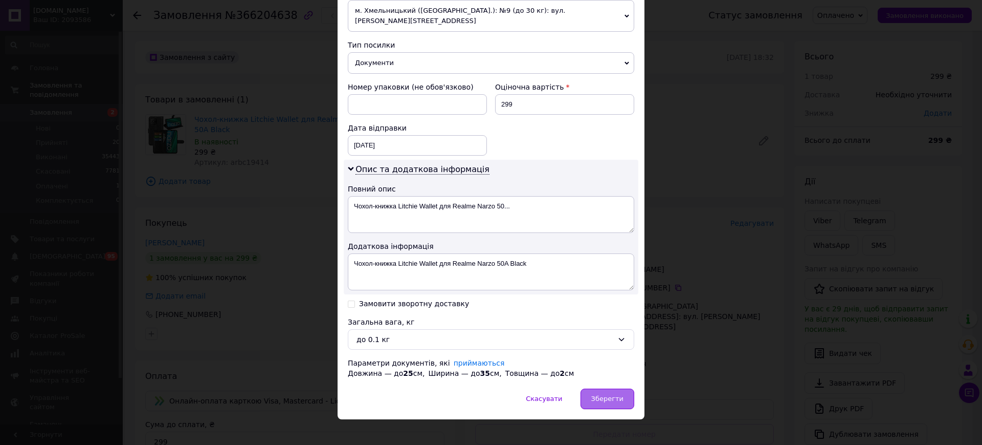
click at [623, 390] on div "Зберегти" at bounding box center [608, 398] width 54 height 20
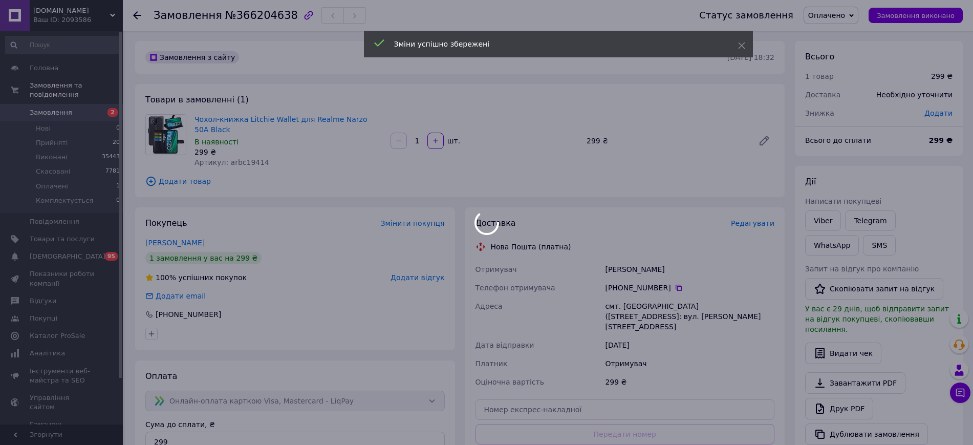
scroll to position [128, 0]
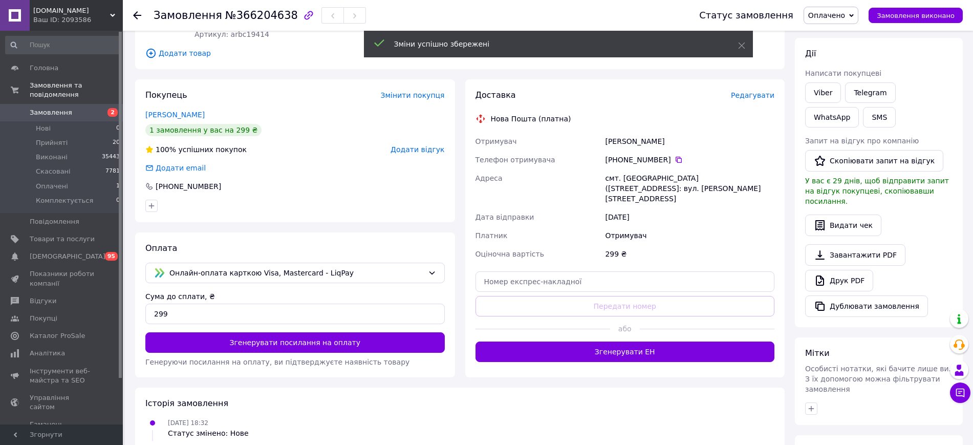
click at [623, 341] on button "Згенерувати ЕН" at bounding box center [624, 351] width 299 height 20
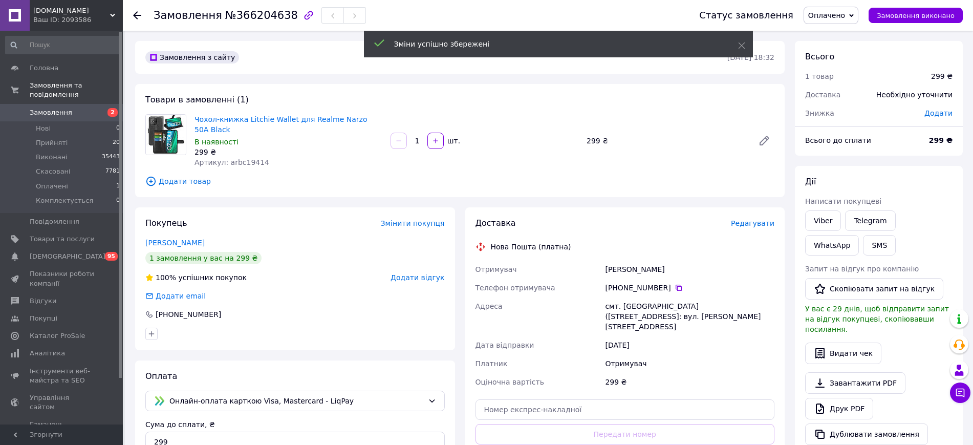
click at [629, 297] on div "смт. Ольшанське (Миколаївська обл.), №1: вул. Гагаріна, 25" at bounding box center [689, 316] width 173 height 39
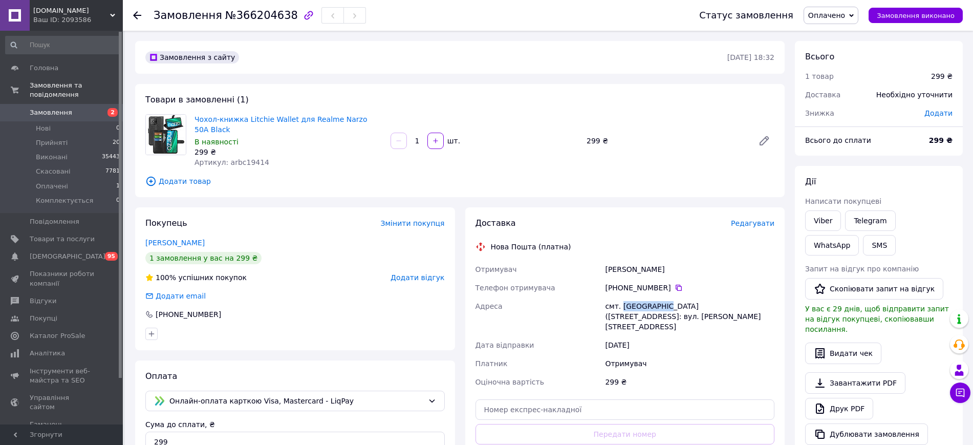
click at [629, 297] on div "смт. Ольшанське (Миколаївська обл.), №1: вул. Гагаріна, 25" at bounding box center [689, 316] width 173 height 39
copy div "смт. Ольшанське (Миколаївська обл.), №1: вул. Гагаріна, 25"
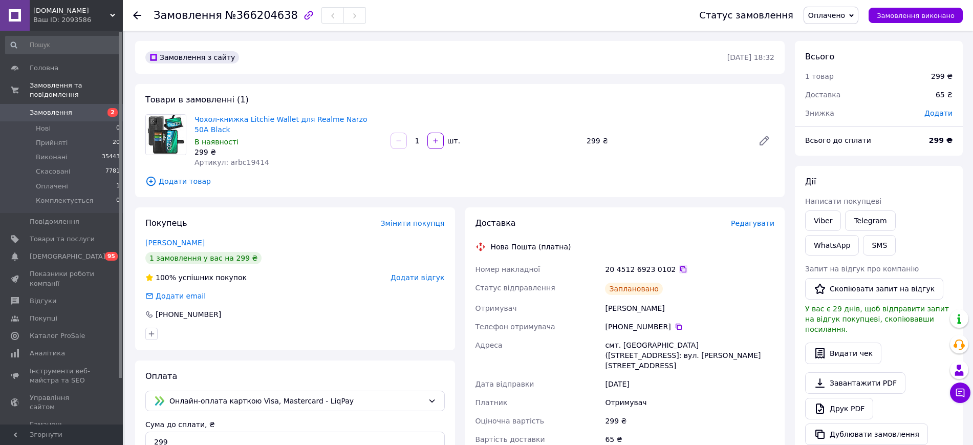
click at [679, 265] on icon at bounding box center [683, 269] width 8 height 8
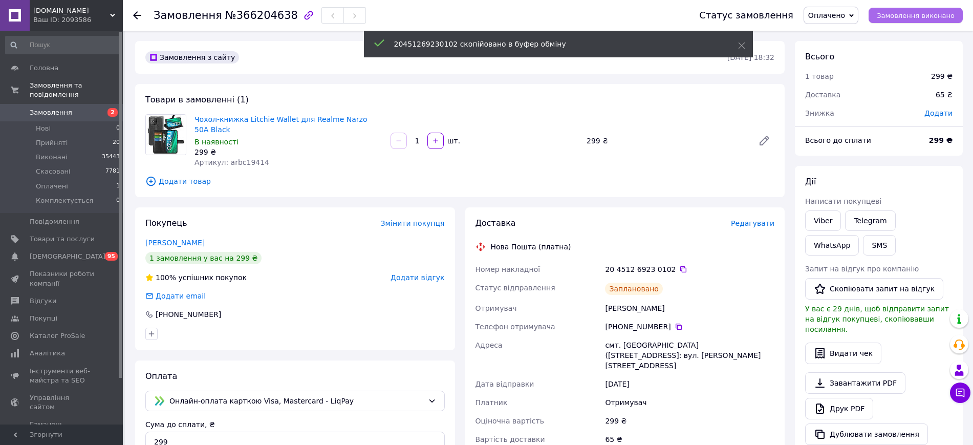
click at [924, 8] on button "Замовлення виконано" at bounding box center [915, 15] width 94 height 15
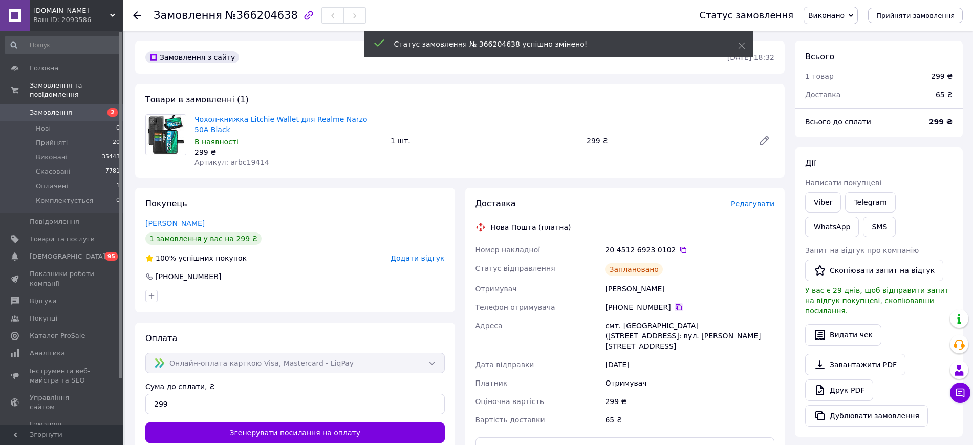
click at [674, 303] on icon at bounding box center [678, 307] width 8 height 8
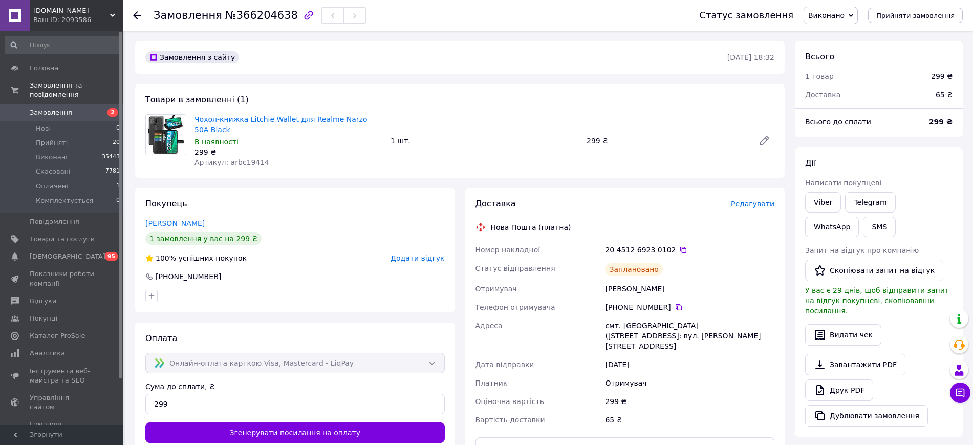
click at [249, 10] on span "№366204638" at bounding box center [261, 15] width 73 height 12
copy h1 "Замовлення №366204638"
drag, startPoint x: 397, startPoint y: 117, endPoint x: 196, endPoint y: 118, distance: 200.1
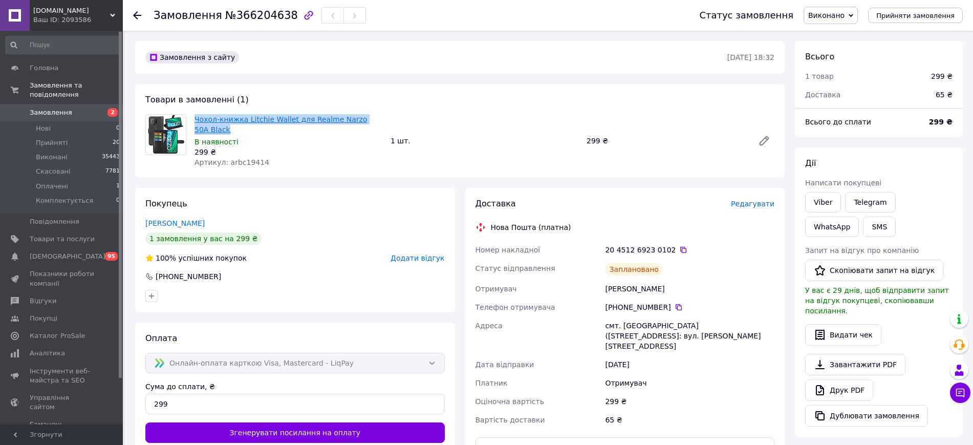
click at [196, 118] on div "Чохол-книжка Litchie Wallet для Realme Narzo 50A Black В наявності 299 ₴ Артику…" at bounding box center [484, 140] width 588 height 57
copy link "Чохол-книжка Litchie Wallet для Realme Narzo 50A Black"
click at [677, 245] on div "20 4512 6923 0102" at bounding box center [689, 250] width 169 height 10
click at [679, 246] on icon at bounding box center [683, 250] width 8 height 8
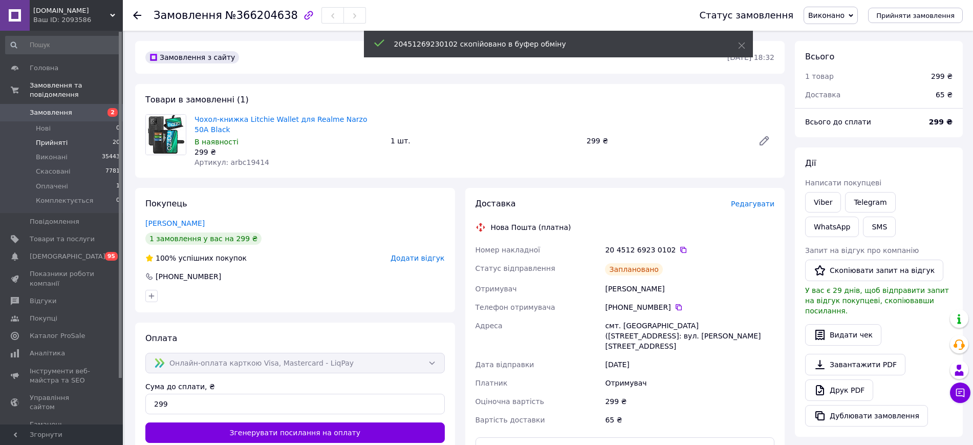
click at [85, 136] on li "Прийняті 20" at bounding box center [63, 143] width 126 height 14
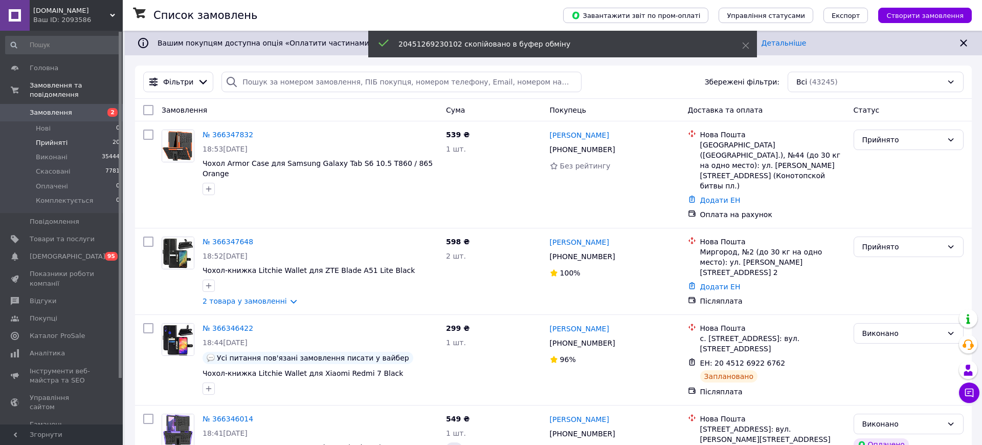
click at [84, 136] on li "Прийняті 20" at bounding box center [63, 143] width 126 height 14
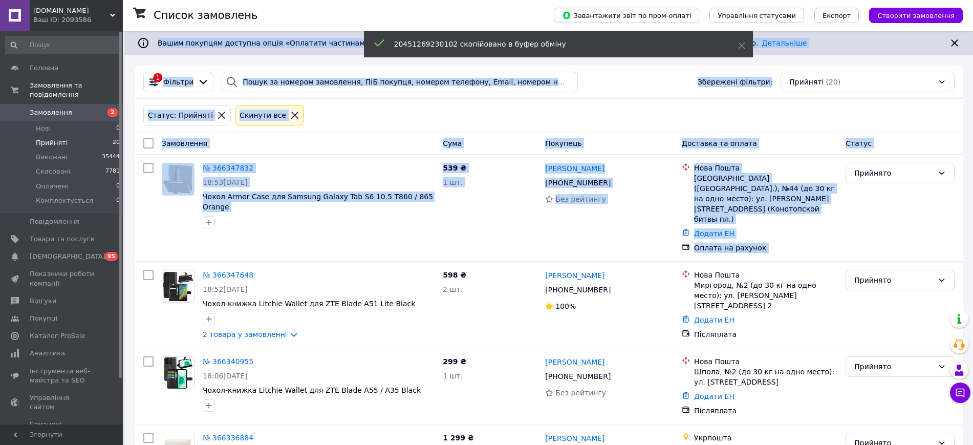
drag, startPoint x: 972, startPoint y: 20, endPoint x: 981, endPoint y: 155, distance: 134.4
click at [937, 132] on div "Замовлення Cума Покупець Доставка та оплата Статус" at bounding box center [548, 143] width 827 height 23
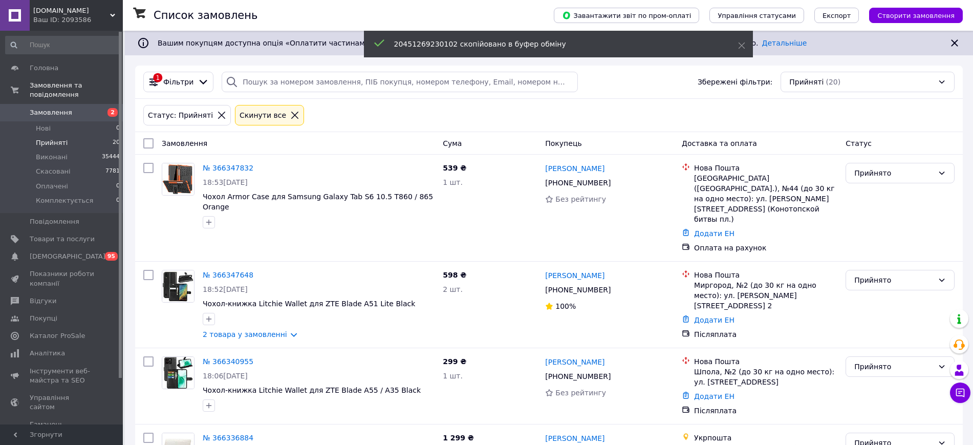
scroll to position [1293, 0]
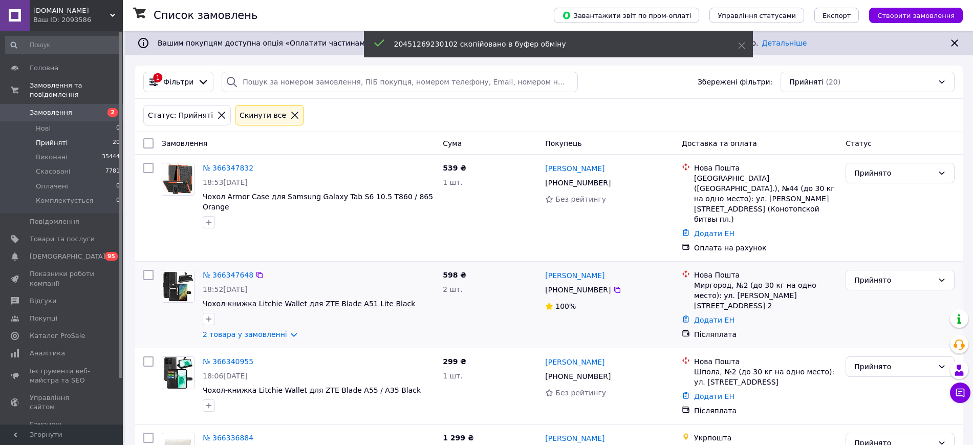
scroll to position [128, 0]
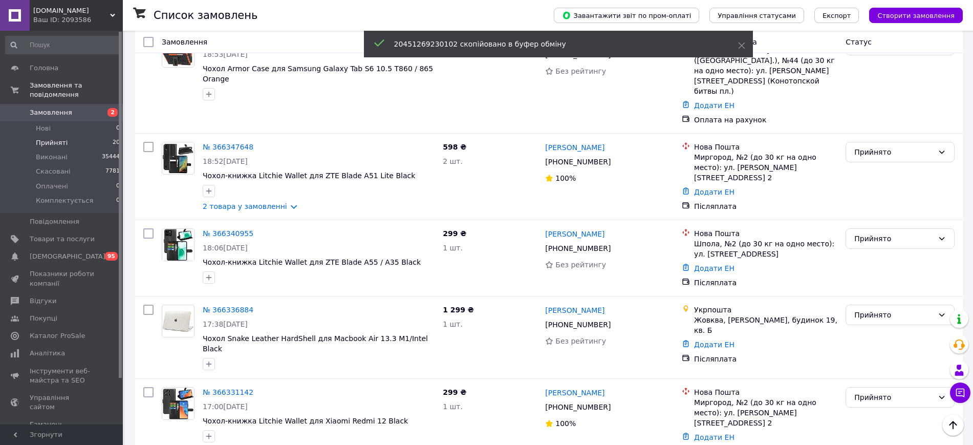
click at [96, 18] on div "Ваш ID: 2093586" at bounding box center [78, 19] width 90 height 9
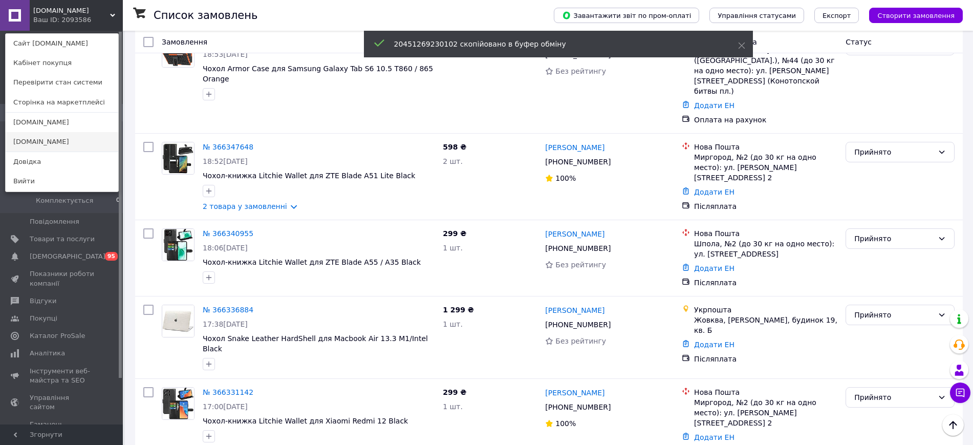
click at [71, 142] on link "[DOMAIN_NAME]" at bounding box center [62, 141] width 113 height 19
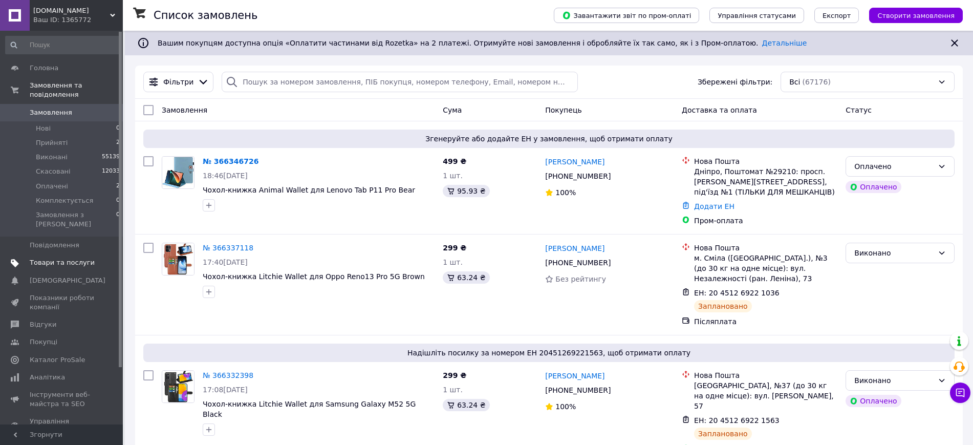
click at [88, 258] on span "Товари та послуги" at bounding box center [62, 262] width 65 height 9
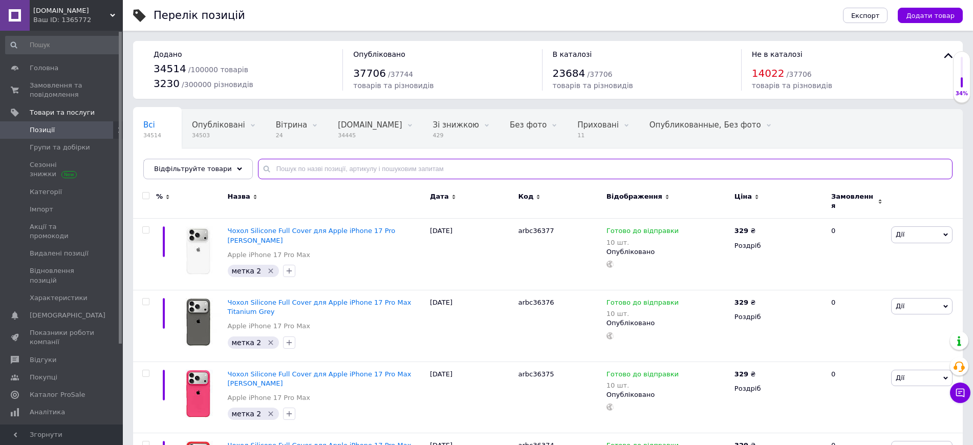
click at [314, 166] on input "text" at bounding box center [605, 169] width 694 height 20
paste input "arbc6020"
type input "arbc6020"
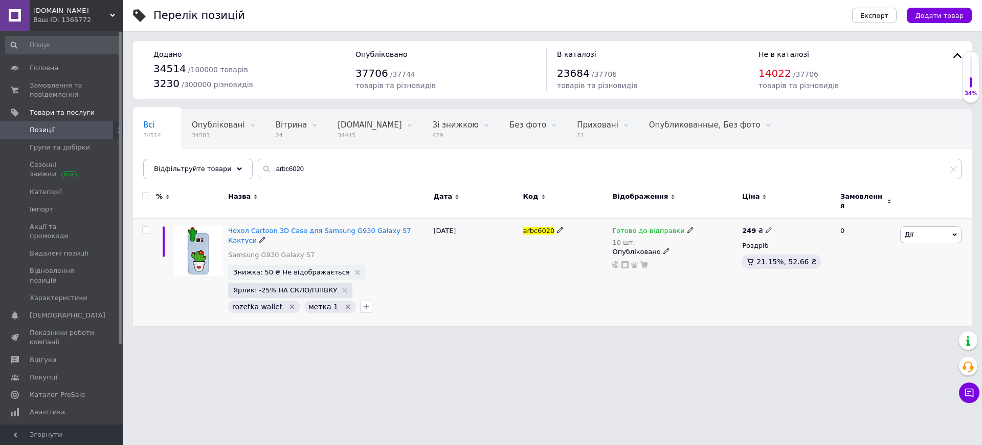
click at [658, 227] on span "Готово до відправки" at bounding box center [649, 232] width 72 height 11
click at [717, 260] on li "Немає в наявності" at bounding box center [742, 267] width 97 height 14
click at [717, 261] on input "10" at bounding box center [733, 271] width 78 height 20
click at [467, 277] on div "[DATE]" at bounding box center [476, 272] width 90 height 107
click at [288, 302] on icon "Видалити мітку" at bounding box center [292, 306] width 8 height 8
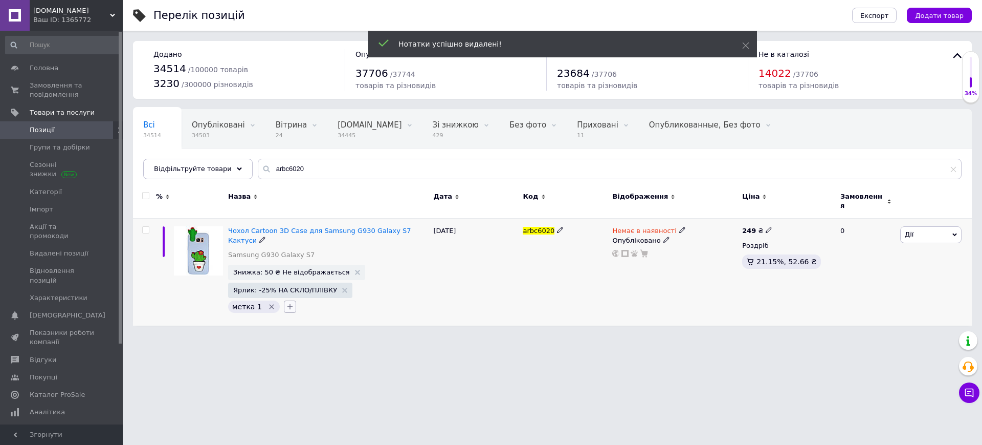
click at [289, 302] on icon "button" at bounding box center [290, 306] width 8 height 8
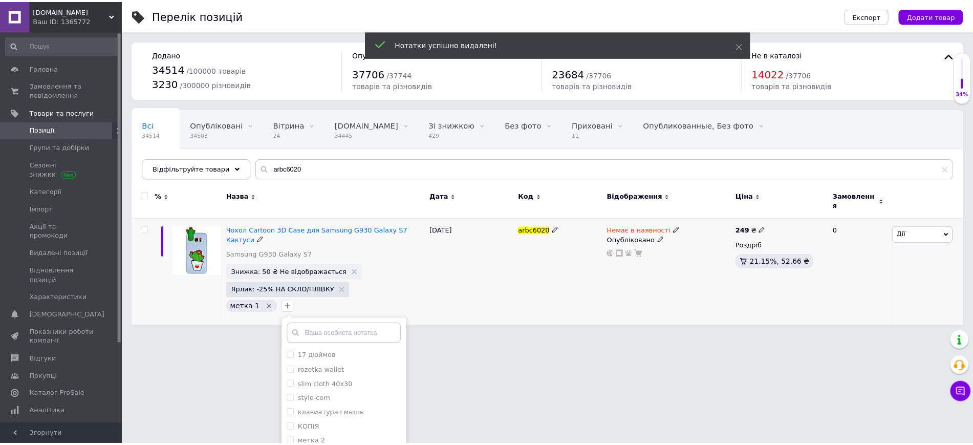
scroll to position [38, 0]
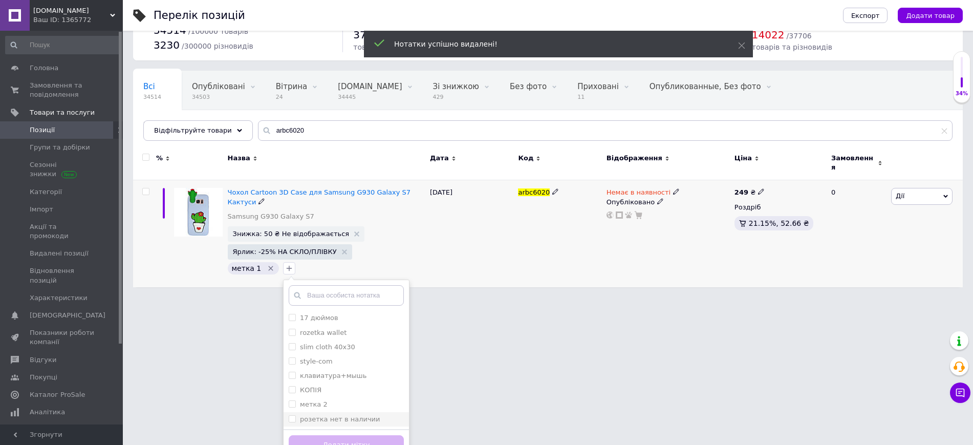
click at [289, 415] on span at bounding box center [292, 418] width 7 height 7
click at [289, 415] on input "розетка нет в наличии" at bounding box center [292, 418] width 7 height 7
checkbox input "false"
click at [302, 435] on button "Додати мітку" at bounding box center [346, 445] width 115 height 20
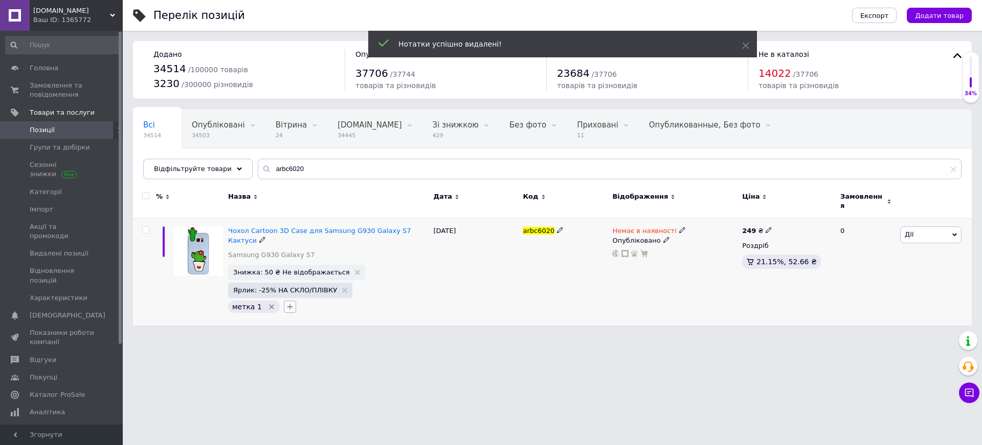
click at [287, 304] on icon "button" at bounding box center [290, 307] width 6 height 6
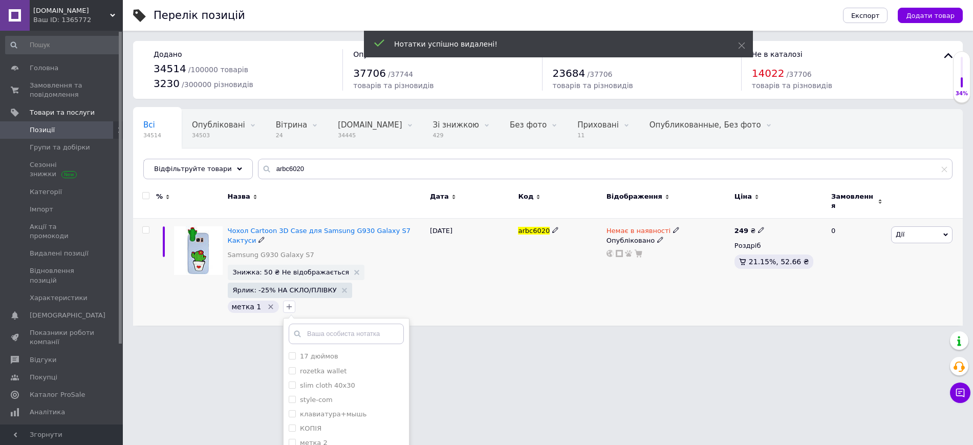
scroll to position [38, 0]
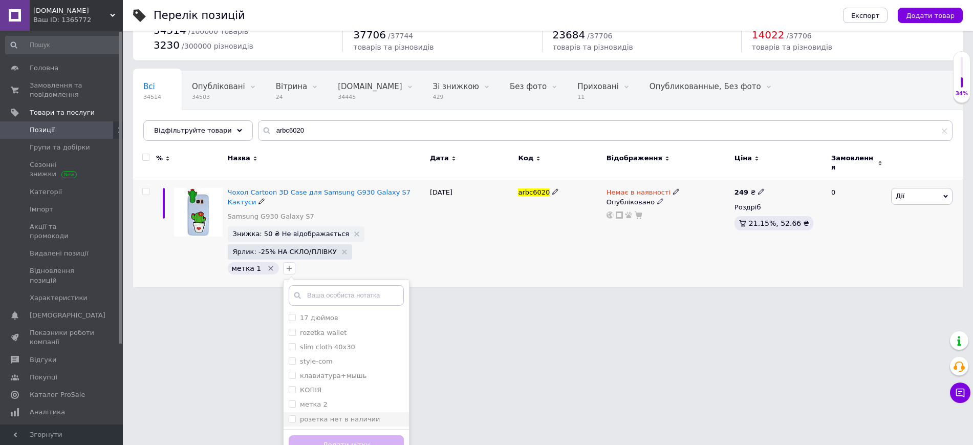
click at [289, 415] on input "розетка нет в наличии" at bounding box center [292, 418] width 7 height 7
checkbox input "true"
click at [298, 435] on button "Додати мітку" at bounding box center [346, 445] width 115 height 20
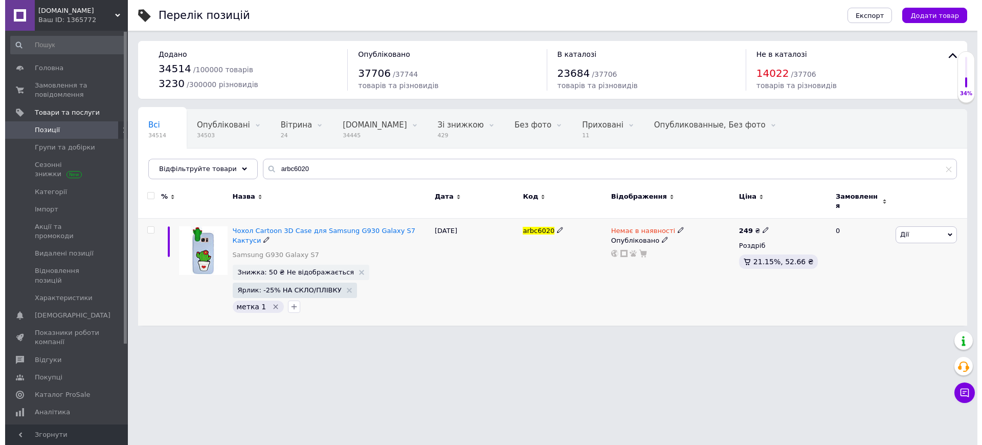
scroll to position [0, 0]
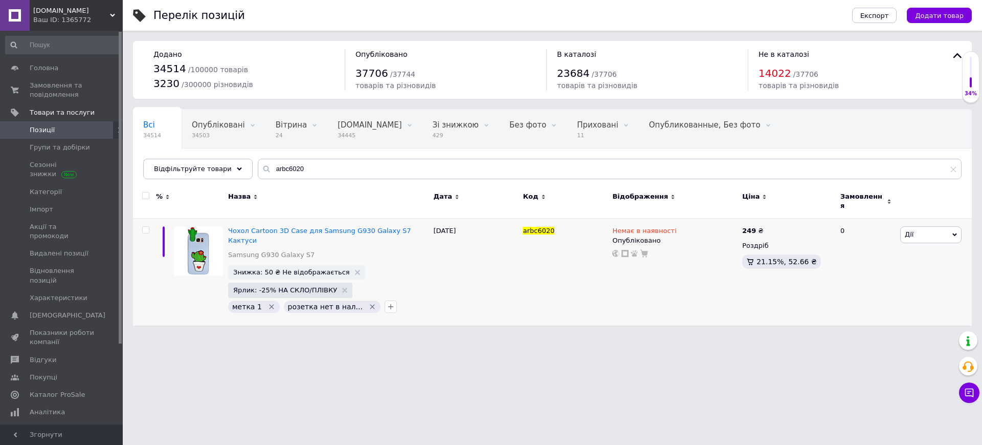
click at [85, 13] on span "[DOMAIN_NAME]" at bounding box center [71, 10] width 77 height 9
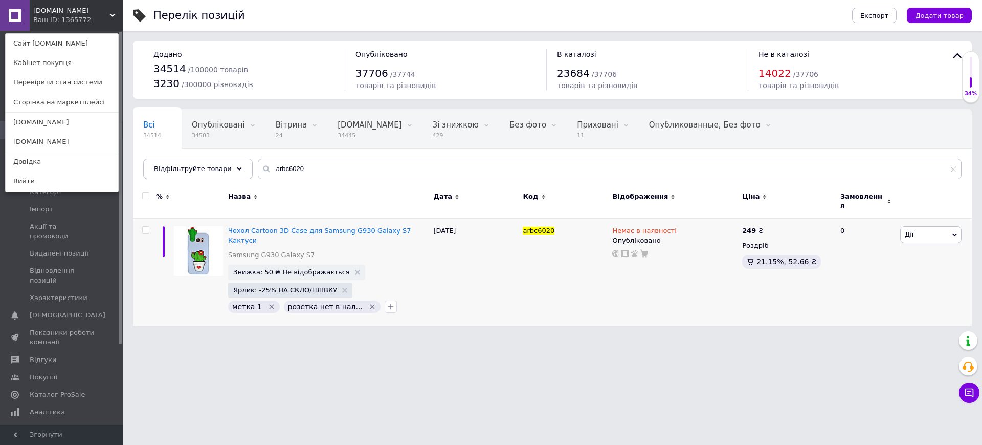
click at [88, 8] on div "[DOMAIN_NAME] Ваш ID: 1365772 Сайт [DOMAIN_NAME] Кабінет покупця Перевірити ста…" at bounding box center [61, 15] width 123 height 31
